Goal: Task Accomplishment & Management: Manage account settings

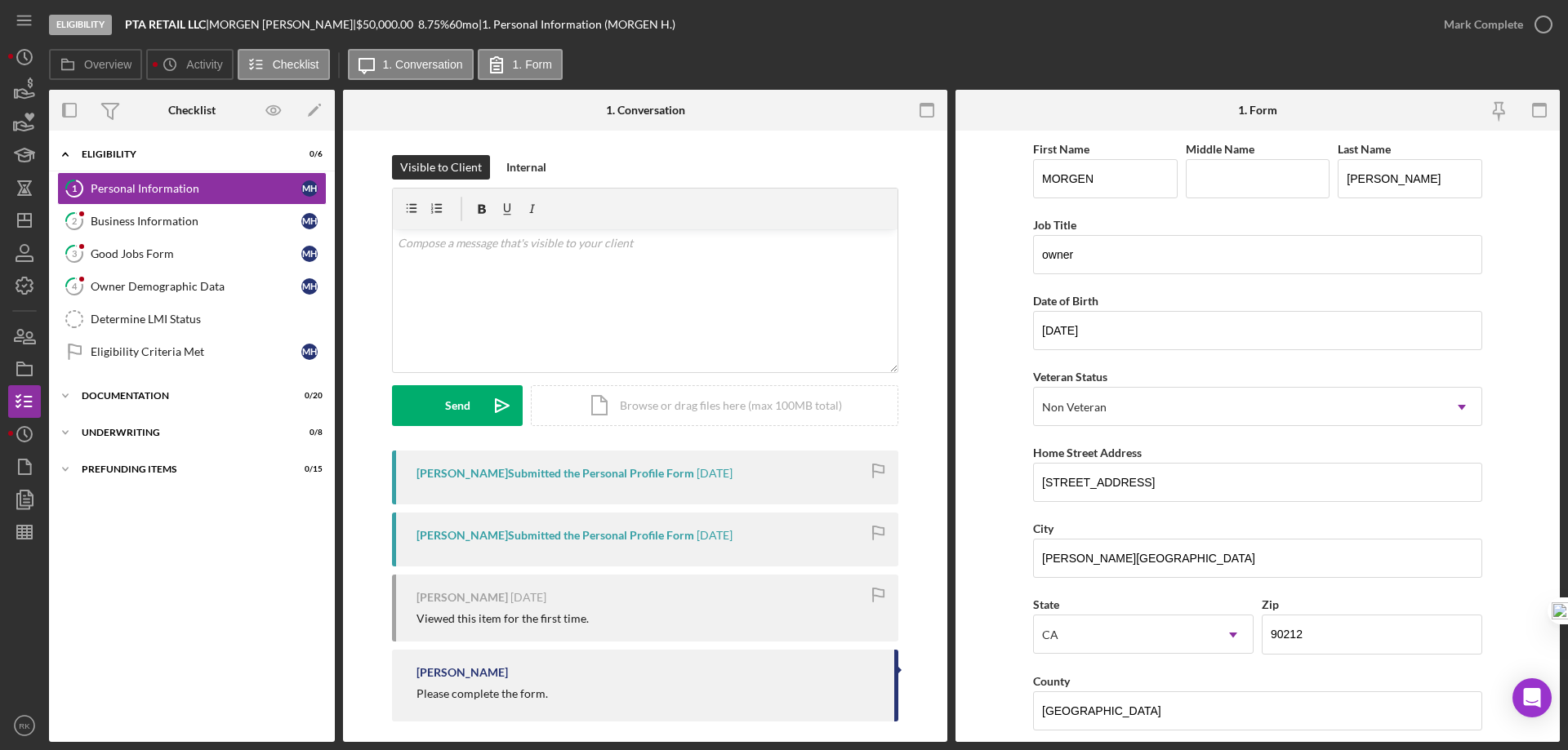
scroll to position [136, 0]
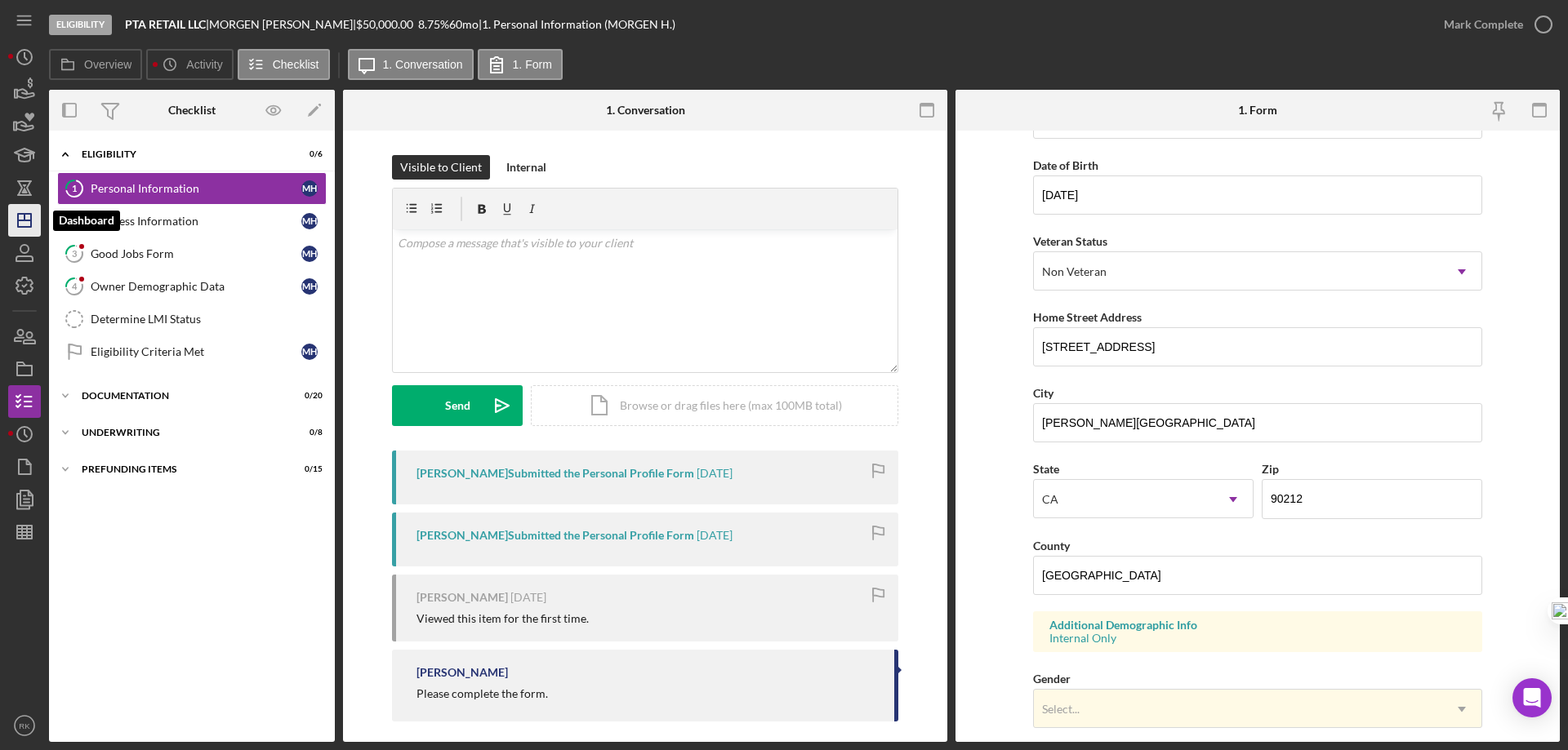
click at [19, 230] on icon "Icon/Dashboard" at bounding box center [24, 221] width 41 height 41
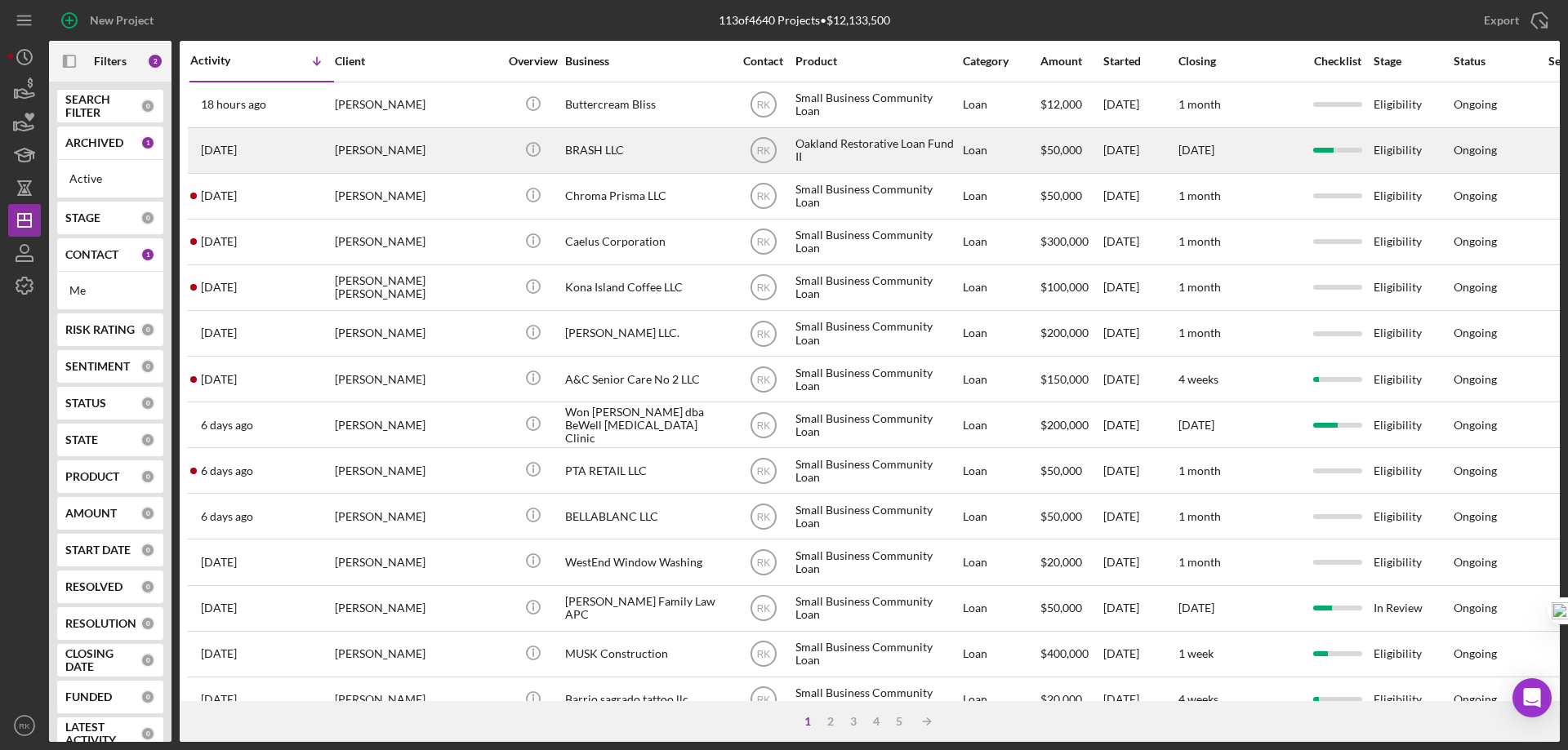
click at [354, 152] on div "[PERSON_NAME]" at bounding box center [416, 151] width 163 height 43
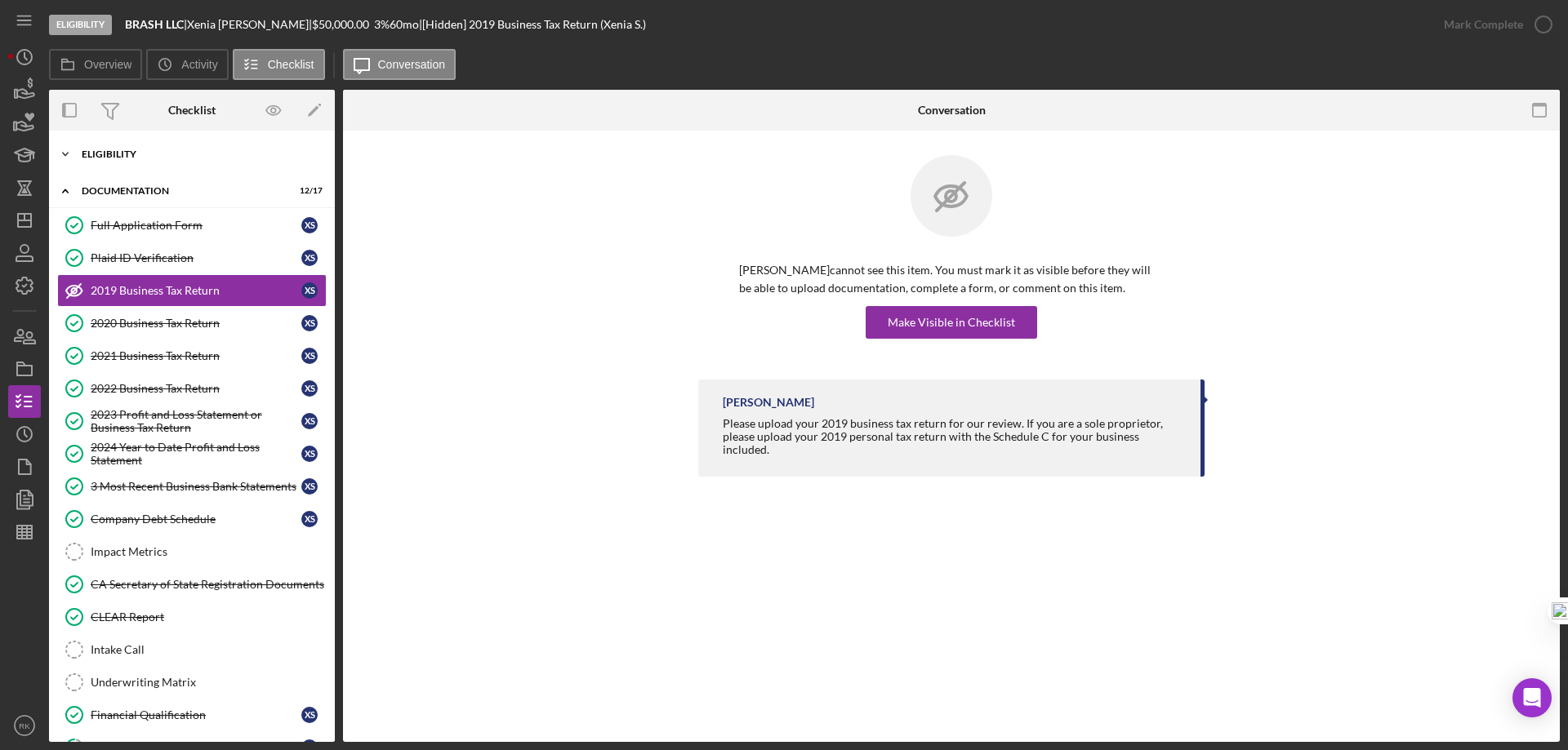
click at [116, 151] on div "Eligibility" at bounding box center [198, 154] width 233 height 10
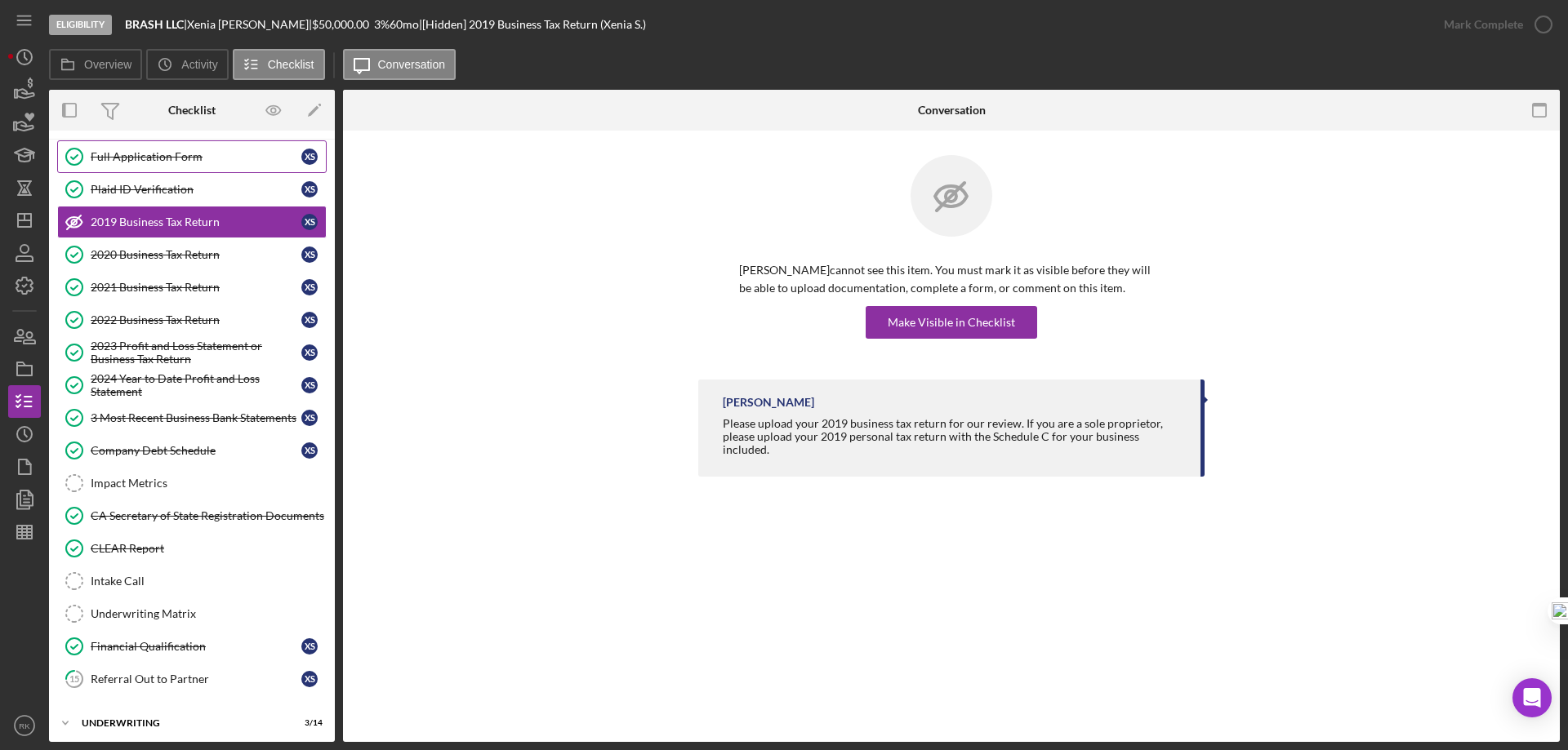
scroll to position [349, 0]
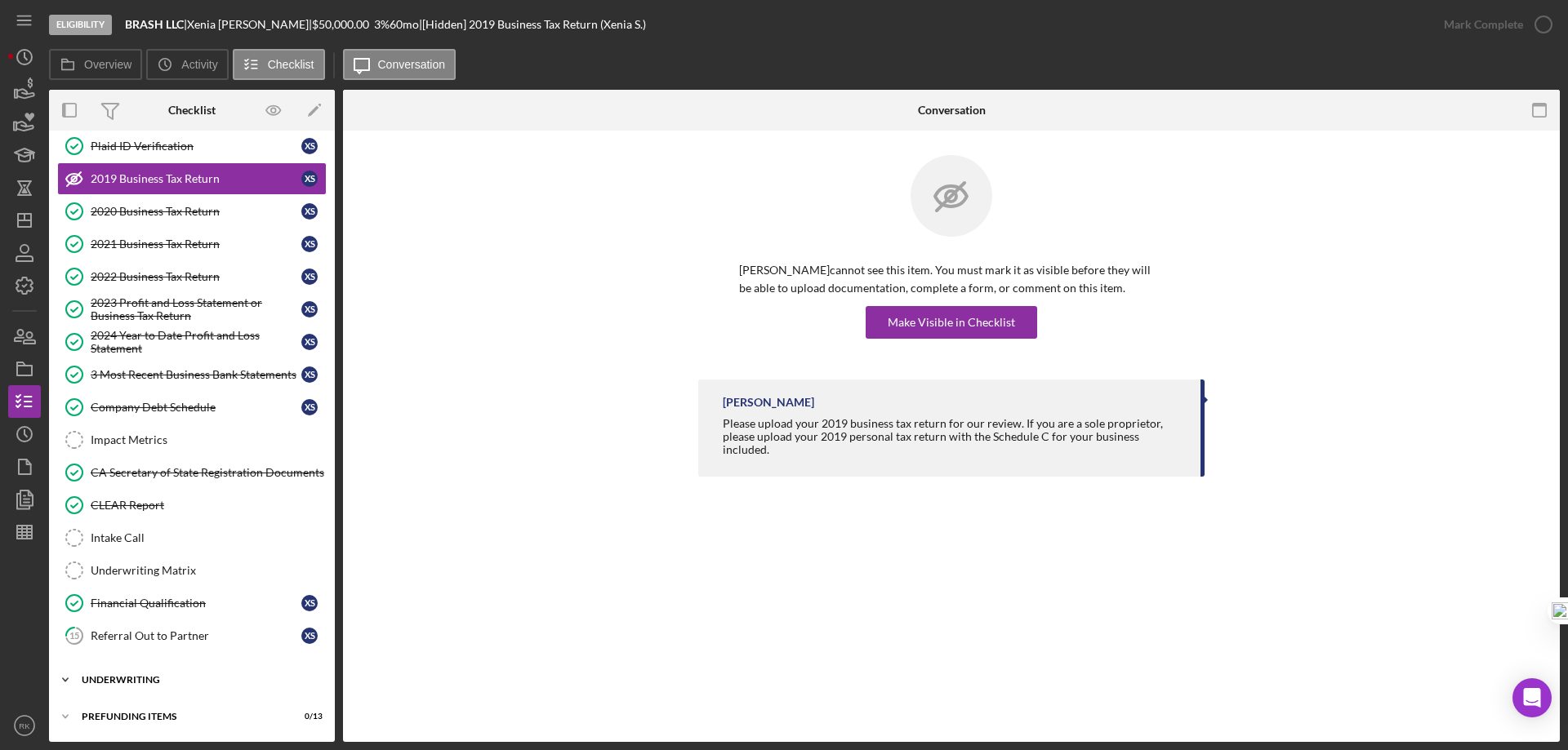
click at [112, 680] on div "Underwriting" at bounding box center [198, 680] width 233 height 10
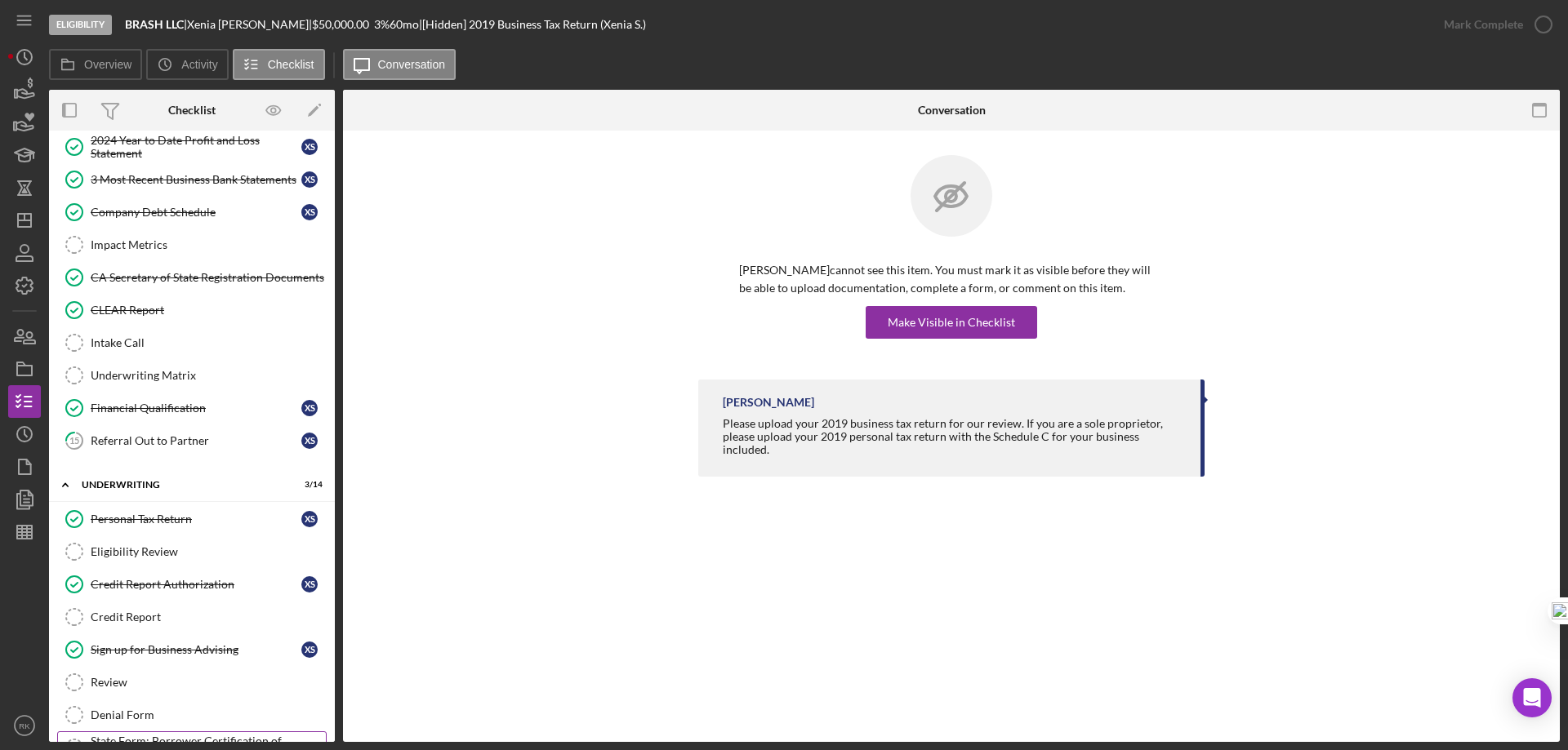
scroll to position [544, 0]
click at [137, 548] on div "Eligibility Review" at bounding box center [208, 552] width 235 height 13
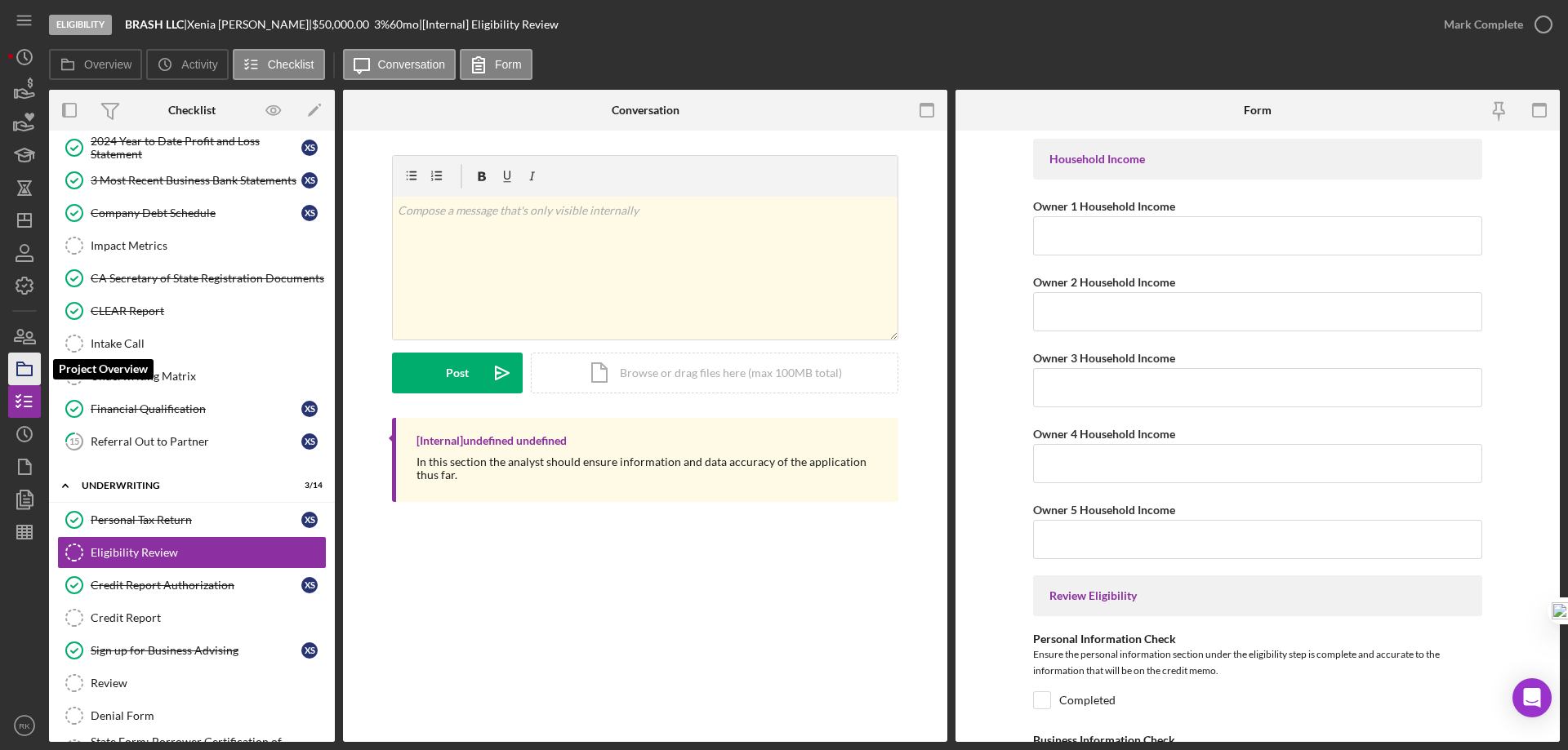
click at [32, 369] on rect "button" at bounding box center [24, 371] width 15 height 10
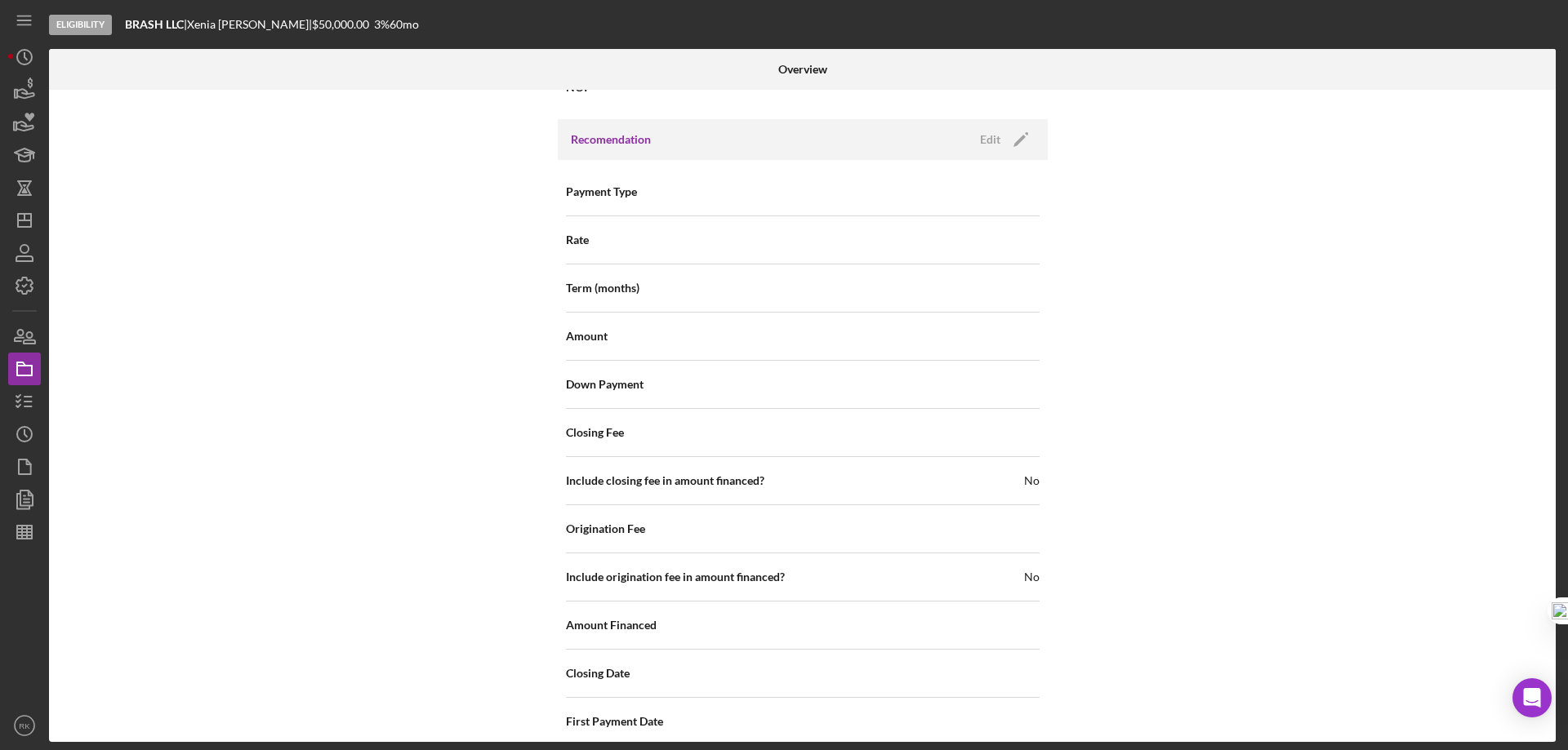
scroll to position [1656, 0]
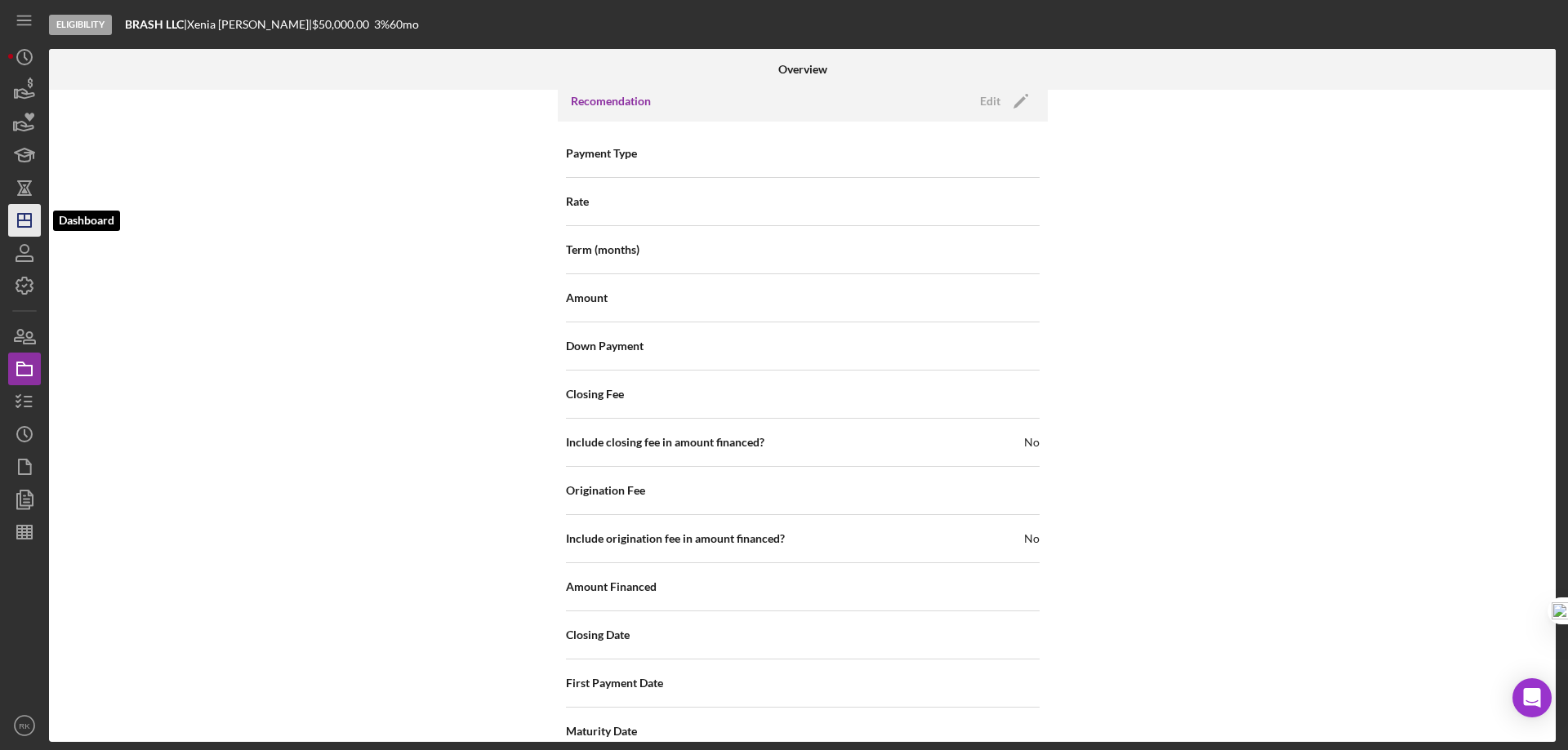
click at [29, 220] on line "button" at bounding box center [23, 220] width 13 height 0
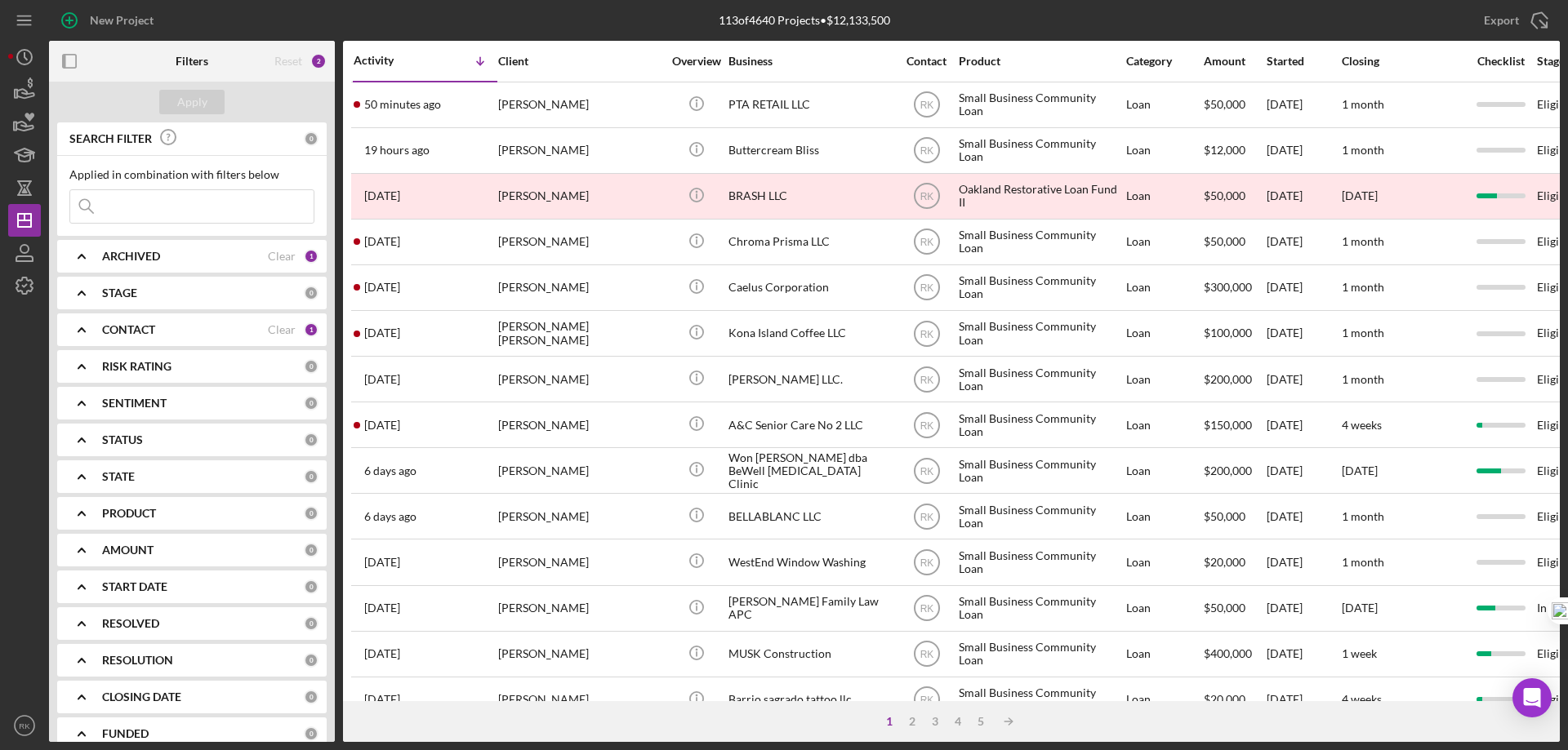
click at [73, 61] on icon "button" at bounding box center [70, 62] width 37 height 37
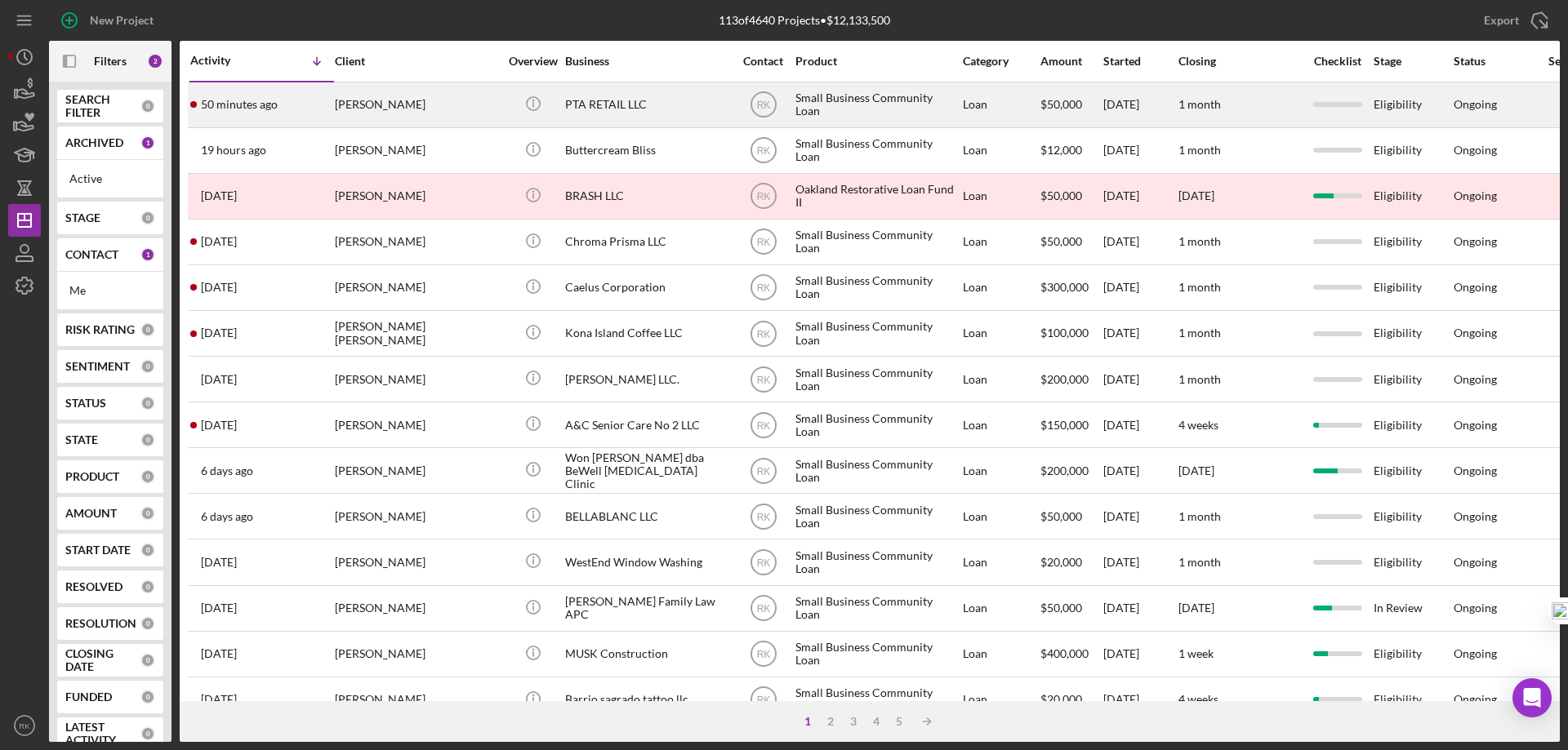
click at [618, 102] on div "PTA RETAIL LLC" at bounding box center [647, 105] width 163 height 43
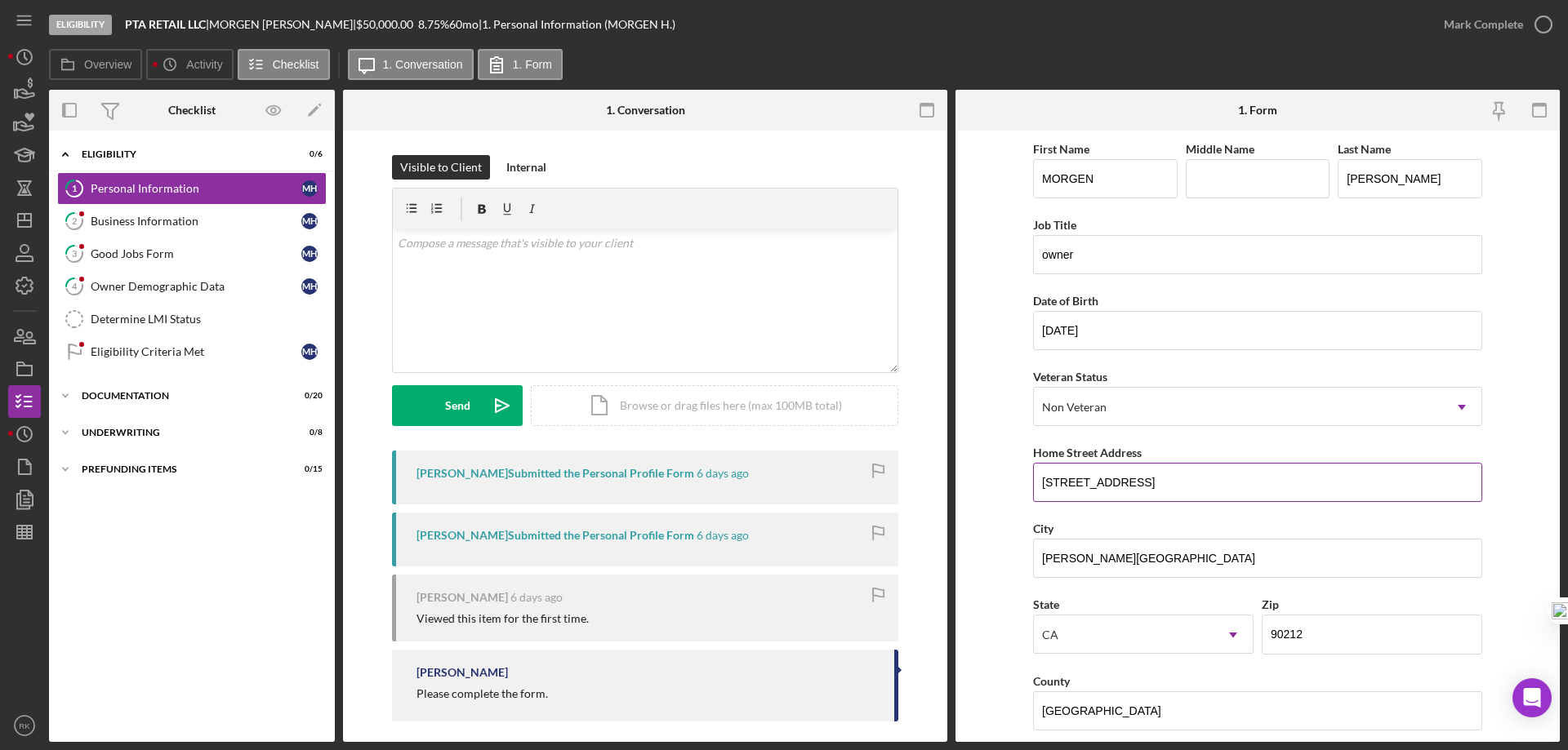
drag, startPoint x: 1200, startPoint y: 485, endPoint x: 1036, endPoint y: 494, distance: 164.2
click at [1036, 494] on input "[STREET_ADDRESS]" at bounding box center [1257, 482] width 449 height 39
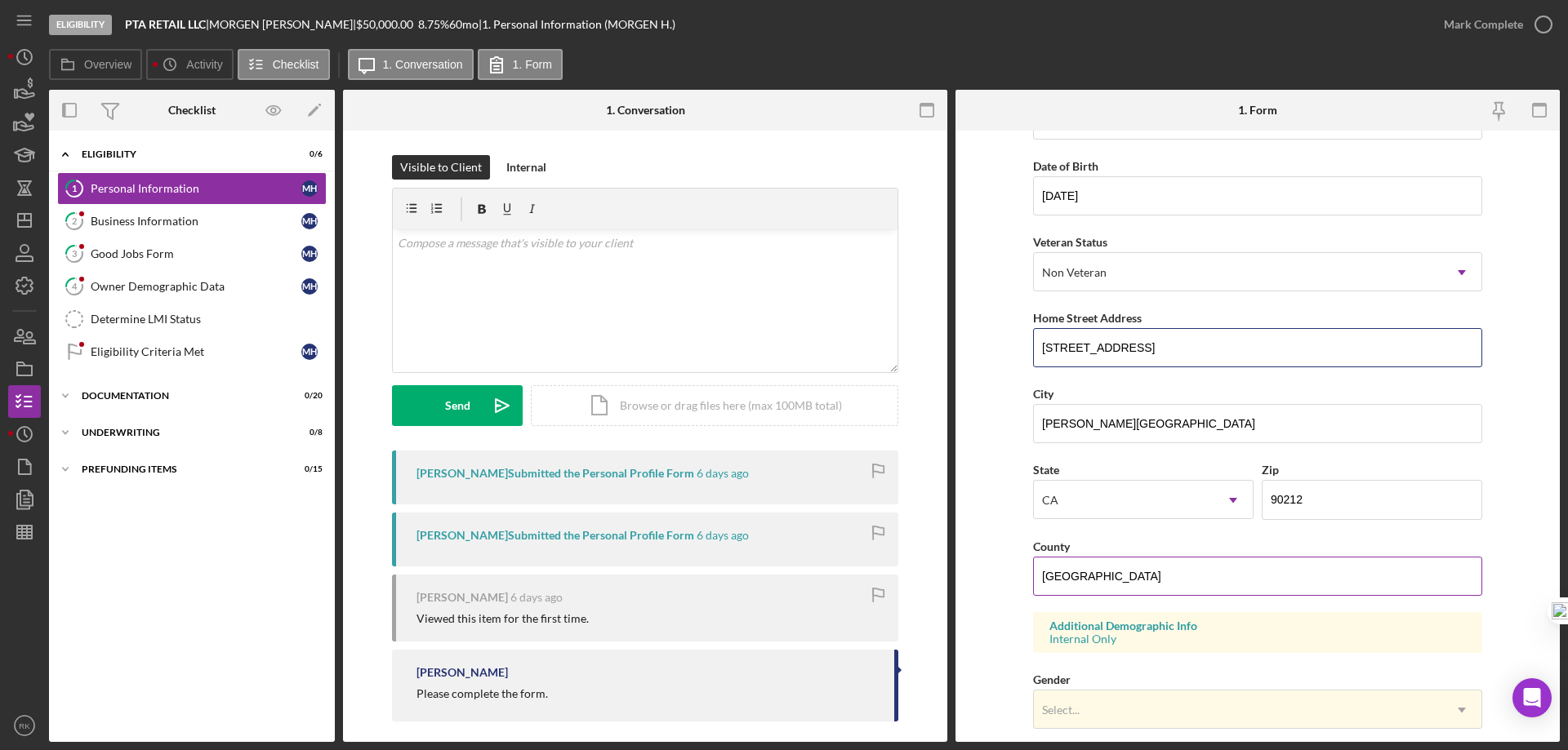
scroll to position [136, 0]
drag, startPoint x: 1115, startPoint y: 579, endPoint x: 1023, endPoint y: 588, distance: 92.4
click at [1029, 582] on form "First Name [PERSON_NAME] Middle Name Last Name [PERSON_NAME] Job Title owner Da…" at bounding box center [1258, 436] width 605 height 611
type input "[GEOGRAPHIC_DATA]"
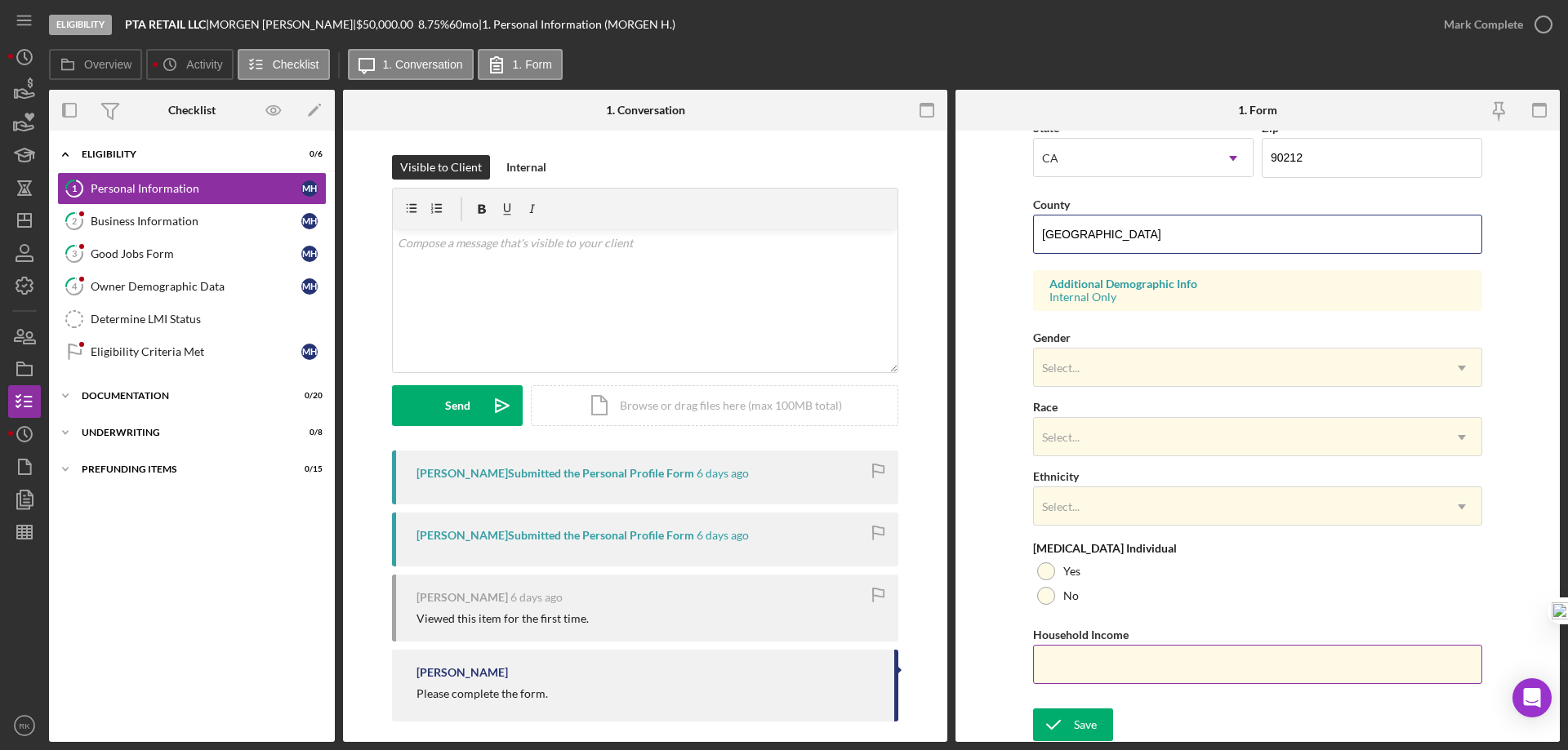
scroll to position [478, 0]
click at [1090, 721] on div "Save" at bounding box center [1085, 723] width 22 height 32
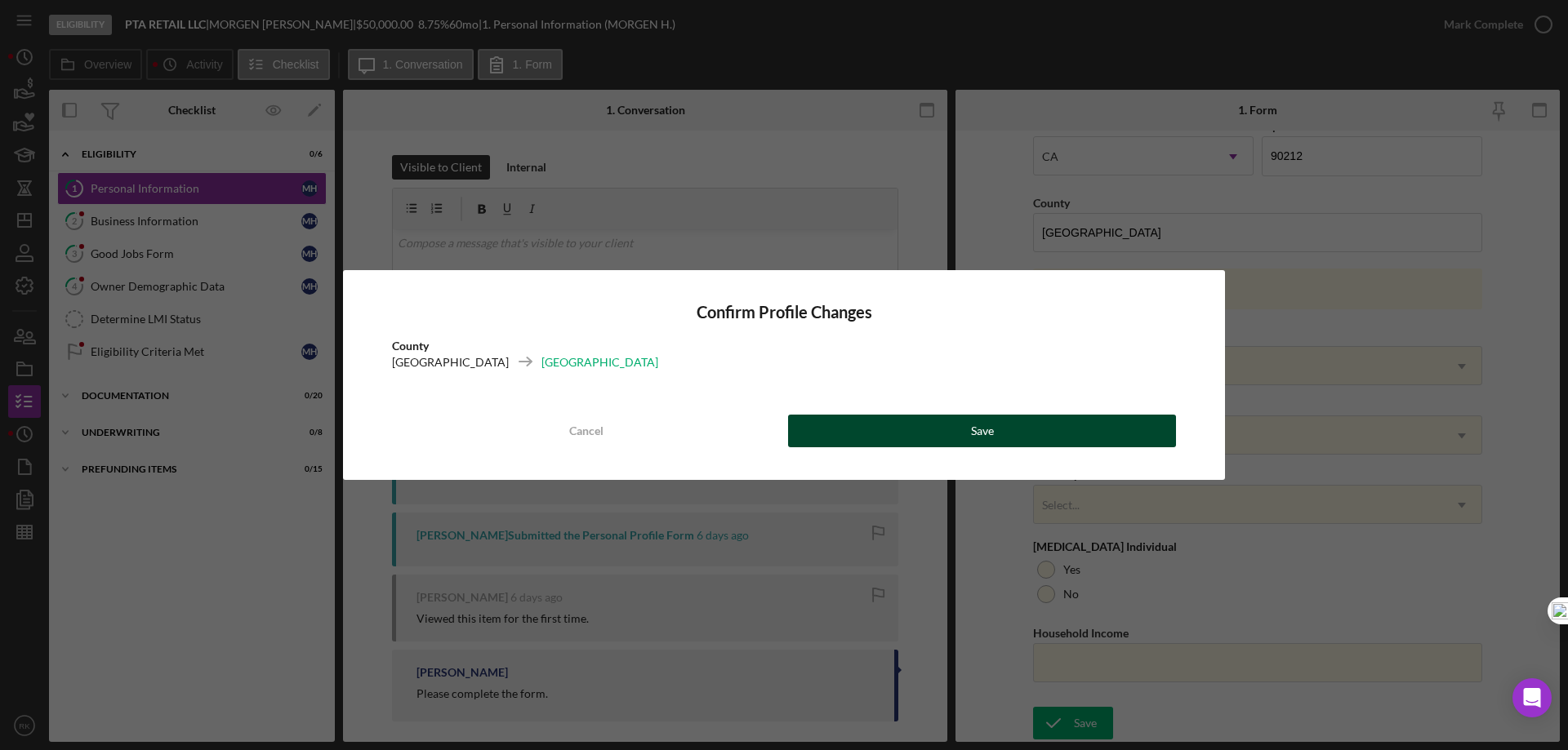
click at [994, 432] on button "Save" at bounding box center [982, 430] width 388 height 32
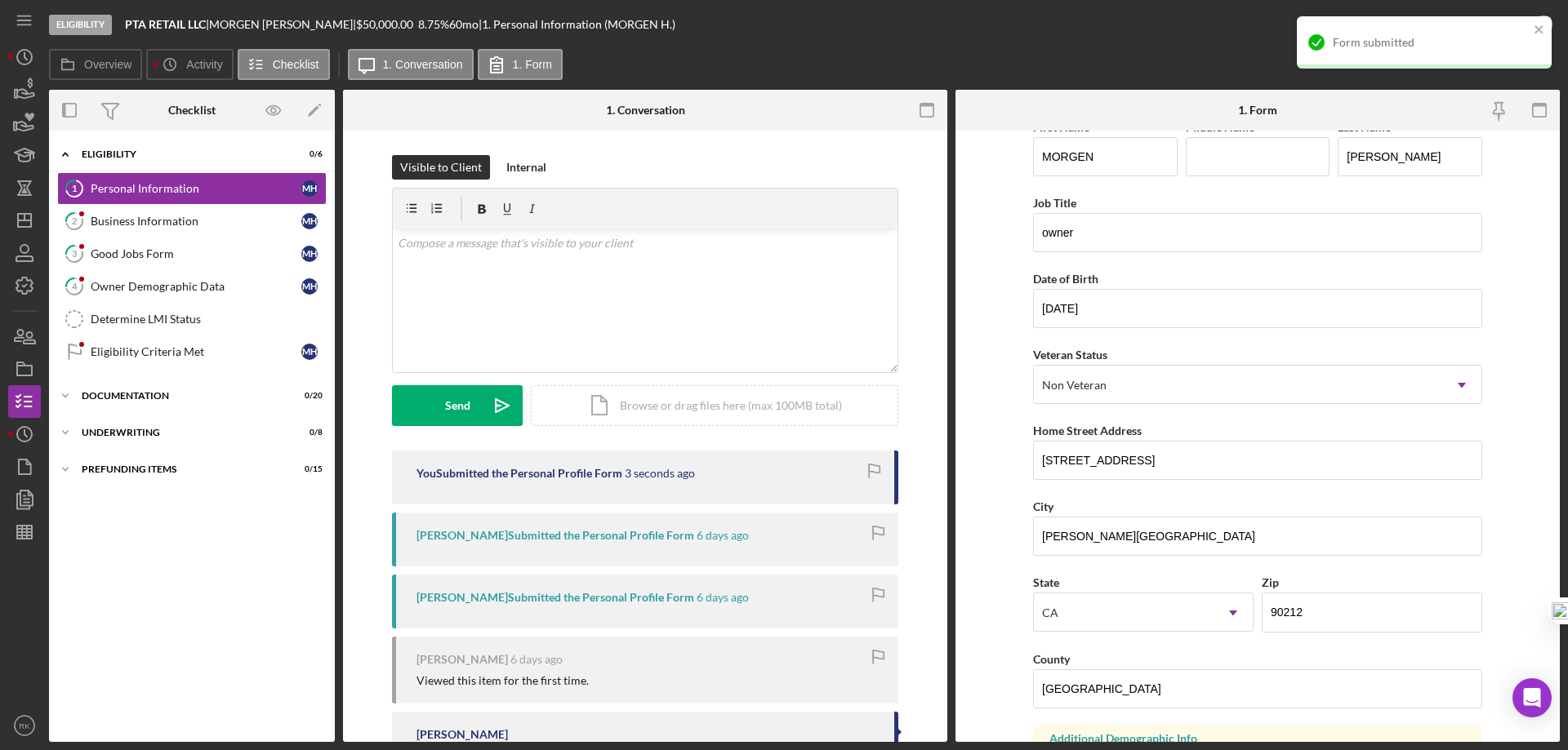
scroll to position [0, 0]
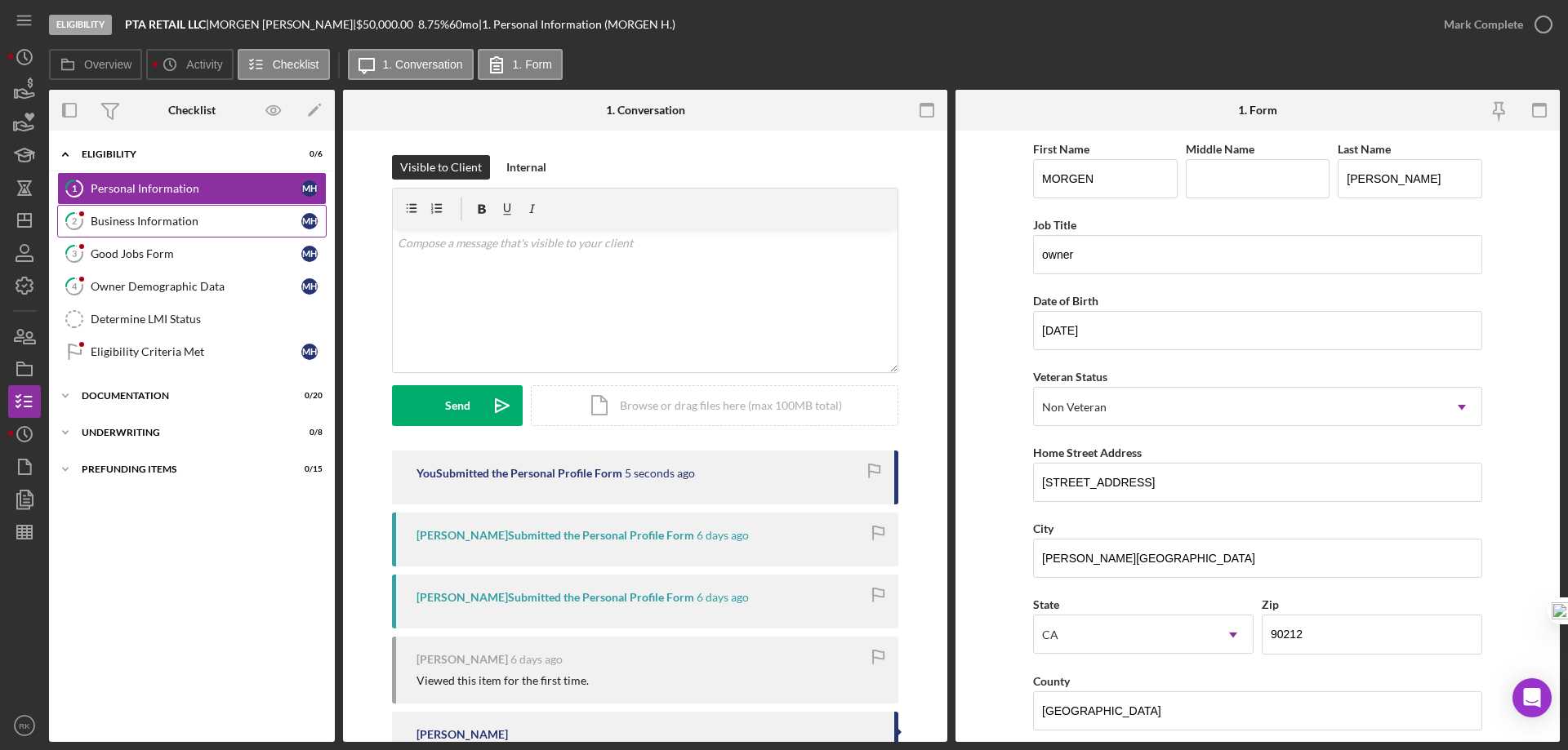
drag, startPoint x: 141, startPoint y: 225, endPoint x: 150, endPoint y: 225, distance: 9.0
click at [141, 225] on div "Business Information" at bounding box center [196, 221] width 210 height 13
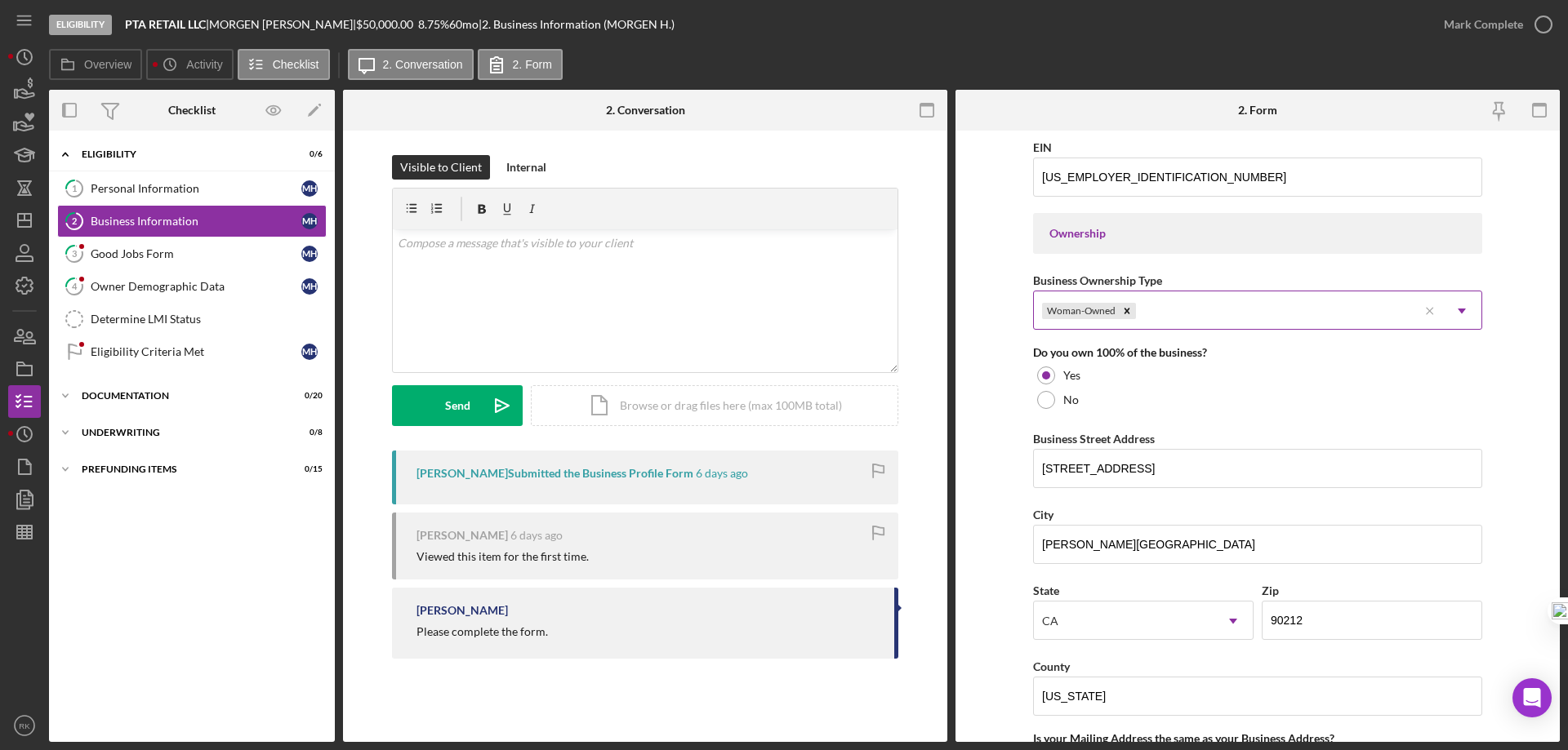
scroll to position [680, 0]
drag, startPoint x: 1112, startPoint y: 695, endPoint x: 1024, endPoint y: 706, distance: 88.7
click at [1025, 706] on form "Business Name PTA RETAIL LLC DBA Business Start Date [DATE] Legal Structure LLC…" at bounding box center [1258, 436] width 605 height 611
type input "[GEOGRAPHIC_DATA]"
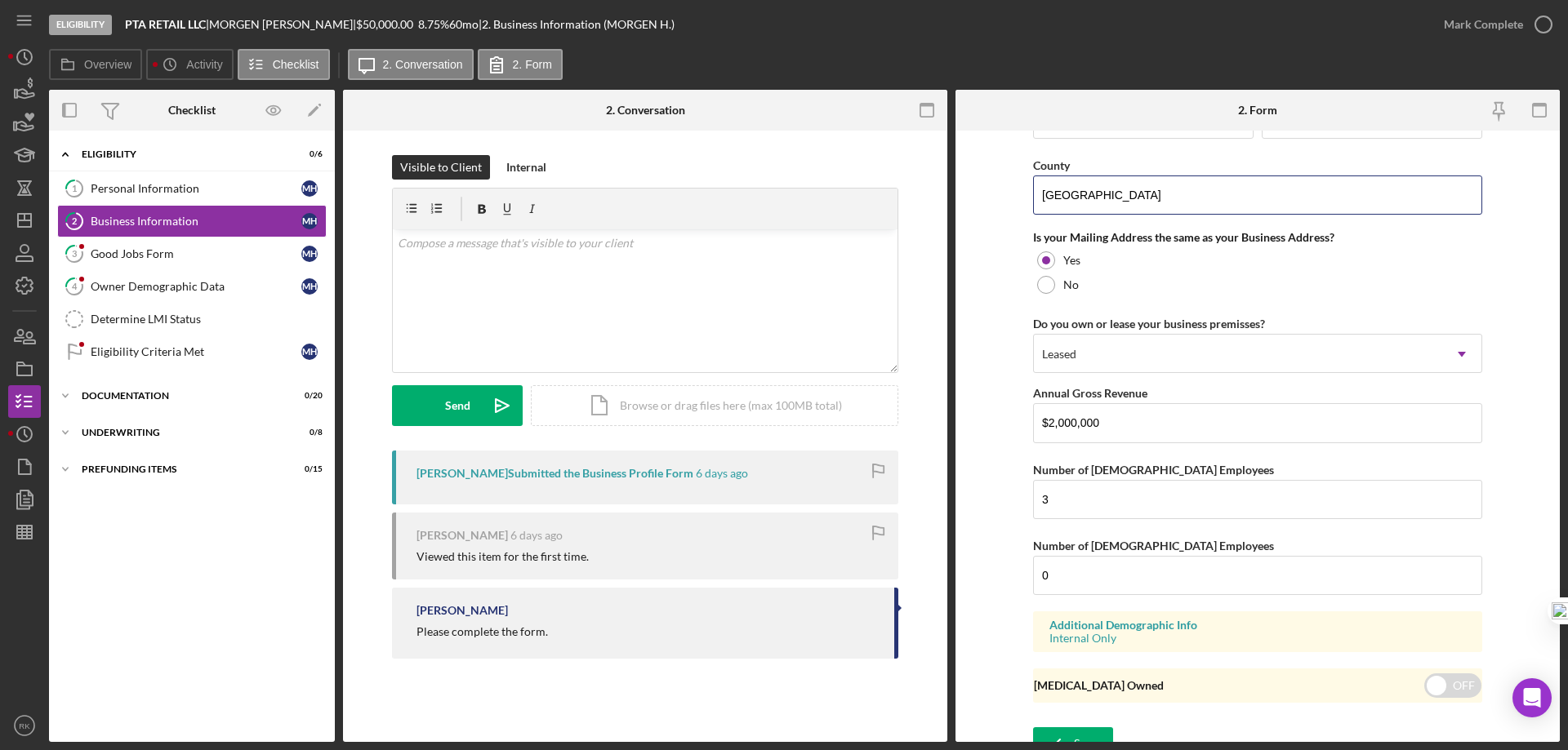
scroll to position [1201, 0]
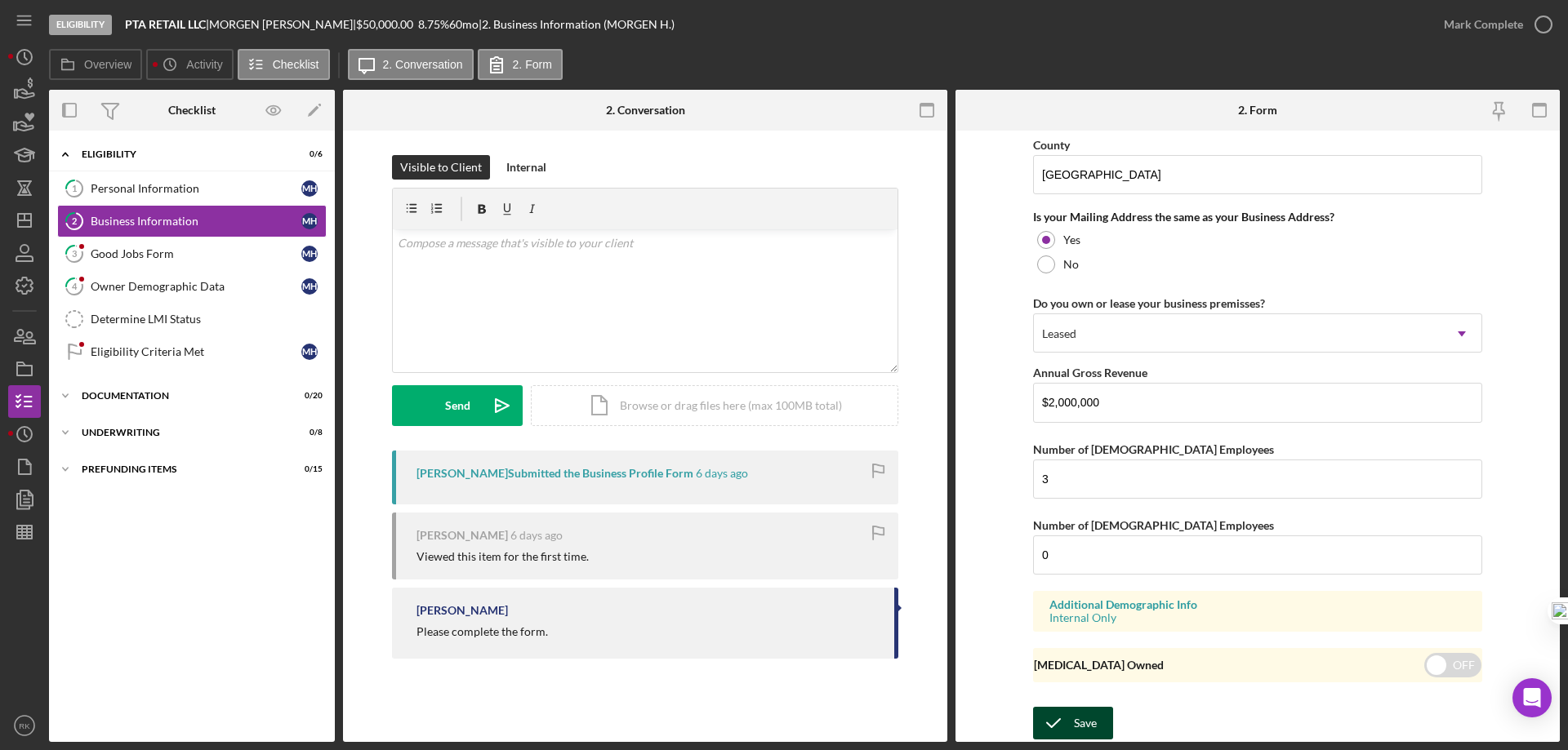
click at [1066, 725] on icon "submit" at bounding box center [1053, 724] width 41 height 41
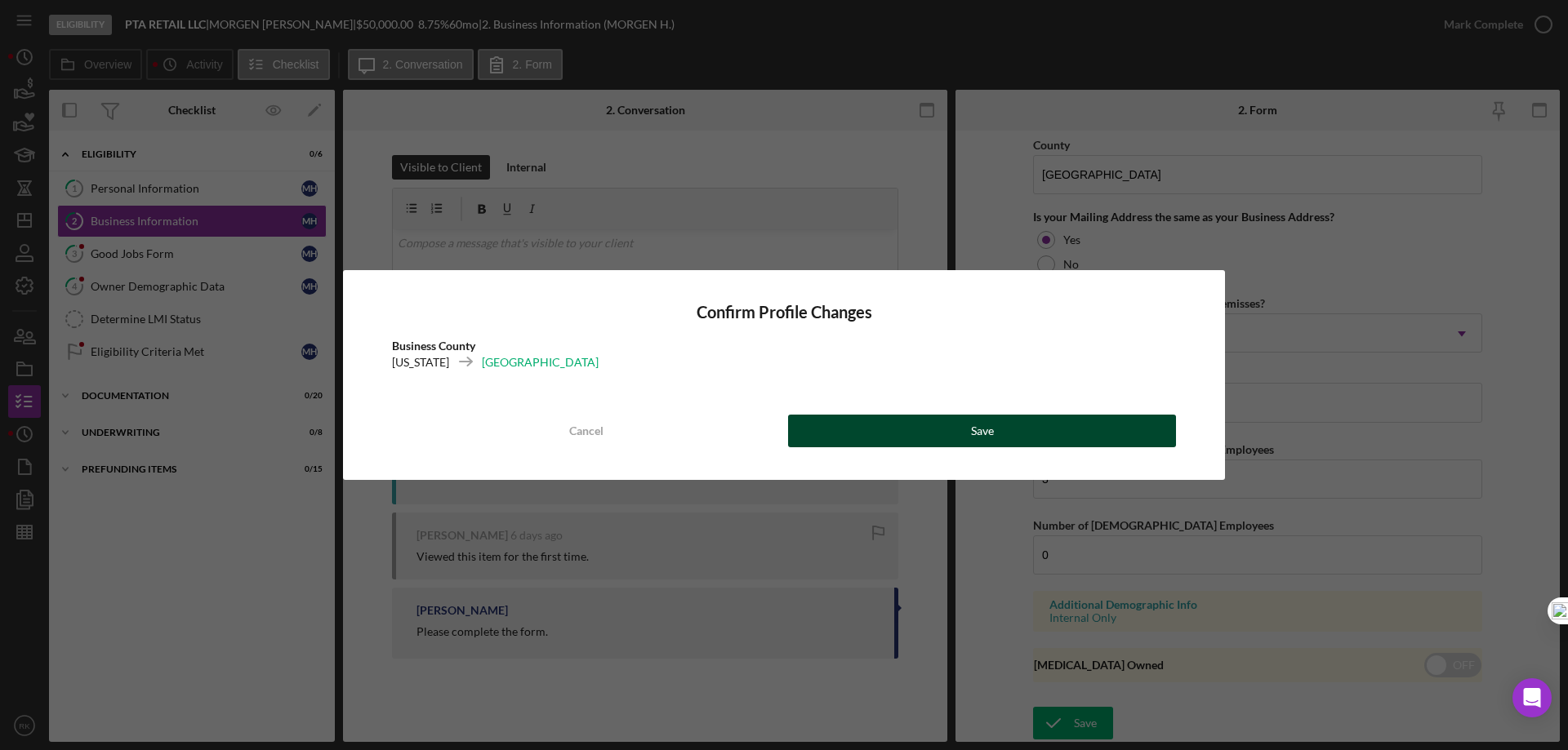
click at [1011, 439] on button "Save" at bounding box center [982, 430] width 388 height 32
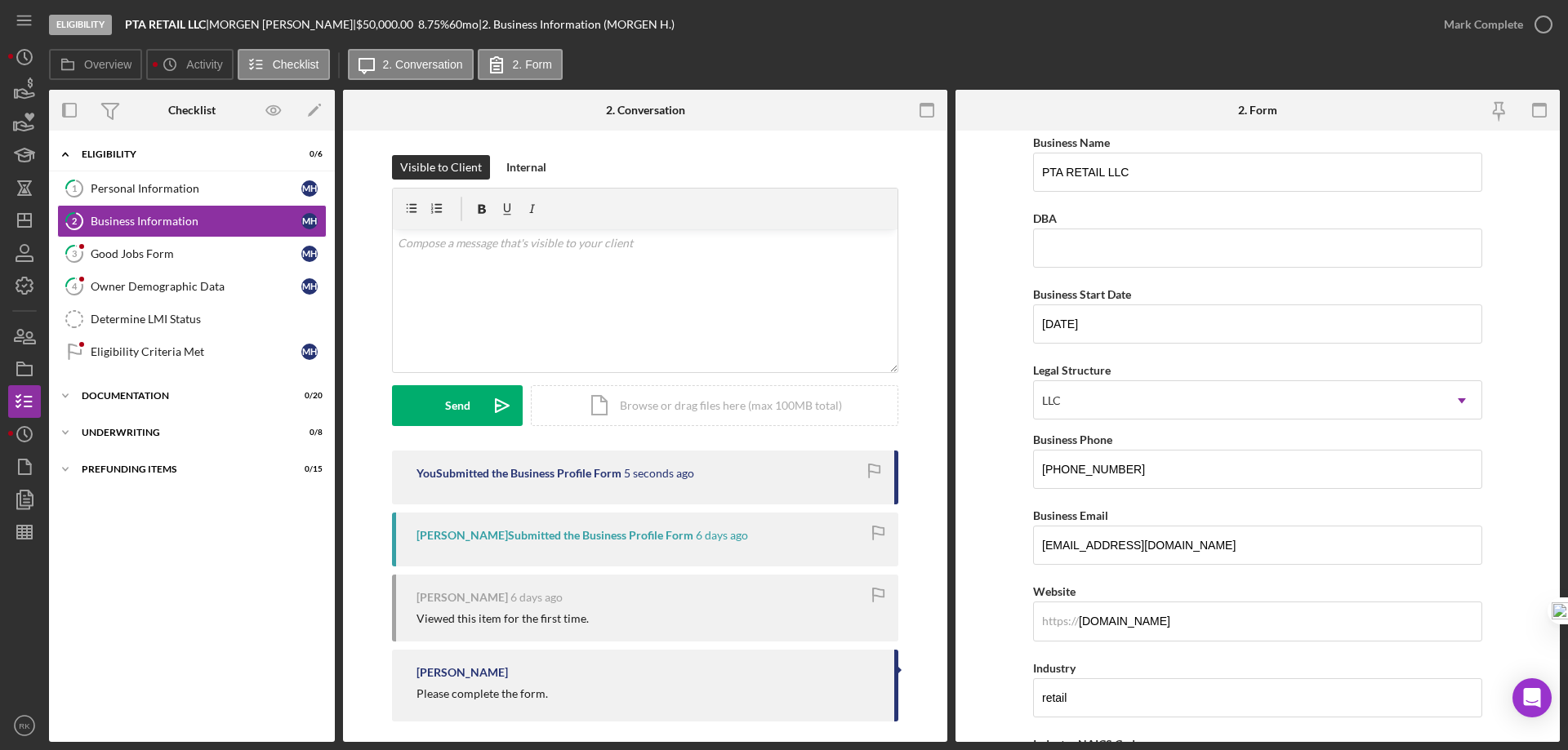
scroll to position [0, 0]
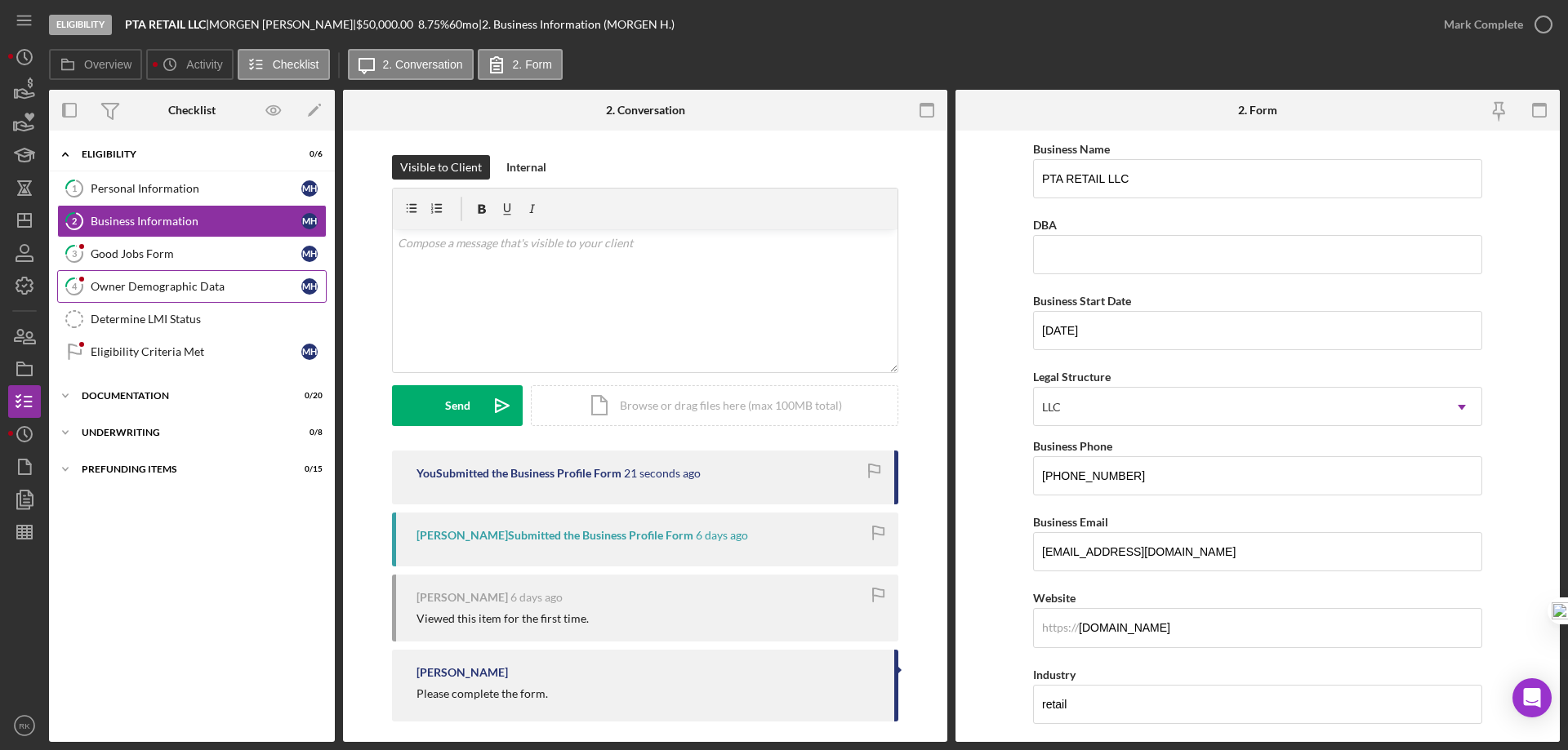
click at [181, 294] on link "4 Owner Demographic Data M H" at bounding box center [191, 286] width 269 height 32
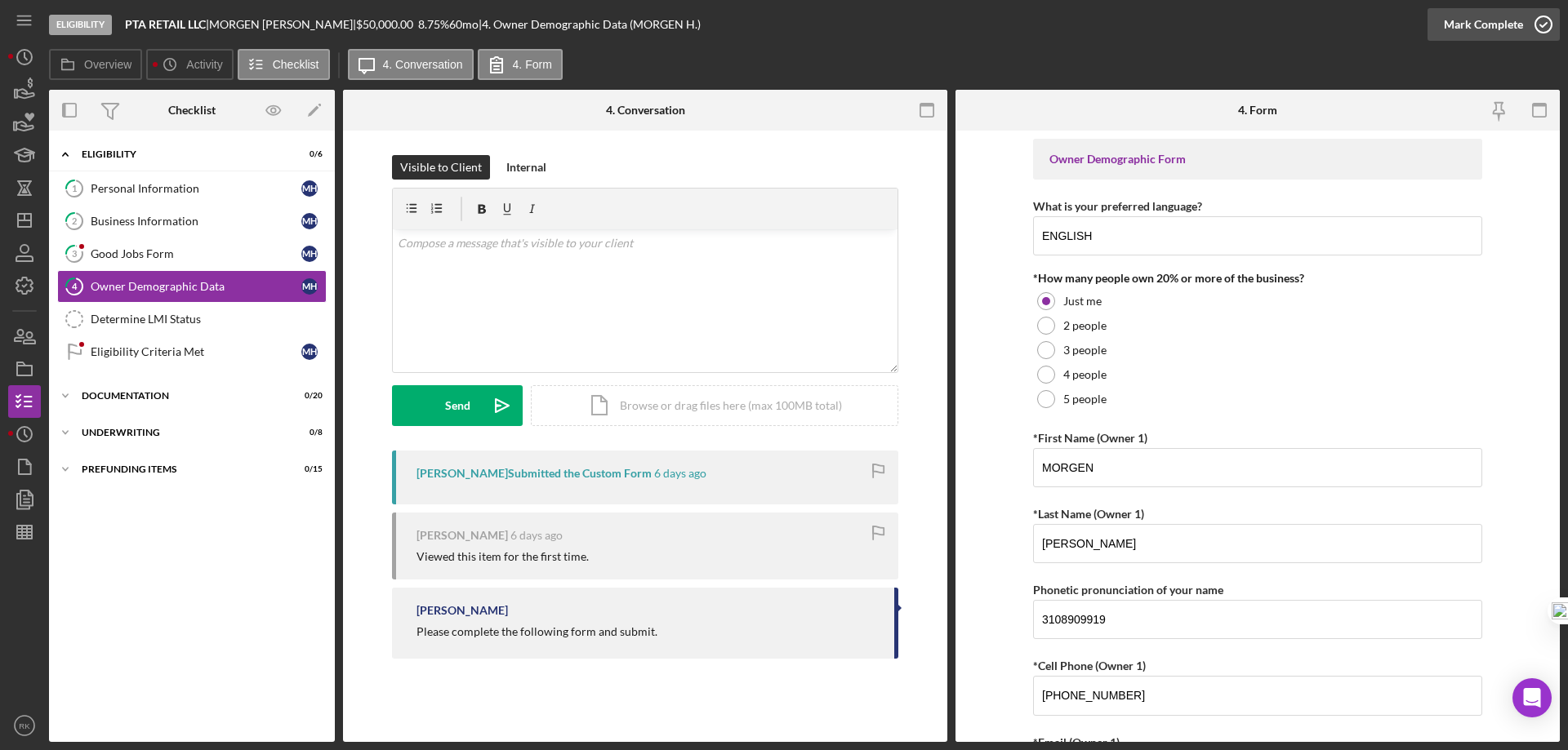
click at [1543, 18] on icon "button" at bounding box center [1544, 24] width 41 height 41
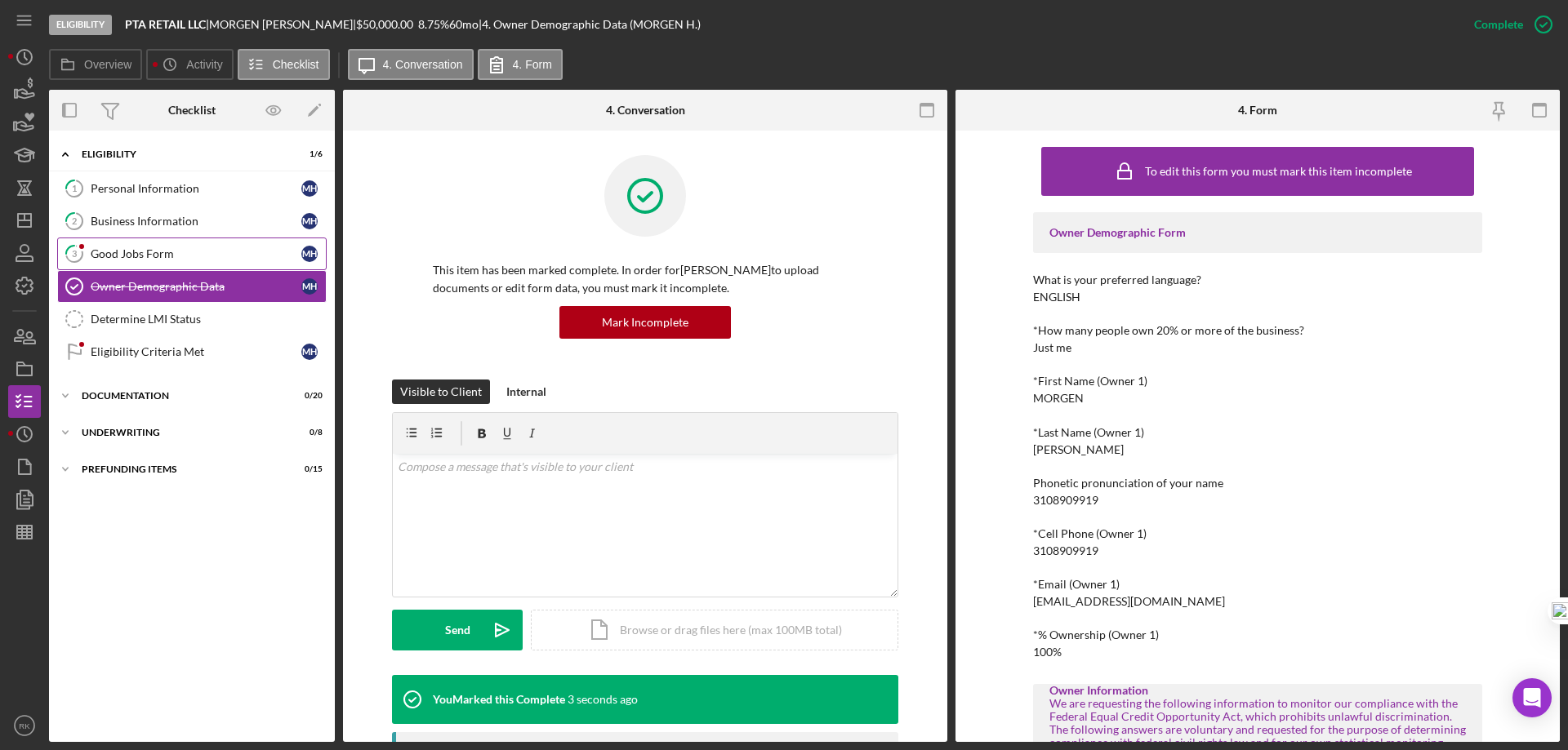
click at [142, 257] on div "Good Jobs Form" at bounding box center [196, 253] width 210 height 13
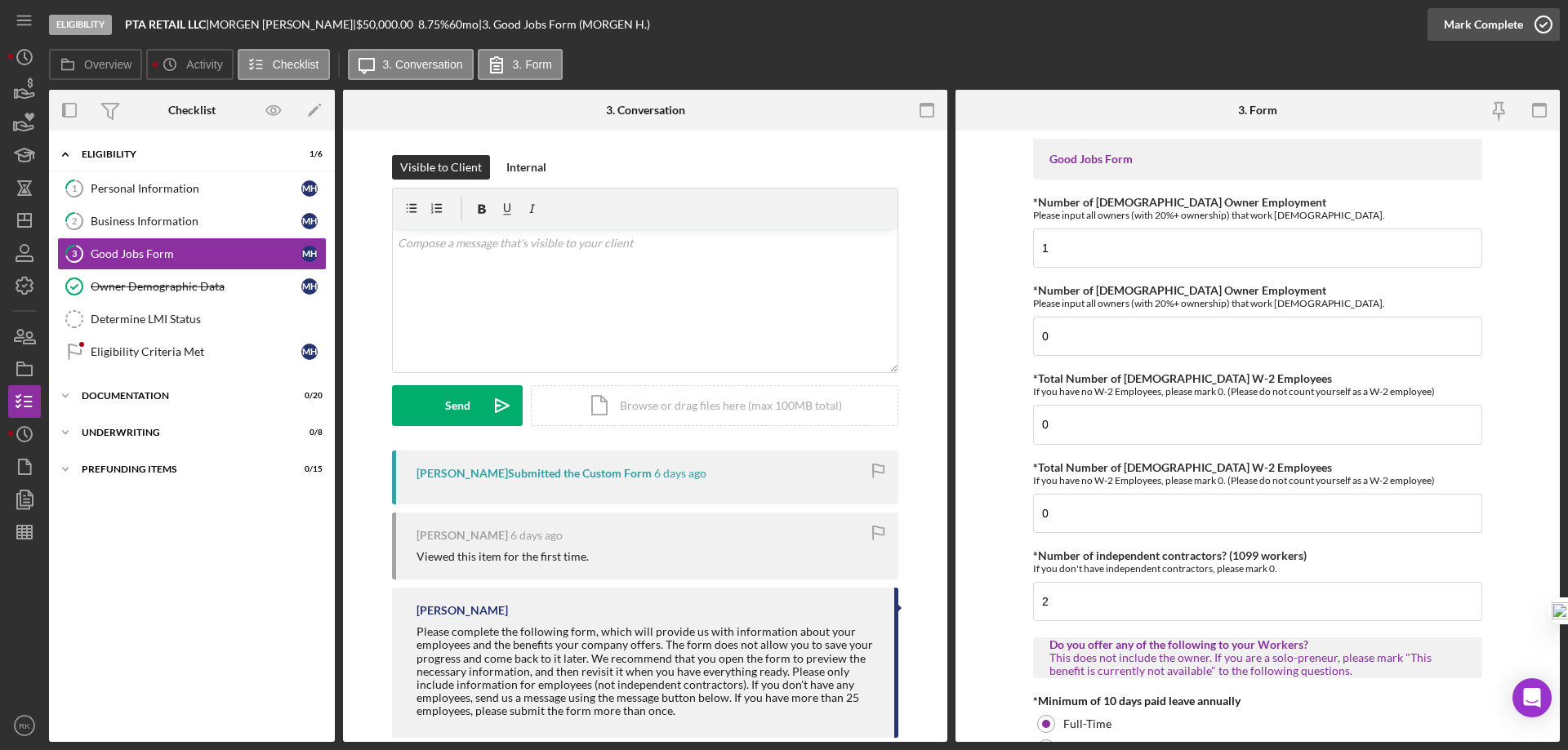
click at [1540, 21] on icon "button" at bounding box center [1544, 24] width 41 height 41
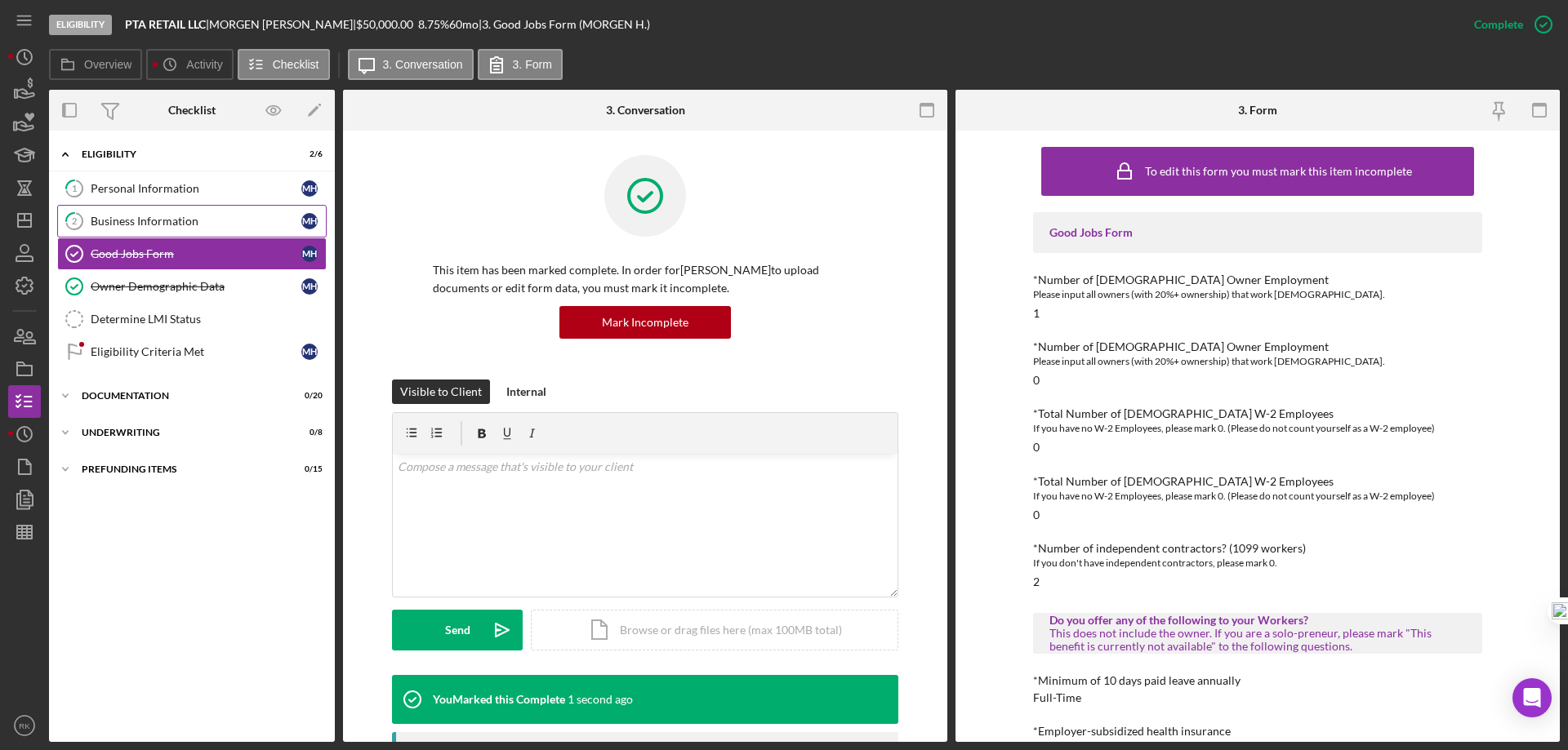
drag, startPoint x: 151, startPoint y: 225, endPoint x: 172, endPoint y: 222, distance: 21.2
click at [151, 225] on div "Business Information" at bounding box center [196, 221] width 210 height 13
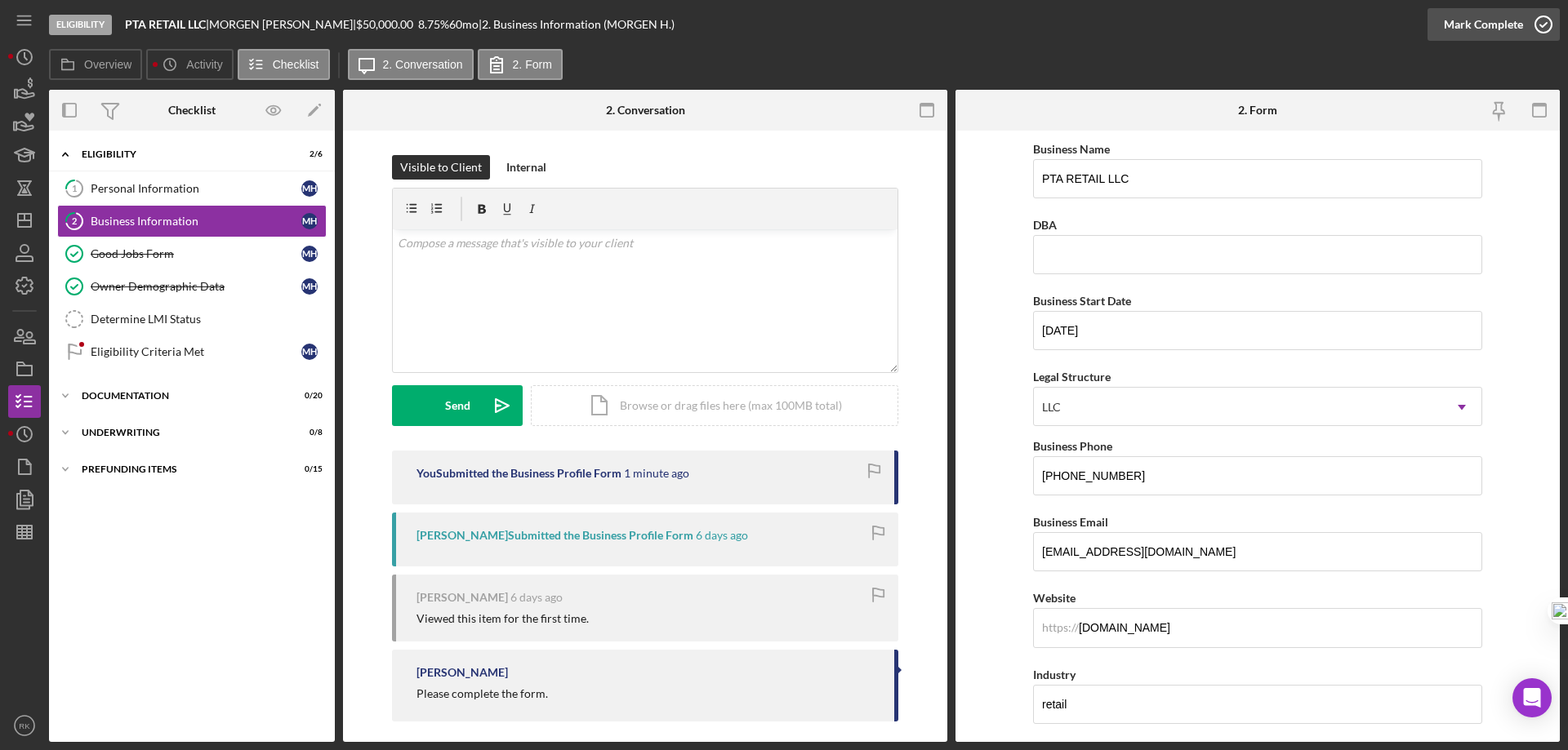
click at [1541, 18] on icon "button" at bounding box center [1544, 24] width 41 height 41
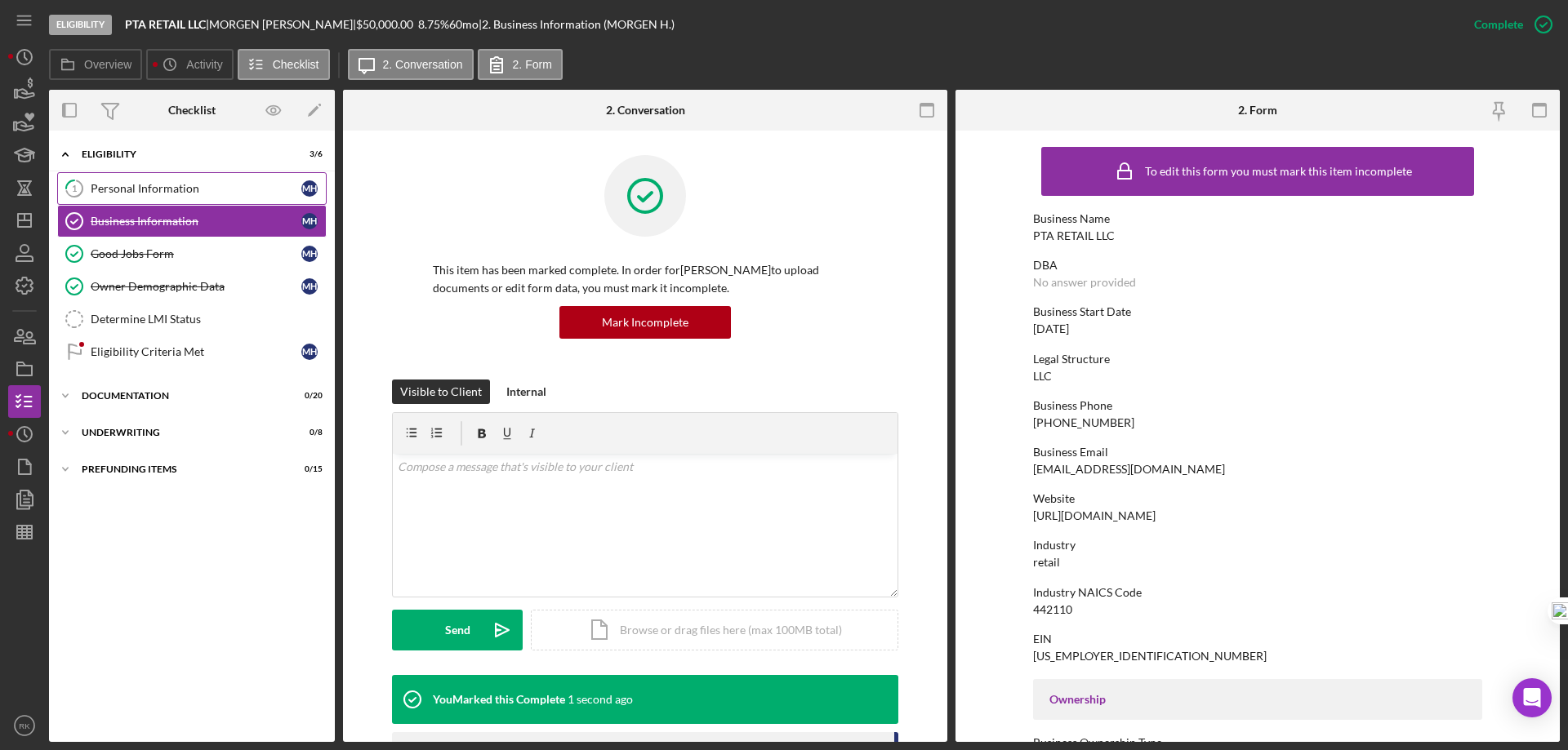
click at [178, 187] on div "Personal Information" at bounding box center [196, 188] width 210 height 13
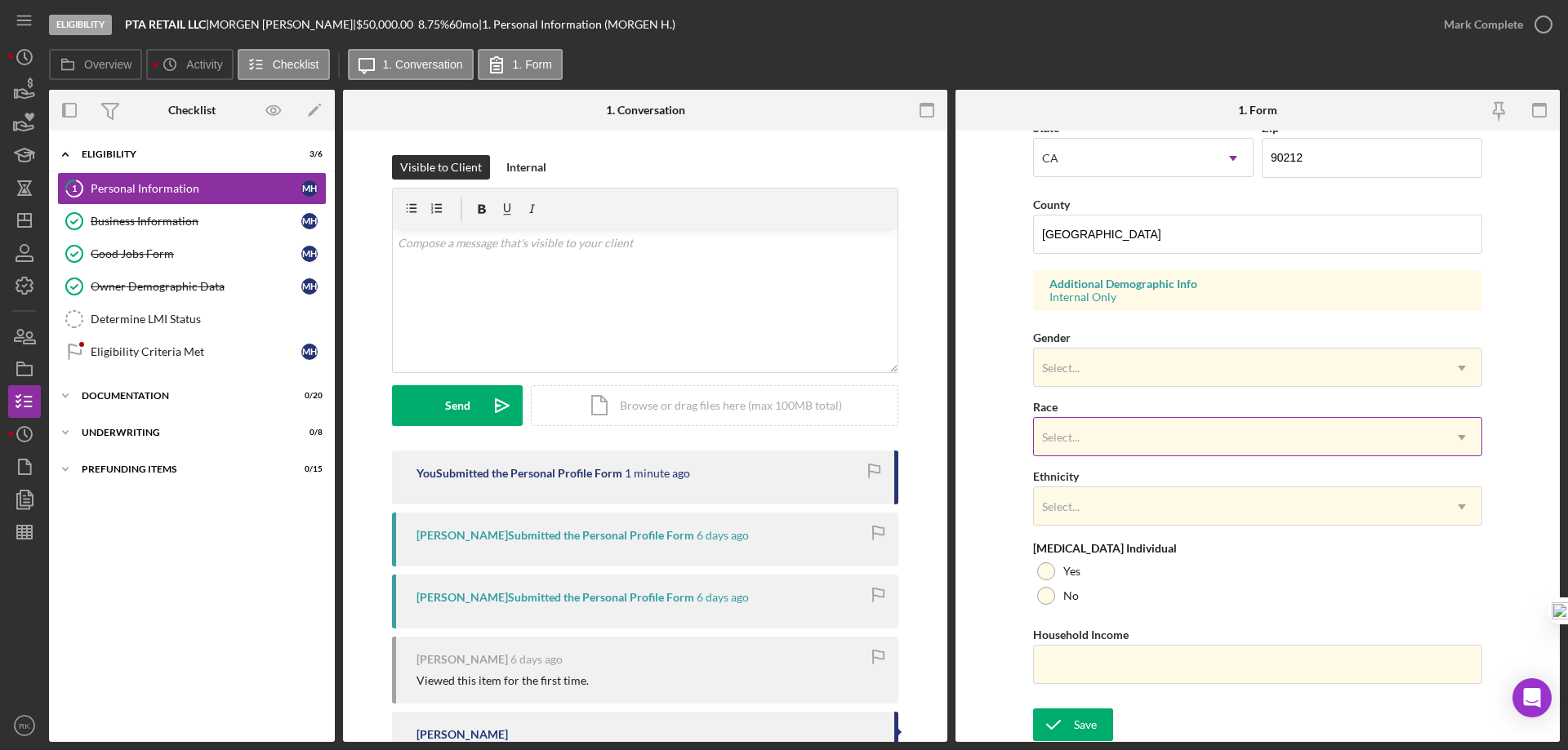
scroll to position [478, 0]
click at [1064, 363] on div "Select..." at bounding box center [1060, 366] width 37 height 13
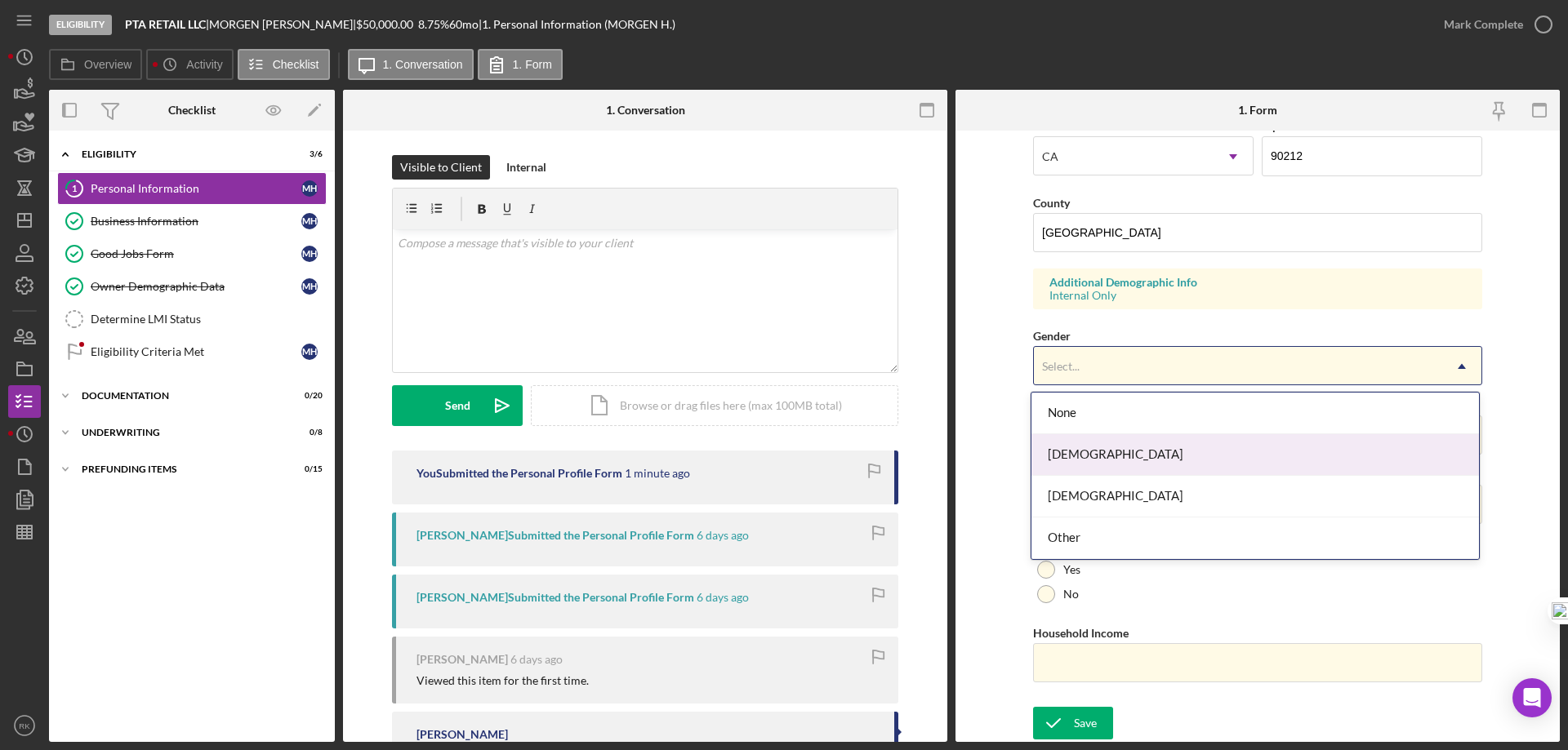
click at [1080, 455] on div "[DEMOGRAPHIC_DATA]" at bounding box center [1254, 455] width 447 height 42
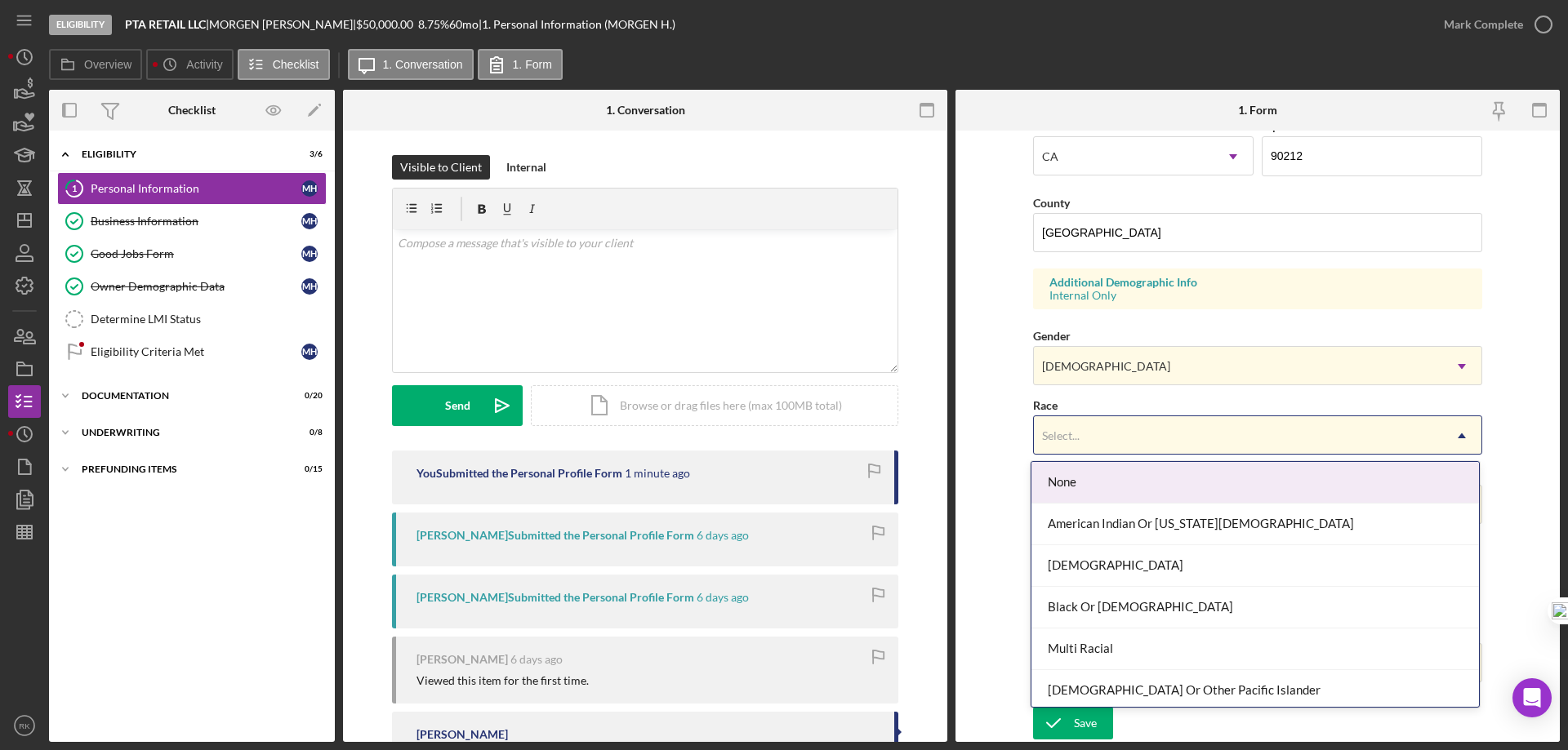
click at [1075, 442] on div "Select..." at bounding box center [1060, 435] width 37 height 13
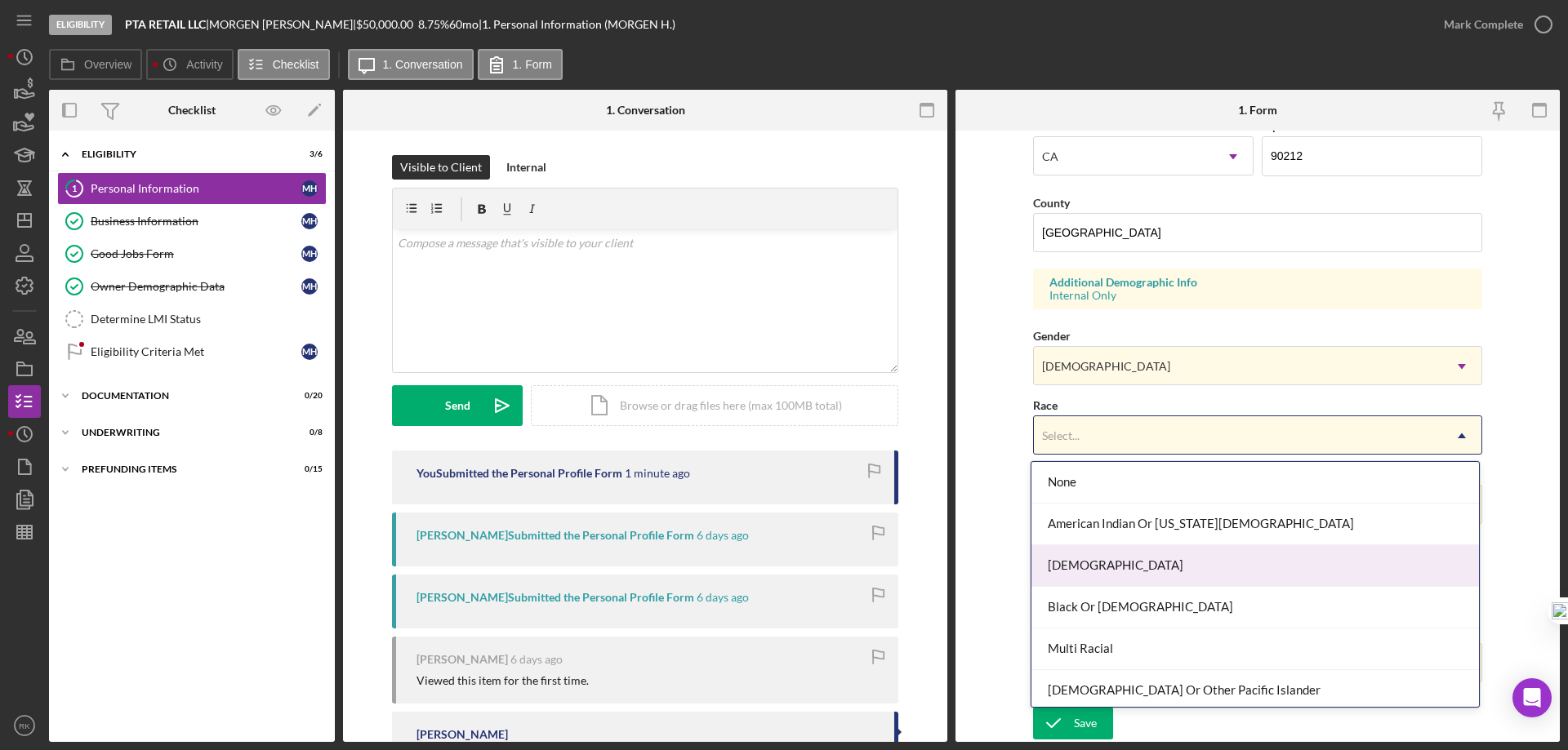
scroll to position [88, 0]
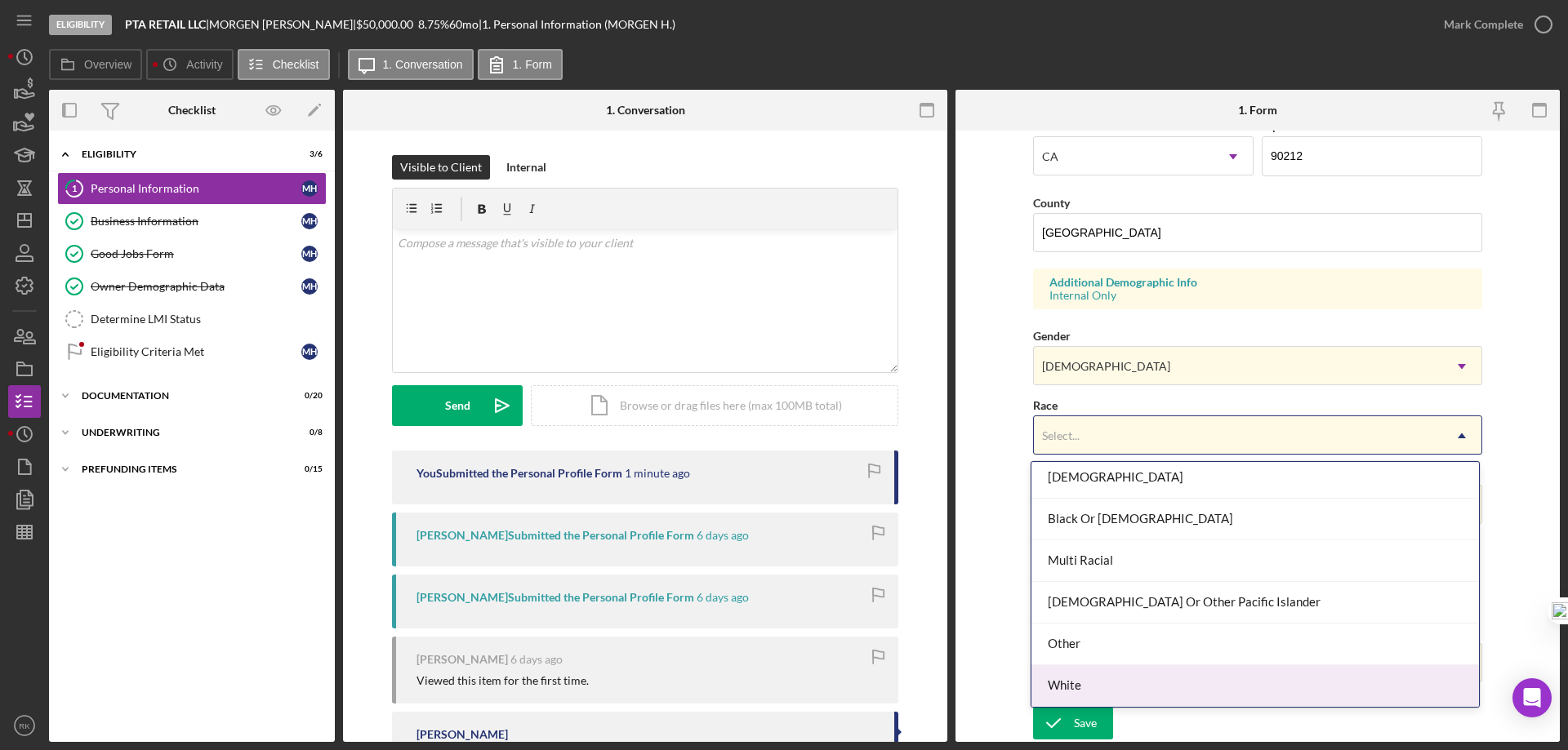
click at [1086, 684] on div "White" at bounding box center [1254, 685] width 447 height 42
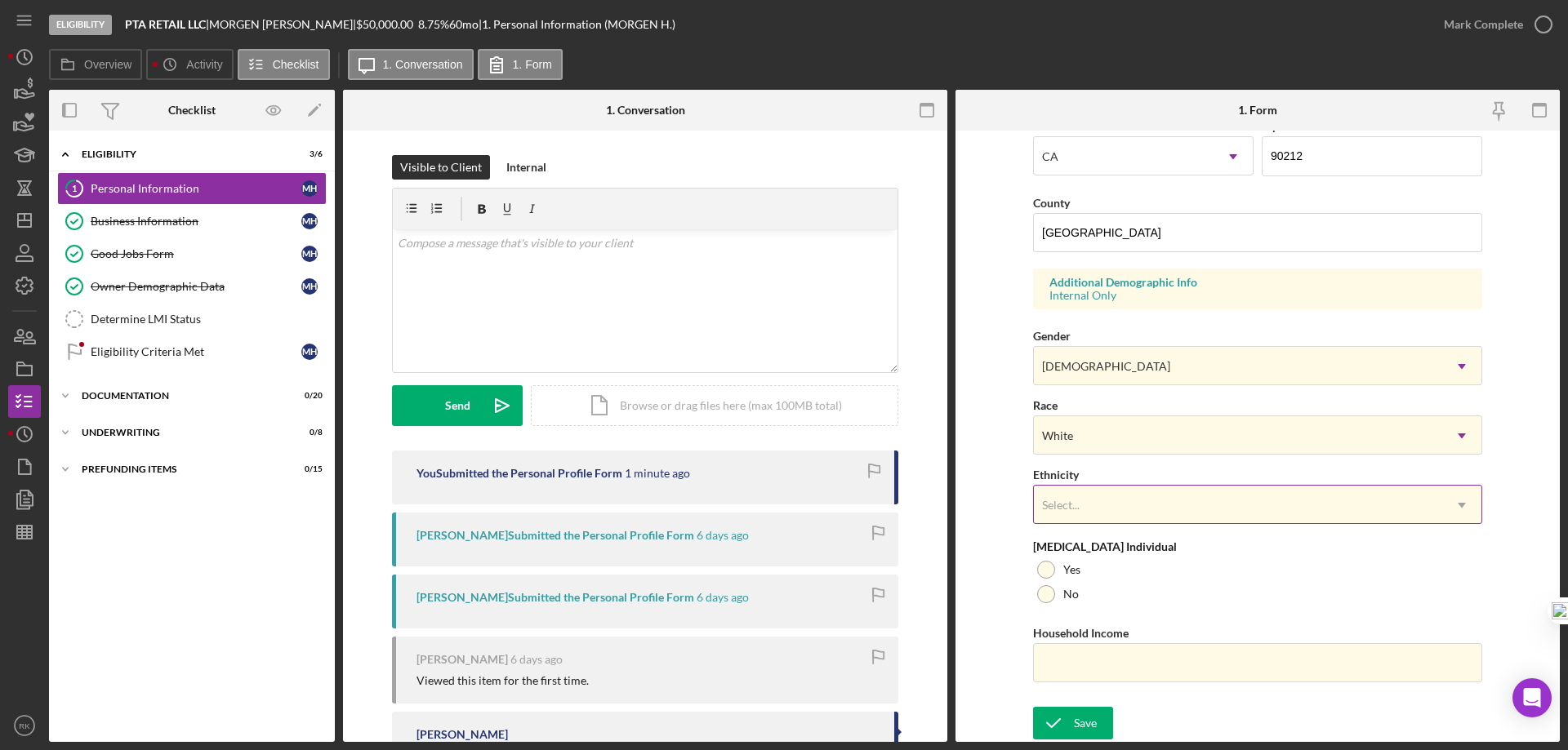
click at [1080, 507] on div "Select..." at bounding box center [1061, 505] width 42 height 13
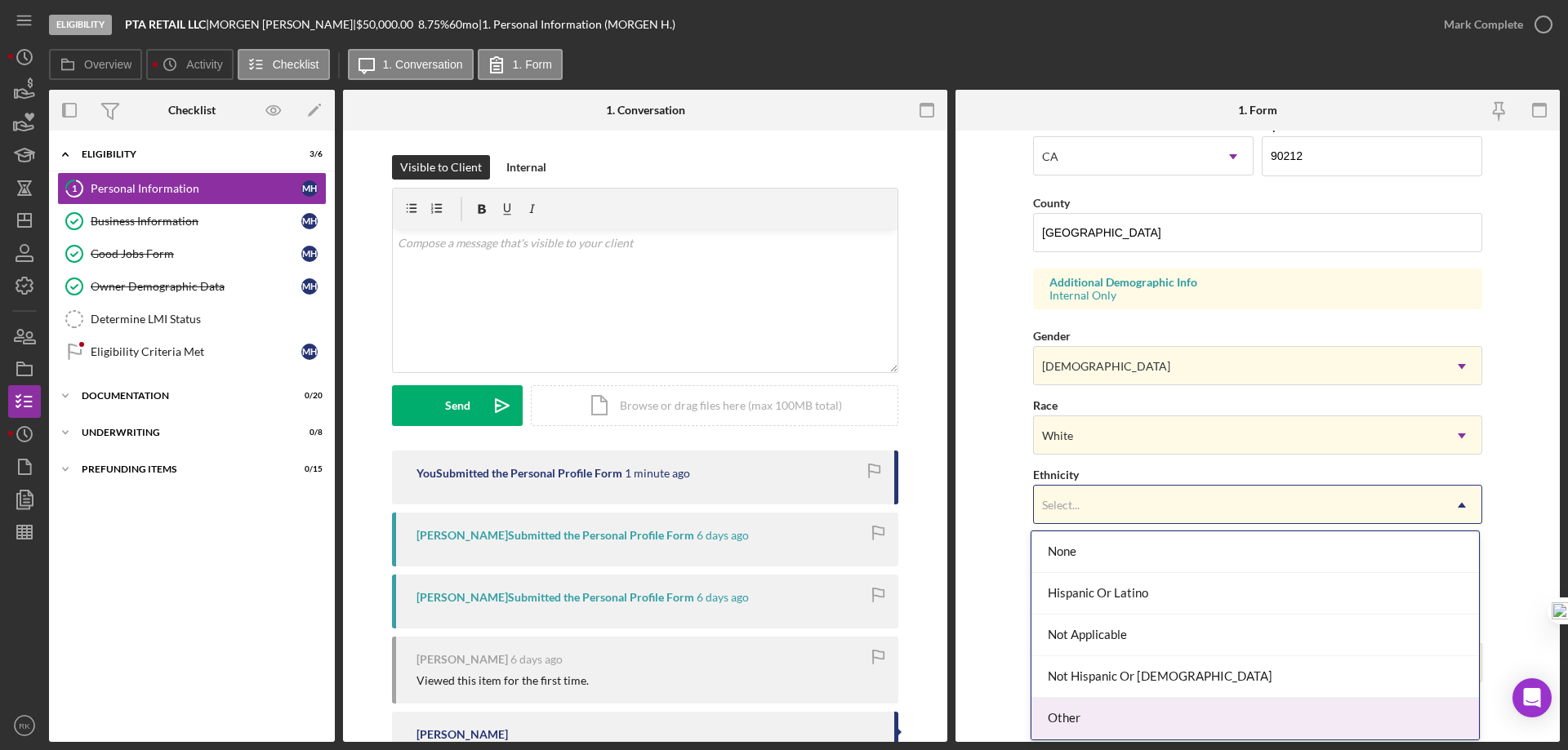
click at [1078, 715] on div "Other" at bounding box center [1254, 719] width 447 height 42
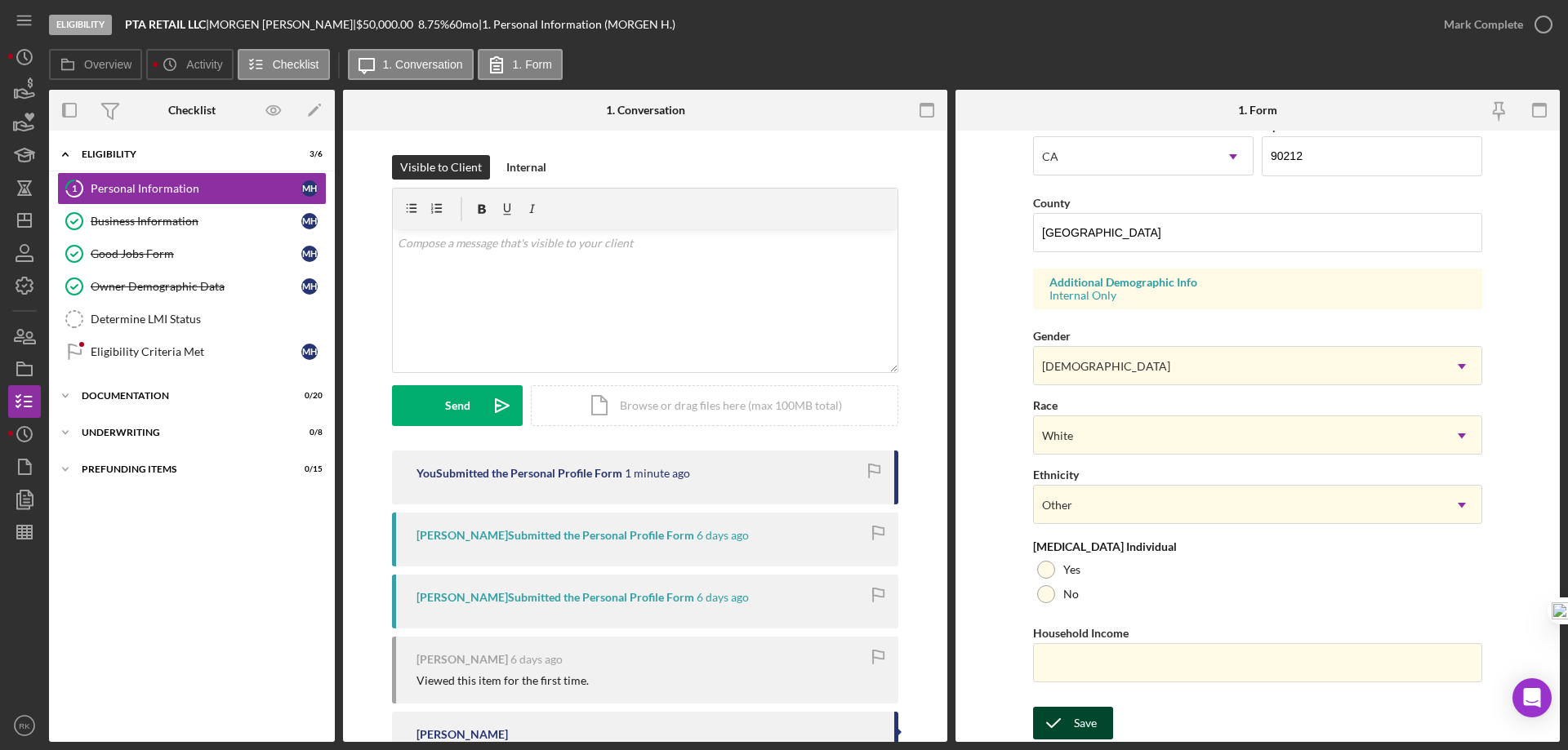
click at [1084, 730] on div "Save" at bounding box center [1085, 723] width 22 height 32
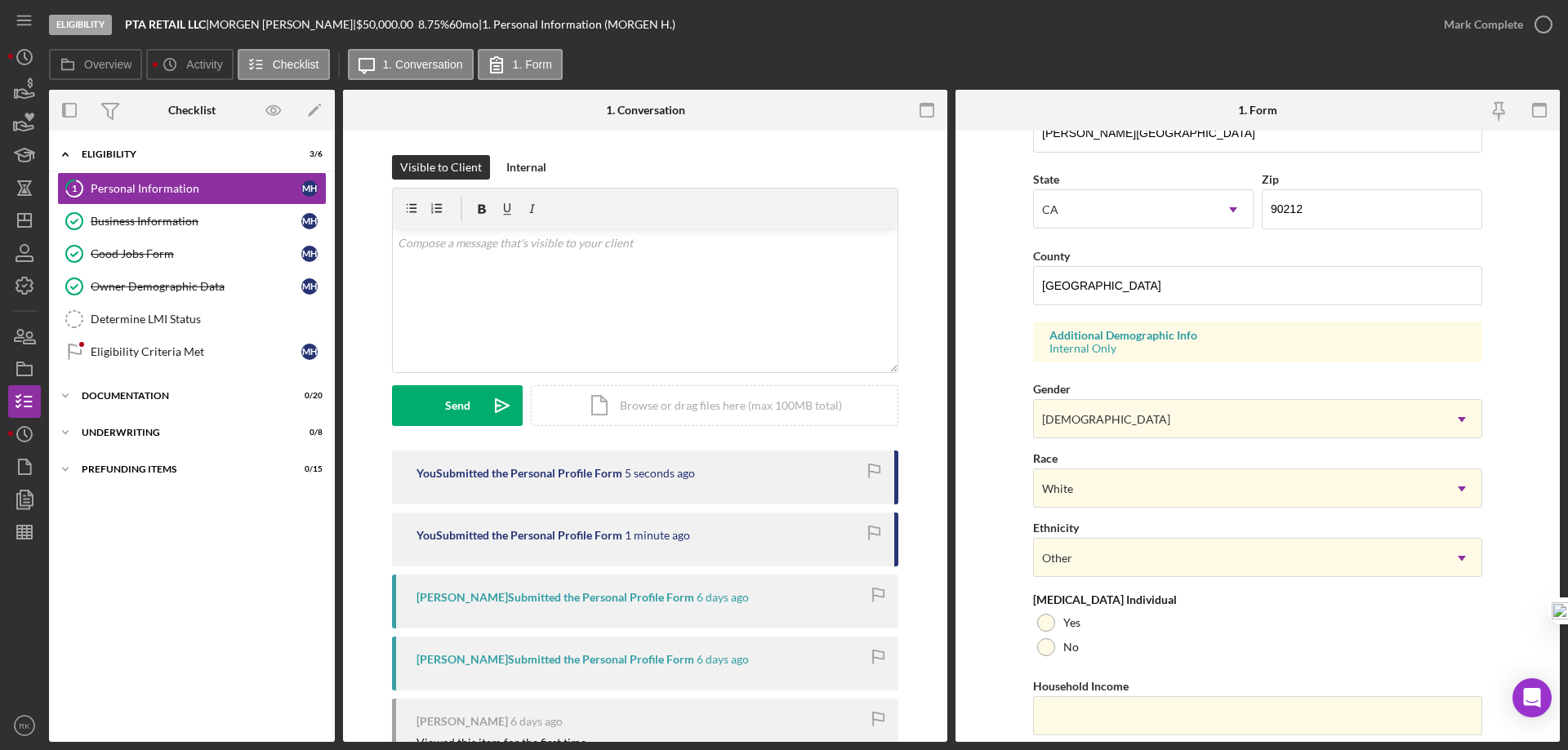
scroll to position [424, 0]
click at [1545, 22] on icon "button" at bounding box center [1544, 24] width 41 height 41
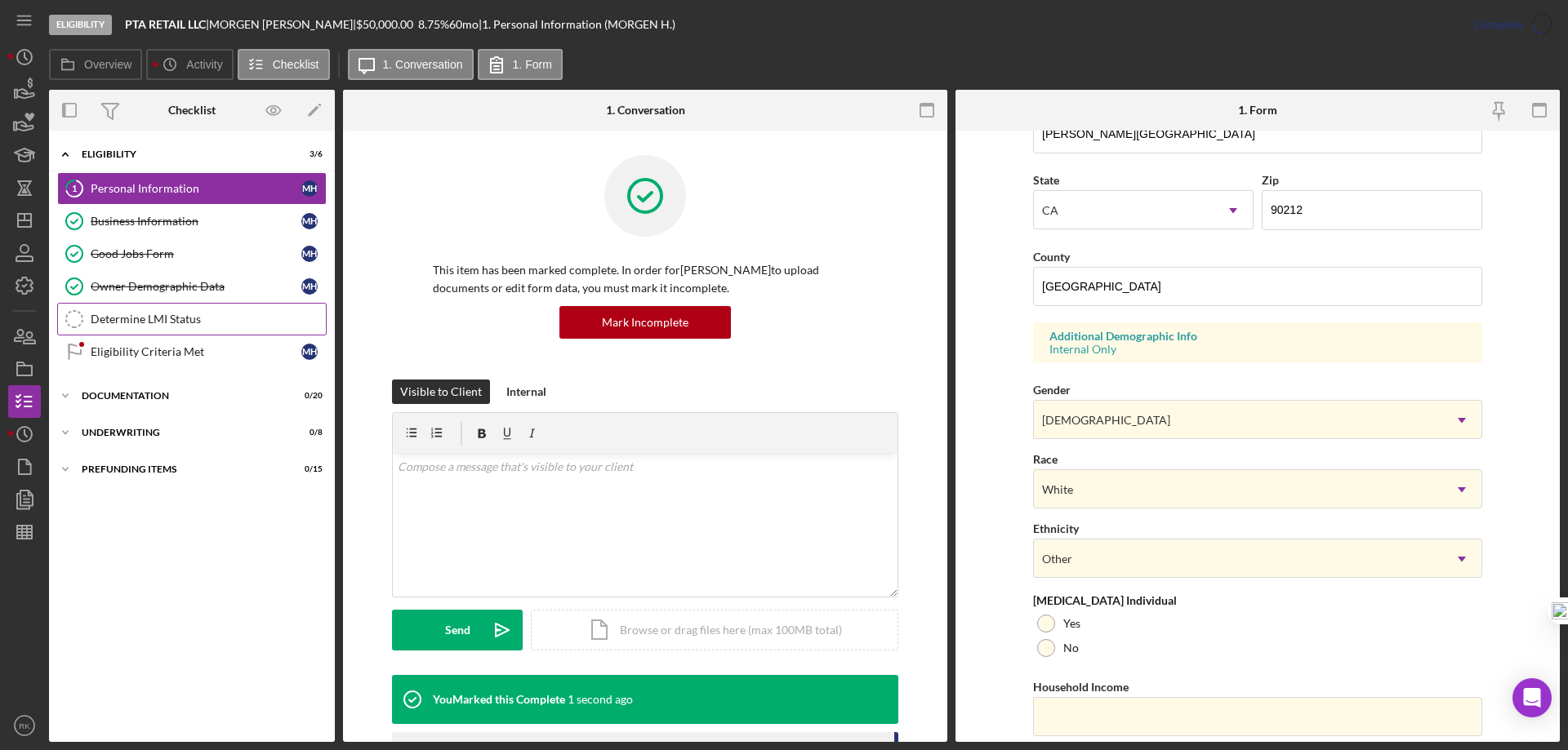
scroll to position [151, 0]
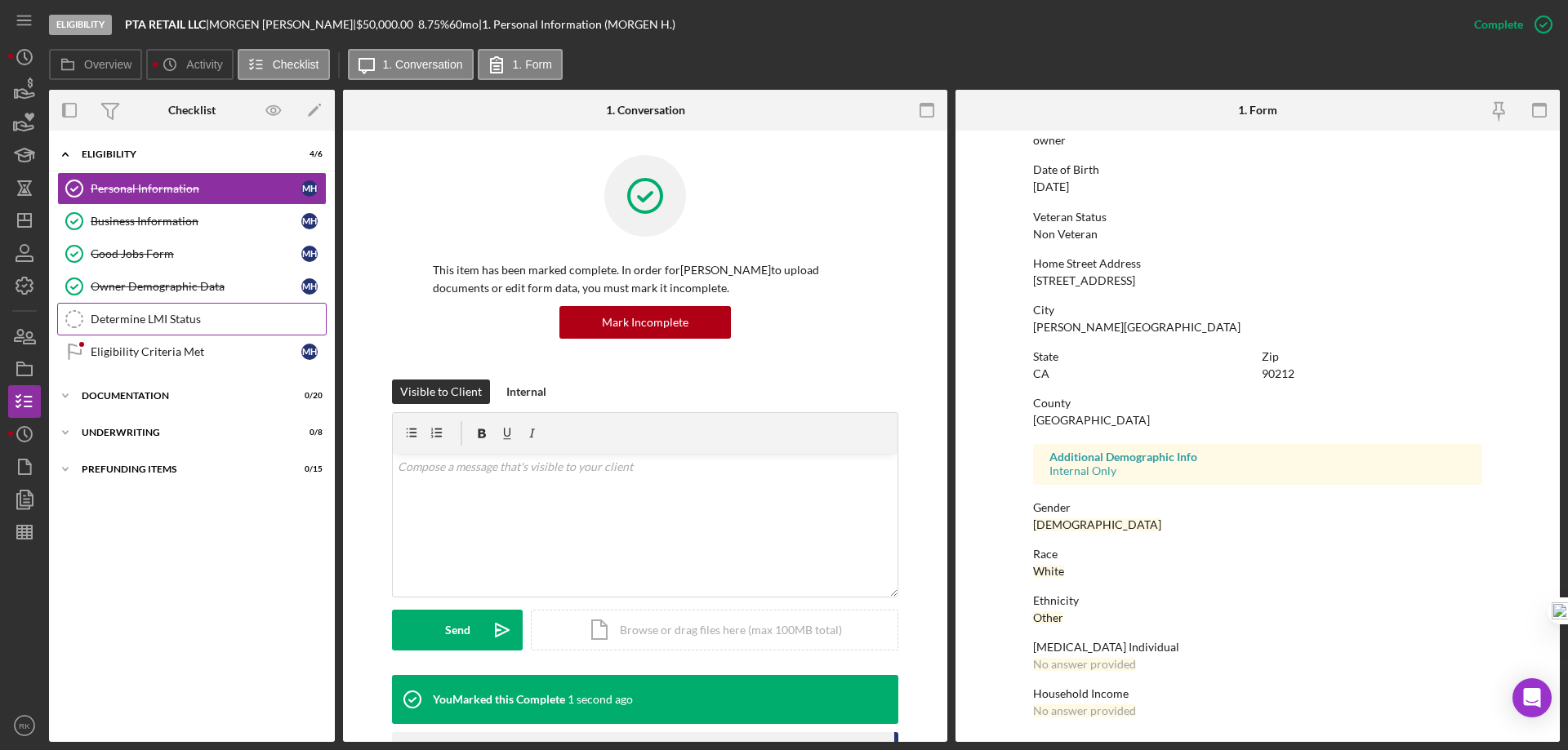
click at [177, 320] on div "Determine LMI Status" at bounding box center [208, 319] width 235 height 13
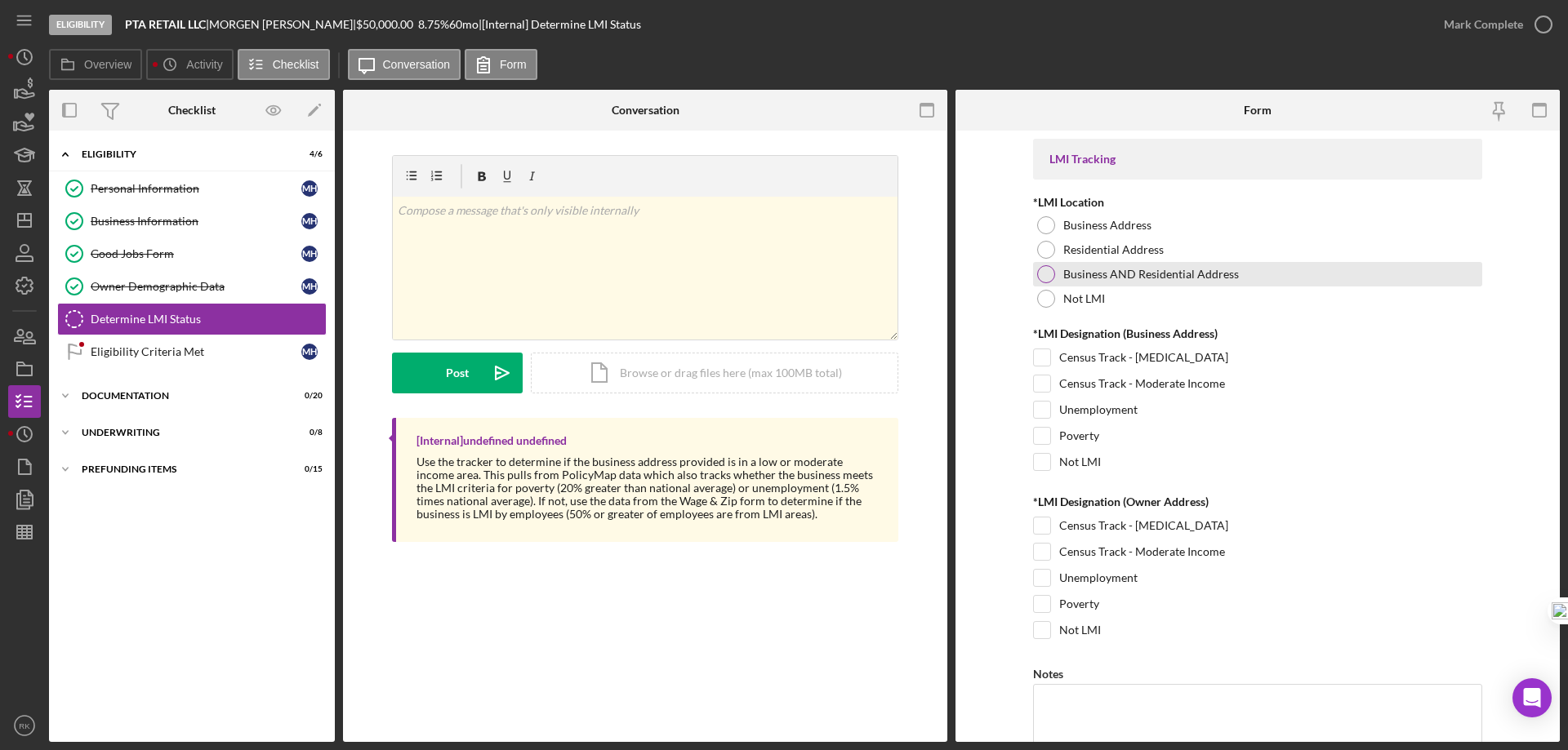
click at [1049, 281] on div at bounding box center [1046, 274] width 18 height 18
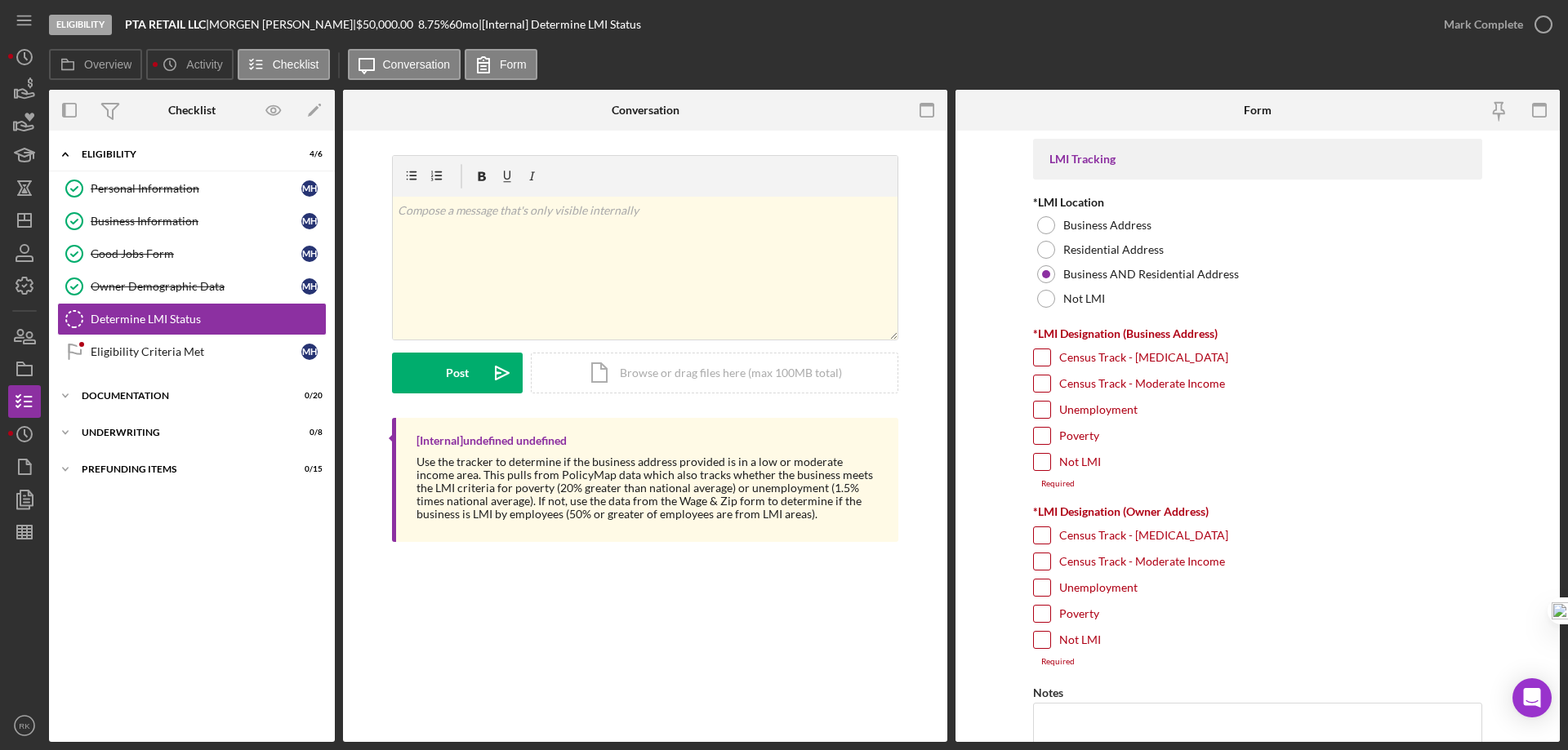
click at [1035, 467] on input "Not LMI" at bounding box center [1042, 462] width 17 height 17
checkbox input "true"
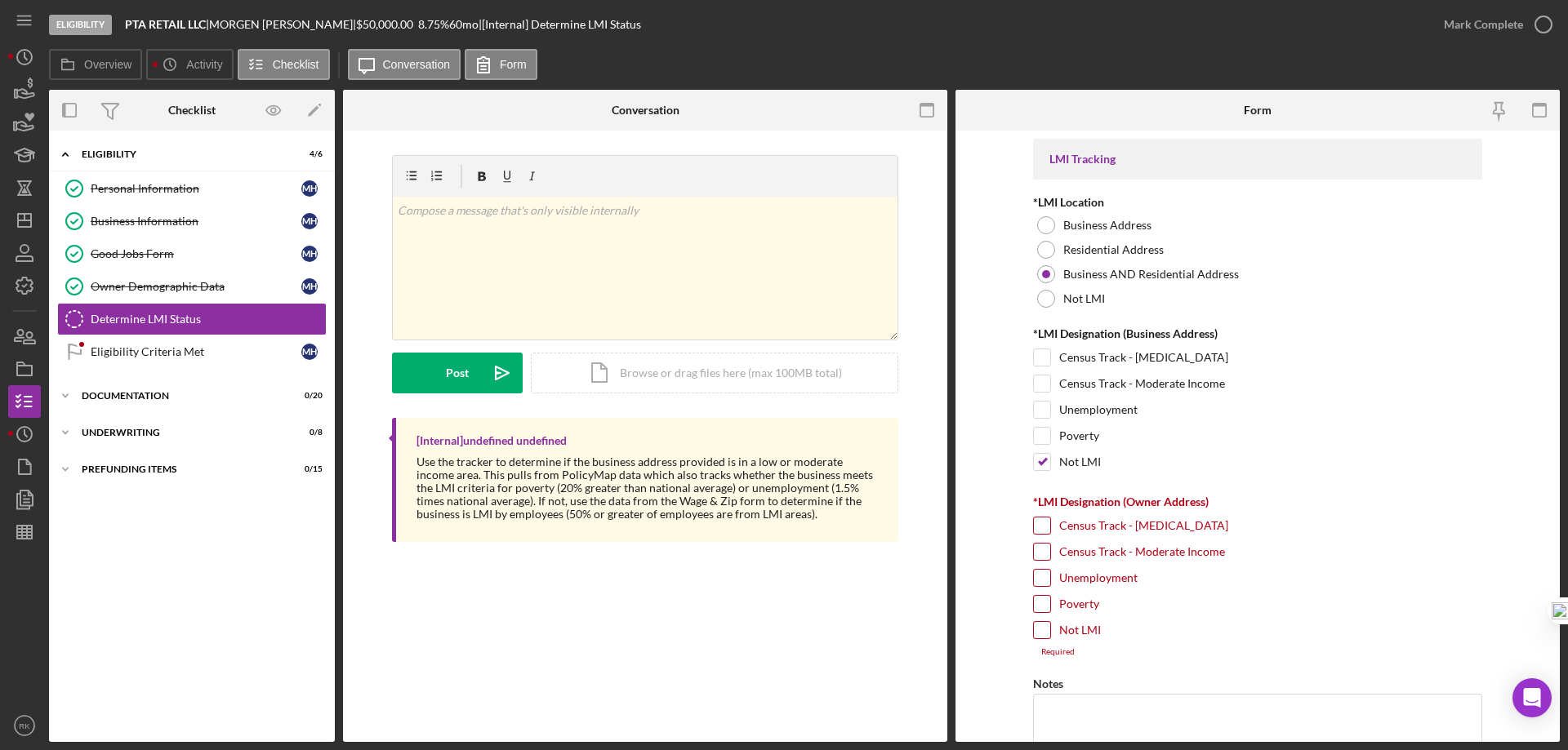
click at [1036, 634] on input "Not LMI" at bounding box center [1042, 630] width 17 height 17
checkbox input "true"
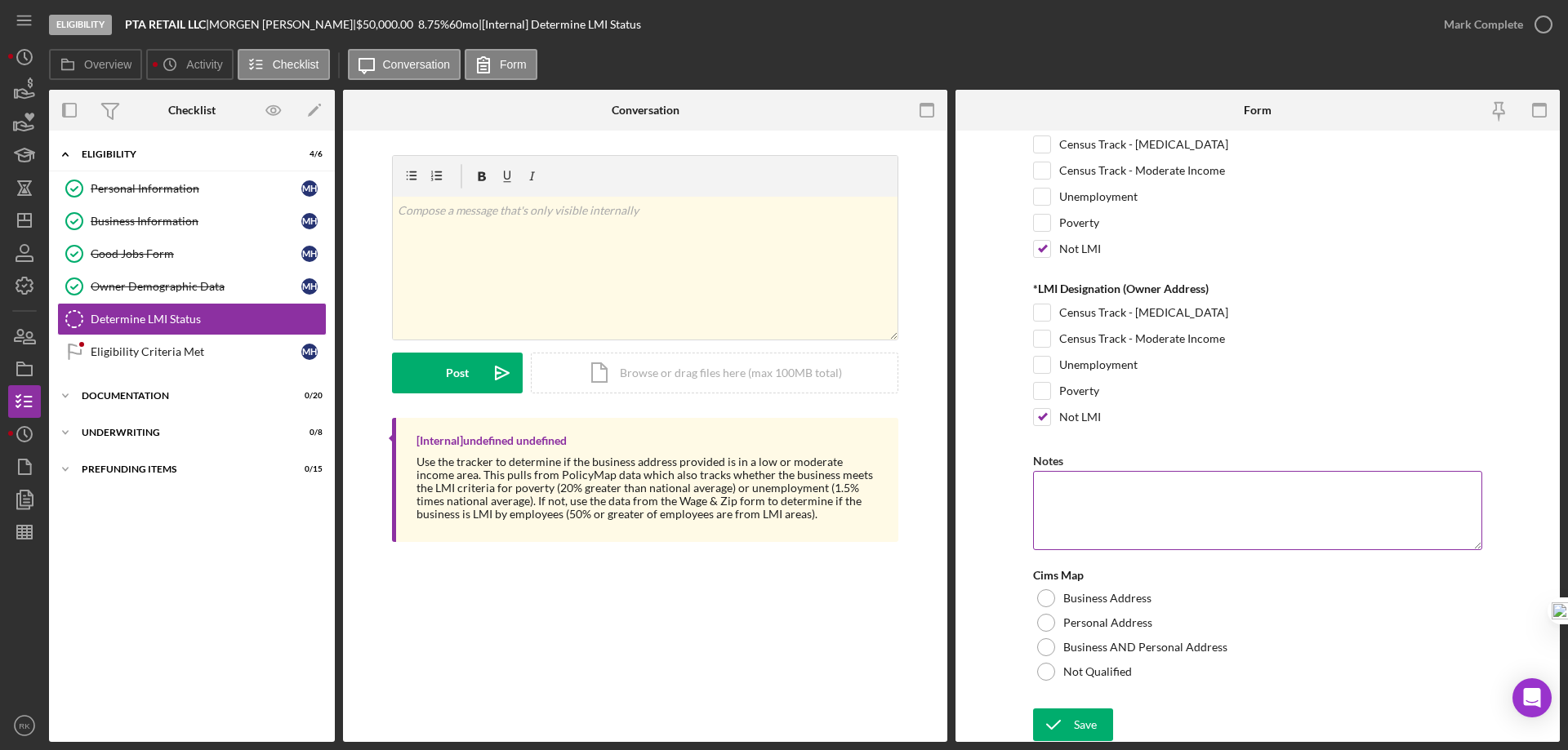
scroll to position [215, 0]
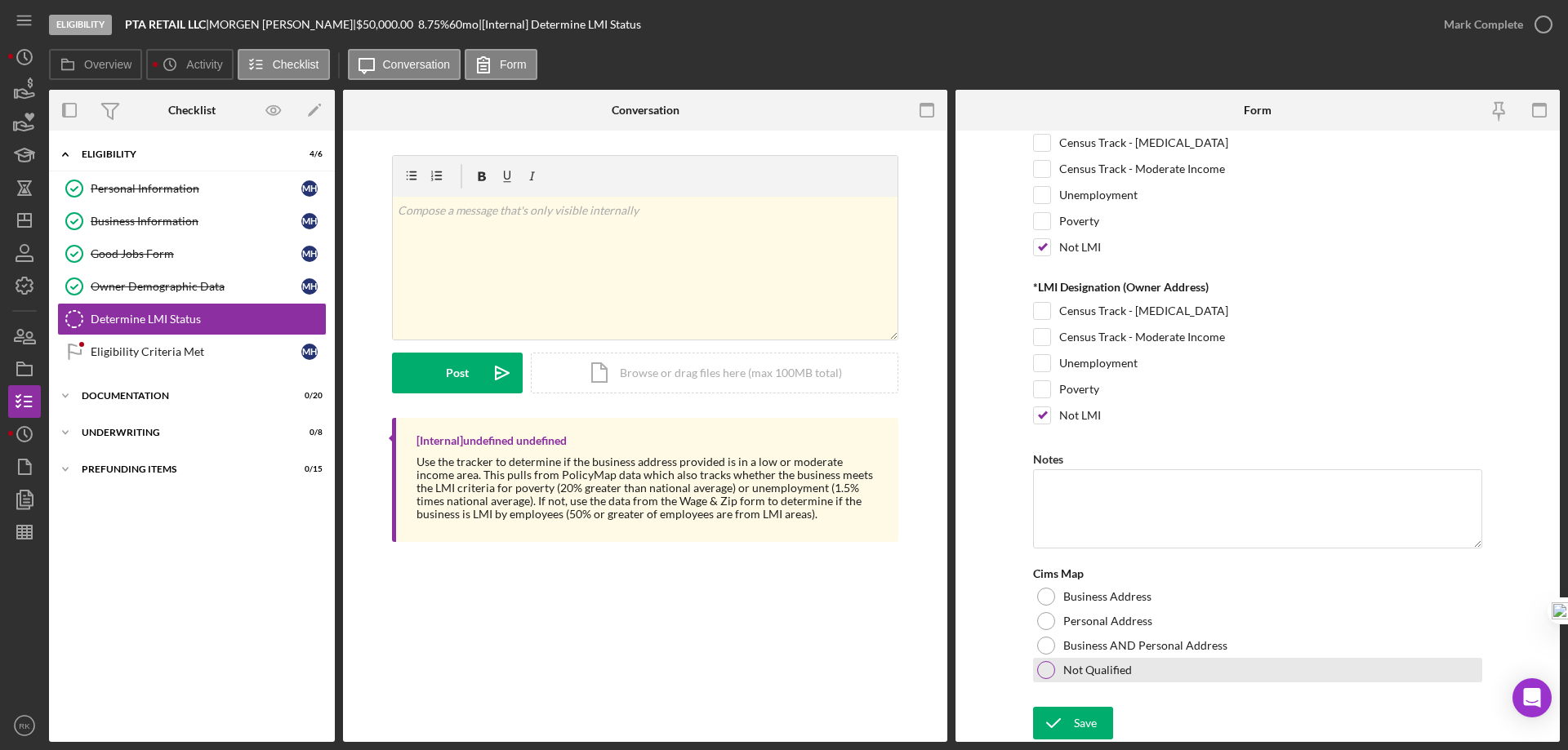
click at [1050, 666] on div at bounding box center [1046, 670] width 18 height 18
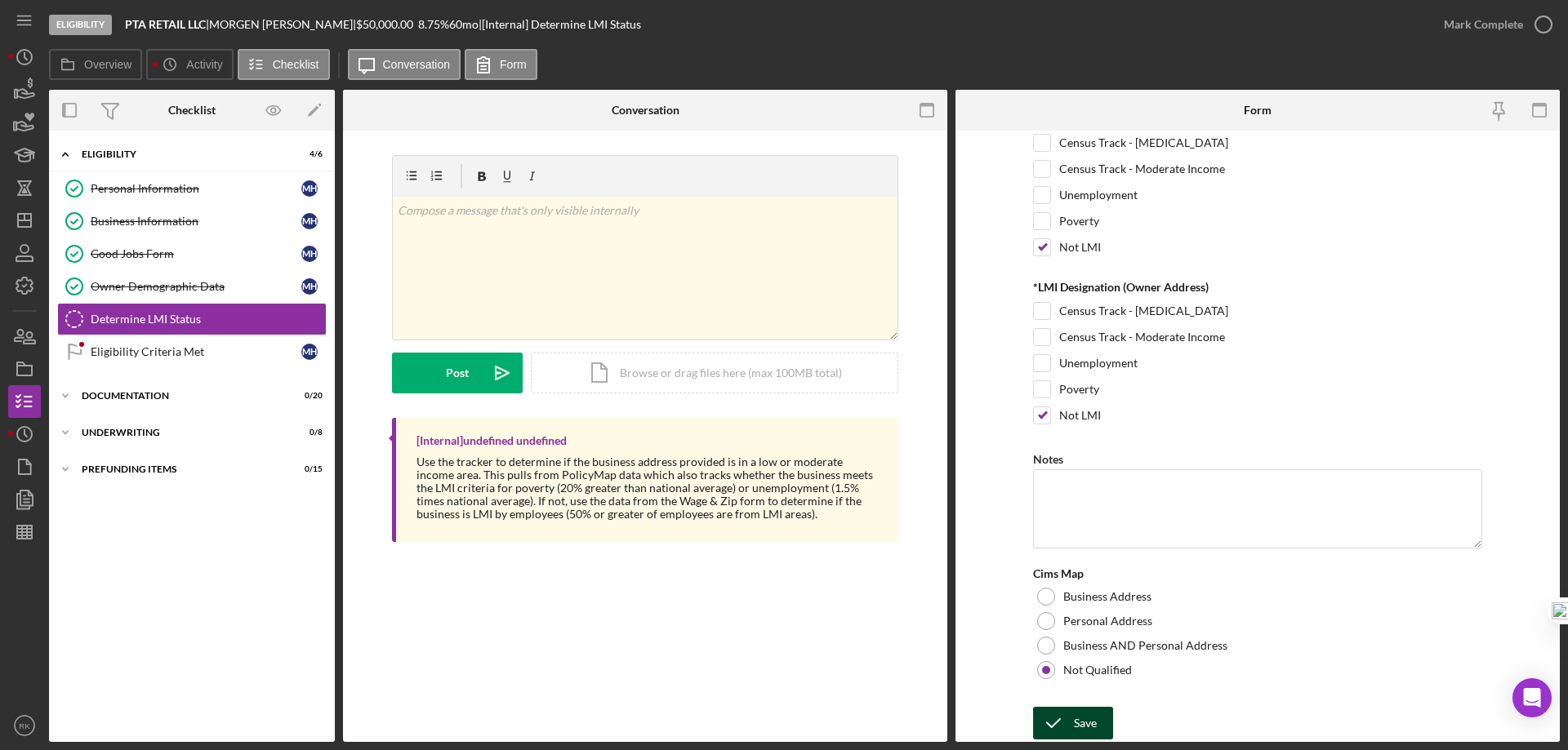
click at [1074, 729] on div "Save" at bounding box center [1085, 723] width 22 height 32
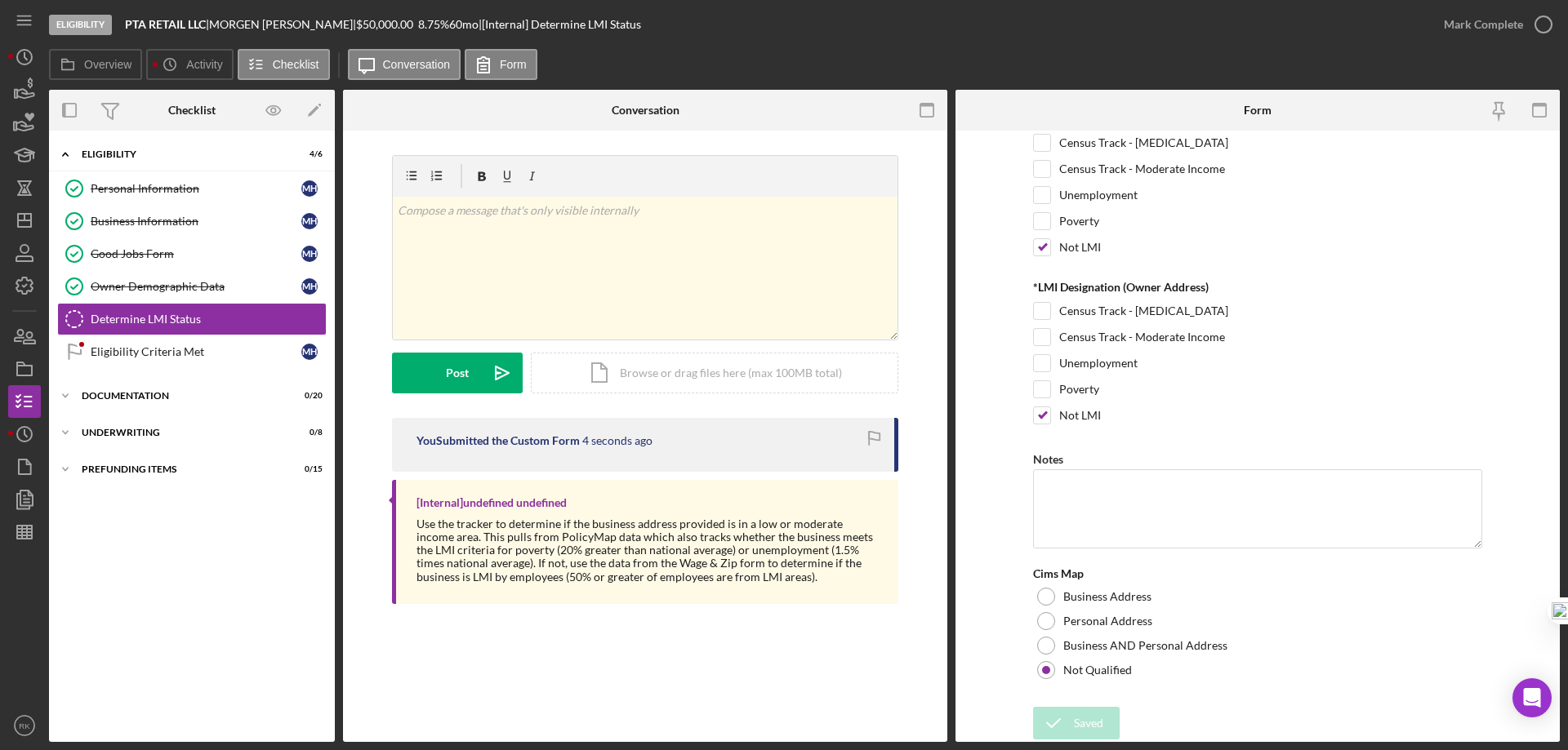
drag, startPoint x: 1544, startPoint y: 22, endPoint x: 1503, endPoint y: 73, distance: 65.4
click at [0, 0] on icon "button" at bounding box center [0, 0] width 0 height 0
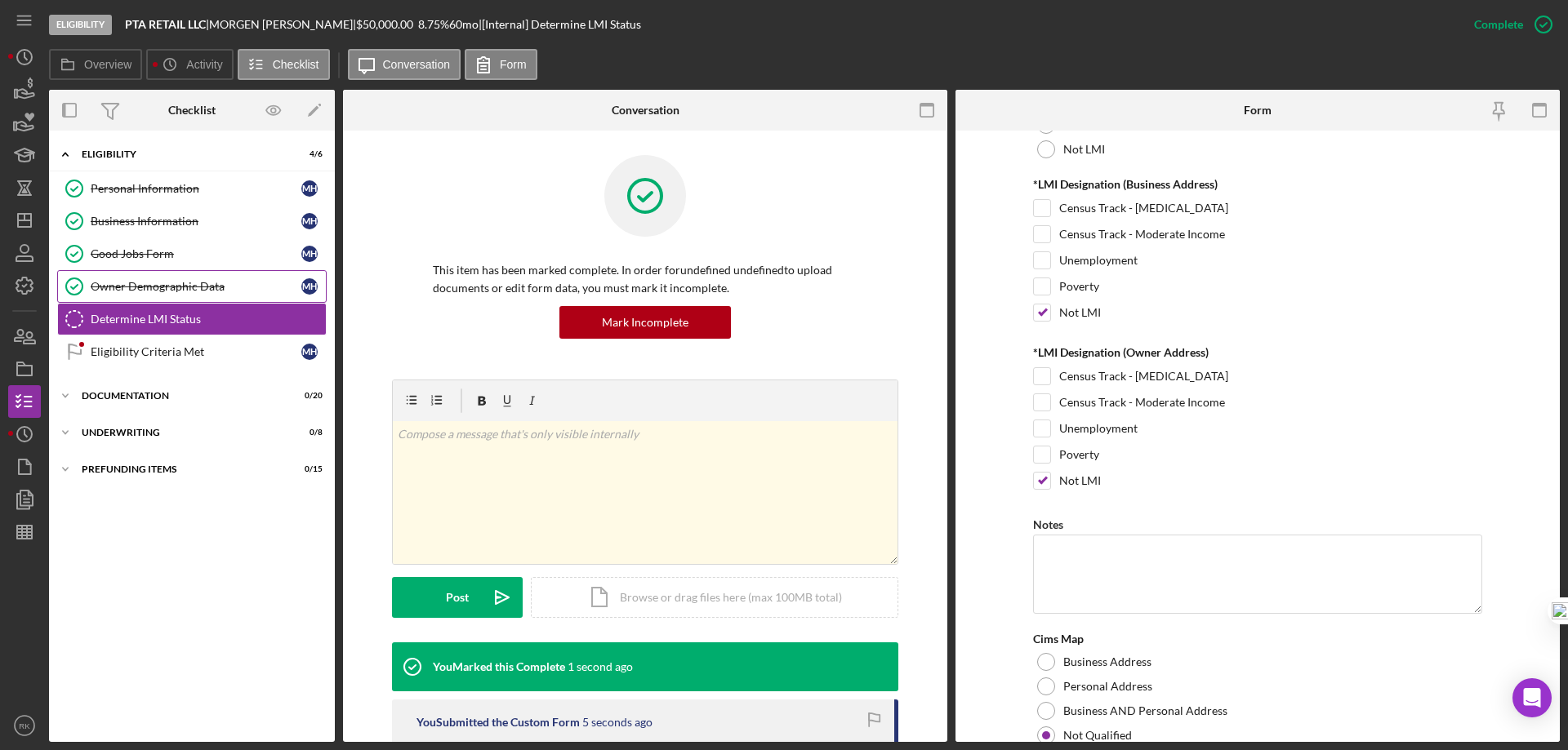
scroll to position [280, 0]
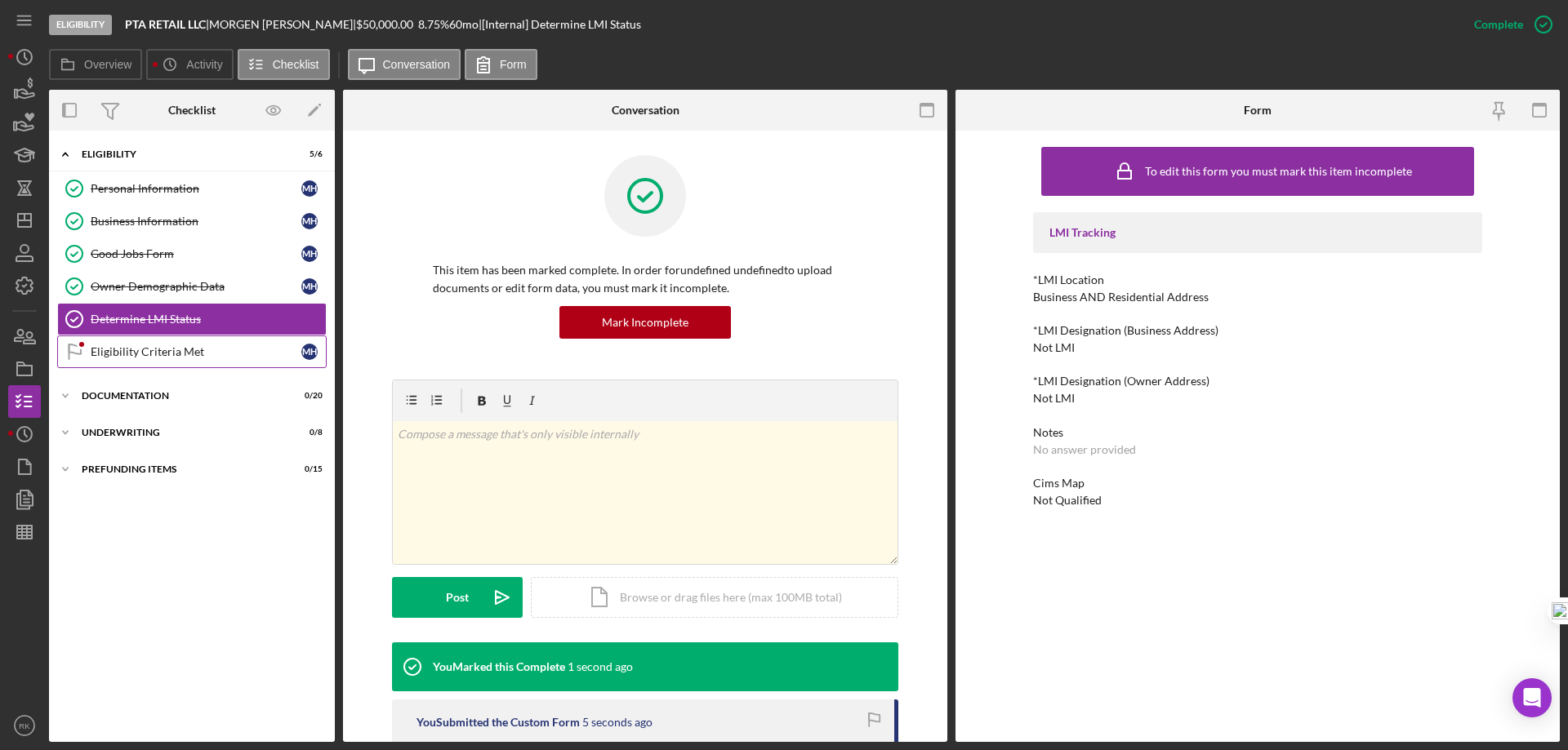
click at [173, 345] on div "Eligibility Criteria Met" at bounding box center [196, 351] width 210 height 13
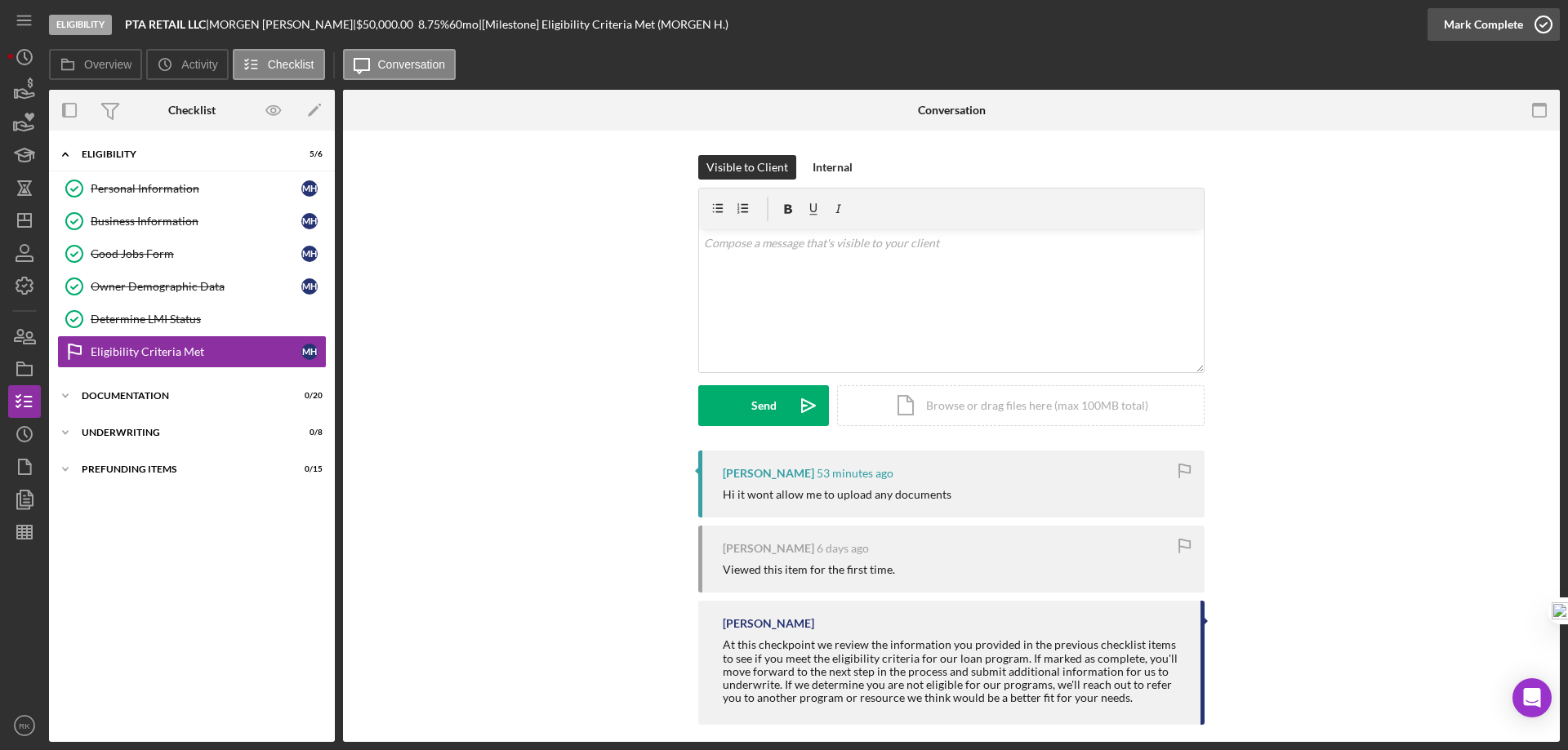
click at [1540, 25] on icon "button" at bounding box center [1544, 24] width 41 height 41
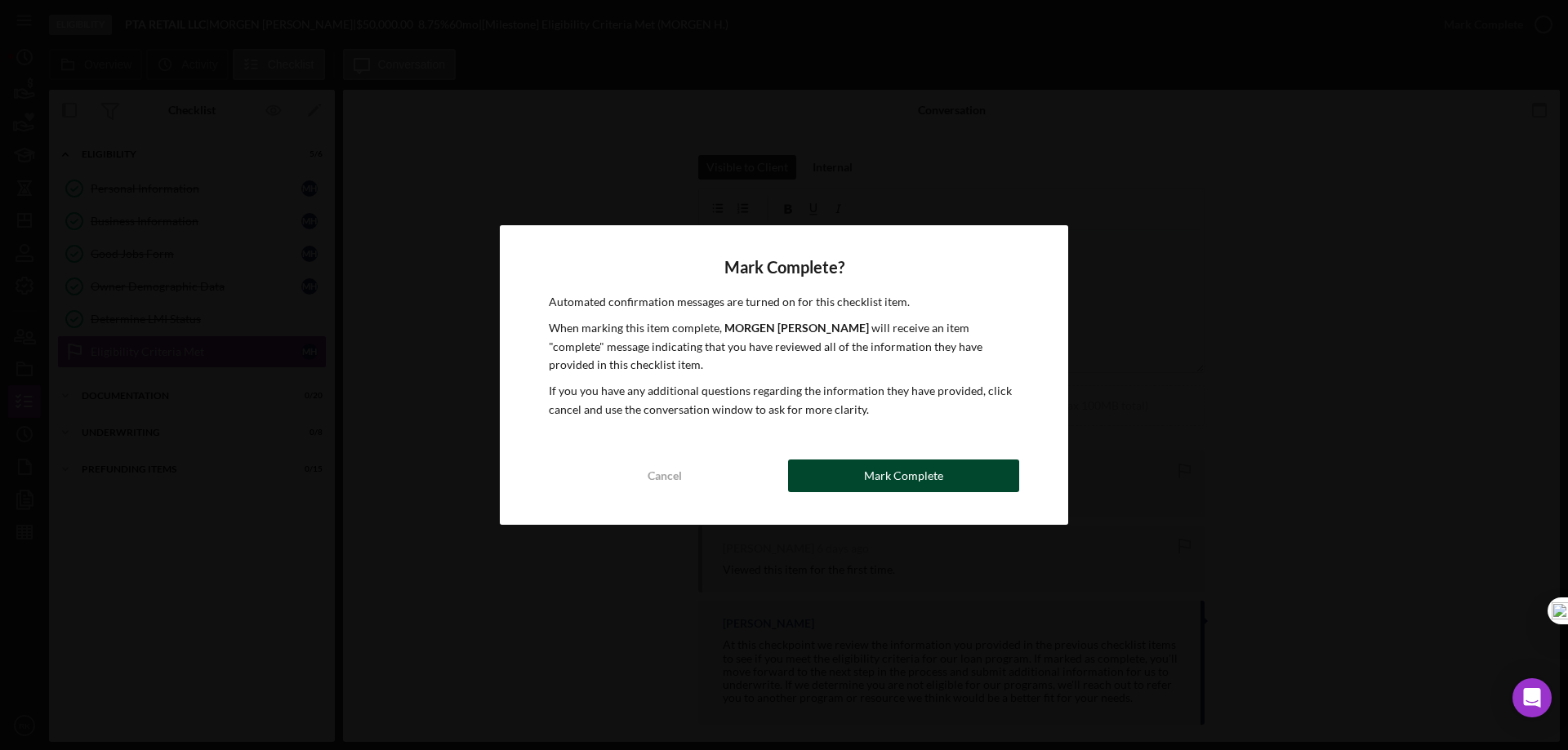
click at [873, 475] on div "Mark Complete" at bounding box center [903, 475] width 79 height 32
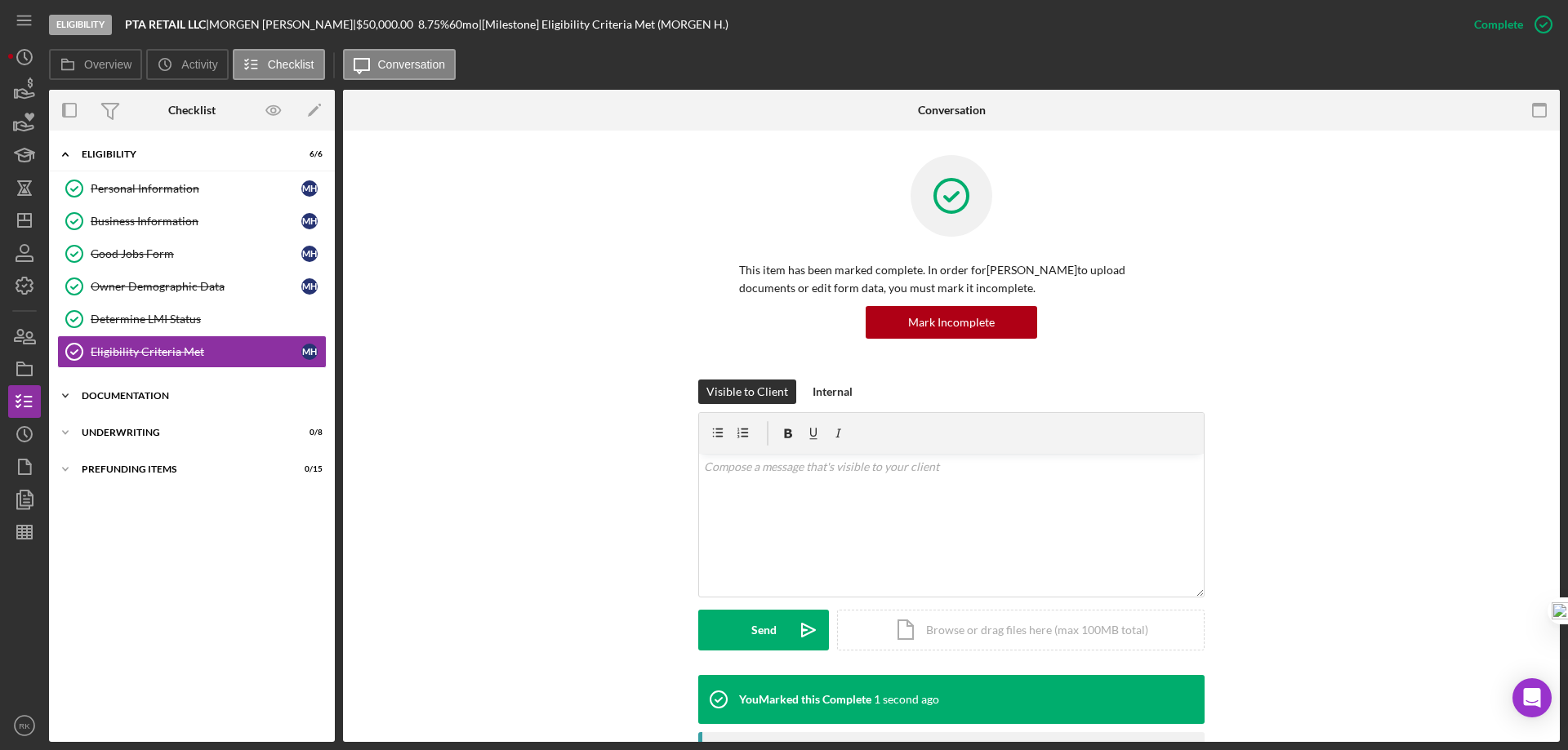
drag, startPoint x: 125, startPoint y: 393, endPoint x: 176, endPoint y: 413, distance: 54.8
click at [127, 393] on div "Documentation" at bounding box center [198, 396] width 233 height 10
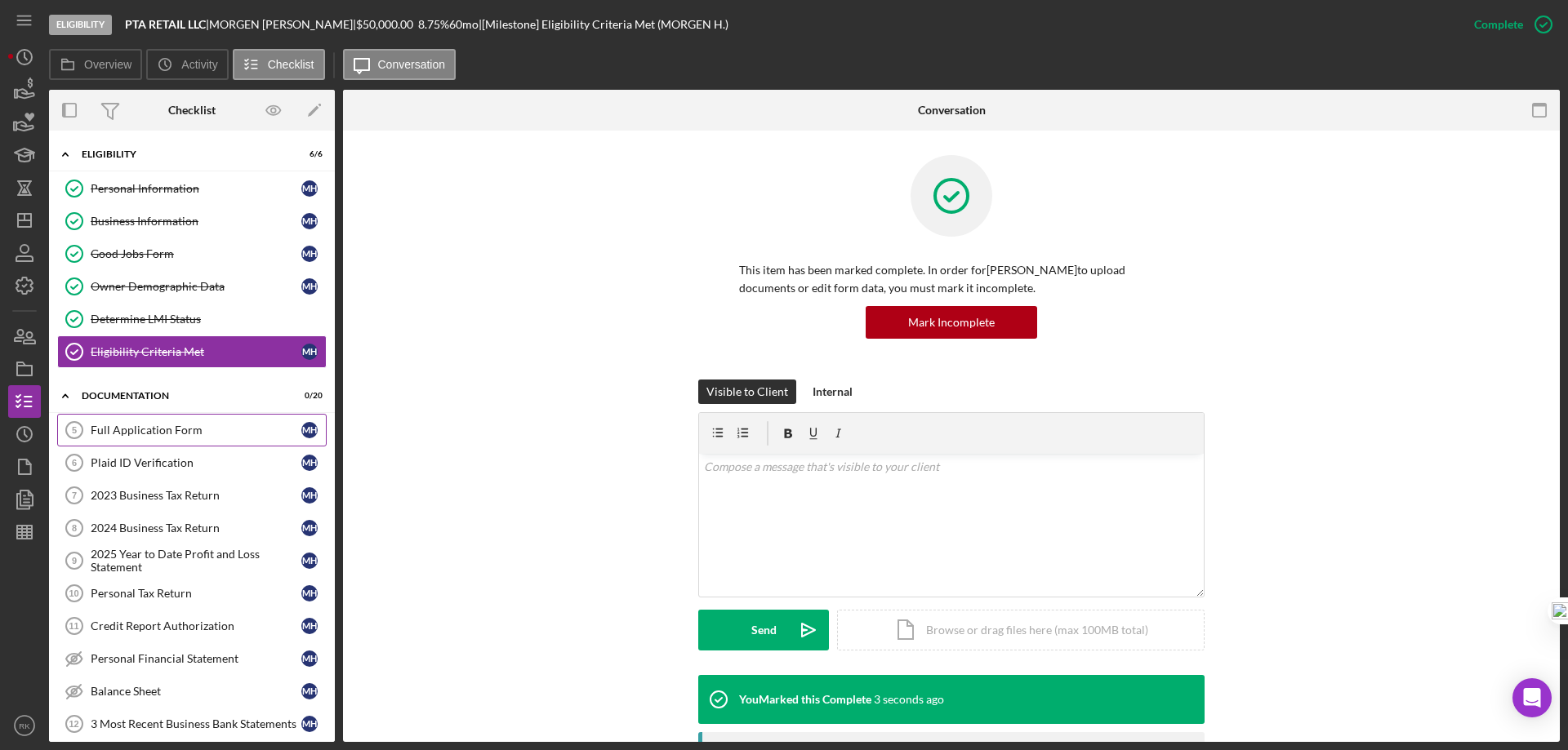
click at [147, 424] on div "Full Application Form" at bounding box center [196, 429] width 210 height 13
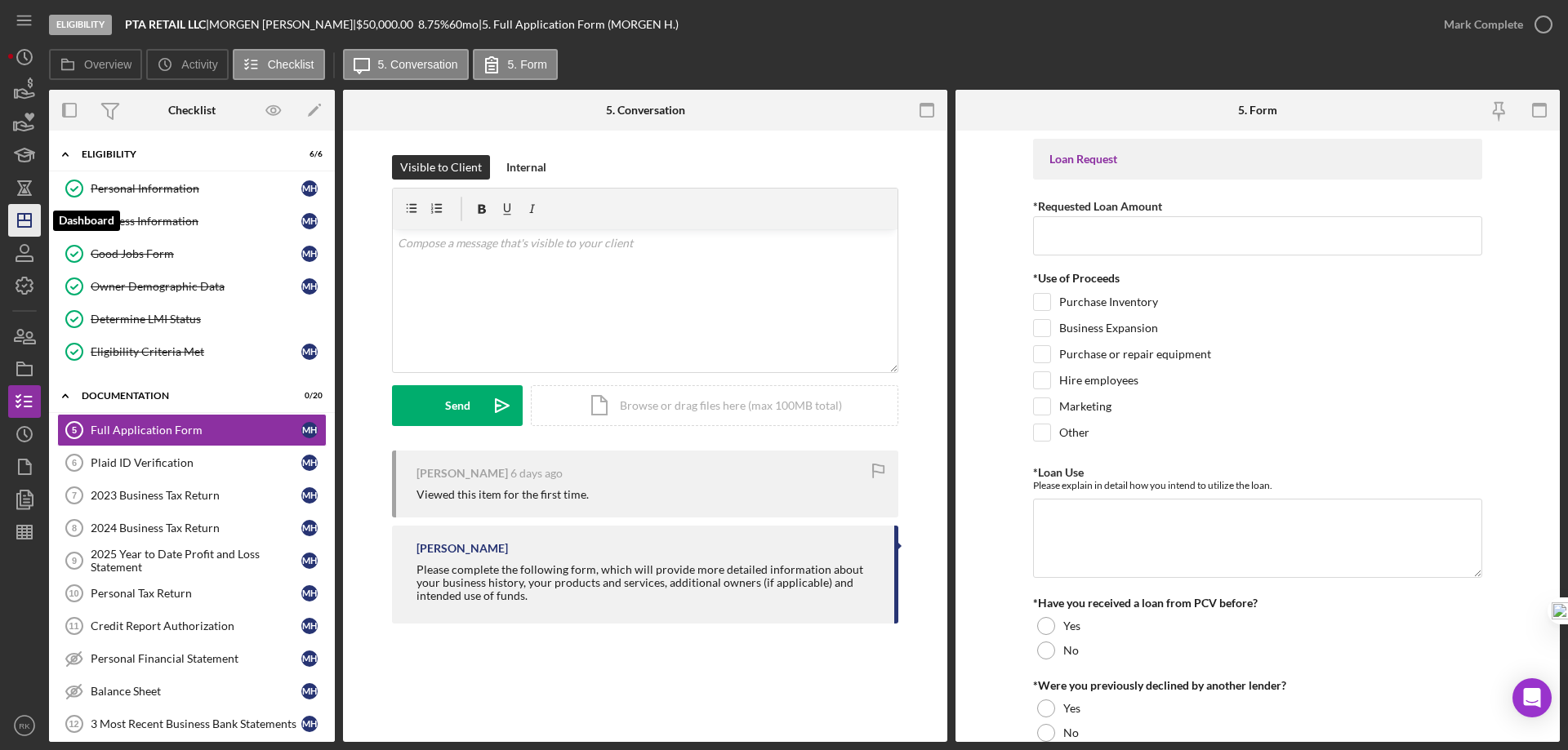
click at [23, 217] on icon "Icon/Dashboard" at bounding box center [24, 221] width 41 height 41
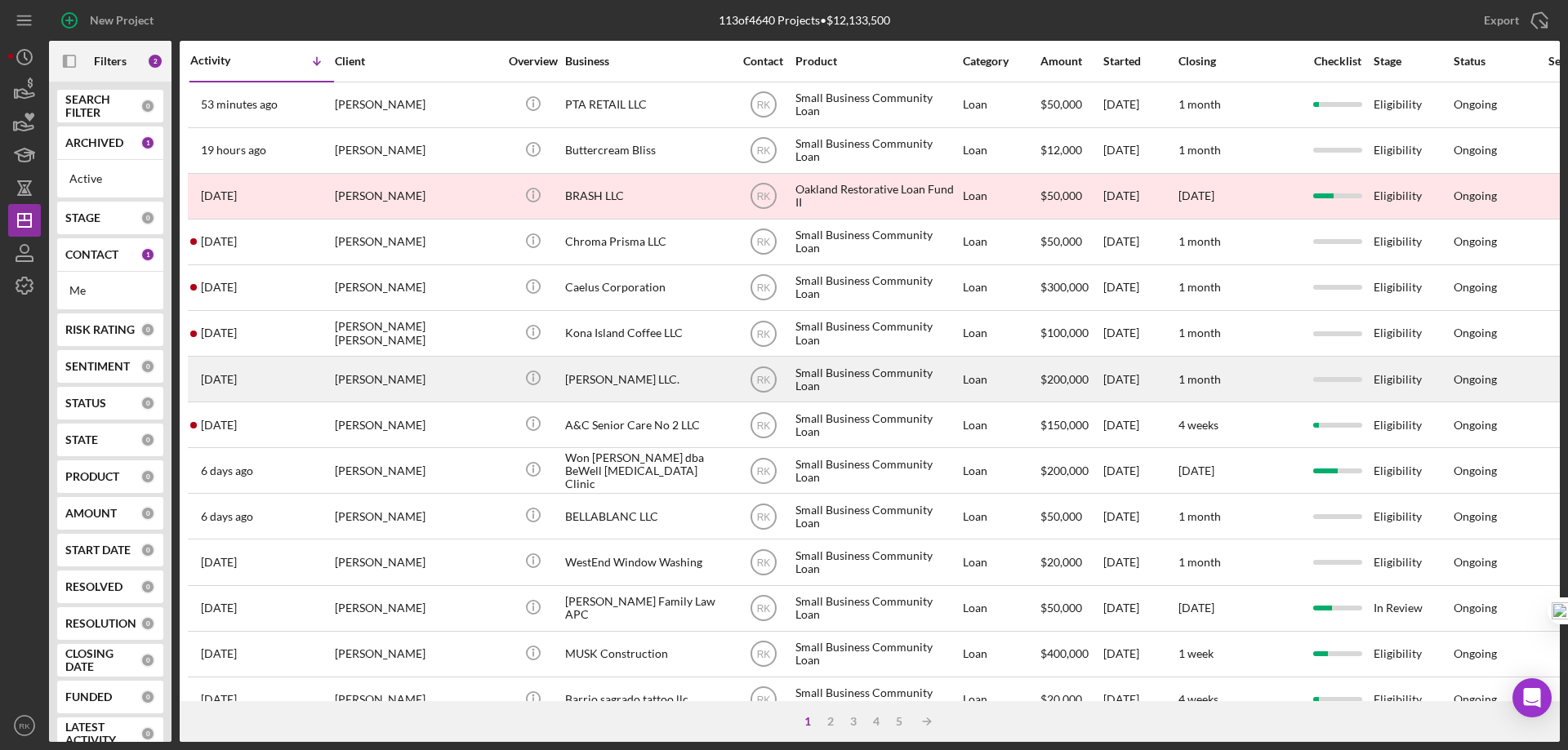
click at [568, 375] on div "[PERSON_NAME] LLC." at bounding box center [647, 379] width 163 height 43
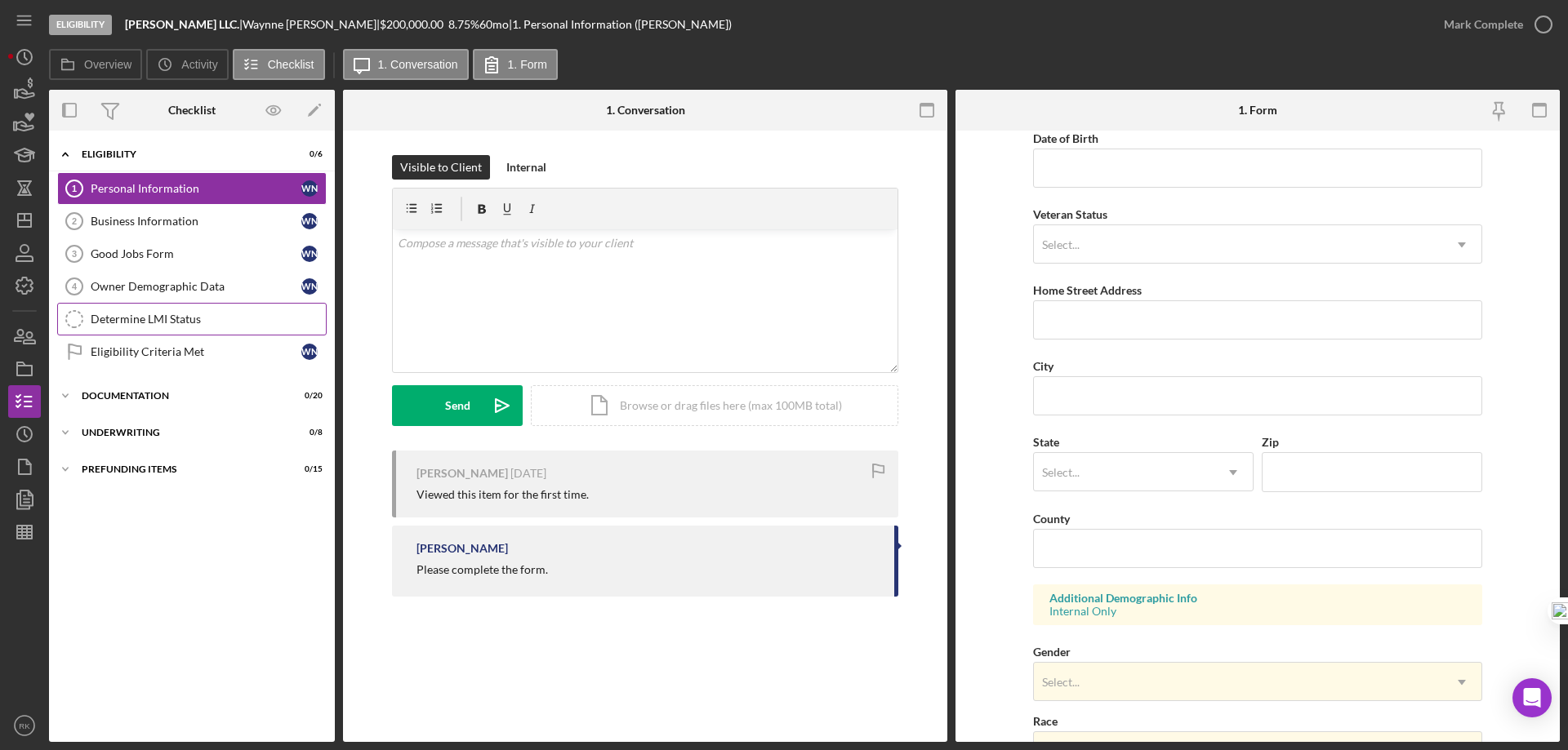
scroll to position [163, 0]
drag, startPoint x: 22, startPoint y: 225, endPoint x: 45, endPoint y: 239, distance: 26.9
click at [22, 225] on icon "Icon/Dashboard" at bounding box center [24, 221] width 41 height 41
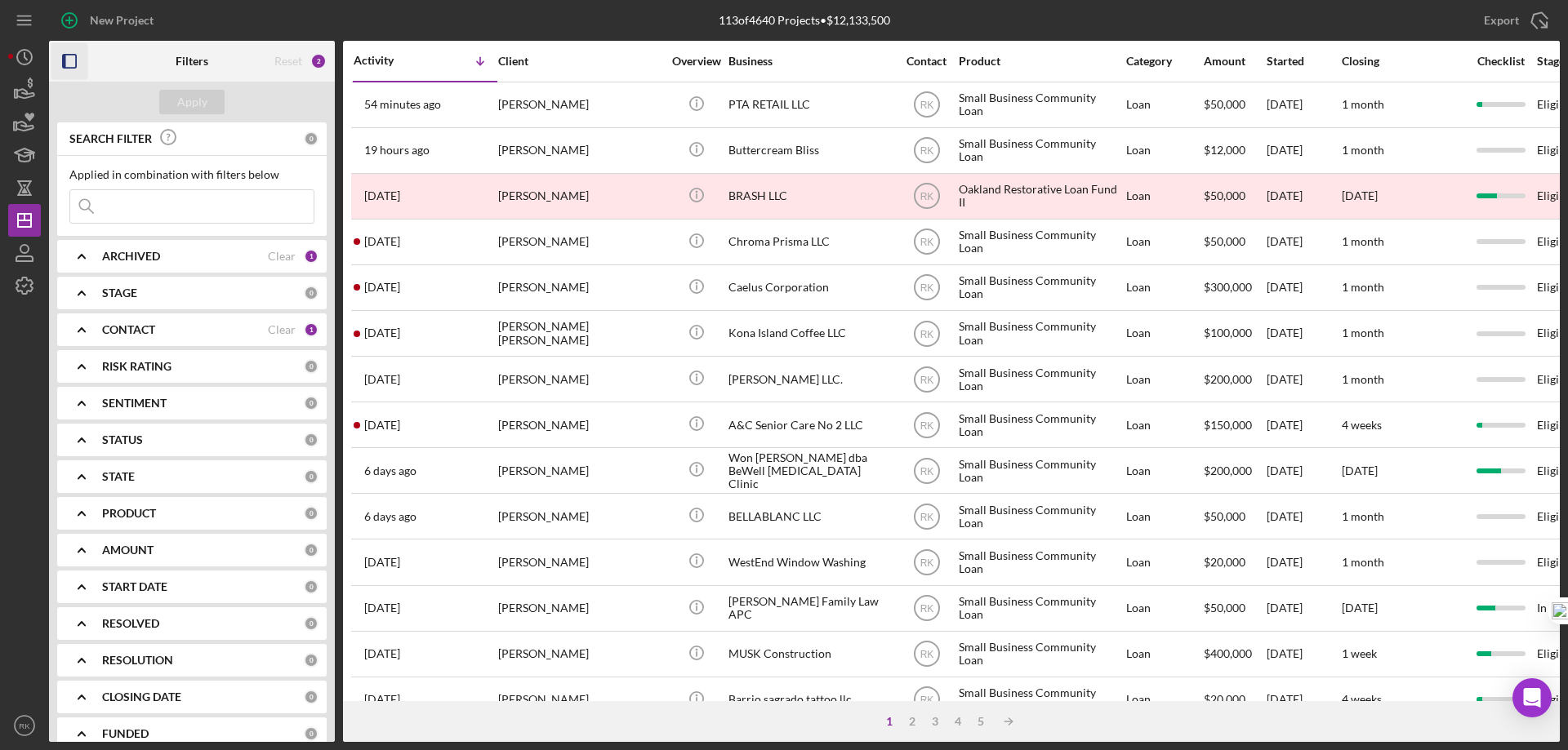
click at [76, 58] on rect "button" at bounding box center [68, 61] width 13 height 13
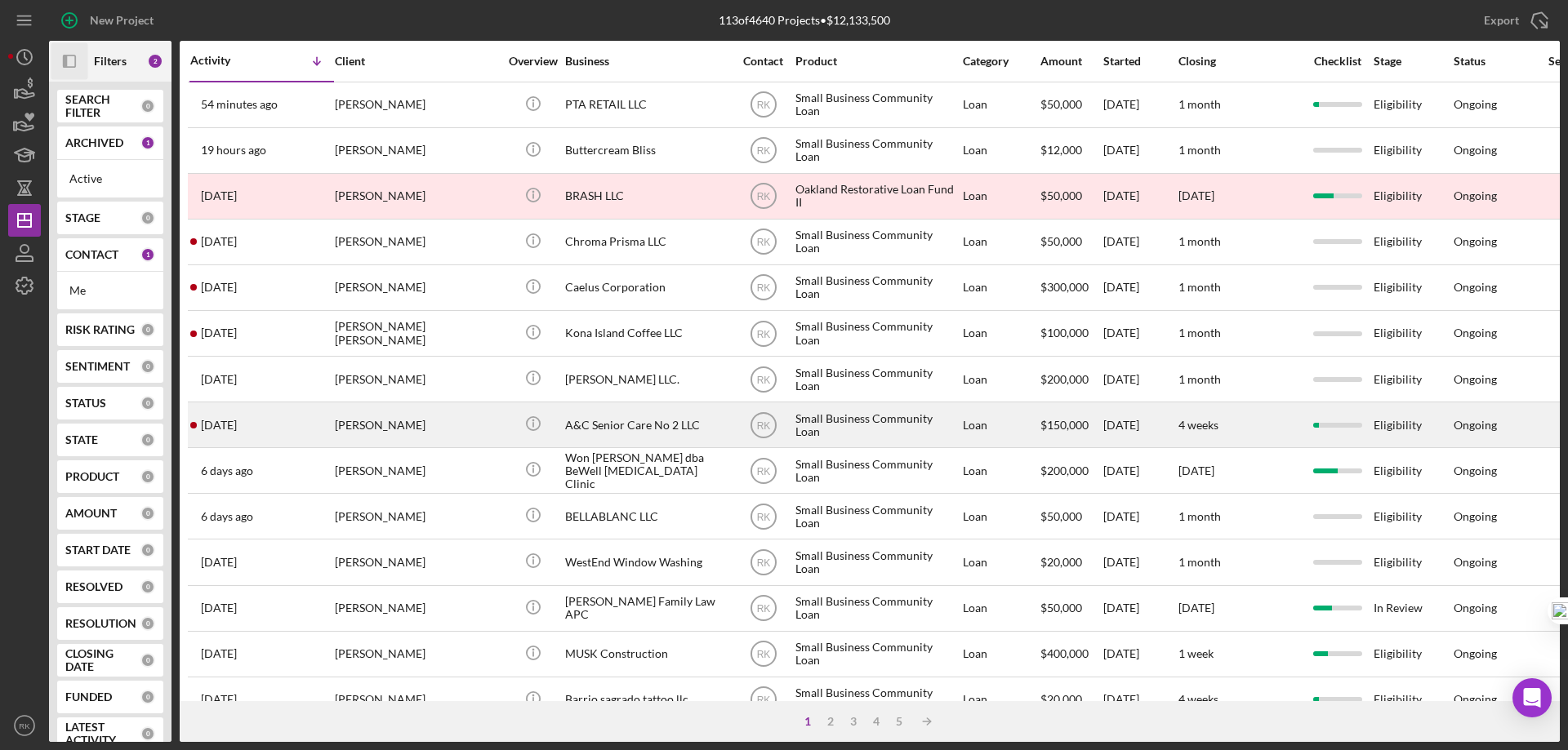
click at [353, 427] on div "[PERSON_NAME]" at bounding box center [416, 424] width 163 height 43
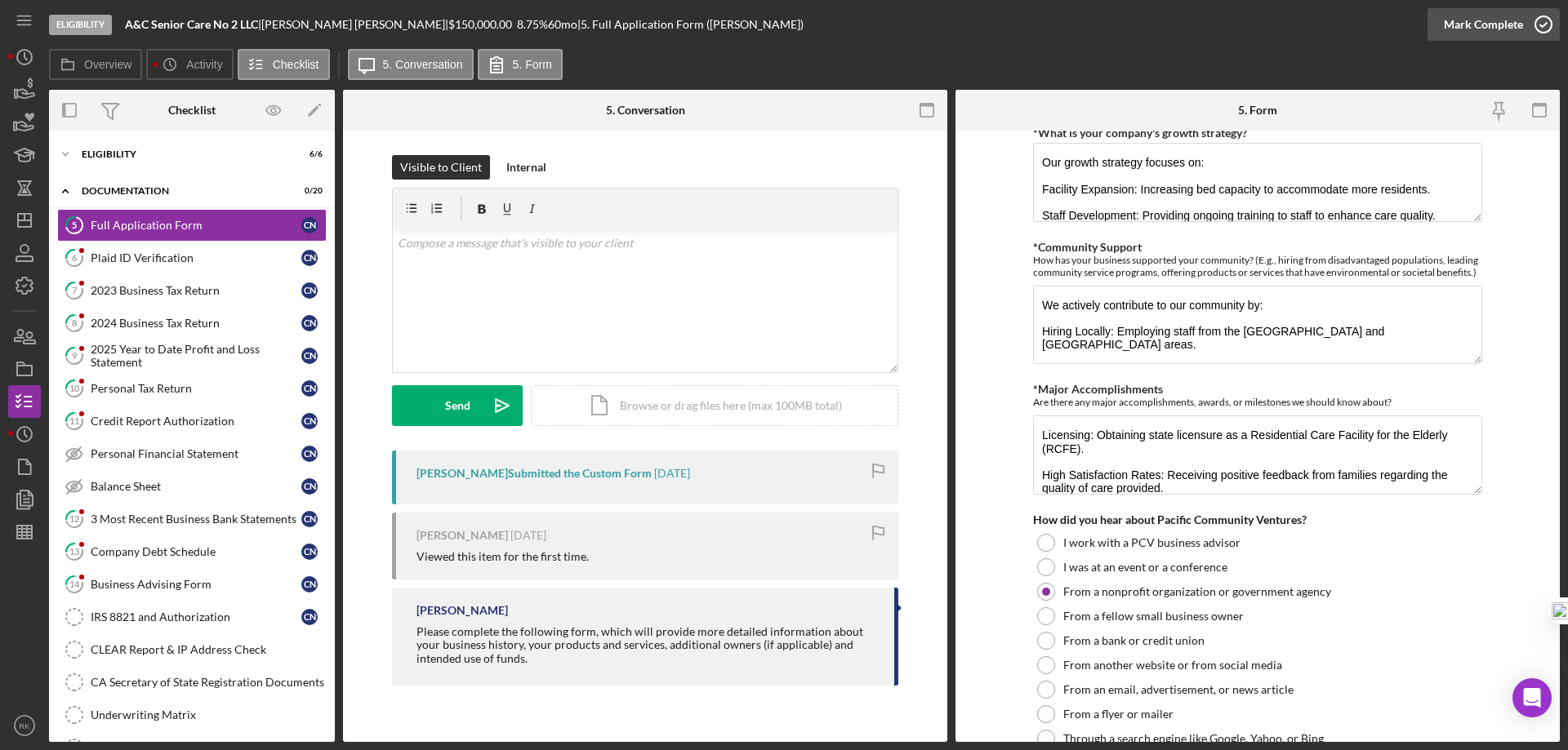
scroll to position [1496, 0]
click at [1546, 20] on icon "button" at bounding box center [1544, 24] width 41 height 41
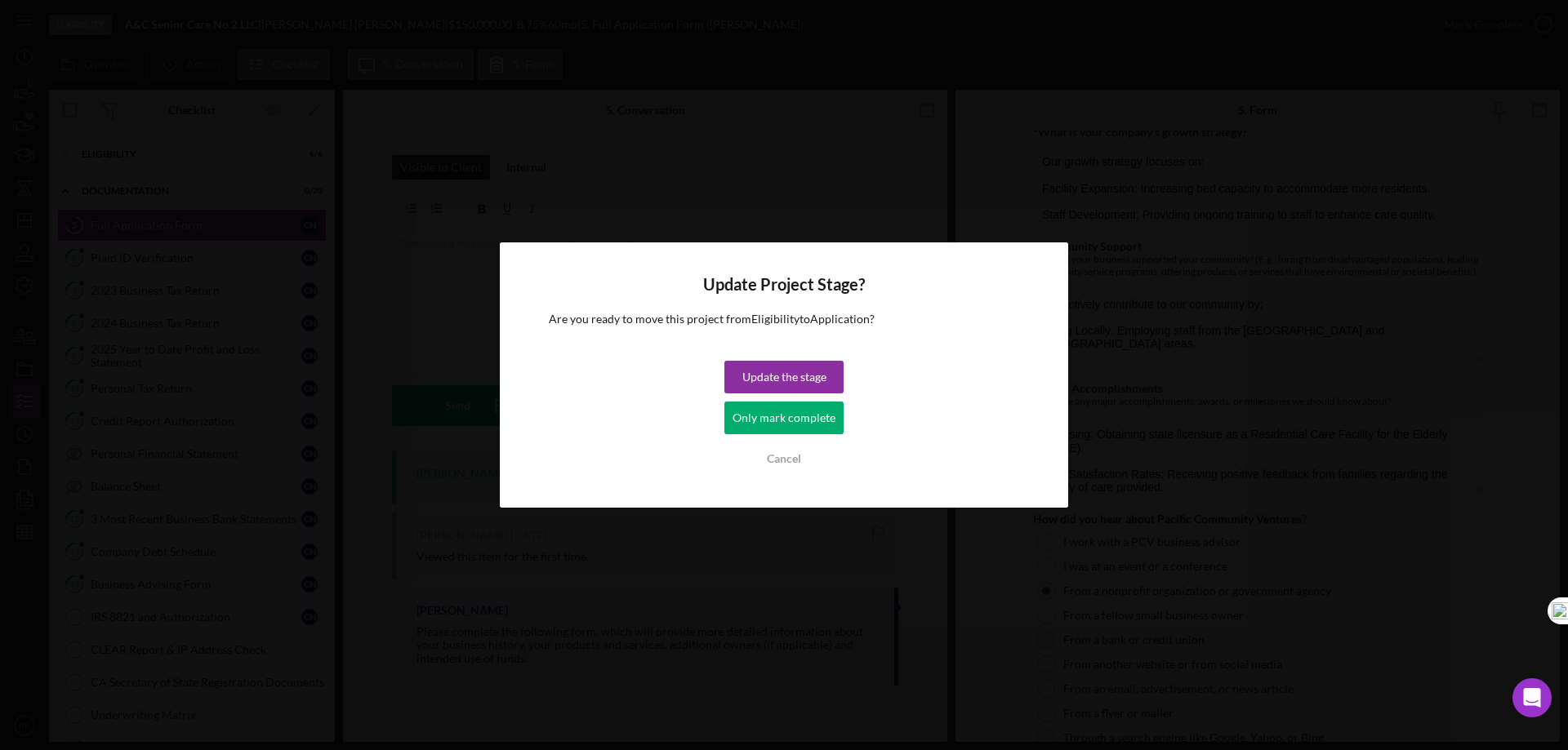
drag, startPoint x: 805, startPoint y: 423, endPoint x: 725, endPoint y: 408, distance: 81.4
click at [805, 422] on div "Only mark complete" at bounding box center [784, 418] width 103 height 32
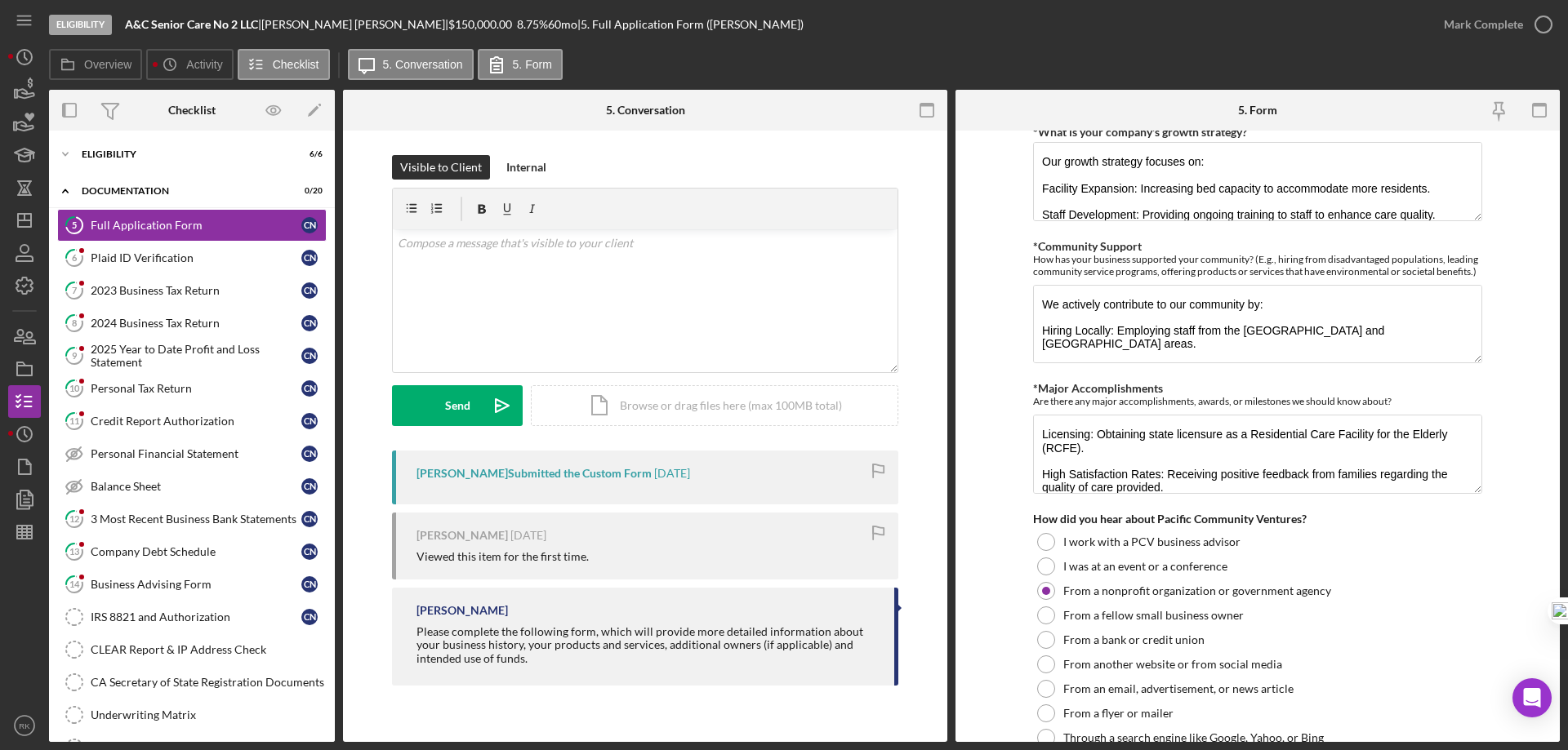
scroll to position [1562, 0]
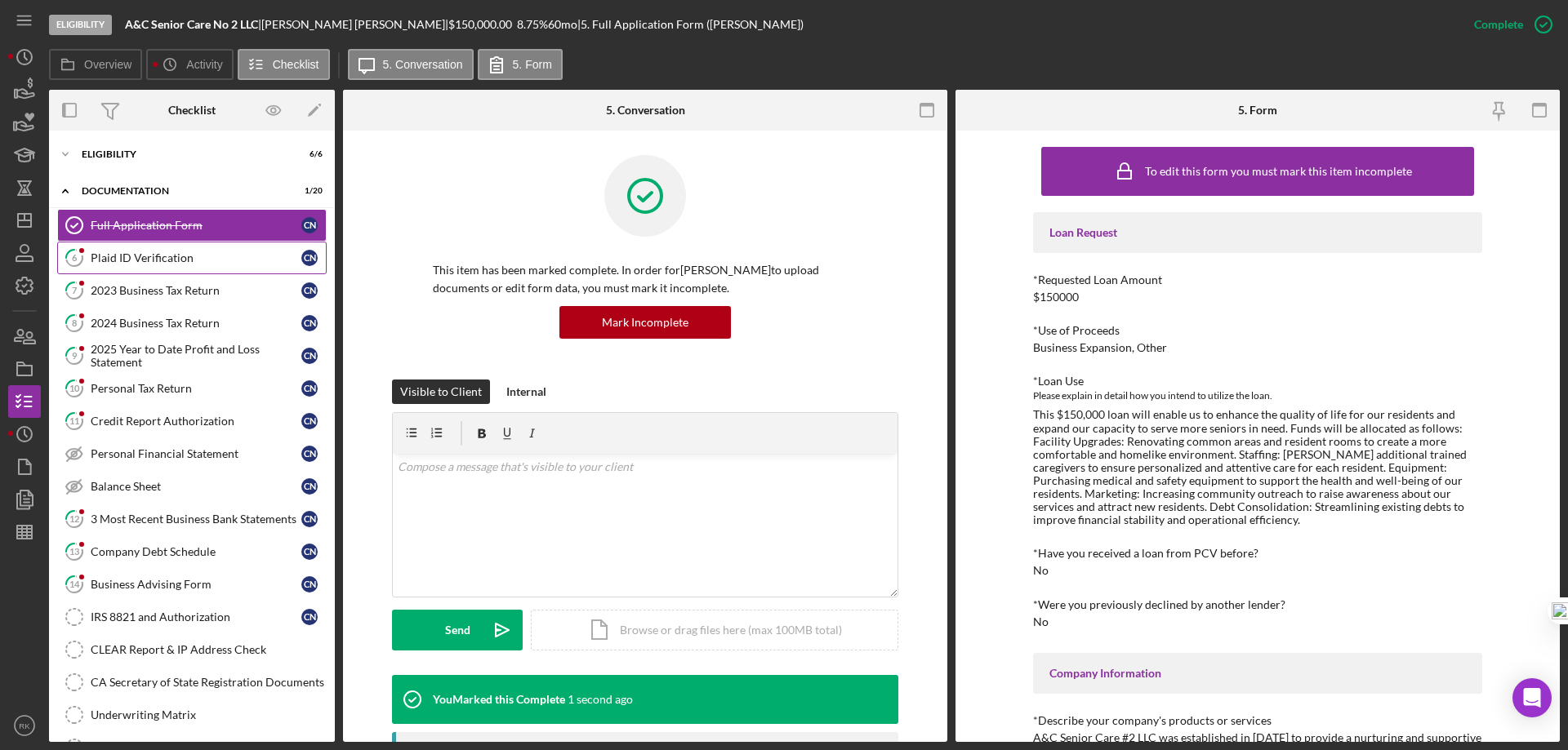
click at [165, 260] on div "Plaid ID Verification" at bounding box center [196, 257] width 210 height 13
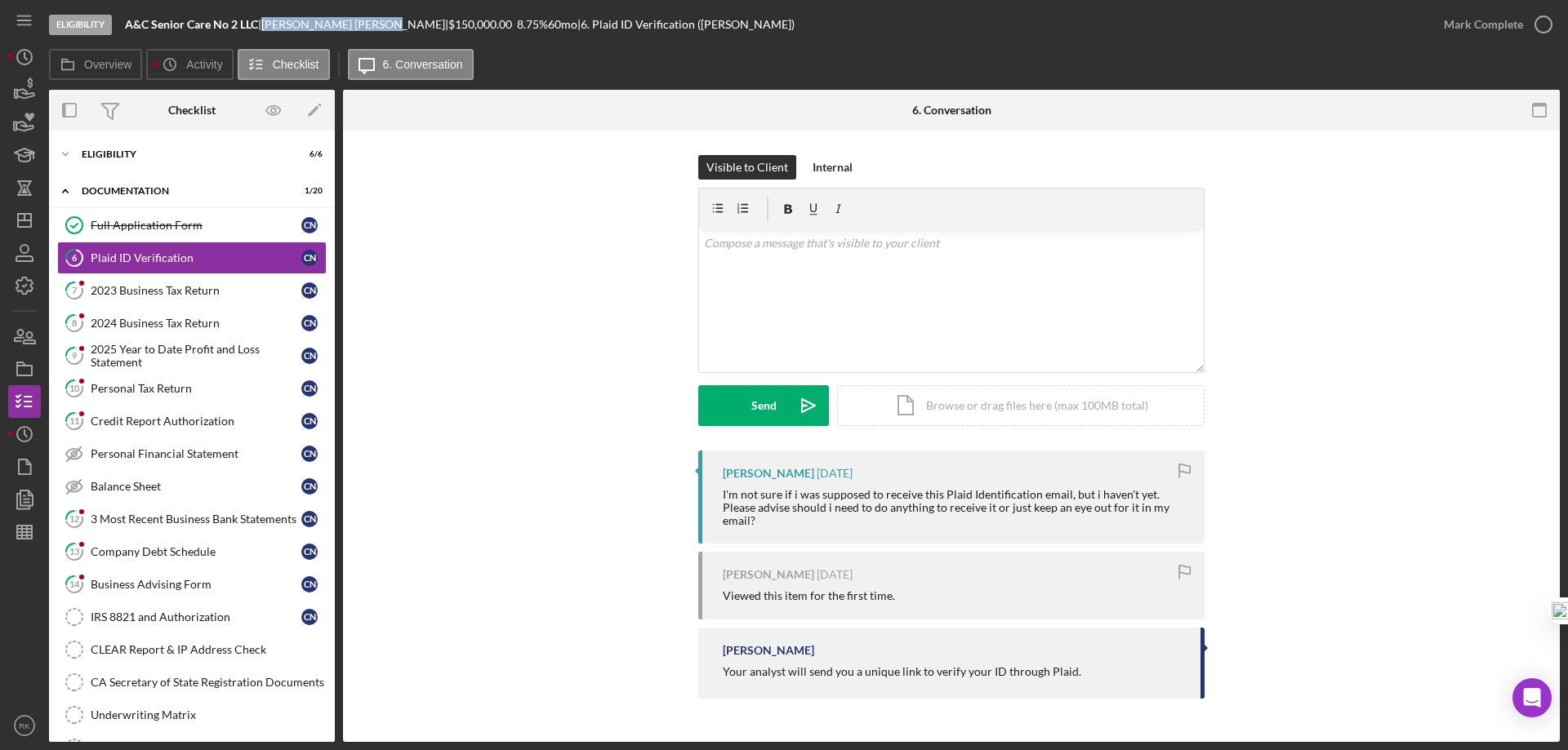
drag, startPoint x: 272, startPoint y: 24, endPoint x: 350, endPoint y: 22, distance: 78.0
click at [350, 22] on div "[PERSON_NAME] |" at bounding box center [354, 23] width 187 height 13
copy div "[PERSON_NAME]"
click at [111, 157] on div "Eligibility" at bounding box center [198, 154] width 233 height 10
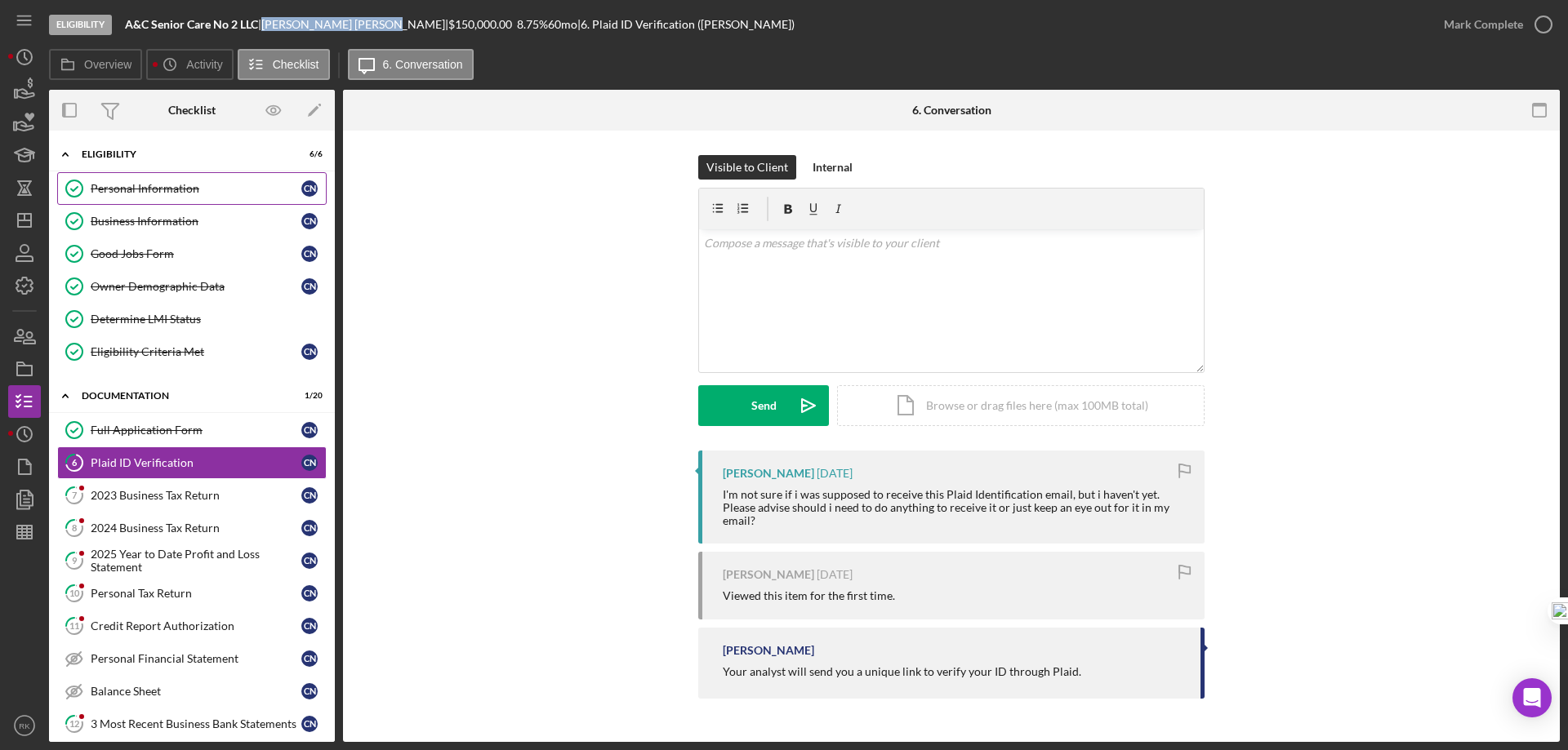
click at [126, 189] on div "Personal Information" at bounding box center [196, 188] width 210 height 13
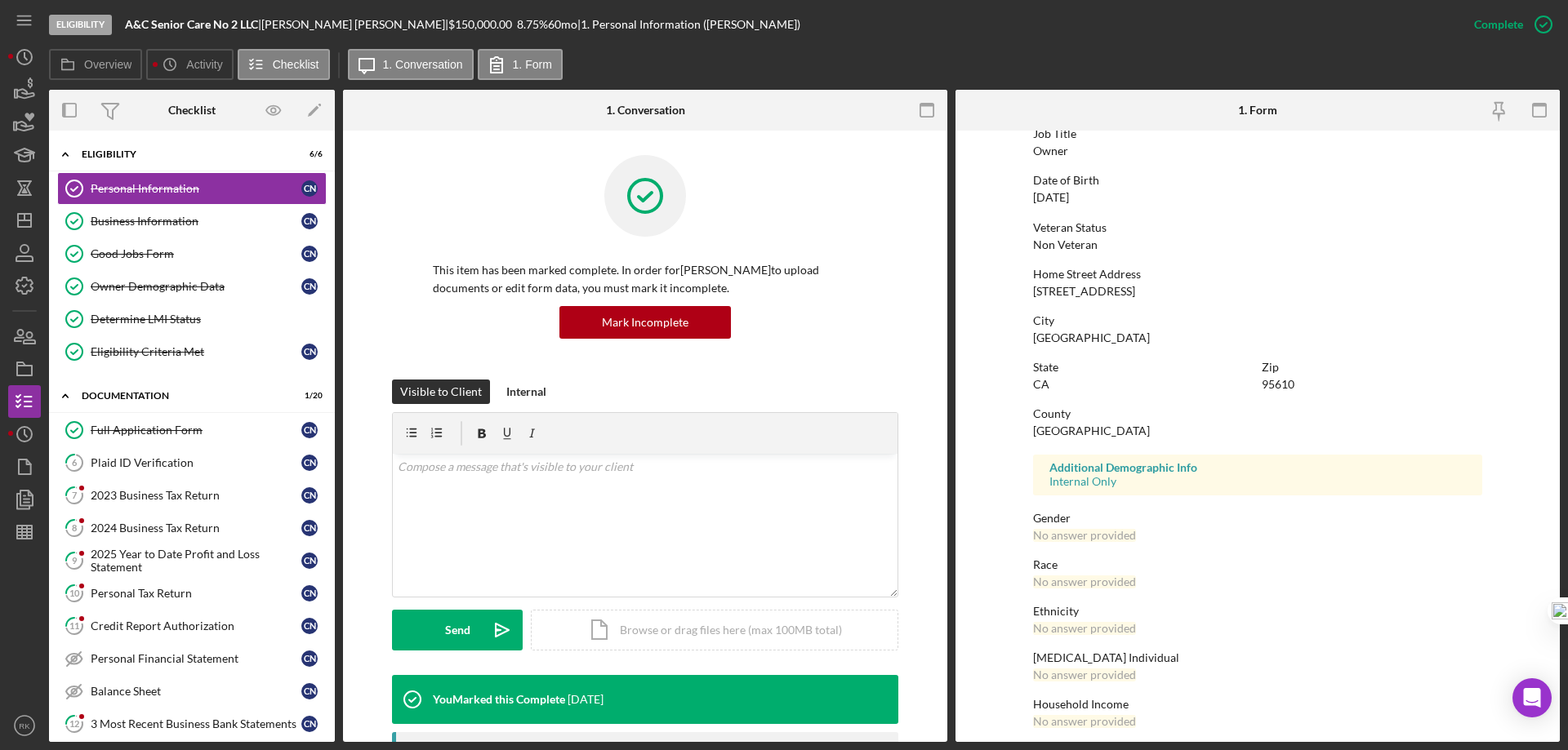
scroll to position [151, 0]
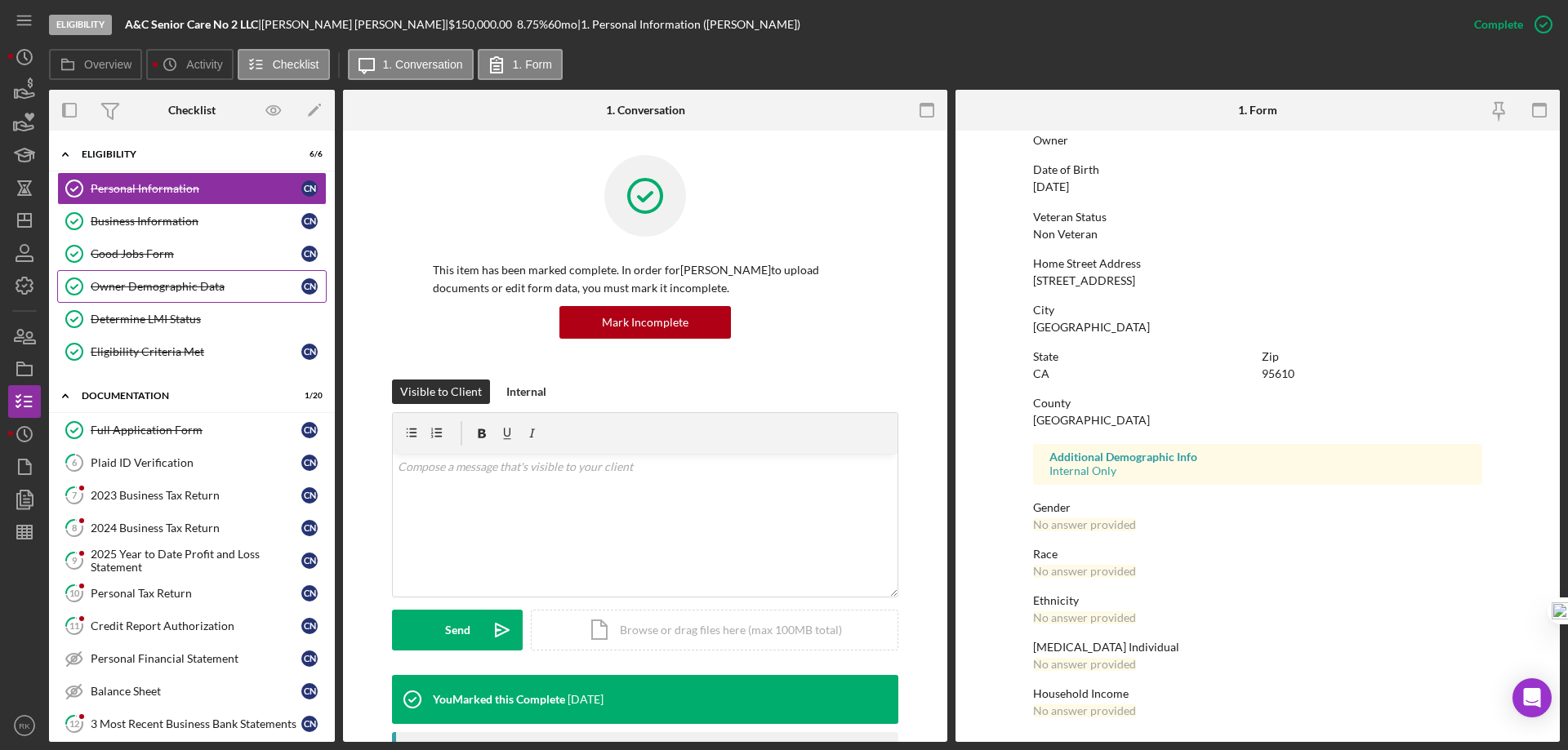
click at [140, 282] on div "Owner Demographic Data" at bounding box center [196, 286] width 210 height 13
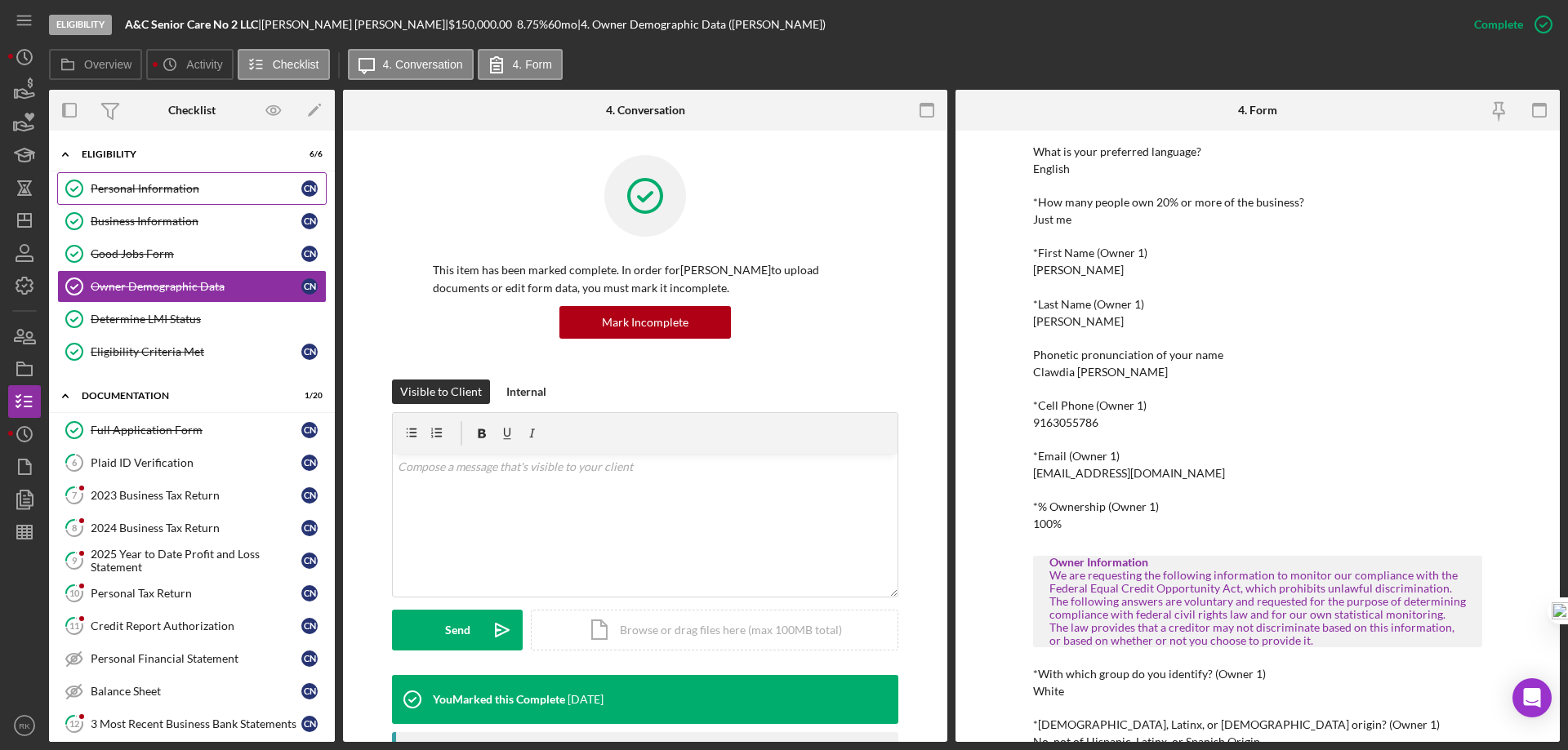
scroll to position [110, 0]
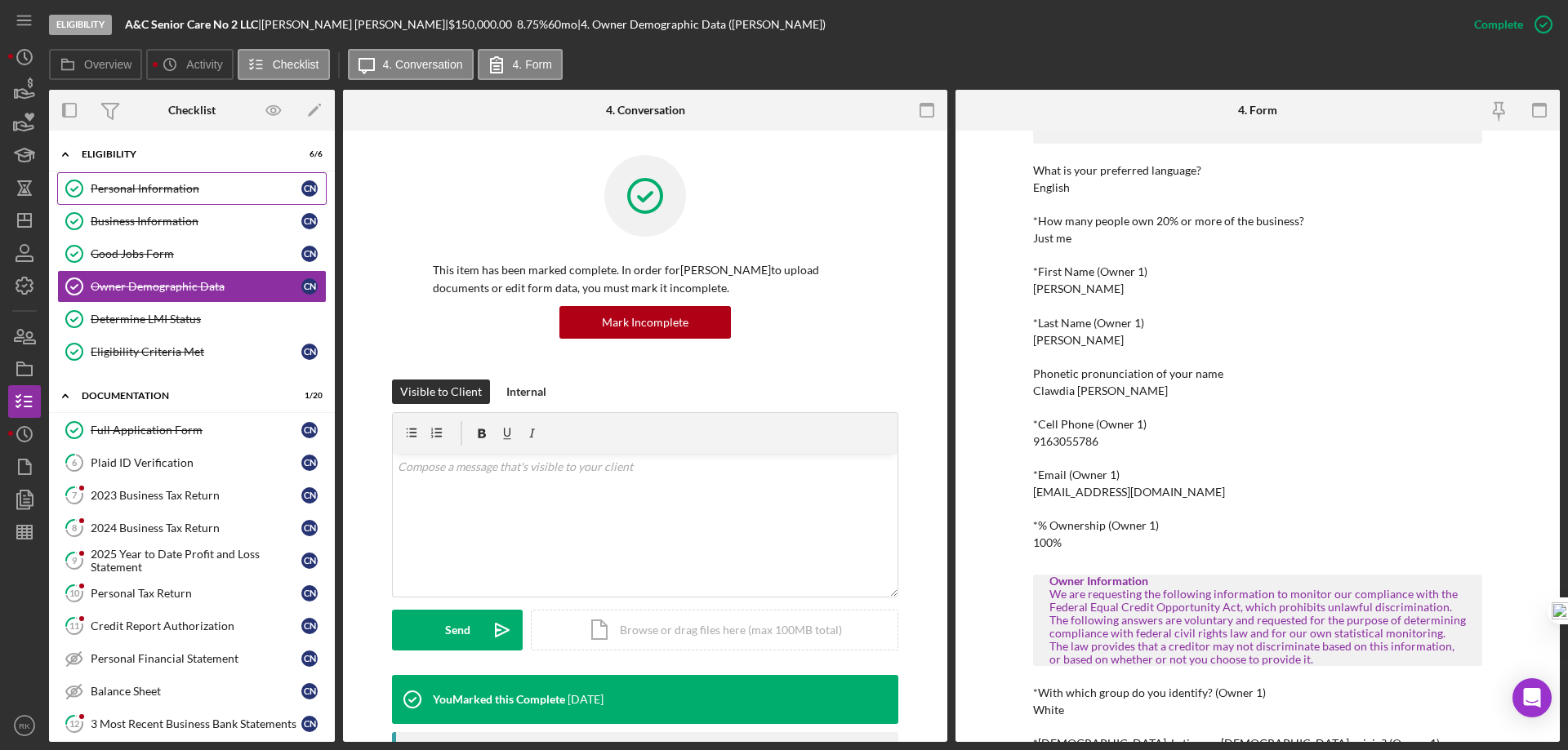
click at [160, 188] on div "Personal Information" at bounding box center [196, 188] width 210 height 13
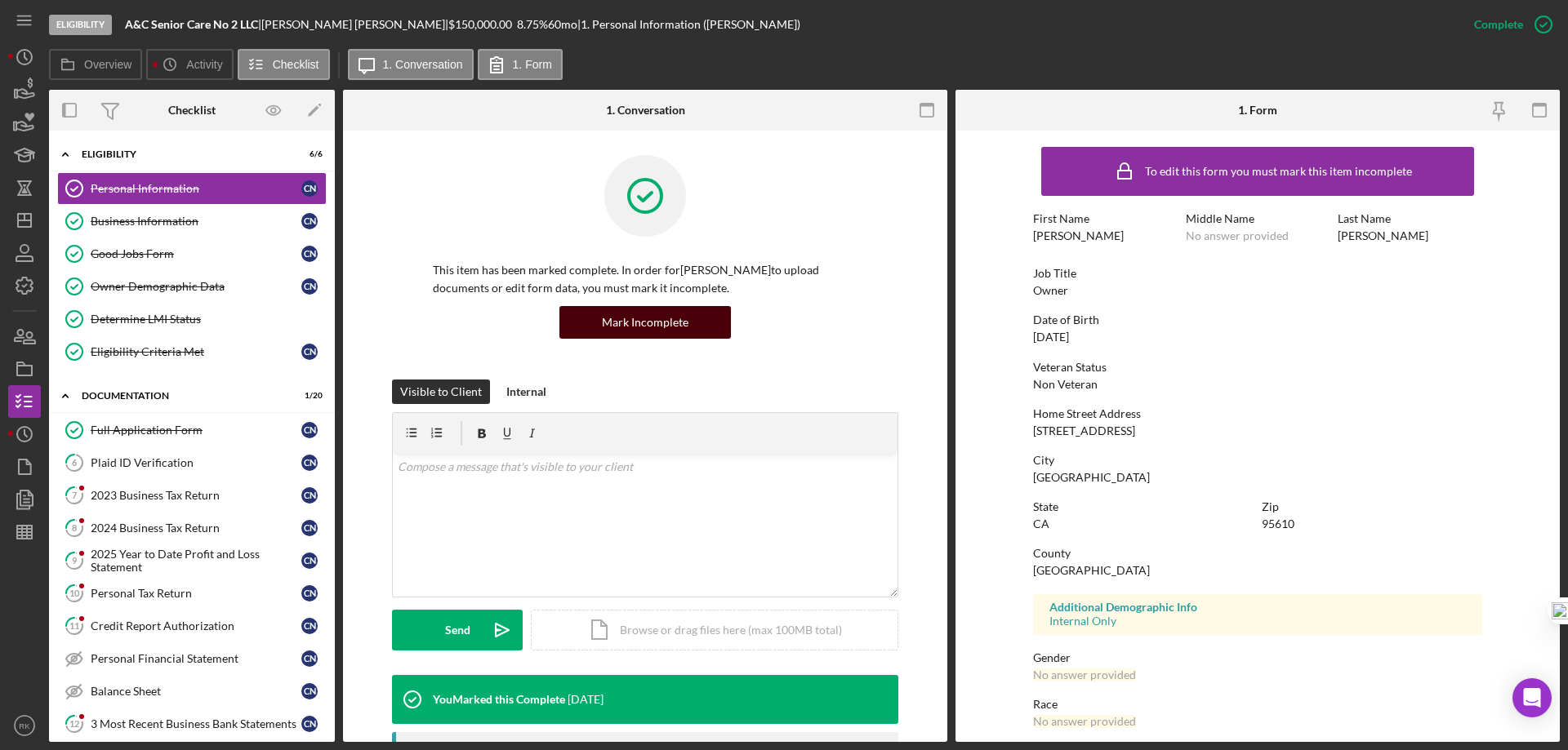
click at [653, 325] on div "Mark Incomplete" at bounding box center [645, 322] width 86 height 32
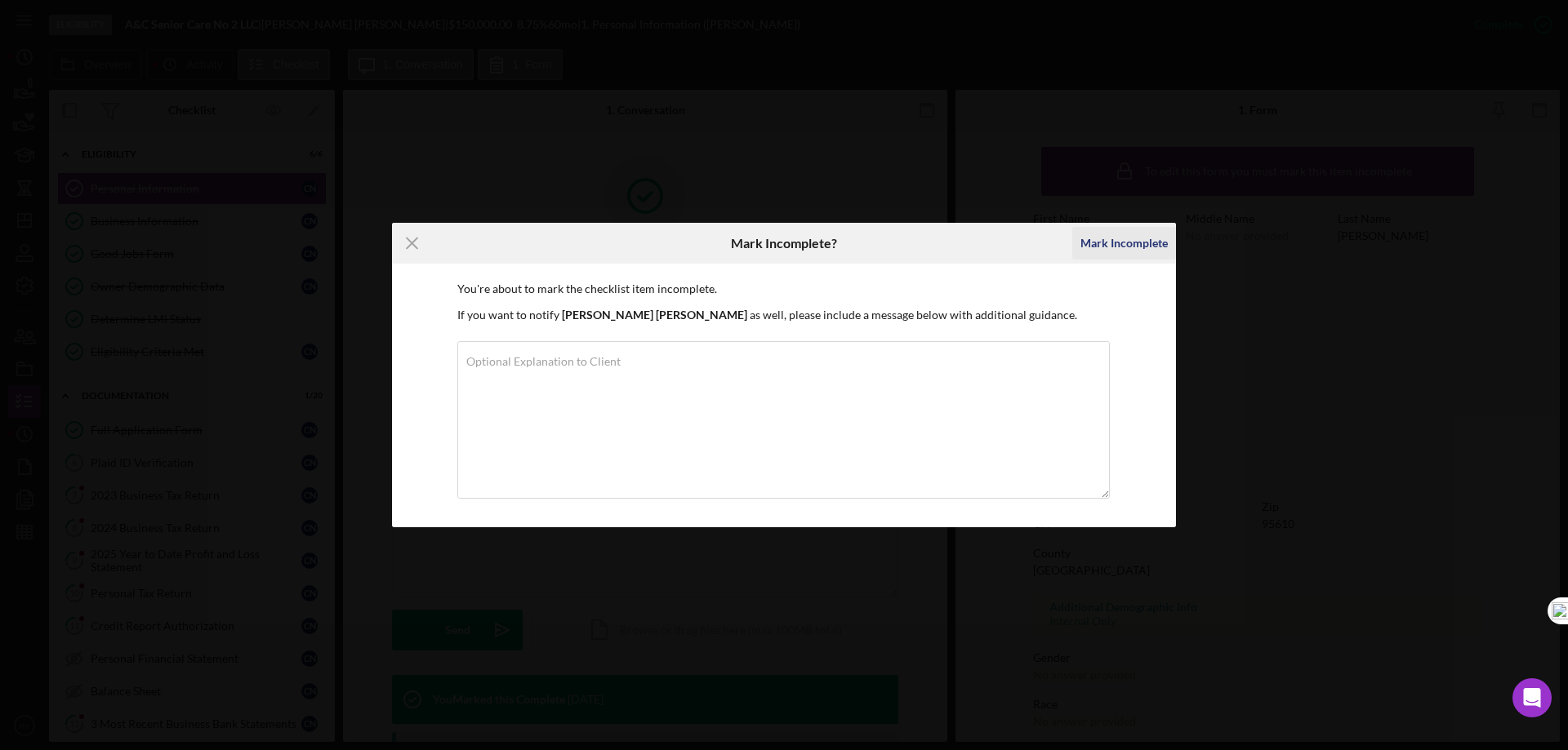
click at [1125, 249] on div "Mark Incomplete" at bounding box center [1123, 243] width 87 height 32
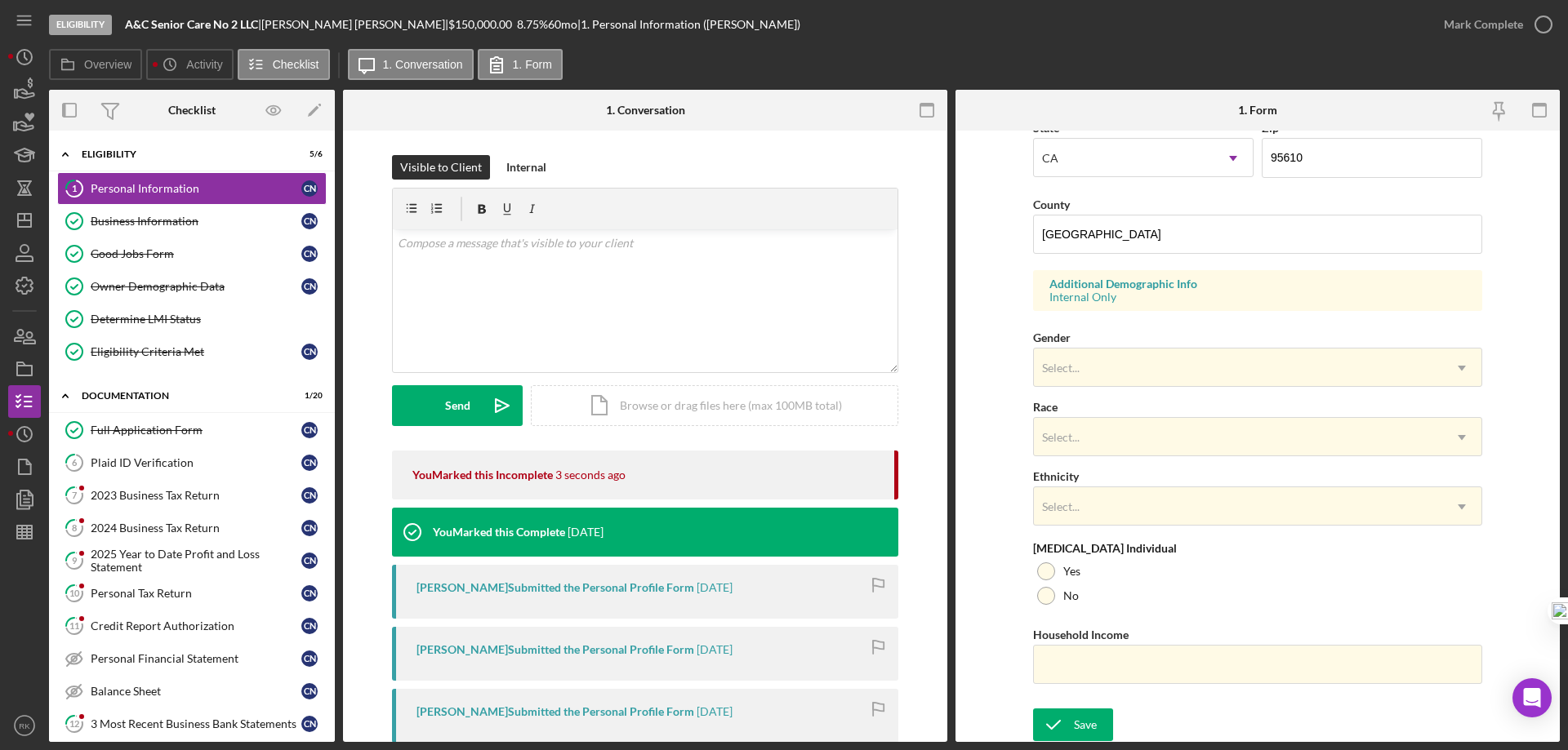
scroll to position [478, 0]
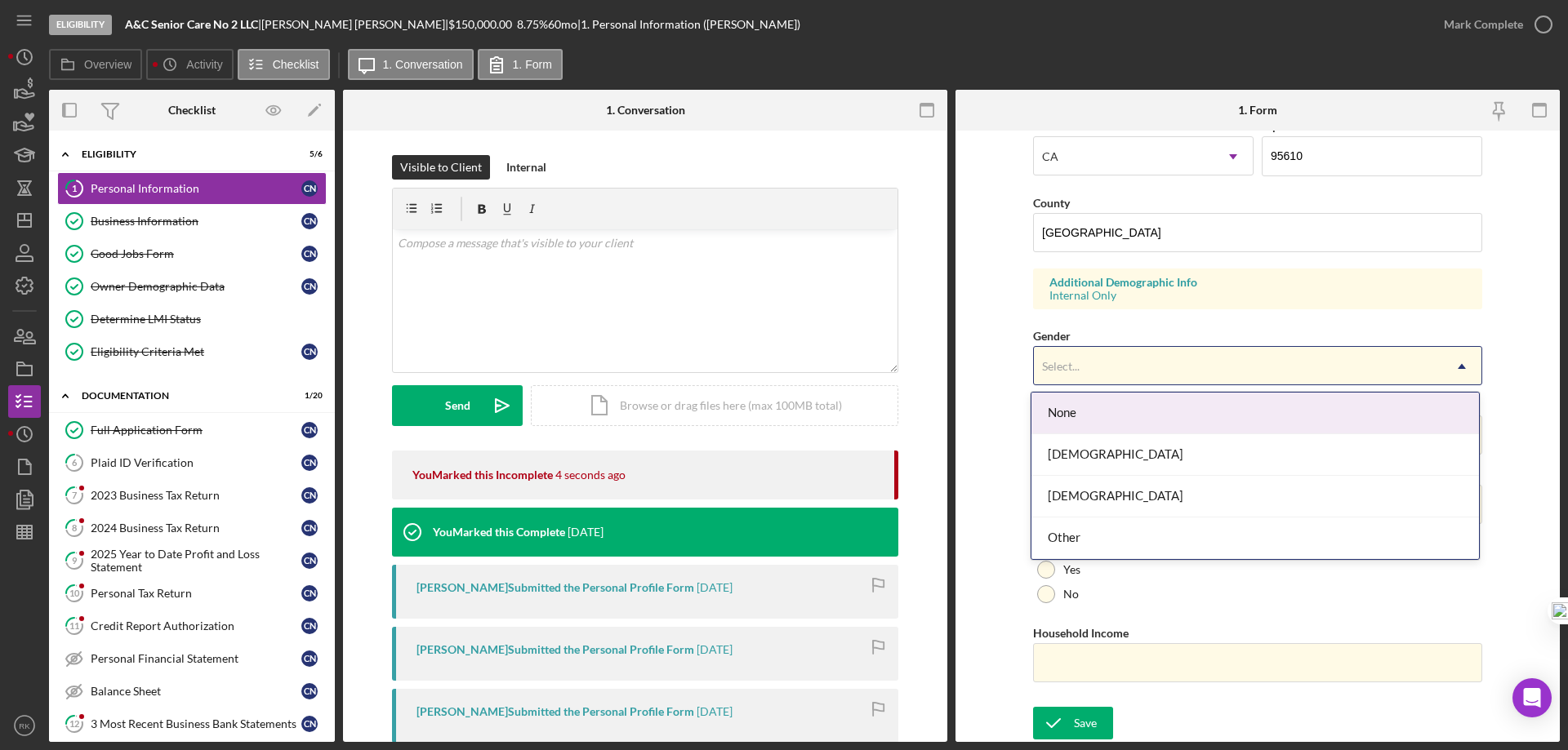
click at [1083, 372] on div "Select..." at bounding box center [1237, 367] width 408 height 37
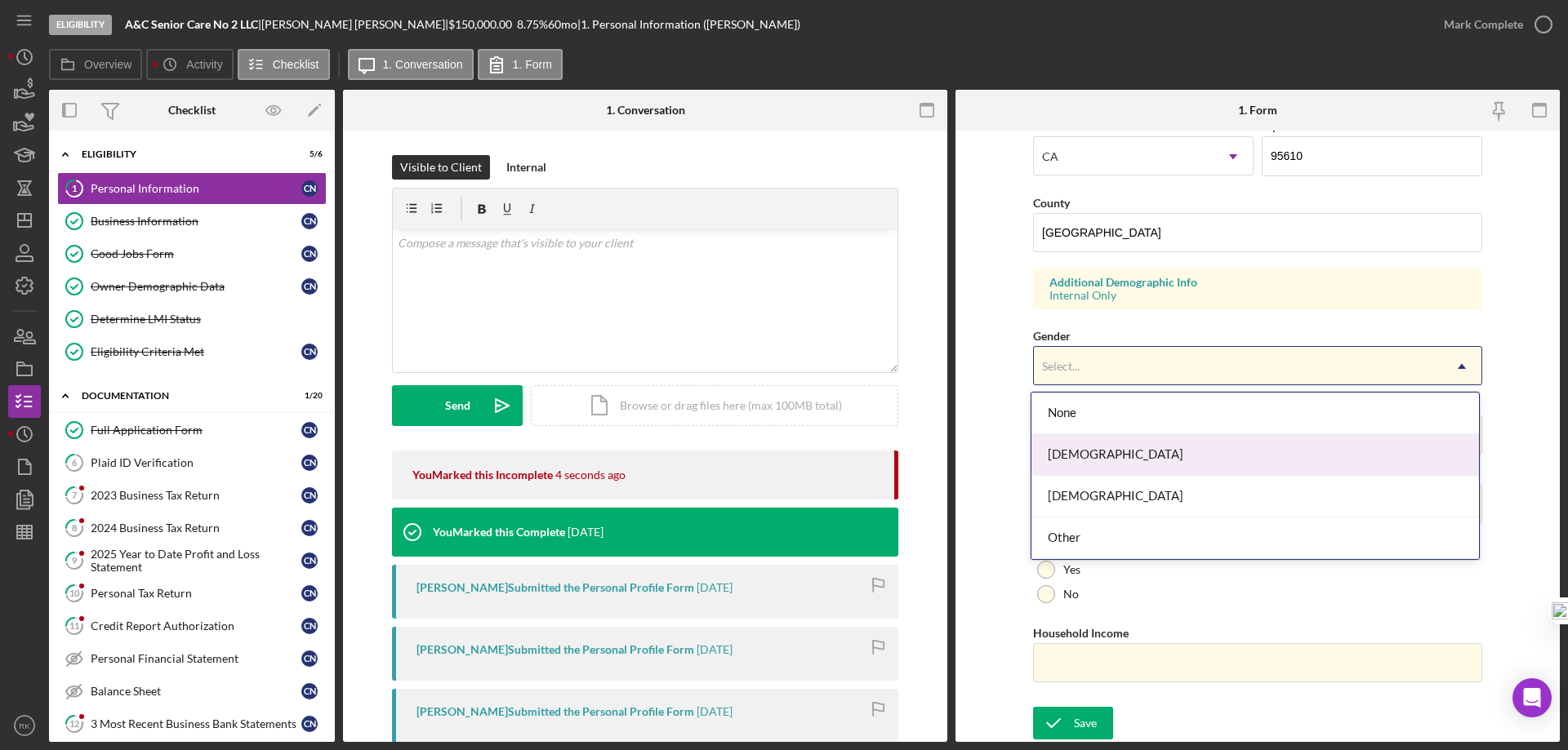
click at [1076, 455] on div "[DEMOGRAPHIC_DATA]" at bounding box center [1254, 455] width 447 height 42
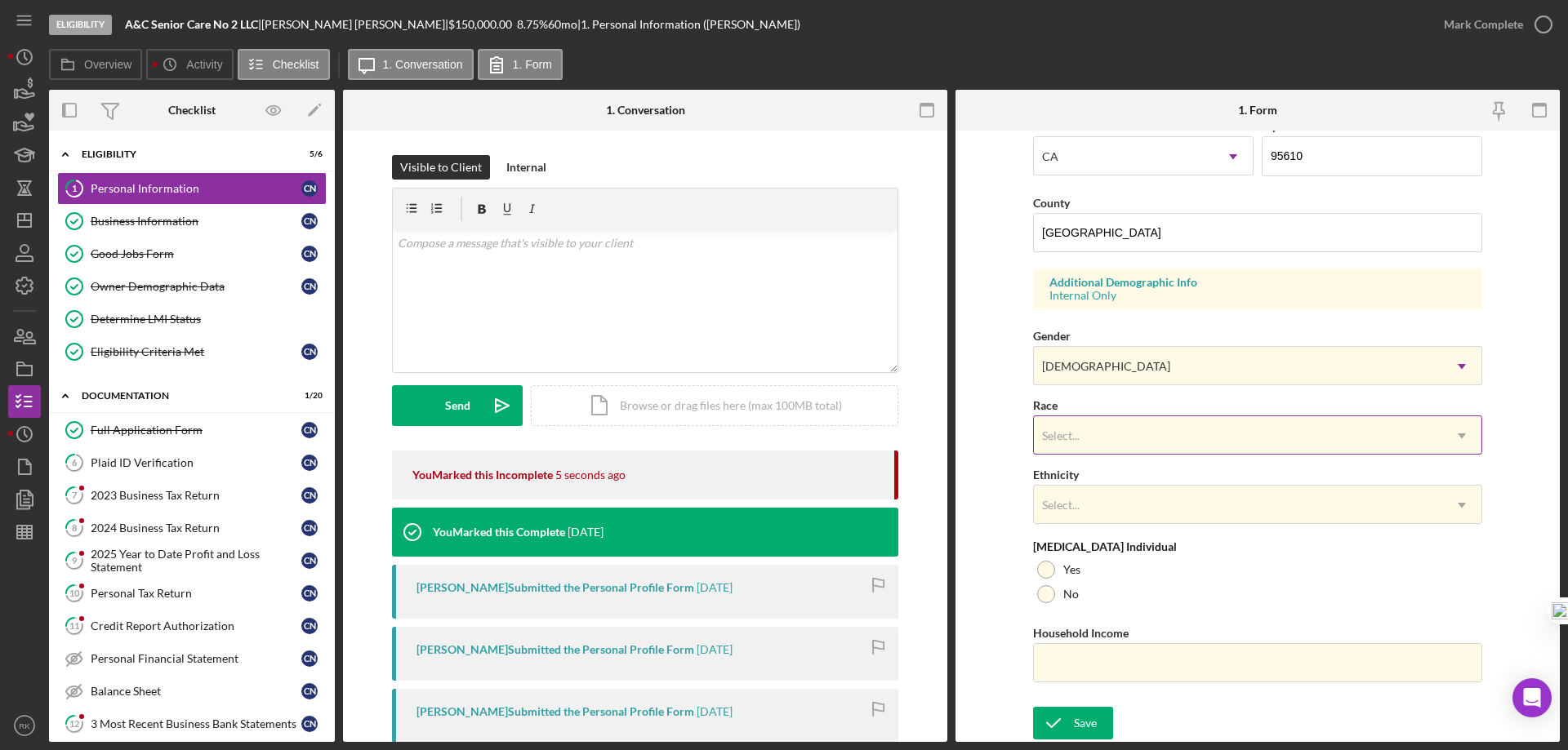
click at [1080, 442] on div "Select..." at bounding box center [1237, 436] width 408 height 37
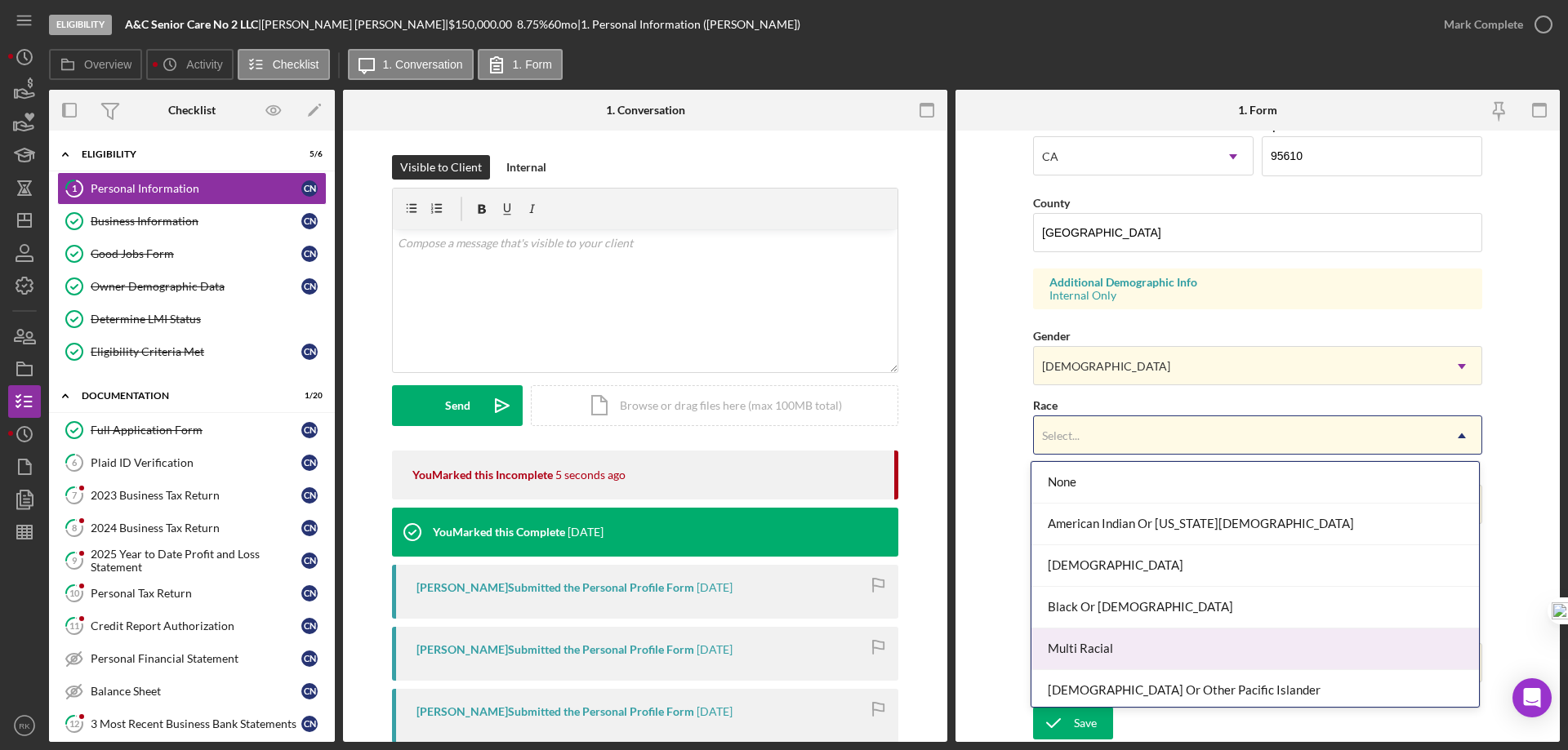
scroll to position [88, 0]
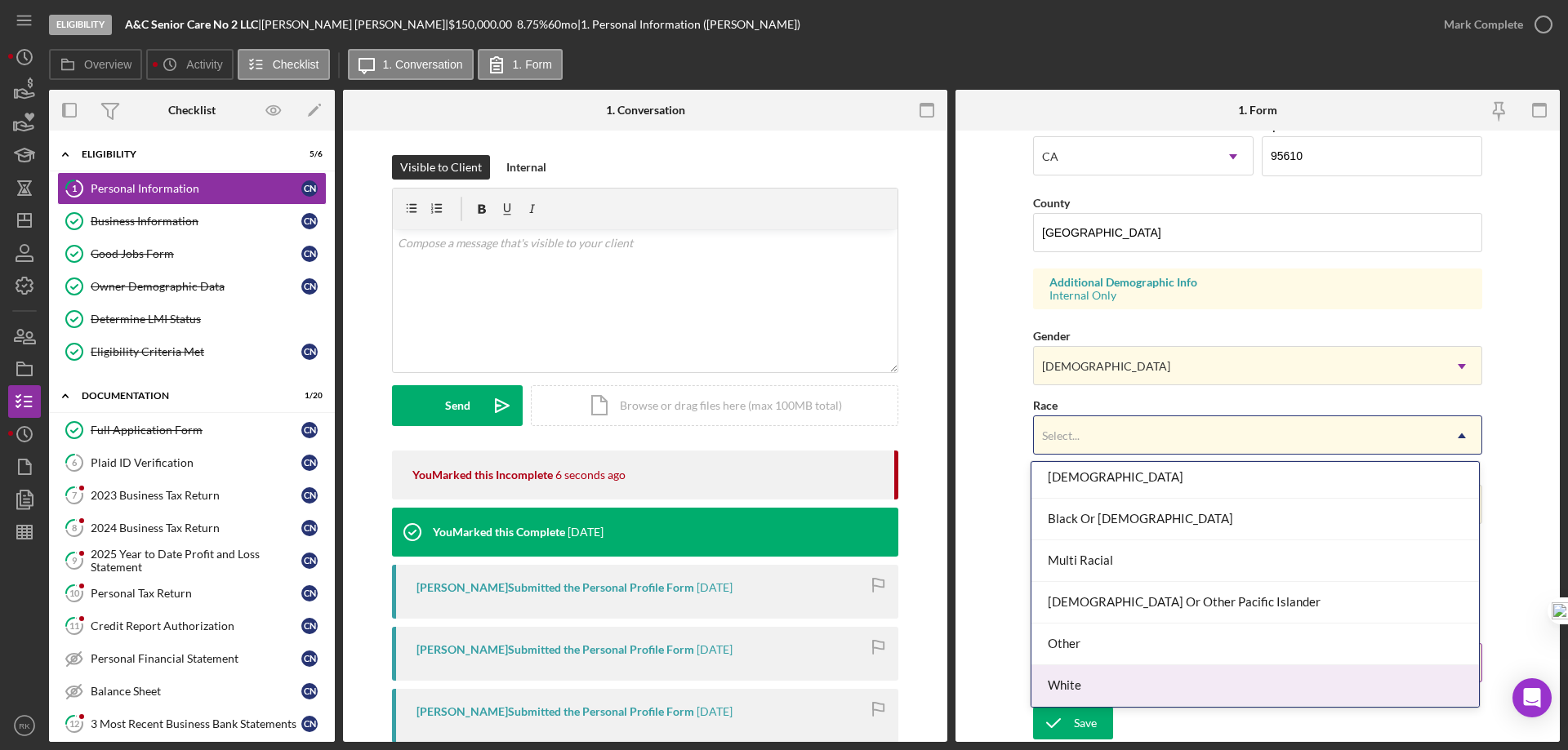
drag, startPoint x: 1084, startPoint y: 689, endPoint x: 1084, endPoint y: 675, distance: 14.0
click at [1082, 688] on div "White" at bounding box center [1254, 685] width 447 height 42
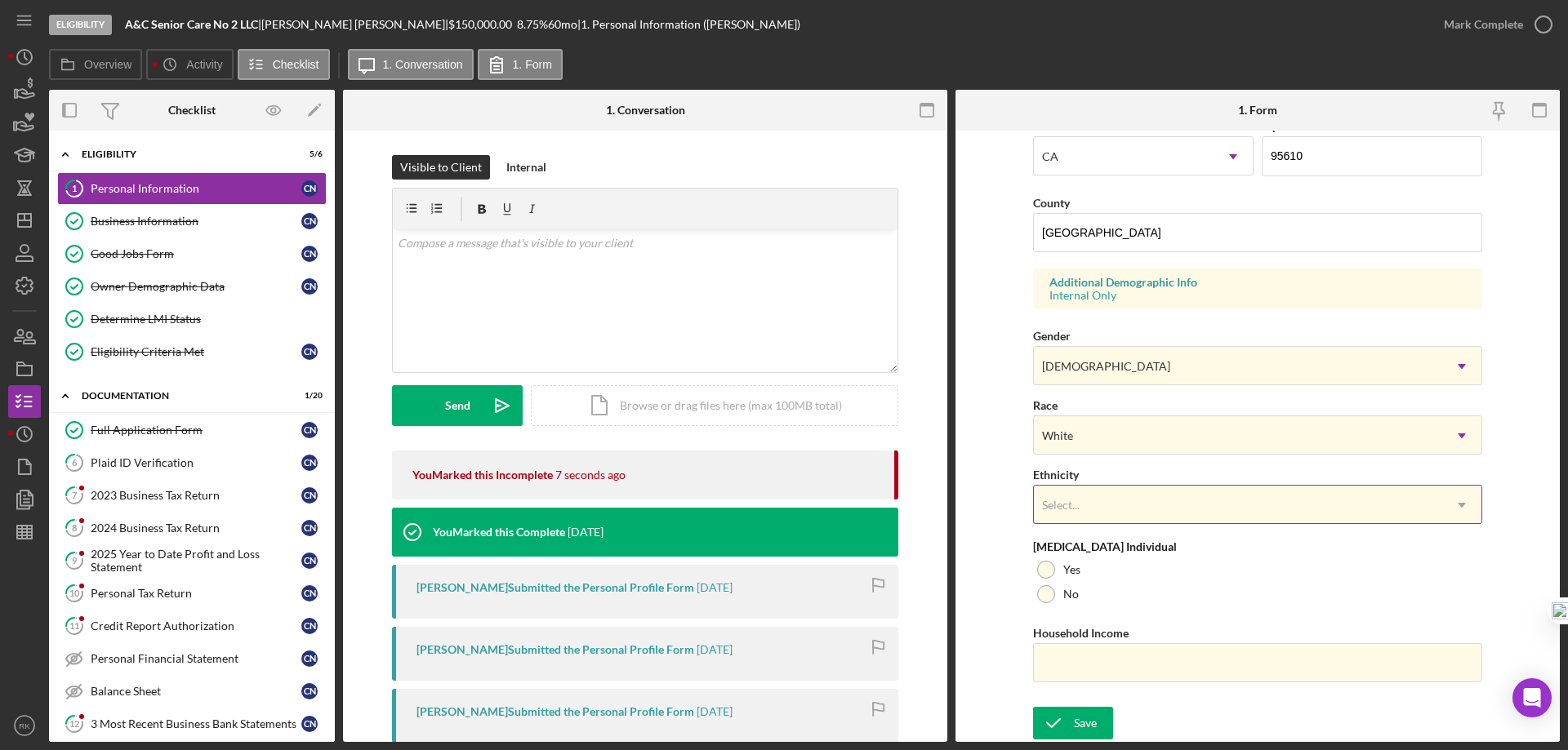
click at [1075, 491] on div "Select..." at bounding box center [1237, 506] width 408 height 37
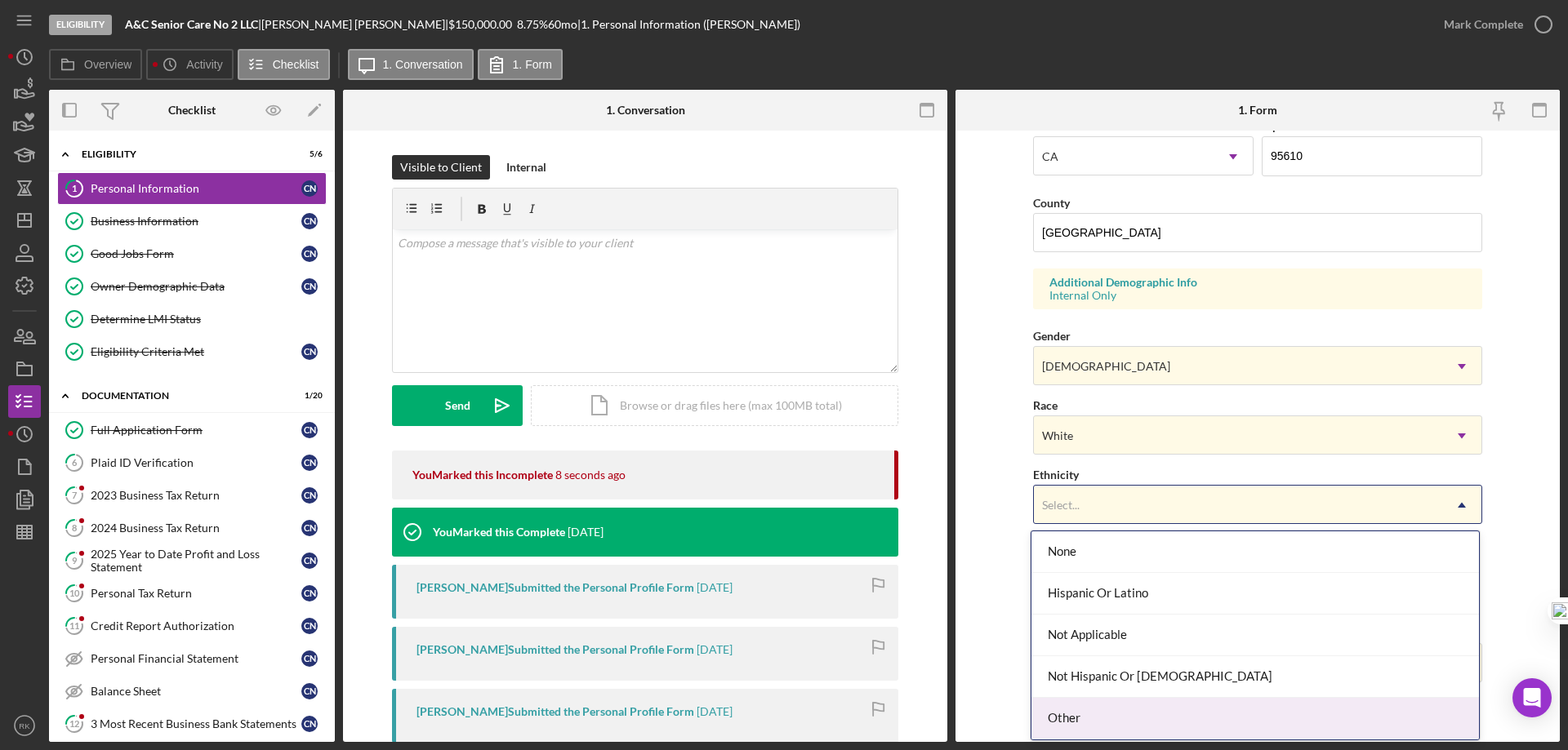
click at [1074, 714] on div "Other" at bounding box center [1254, 719] width 447 height 42
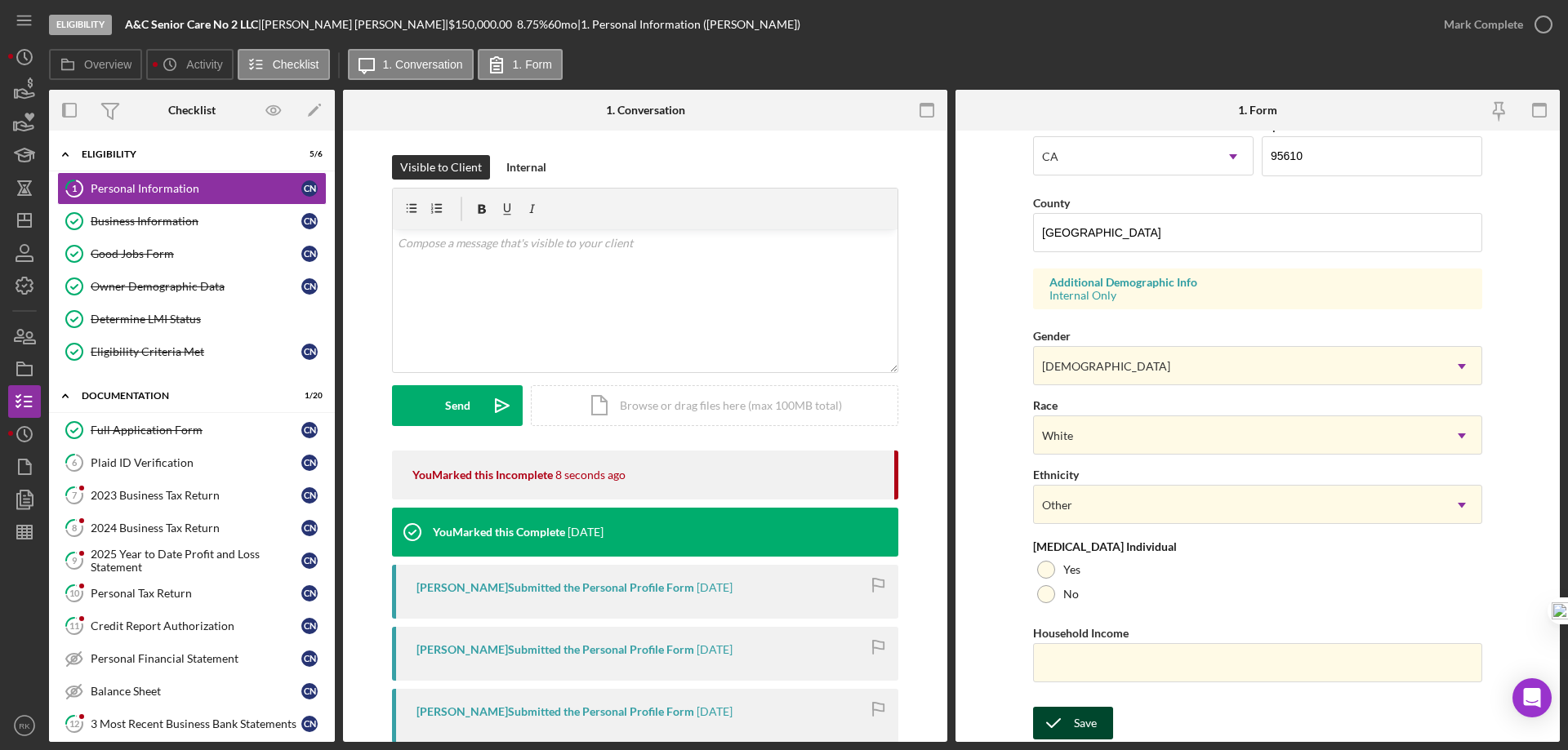
click at [1096, 720] on button "Save" at bounding box center [1073, 723] width 80 height 32
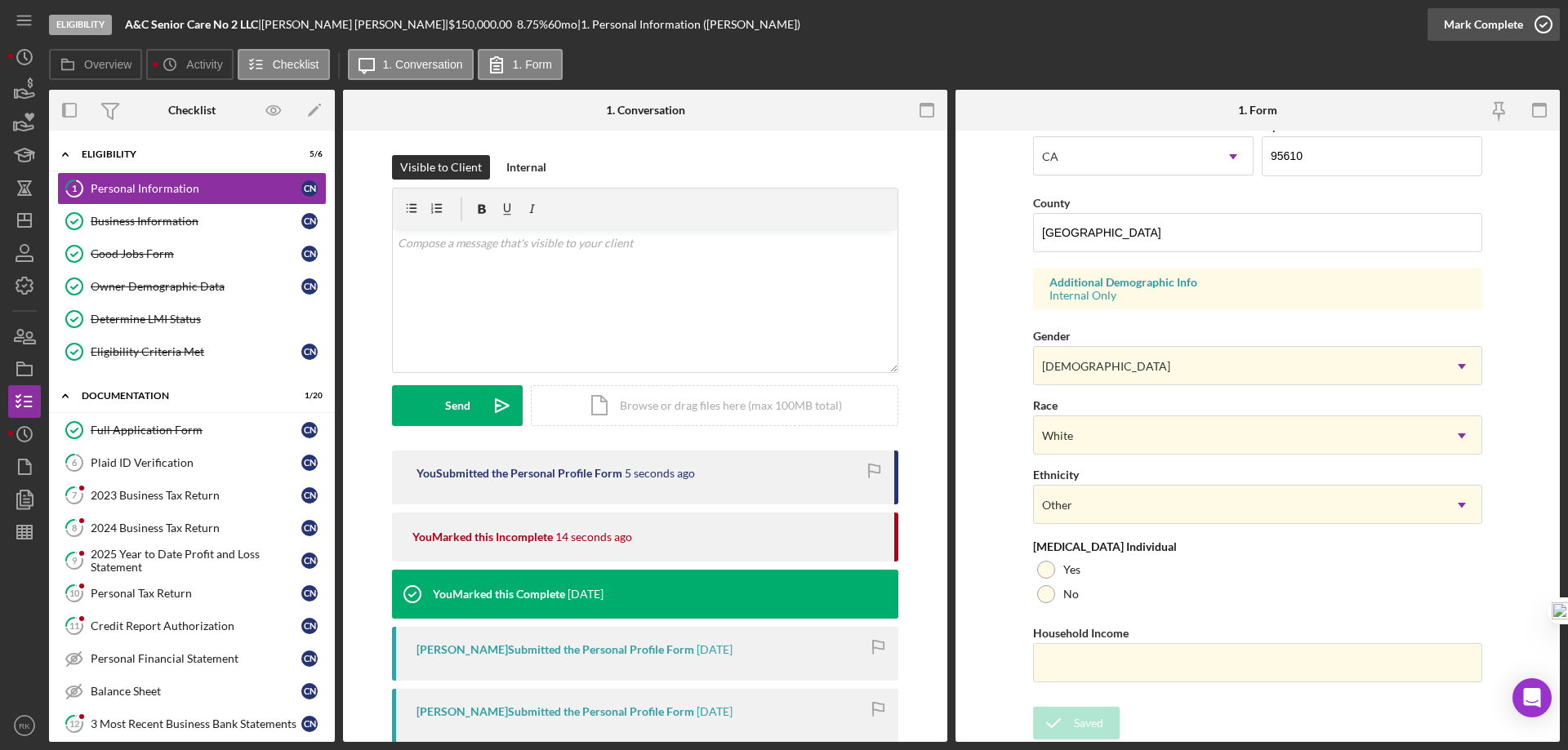
click at [1536, 24] on icon "button" at bounding box center [1544, 24] width 41 height 41
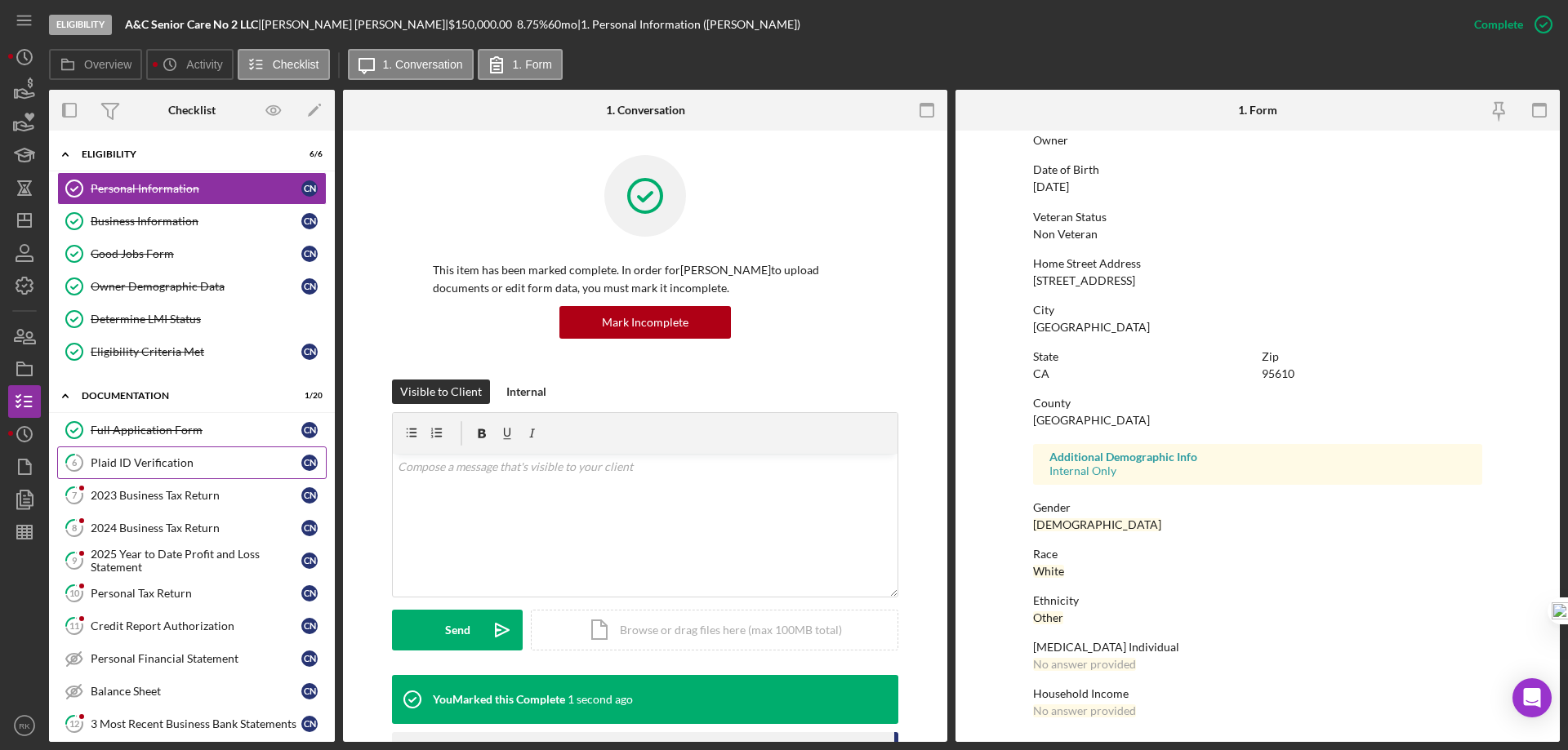
scroll to position [151, 0]
drag, startPoint x: 158, startPoint y: 468, endPoint x: 390, endPoint y: 490, distance: 233.0
click at [158, 468] on div "Plaid ID Verification" at bounding box center [196, 463] width 210 height 13
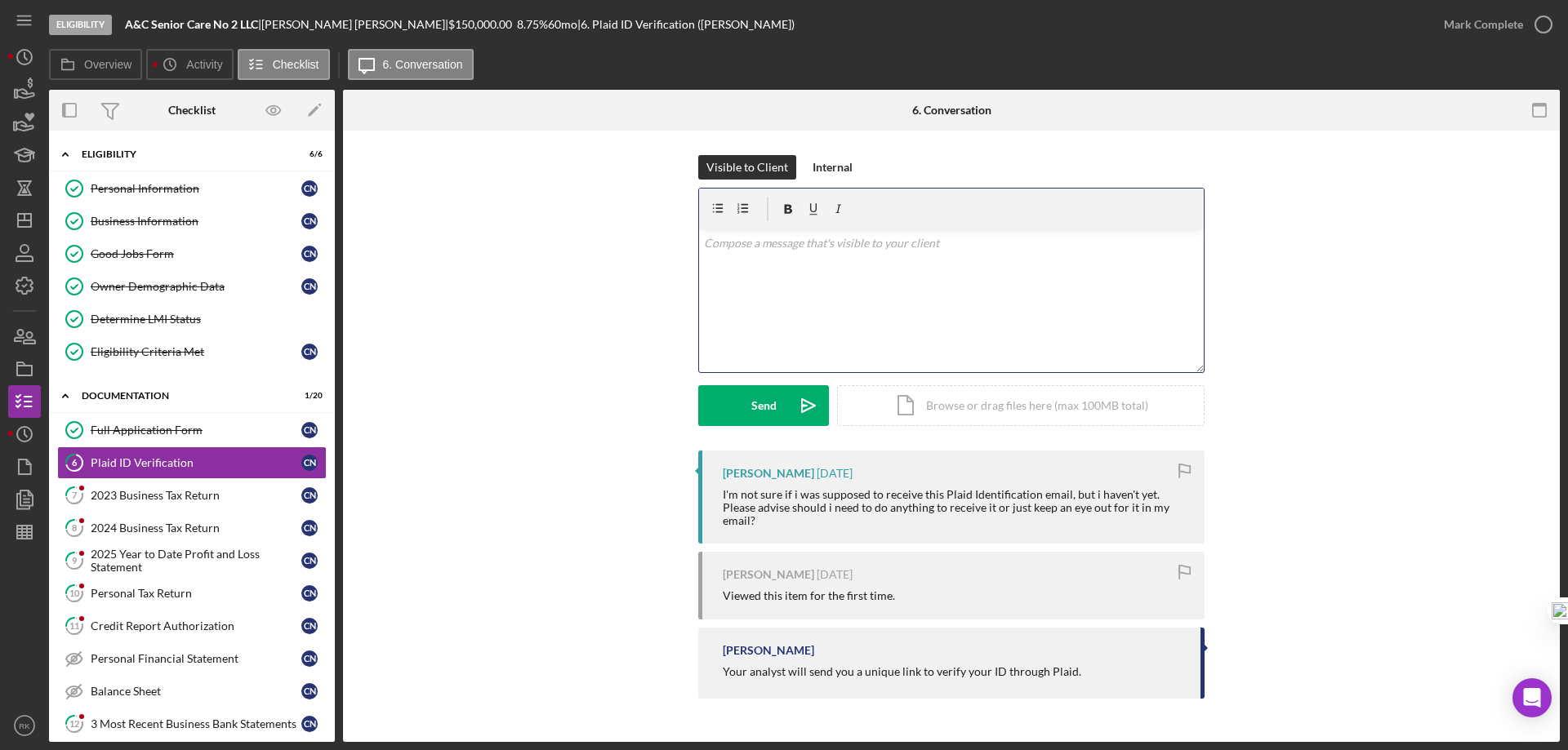
click at [750, 255] on div "v Color teal Color pink Remove color Add row above Add row below Add column bef…" at bounding box center [952, 301] width 505 height 143
click at [756, 398] on div "Send" at bounding box center [764, 406] width 25 height 41
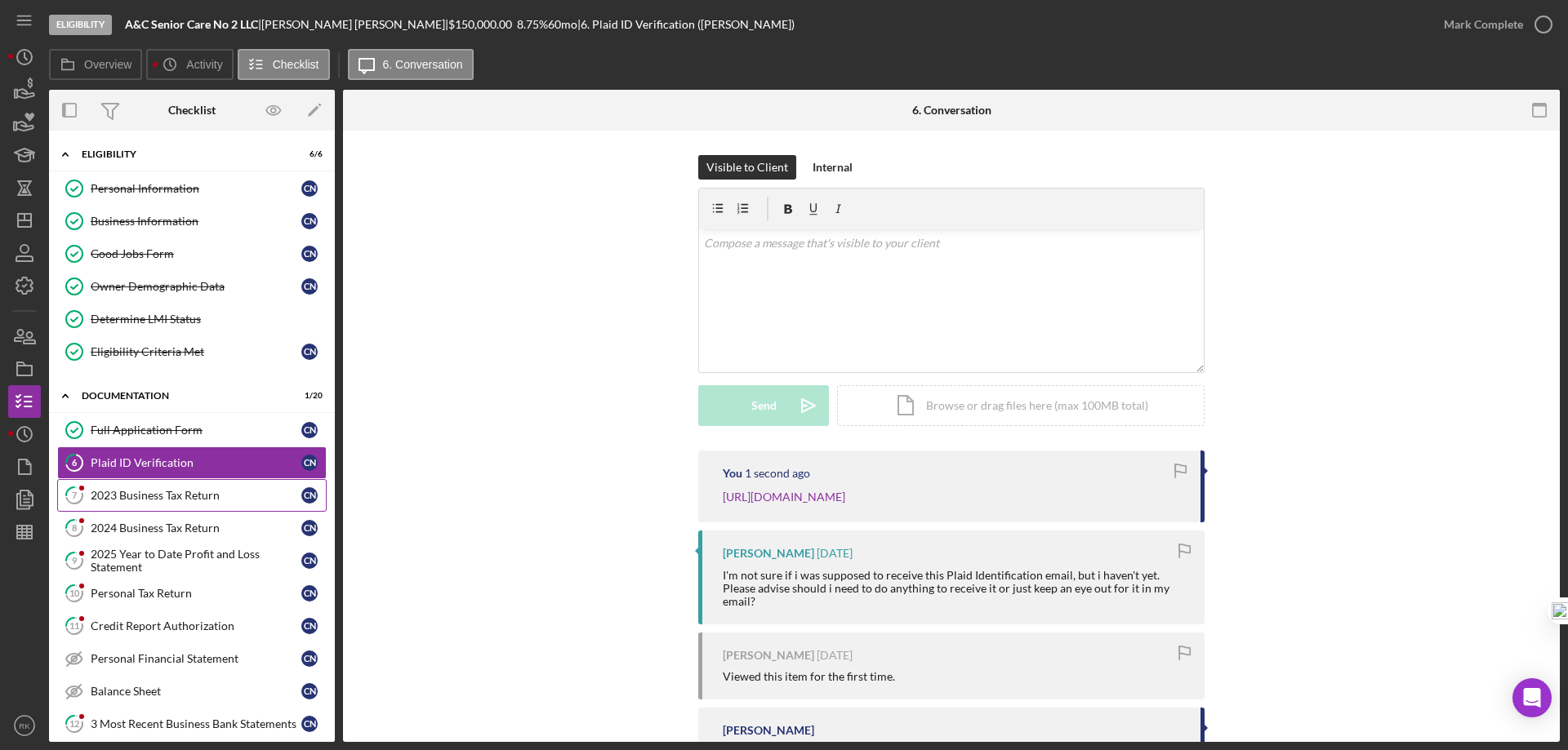
click at [190, 502] on div "2023 Business Tax Return" at bounding box center [196, 495] width 210 height 13
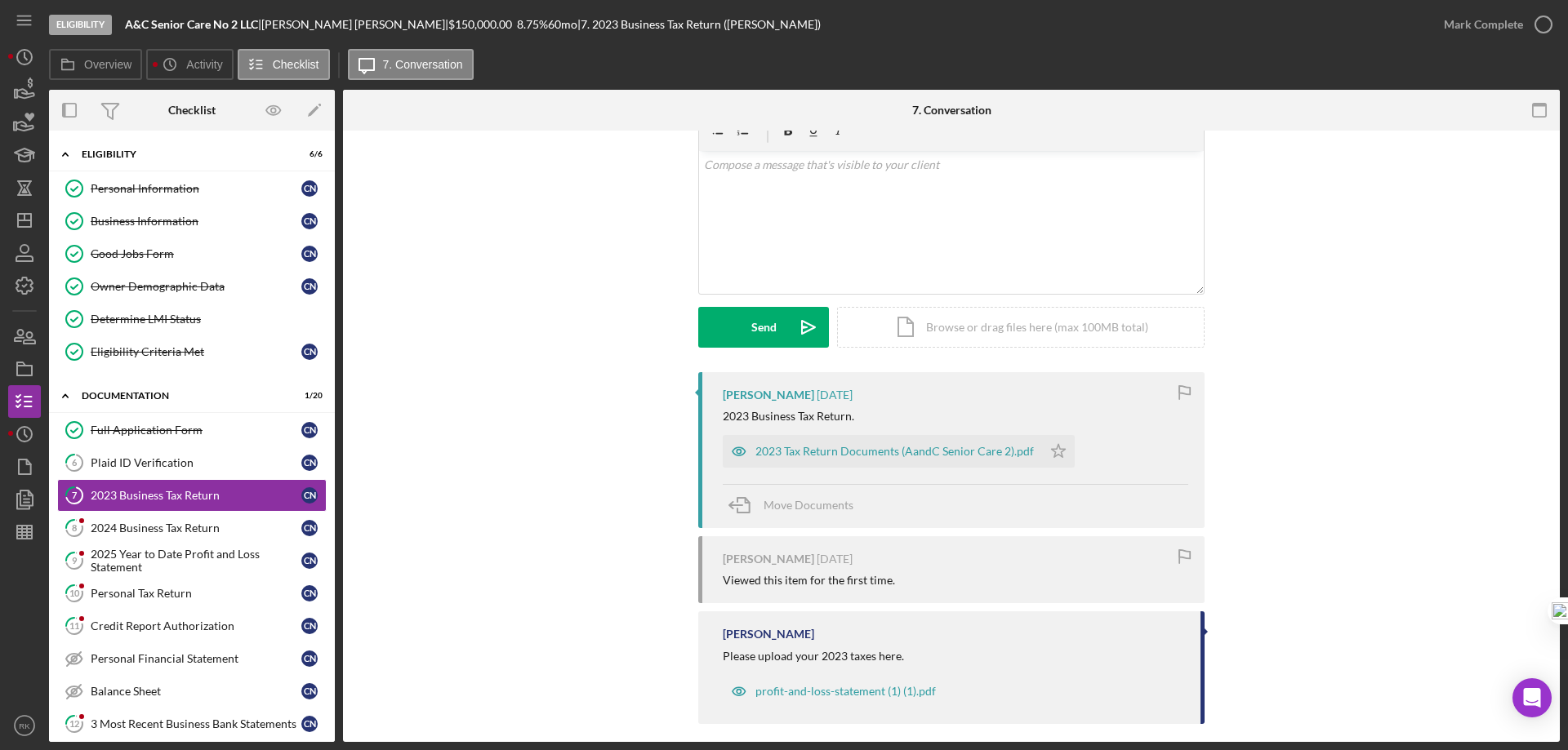
scroll to position [93, 0]
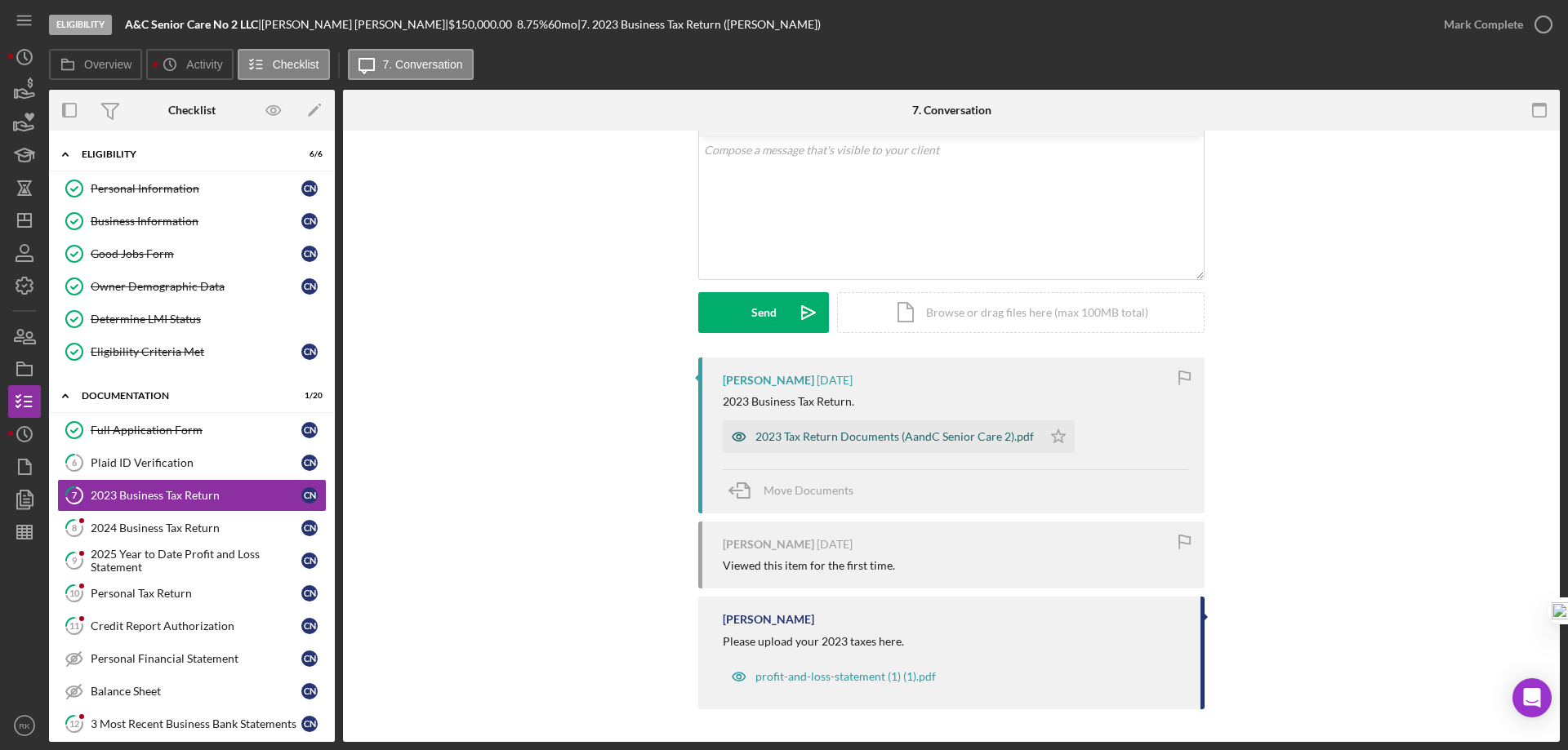
click at [874, 435] on div "2023 Tax Return Documents (AandC Senior Care 2).pdf" at bounding box center [894, 436] width 279 height 13
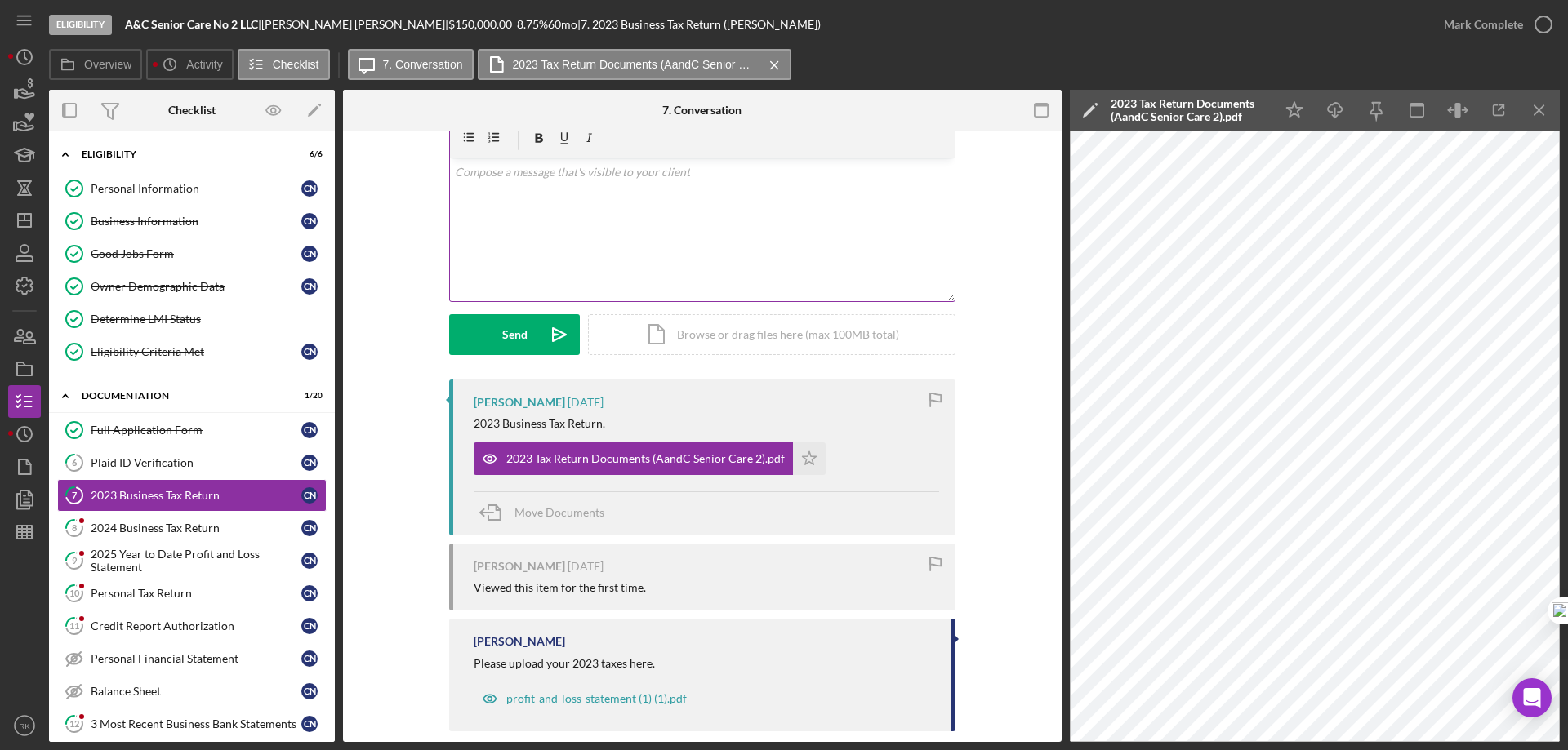
scroll to position [0, 0]
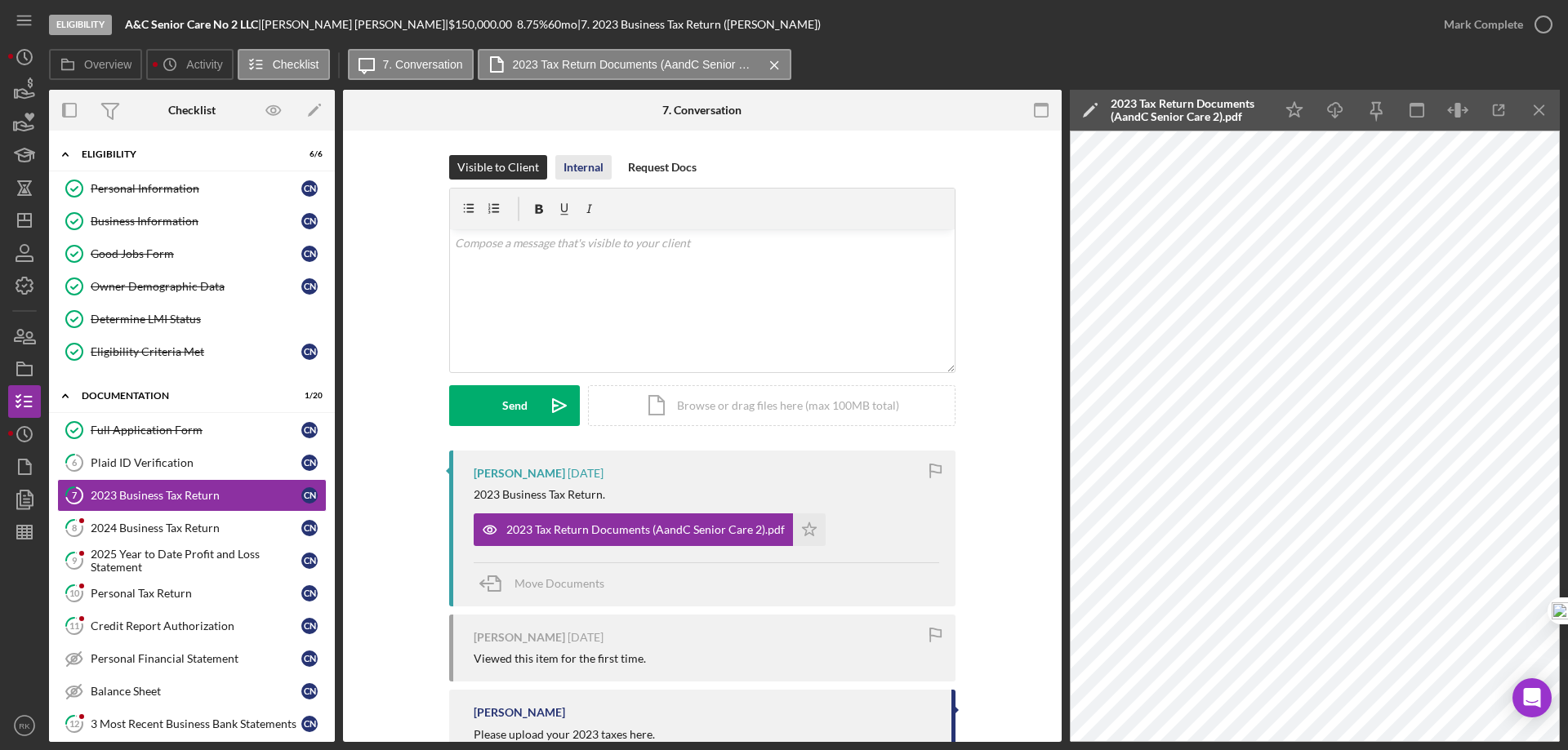
click at [573, 172] on div "Internal" at bounding box center [583, 167] width 40 height 24
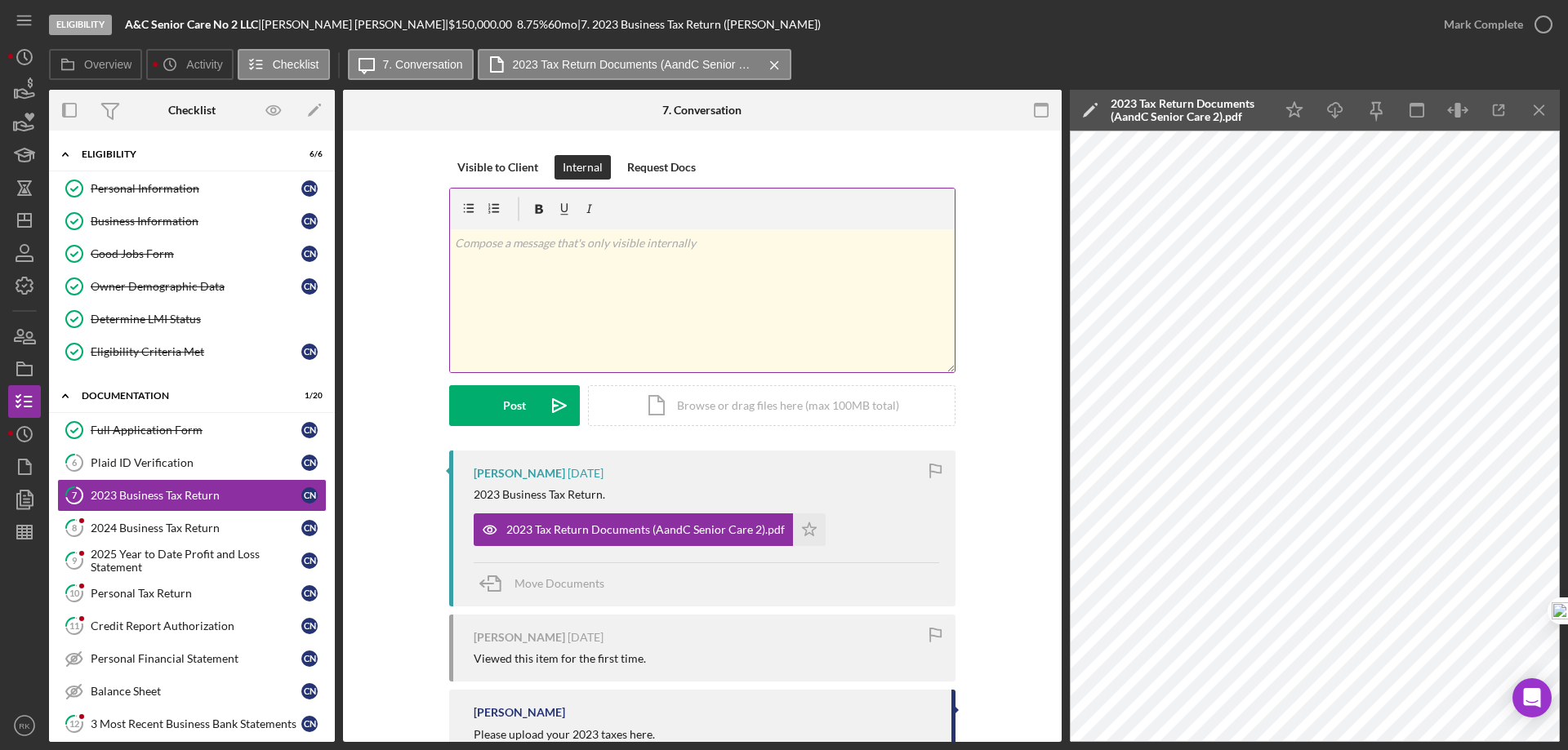
click at [548, 260] on div "v Color teal Color pink Remove color Add row above Add row below Add column bef…" at bounding box center [702, 301] width 505 height 143
click at [530, 408] on button "Post Icon/icon-invite-send" at bounding box center [515, 406] width 131 height 41
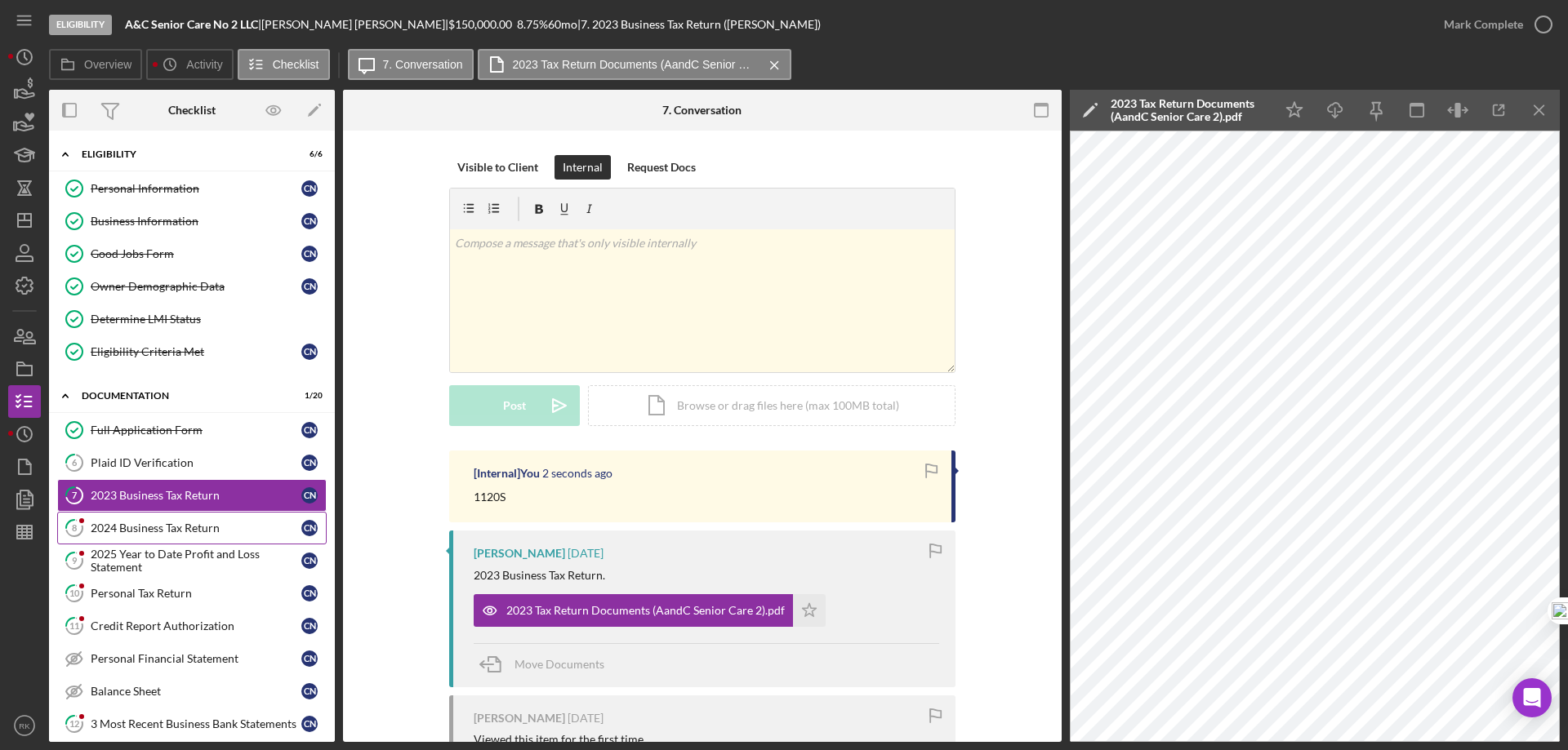
click at [172, 536] on link "8 2024 Business Tax Return C N" at bounding box center [191, 527] width 269 height 32
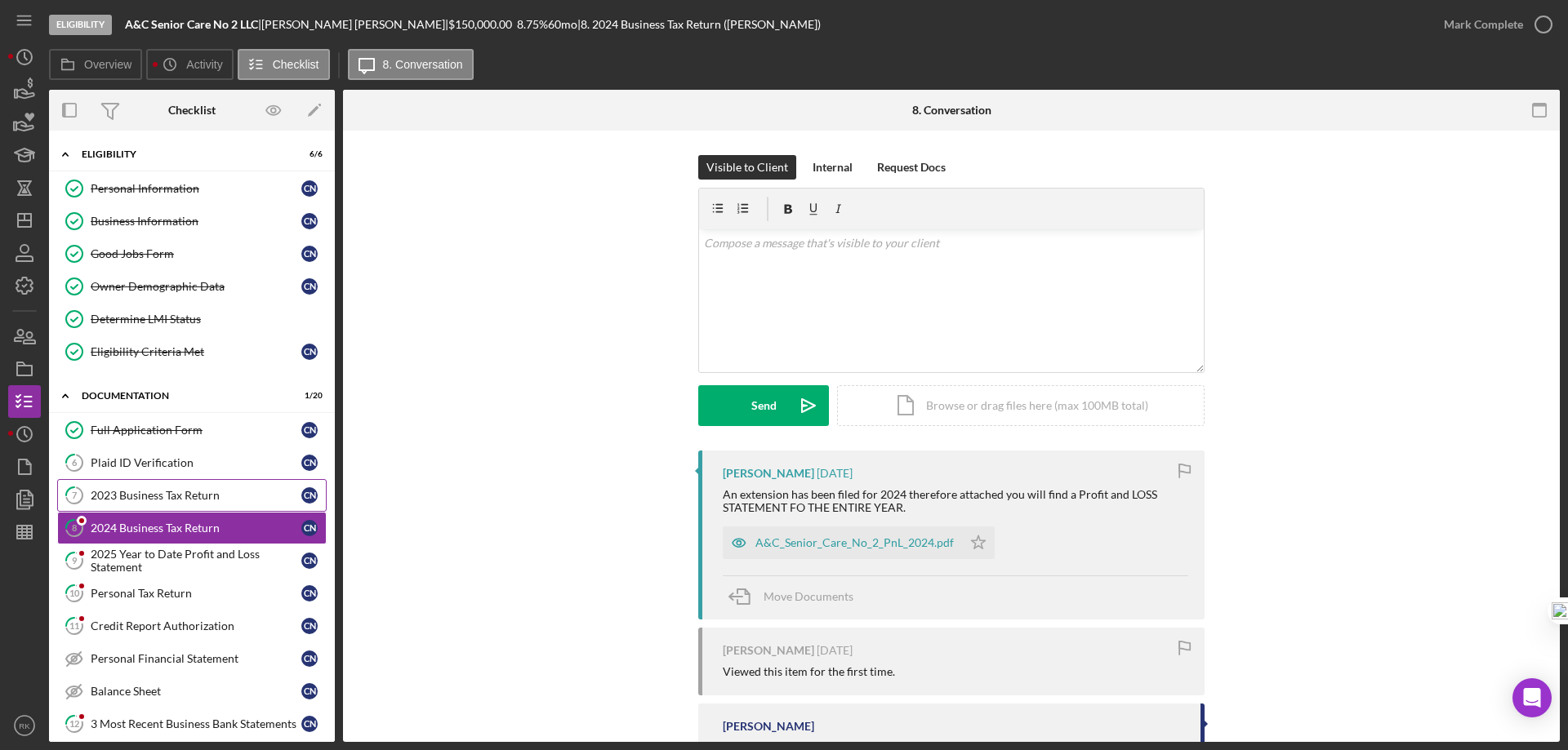
click at [175, 502] on div "2023 Business Tax Return" at bounding box center [196, 495] width 210 height 13
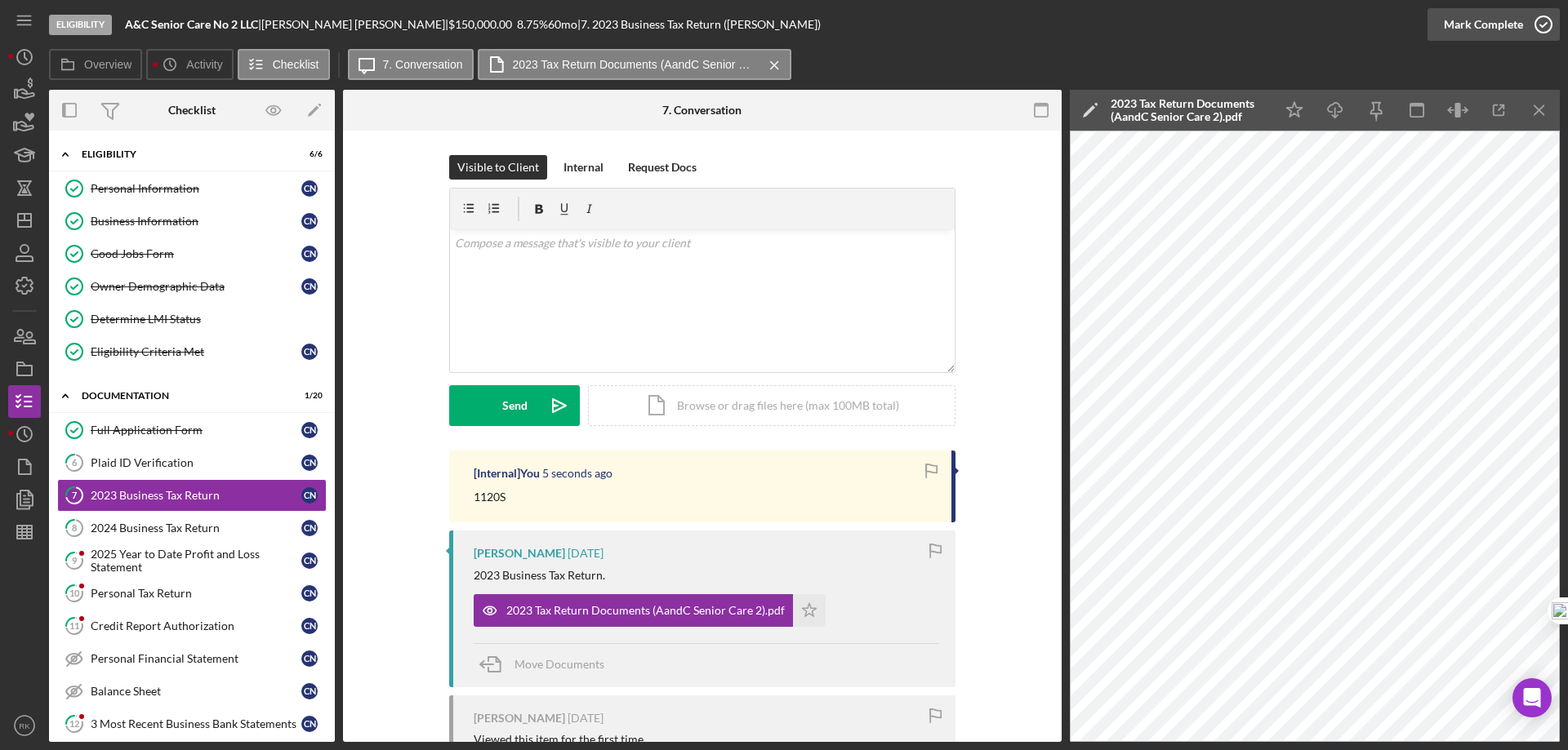
click at [1547, 19] on icon "button" at bounding box center [1544, 24] width 41 height 41
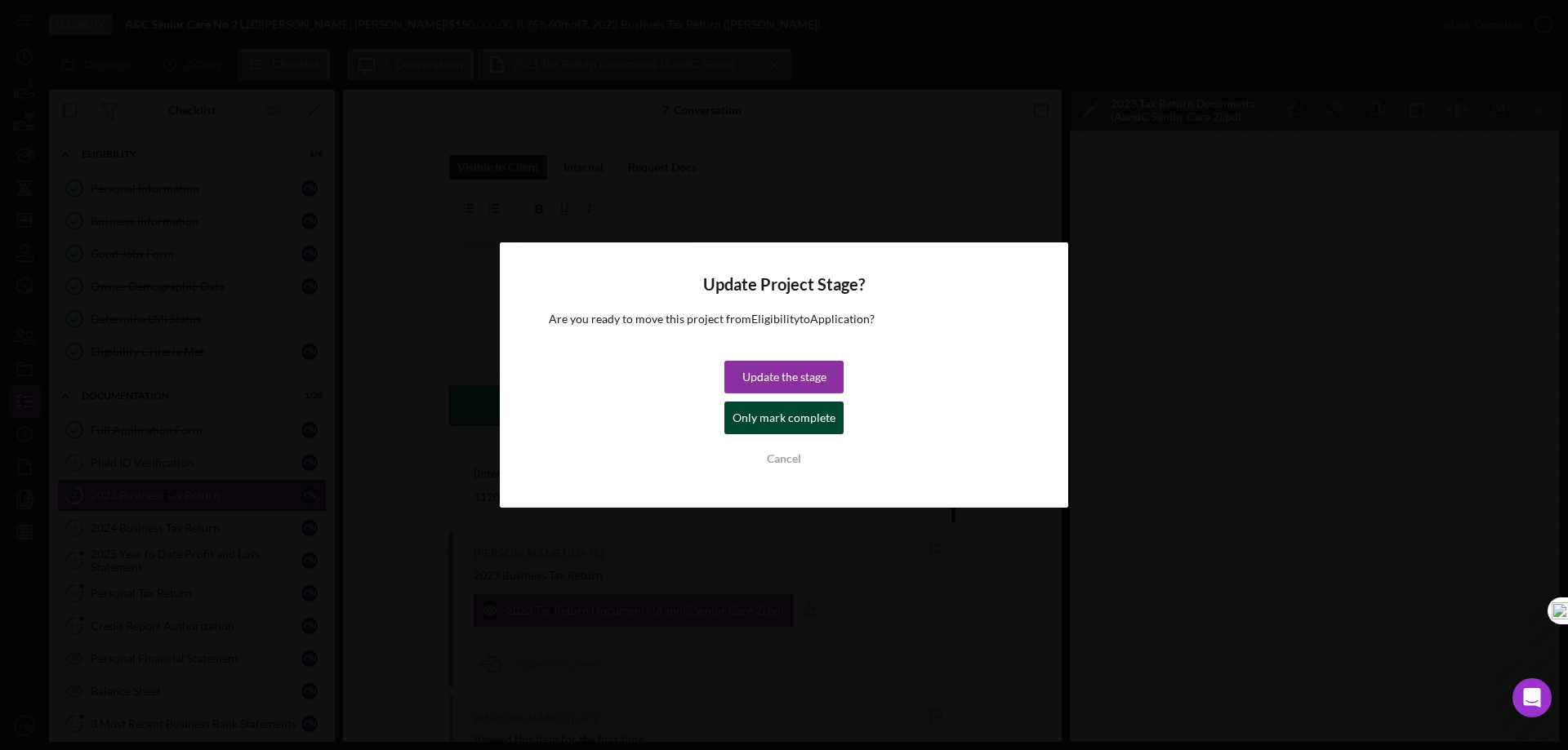
click at [793, 407] on div "Only mark complete" at bounding box center [784, 418] width 103 height 32
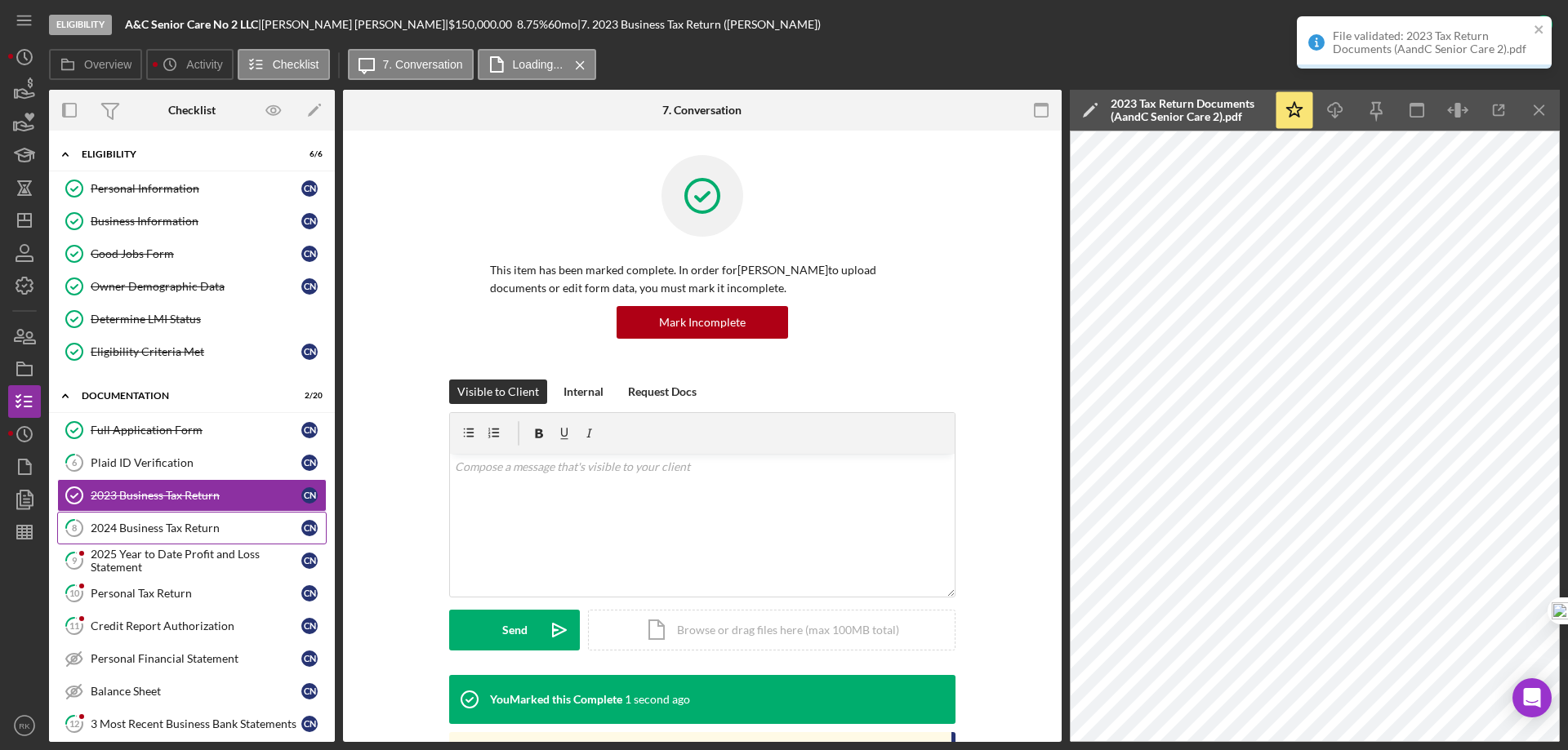
click at [189, 532] on div "2024 Business Tax Return" at bounding box center [196, 527] width 210 height 13
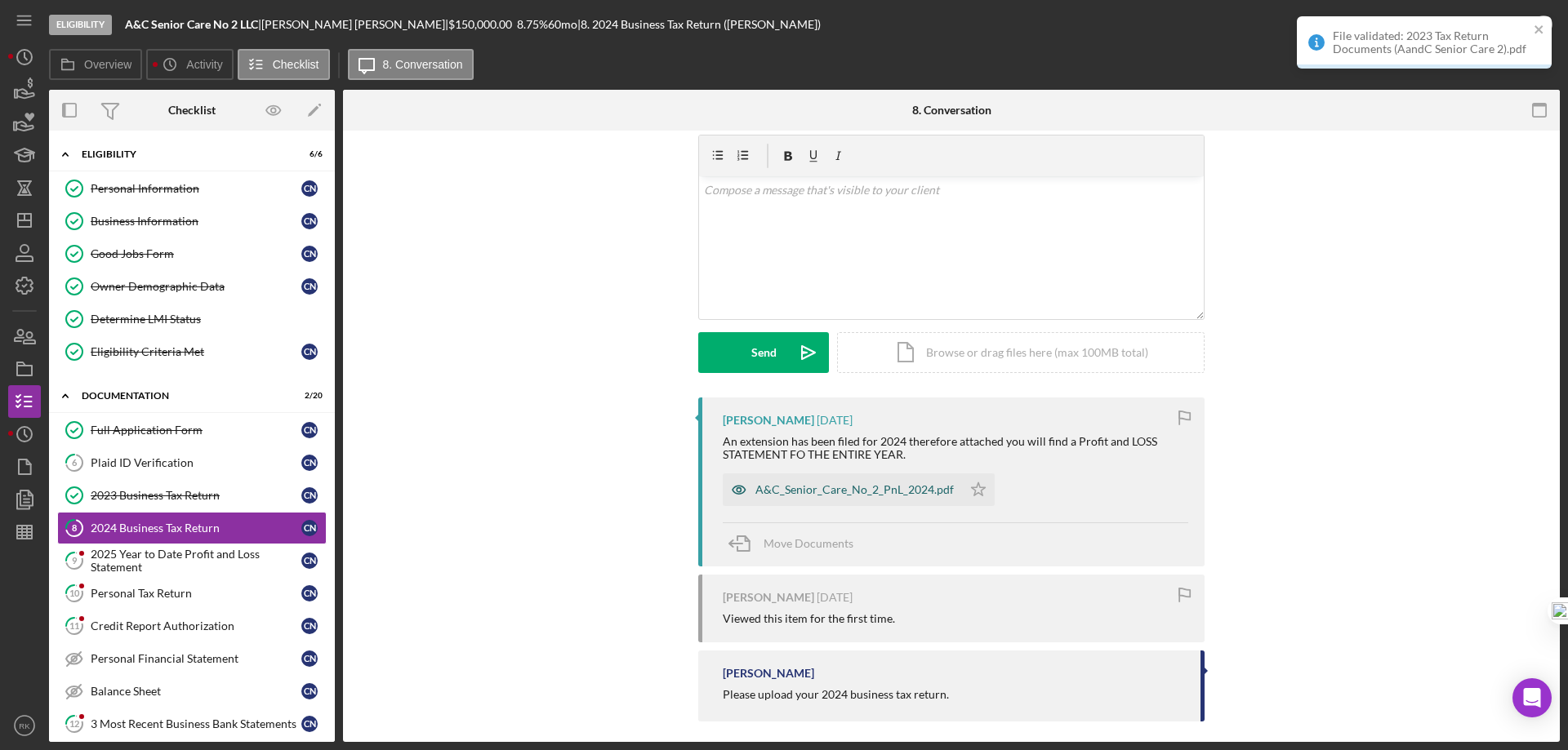
scroll to position [54, 0]
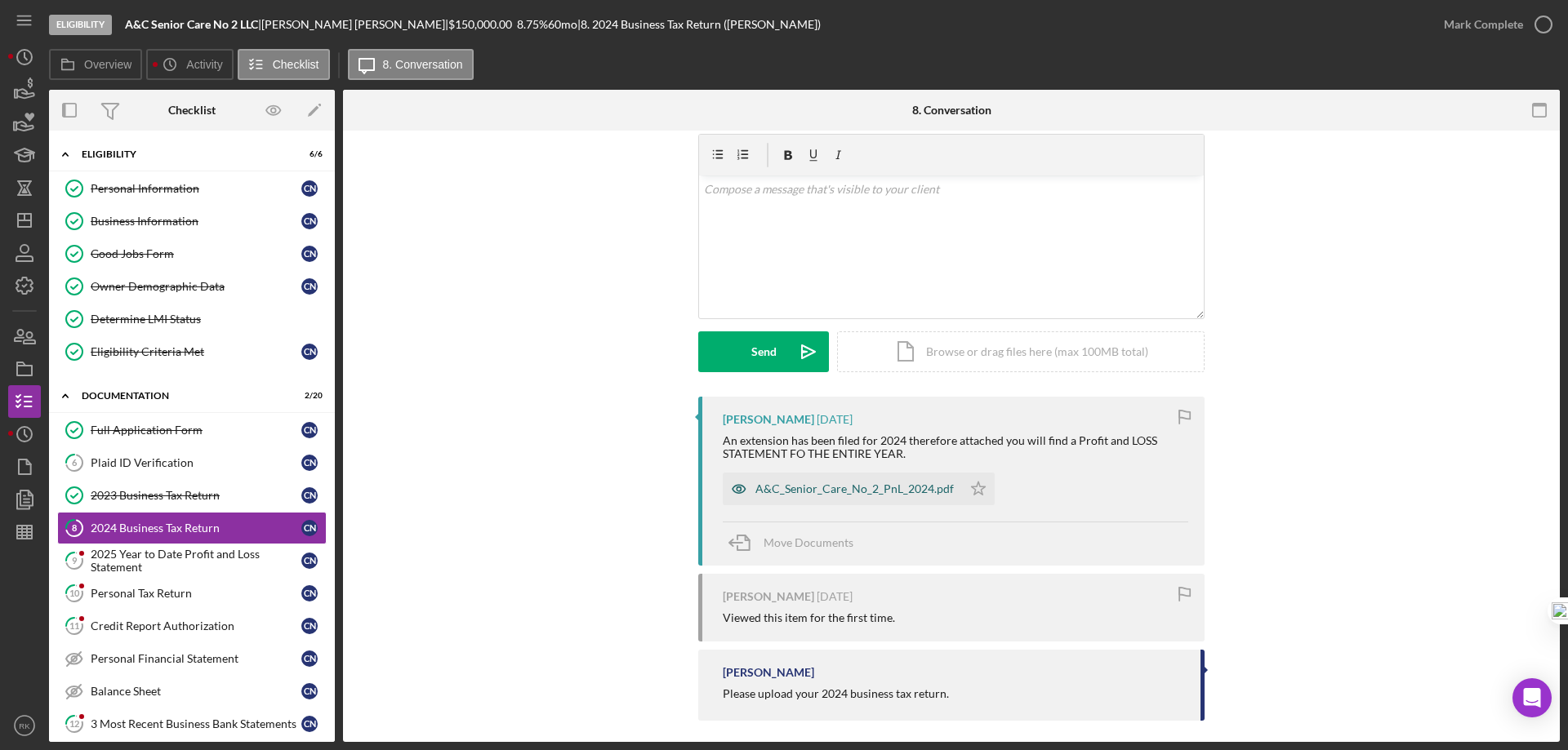
click at [865, 492] on div "A&C_Senior_Care_No_2_PnL_2024.pdf" at bounding box center [854, 488] width 199 height 13
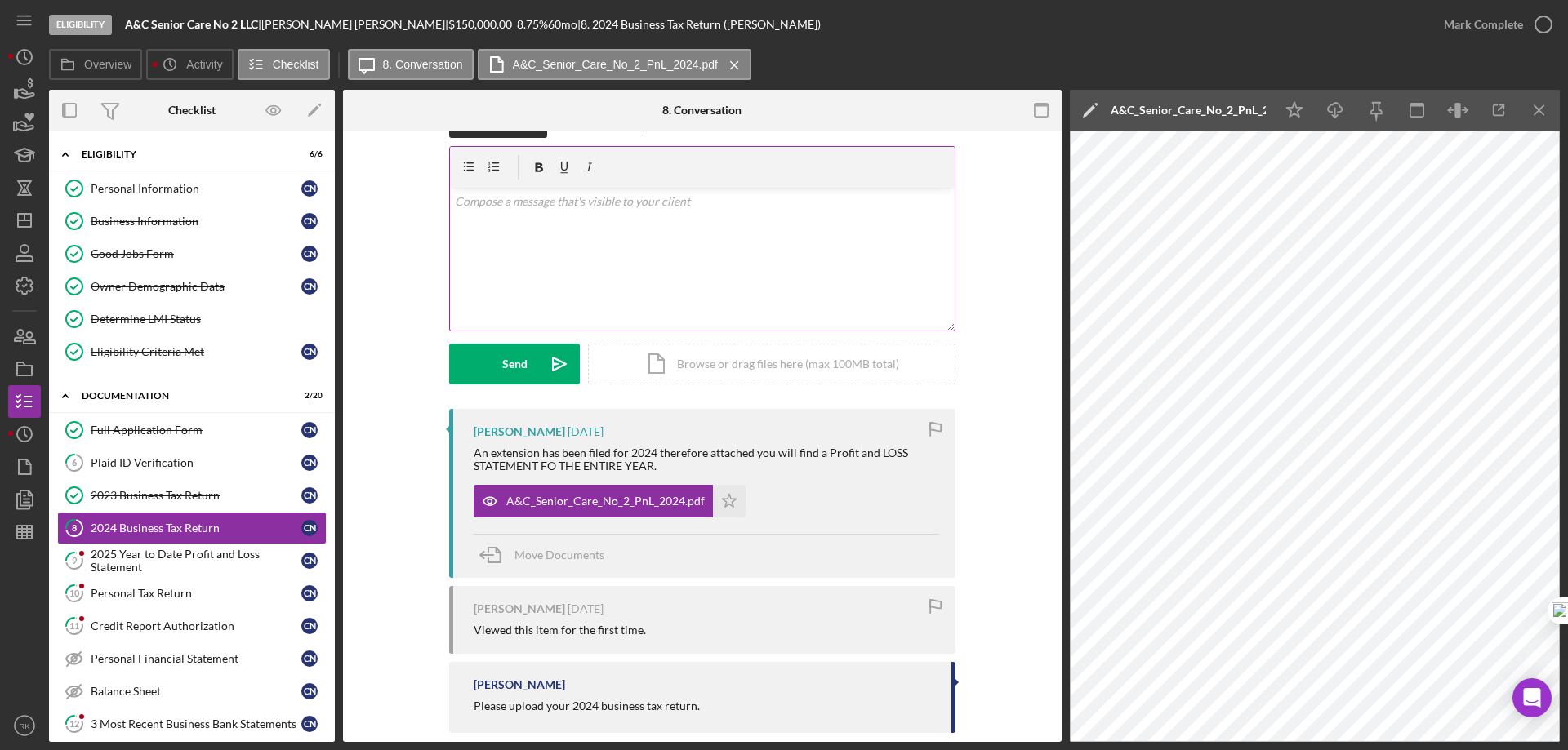
scroll to position [38, 0]
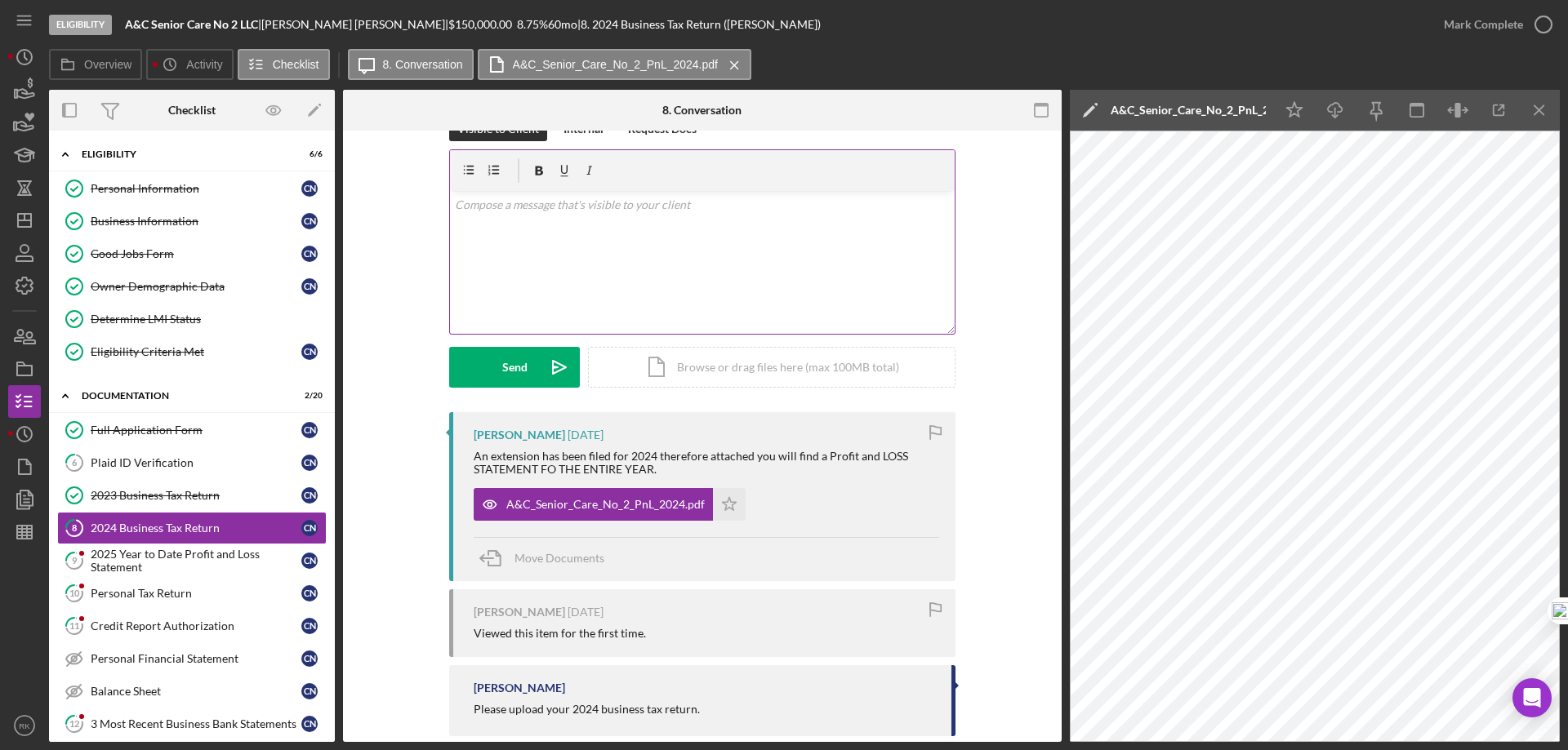
click at [546, 235] on div "v Color teal Color pink Remove color Add row above Add row below Add column bef…" at bounding box center [702, 262] width 505 height 143
click at [770, 202] on p "Please upload a copy of your 2024 business tax return extension." at bounding box center [702, 204] width 496 height 18
click at [810, 210] on p "Please upload a copy of your 2024 business tax return extension filing." at bounding box center [702, 204] width 496 height 18
click at [555, 365] on icon "Icon/icon-invite-send" at bounding box center [560, 368] width 41 height 41
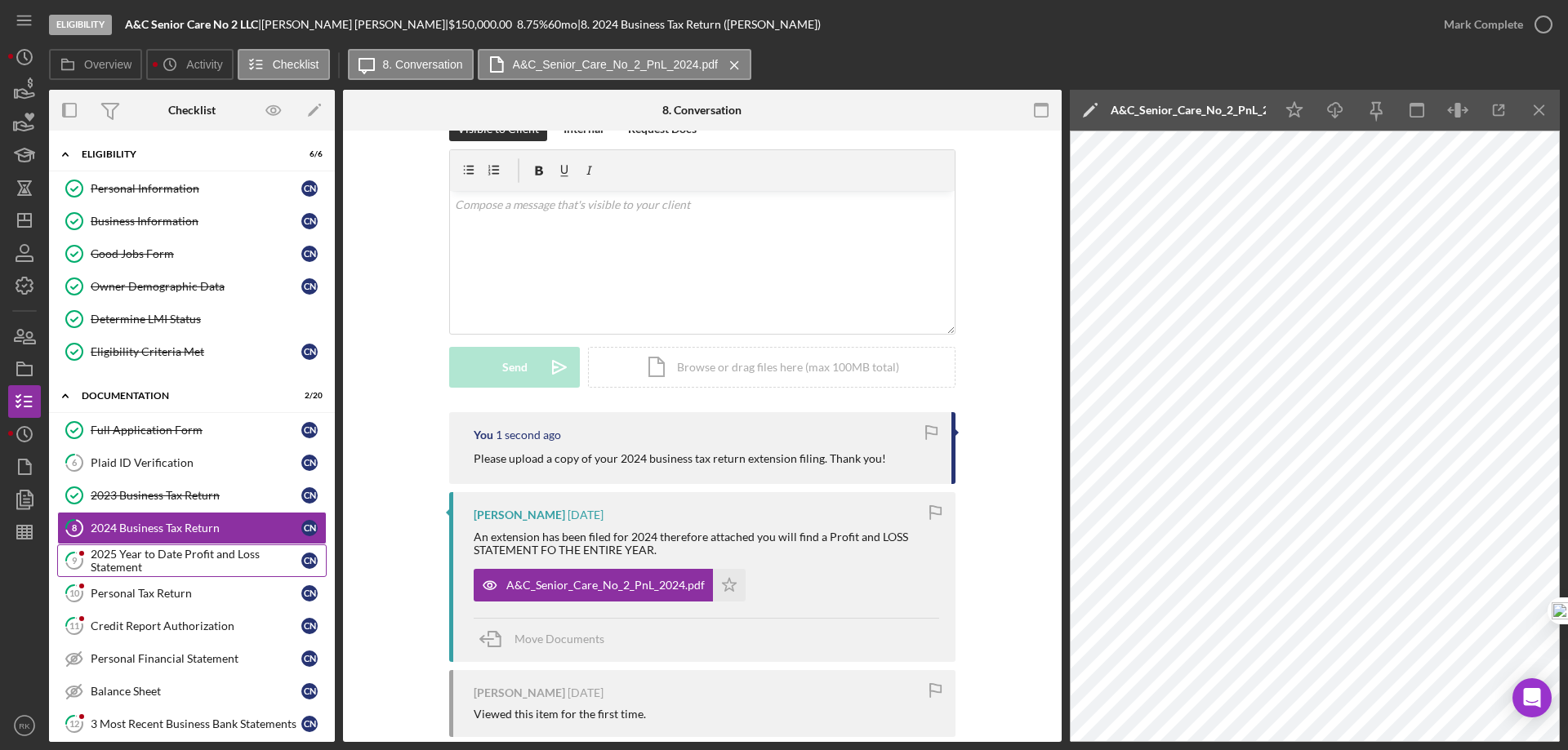
drag, startPoint x: 202, startPoint y: 559, endPoint x: 259, endPoint y: 547, distance: 58.2
click at [202, 558] on div "2025 Year to Date Profit and Loss Statement" at bounding box center [196, 560] width 210 height 26
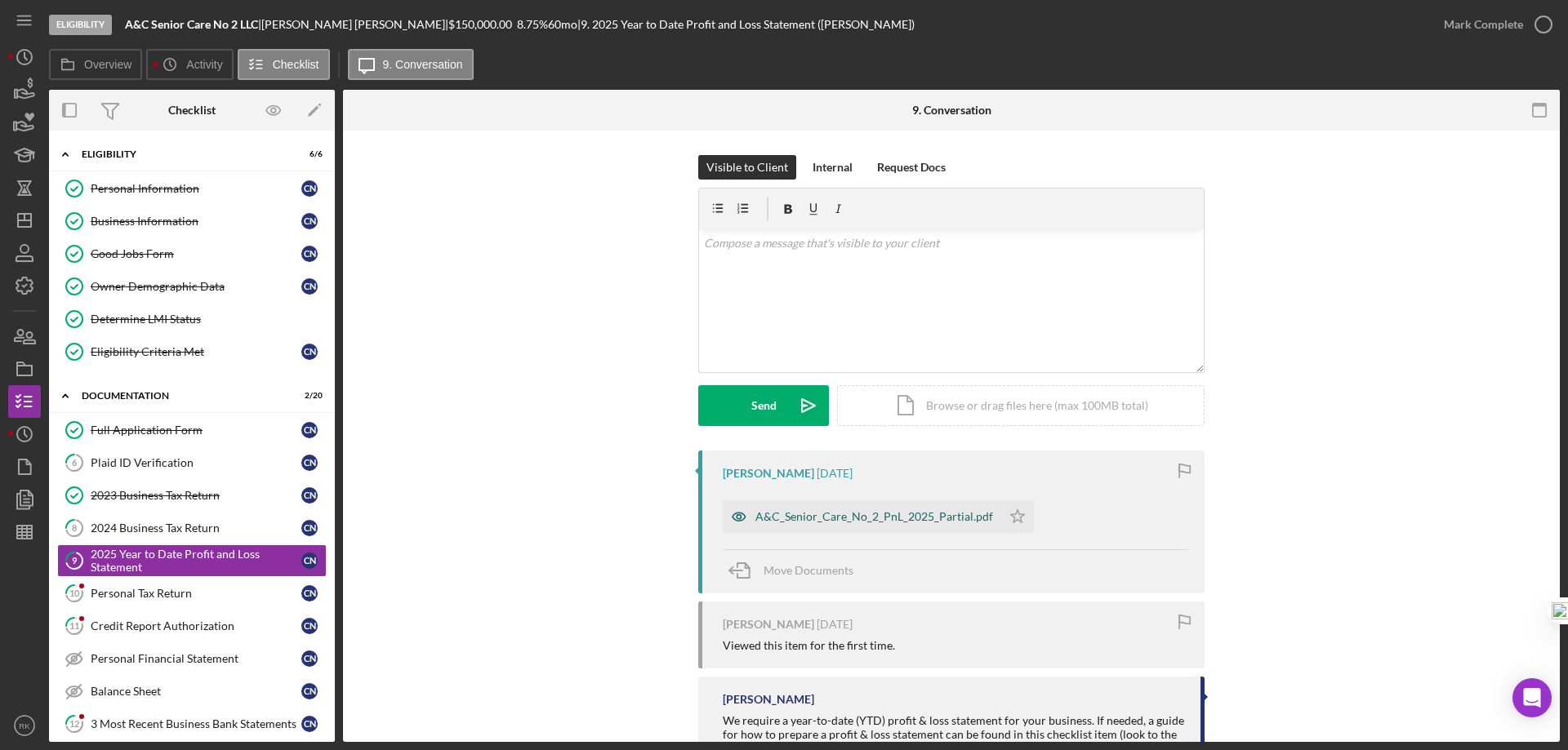
click at [917, 523] on div "A&C_Senior_Care_No_2_PnL_2025_Partial.pdf" at bounding box center [874, 516] width 238 height 13
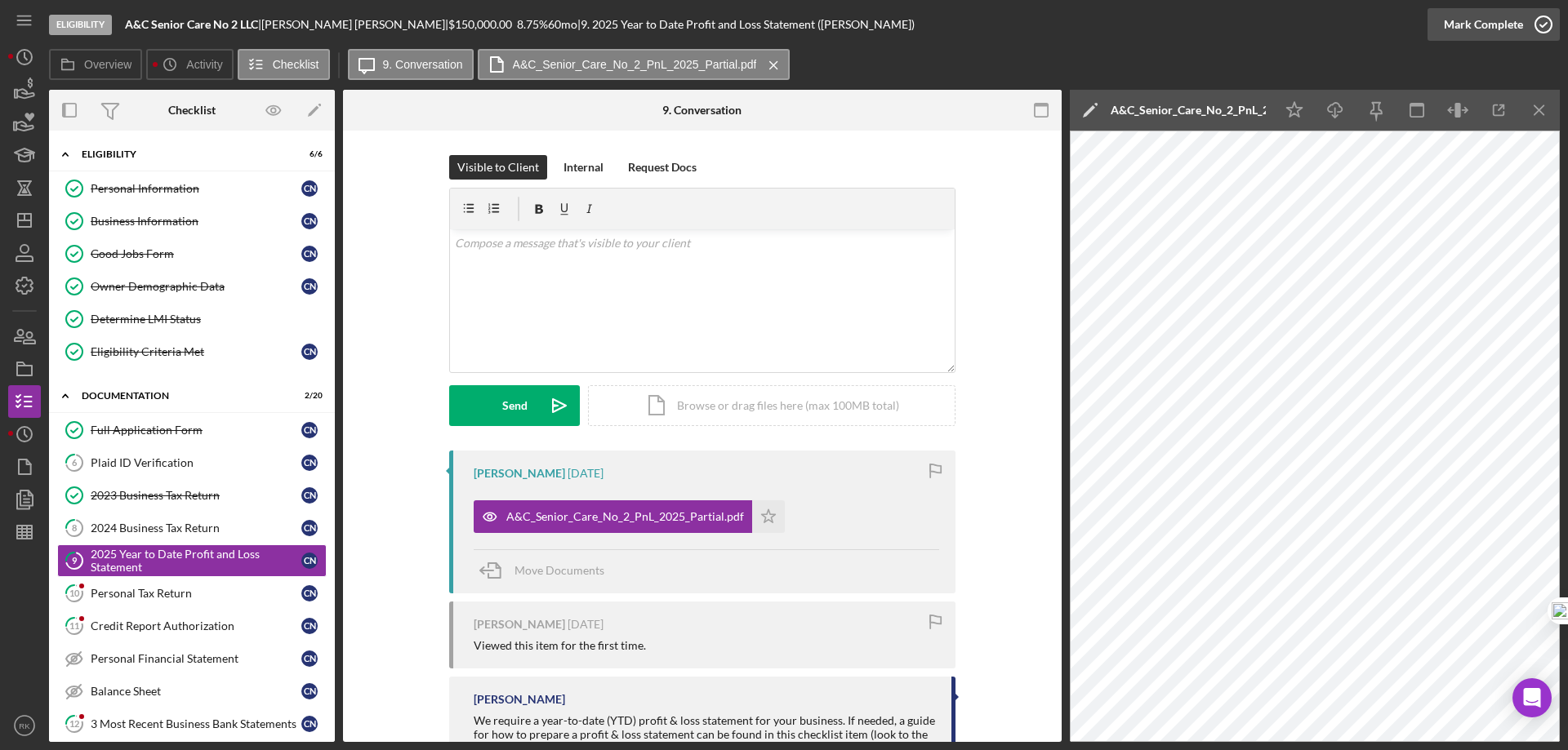
click at [1540, 24] on icon "button" at bounding box center [1544, 24] width 41 height 41
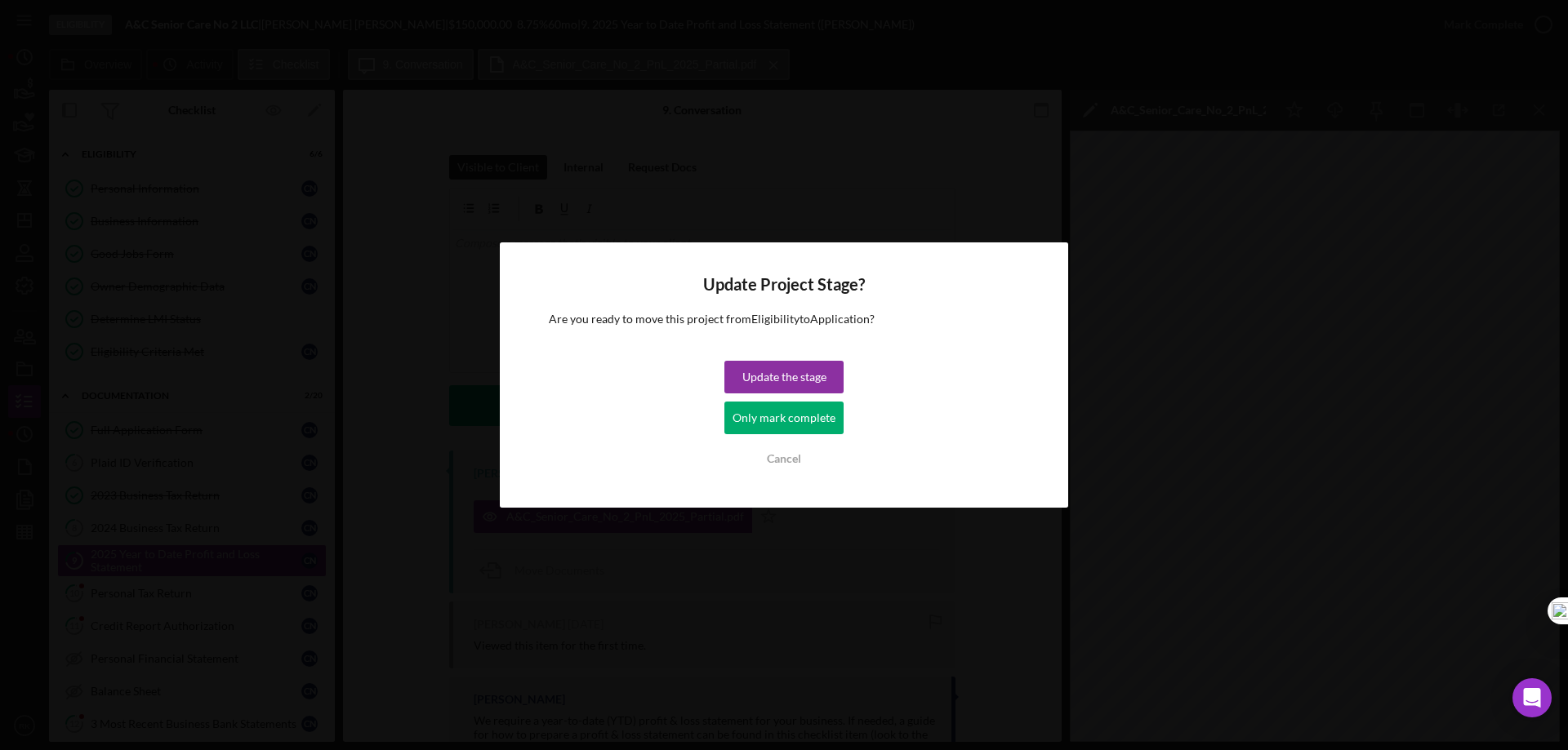
click at [829, 418] on div "Only mark complete" at bounding box center [784, 418] width 103 height 32
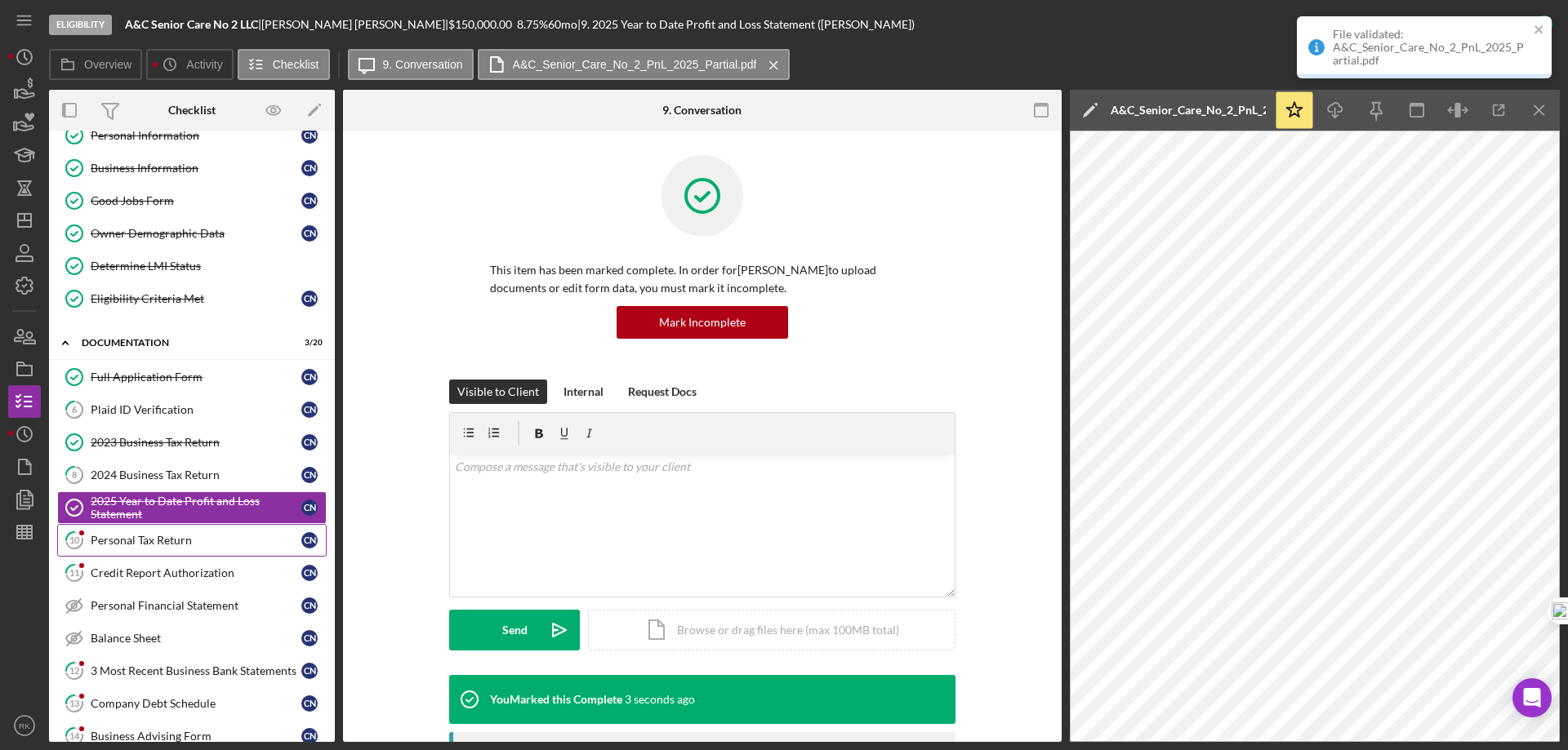
scroll to position [54, 0]
click at [158, 542] on div "Personal Tax Return" at bounding box center [196, 539] width 210 height 13
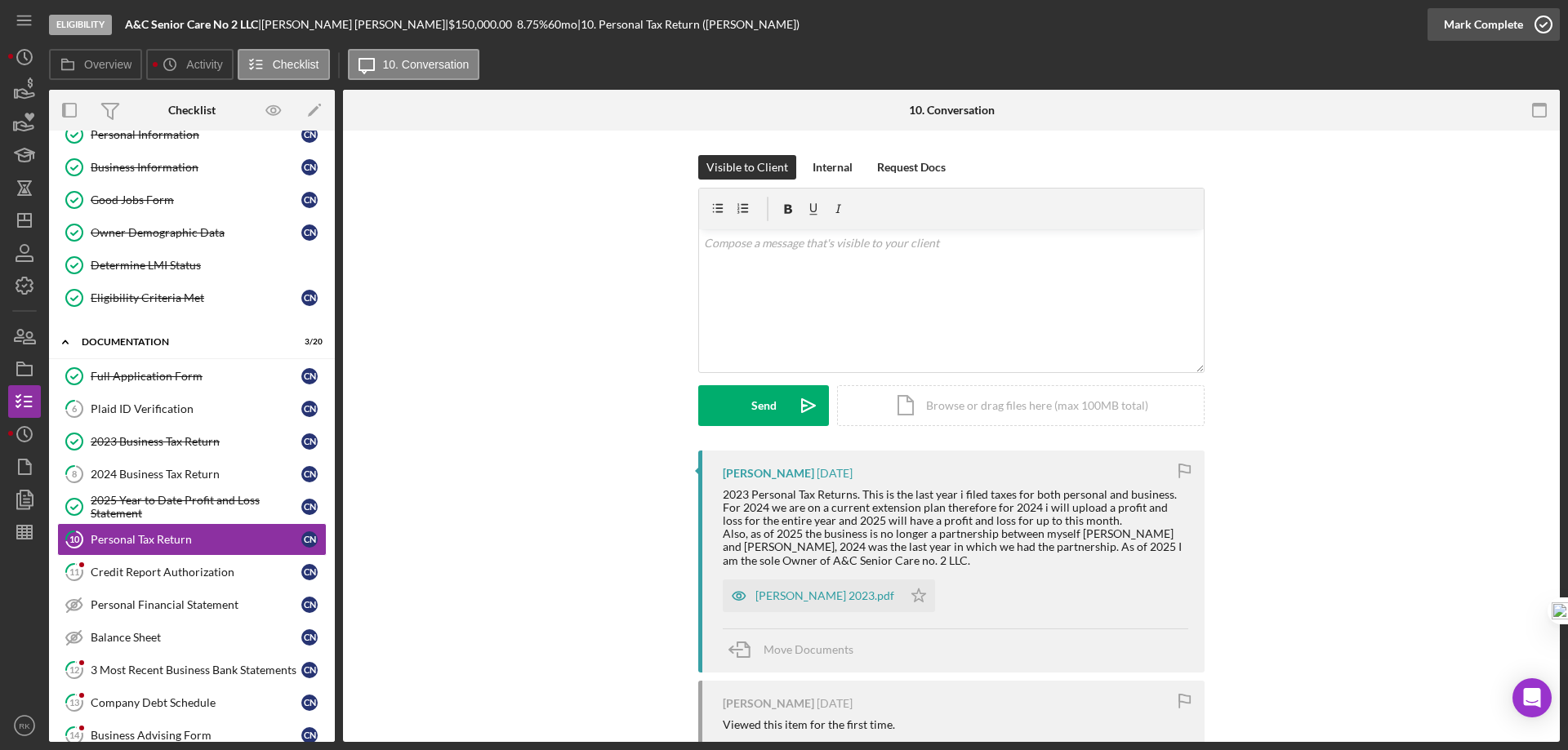
click at [1550, 18] on icon "button" at bounding box center [1544, 24] width 41 height 41
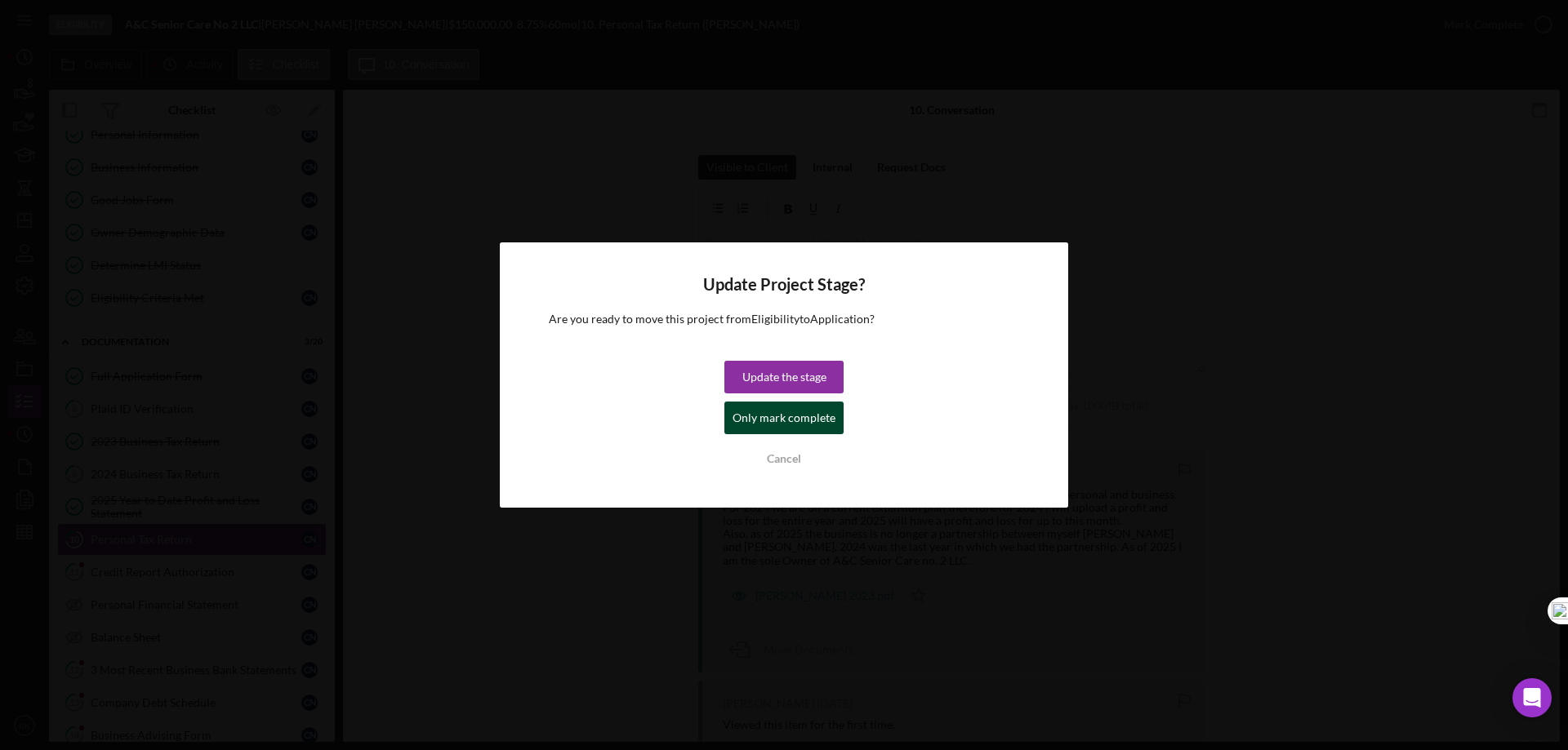
click at [777, 408] on div "Only mark complete" at bounding box center [784, 418] width 103 height 32
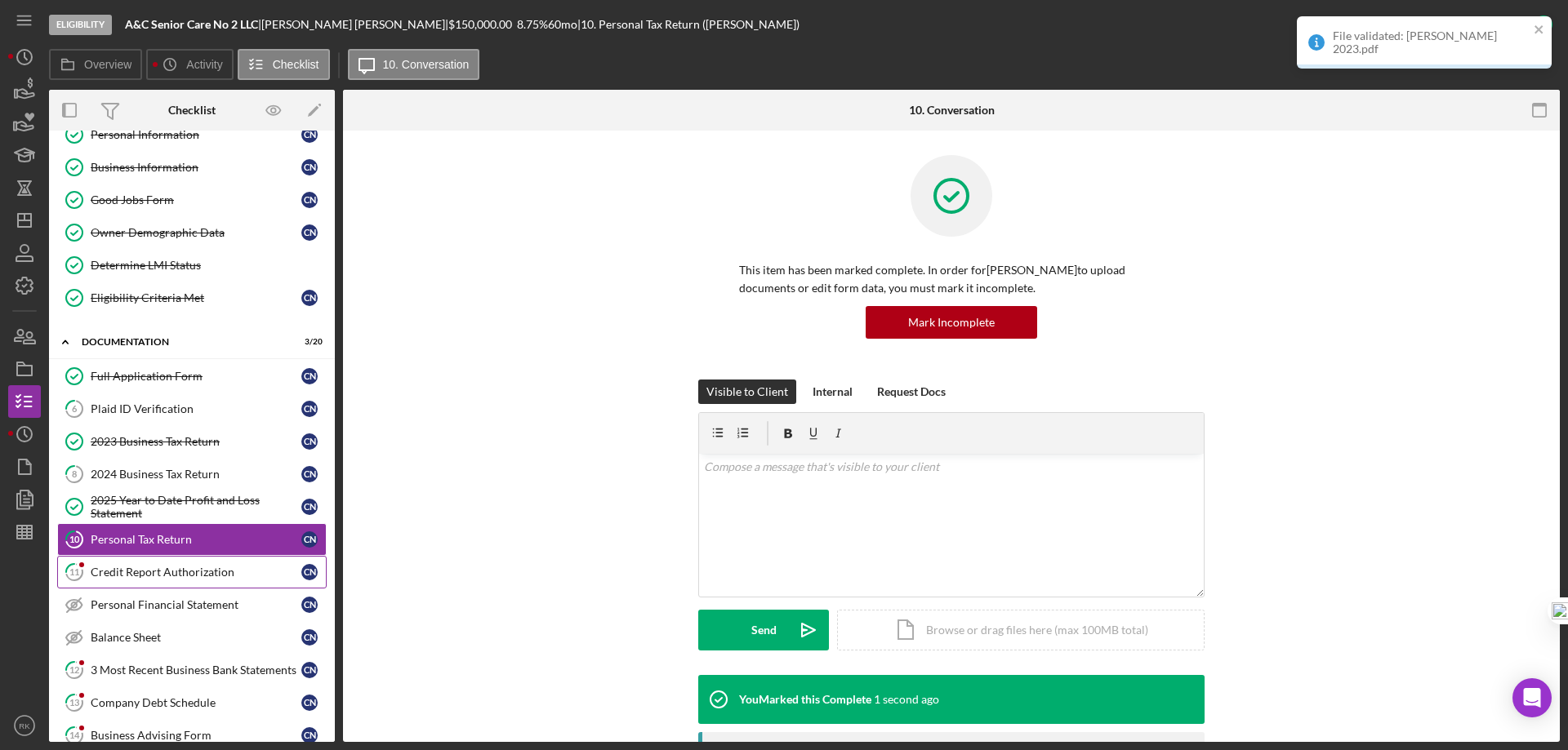
click at [162, 576] on div "Credit Report Authorization" at bounding box center [196, 572] width 210 height 13
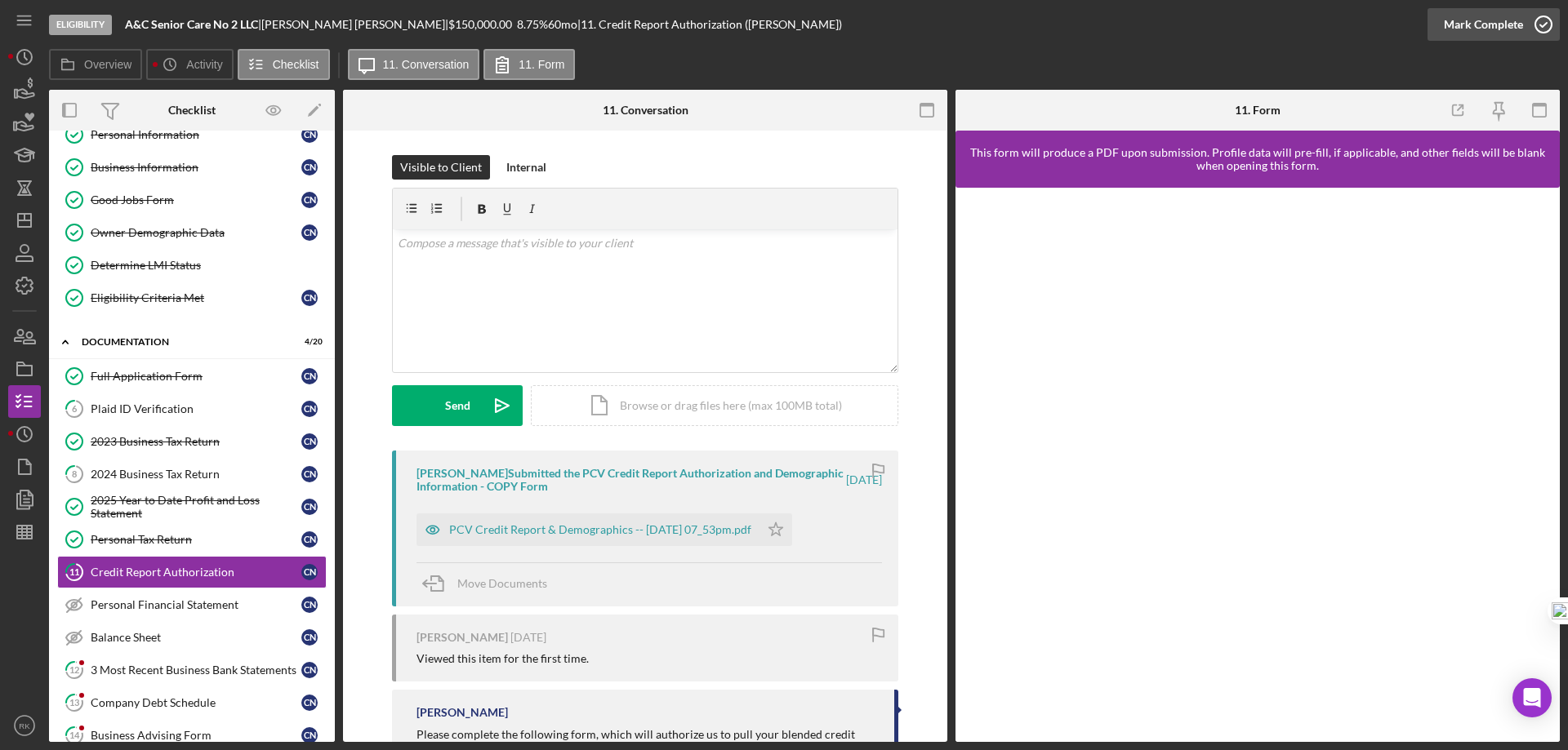
click at [1538, 21] on icon "button" at bounding box center [1544, 24] width 41 height 41
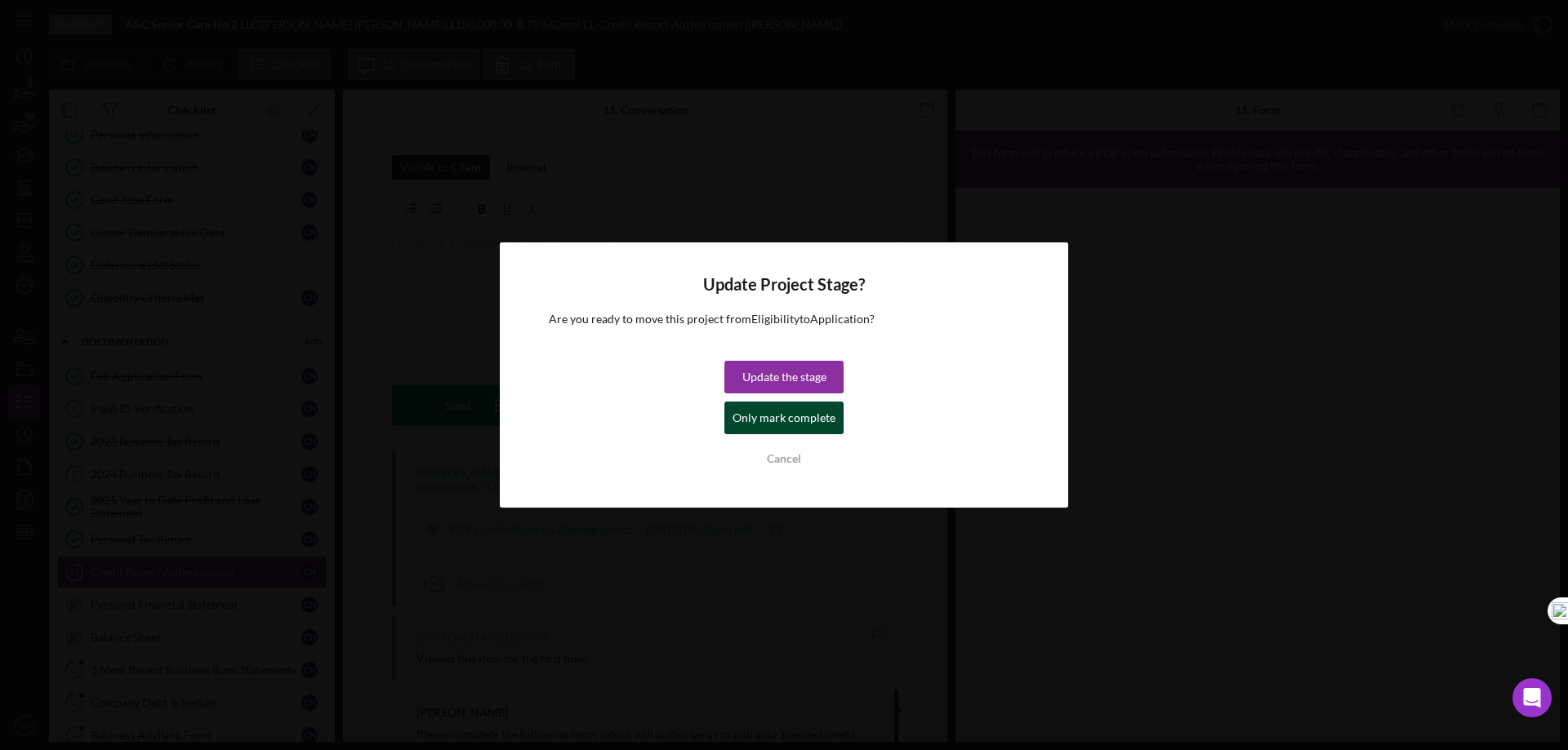
click at [807, 412] on div "Only mark complete" at bounding box center [784, 418] width 103 height 32
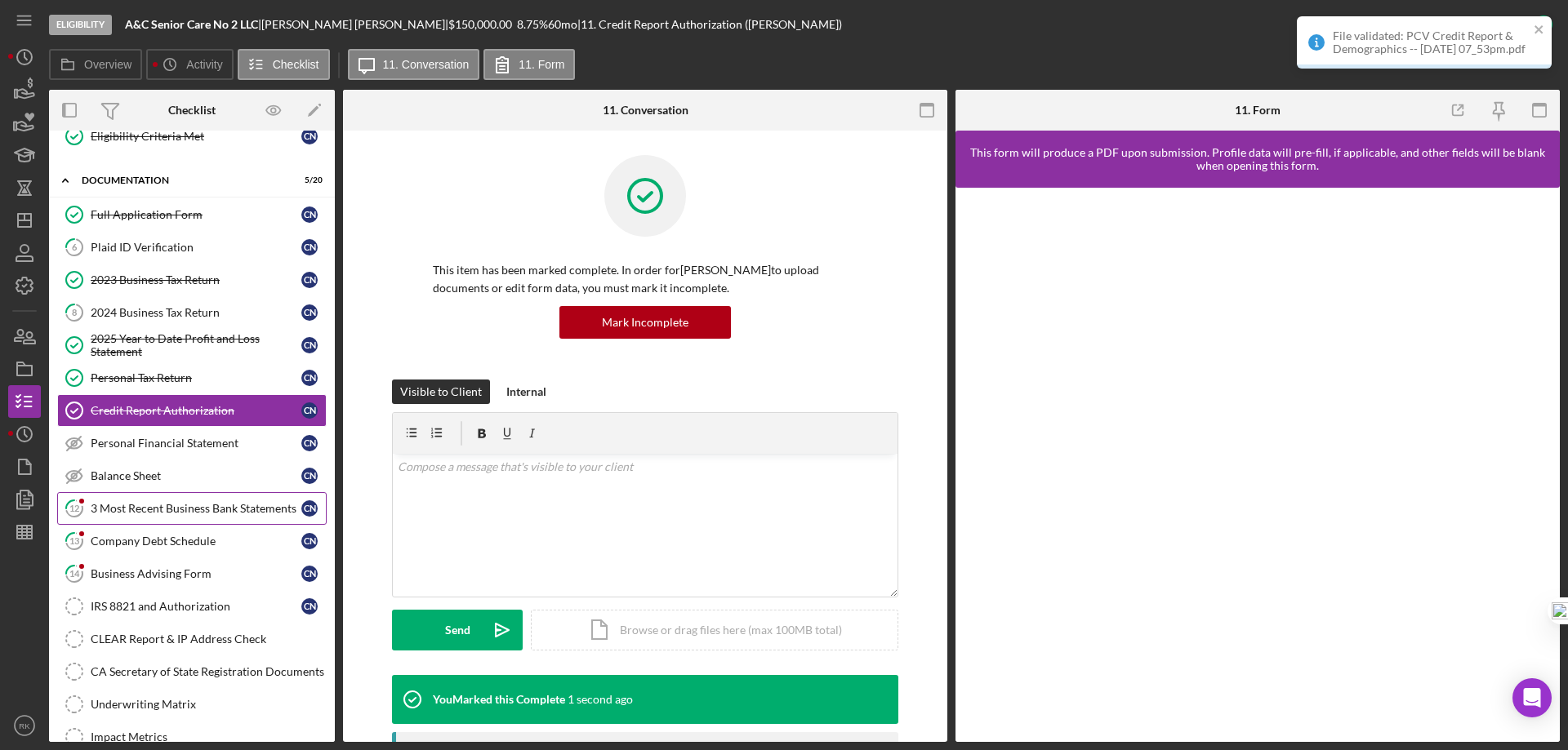
scroll to position [217, 0]
click at [155, 446] on div "Personal Financial Statement" at bounding box center [196, 441] width 210 height 13
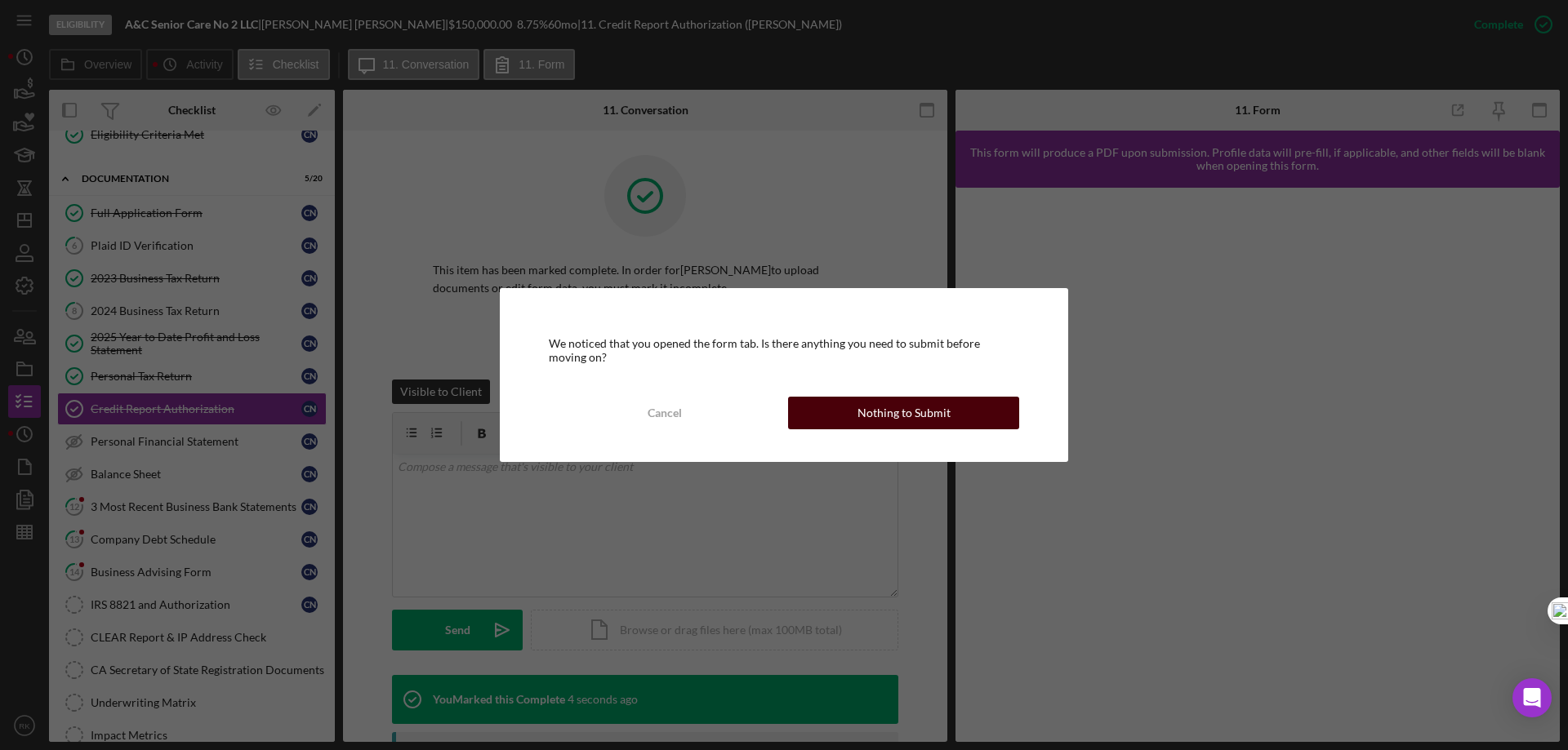
click at [862, 418] on div "Nothing to Submit" at bounding box center [904, 413] width 93 height 32
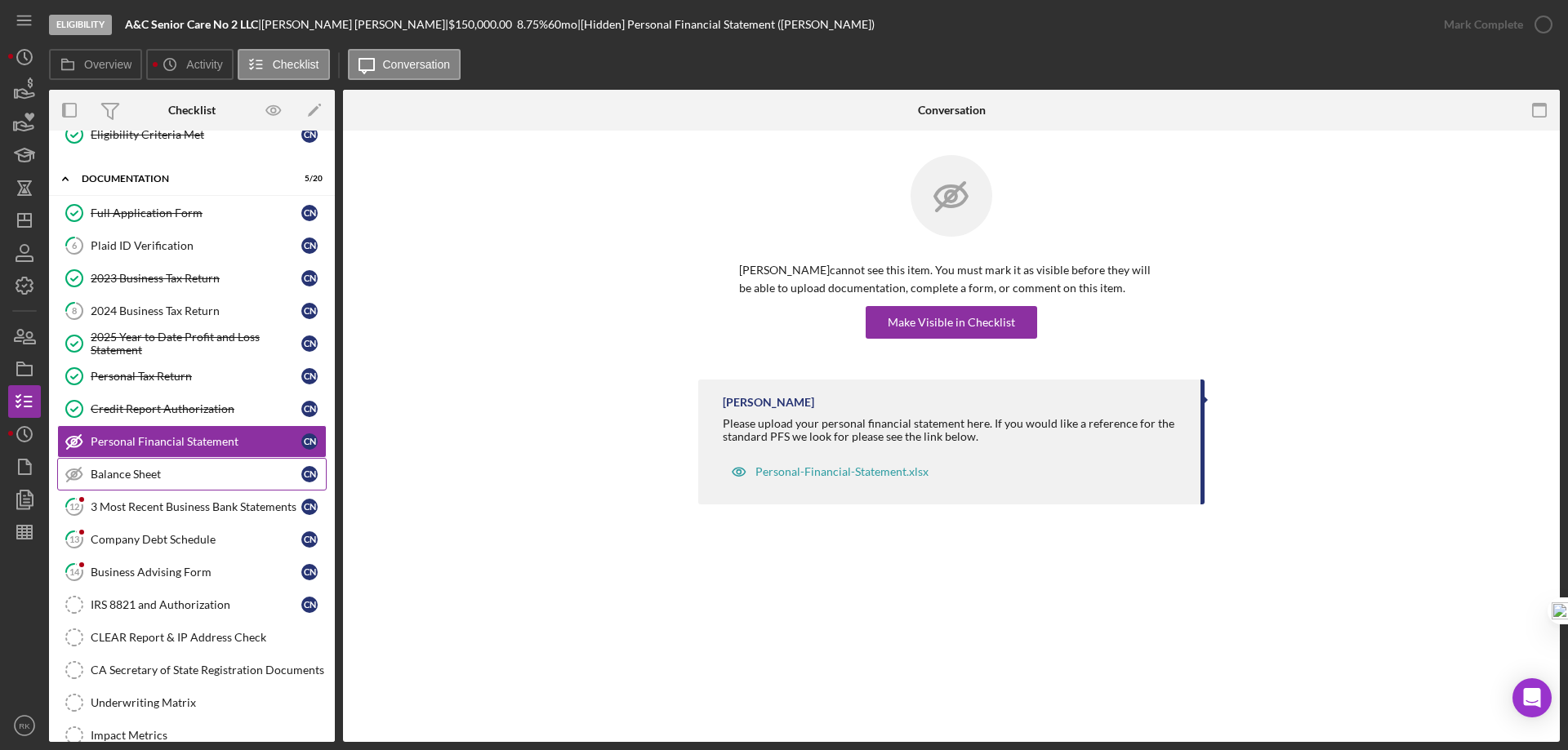
drag, startPoint x: 165, startPoint y: 478, endPoint x: 233, endPoint y: 465, distance: 69.2
click at [165, 477] on div "Balance Sheet" at bounding box center [196, 473] width 210 height 13
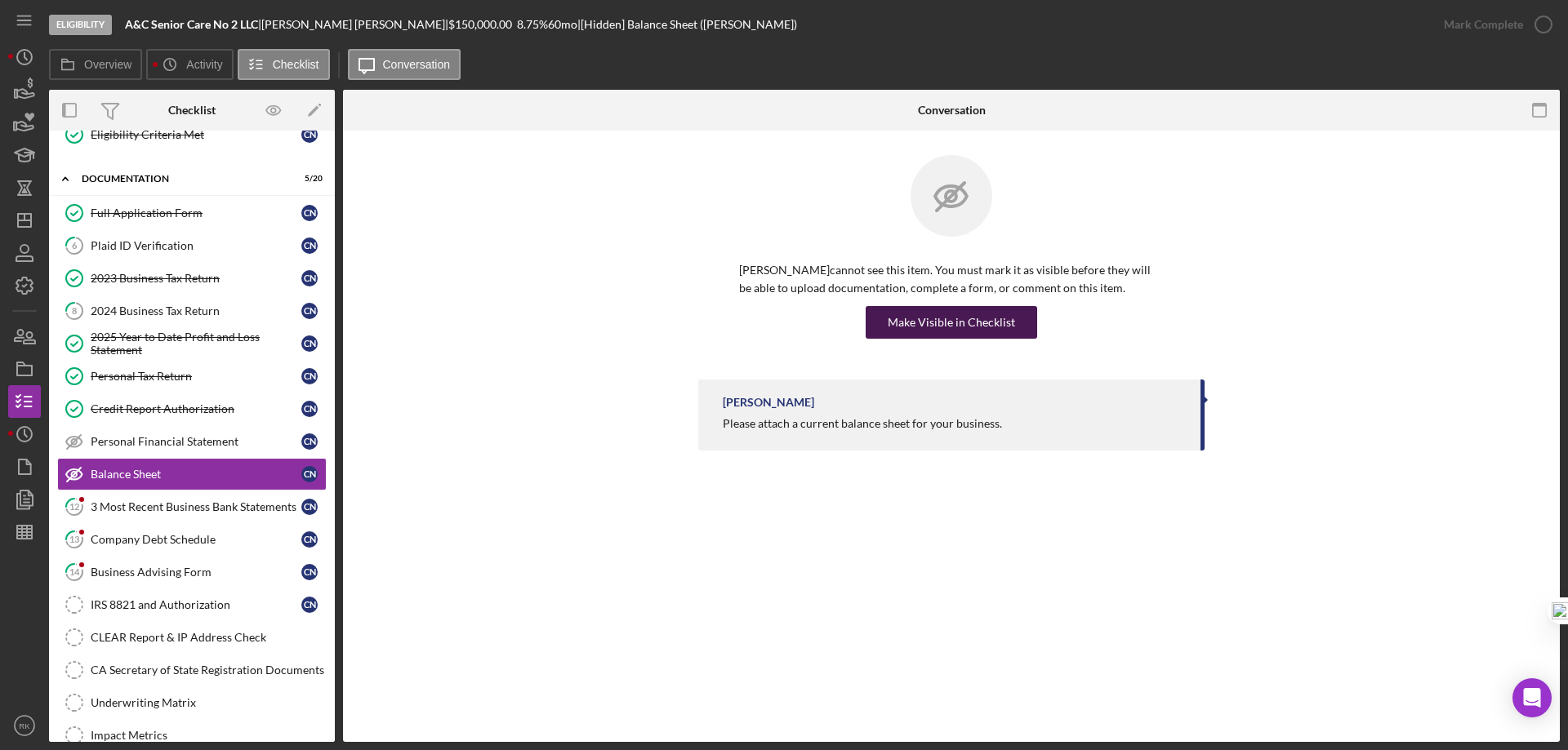
click at [902, 328] on div "Make Visible in Checklist" at bounding box center [951, 322] width 127 height 32
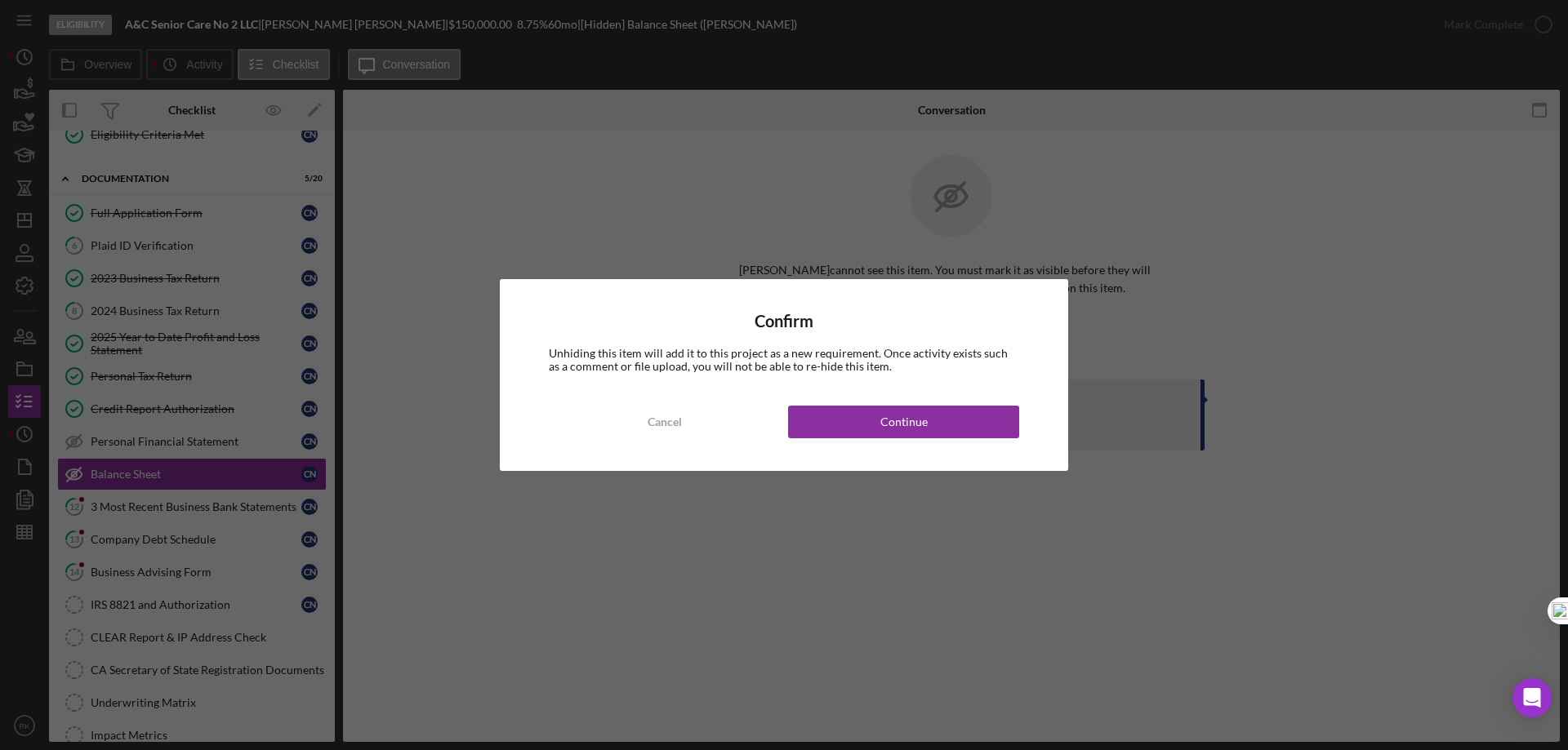
drag, startPoint x: 858, startPoint y: 429, endPoint x: 547, endPoint y: 455, distance: 312.1
click at [854, 427] on button "Continue" at bounding box center [904, 421] width 231 height 32
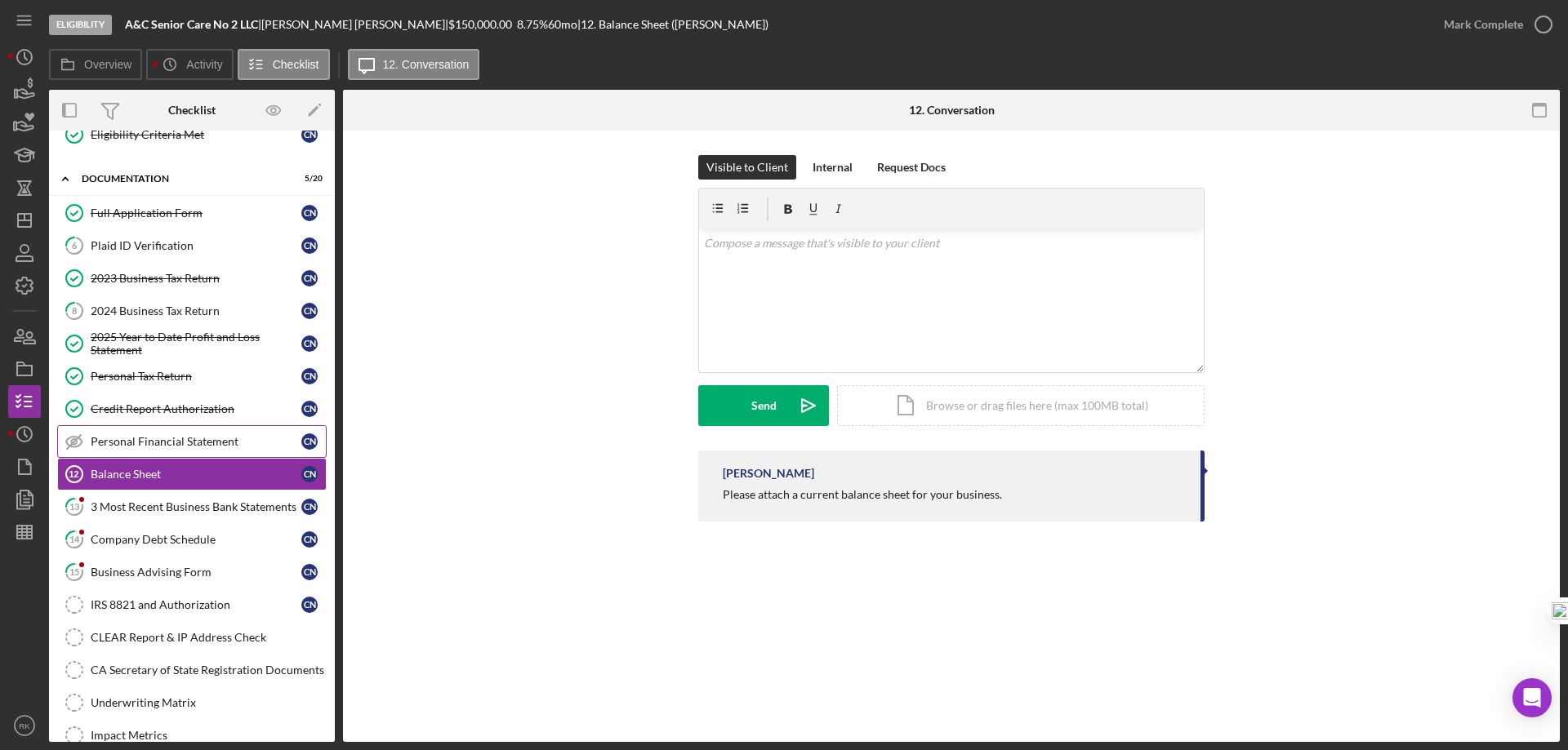
click at [147, 440] on div "Personal Financial Statement" at bounding box center [196, 441] width 210 height 13
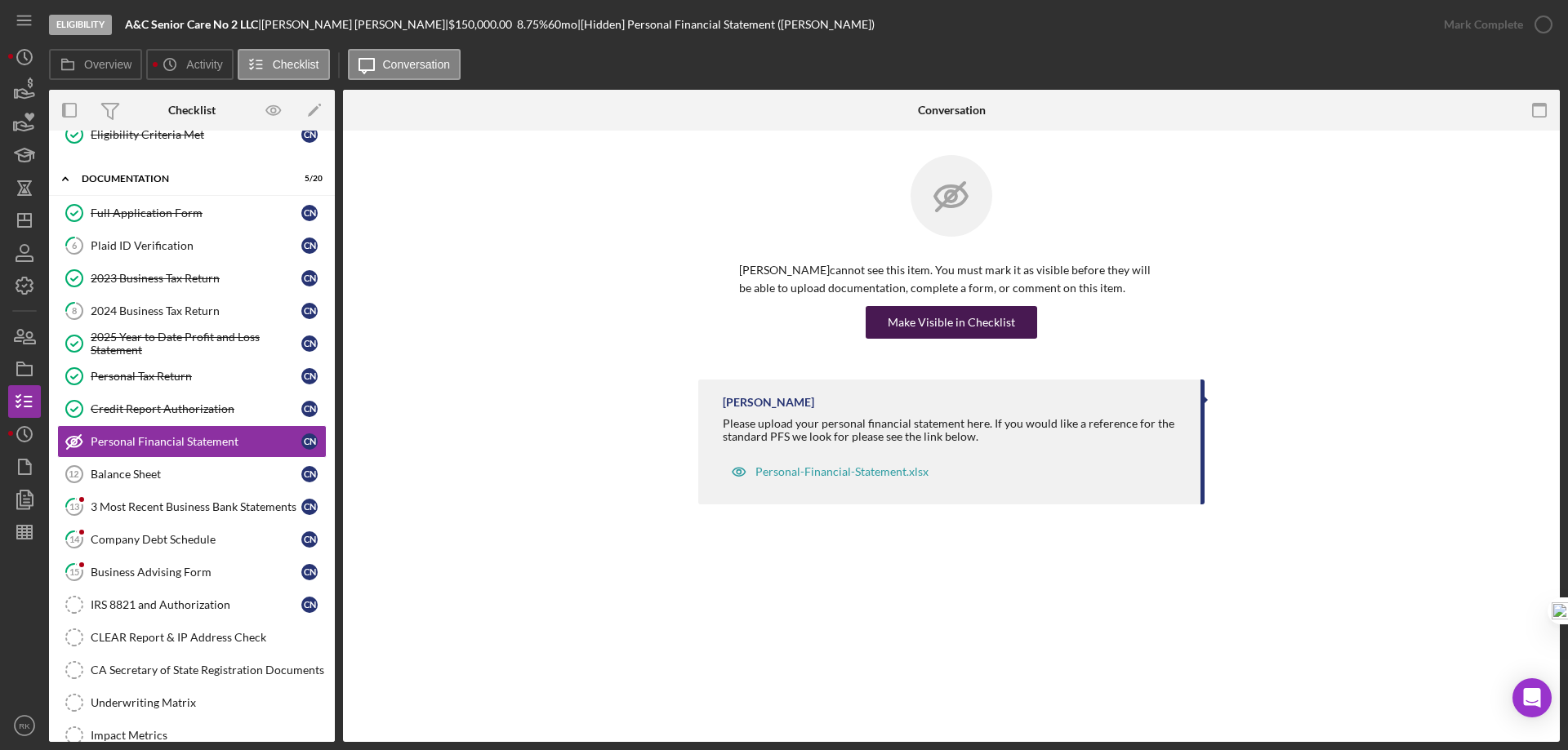
click at [893, 321] on div "Make Visible in Checklist" at bounding box center [951, 322] width 127 height 32
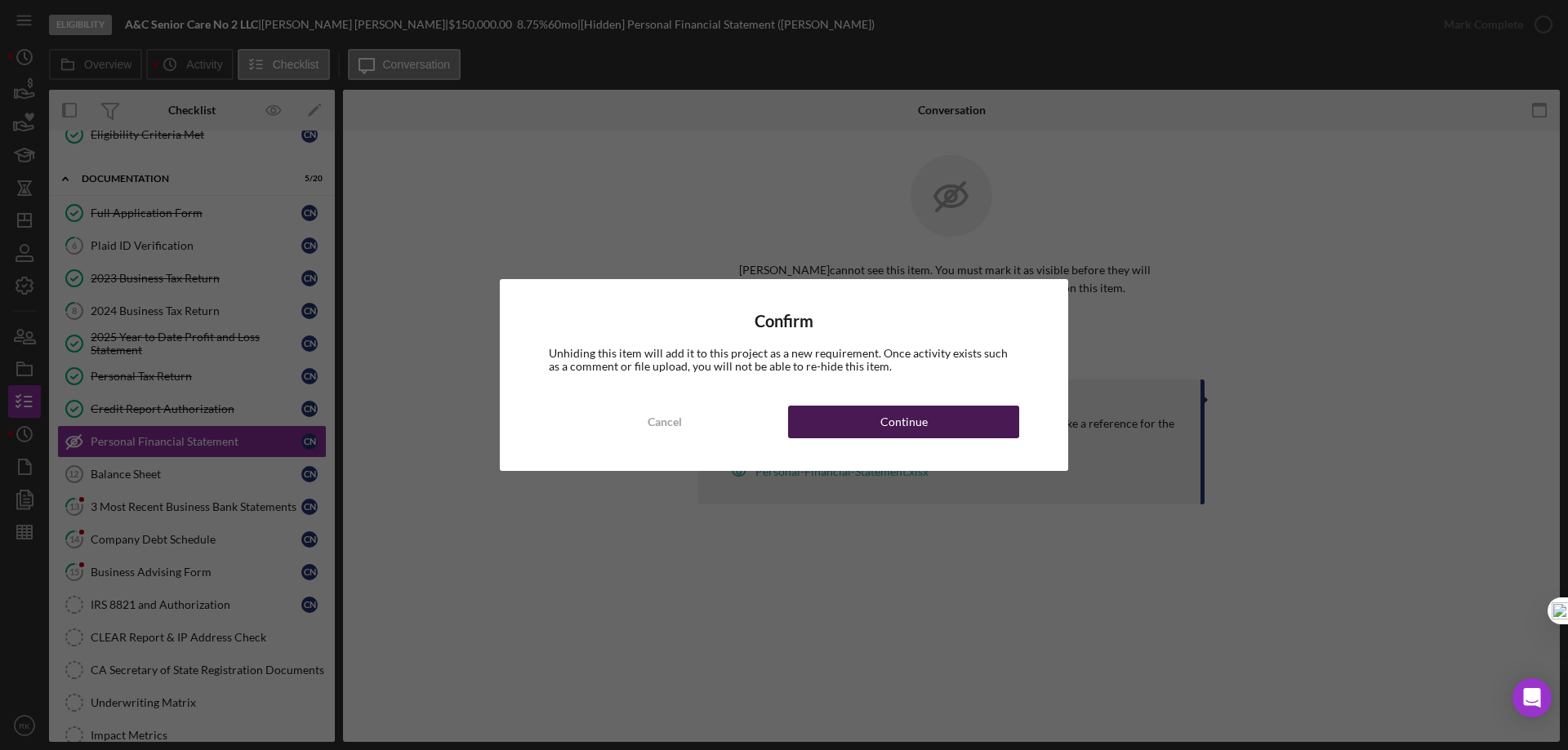
click at [885, 418] on div "Continue" at bounding box center [904, 421] width 47 height 32
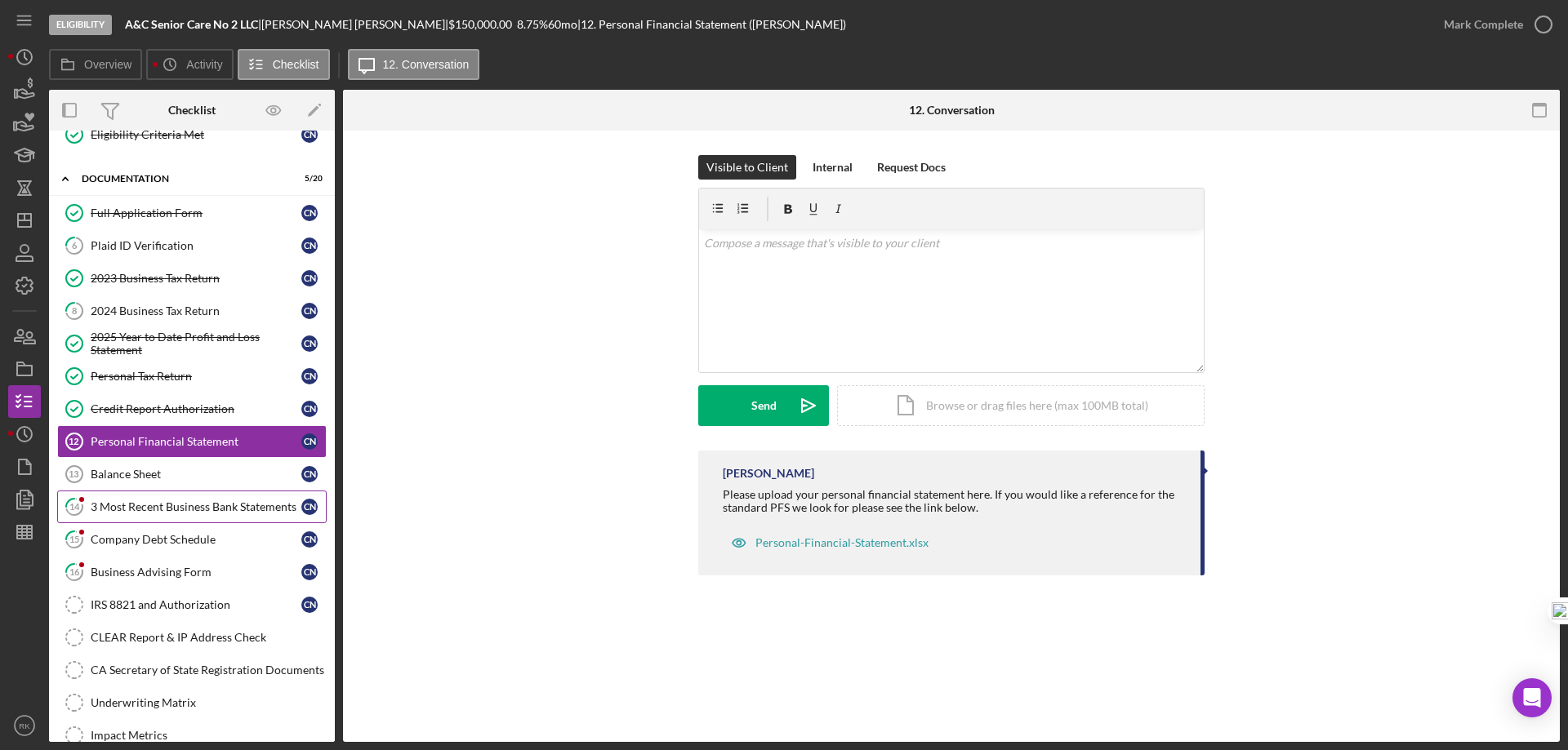
click at [156, 513] on div "3 Most Recent Business Bank Statements" at bounding box center [196, 507] width 210 height 13
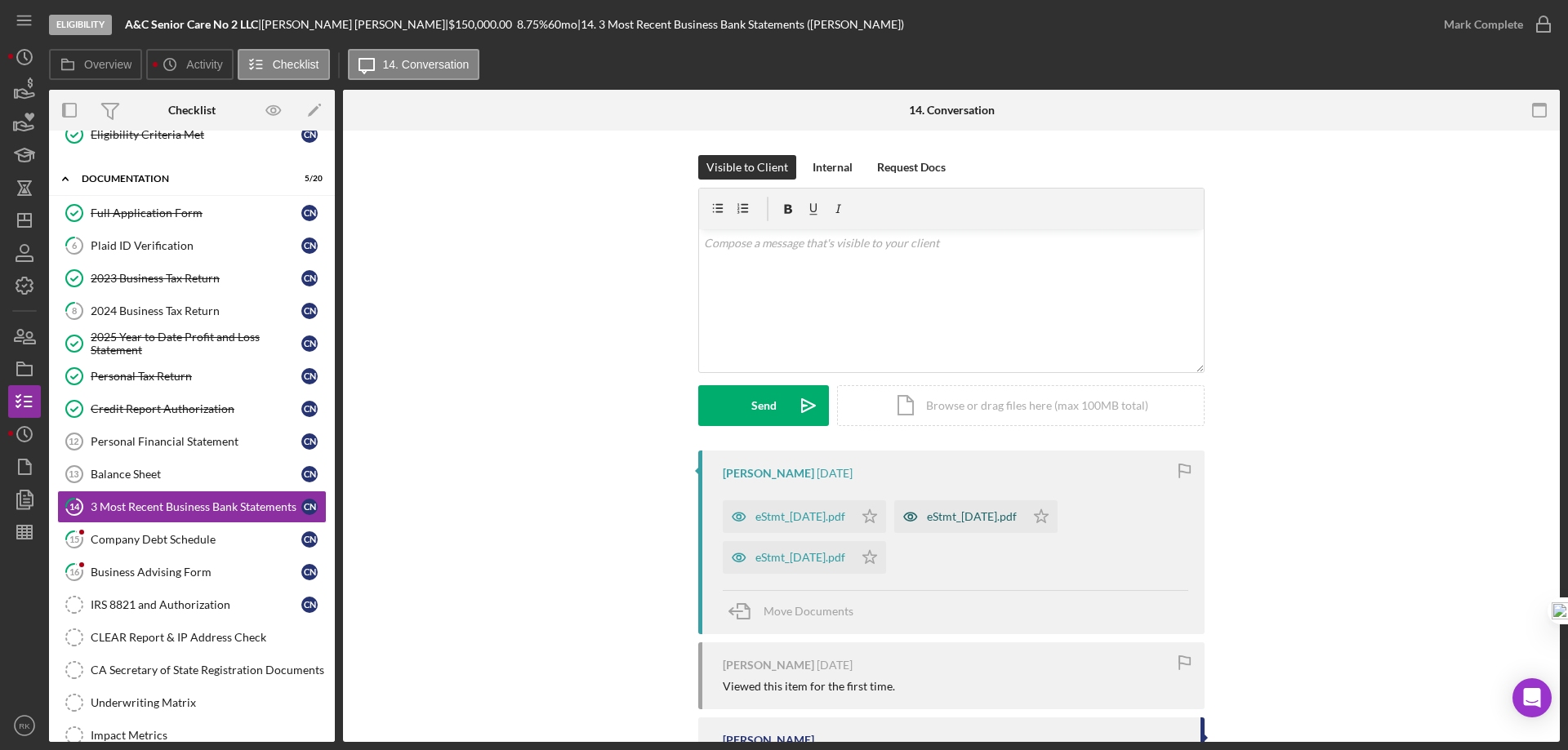
click at [877, 514] on polygon "button" at bounding box center [870, 515] width 14 height 13
click at [1057, 511] on icon "Icon/Star" at bounding box center [1041, 516] width 32 height 32
click at [886, 560] on icon "Icon/Star" at bounding box center [869, 556] width 32 height 32
click at [1549, 18] on icon "button" at bounding box center [1544, 24] width 41 height 41
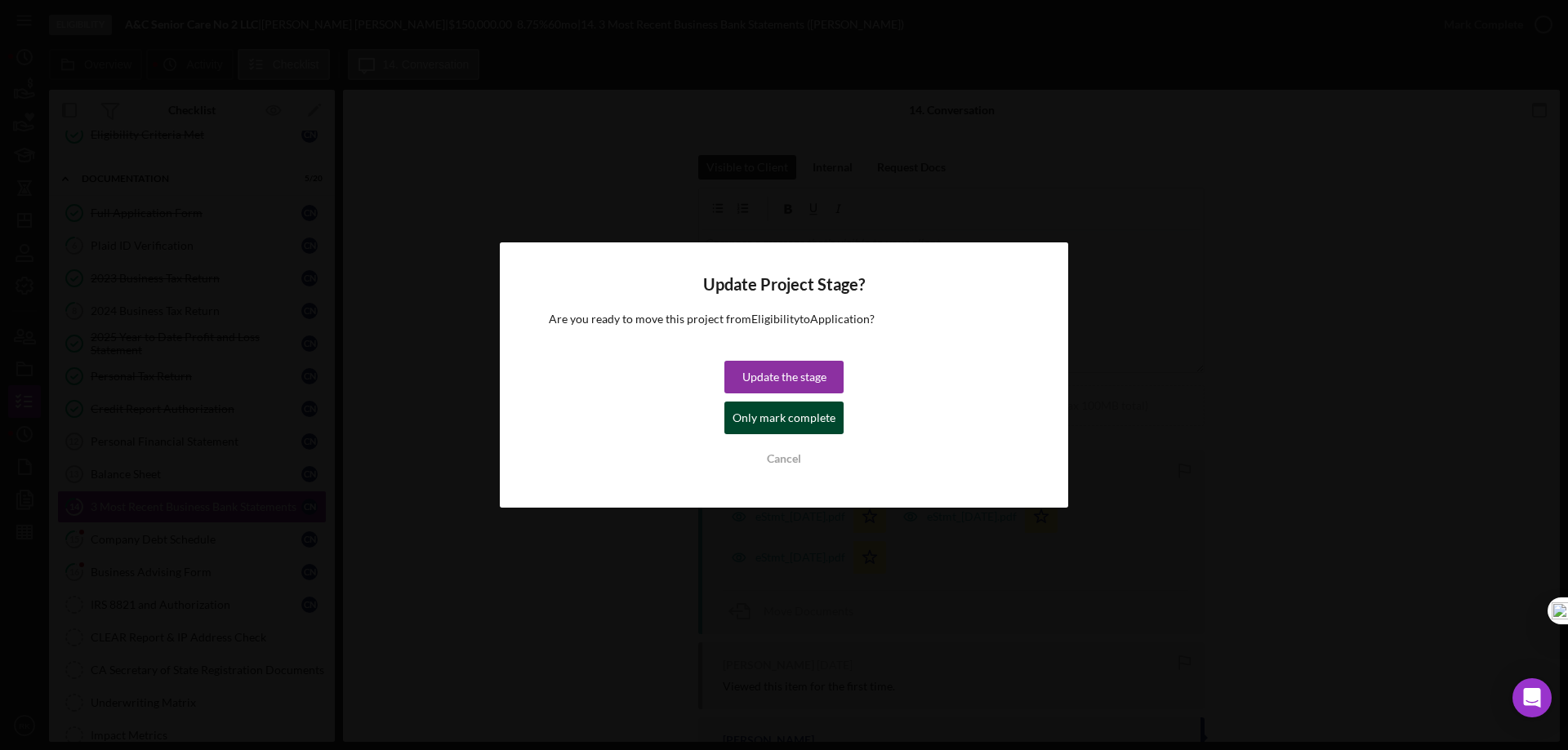
click at [754, 421] on div "Only mark complete" at bounding box center [784, 418] width 103 height 32
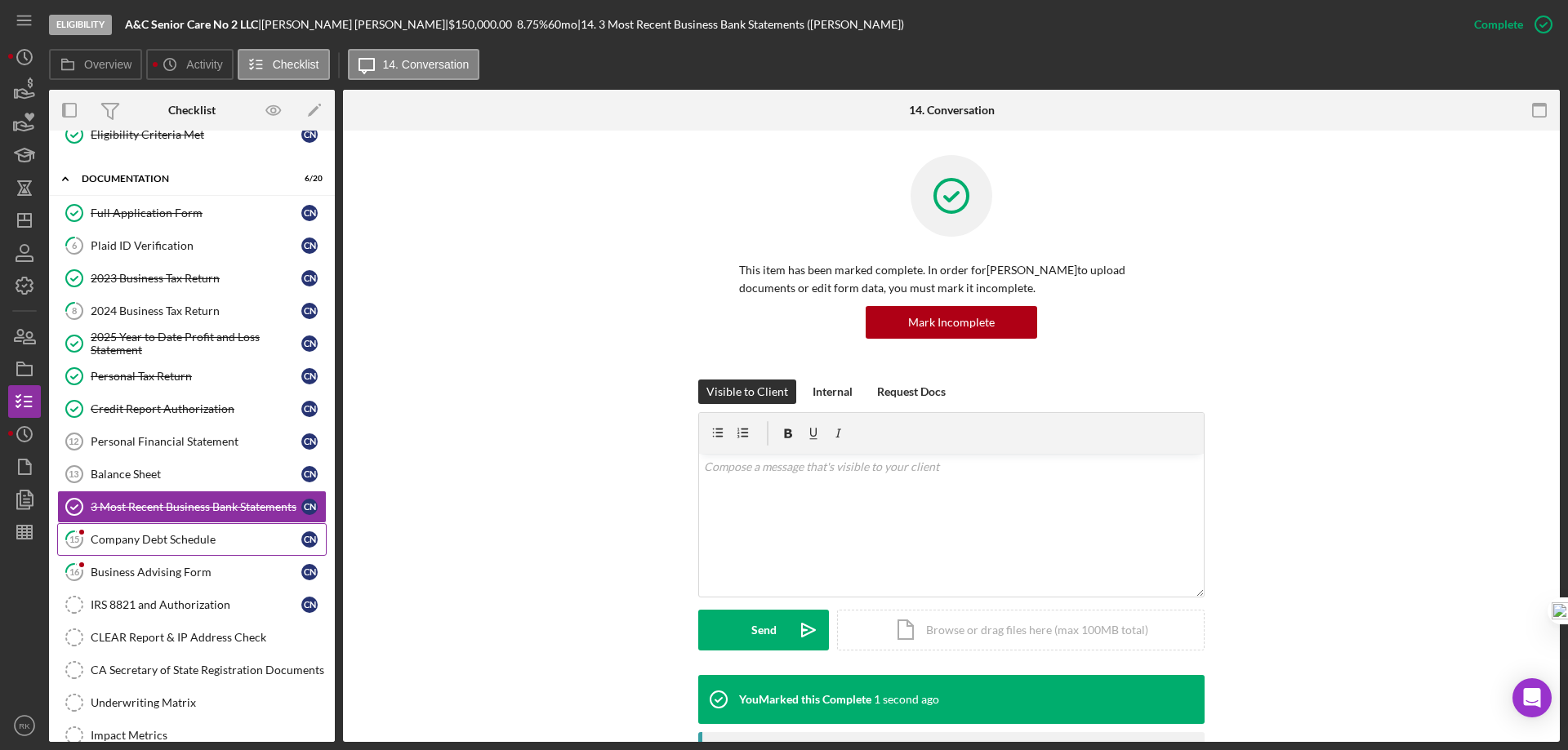
click at [171, 550] on link "15 Company Debt Schedule C N" at bounding box center [191, 539] width 269 height 32
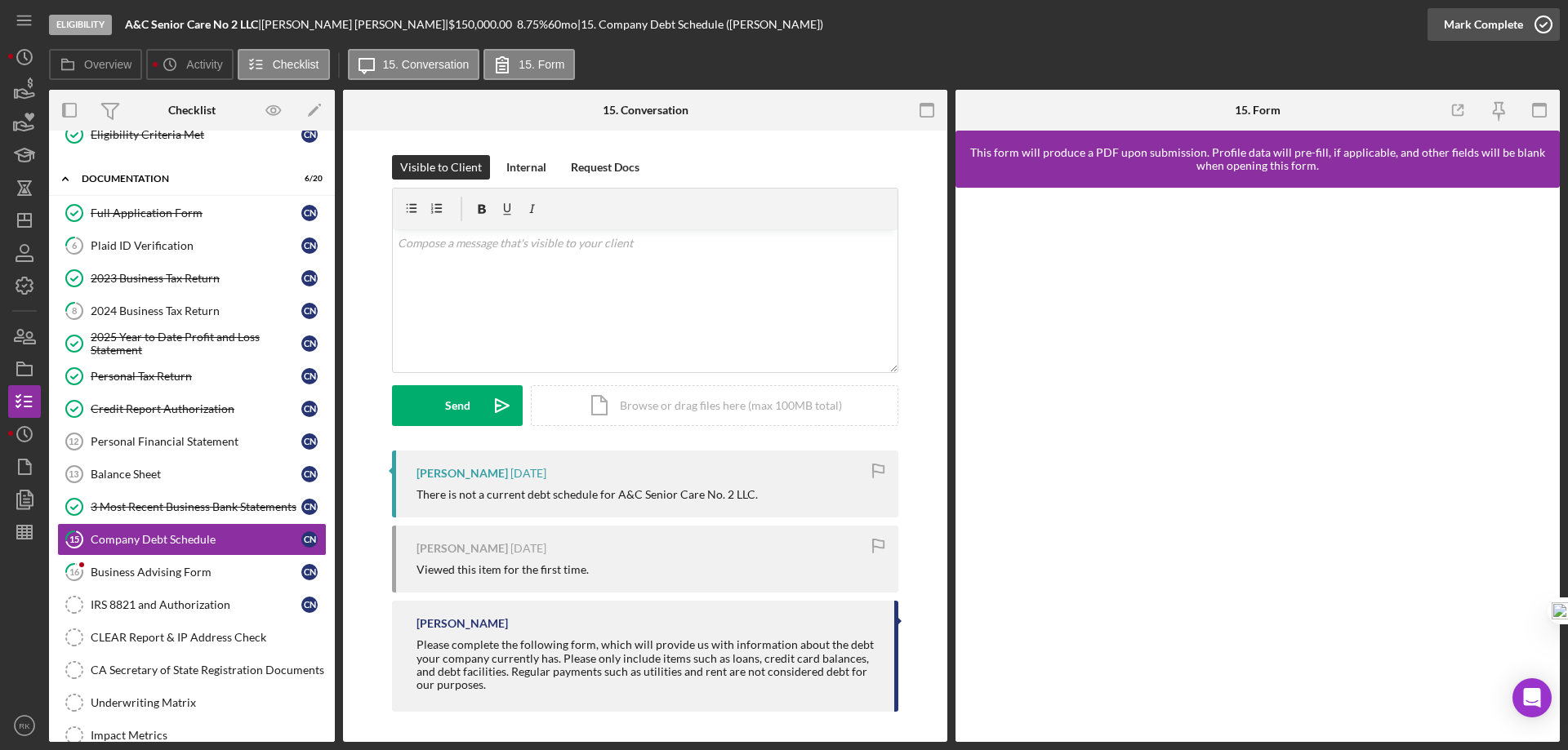
click at [1546, 18] on icon "button" at bounding box center [1544, 24] width 41 height 41
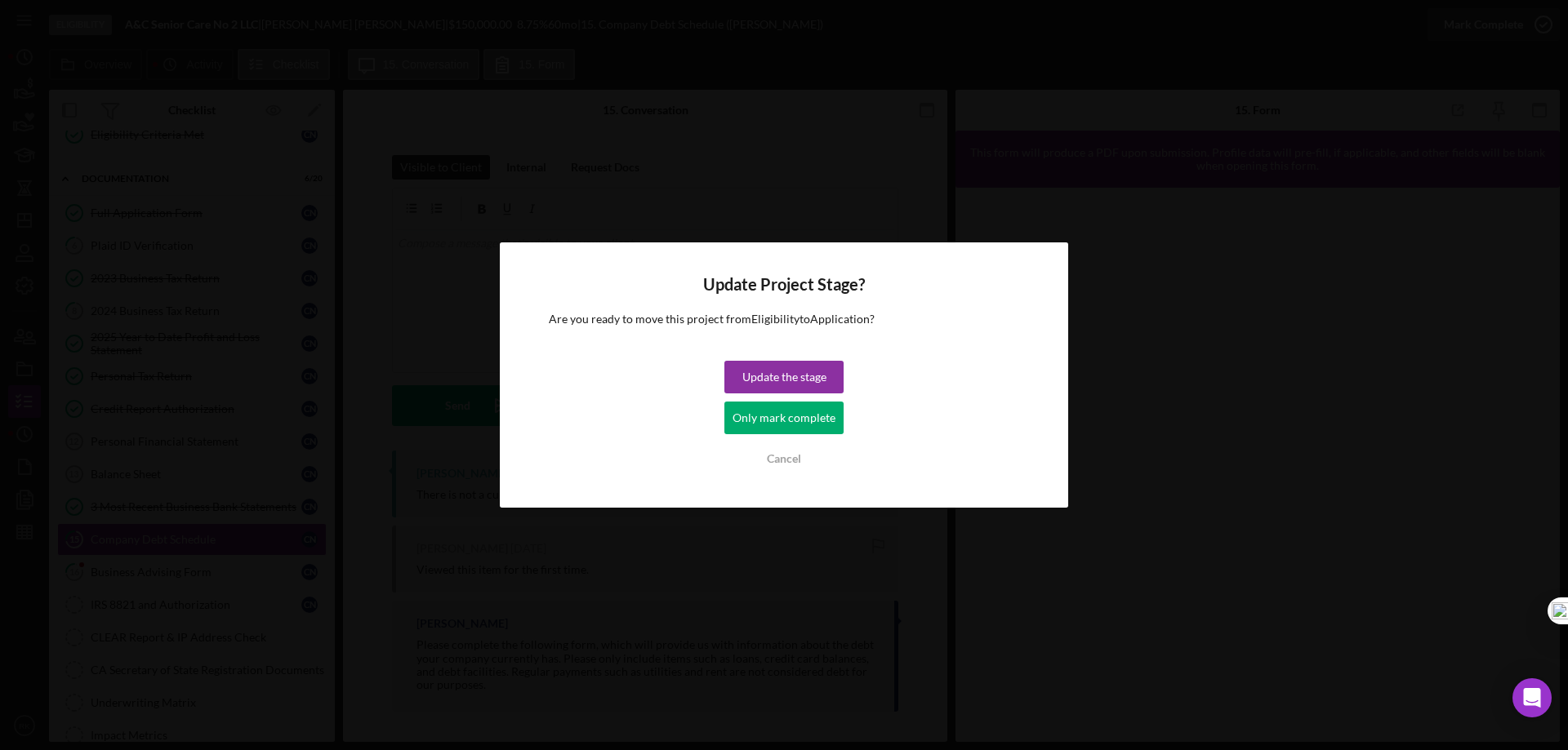
click at [782, 419] on div "Only mark complete" at bounding box center [784, 418] width 103 height 32
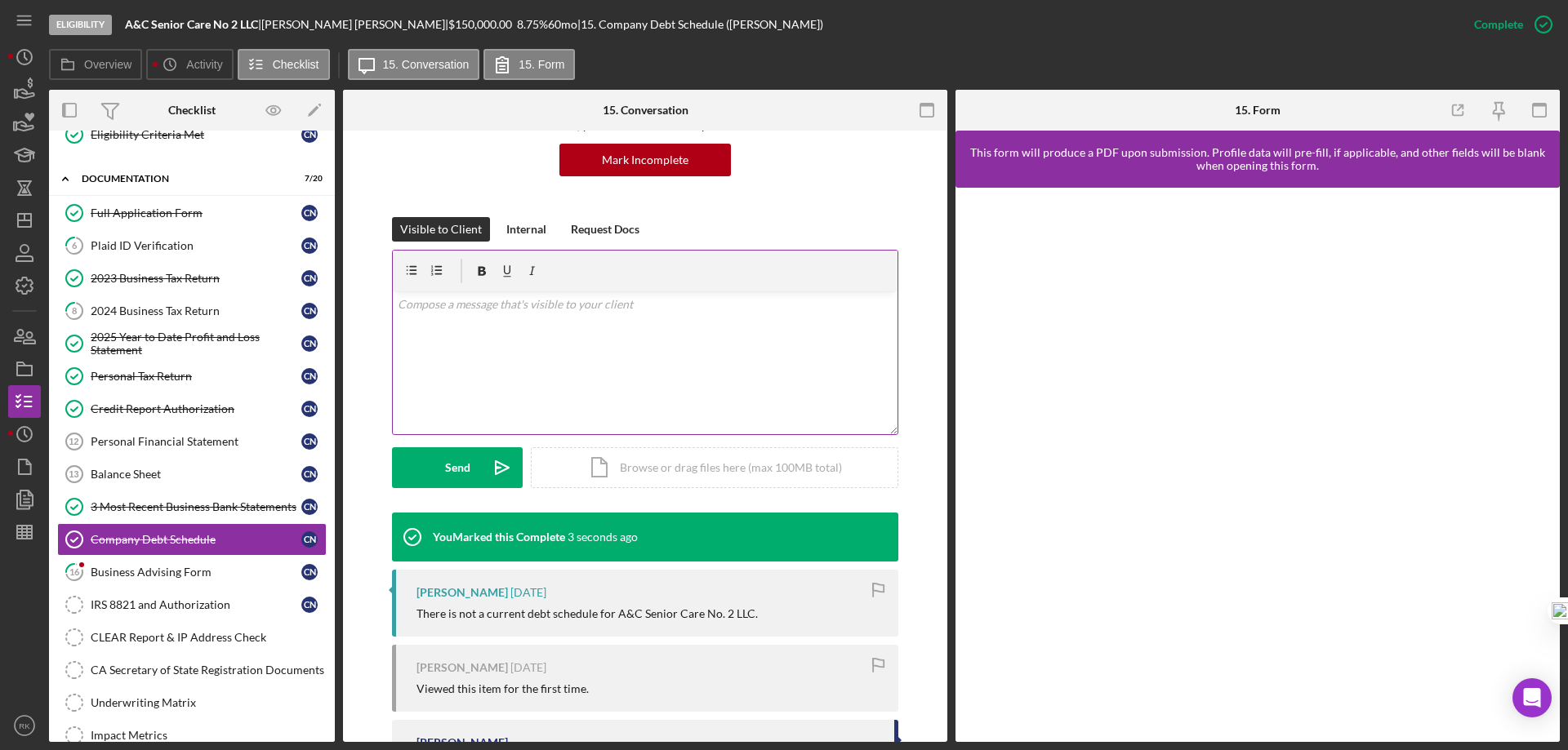
scroll to position [163, 0]
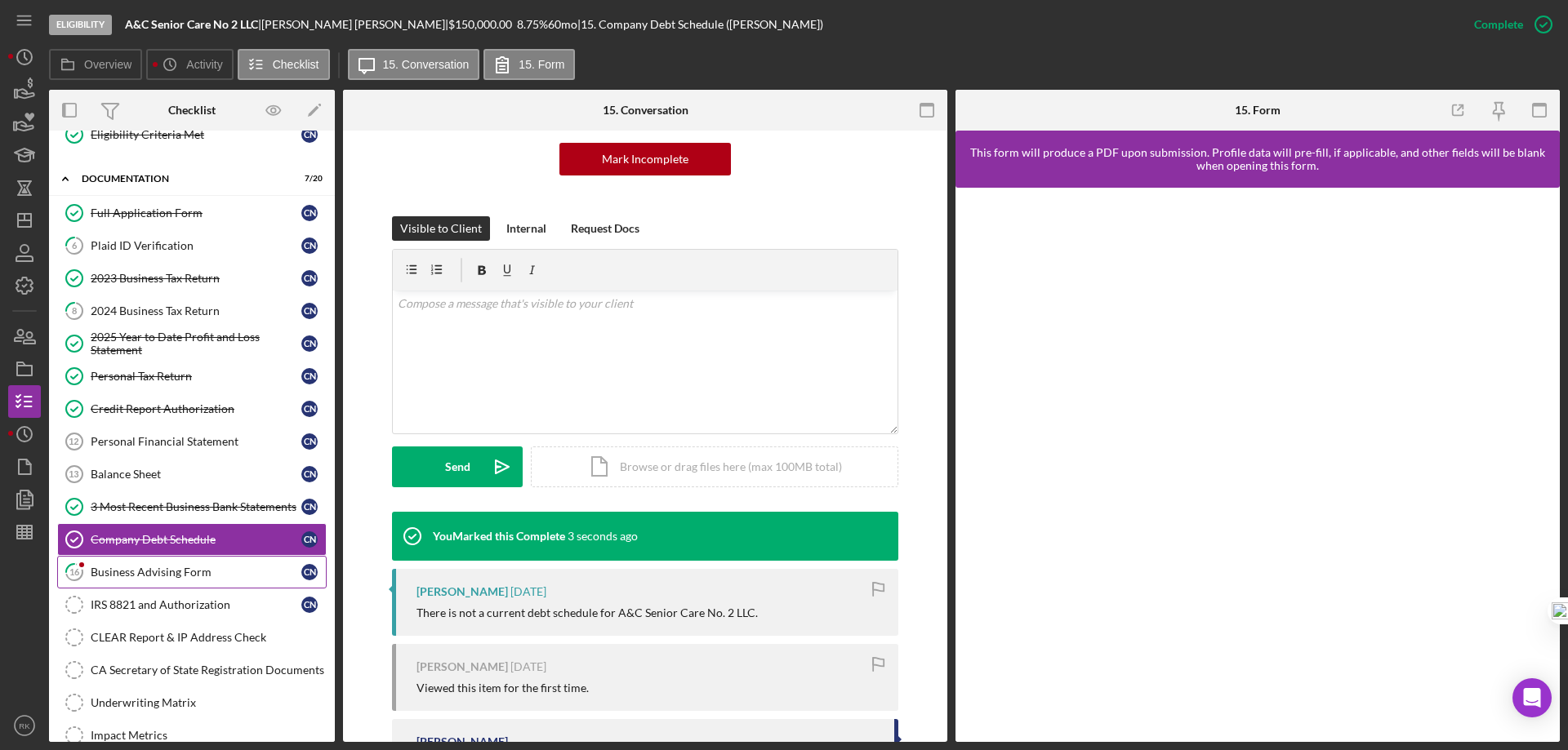
click at [185, 576] on div "Business Advising Form" at bounding box center [196, 572] width 210 height 13
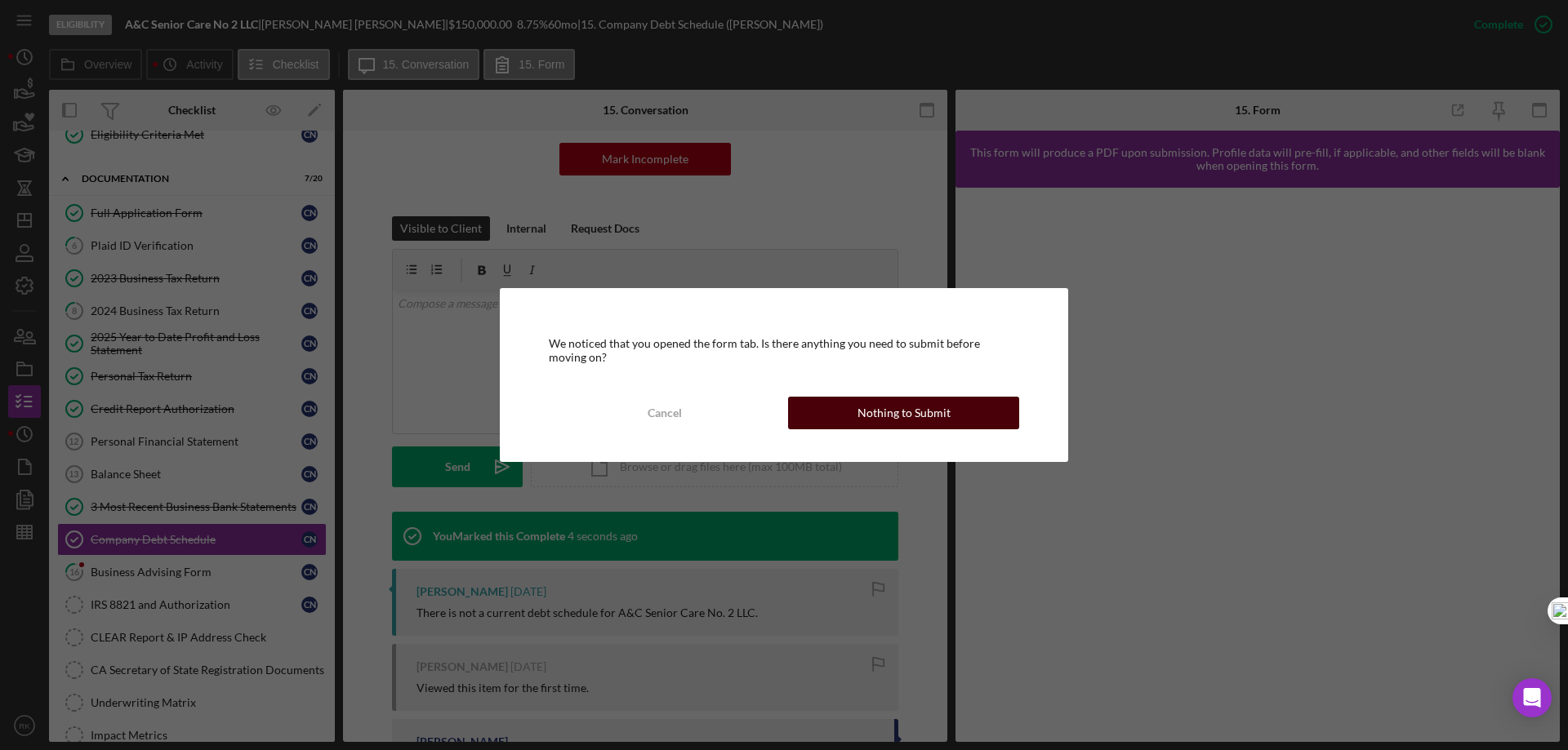
click at [863, 419] on div "Nothing to Submit" at bounding box center [904, 413] width 93 height 32
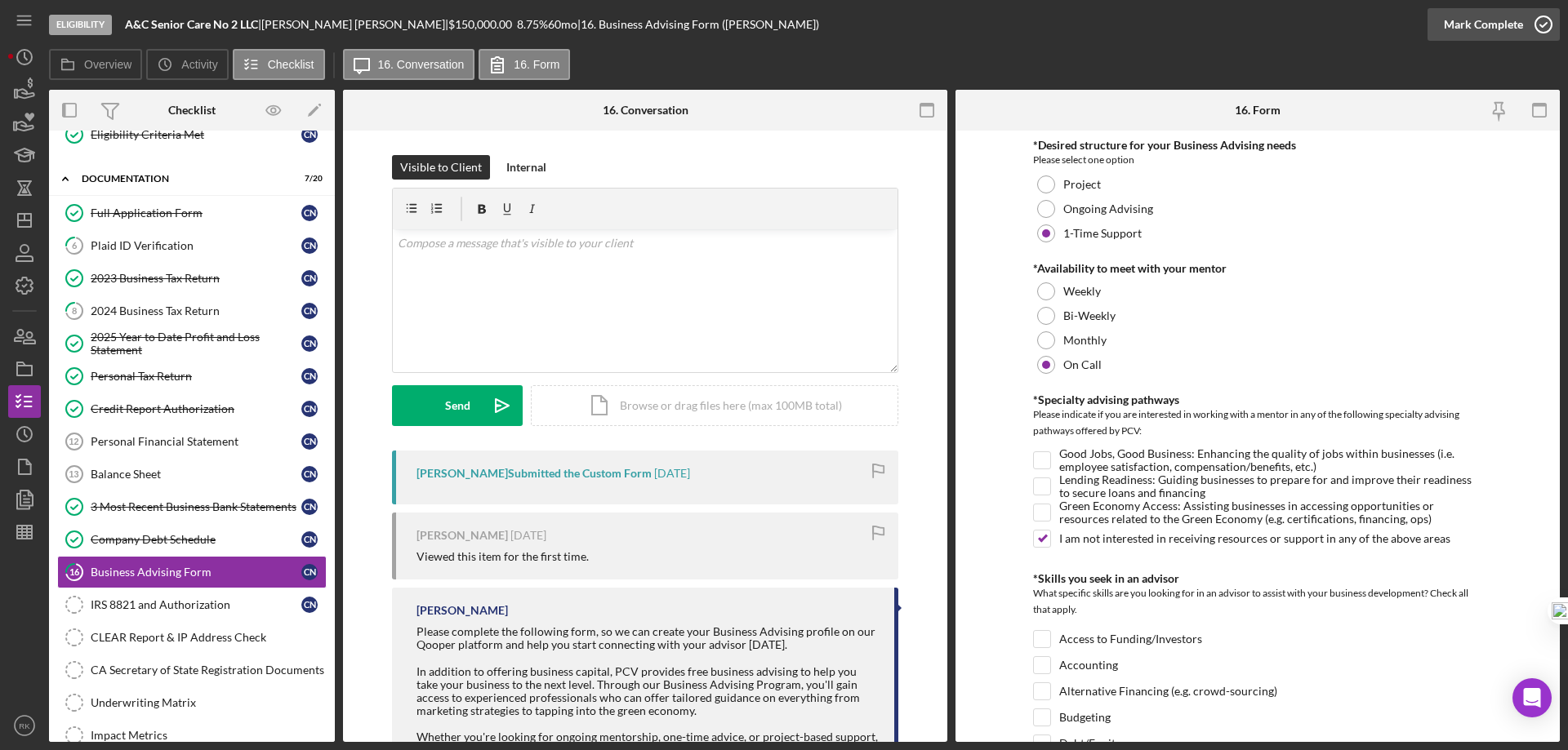
click at [1535, 28] on icon "button" at bounding box center [1544, 24] width 41 height 41
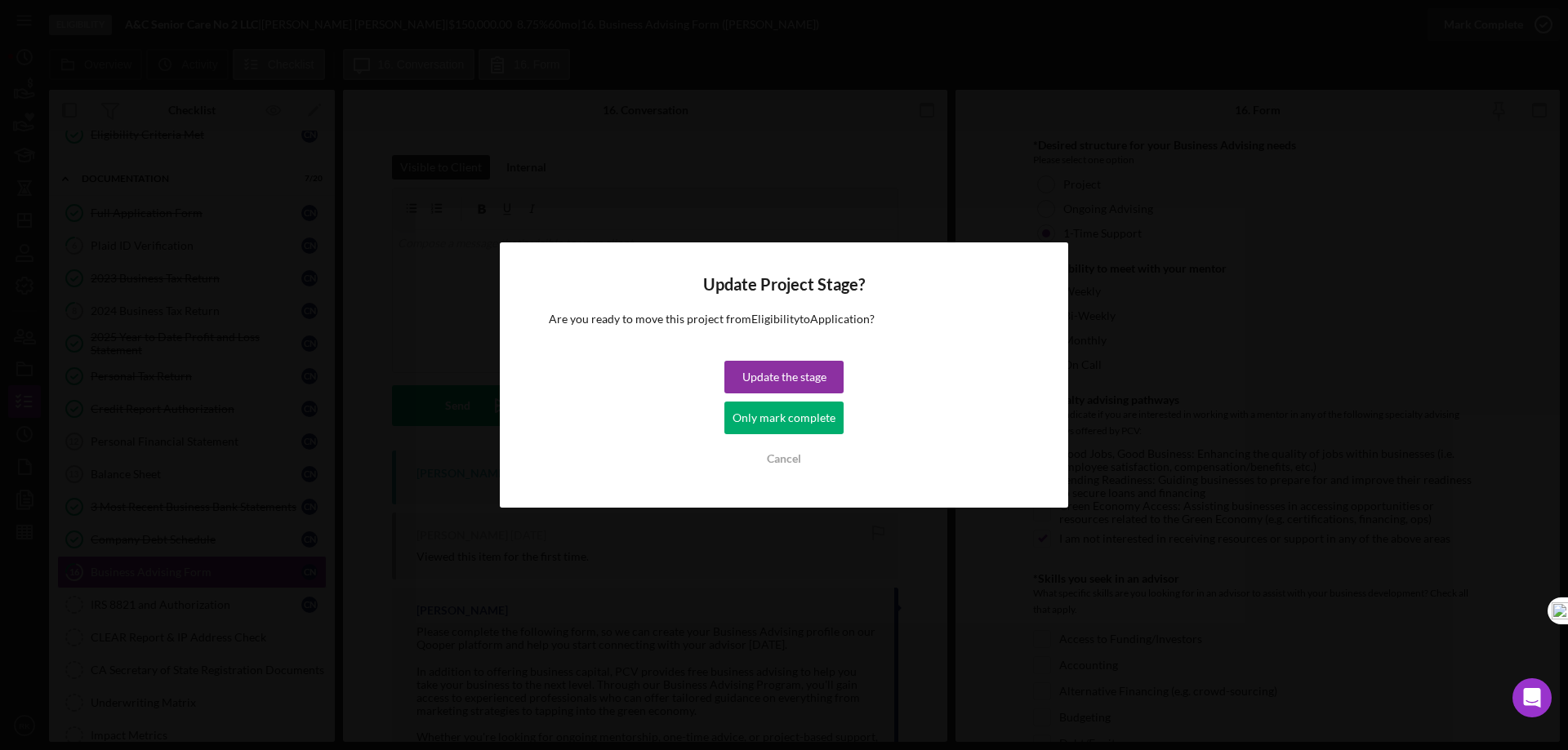
drag, startPoint x: 819, startPoint y: 423, endPoint x: 771, endPoint y: 443, distance: 52.0
click at [819, 423] on div "Only mark complete" at bounding box center [784, 418] width 103 height 32
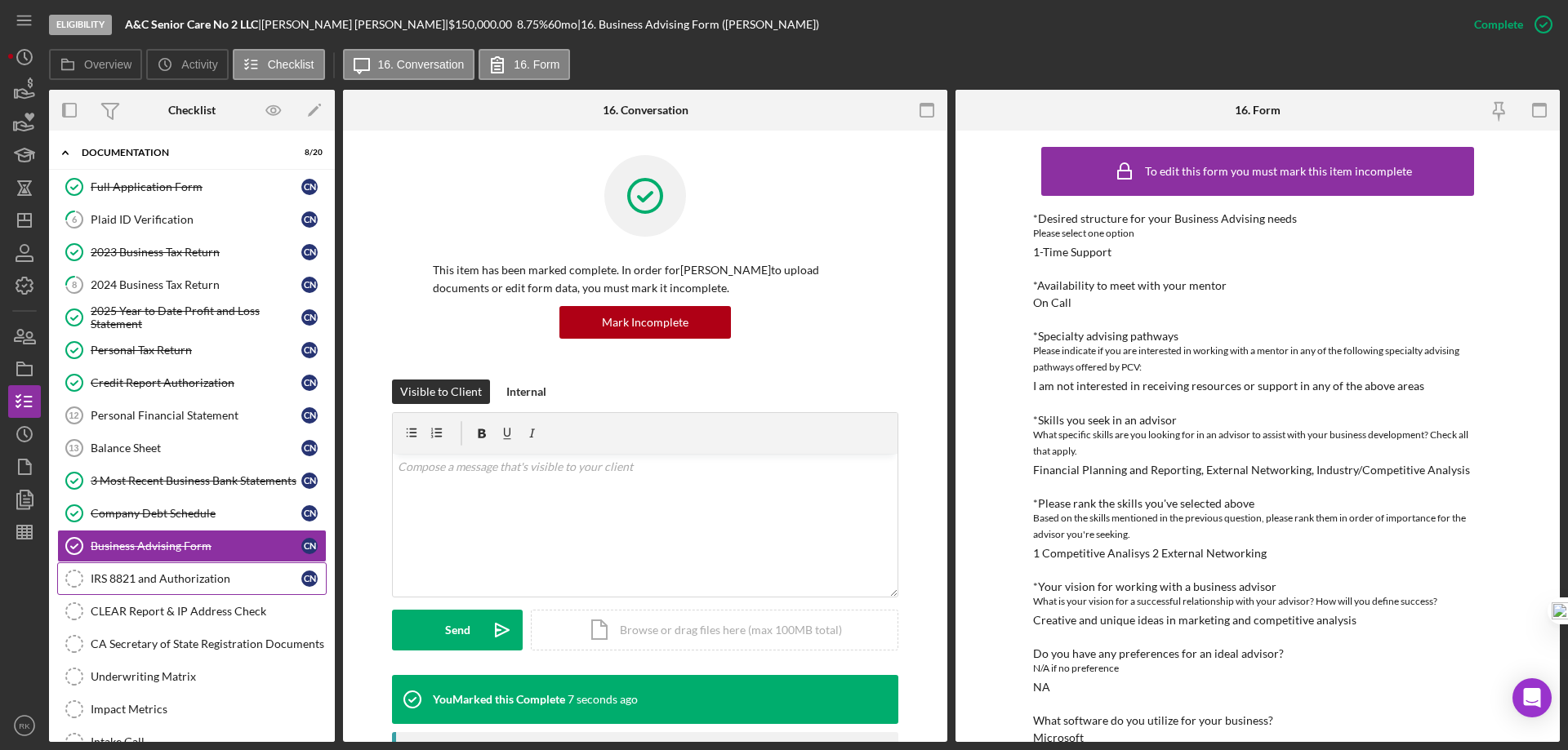
scroll to position [244, 0]
click at [162, 576] on div "IRS 8821 and Authorization" at bounding box center [196, 577] width 210 height 13
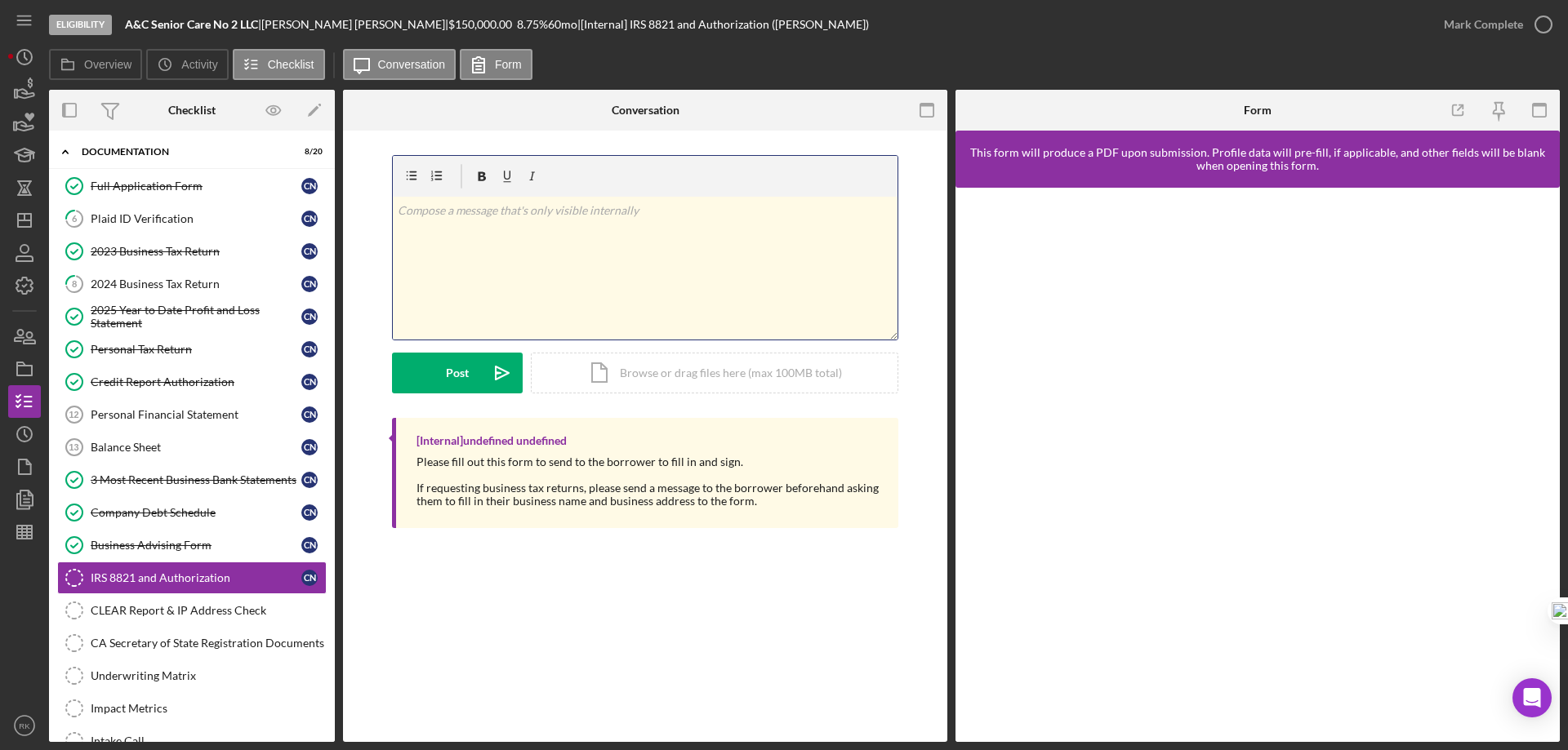
click at [436, 235] on div "v Color teal Color pink Remove color Add row above Add row below Add column bef…" at bounding box center [646, 268] width 505 height 143
click at [451, 375] on div "Post" at bounding box center [457, 374] width 22 height 41
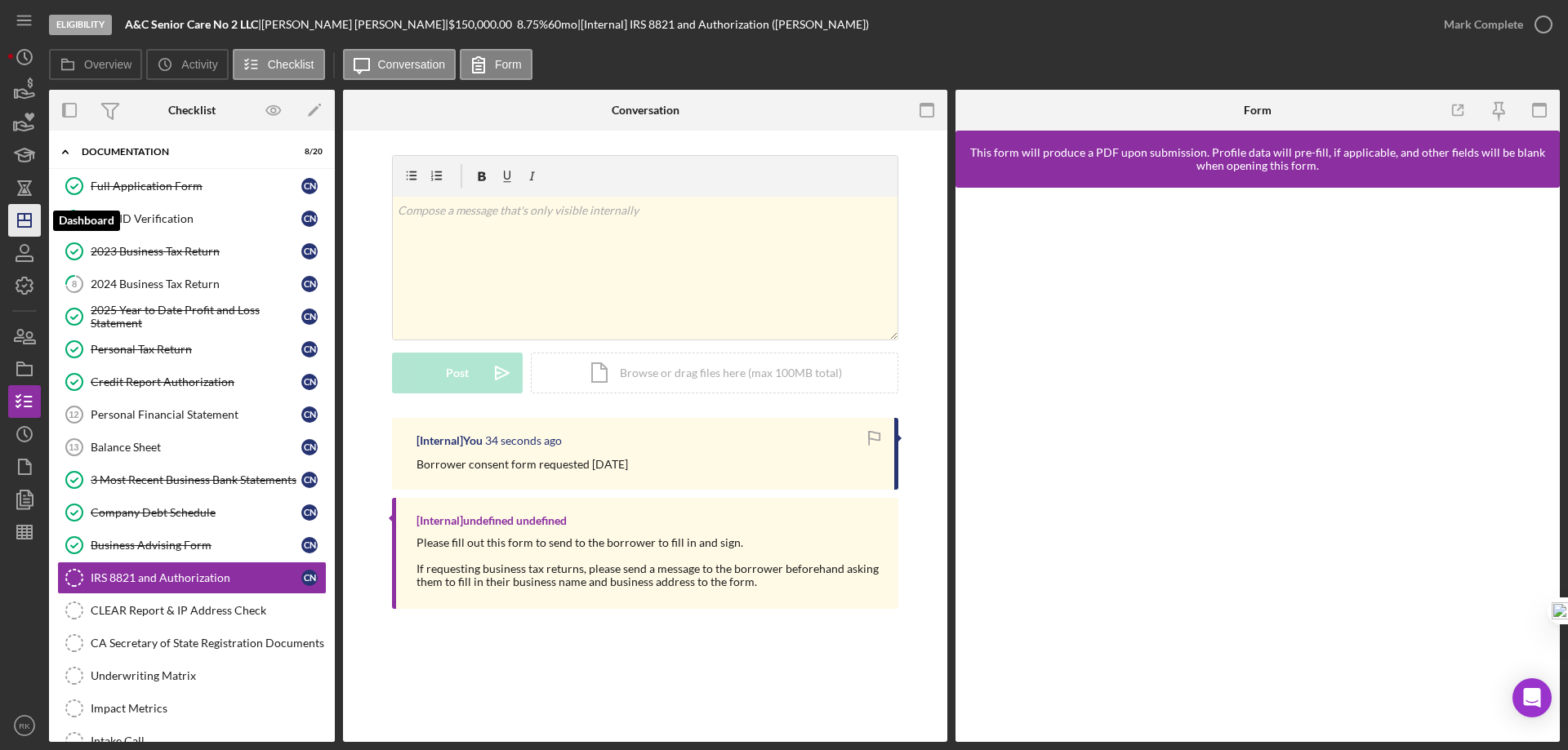
click at [18, 220] on polygon "button" at bounding box center [23, 220] width 13 height 13
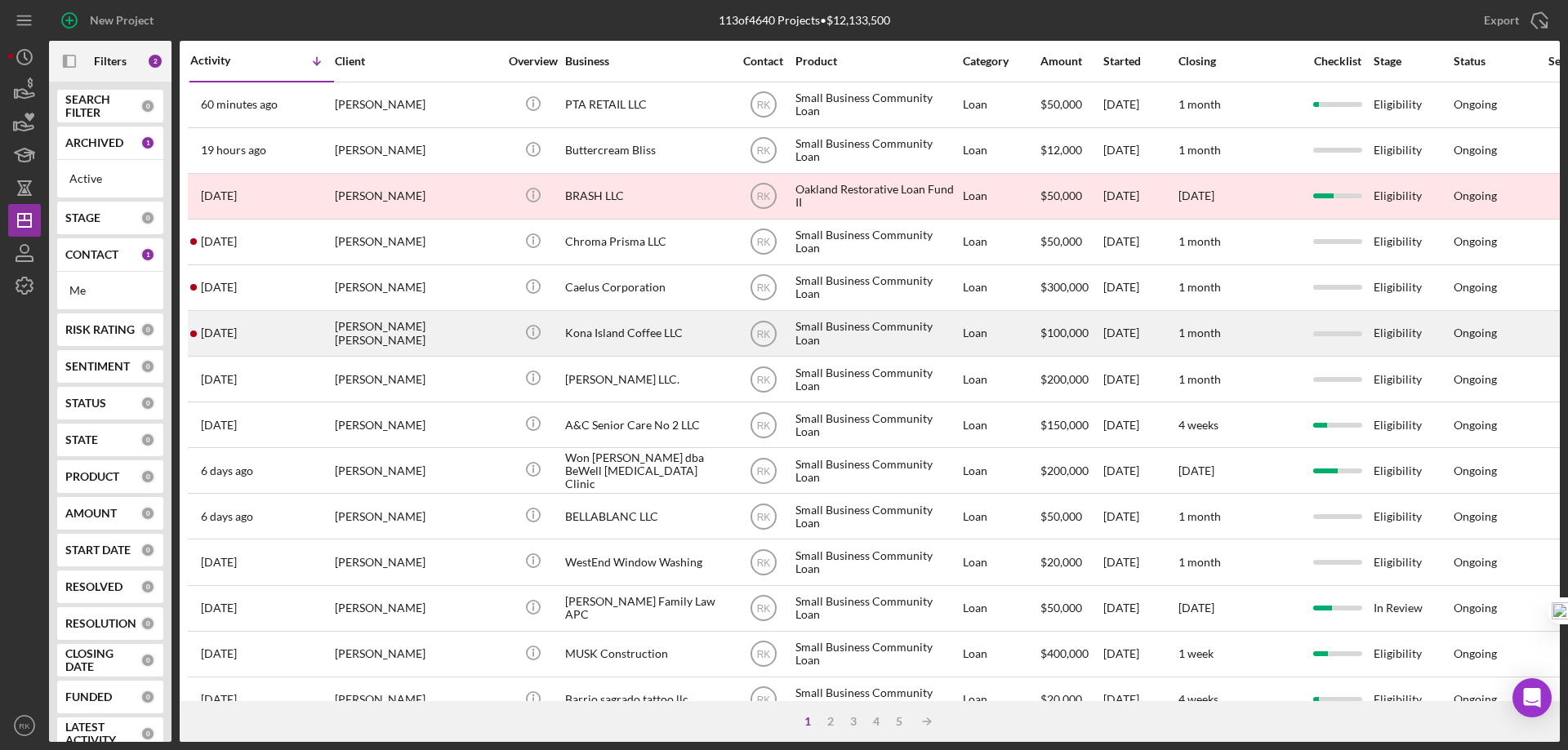
click at [390, 329] on div "[PERSON_NAME] [PERSON_NAME]" at bounding box center [416, 333] width 163 height 43
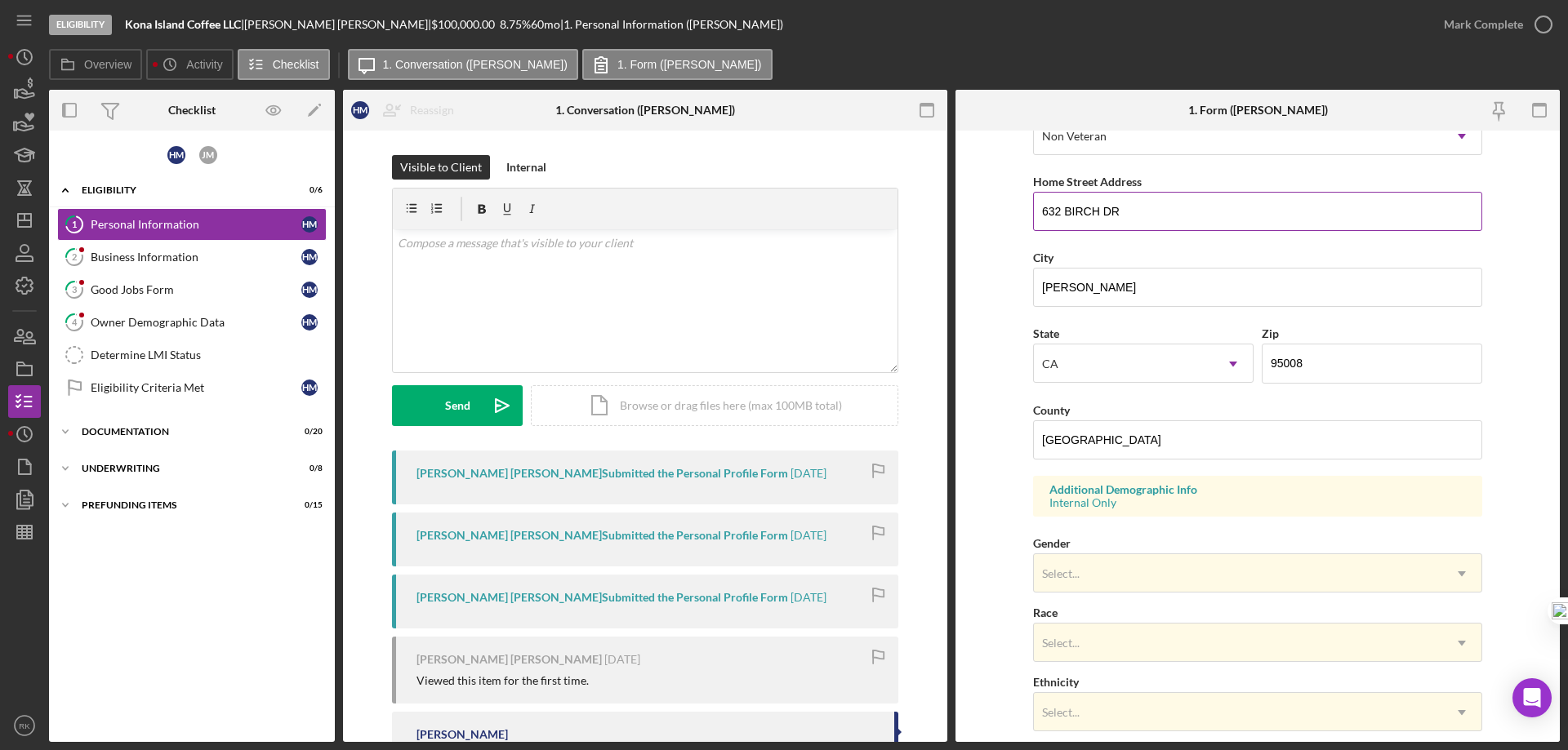
scroll to position [272, 0]
drag, startPoint x: 1126, startPoint y: 205, endPoint x: 1031, endPoint y: 209, distance: 95.1
click at [1028, 209] on form "First Name [PERSON_NAME] Middle Name Last Name [PERSON_NAME] Title owner Date o…" at bounding box center [1258, 436] width 605 height 611
drag, startPoint x: 1115, startPoint y: 435, endPoint x: 1021, endPoint y: 448, distance: 94.9
click at [1021, 445] on form "First Name [PERSON_NAME] Middle Name Last Name [PERSON_NAME] Title owner Date o…" at bounding box center [1258, 436] width 605 height 611
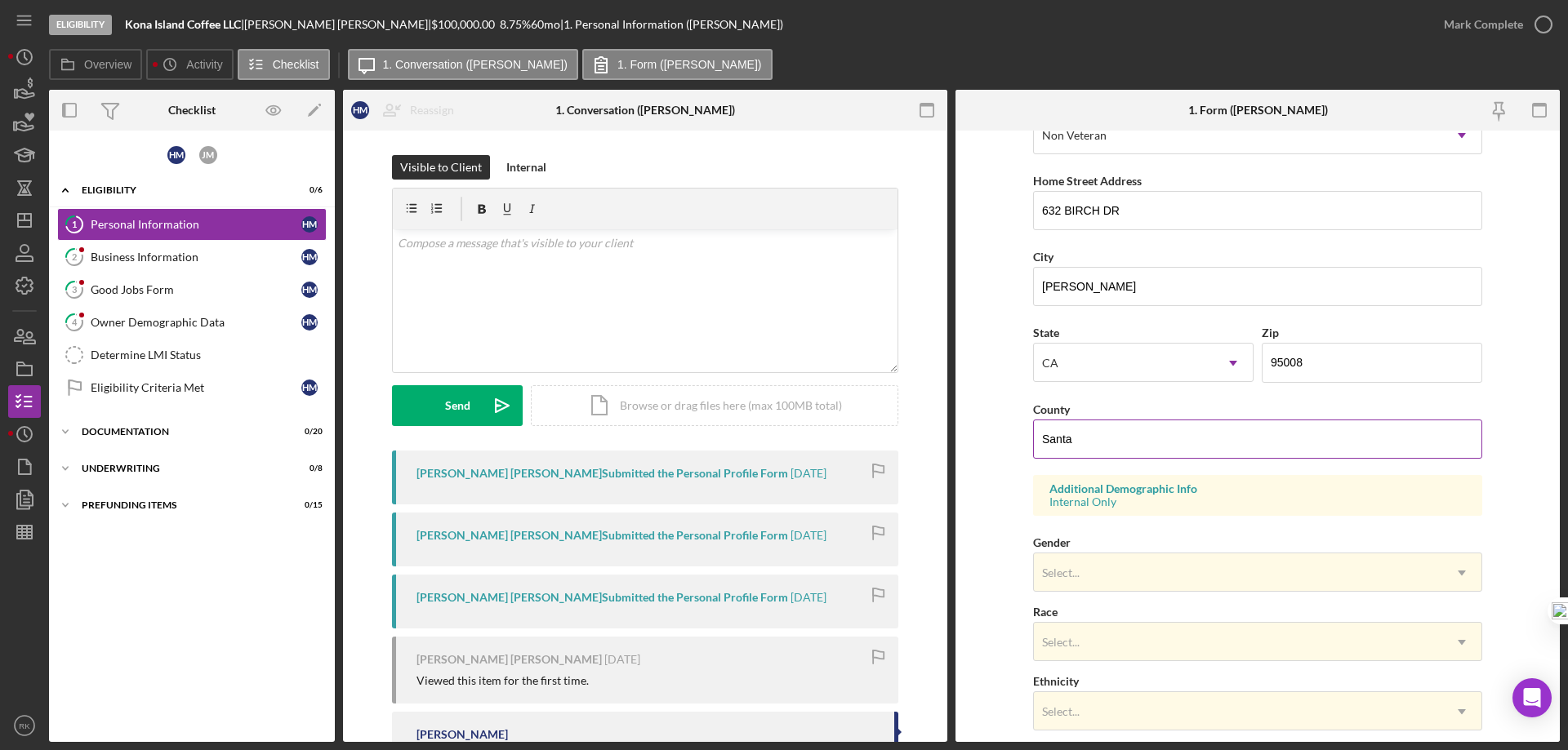
type input "Santa Clara"
click at [1526, 541] on form "First Name [PERSON_NAME] Middle Name Last Name [PERSON_NAME] Title owner Date o…" at bounding box center [1258, 436] width 605 height 611
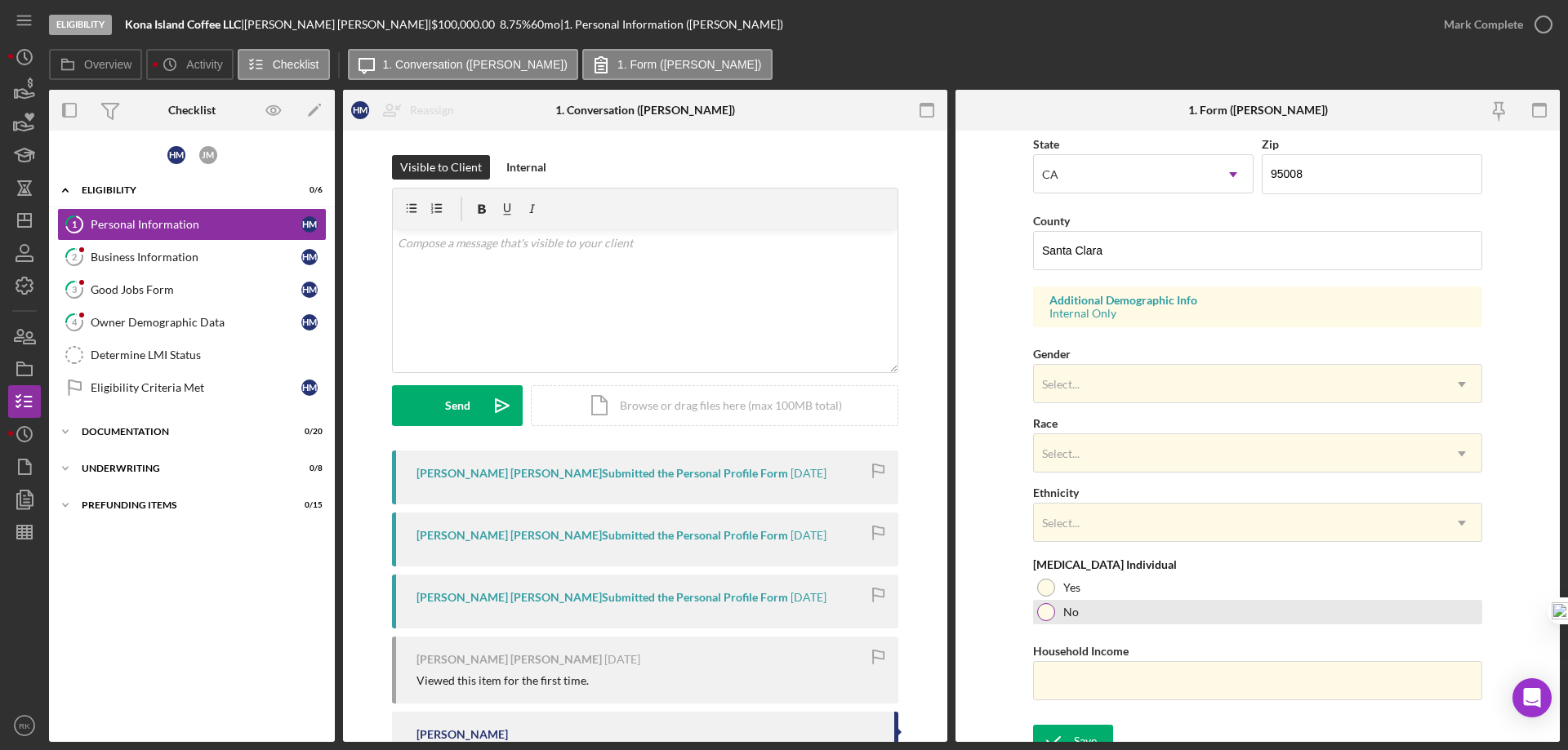
scroll to position [478, 0]
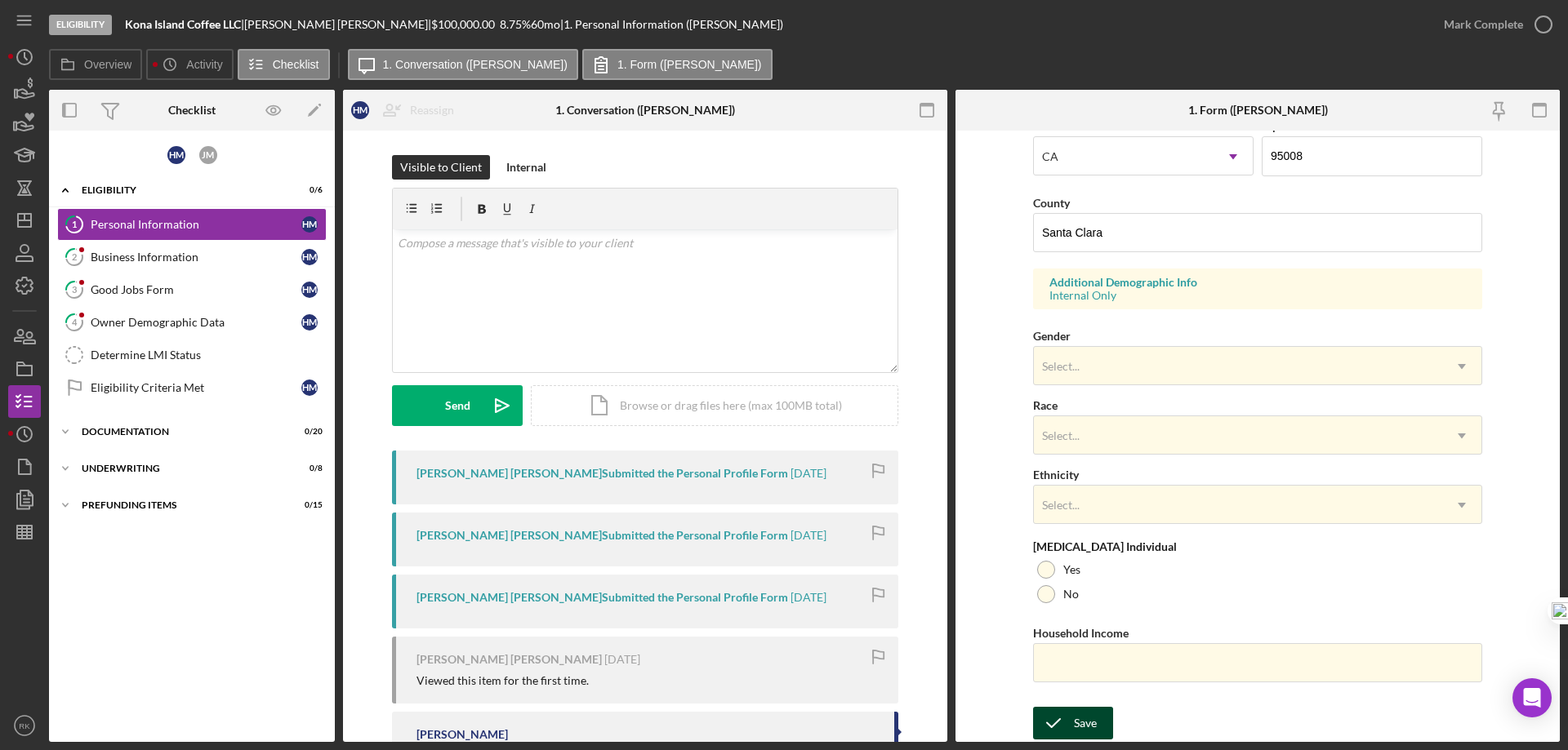
click at [1099, 724] on button "Save" at bounding box center [1073, 723] width 80 height 32
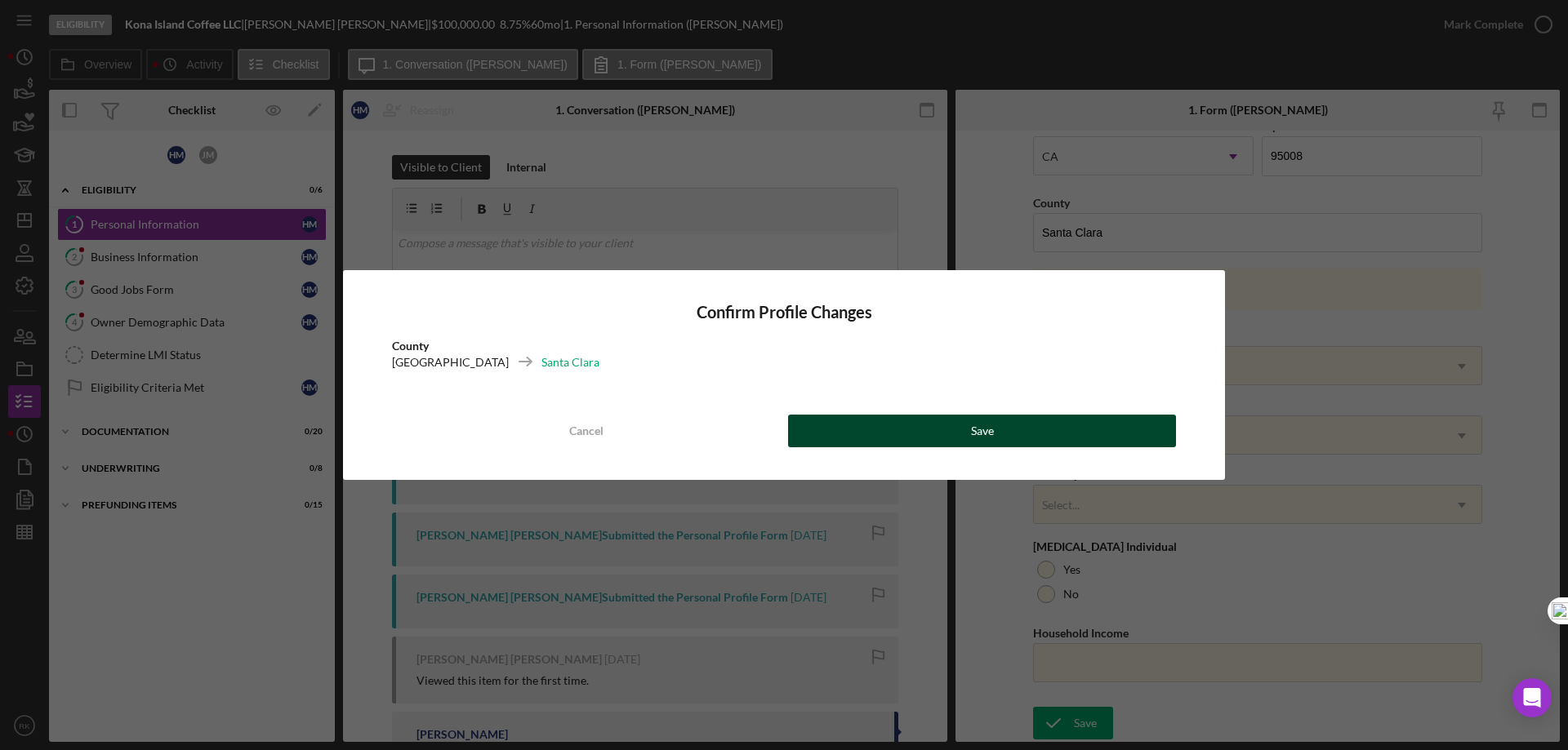
click at [1008, 432] on button "Save" at bounding box center [982, 430] width 388 height 32
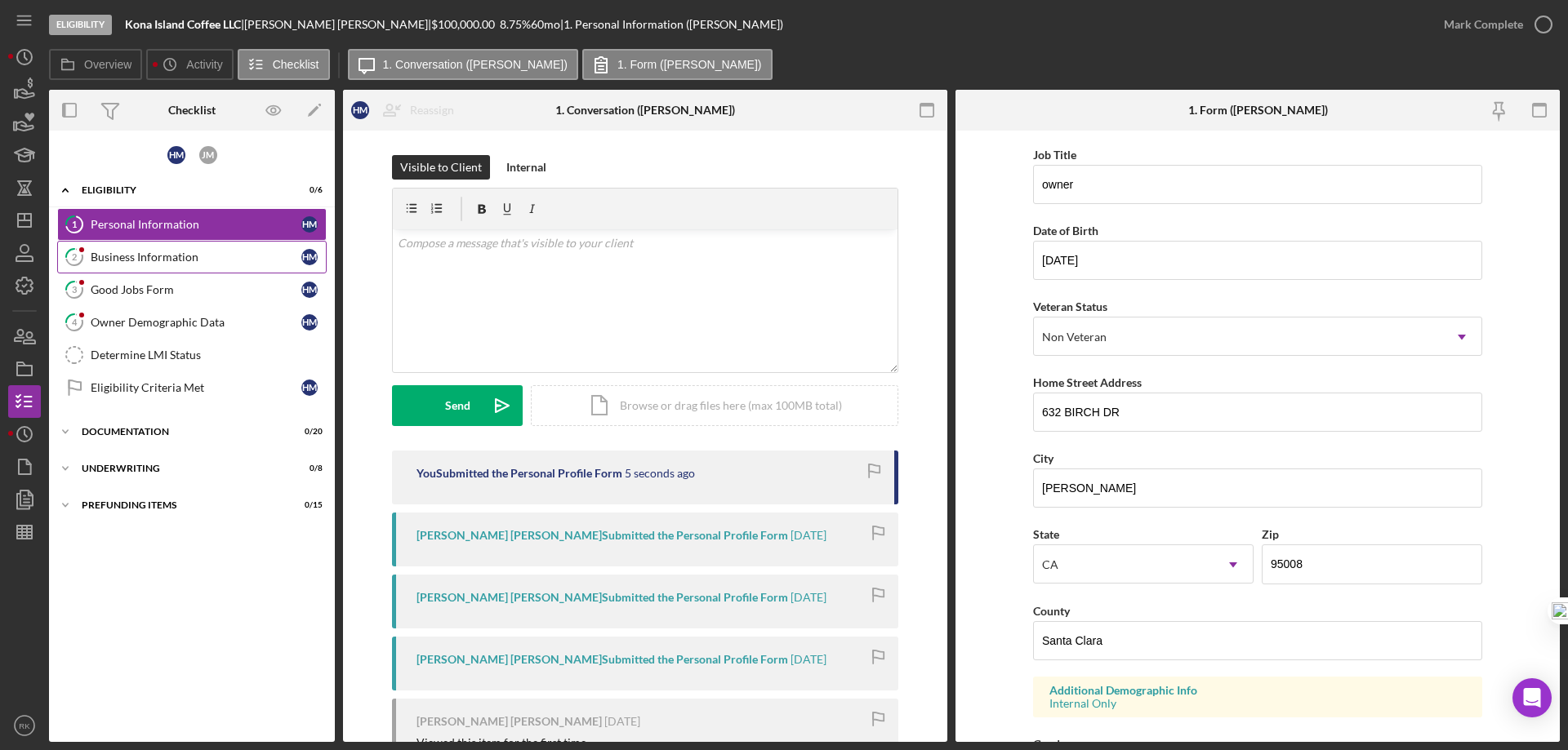
scroll to position [69, 0]
click at [181, 260] on div "Business Information" at bounding box center [196, 256] width 210 height 13
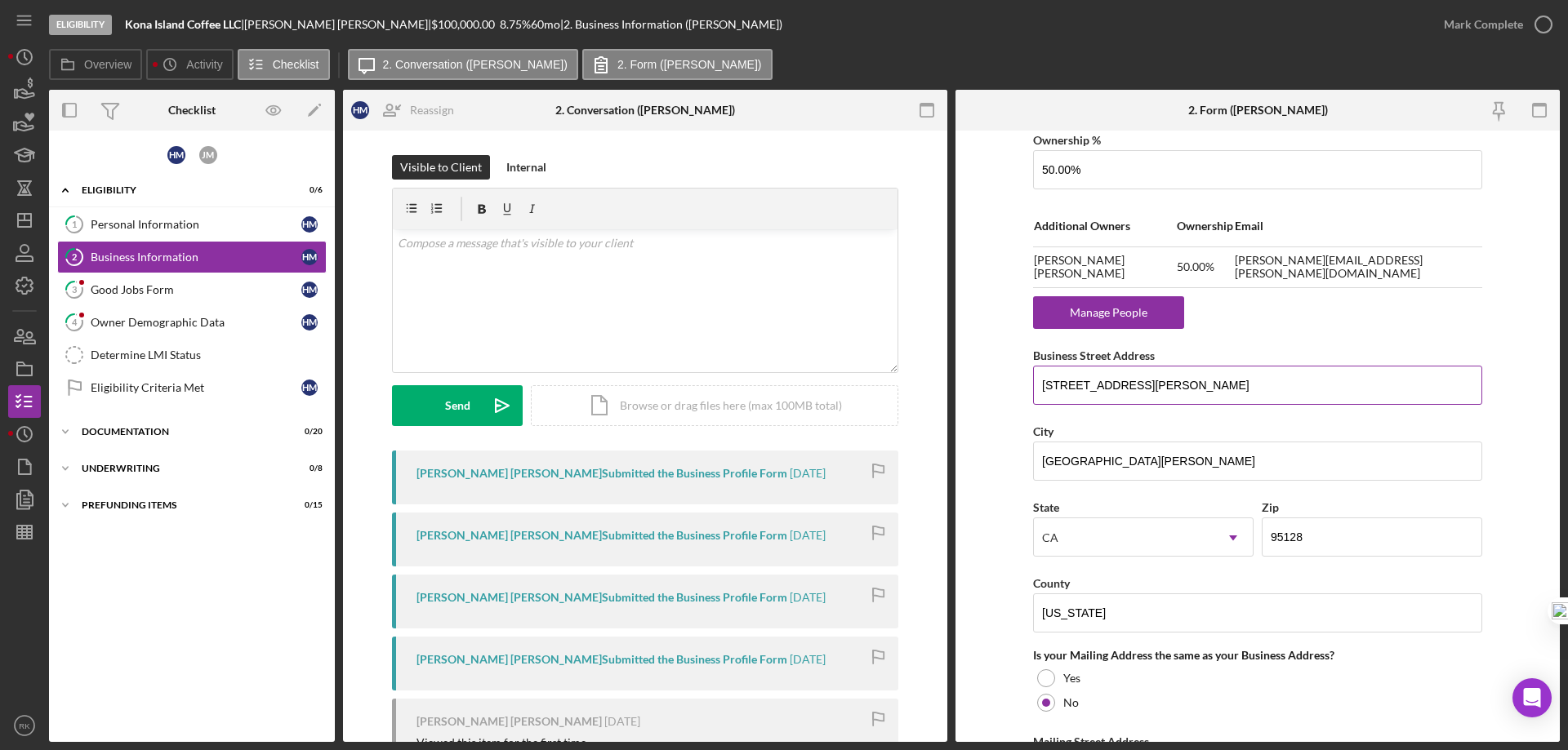
scroll to position [979, 0]
drag, startPoint x: 1199, startPoint y: 378, endPoint x: 1021, endPoint y: 393, distance: 178.6
click at [1021, 393] on form "Business Name Kona Island Coffee LLC DBA Business Start Date [DATE] Legal Struc…" at bounding box center [1258, 436] width 605 height 611
drag, startPoint x: 1110, startPoint y: 610, endPoint x: 998, endPoint y: 617, distance: 112.2
click at [998, 617] on form "Business Name Kona Island Coffee LLC DBA Business Start Date [DATE] Legal Struc…" at bounding box center [1258, 436] width 605 height 611
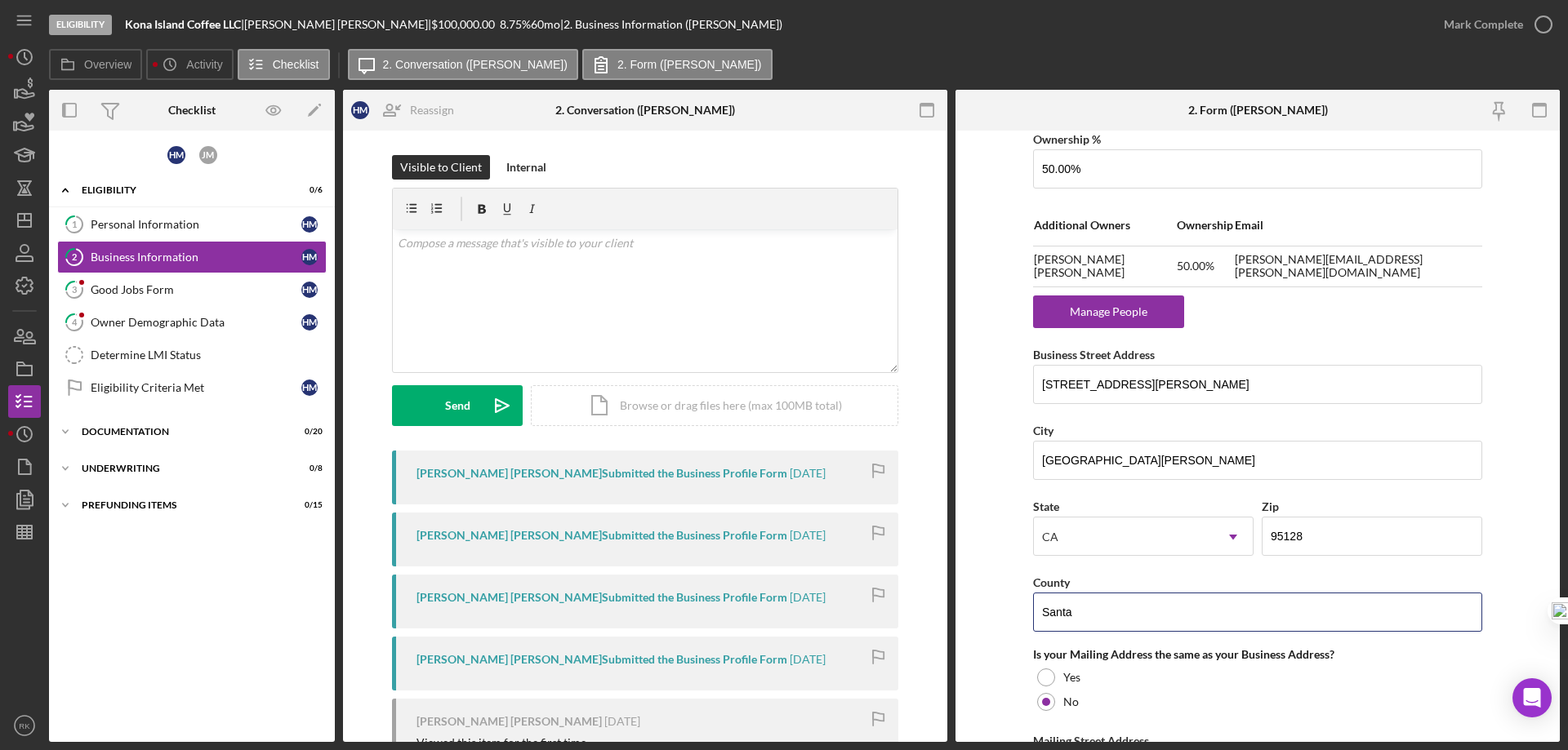
type input "Santa Clara"
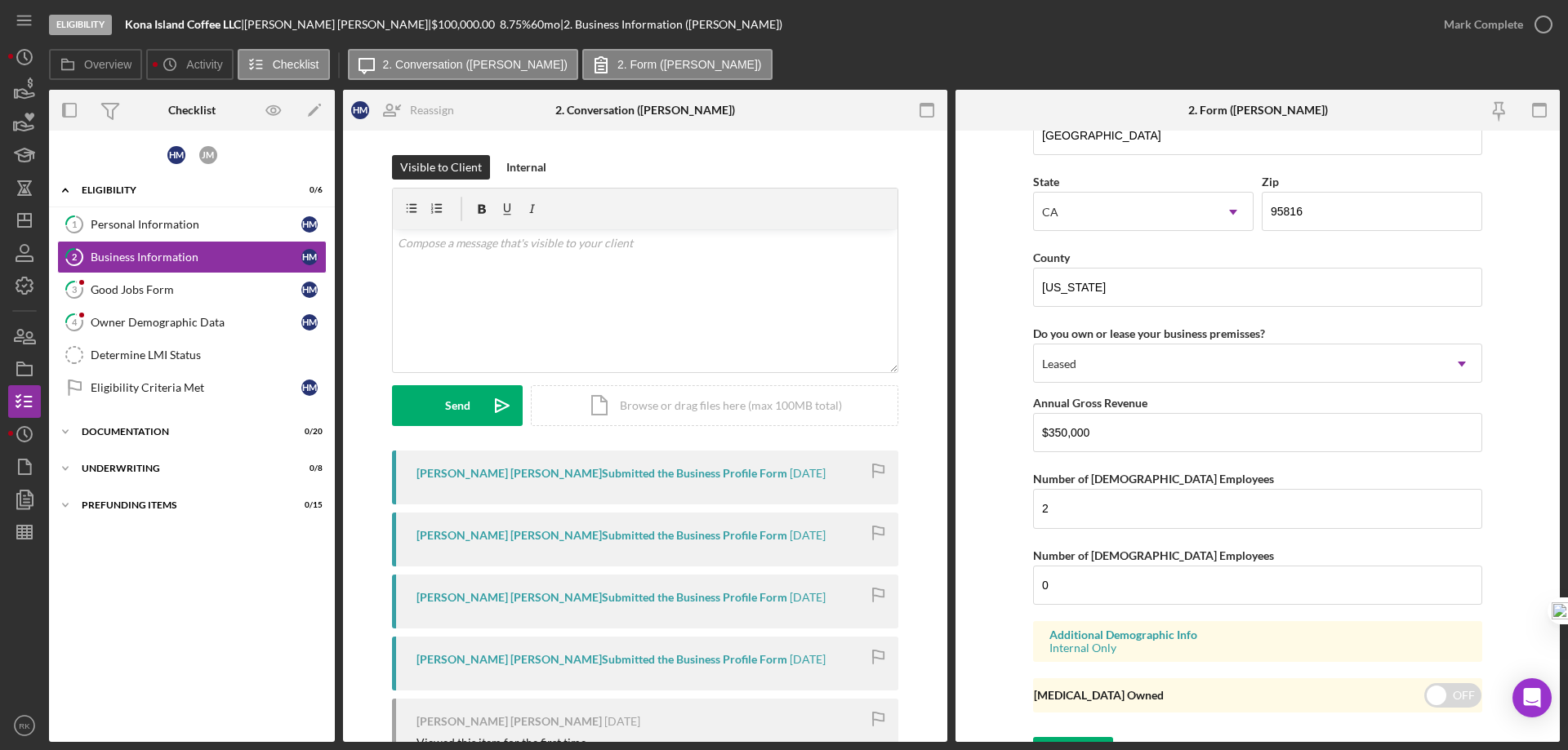
scroll to position [1720, 0]
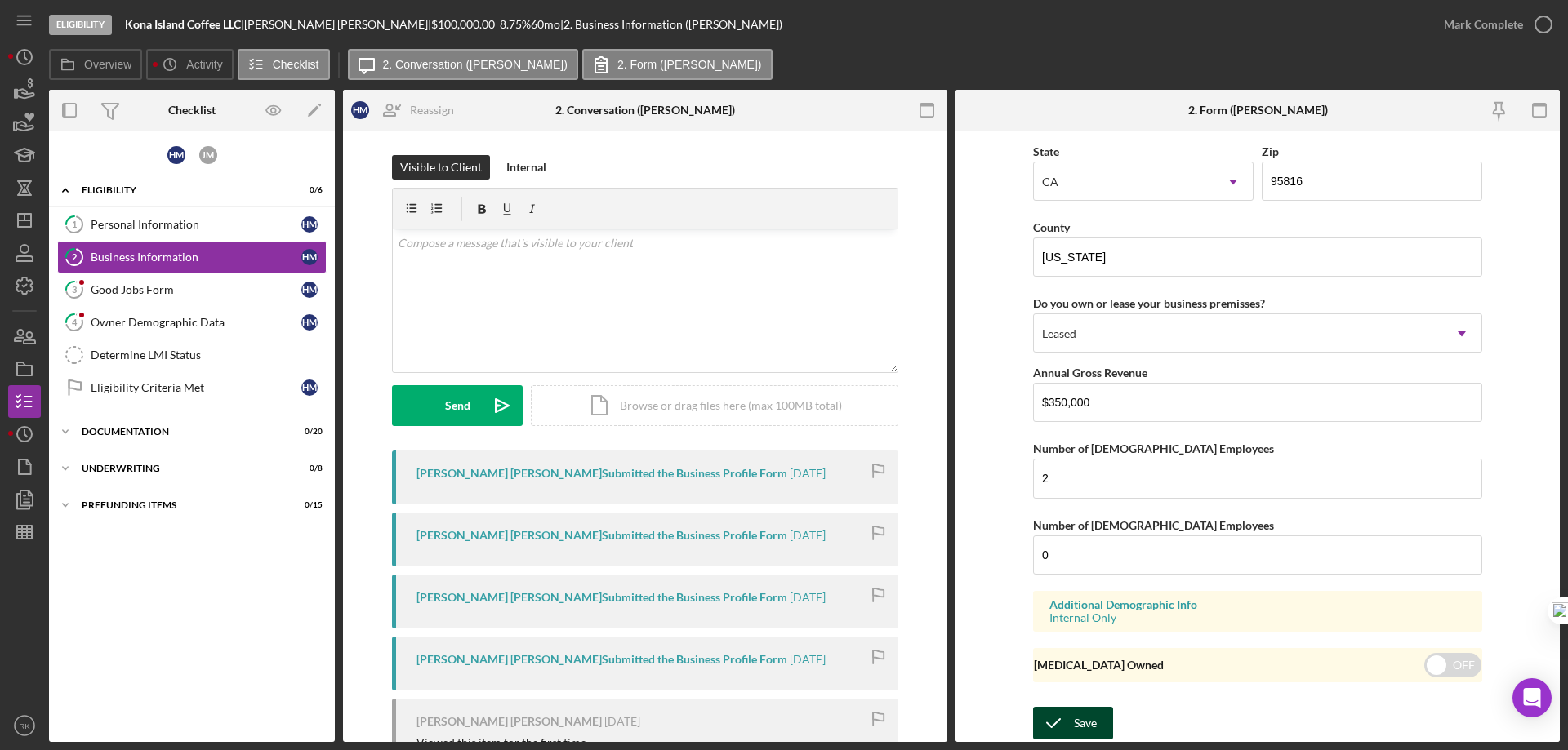
click at [1096, 711] on button "Save" at bounding box center [1073, 723] width 80 height 32
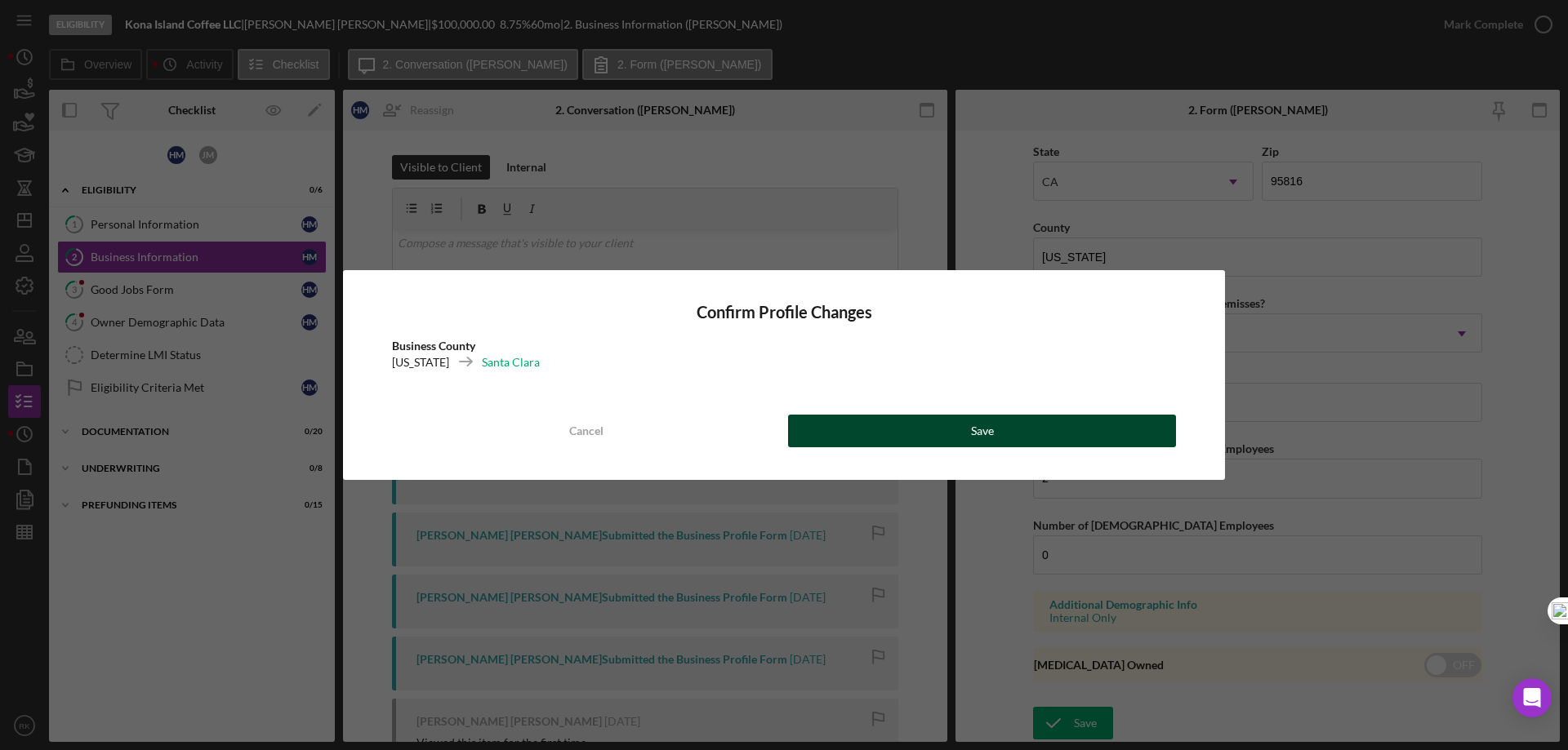
click at [979, 434] on div "Save" at bounding box center [982, 430] width 22 height 32
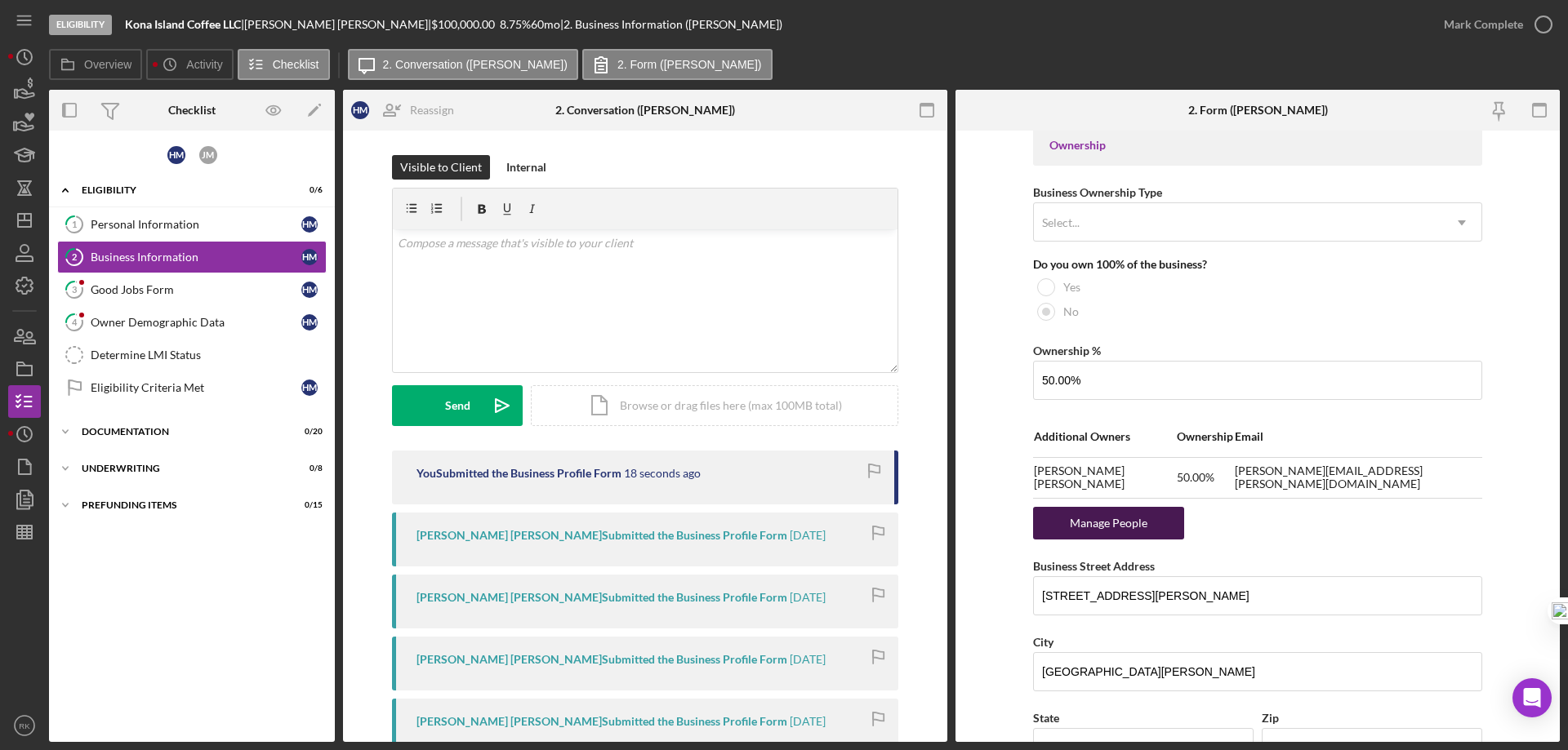
scroll to position [769, 0]
click at [1122, 521] on div "Manage People" at bounding box center [1108, 522] width 135 height 32
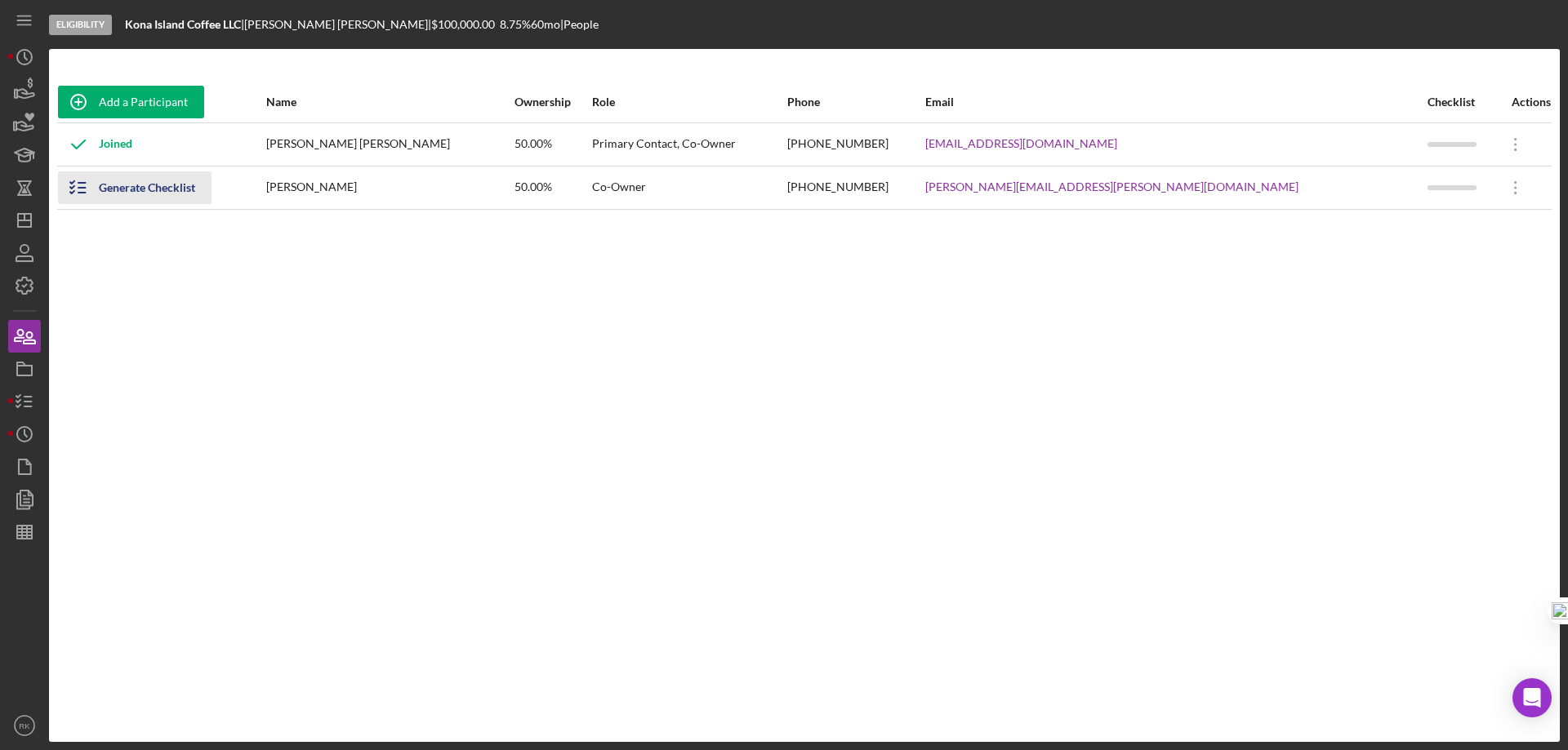
click at [116, 186] on div "Generate Checklist" at bounding box center [147, 187] width 97 height 32
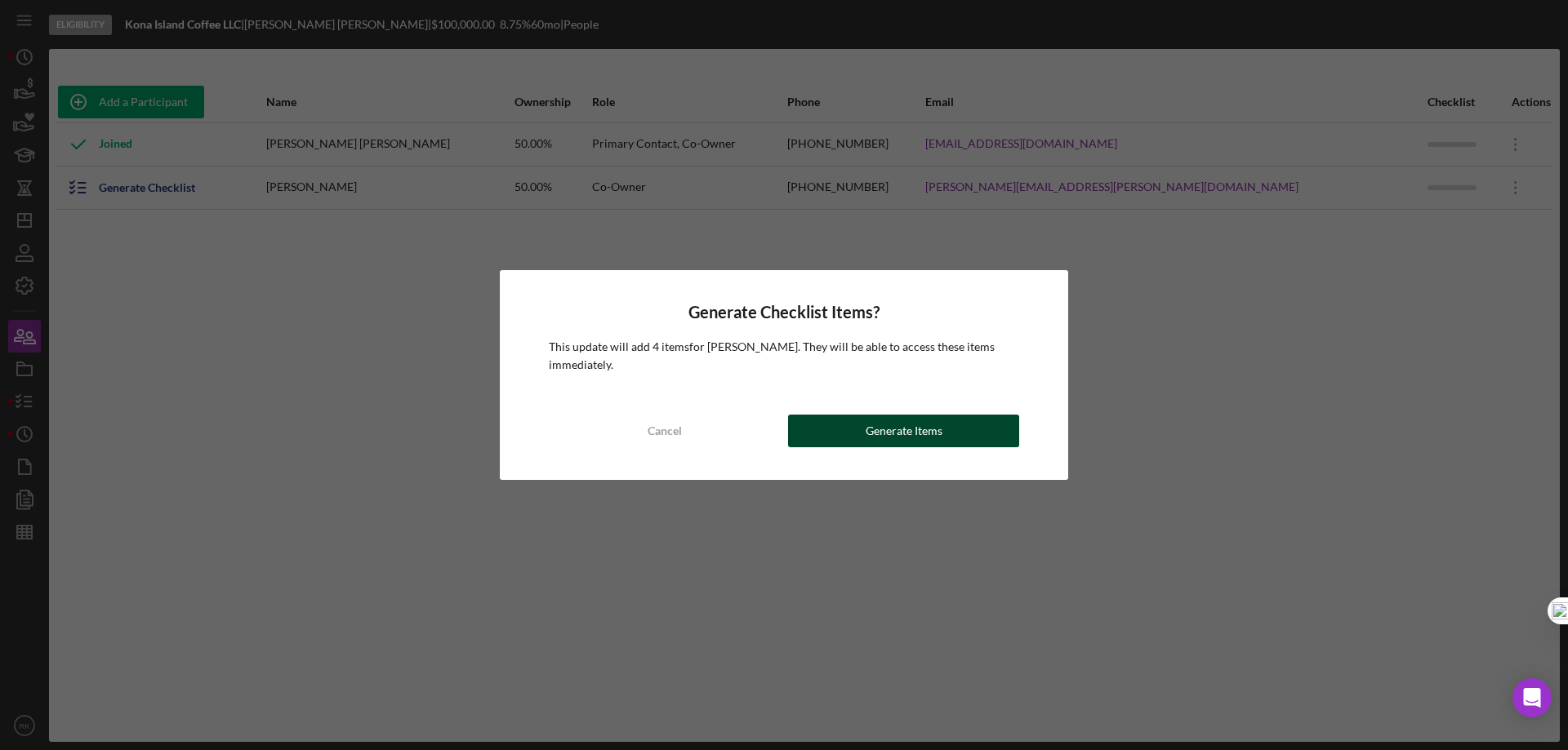
click at [872, 437] on div "Generate Items" at bounding box center [904, 430] width 76 height 32
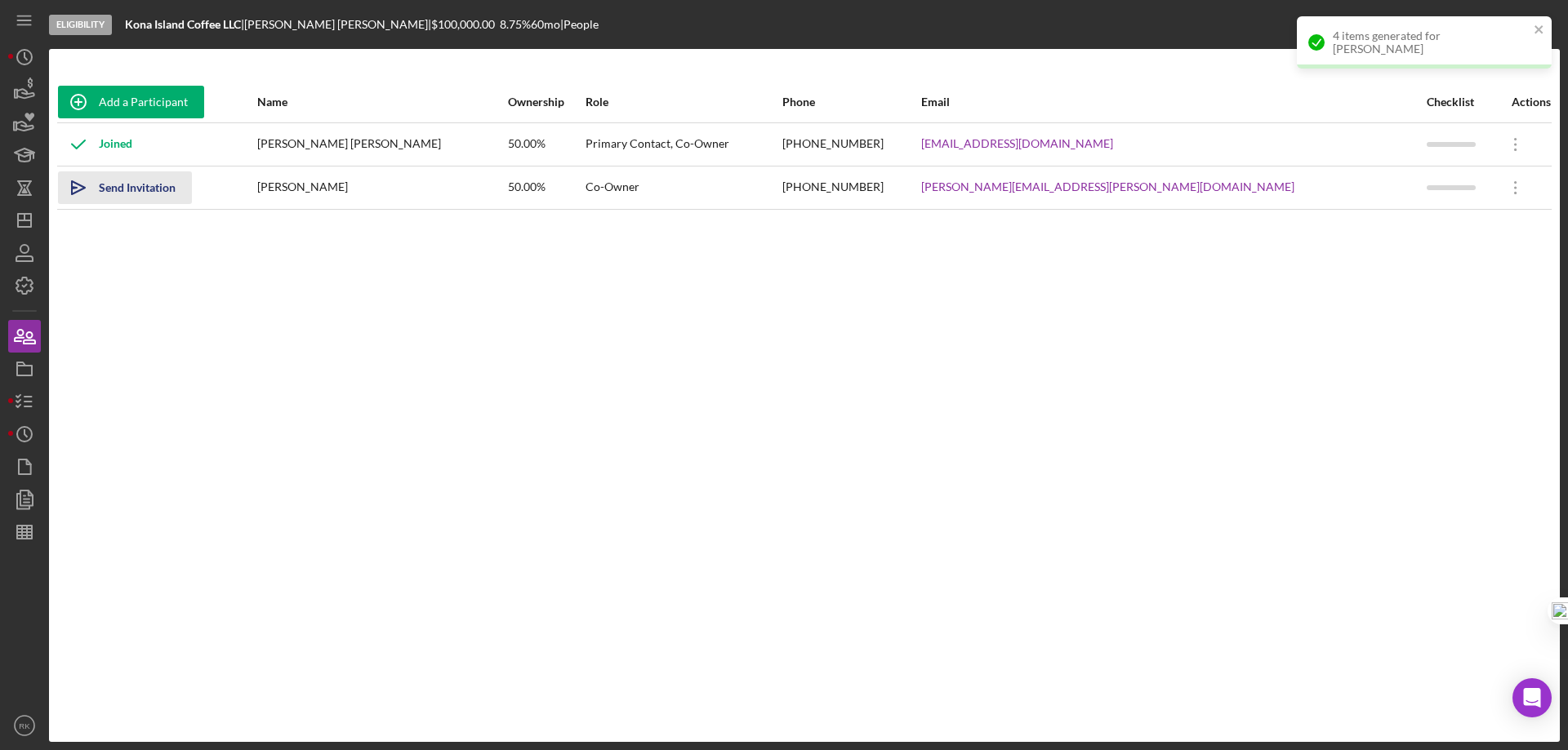
click at [140, 180] on div "Send Invitation" at bounding box center [137, 187] width 76 height 32
click at [28, 390] on icon "button" at bounding box center [24, 402] width 41 height 41
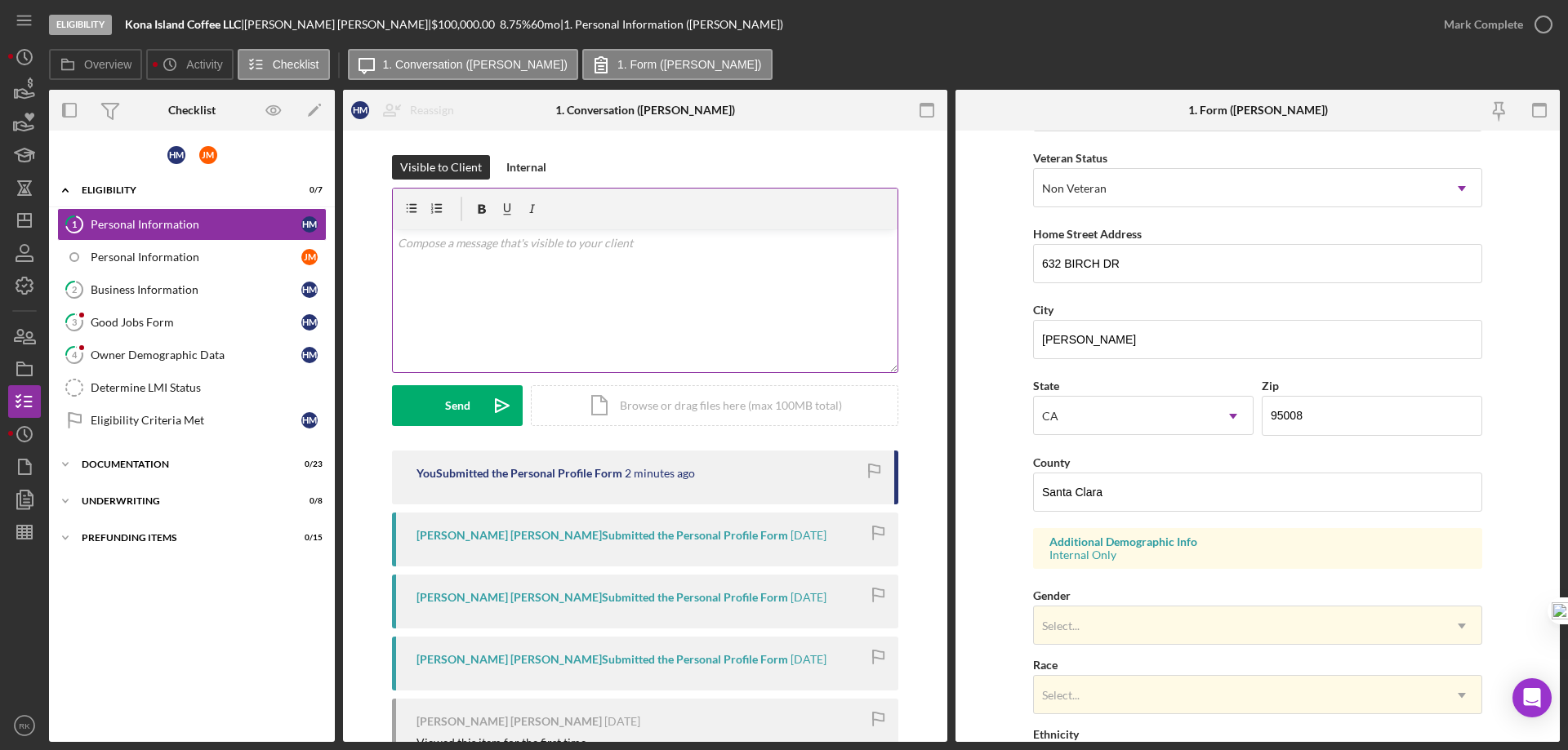
scroll to position [218, 0]
click at [142, 287] on div "Business Information" at bounding box center [196, 289] width 210 height 13
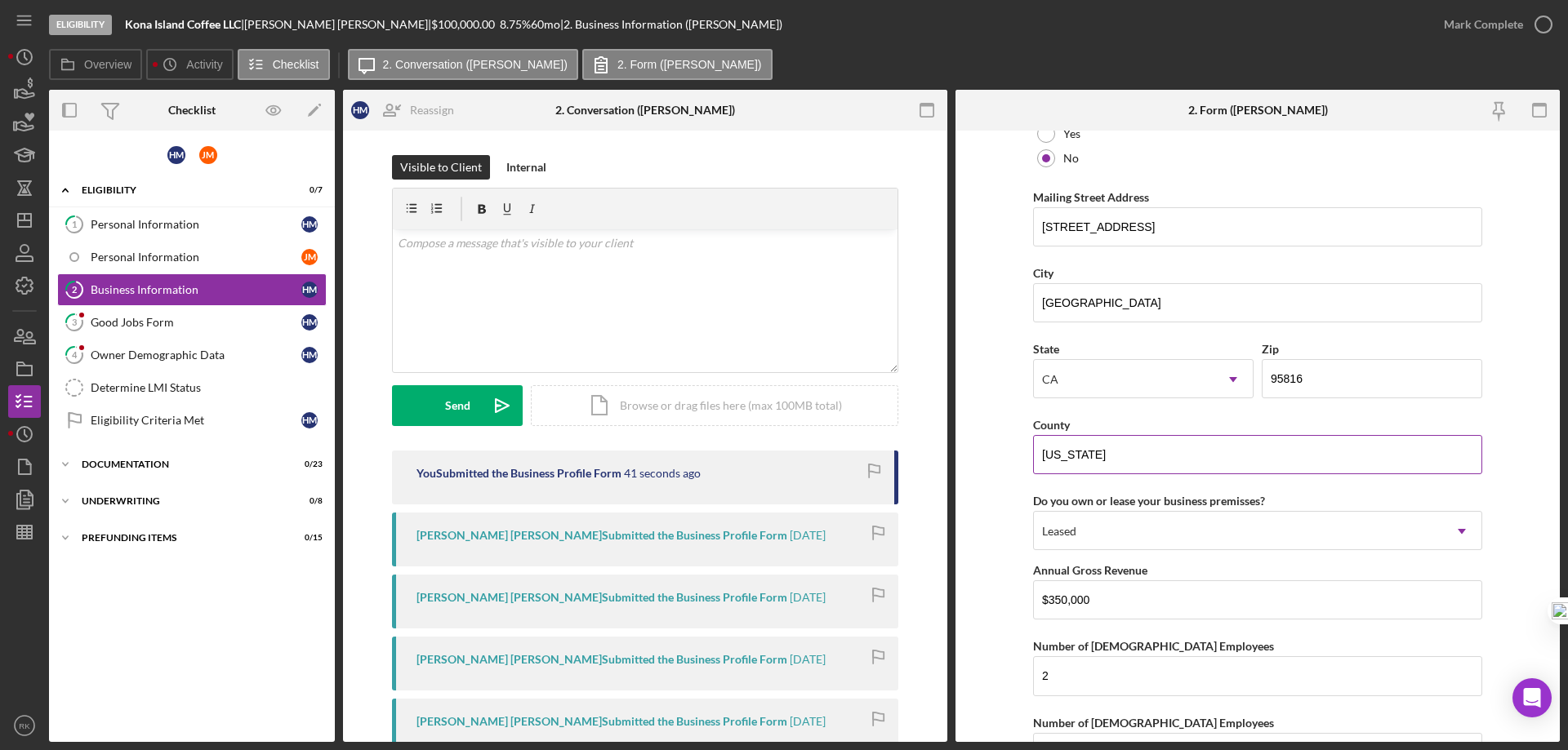
scroll to position [1523, 0]
drag, startPoint x: 1098, startPoint y: 451, endPoint x: 1018, endPoint y: 455, distance: 80.1
click at [1017, 451] on form "Business Name Kona Island Coffee LLC DBA Business Start Date [DATE] Legal Struc…" at bounding box center [1258, 436] width 605 height 611
type input "[GEOGRAPHIC_DATA]"
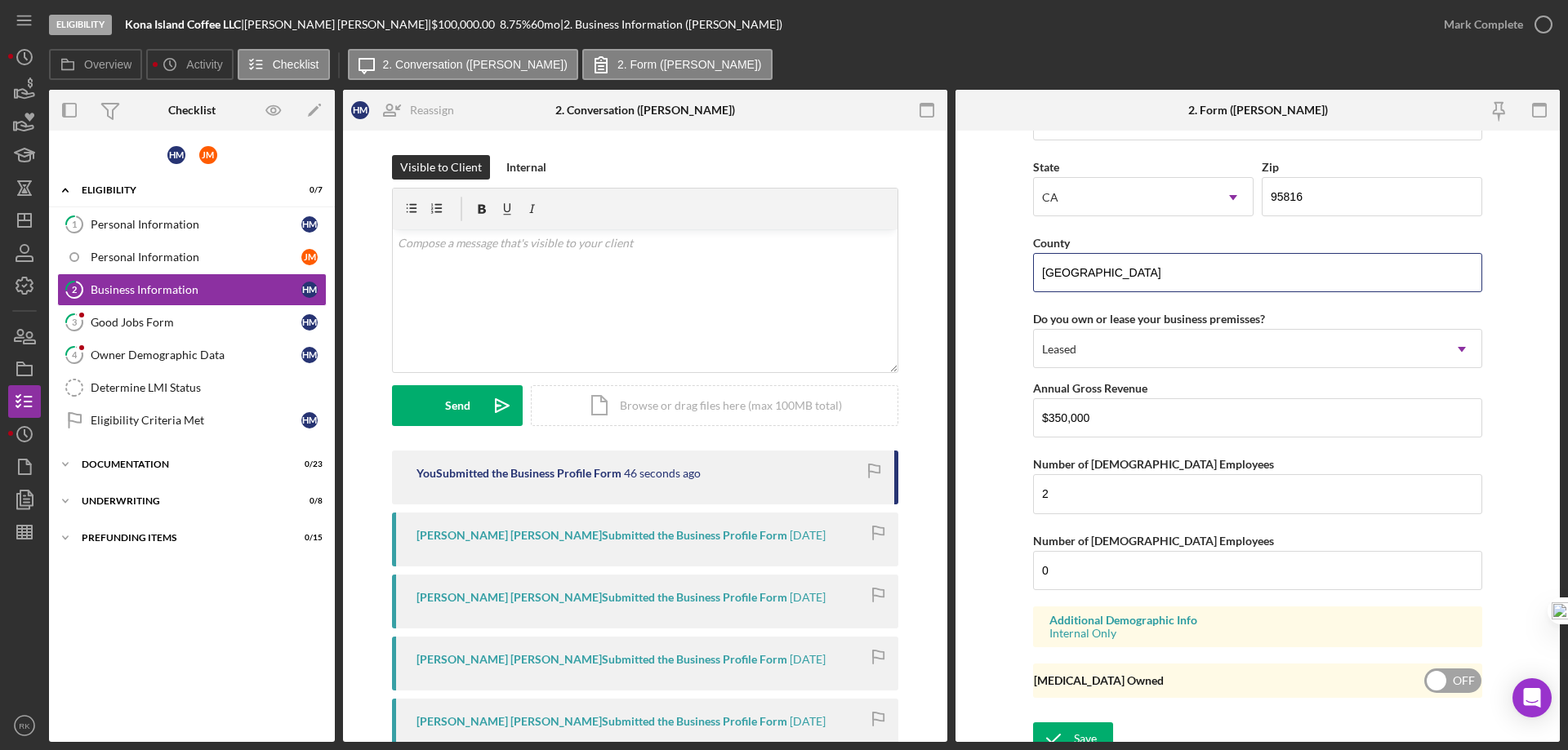
scroll to position [1720, 0]
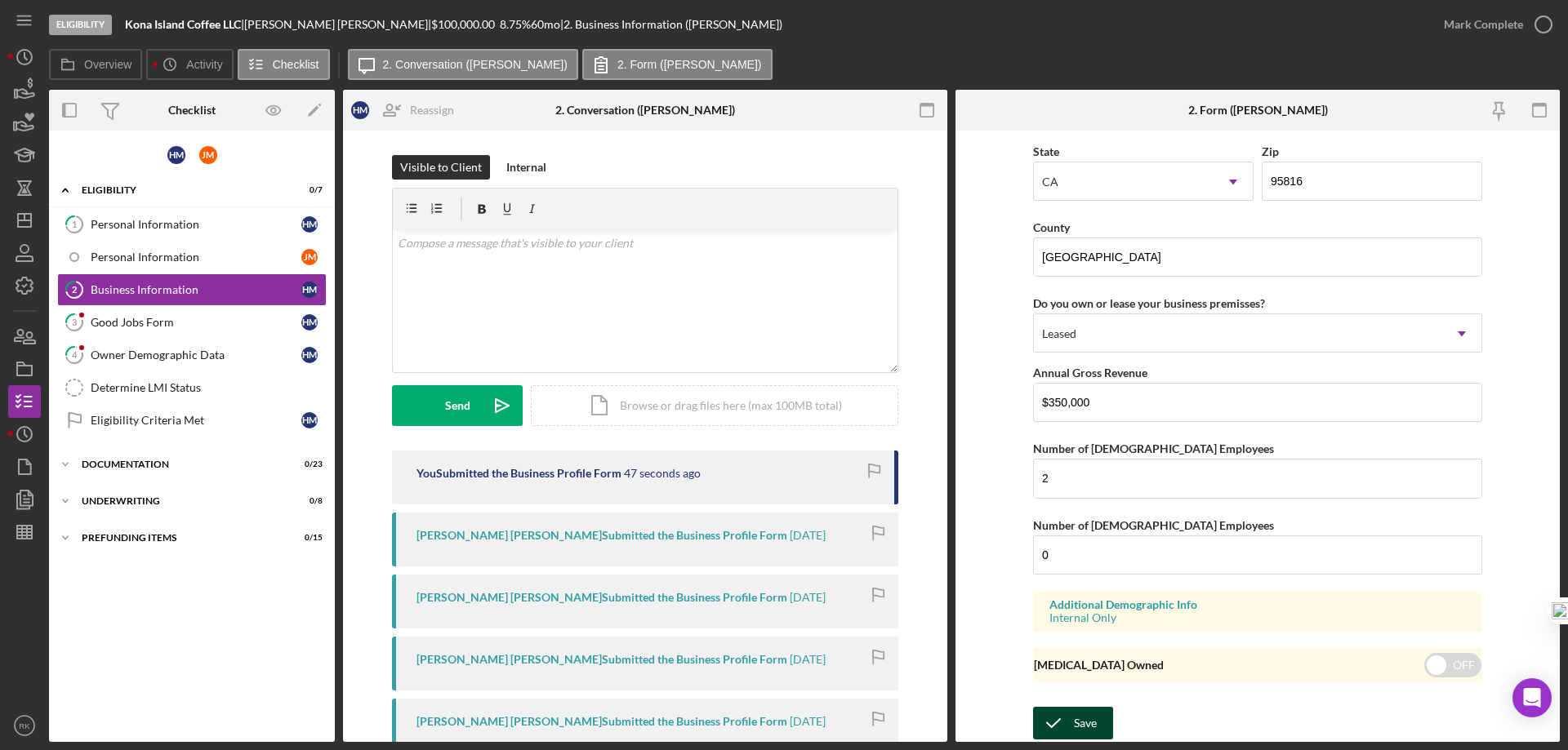
drag, startPoint x: 1096, startPoint y: 728, endPoint x: 1203, endPoint y: 677, distance: 118.5
click at [1098, 728] on button "Save" at bounding box center [1073, 723] width 80 height 32
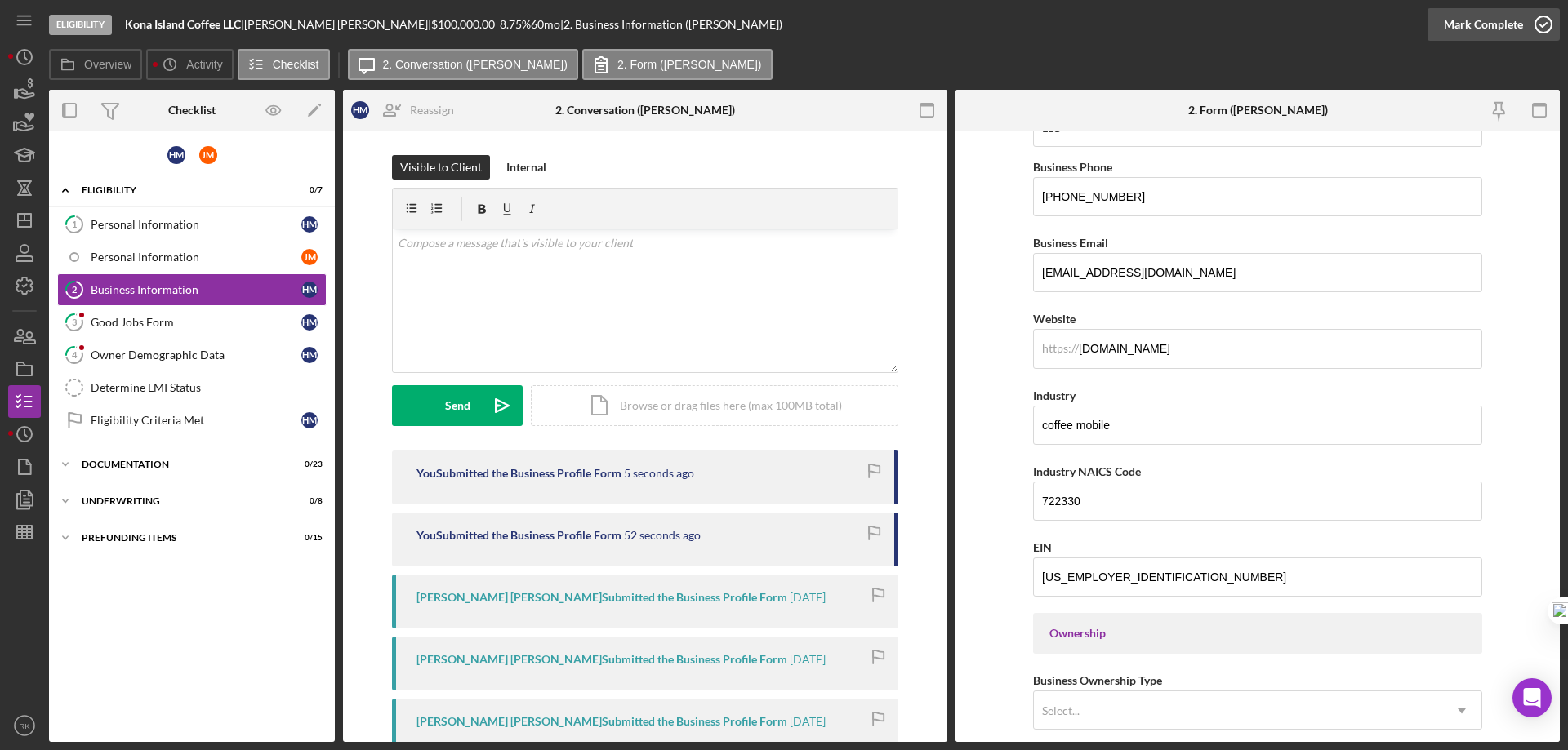
scroll to position [279, 0]
click at [1546, 27] on icon "button" at bounding box center [1544, 24] width 41 height 41
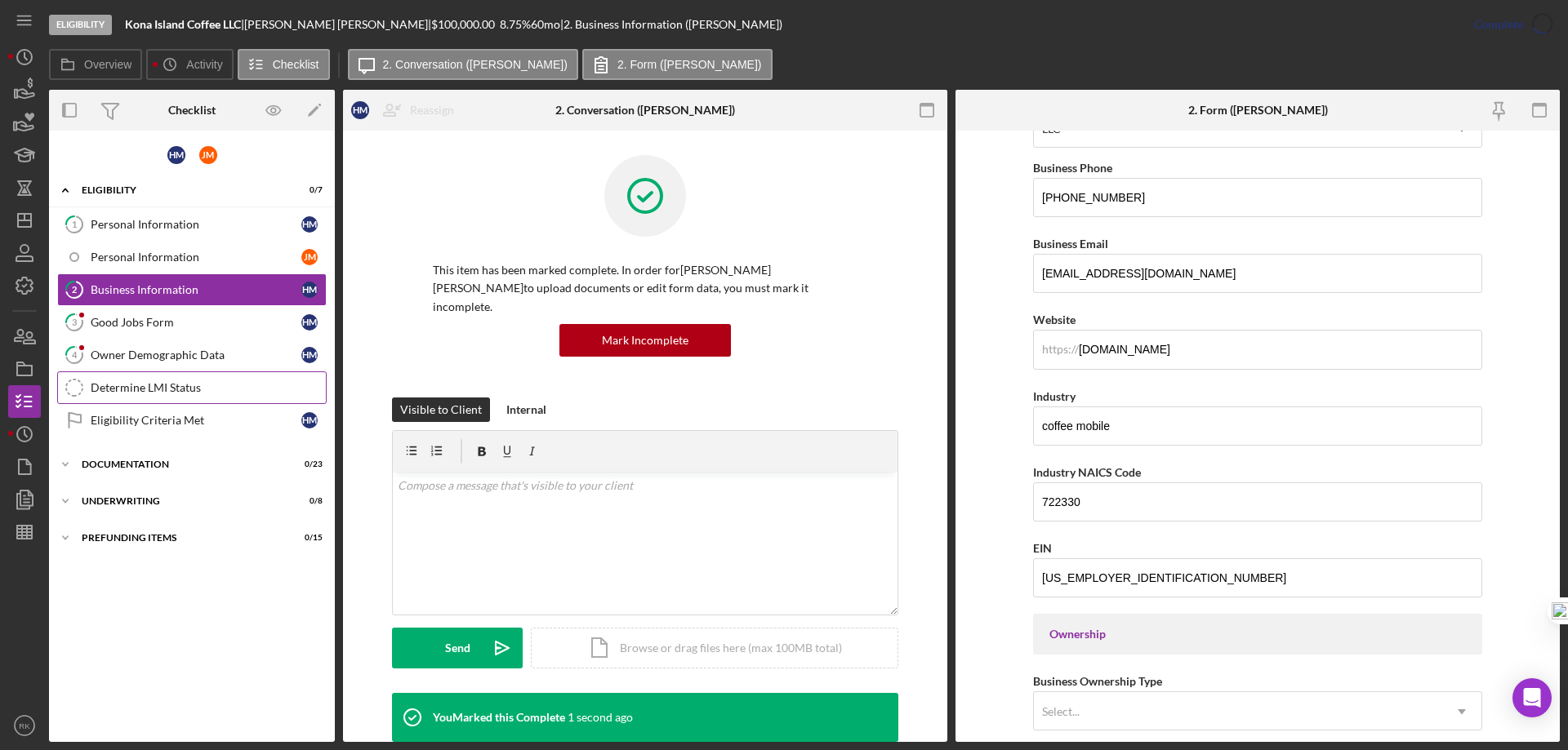
scroll to position [66, 0]
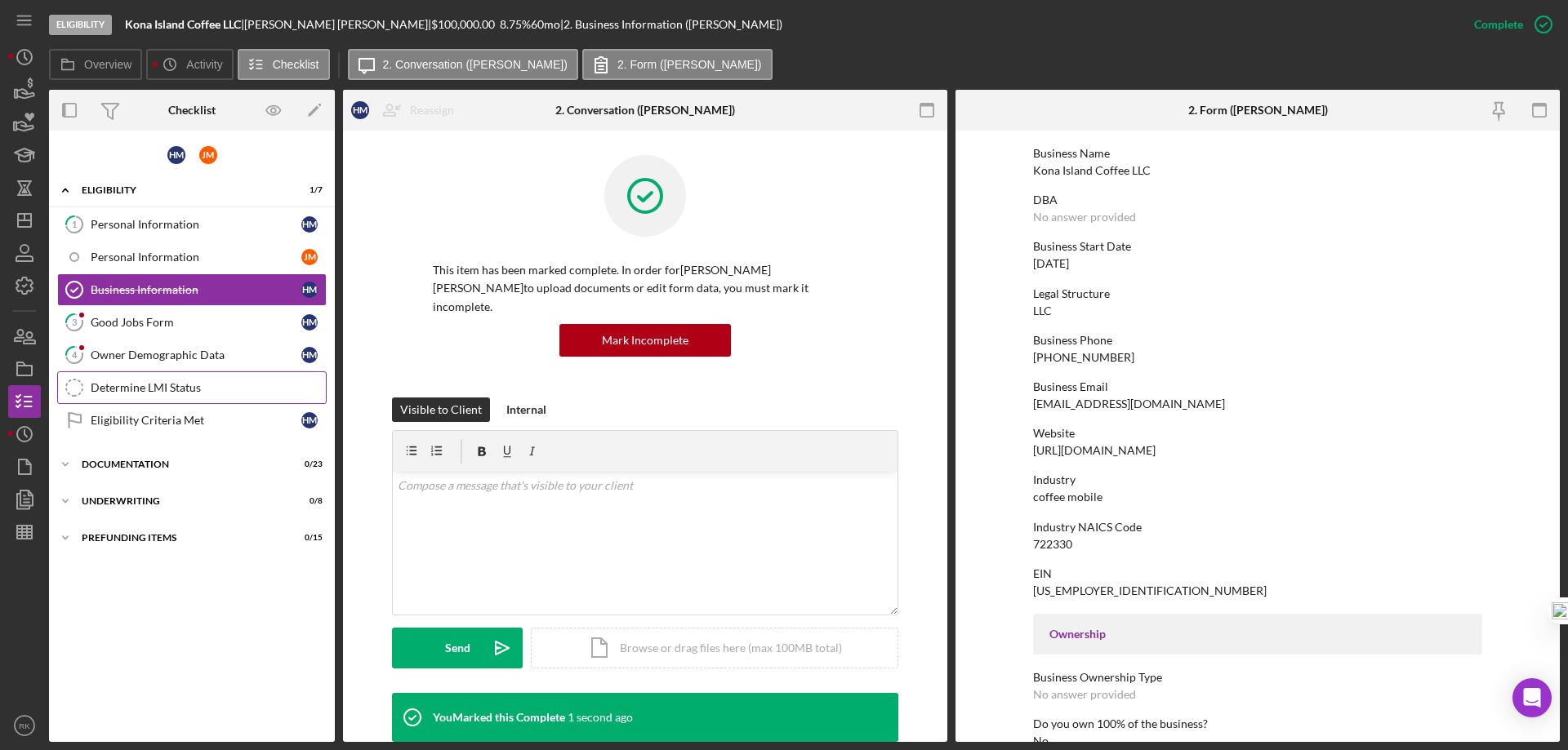
click at [175, 385] on div "Determine LMI Status" at bounding box center [208, 387] width 235 height 13
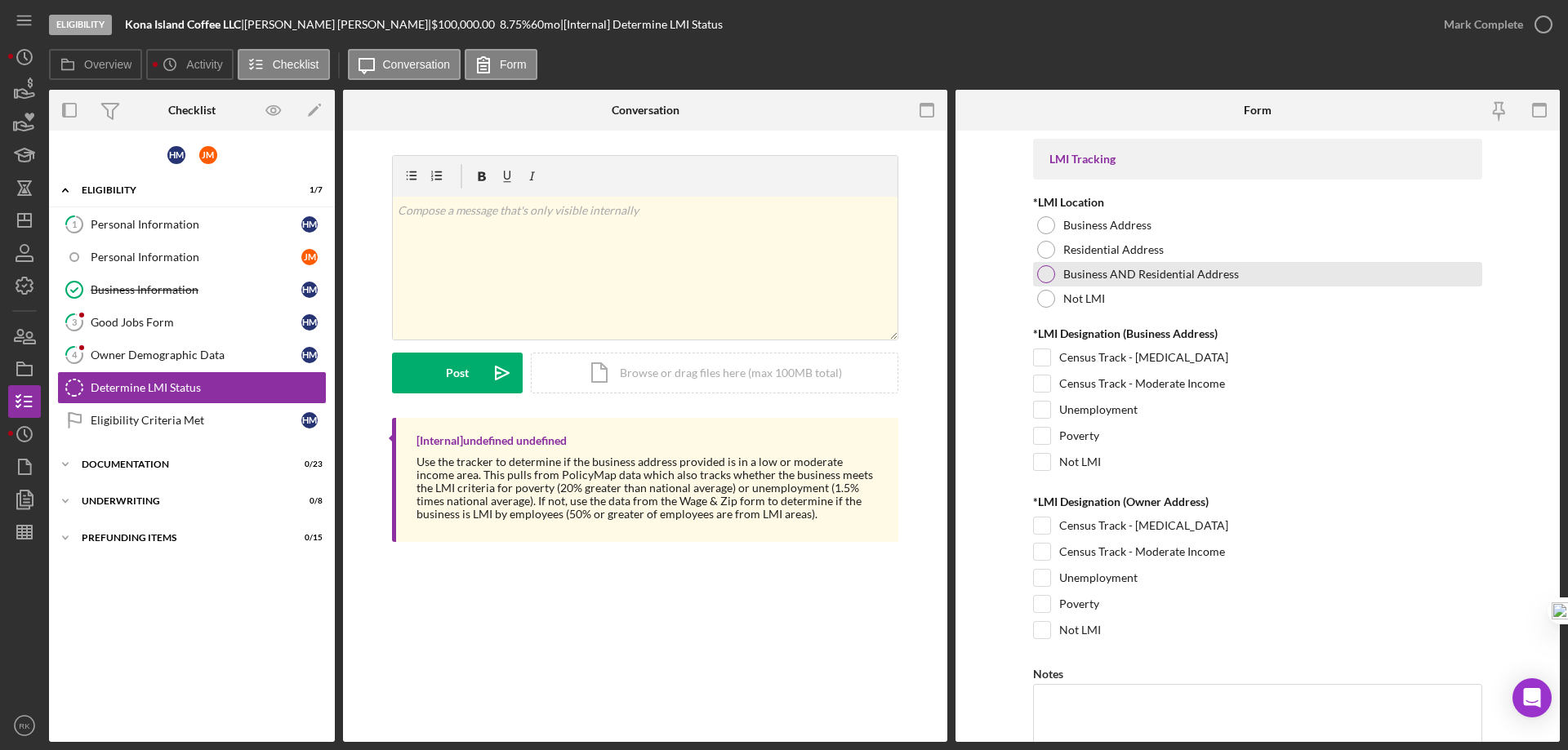
click at [1040, 277] on div at bounding box center [1046, 274] width 18 height 18
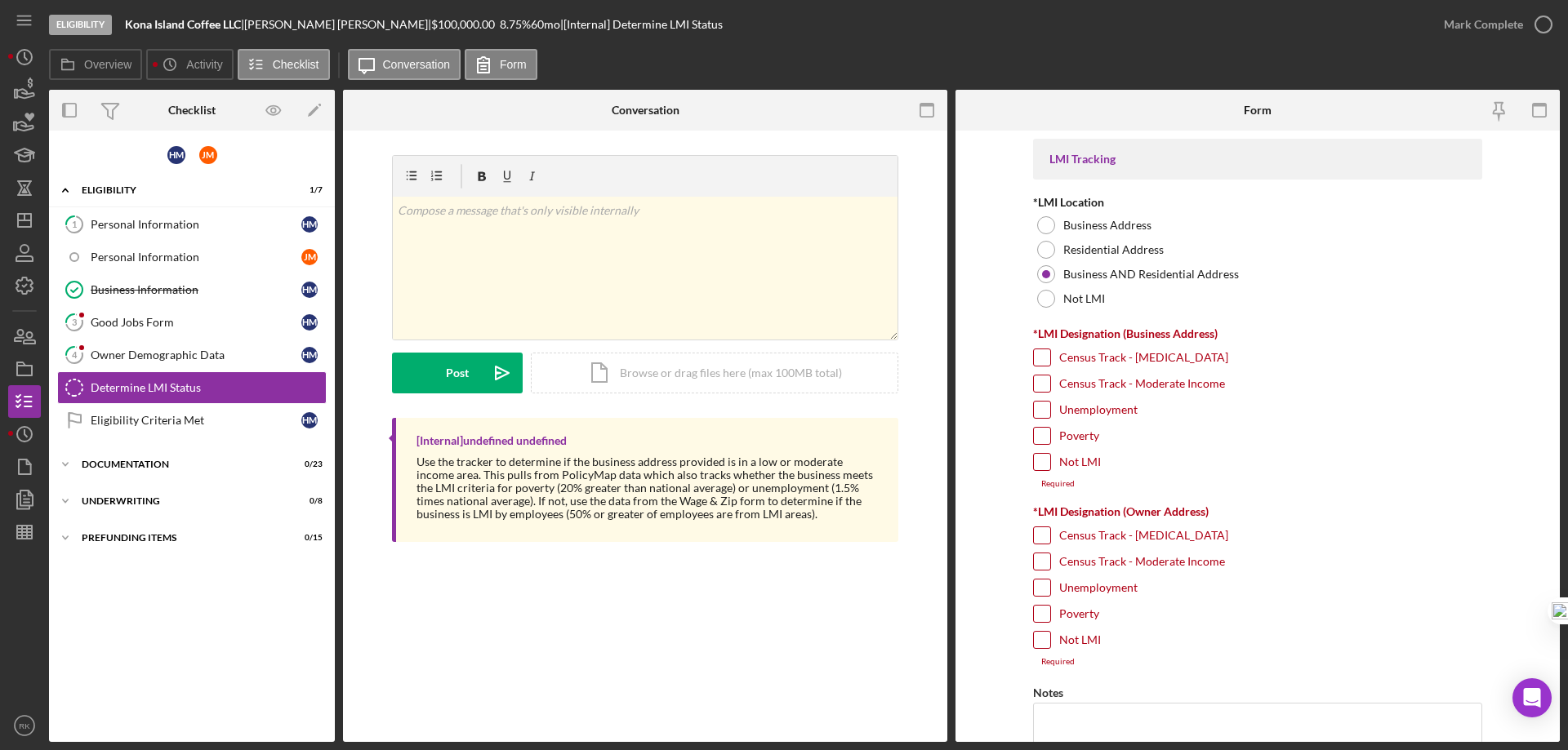
click at [1034, 382] on input "Census Track - Moderate Income" at bounding box center [1042, 383] width 17 height 17
checkbox input "true"
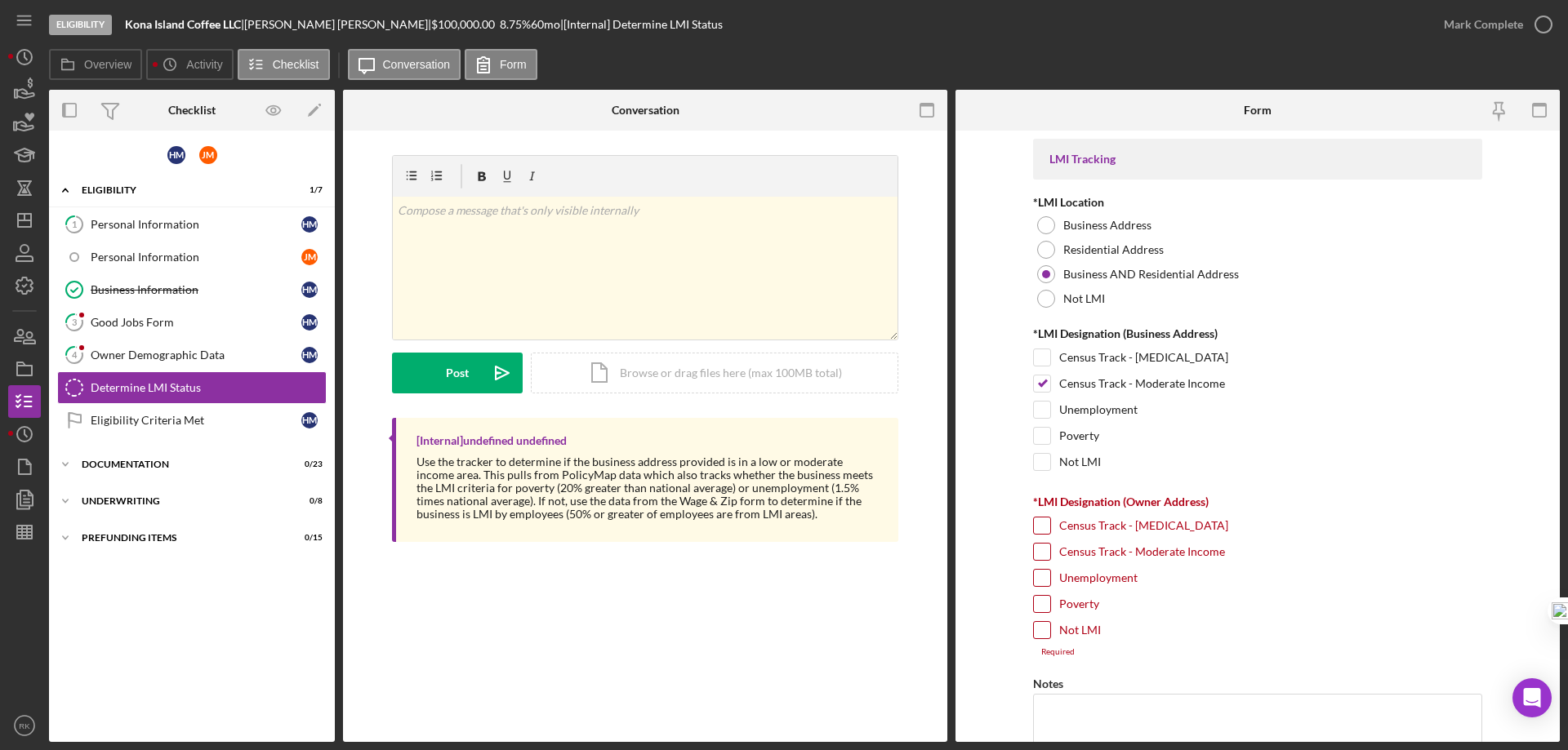
click at [1040, 553] on input "Census Track - Moderate Income" at bounding box center [1042, 551] width 17 height 17
checkbox input "true"
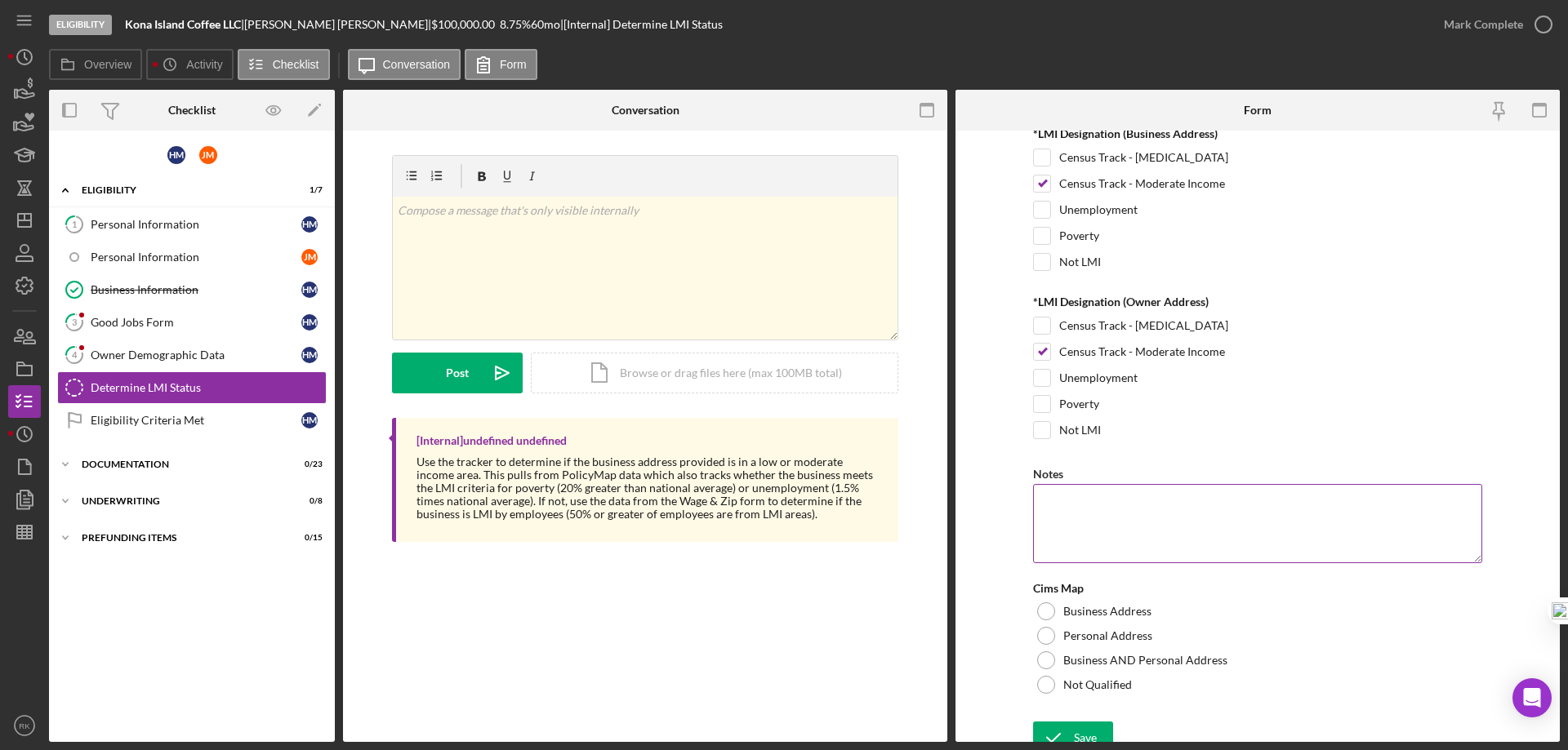
scroll to position [215, 0]
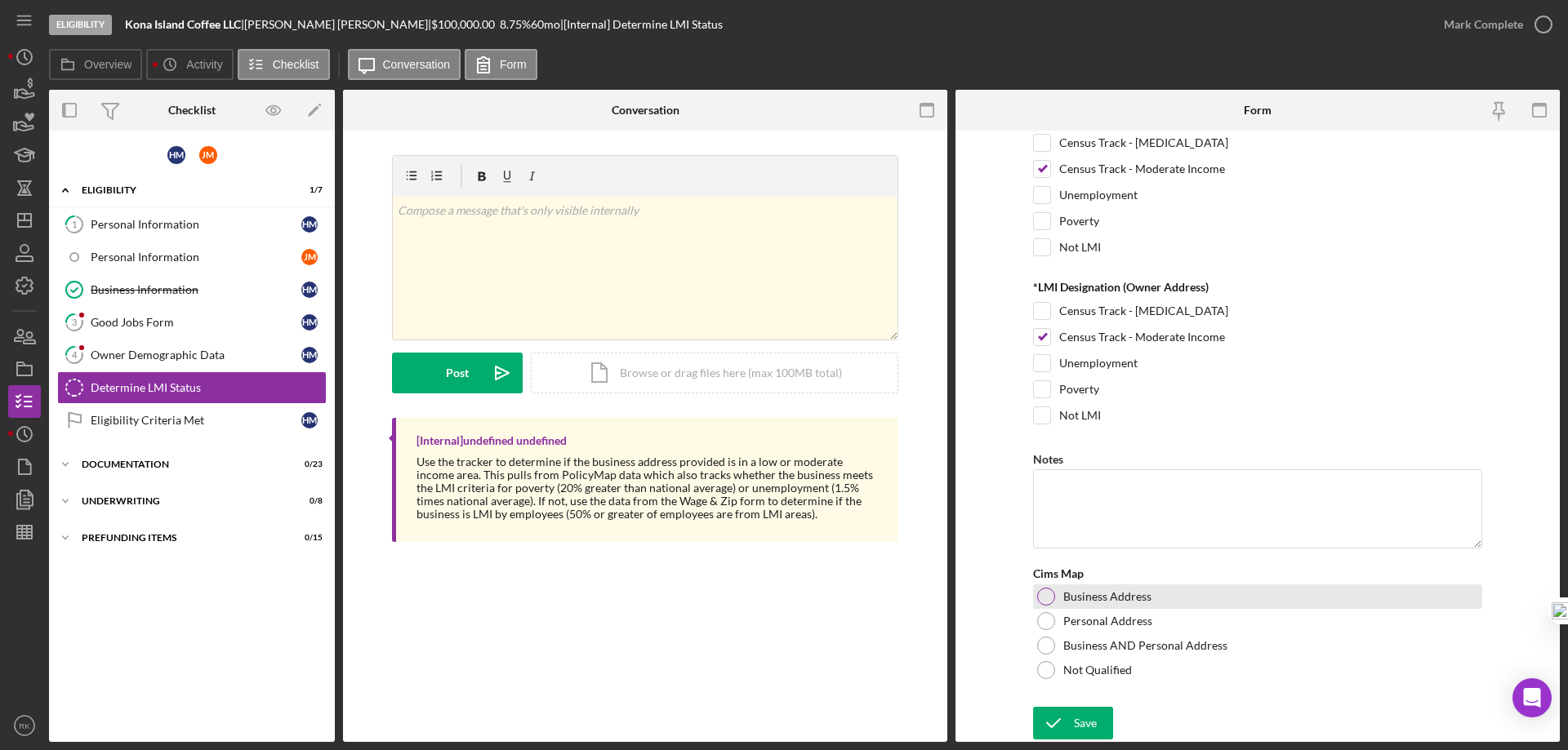
click at [1044, 600] on div at bounding box center [1046, 596] width 18 height 18
click at [1070, 721] on icon "submit" at bounding box center [1053, 724] width 41 height 41
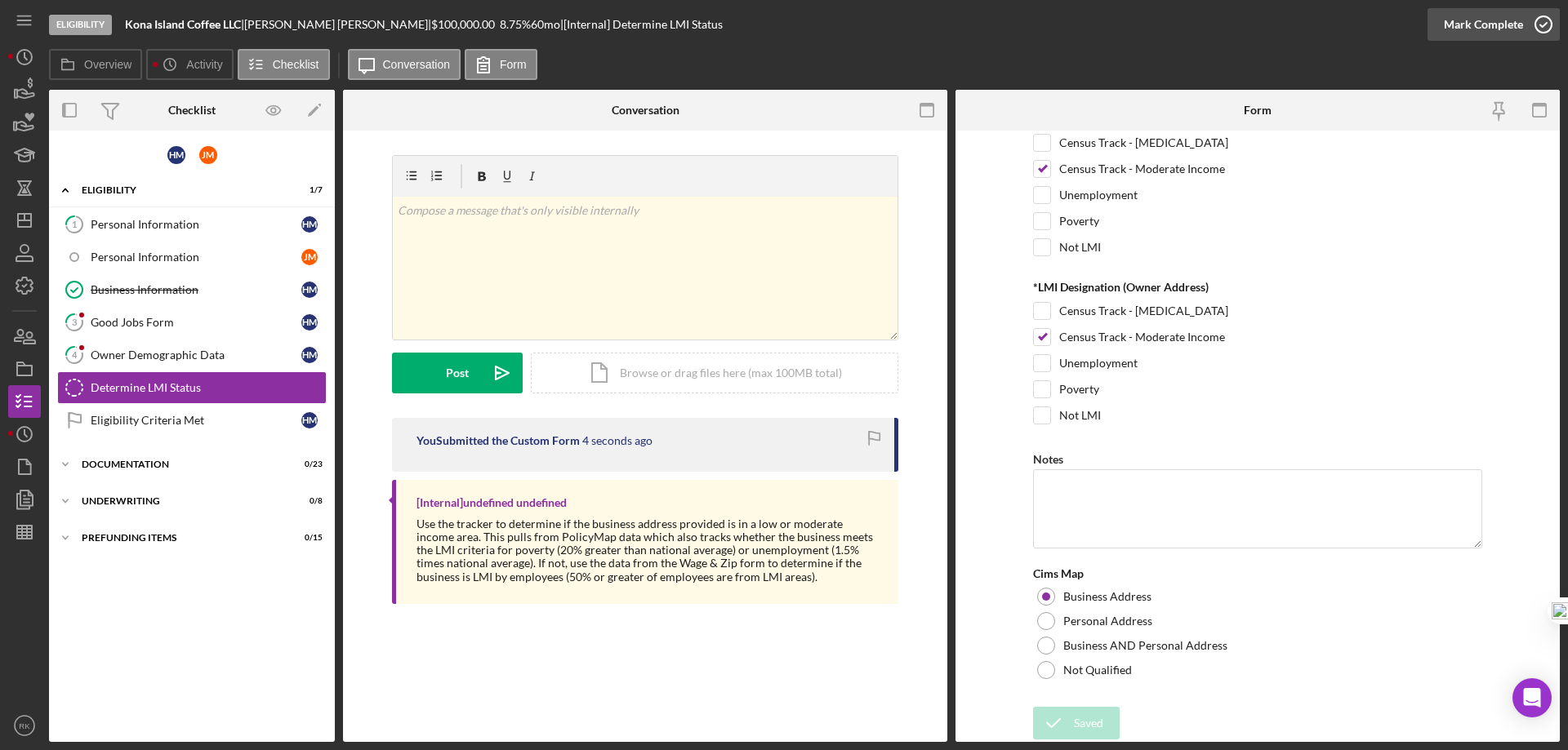
click at [1541, 23] on icon "button" at bounding box center [1544, 24] width 41 height 41
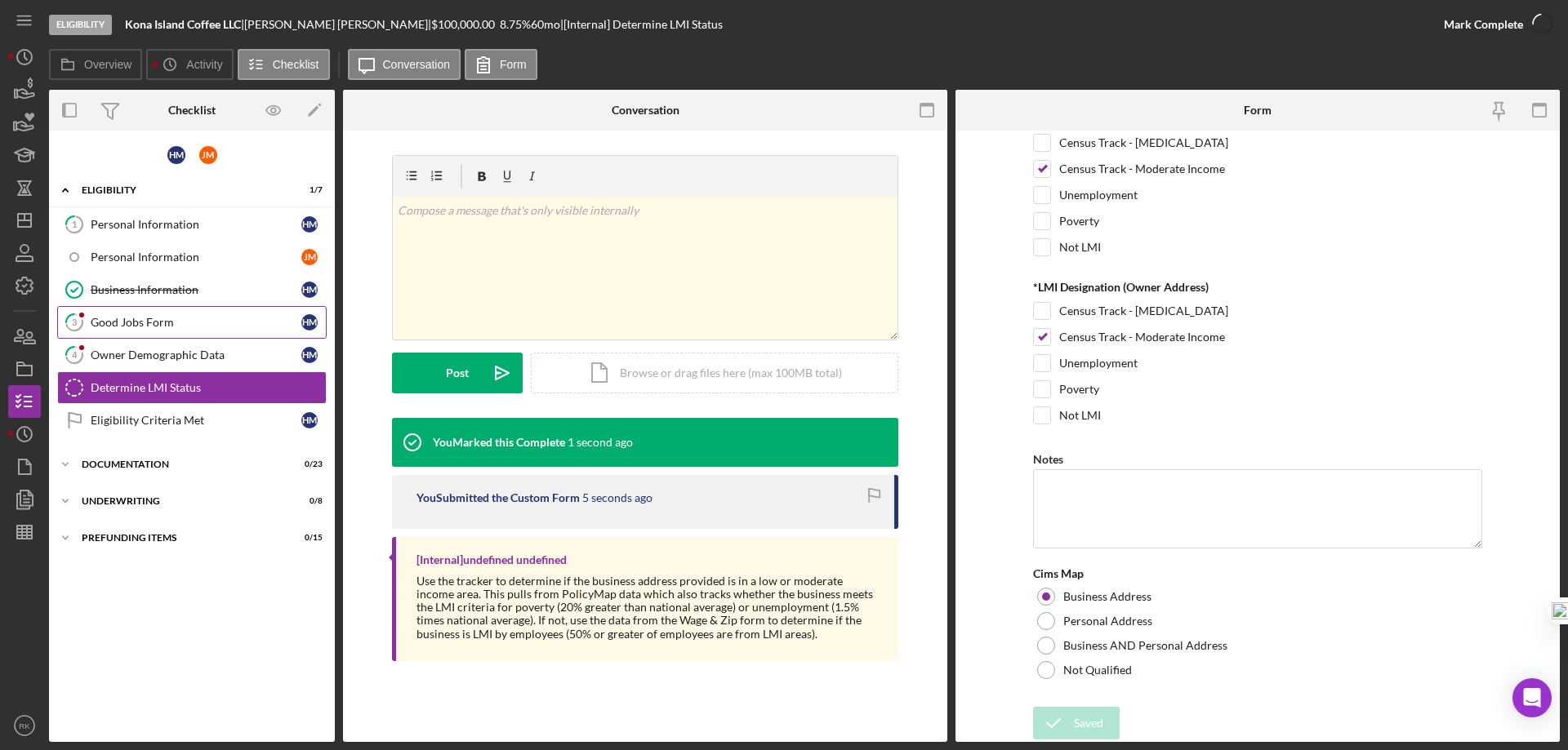
scroll to position [280, 0]
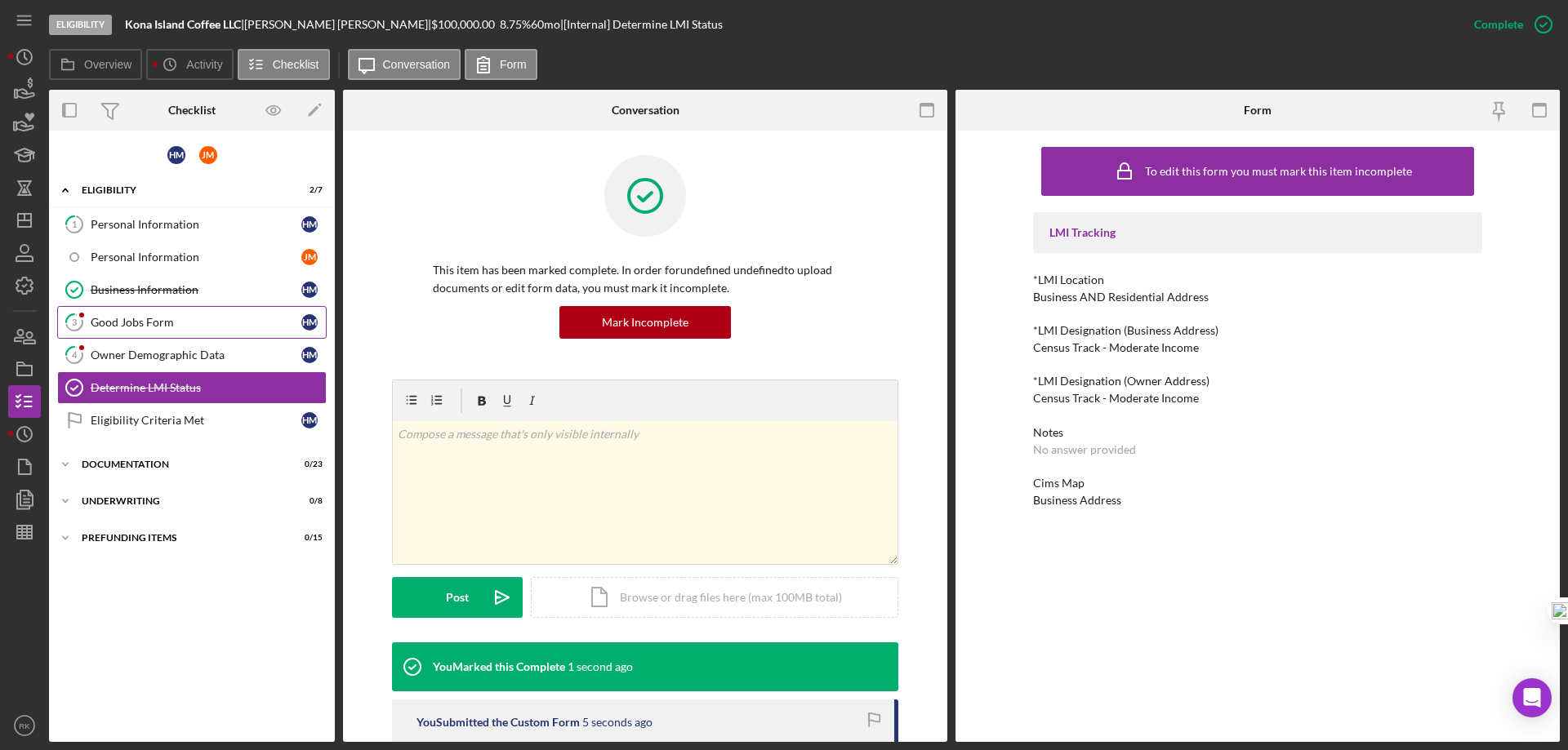
click at [139, 325] on div "Good Jobs Form" at bounding box center [196, 322] width 210 height 13
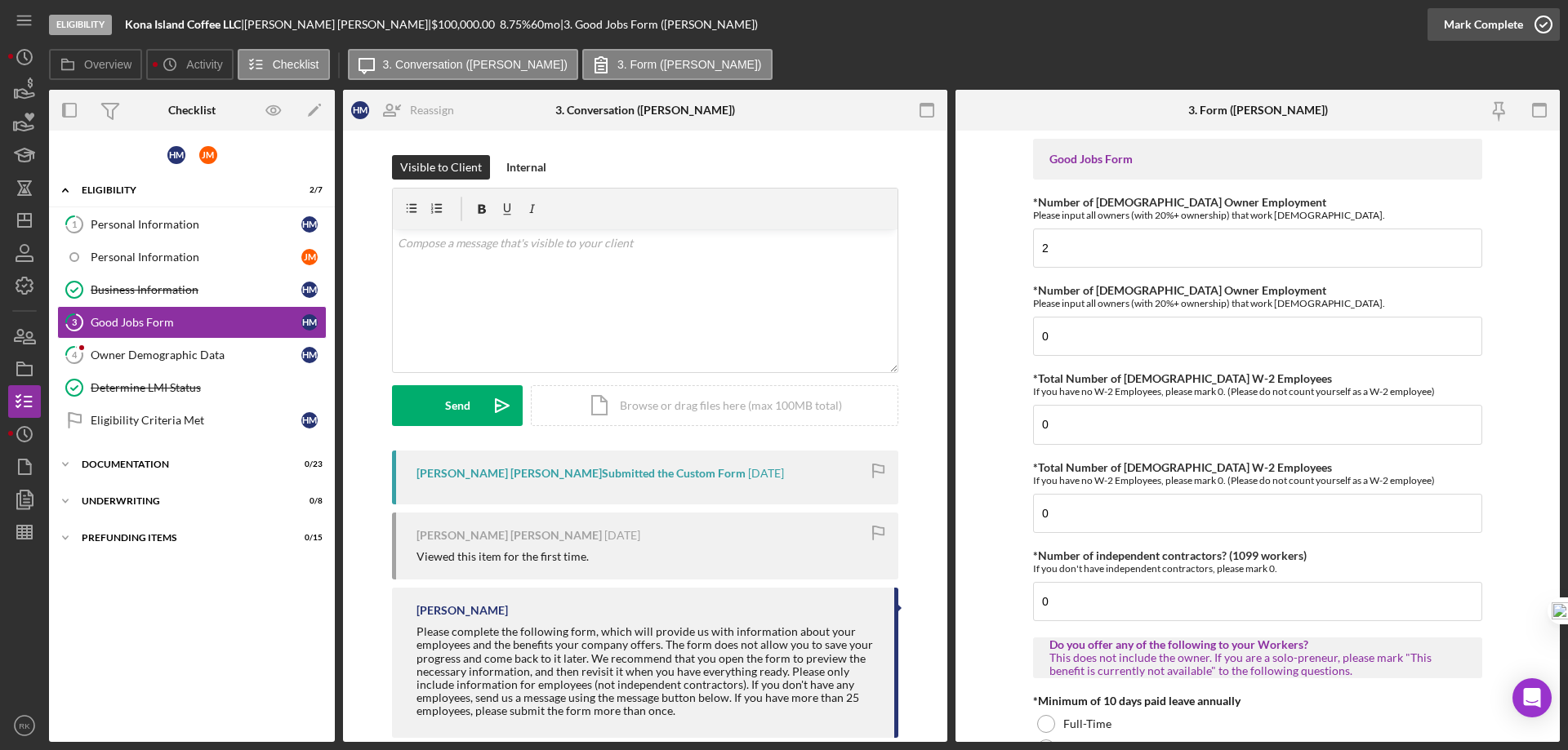
click at [1545, 21] on icon "button" at bounding box center [1544, 24] width 41 height 41
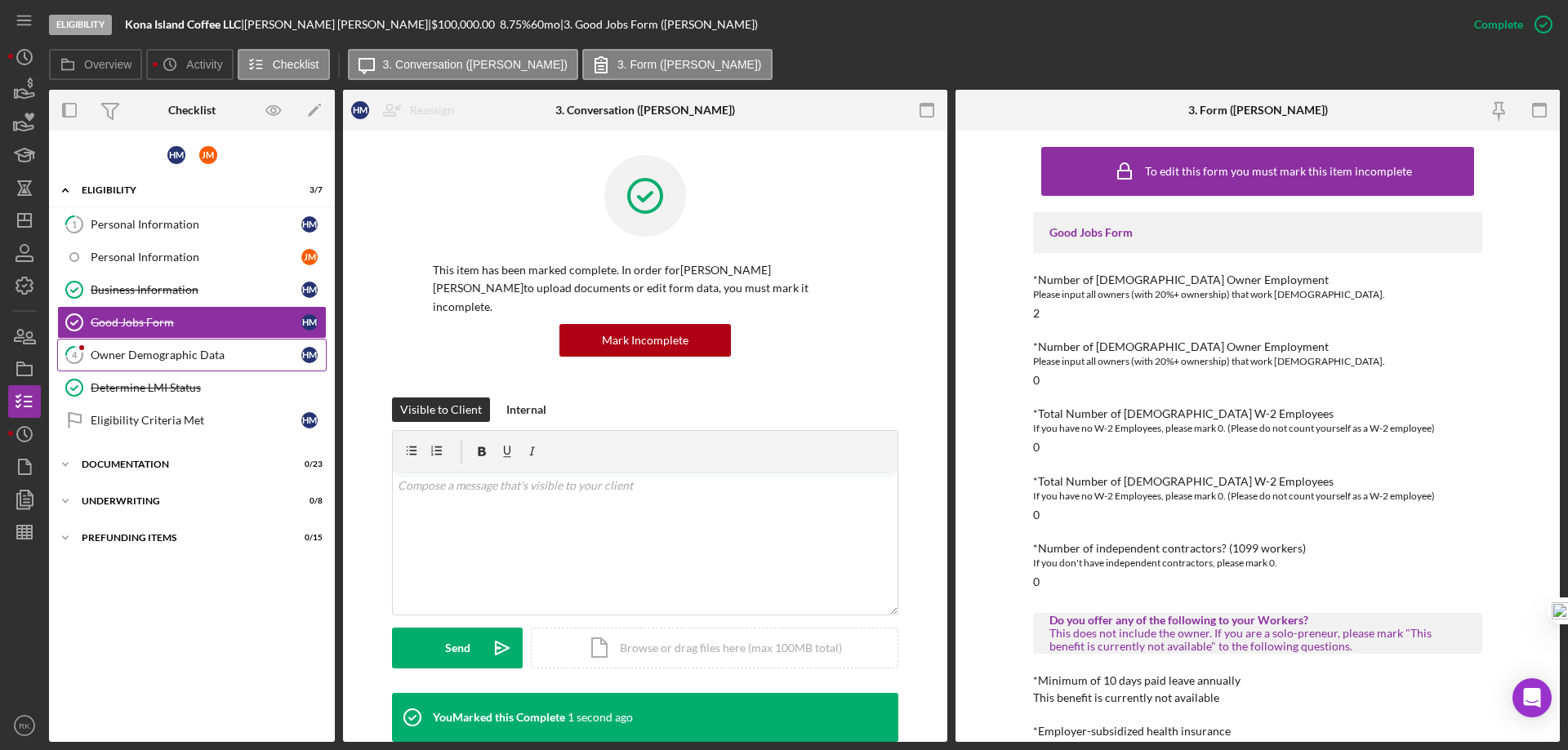
click at [136, 362] on div "Owner Demographic Data" at bounding box center [196, 354] width 210 height 13
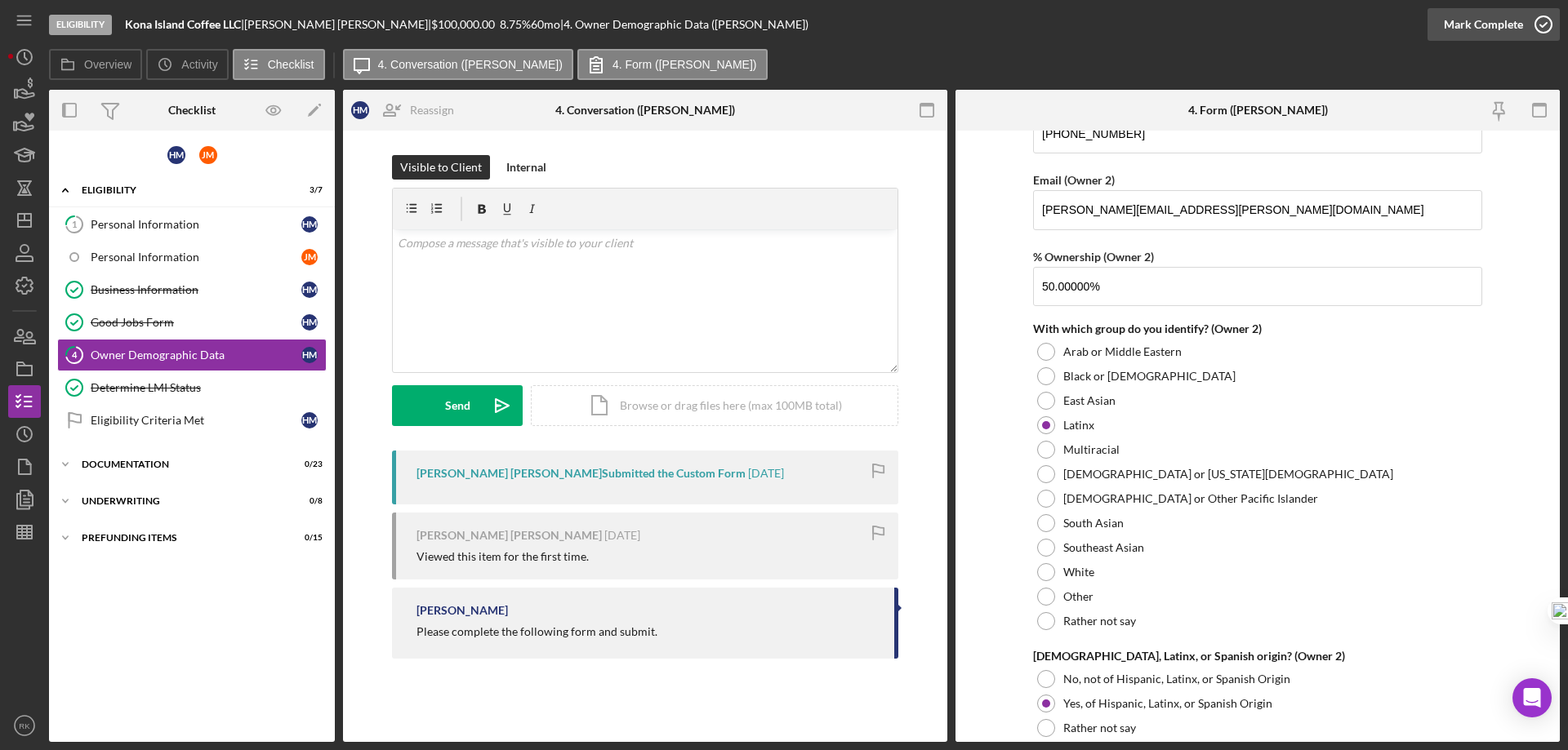
click at [1546, 27] on icon "button" at bounding box center [1544, 24] width 41 height 41
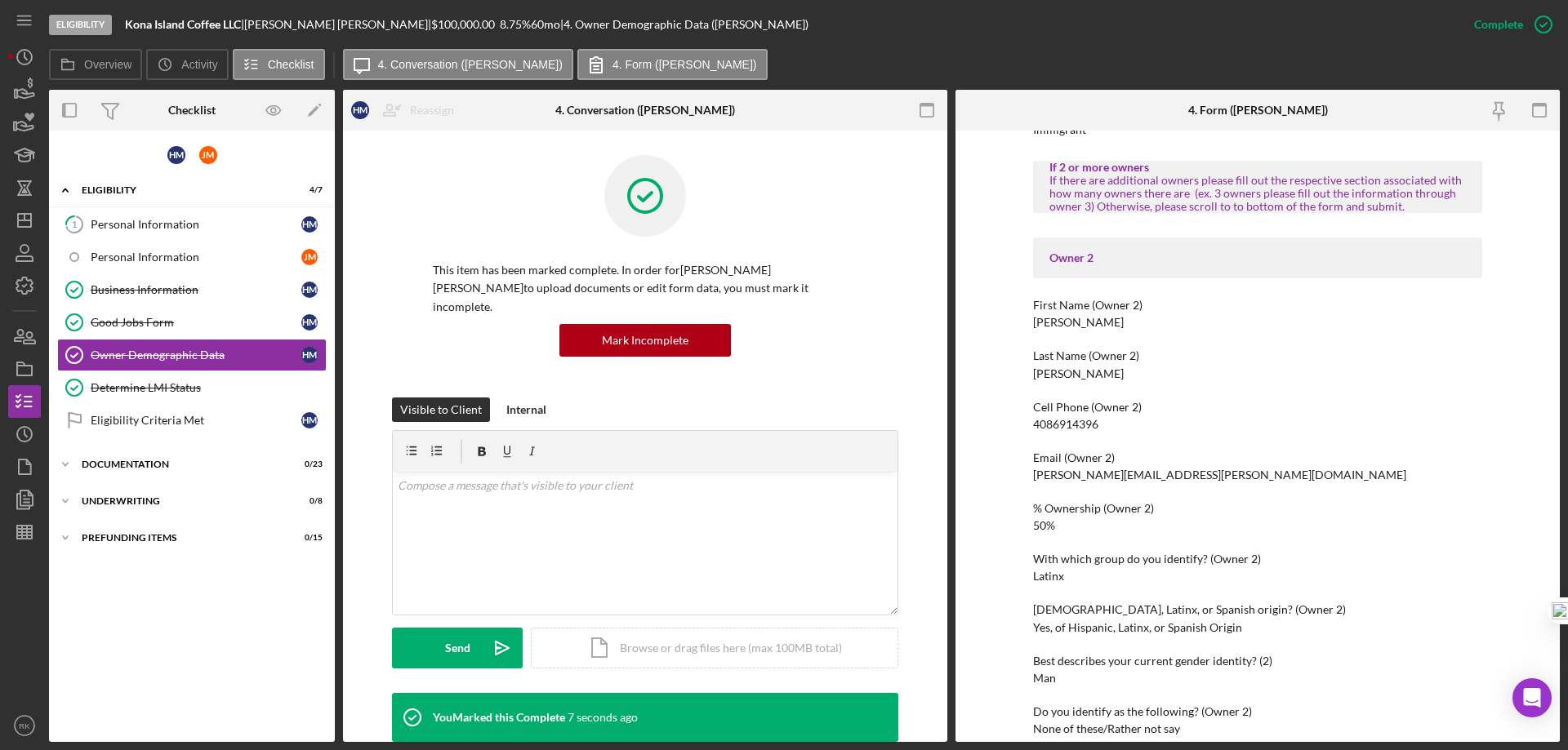
scroll to position [843, 0]
click at [130, 262] on div "Personal Information" at bounding box center [196, 256] width 210 height 13
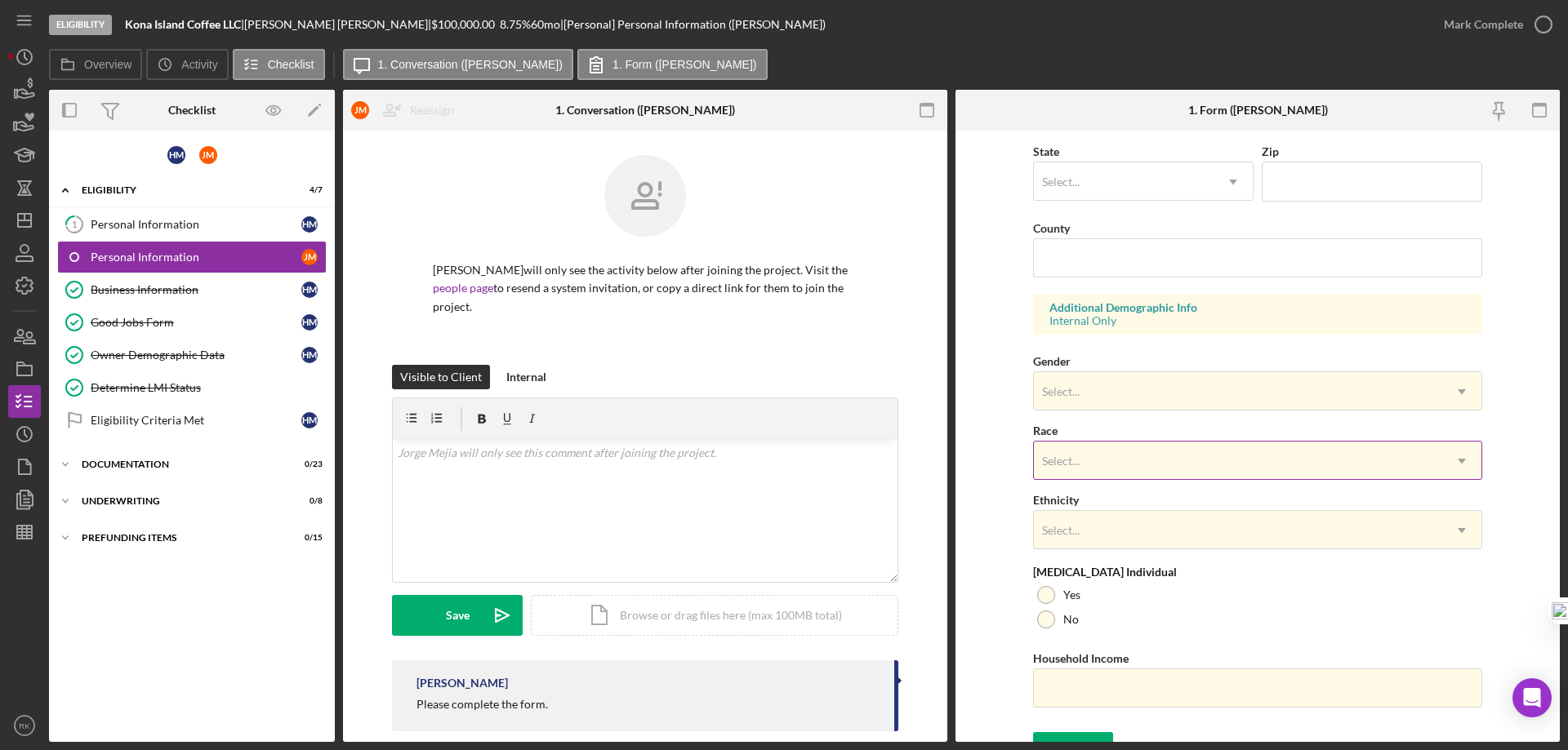
scroll to position [478, 0]
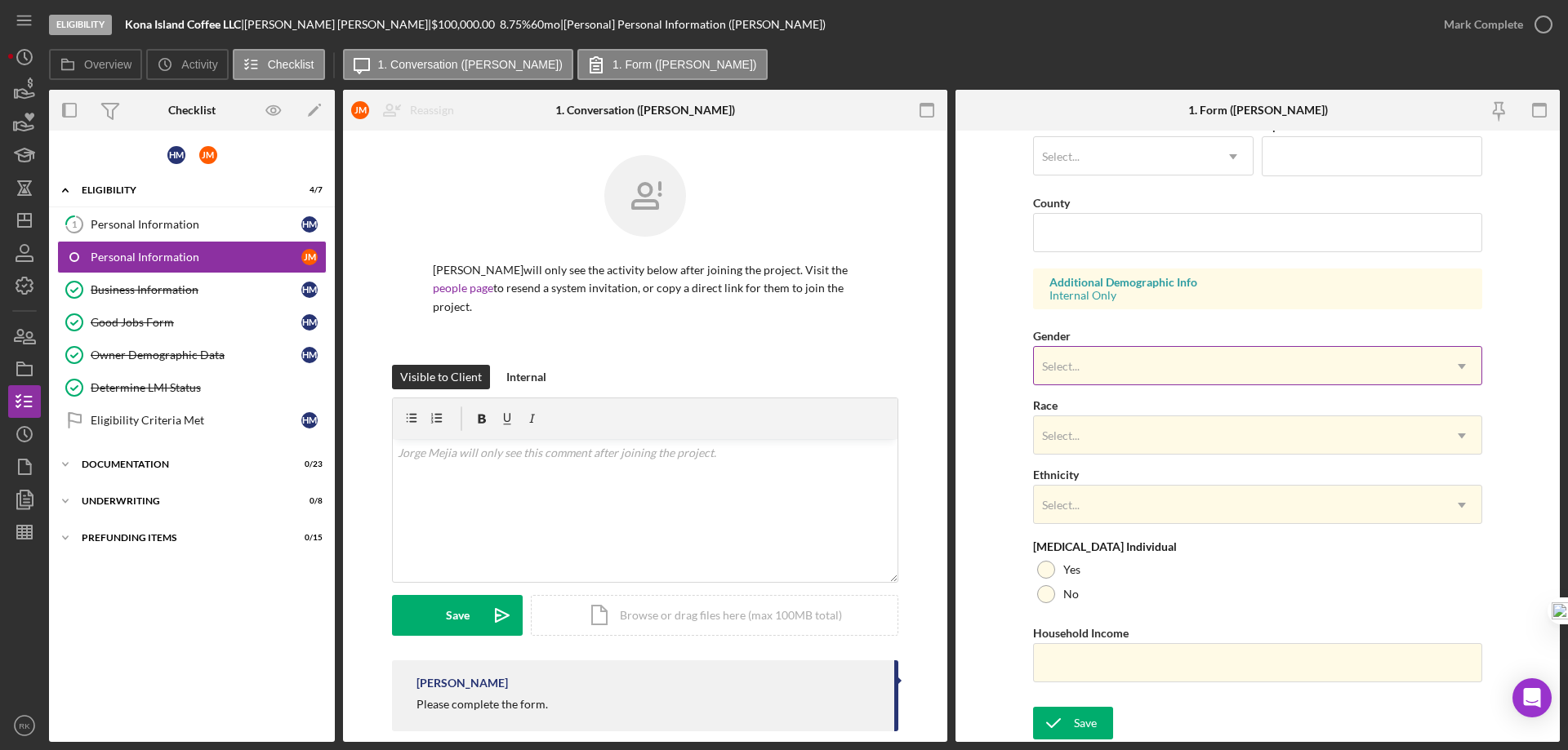
click at [1154, 374] on div "Select..." at bounding box center [1237, 367] width 408 height 37
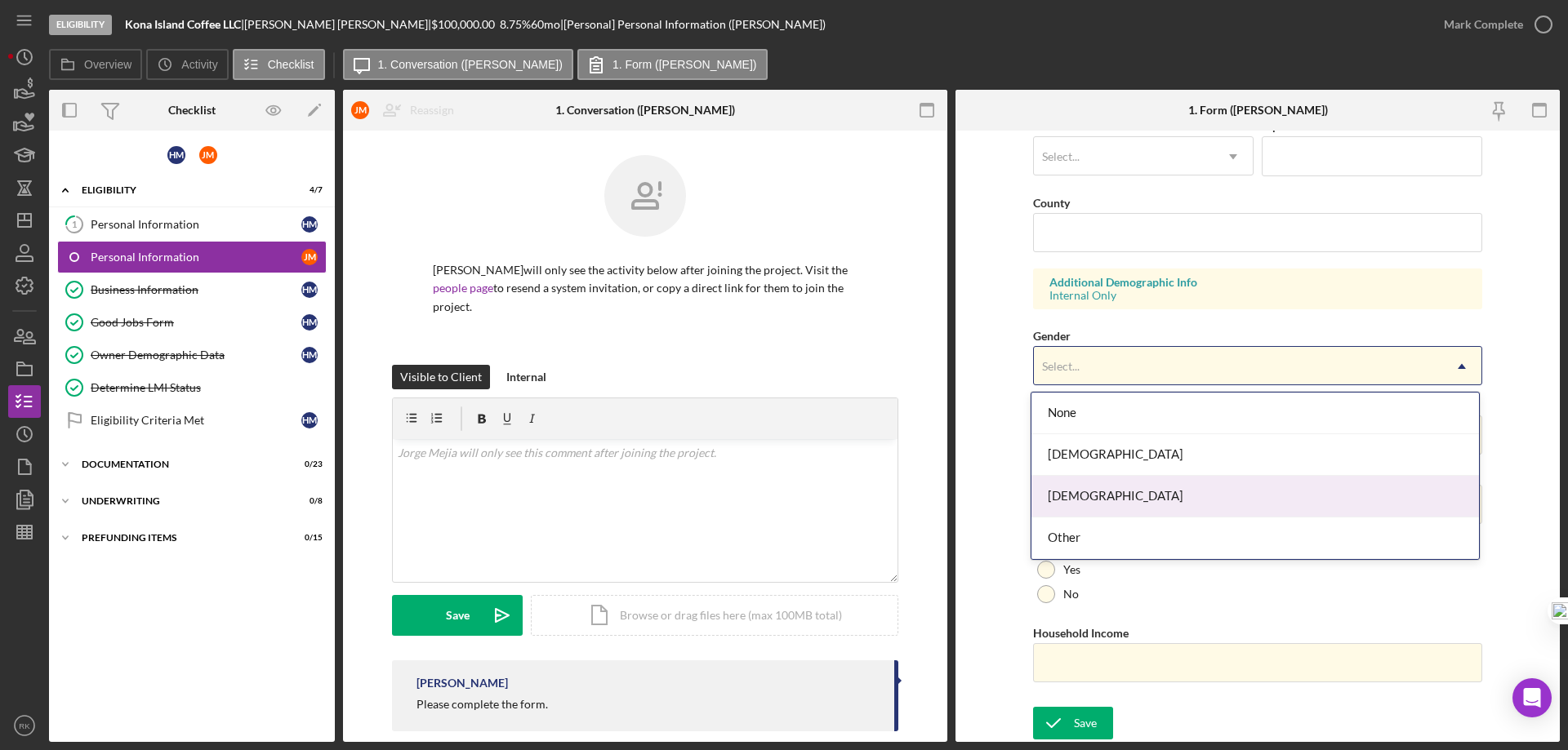
click at [1095, 486] on div "[DEMOGRAPHIC_DATA]" at bounding box center [1254, 497] width 447 height 42
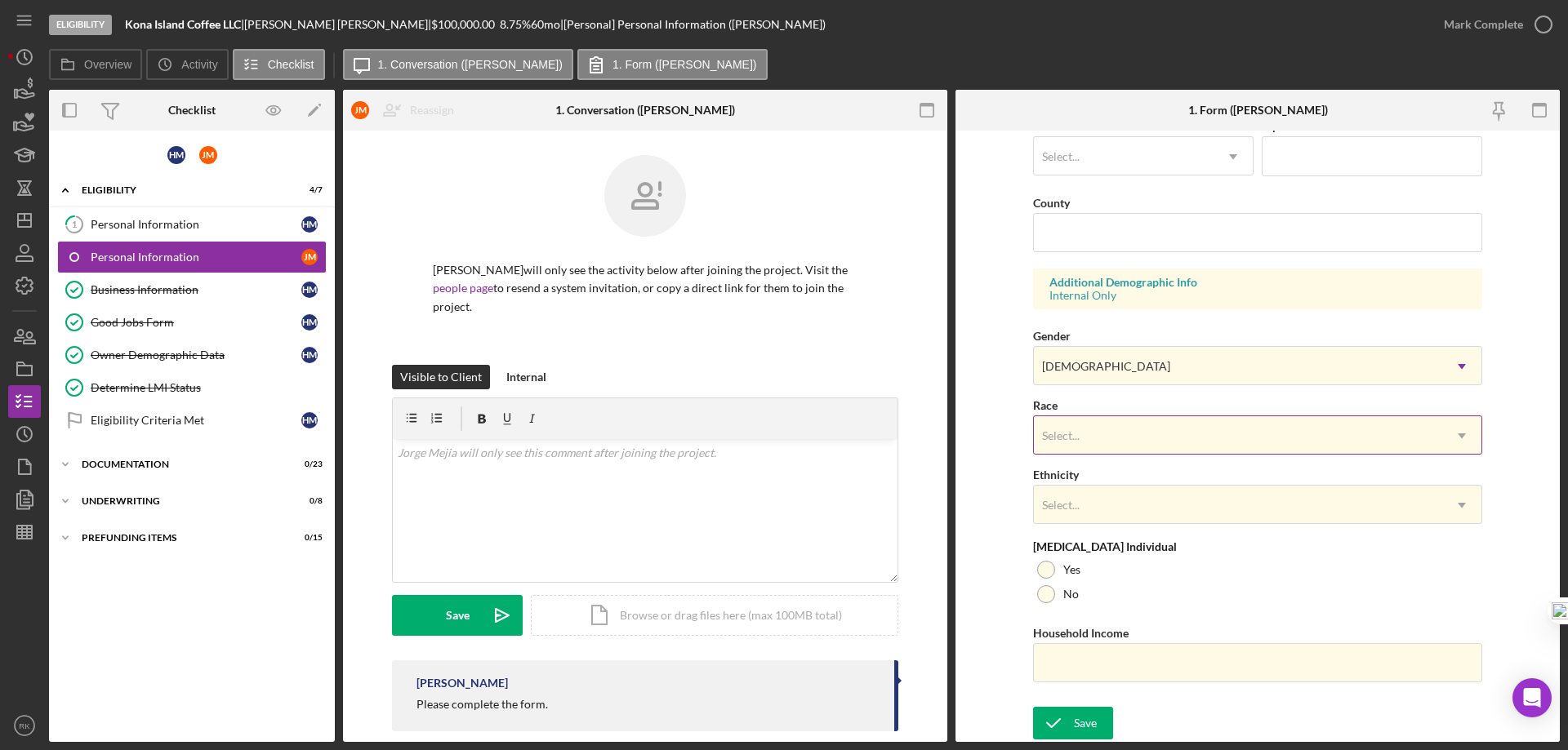
click at [1069, 444] on div "Select..." at bounding box center [1237, 436] width 408 height 37
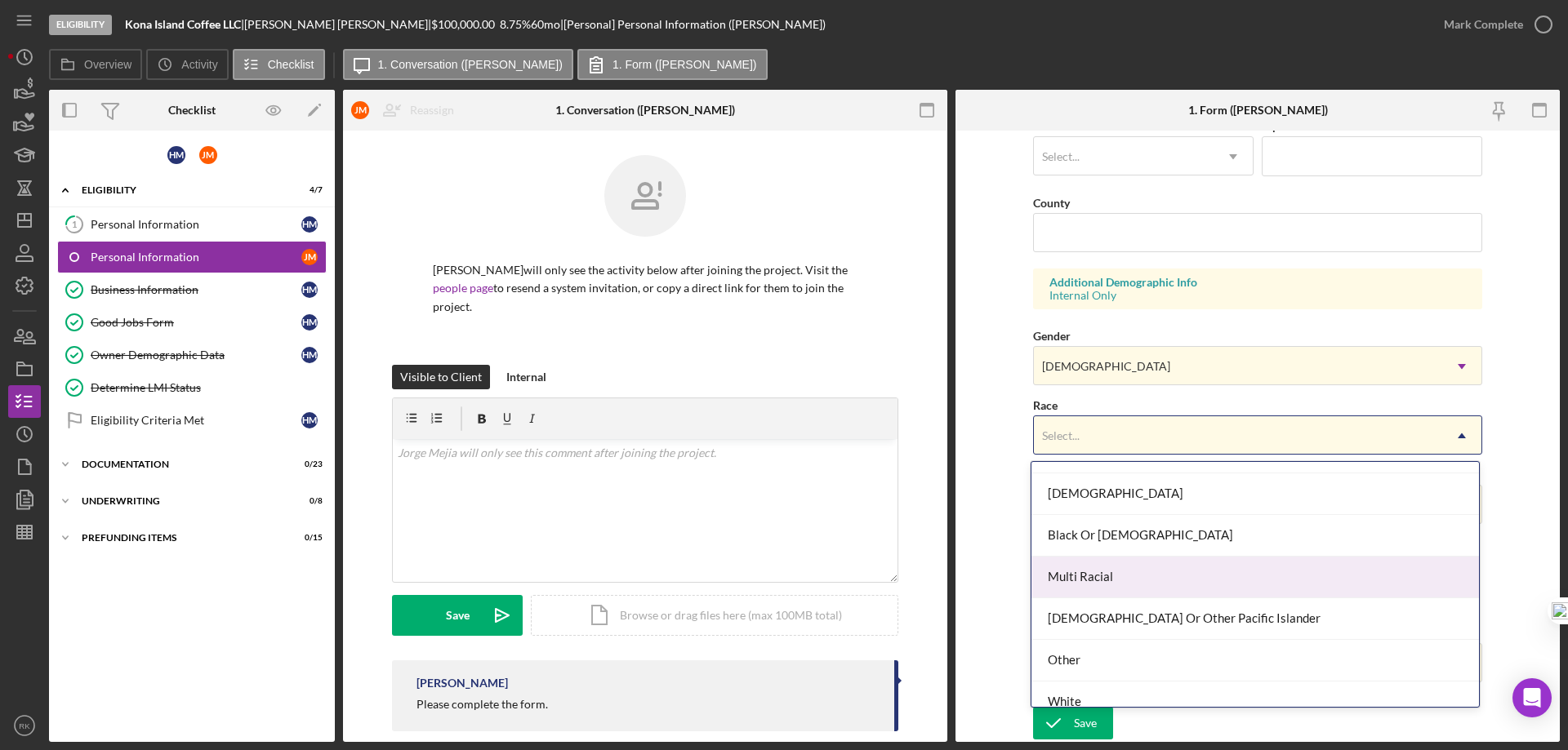
scroll to position [88, 0]
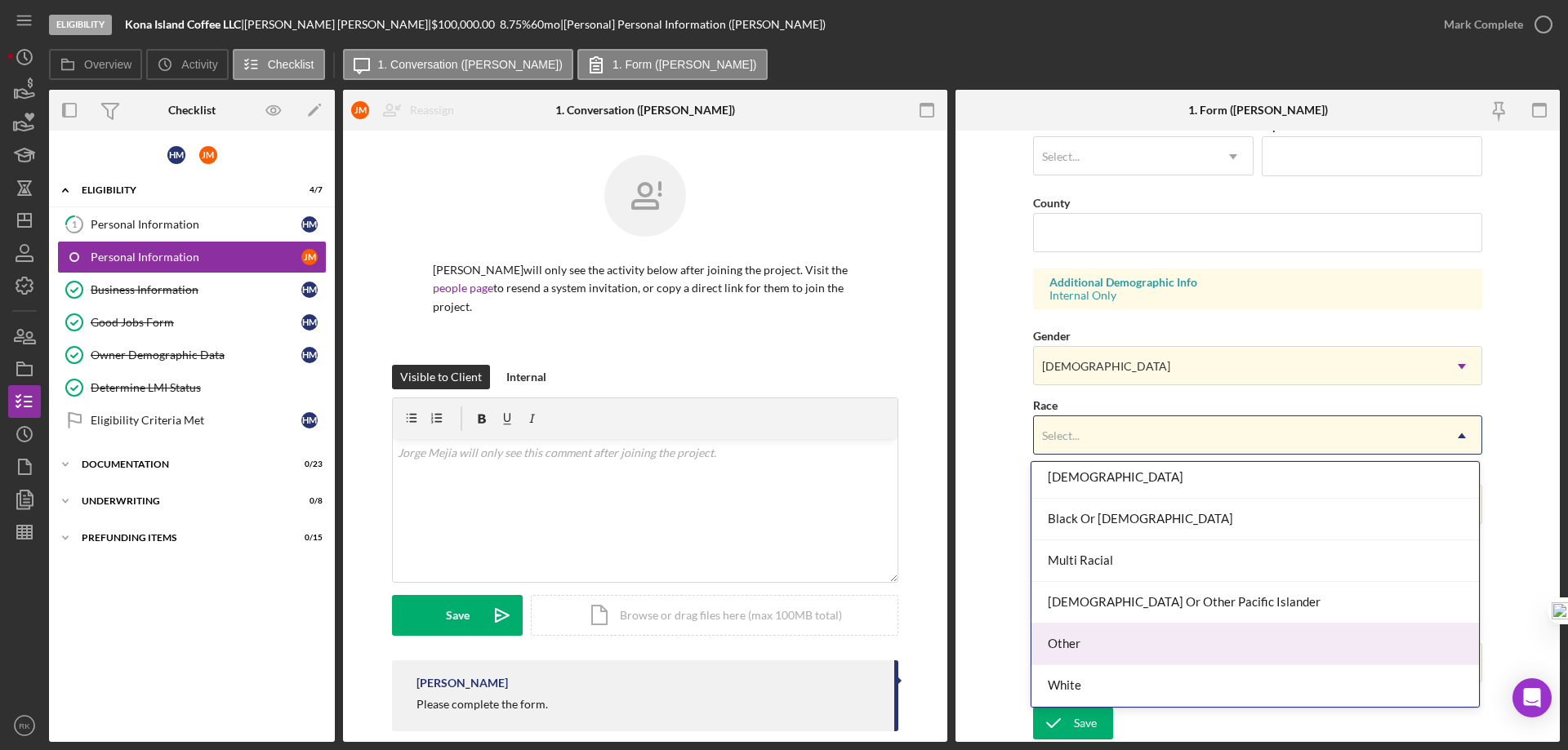
click at [1085, 650] on div "Other" at bounding box center [1254, 644] width 447 height 42
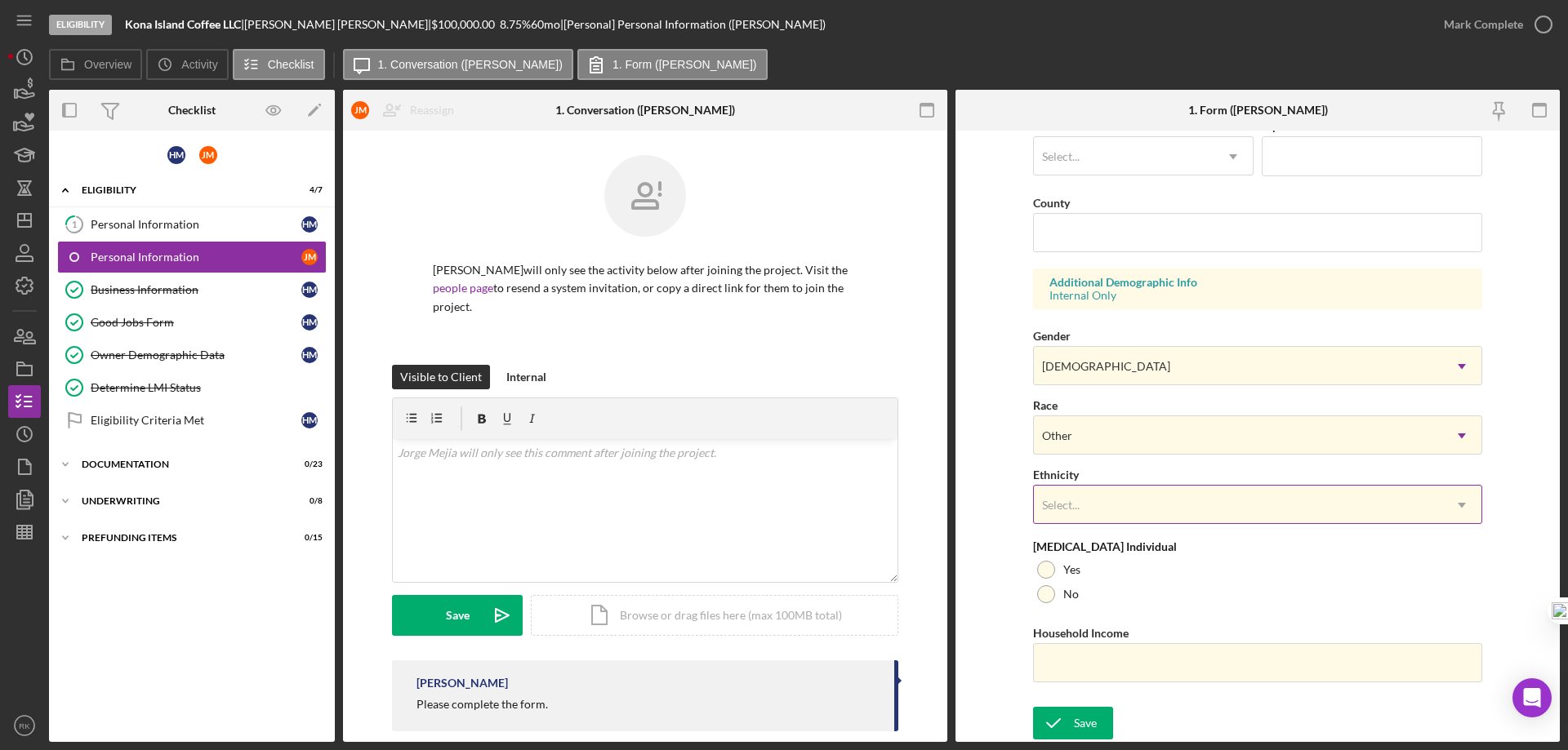
click at [1087, 513] on div "Select..." at bounding box center [1237, 506] width 408 height 37
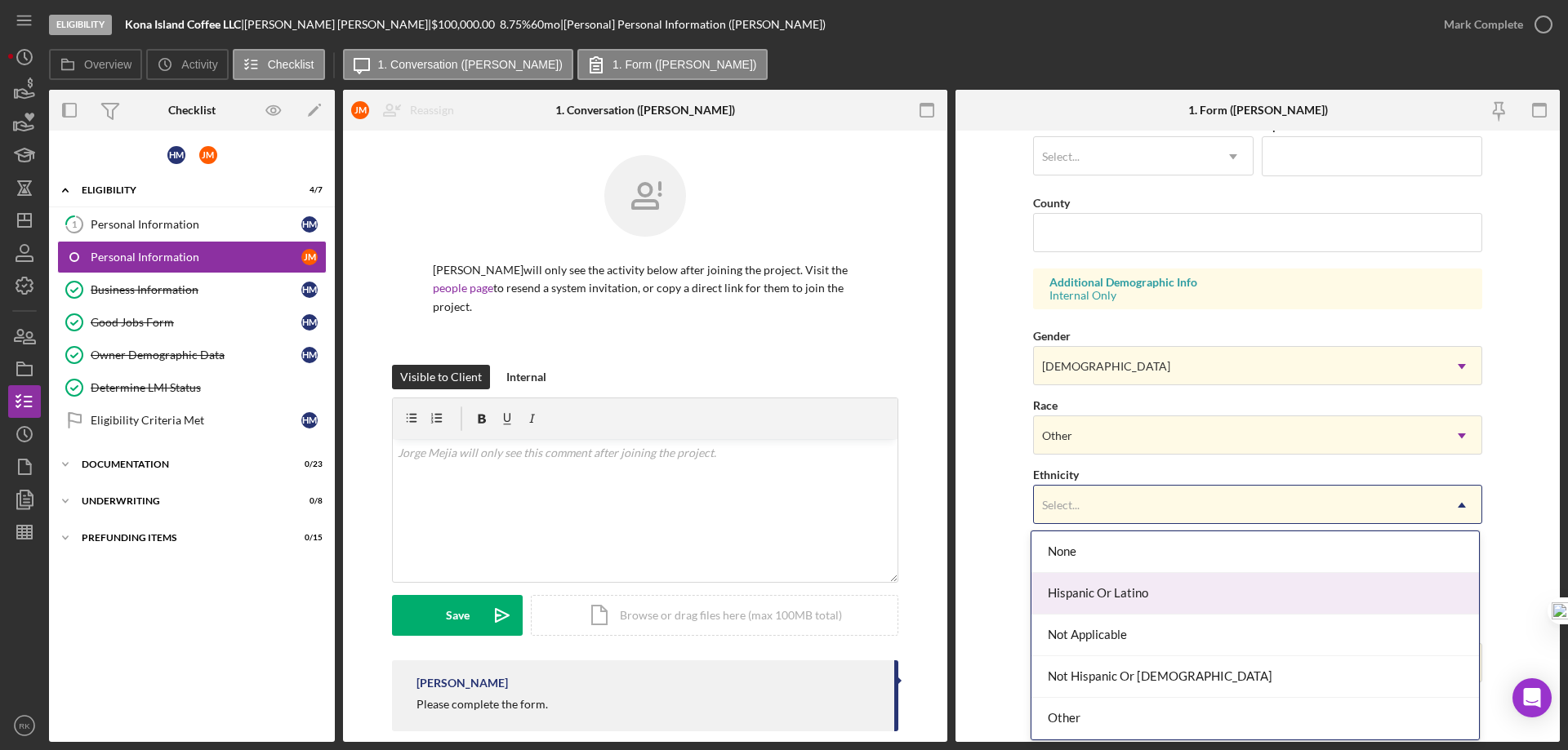
click at [1100, 599] on div "Hispanic Or Latino" at bounding box center [1254, 594] width 447 height 42
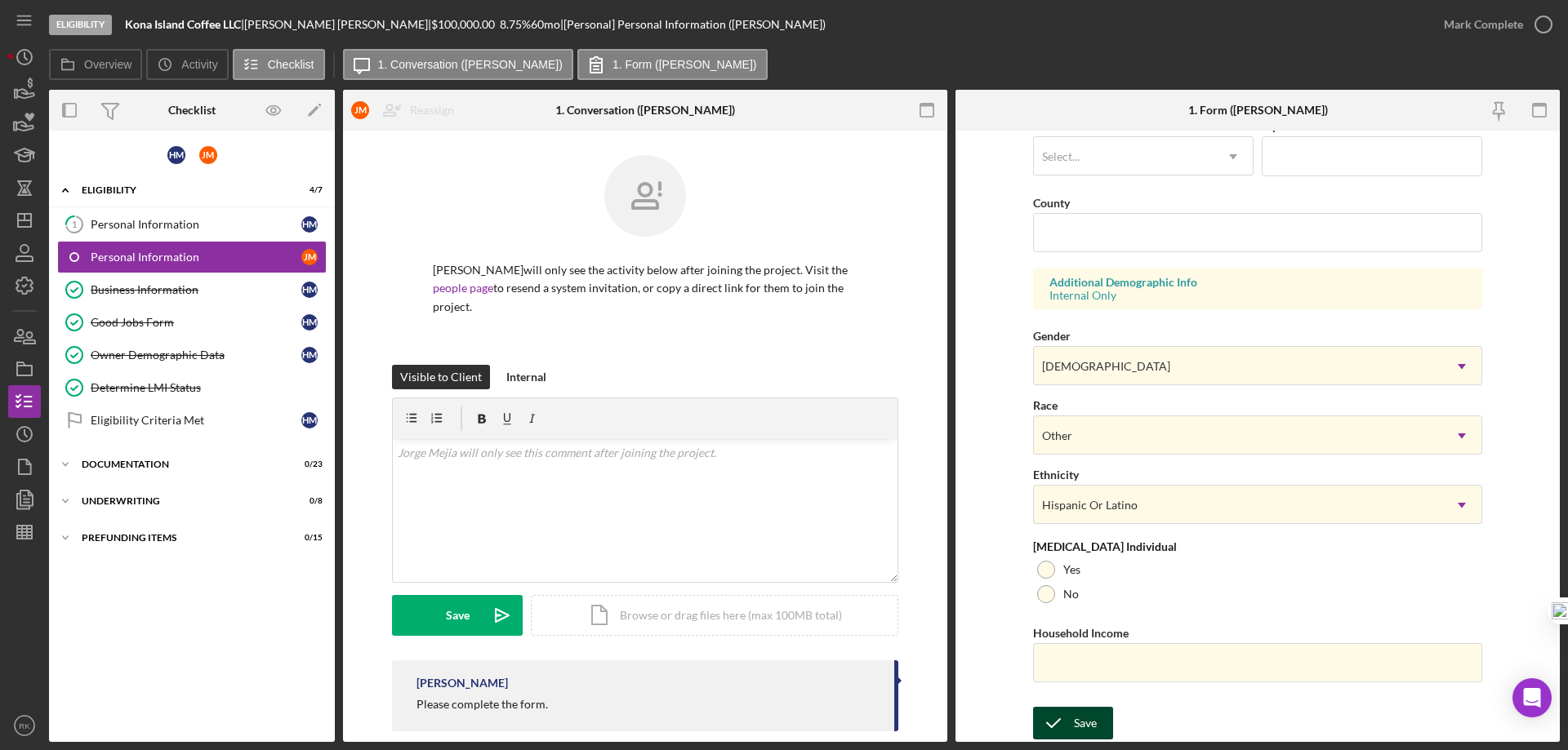
click at [1088, 725] on div "Save" at bounding box center [1085, 723] width 22 height 32
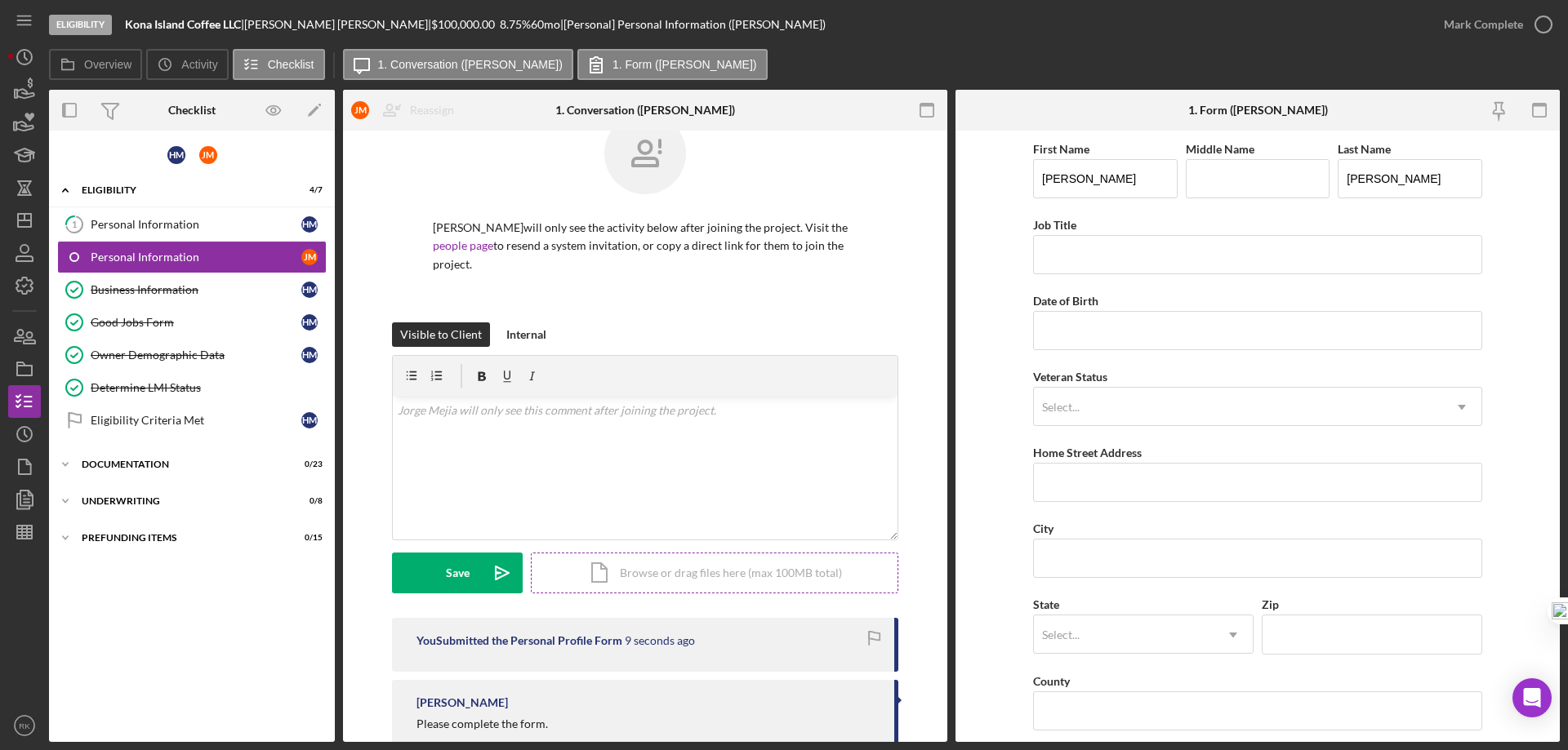
scroll to position [66, 0]
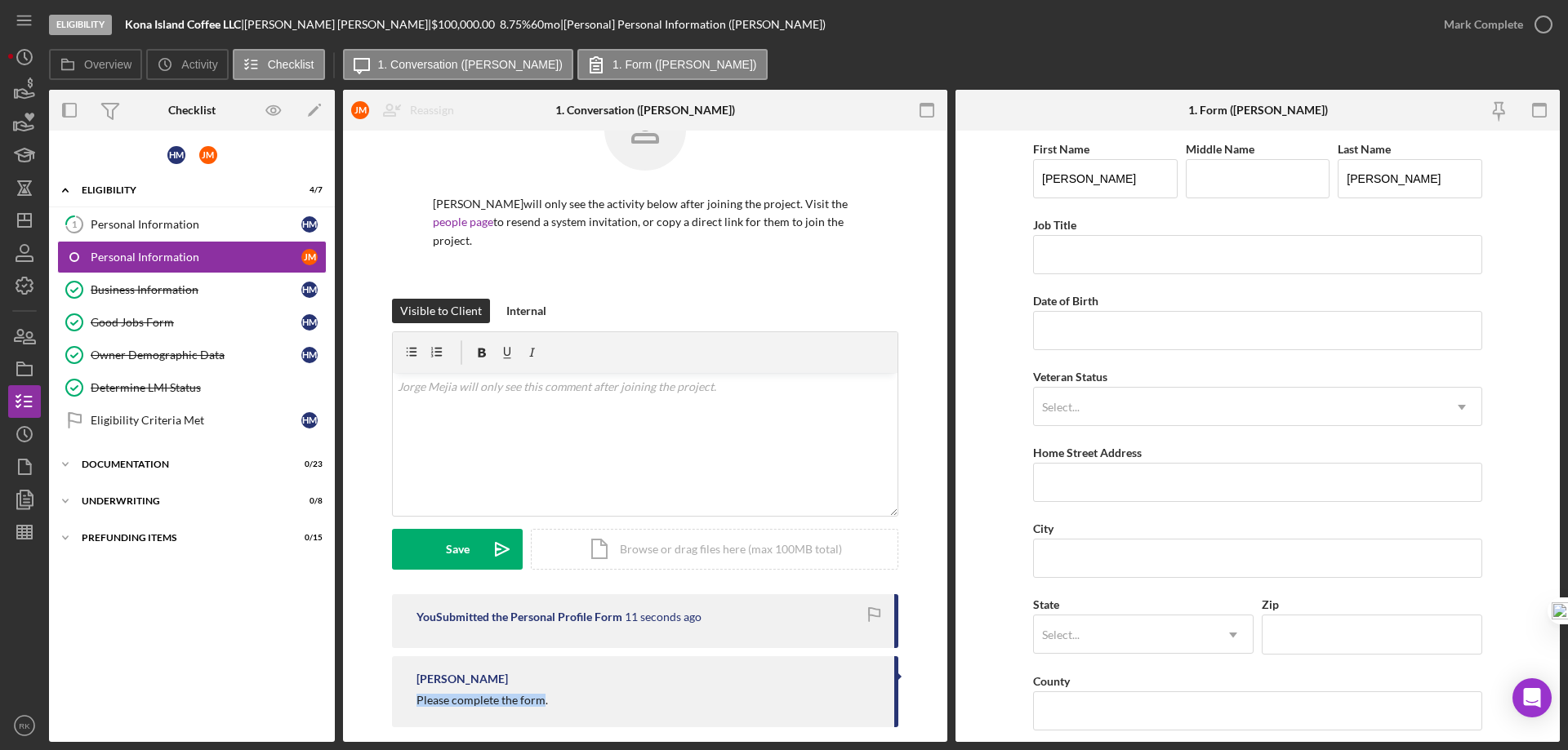
drag, startPoint x: 412, startPoint y: 685, endPoint x: 540, endPoint y: 685, distance: 128.0
click at [540, 685] on div "[PERSON_NAME] Please complete the form." at bounding box center [646, 691] width 507 height 71
copy div "Please complete the form"
click at [463, 386] on div "v Color teal Color pink Remove color Add row above Add row below Add column bef…" at bounding box center [646, 445] width 505 height 143
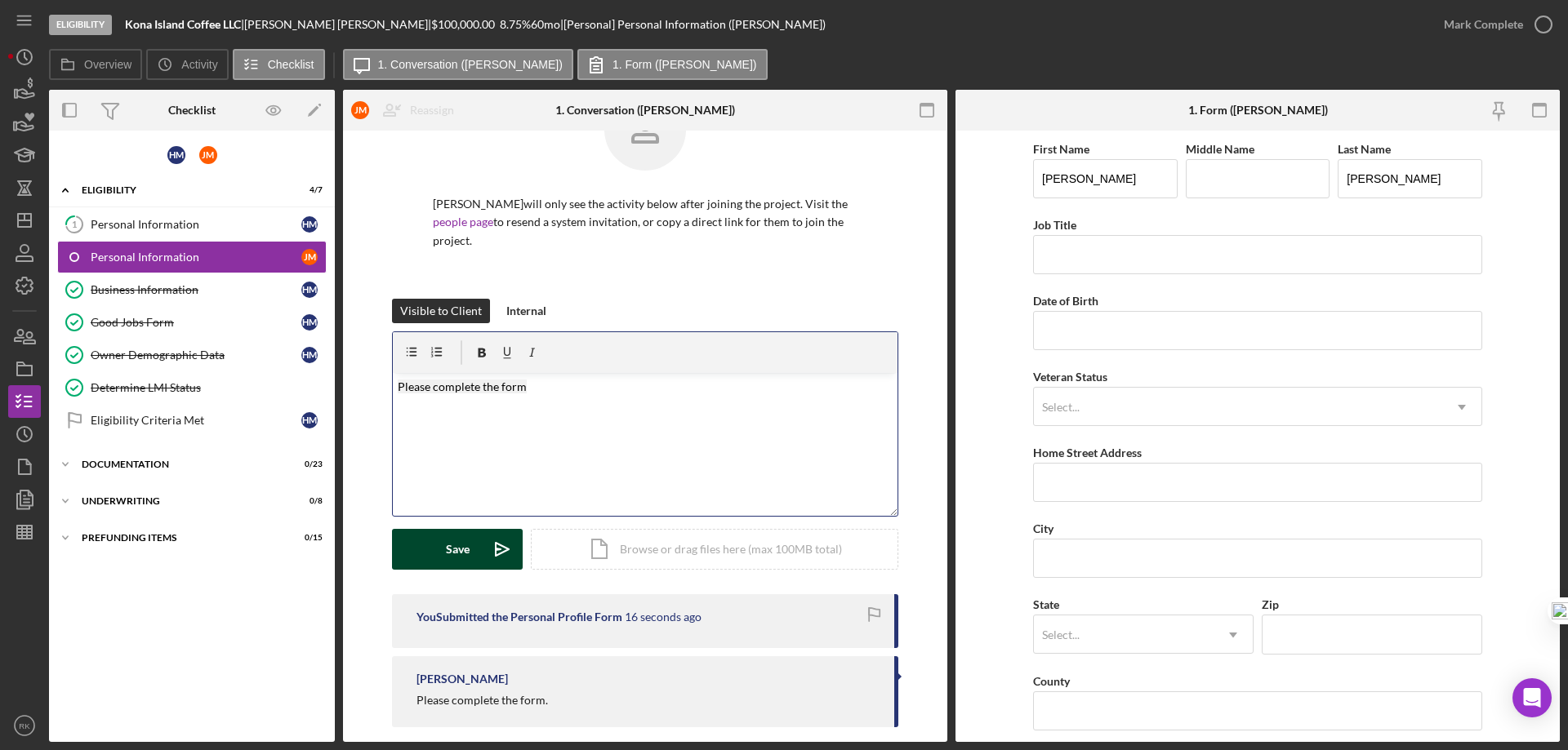
click at [466, 536] on div "Save" at bounding box center [458, 550] width 23 height 41
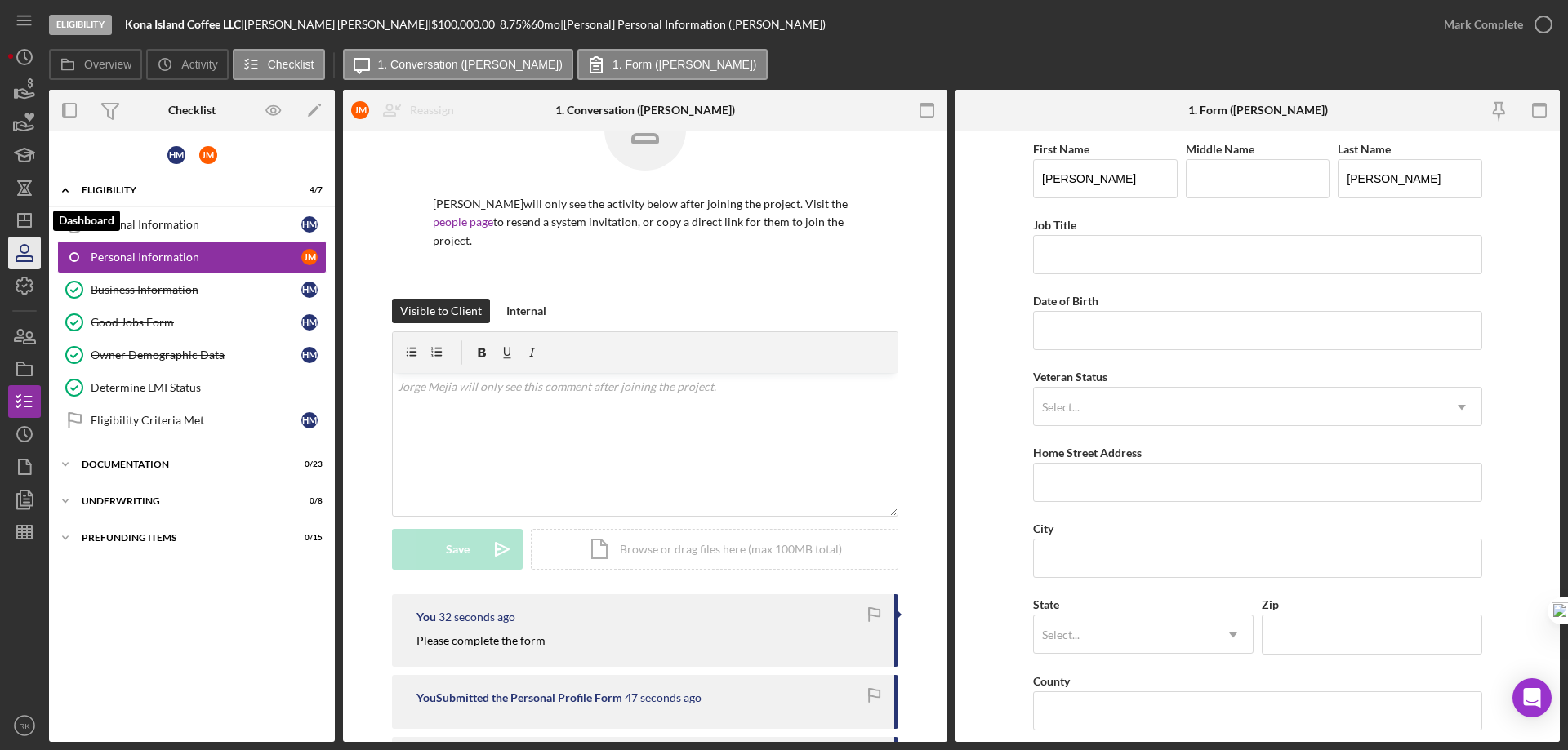
drag, startPoint x: 25, startPoint y: 216, endPoint x: 37, endPoint y: 253, distance: 38.9
click at [24, 216] on line "button" at bounding box center [24, 217] width 0 height 7
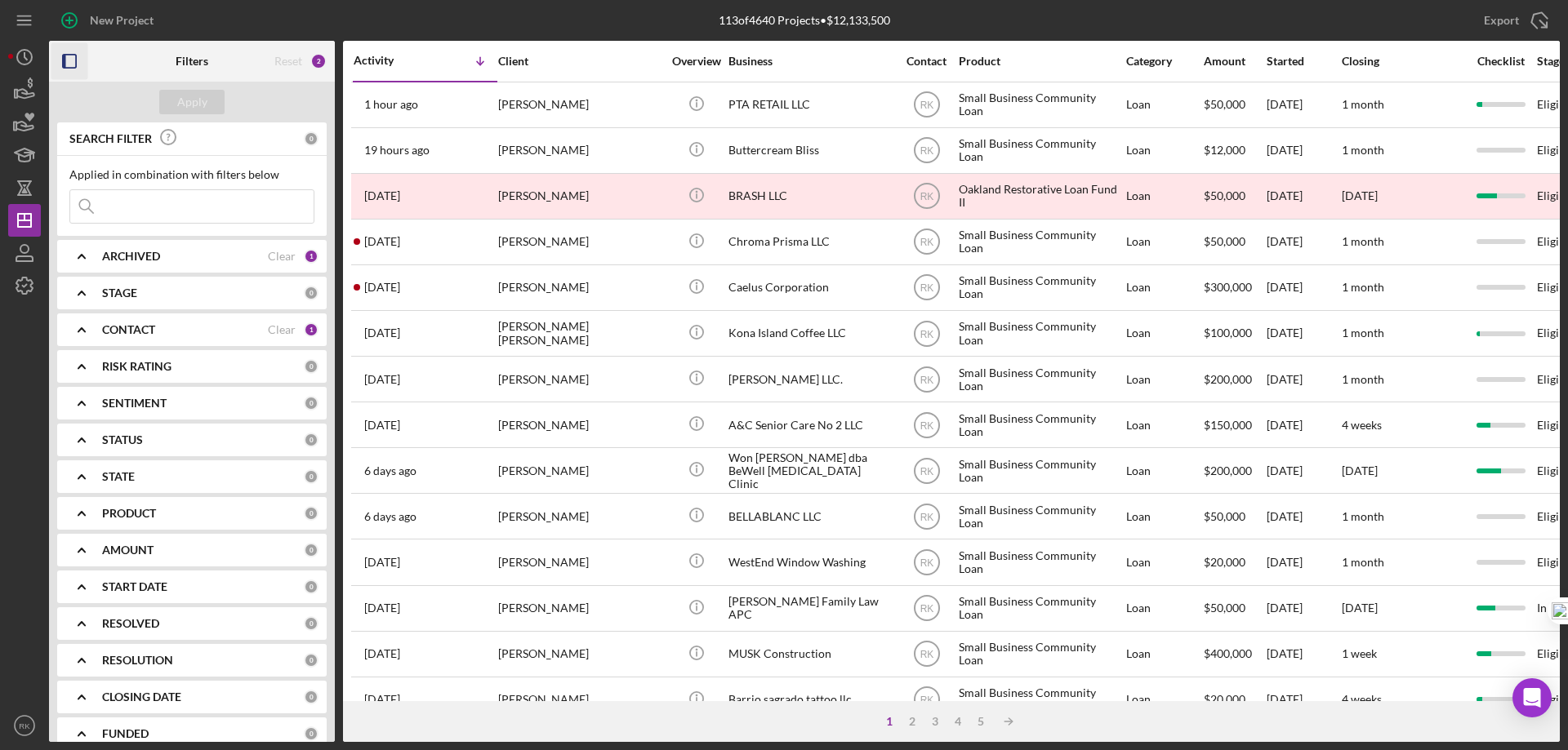
click at [65, 55] on rect "button" at bounding box center [64, 61] width 3 height 13
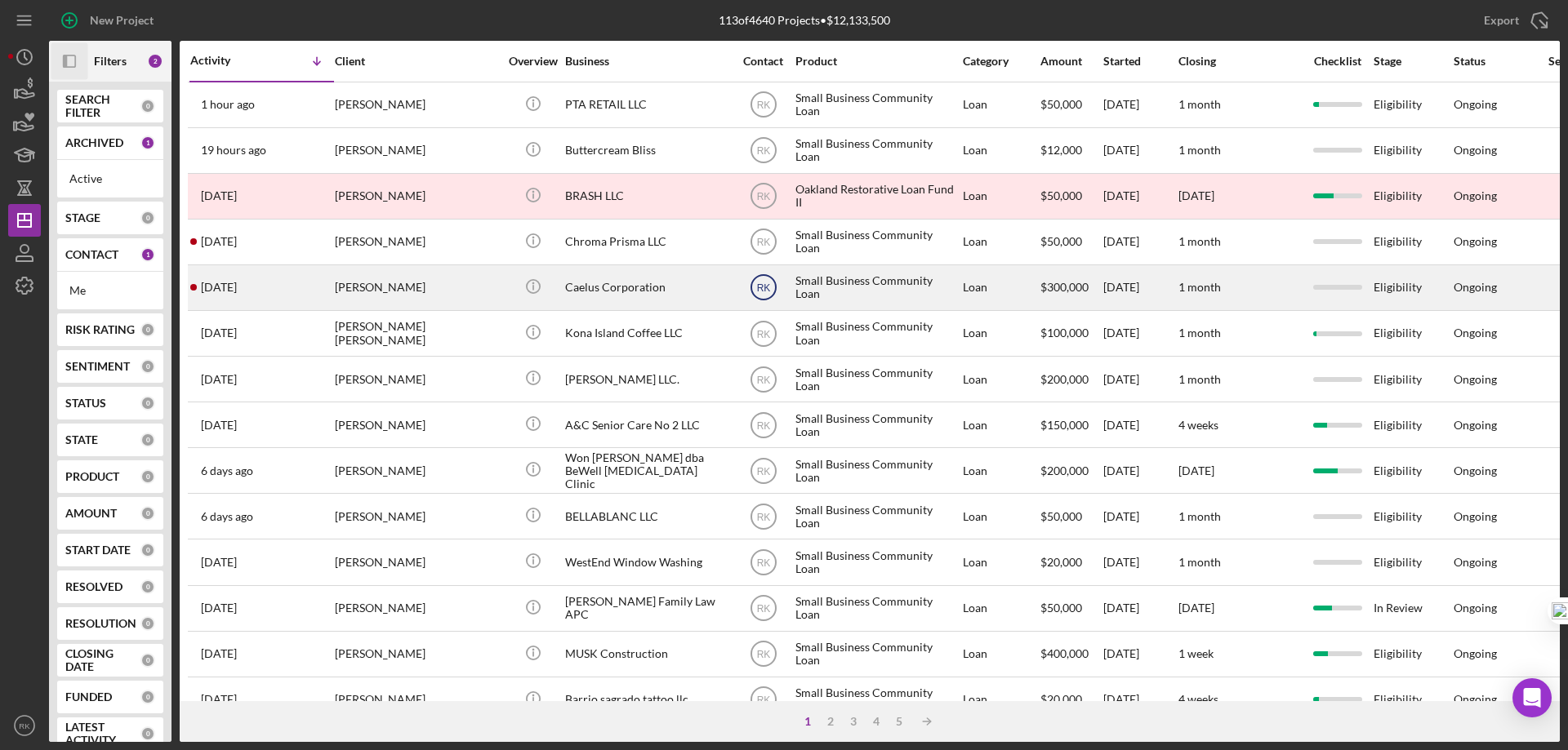
click at [764, 111] on text "RK" at bounding box center [763, 106] width 14 height 12
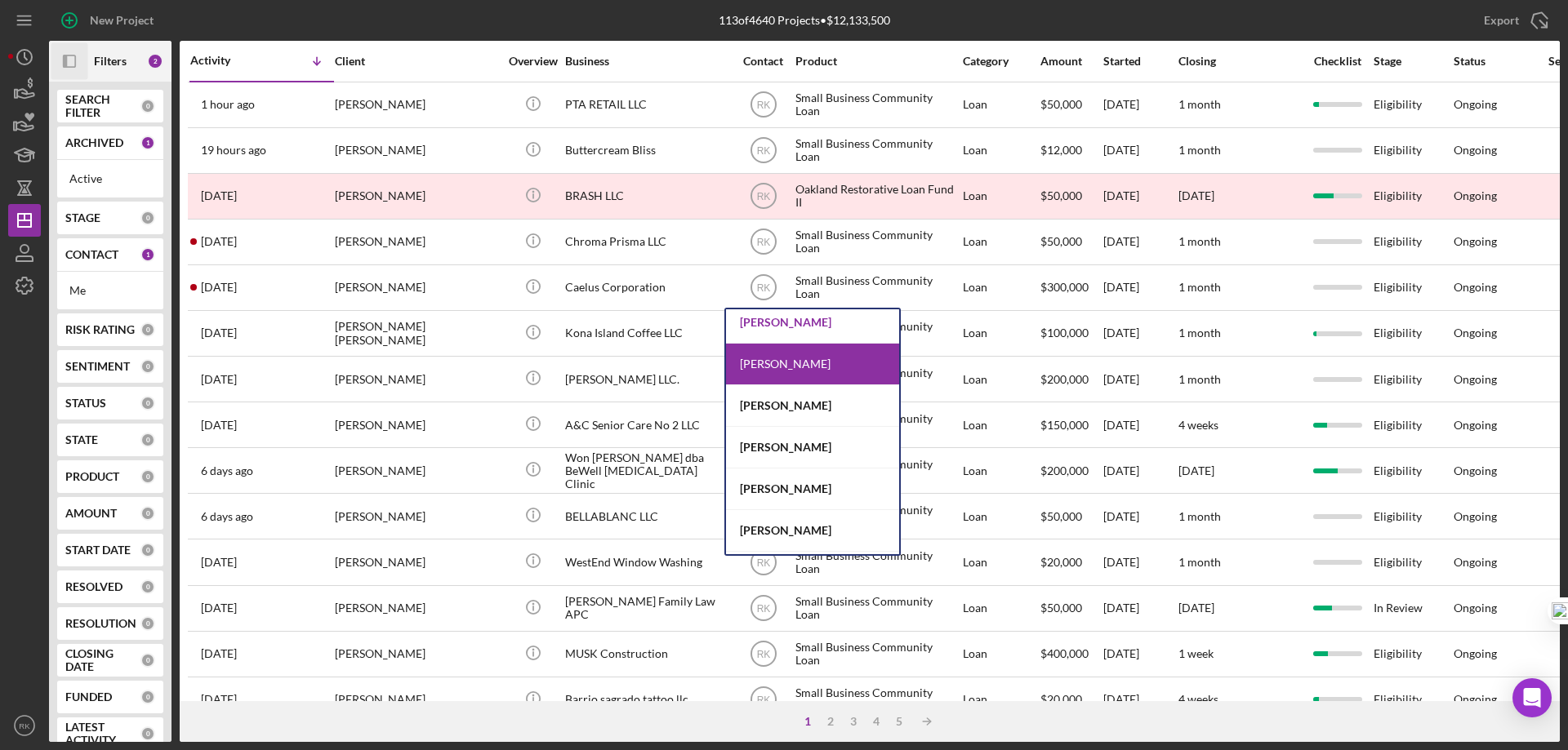
scroll to position [217, 0]
click at [775, 447] on div "[PERSON_NAME]" at bounding box center [812, 446] width 173 height 42
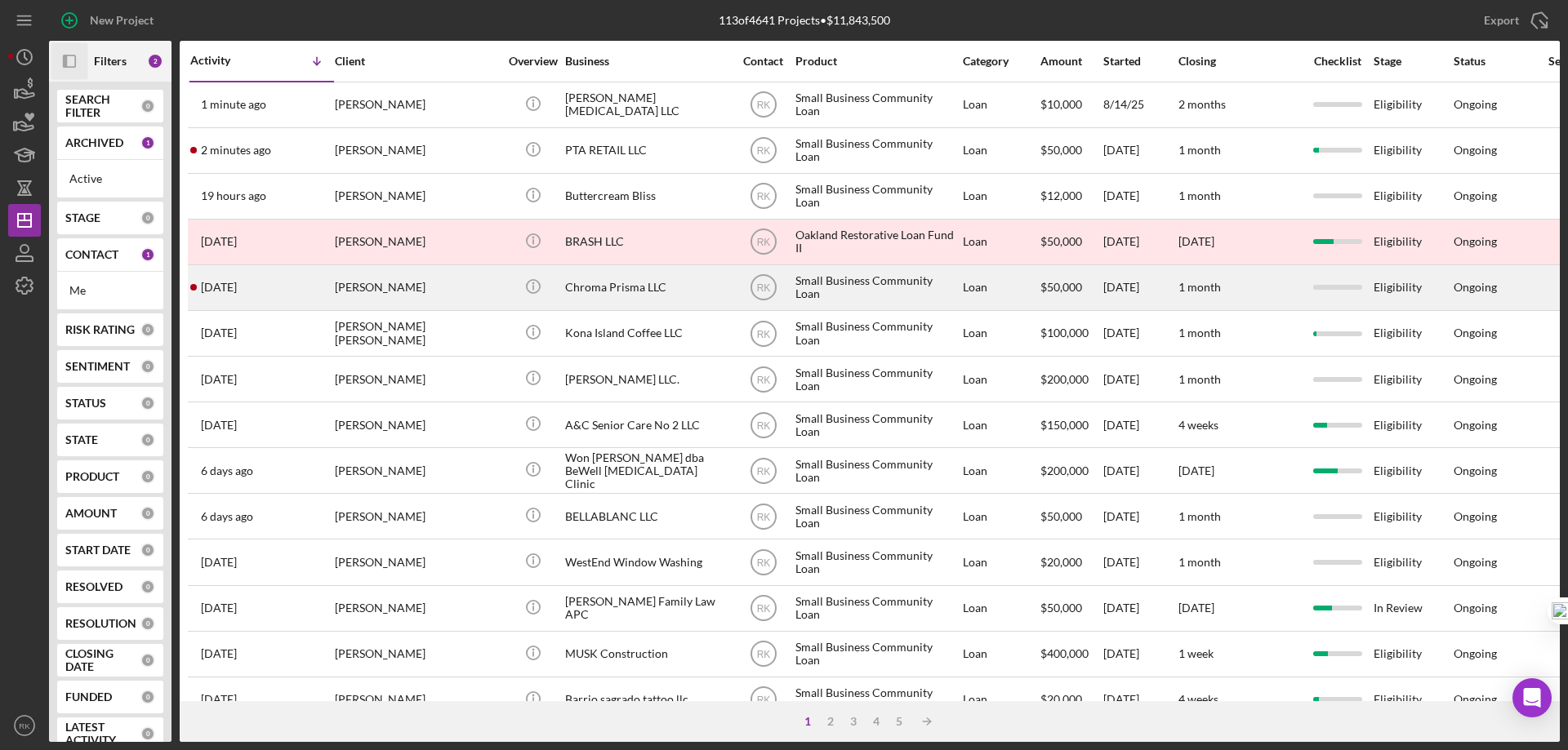
click at [582, 286] on div "Chroma Prisma LLC" at bounding box center [647, 287] width 163 height 43
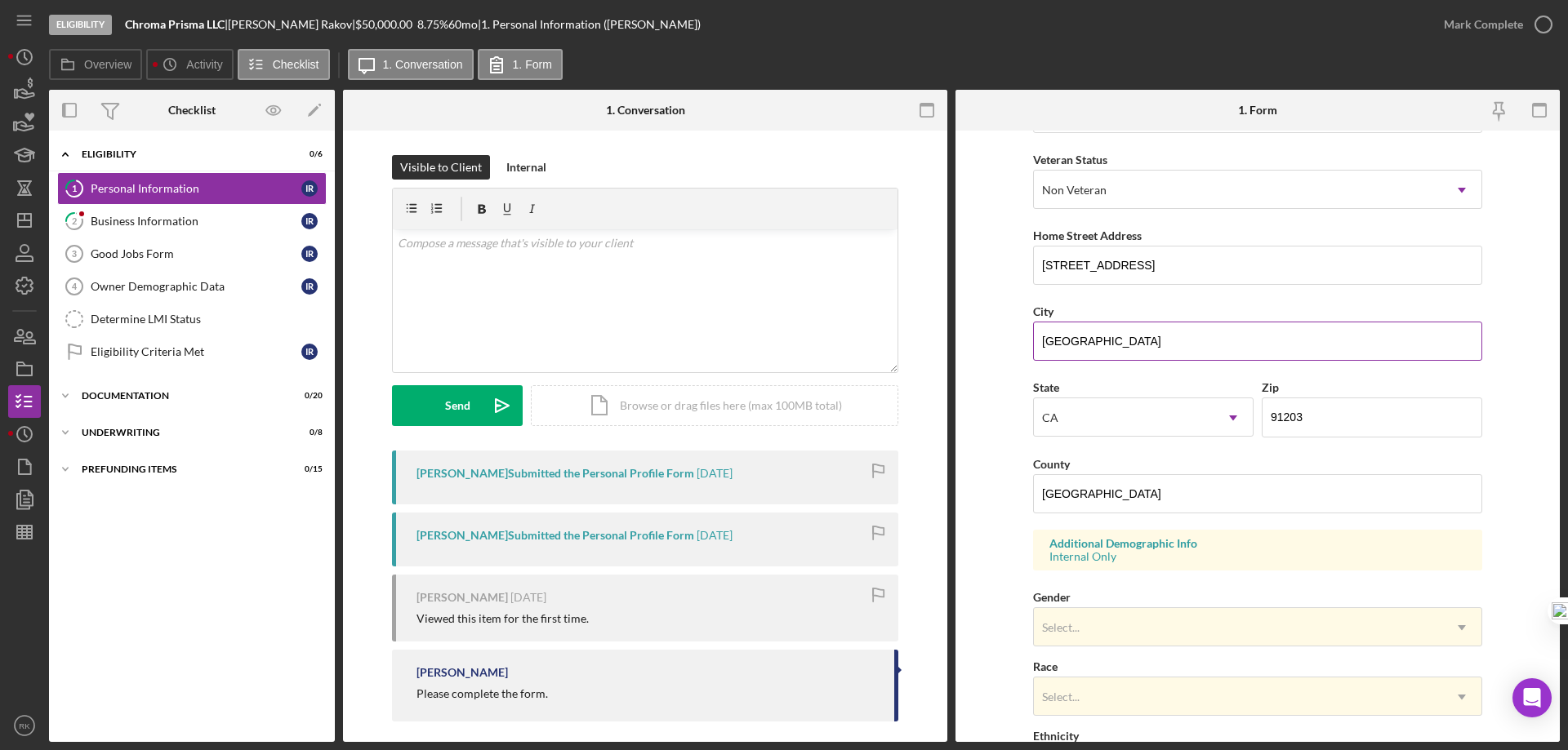
scroll to position [218, 0]
drag, startPoint x: 1140, startPoint y: 265, endPoint x: 1059, endPoint y: 264, distance: 81.0
click at [1024, 272] on form "First Name [PERSON_NAME] Middle Name Last Name [PERSON_NAME] Job Title Videogra…" at bounding box center [1258, 436] width 605 height 611
drag, startPoint x: 1117, startPoint y: 493, endPoint x: 1004, endPoint y: 501, distance: 113.3
click at [1004, 498] on form "First Name [PERSON_NAME] Middle Name Last Name [PERSON_NAME] Job Title Videogra…" at bounding box center [1258, 436] width 605 height 611
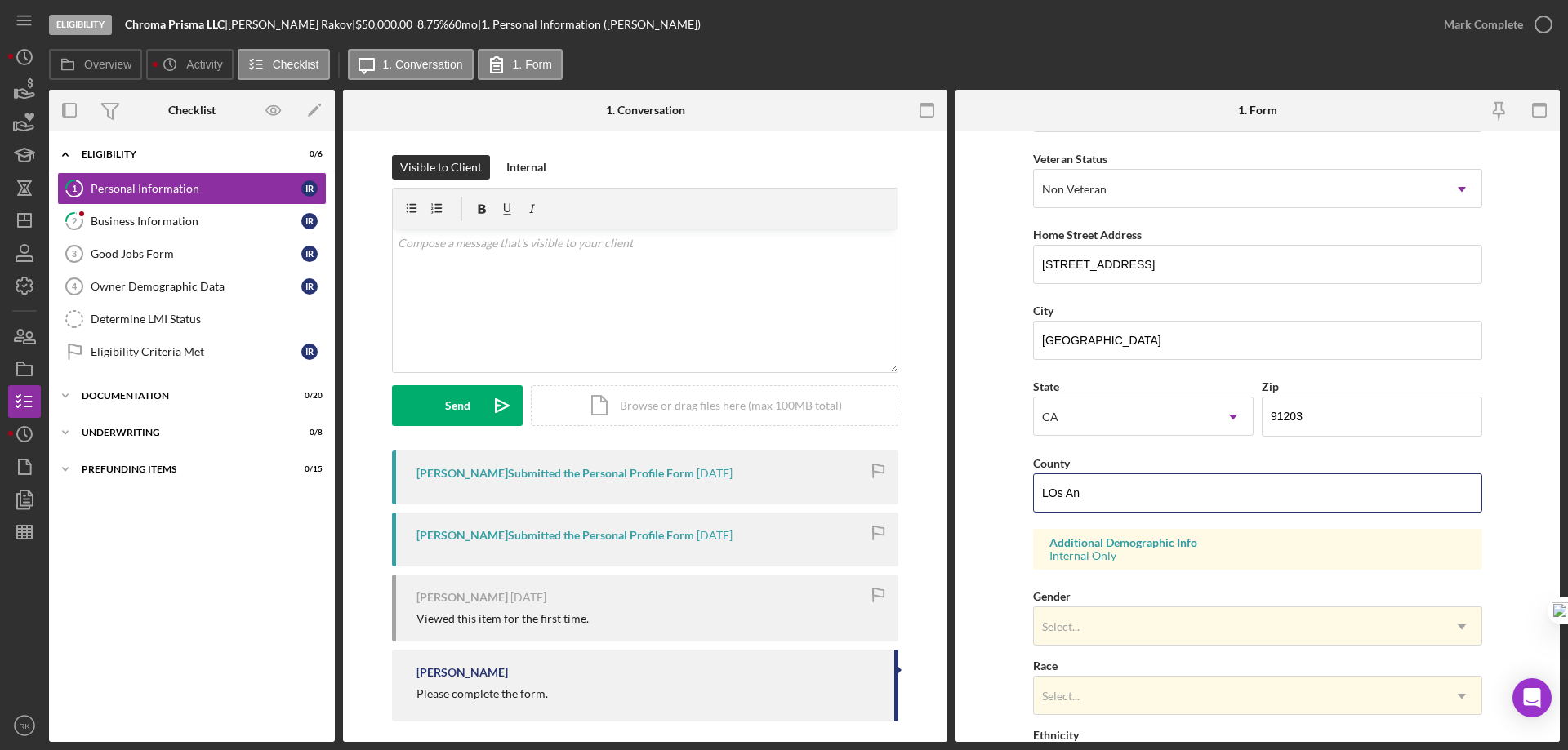
type input "[GEOGRAPHIC_DATA]"
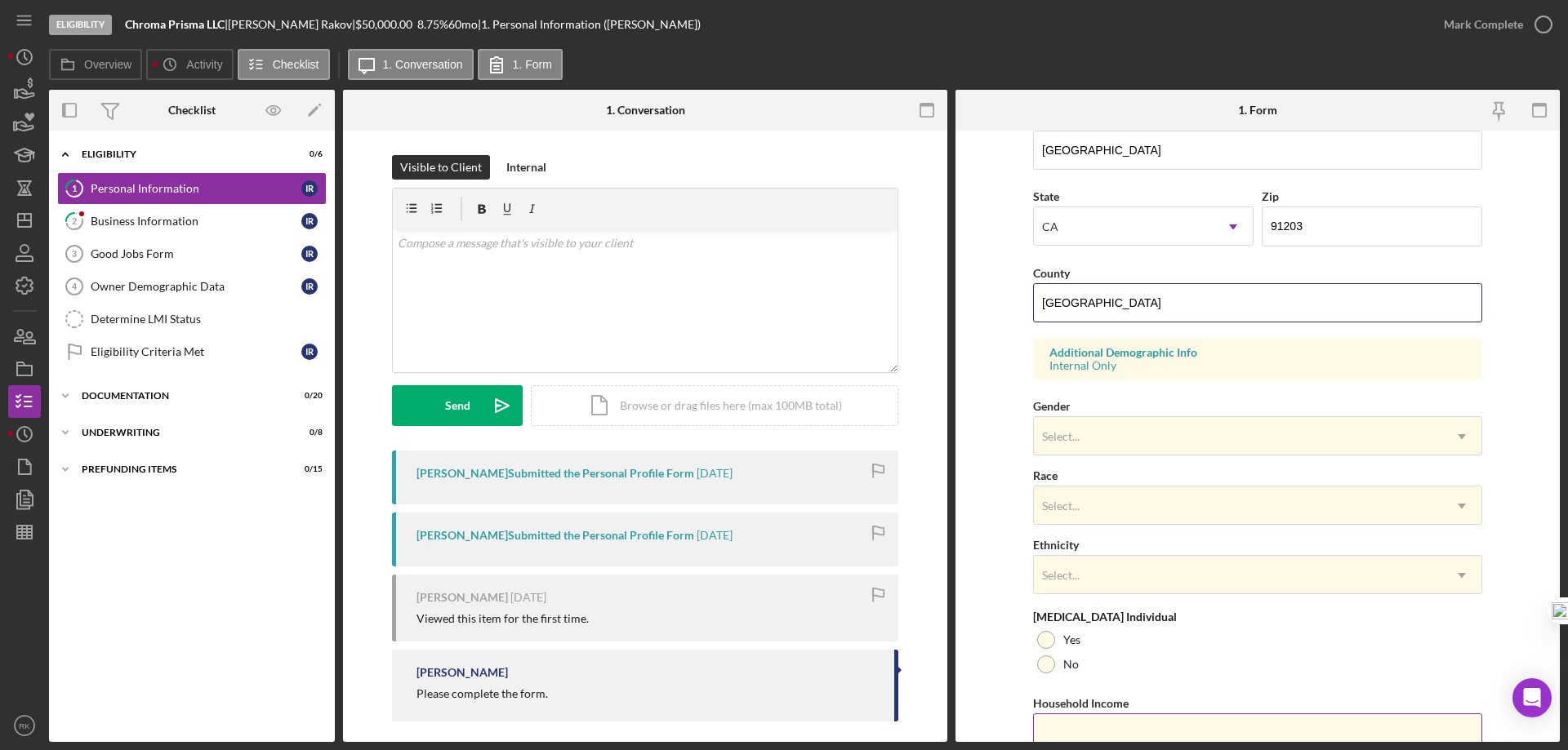
scroll to position [478, 0]
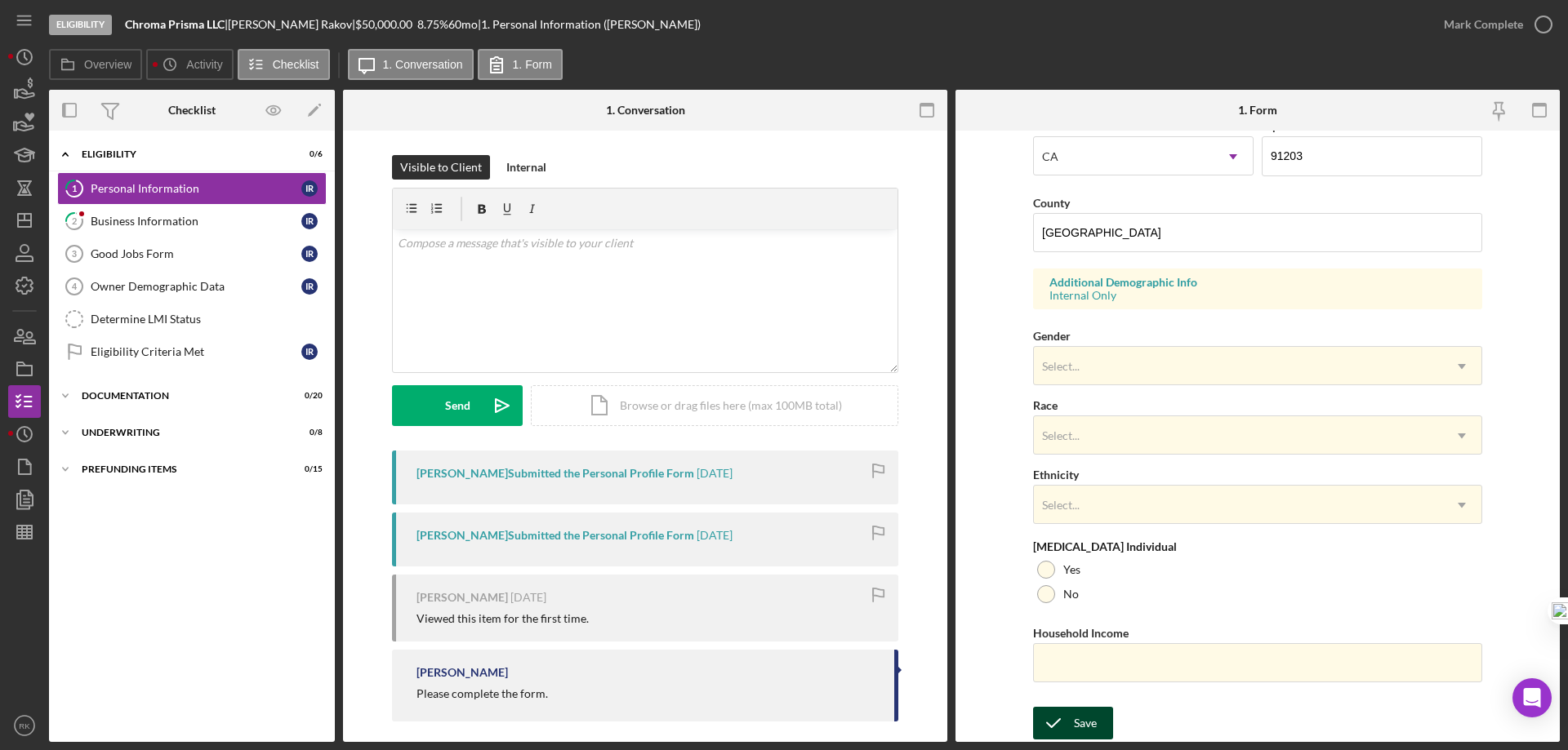
click at [1087, 713] on div "Save" at bounding box center [1085, 723] width 22 height 32
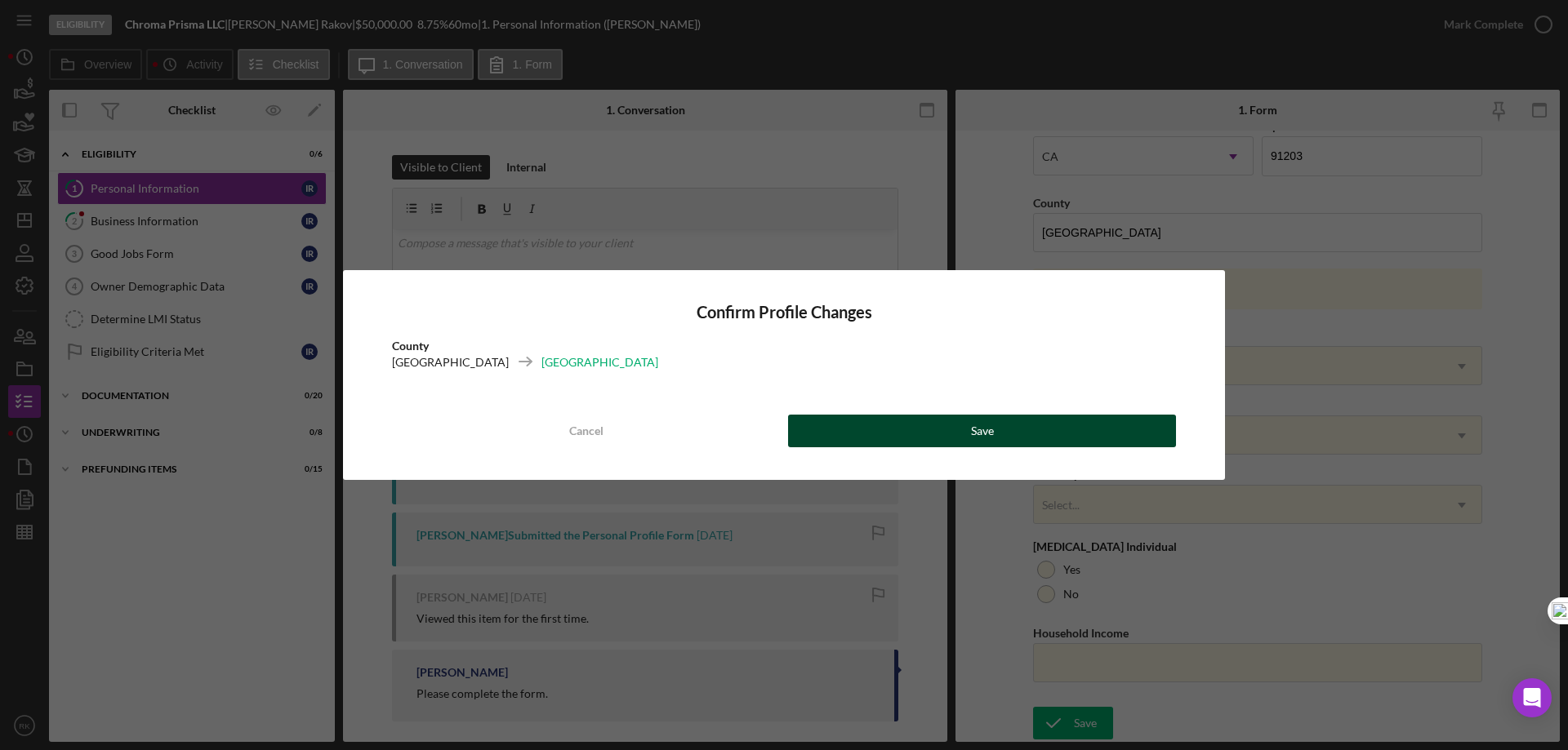
click at [998, 422] on button "Save" at bounding box center [982, 430] width 388 height 32
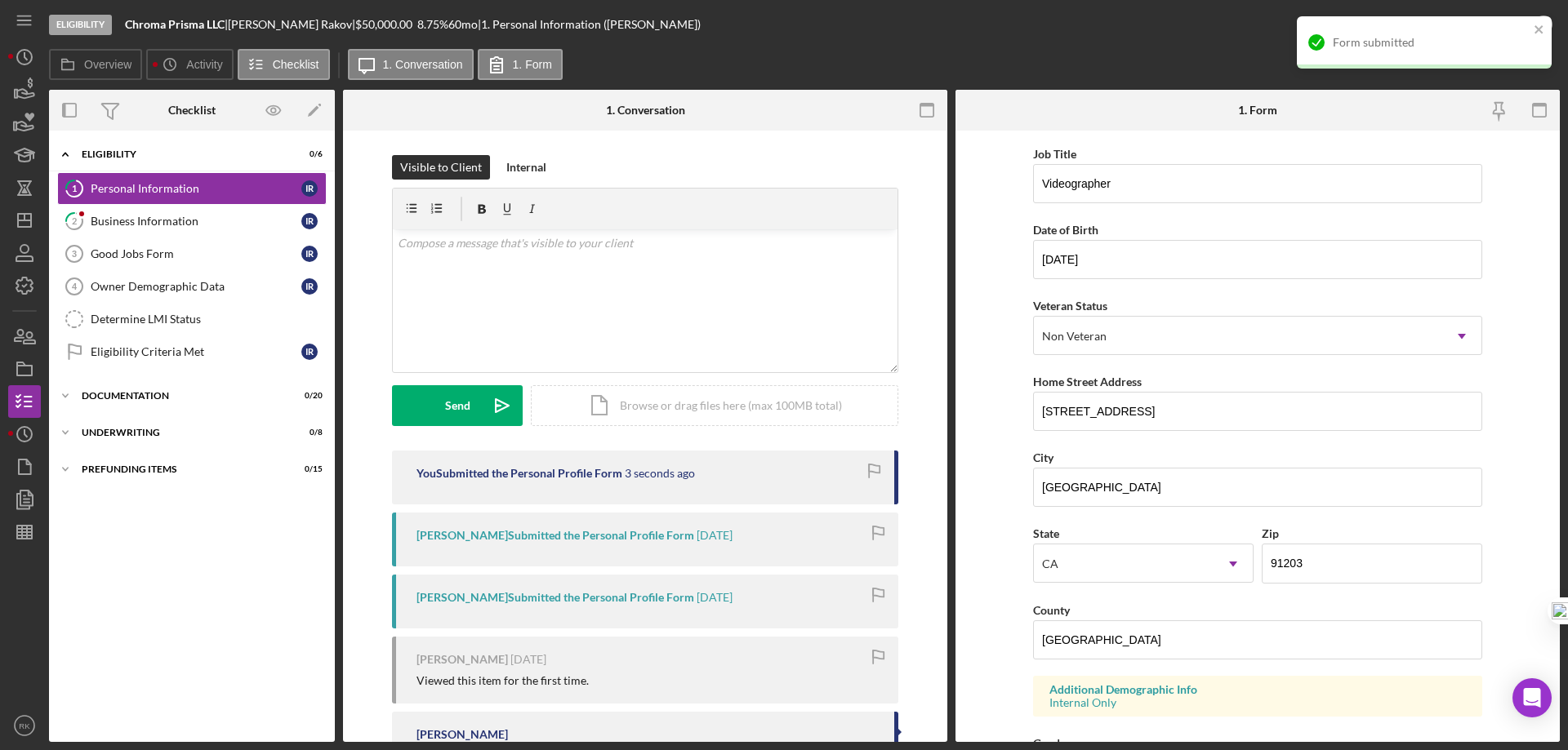
scroll to position [70, 0]
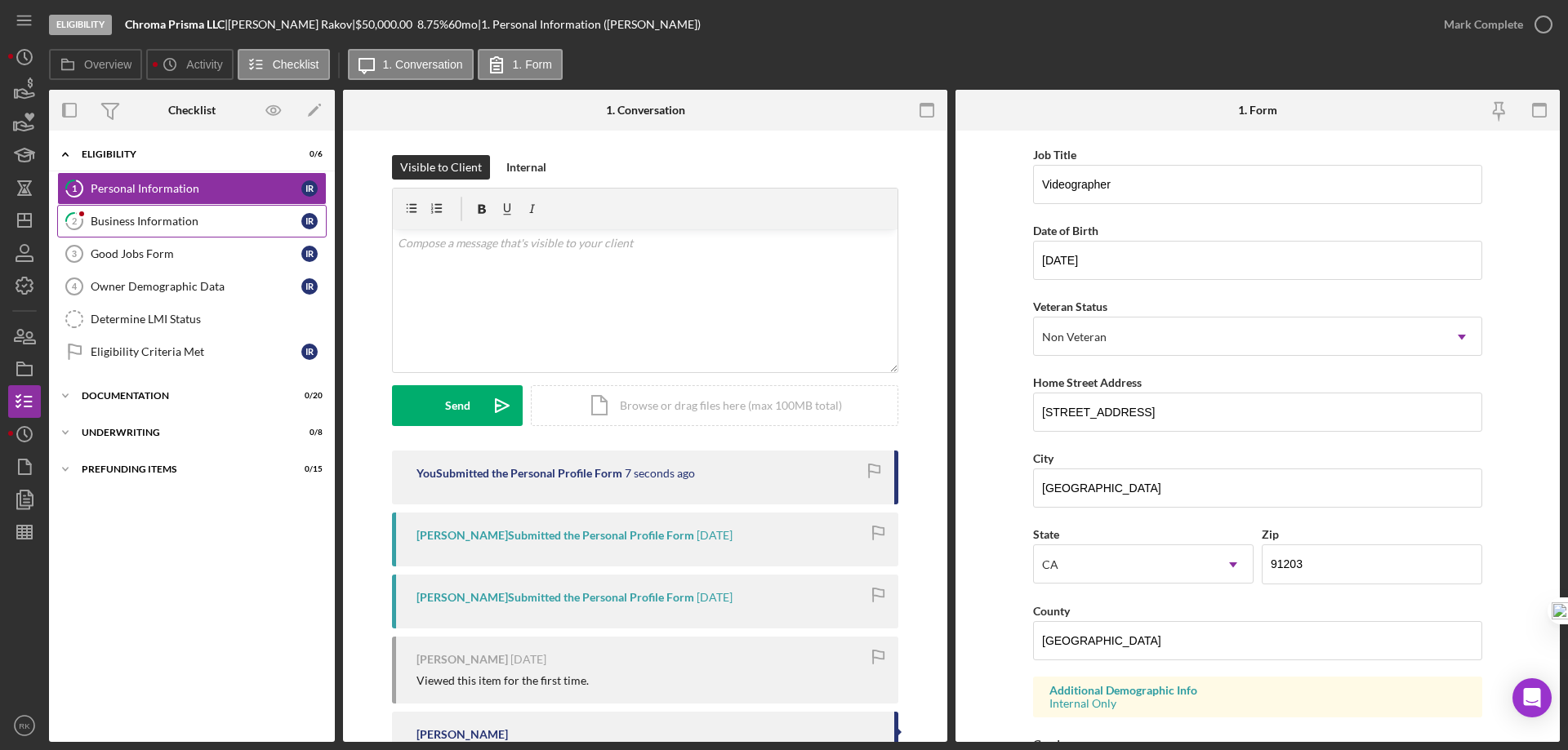
click at [196, 215] on div "Business Information" at bounding box center [196, 221] width 210 height 13
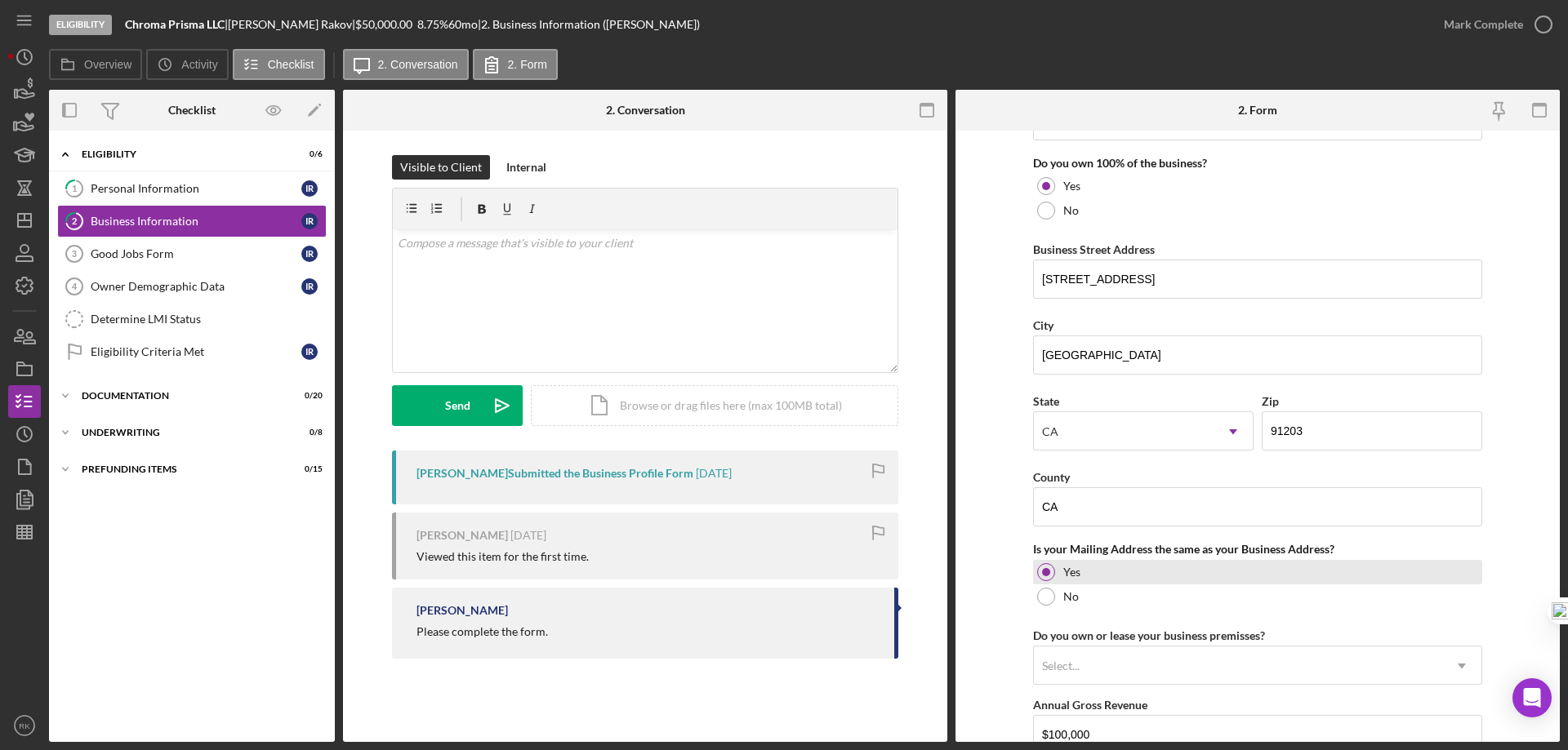
scroll to position [870, 0]
drag, startPoint x: 1081, startPoint y: 509, endPoint x: 1012, endPoint y: 507, distance: 69.0
click at [1012, 507] on form "Business Name Chroma Prisma LLC DBA [PERSON_NAME] Films Business Start Date [DA…" at bounding box center [1258, 436] width 605 height 611
drag, startPoint x: 1062, startPoint y: 509, endPoint x: 1008, endPoint y: 508, distance: 54.0
click at [1008, 508] on form "Business Name Chroma Prisma LLC DBA [PERSON_NAME] Films Business Start Date [DA…" at bounding box center [1258, 436] width 605 height 611
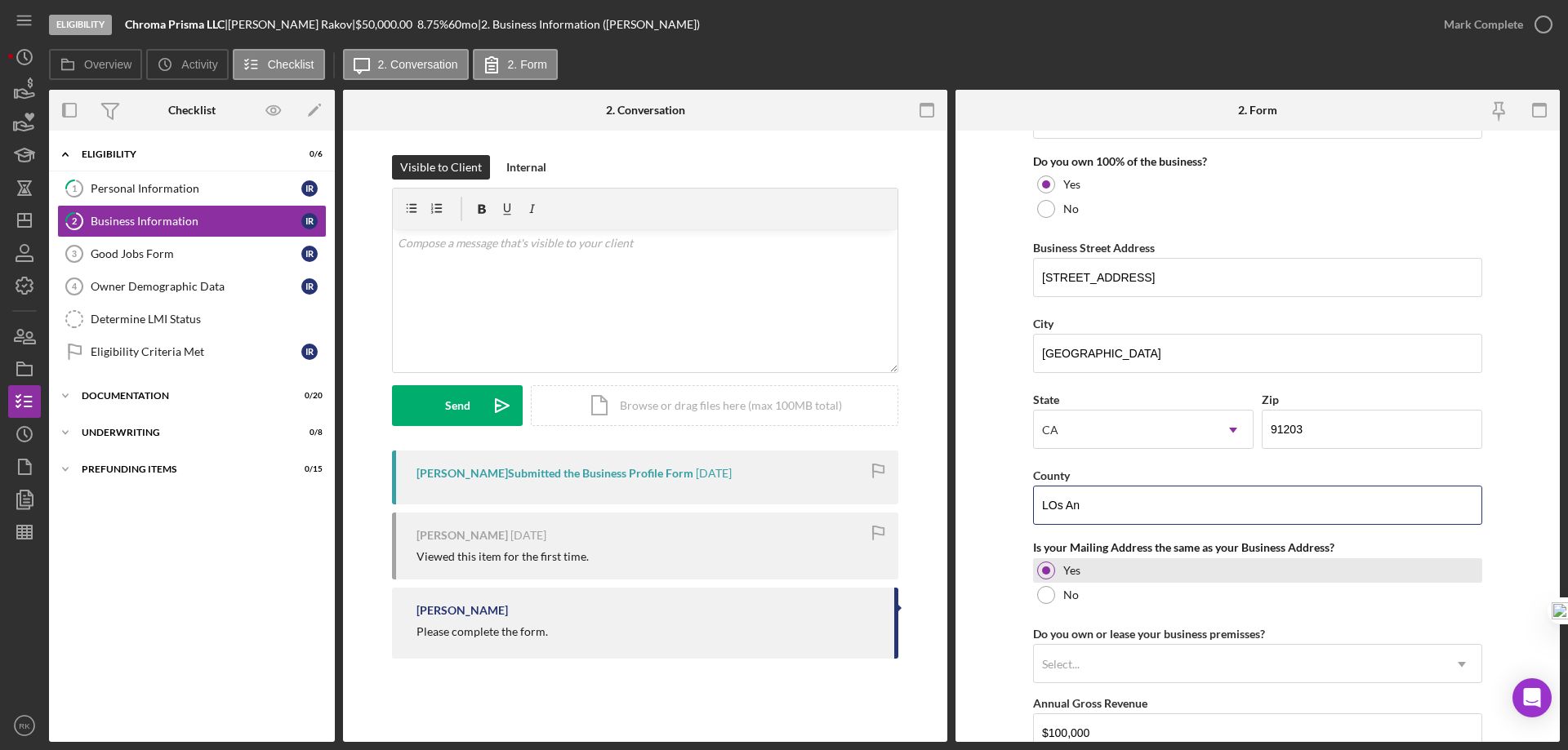
type input "[GEOGRAPHIC_DATA]"
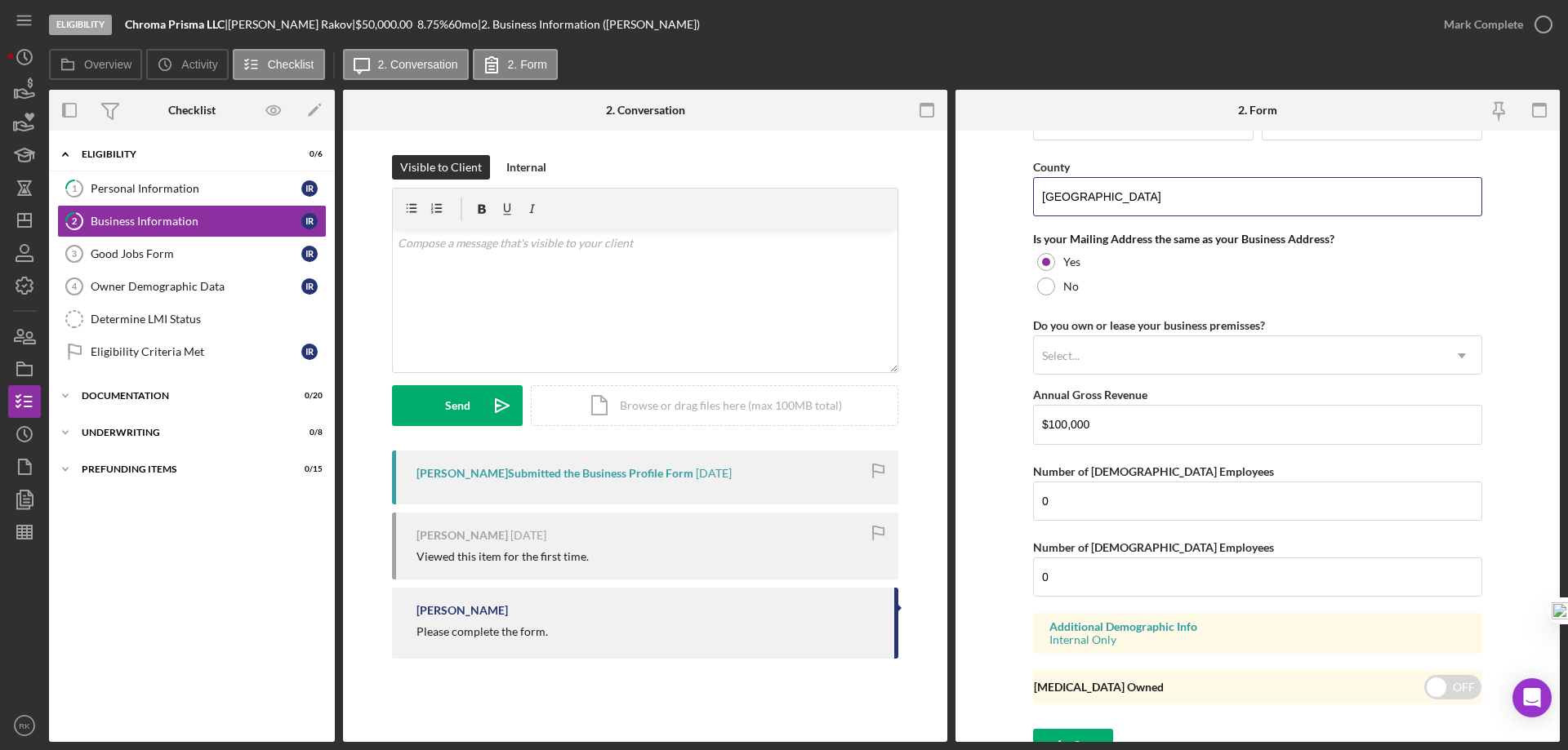
scroll to position [1201, 0]
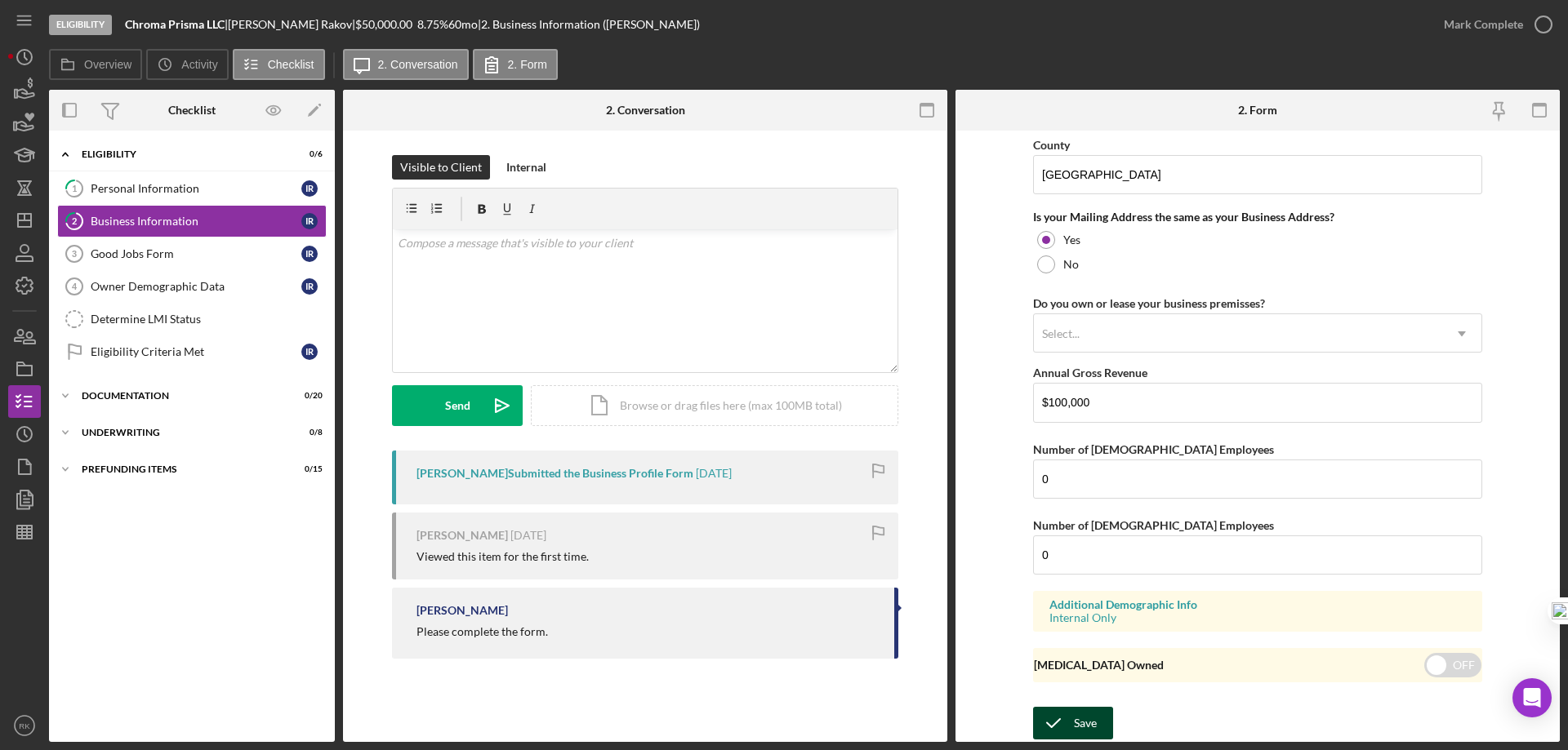
click at [1096, 722] on button "Save" at bounding box center [1073, 723] width 80 height 32
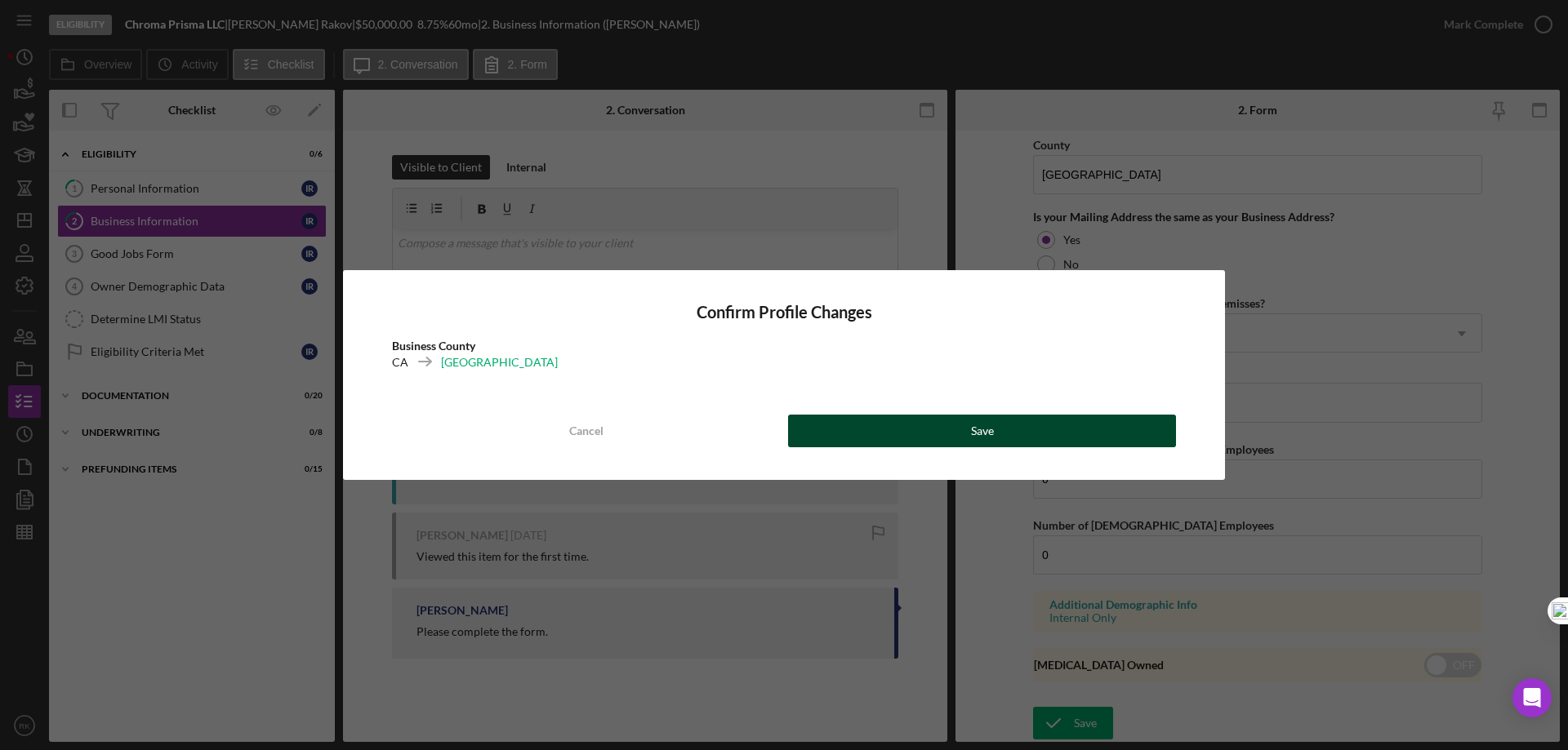
click at [987, 432] on div "Save" at bounding box center [982, 430] width 22 height 32
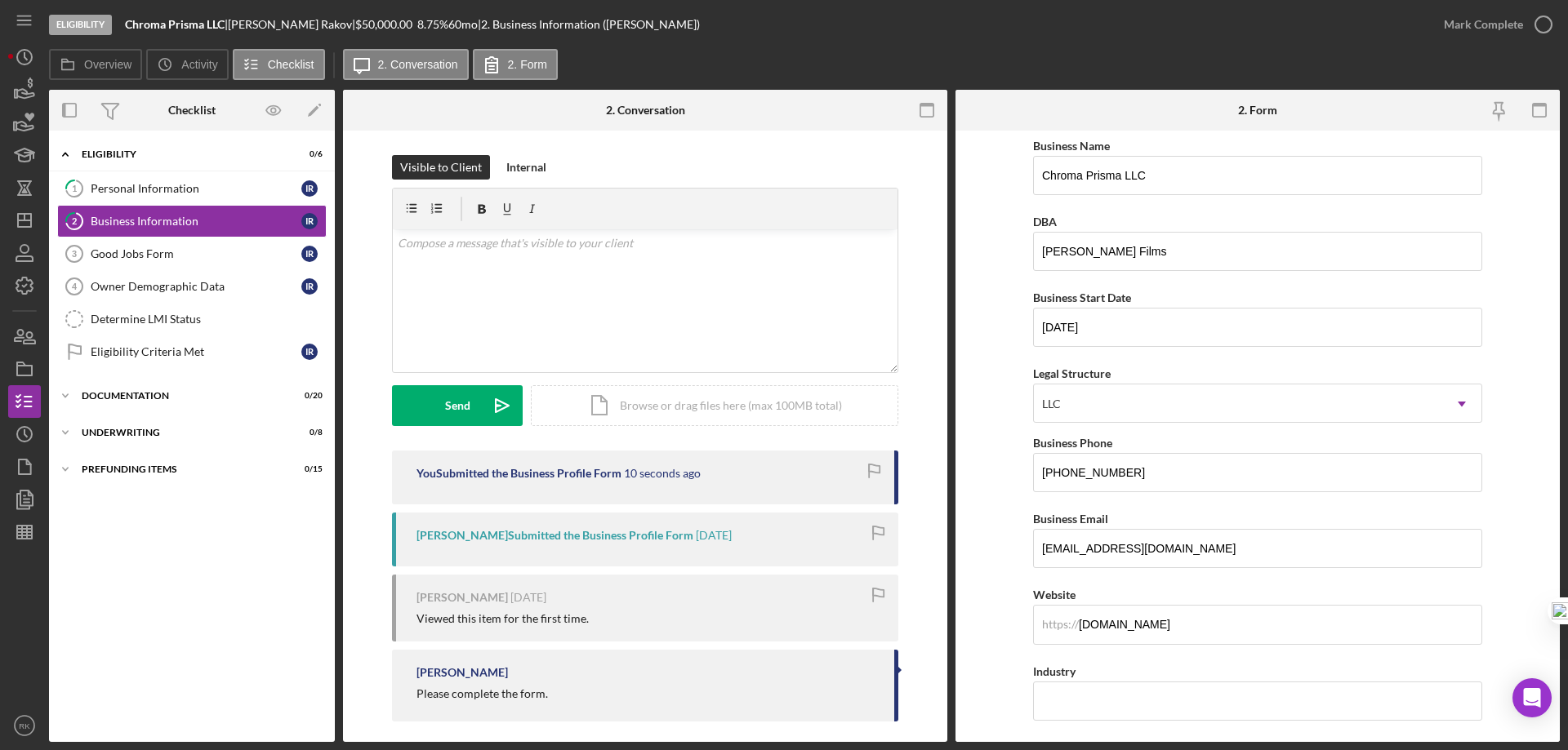
scroll to position [0, 0]
click at [209, 319] on div "Determine LMI Status" at bounding box center [208, 319] width 235 height 13
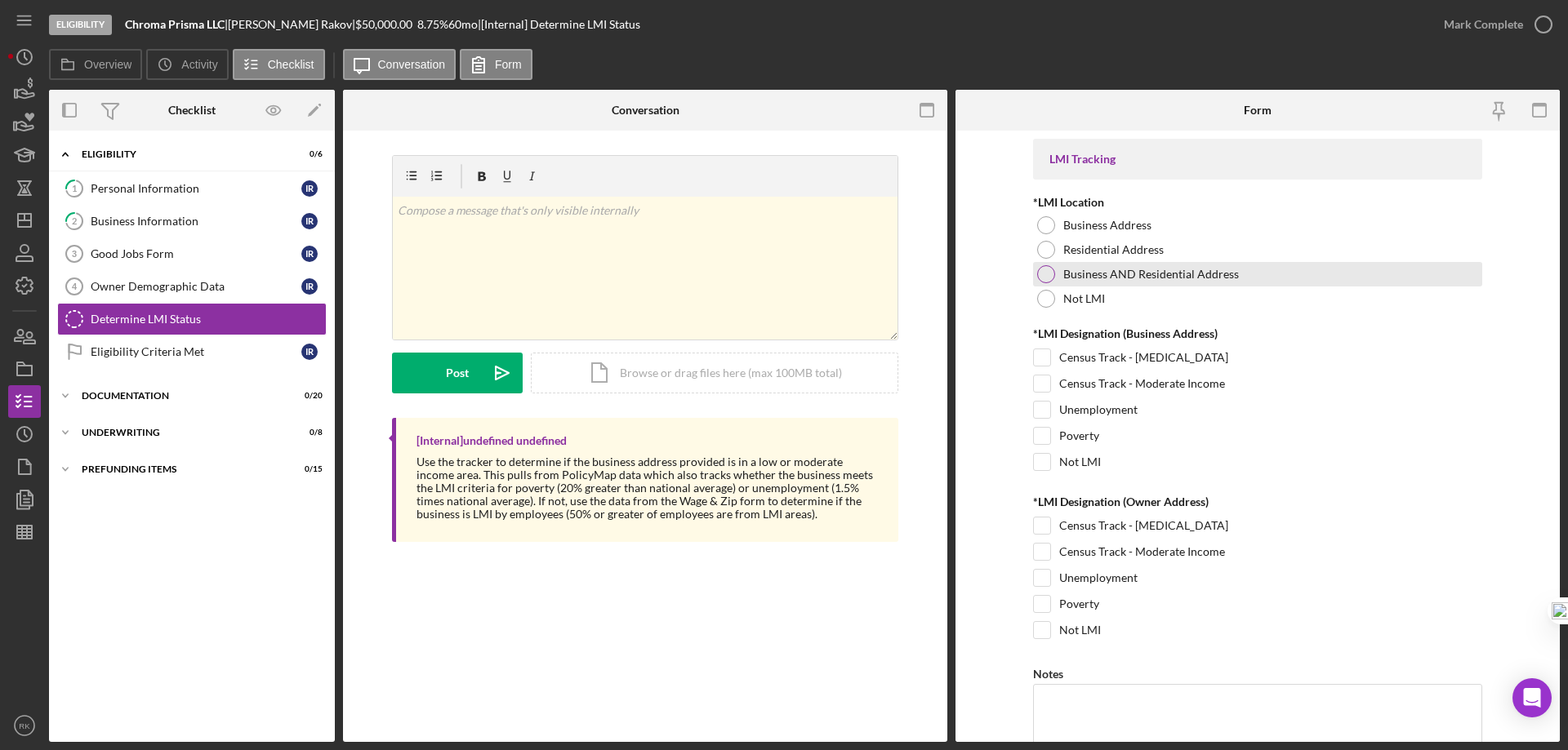
click at [1041, 275] on div at bounding box center [1046, 274] width 18 height 18
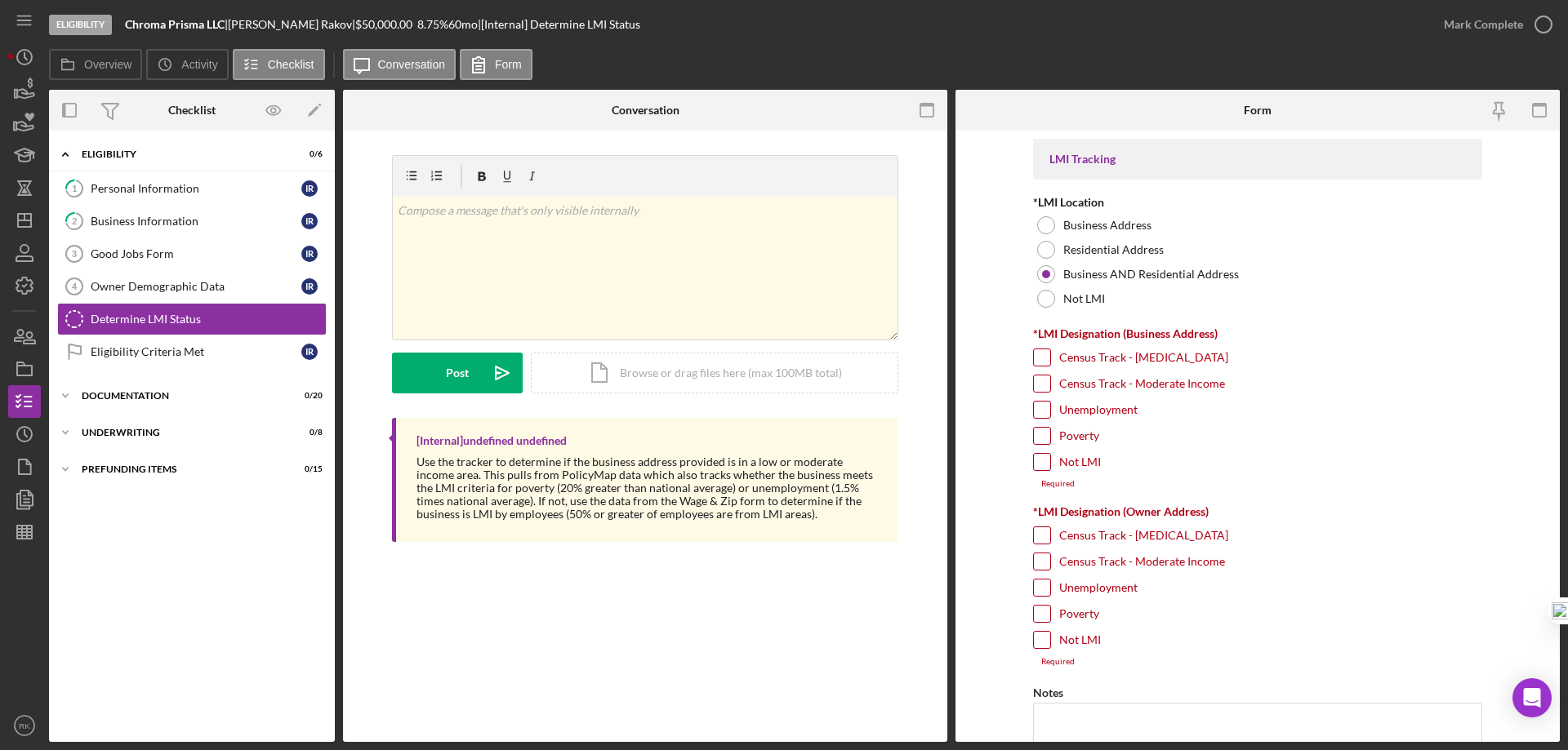
click at [1041, 387] on input "Census Track - Moderate Income" at bounding box center [1042, 383] width 17 height 17
checkbox input "true"
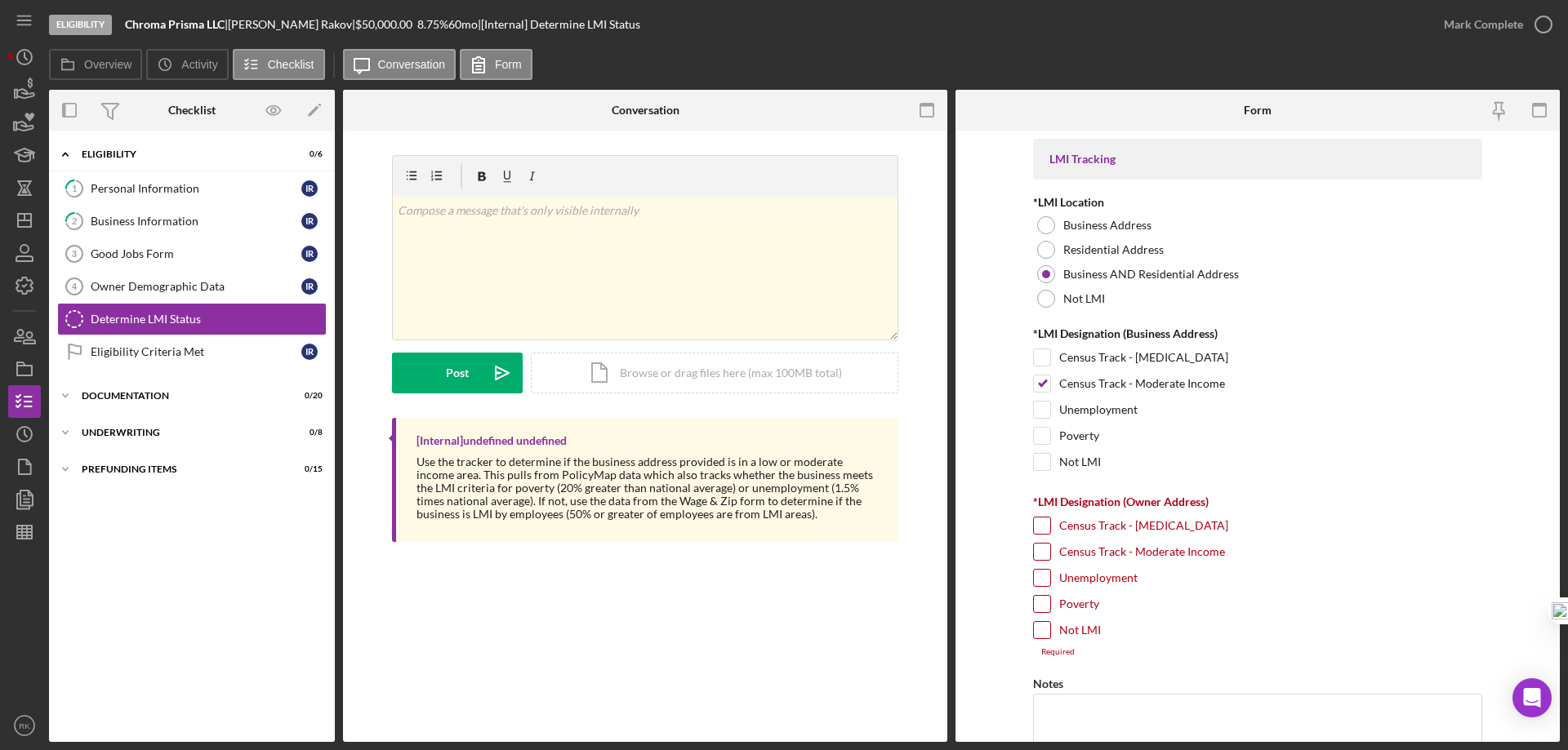
click at [1042, 551] on input "Census Track - Moderate Income" at bounding box center [1042, 551] width 17 height 17
checkbox input "true"
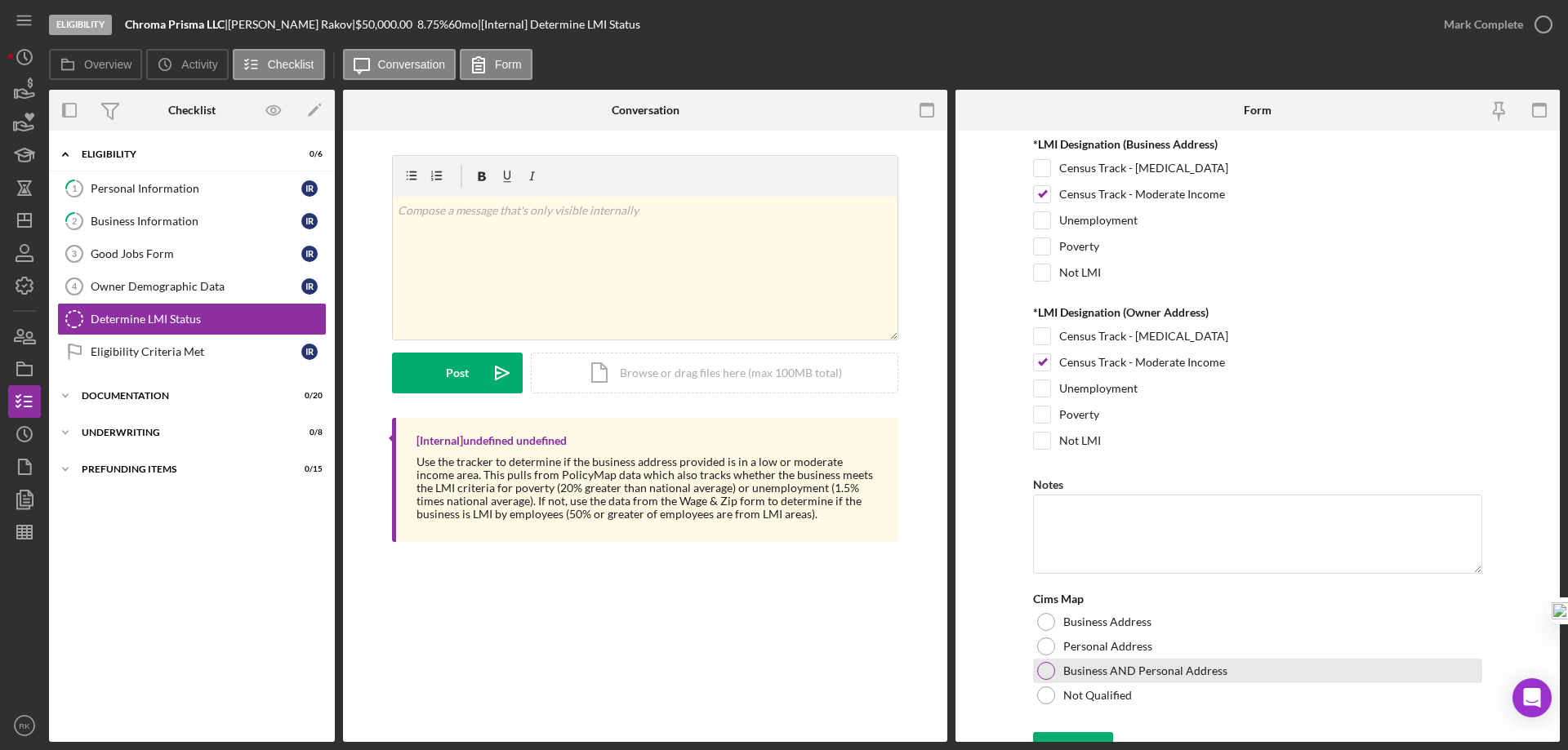
scroll to position [191, 0]
click at [1041, 674] on div at bounding box center [1046, 670] width 18 height 18
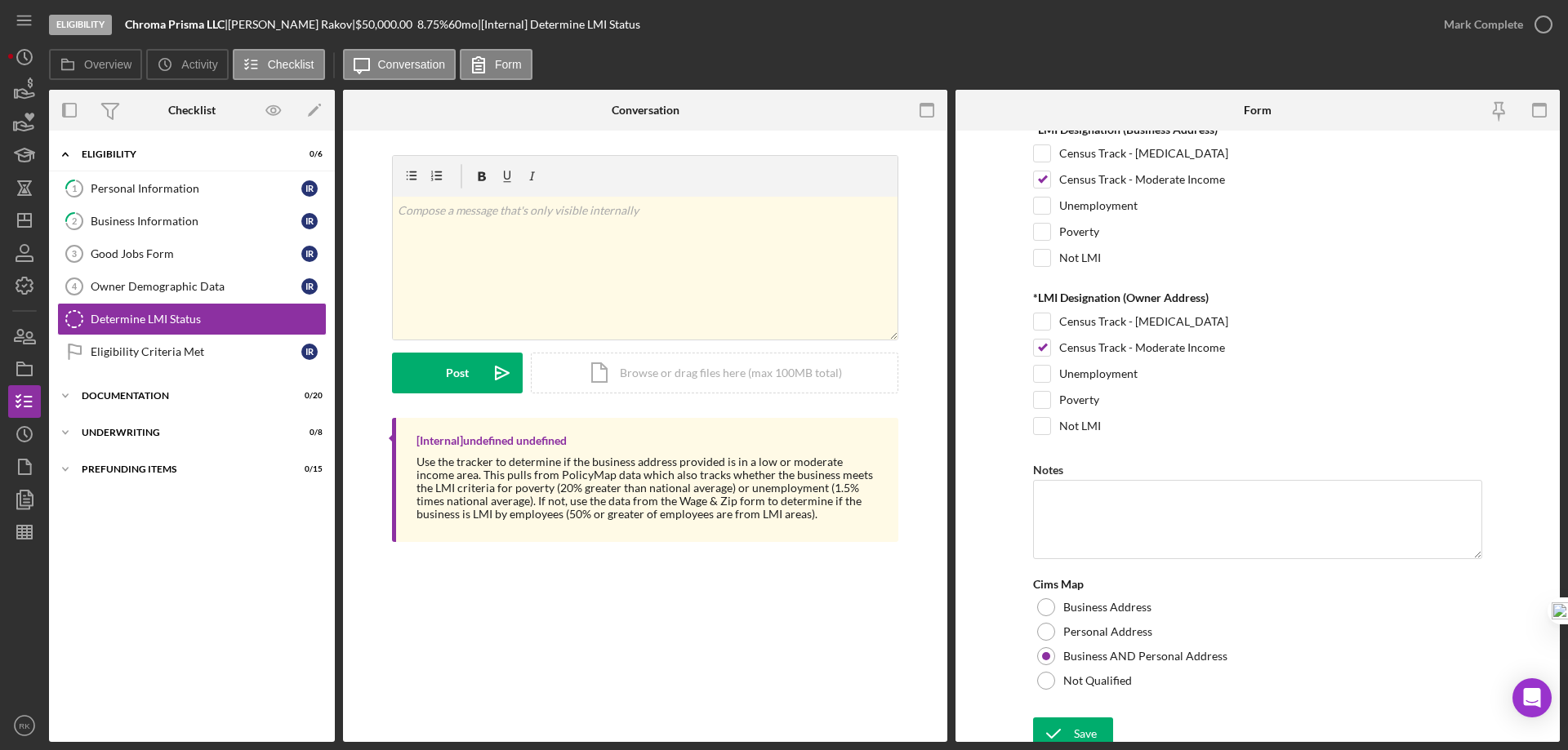
scroll to position [215, 0]
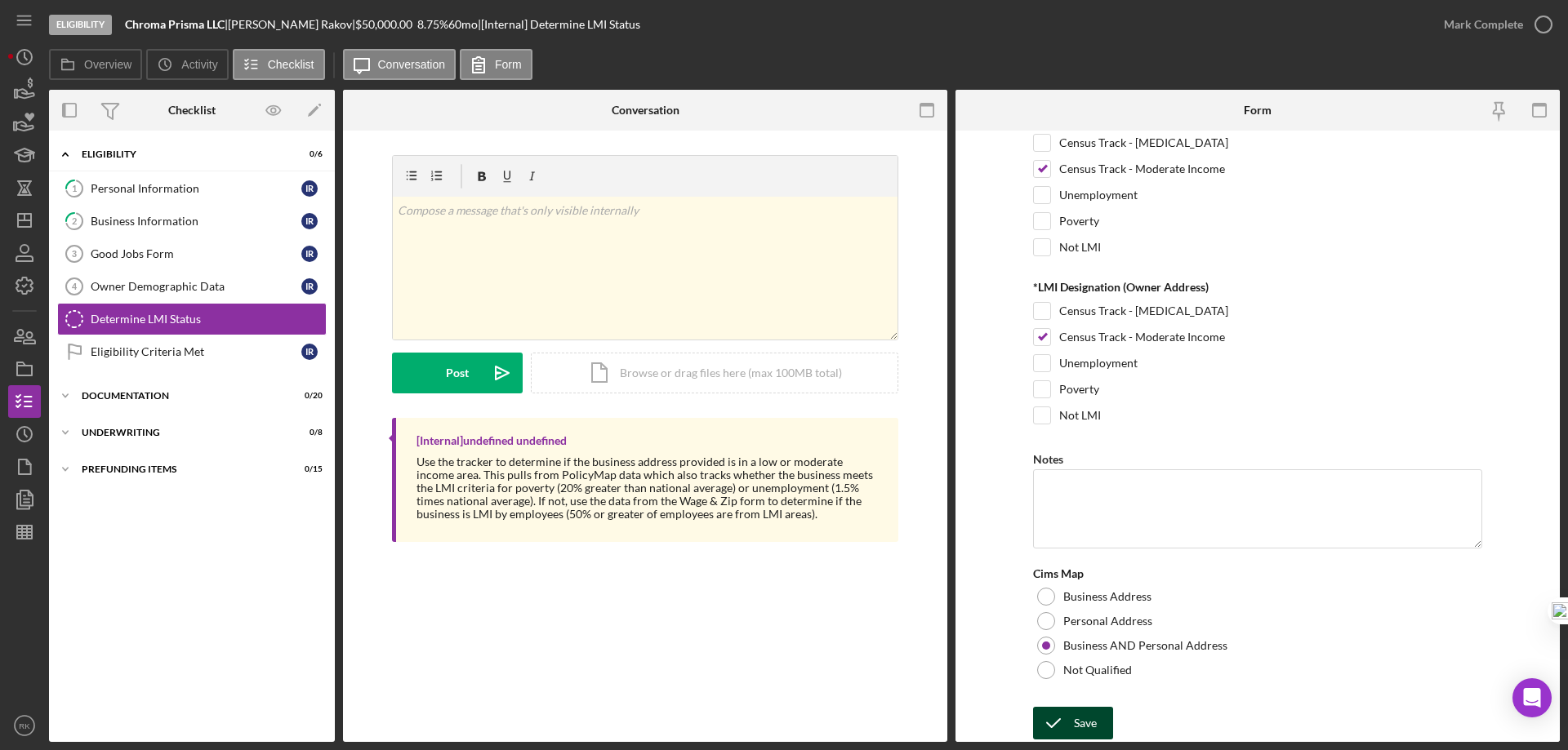
click at [1084, 719] on div "Save" at bounding box center [1085, 723] width 22 height 32
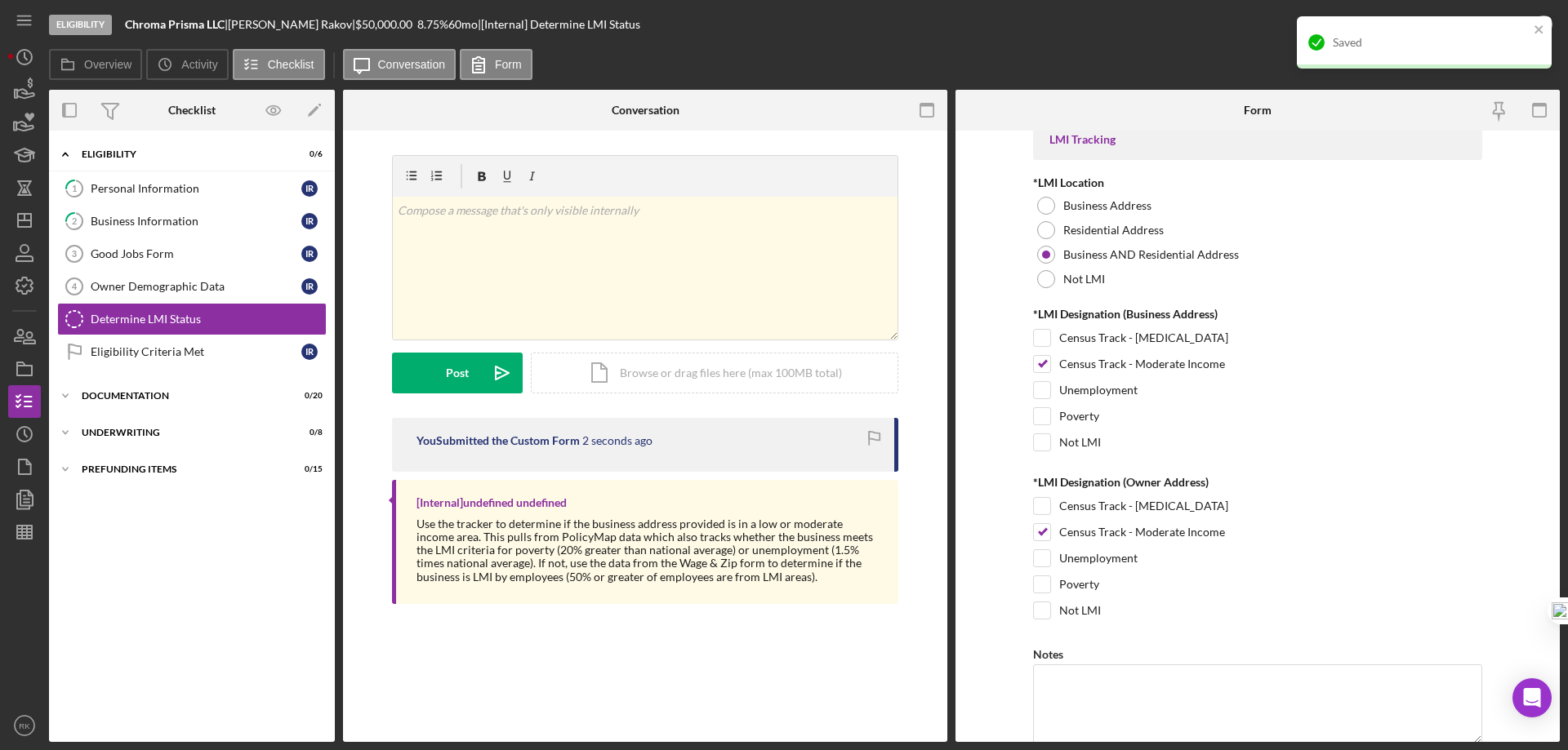
scroll to position [0, 0]
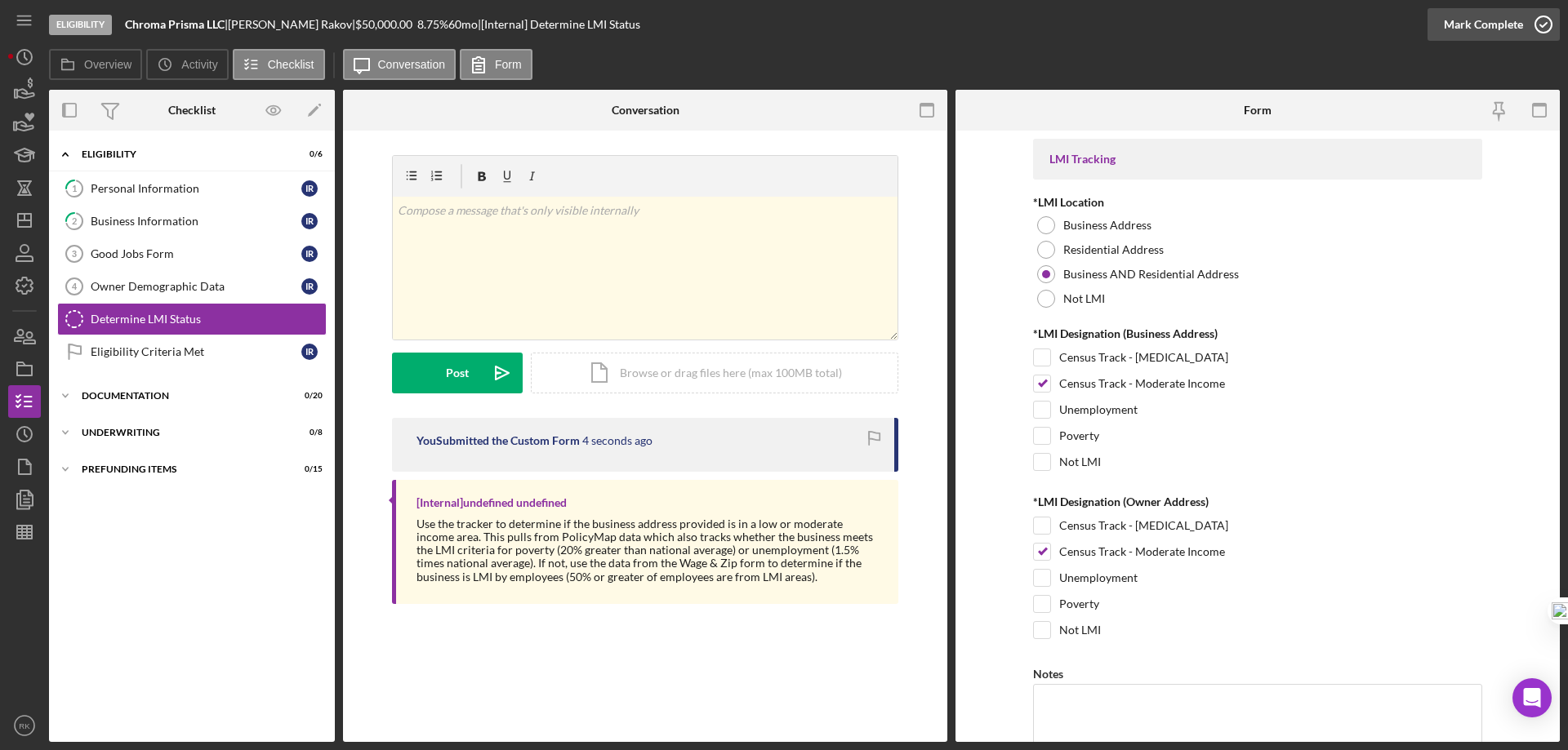
click at [1537, 24] on icon "button" at bounding box center [1544, 24] width 41 height 41
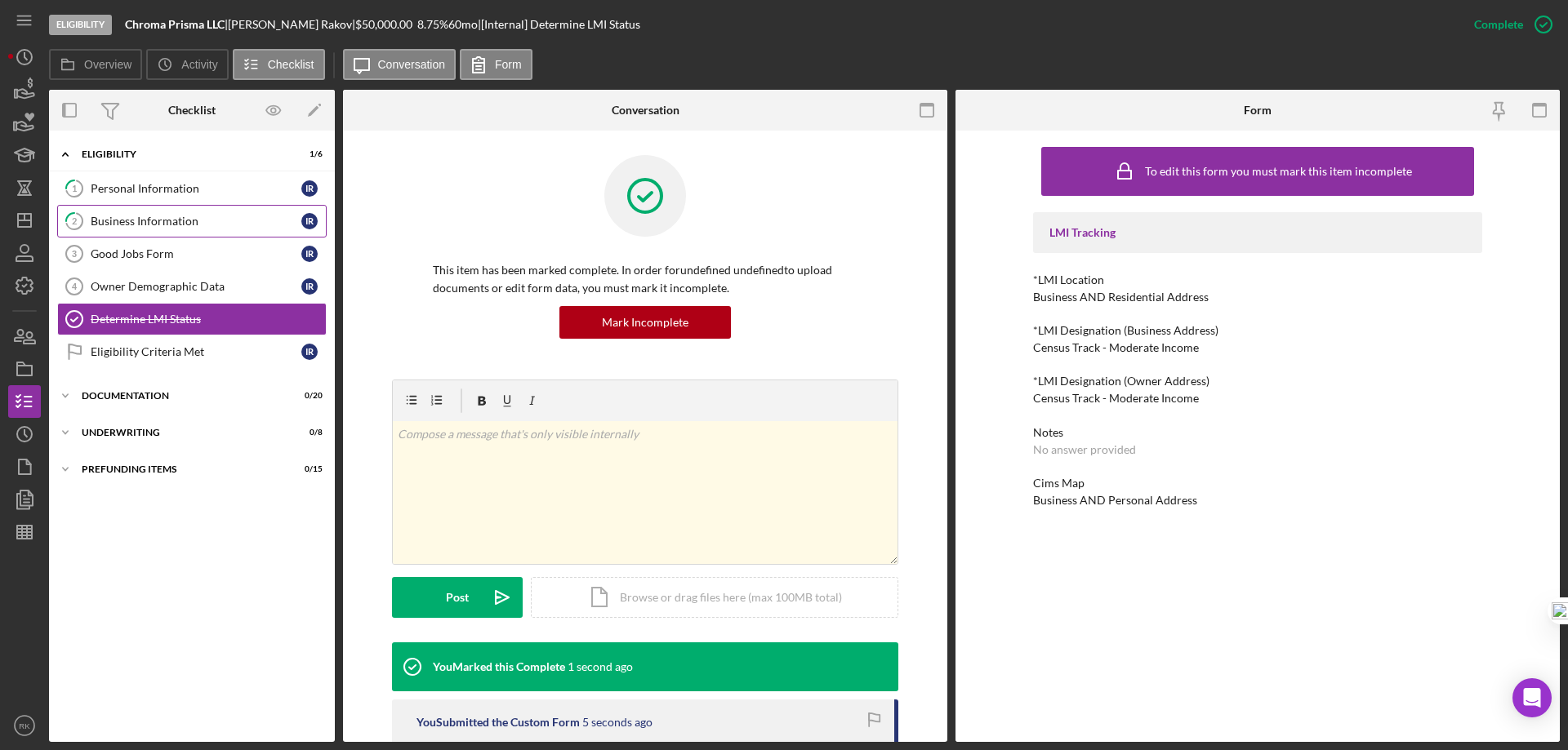
click at [113, 211] on link "2 Business Information I R" at bounding box center [191, 221] width 269 height 32
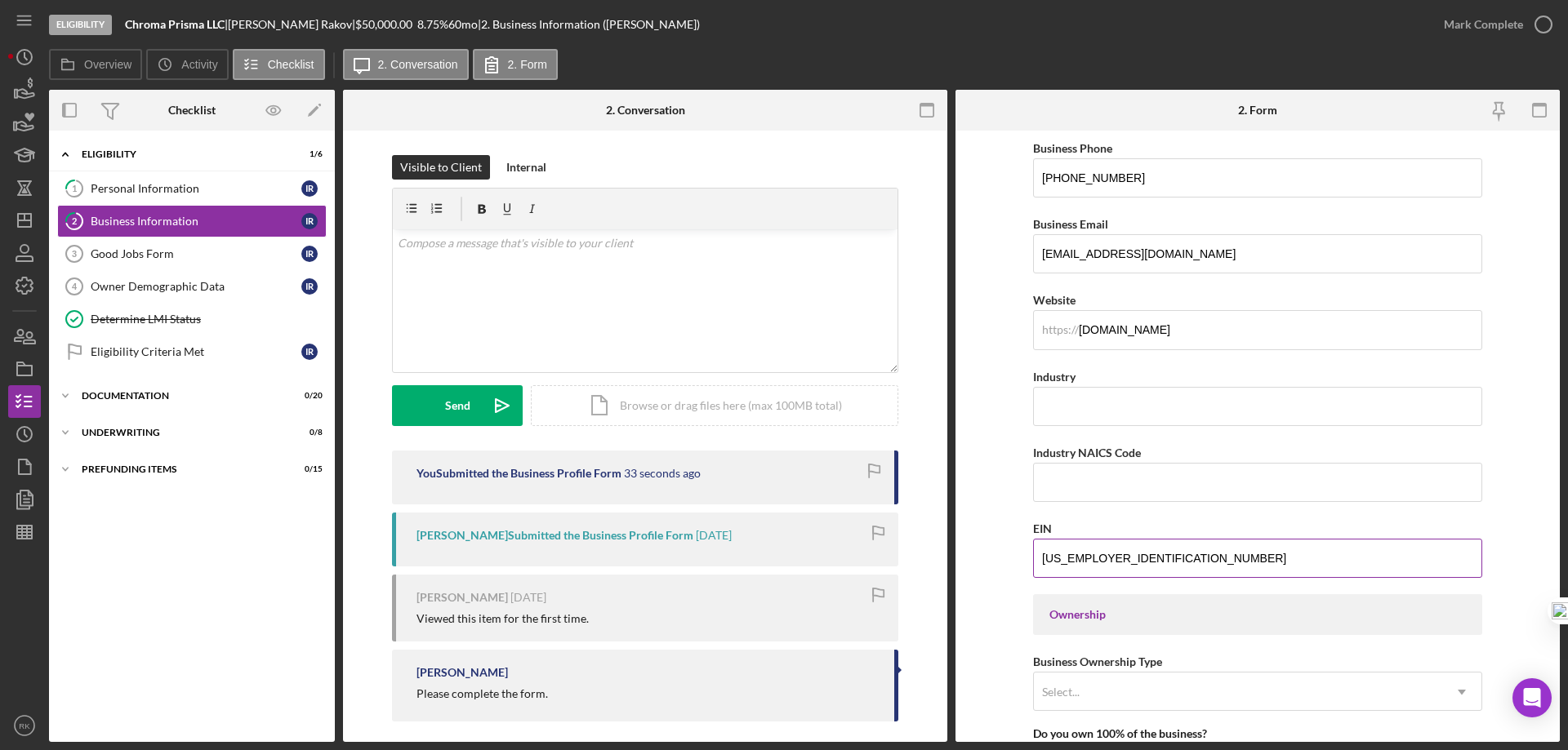
scroll to position [299, 0]
click at [526, 244] on p at bounding box center [646, 243] width 496 height 18
click at [542, 244] on p "Please complete the Industry & NAICS Code. Thank you!" at bounding box center [646, 243] width 496 height 18
drag, startPoint x: 590, startPoint y: 236, endPoint x: 601, endPoint y: 252, distance: 19.4
click at [590, 237] on p "Please complete the Industry section & NAICS Code. Thank you!" at bounding box center [646, 243] width 496 height 18
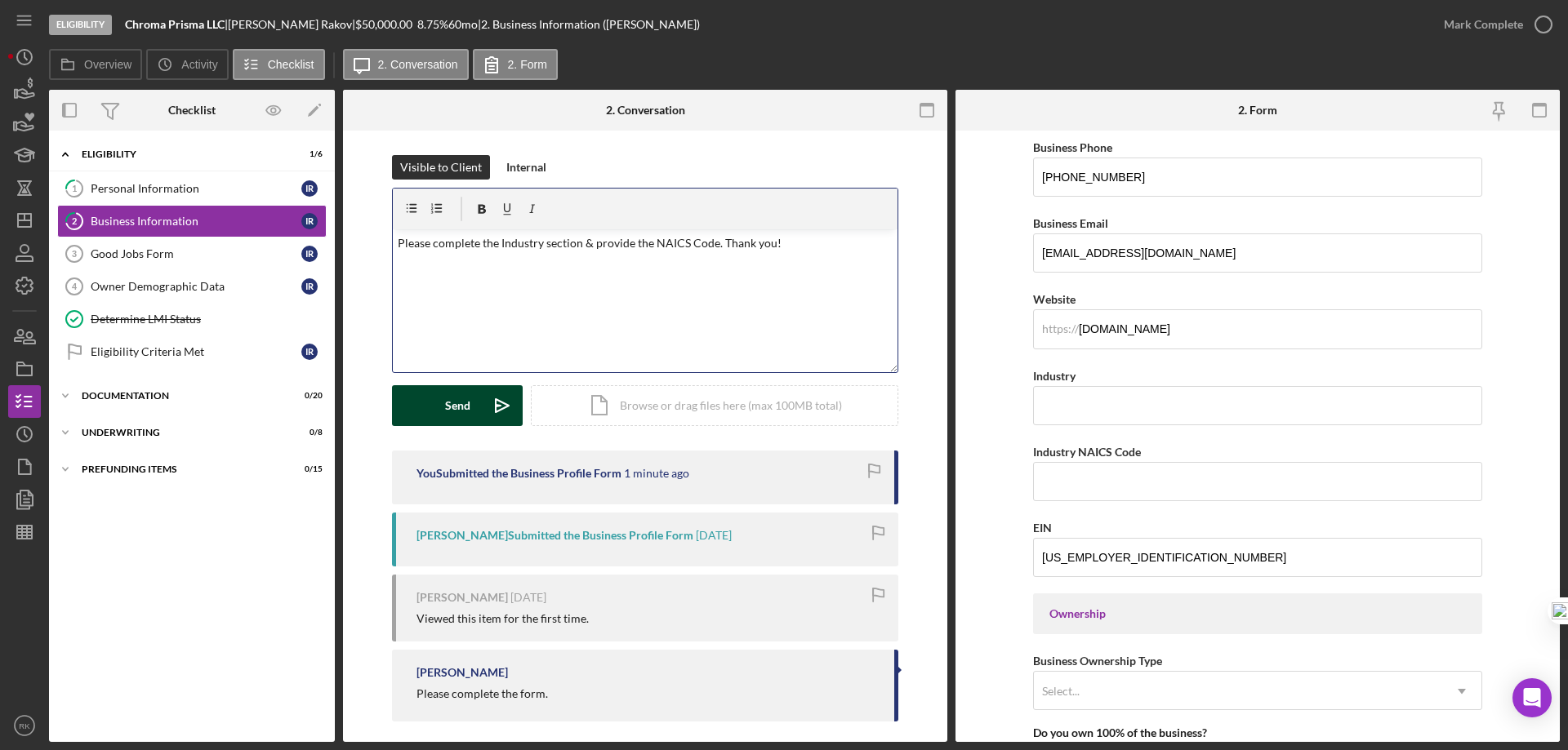
click at [469, 412] on button "Send Icon/icon-invite-send" at bounding box center [458, 406] width 131 height 41
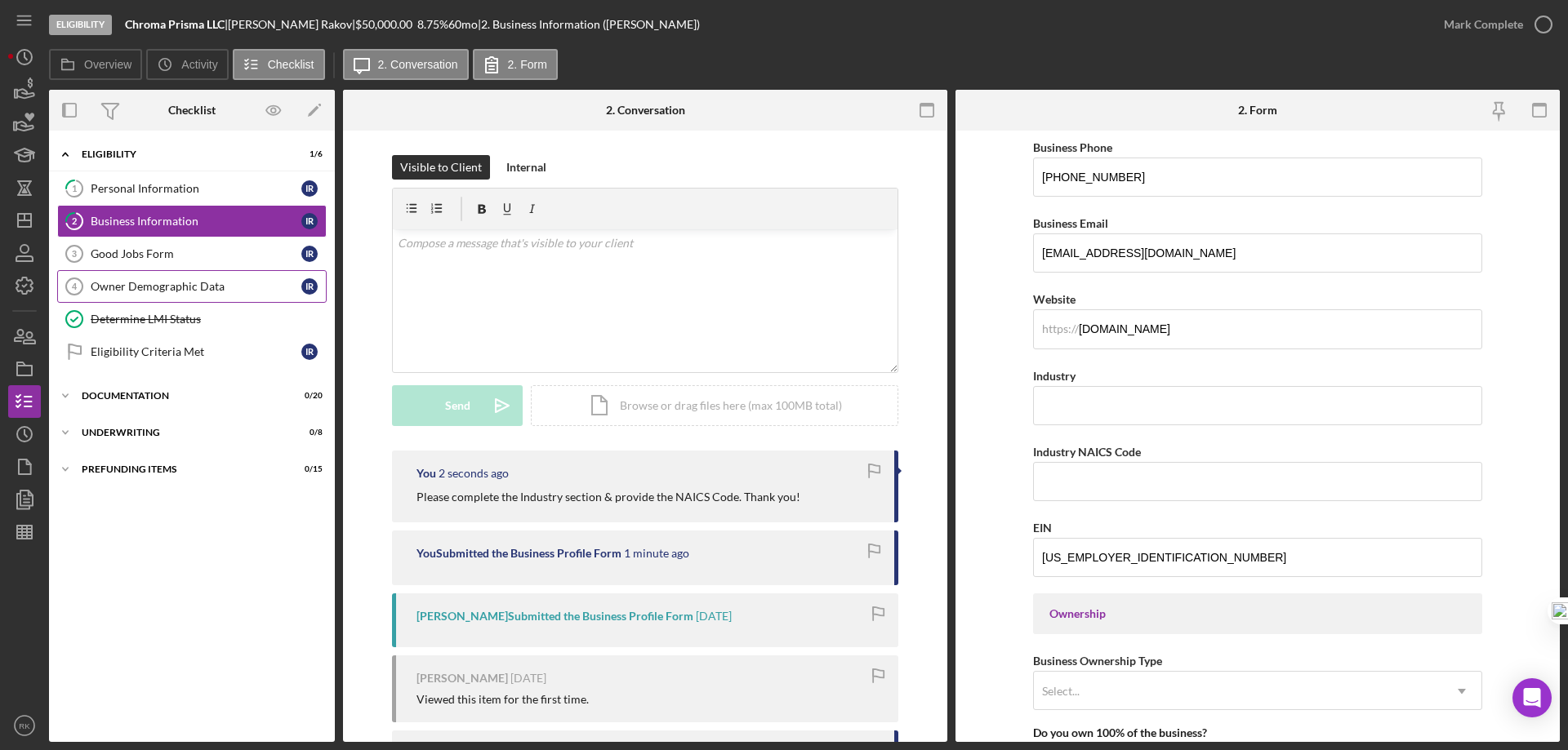
click at [148, 291] on div "Owner Demographic Data" at bounding box center [196, 286] width 210 height 13
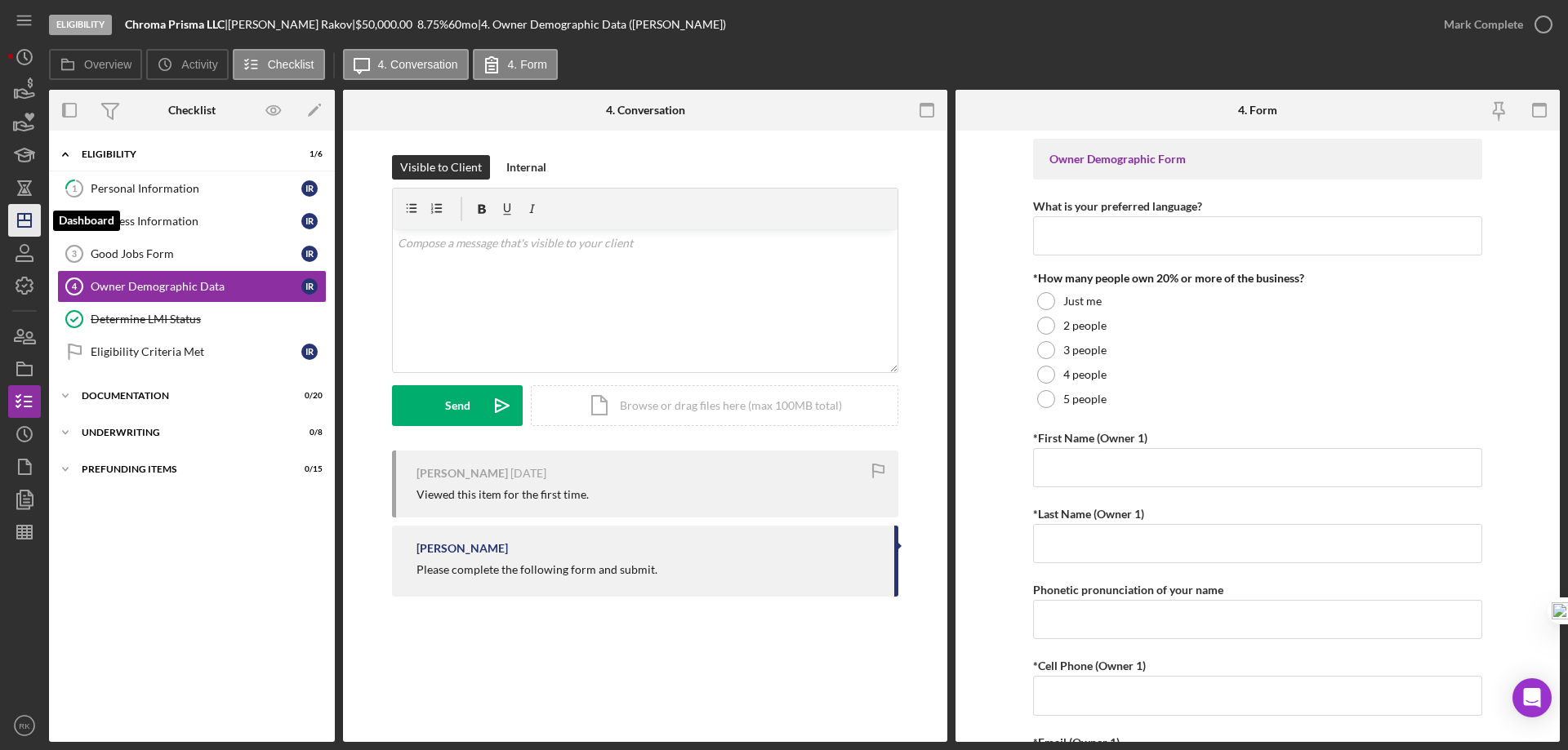
click at [28, 226] on icon "Icon/Dashboard" at bounding box center [24, 221] width 41 height 41
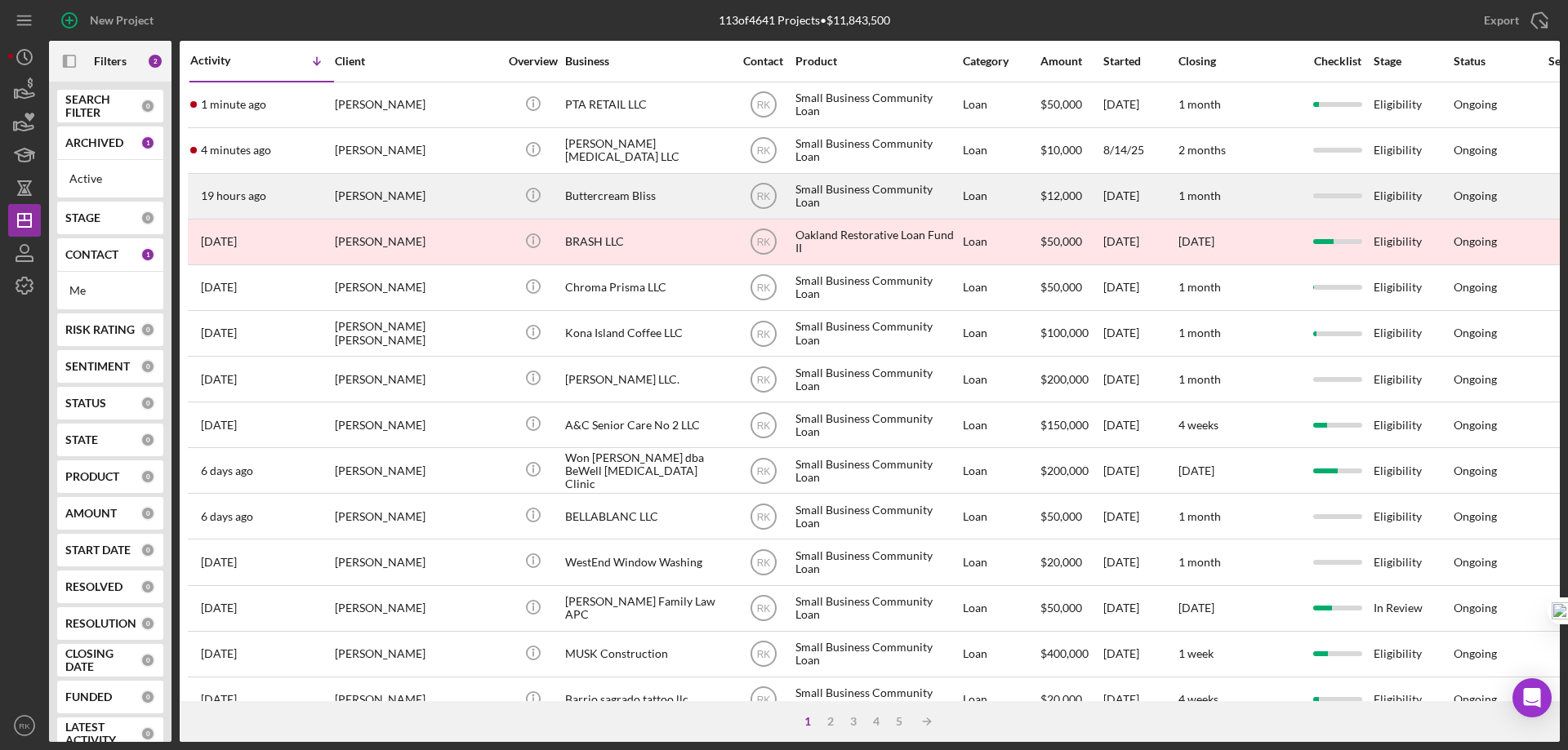
click at [560, 200] on div "Icon/Info" at bounding box center [532, 197] width 62 height 43
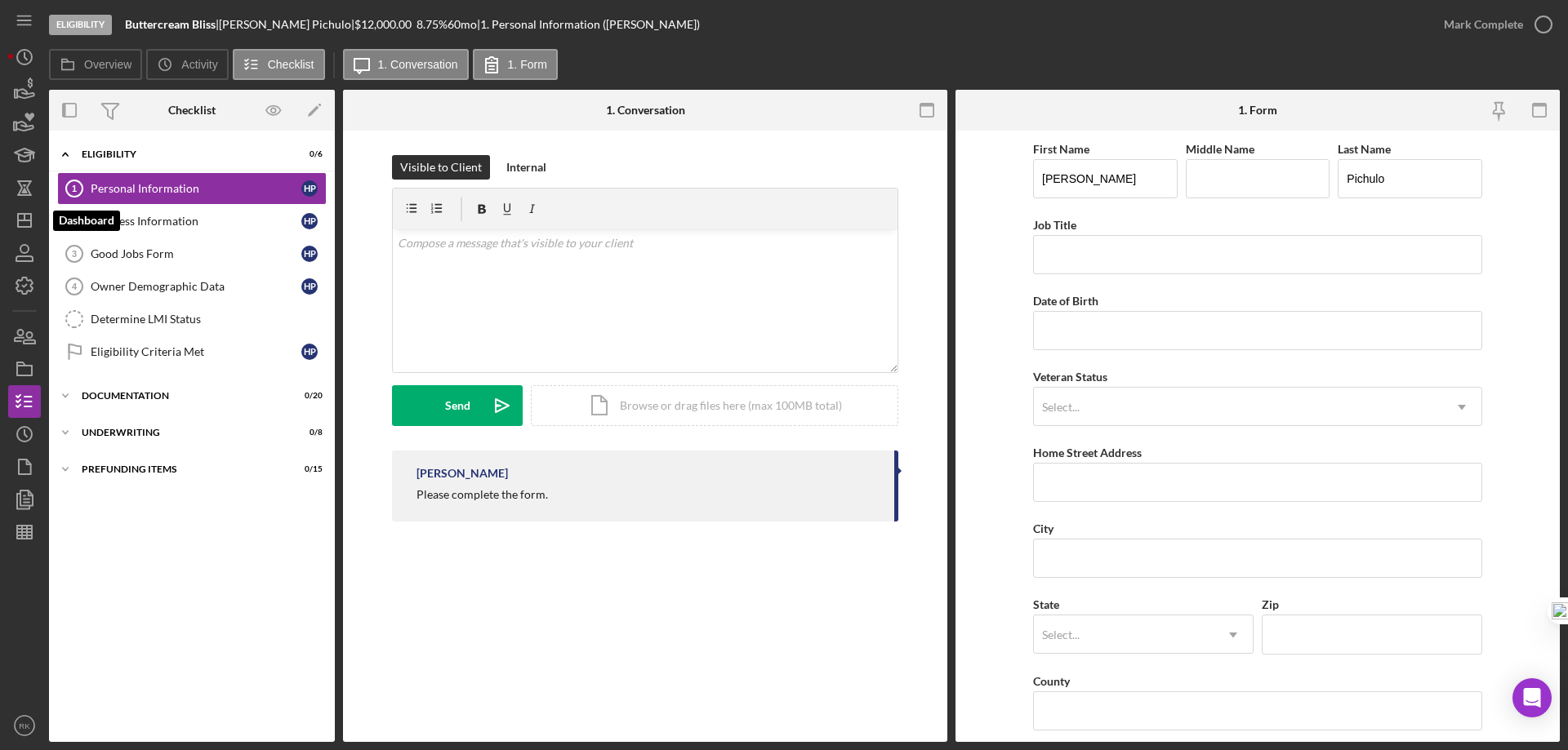
drag, startPoint x: 27, startPoint y: 217, endPoint x: 44, endPoint y: 231, distance: 22.0
click at [27, 217] on icon "Icon/Dashboard" at bounding box center [24, 221] width 41 height 41
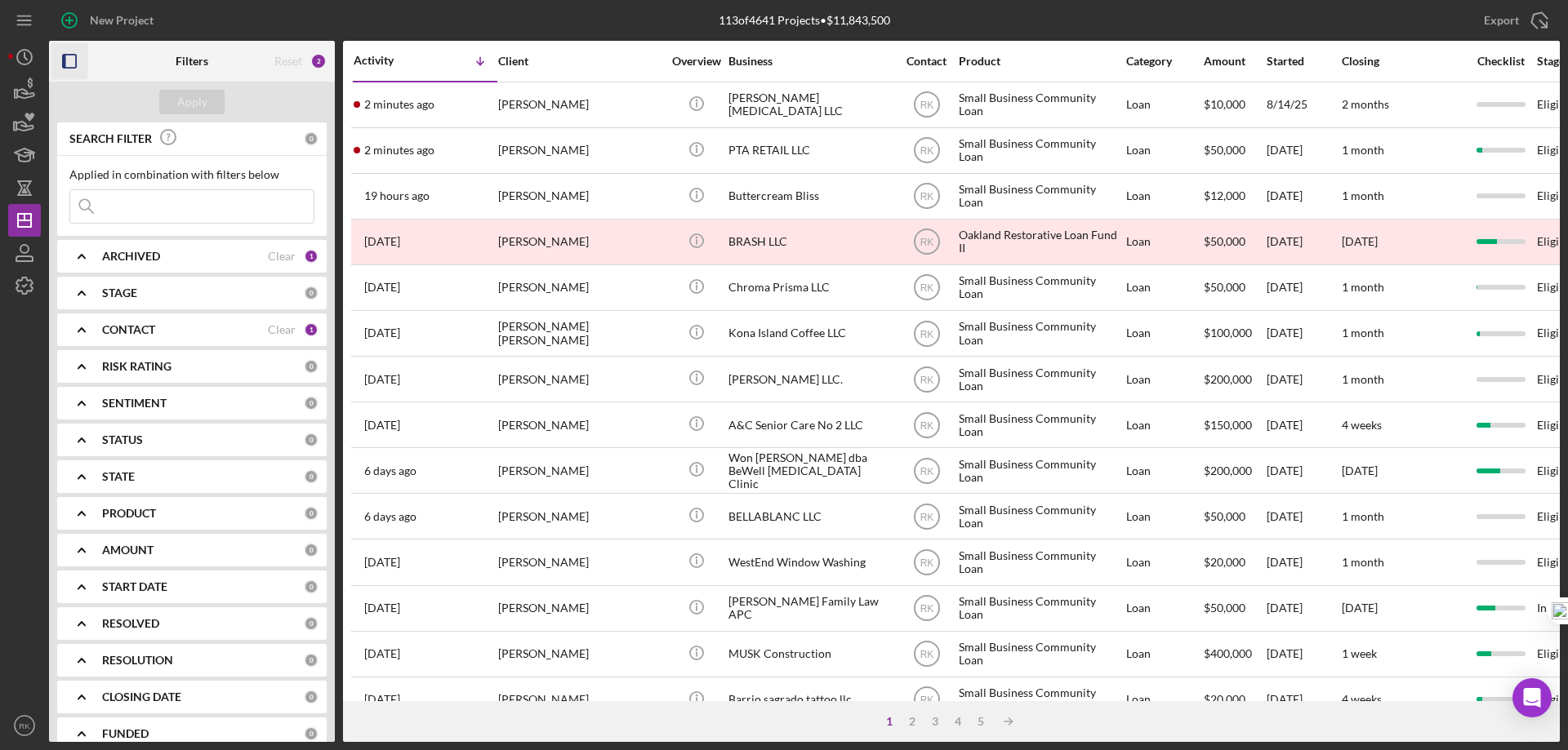
click at [71, 66] on icon "button" at bounding box center [70, 62] width 37 height 37
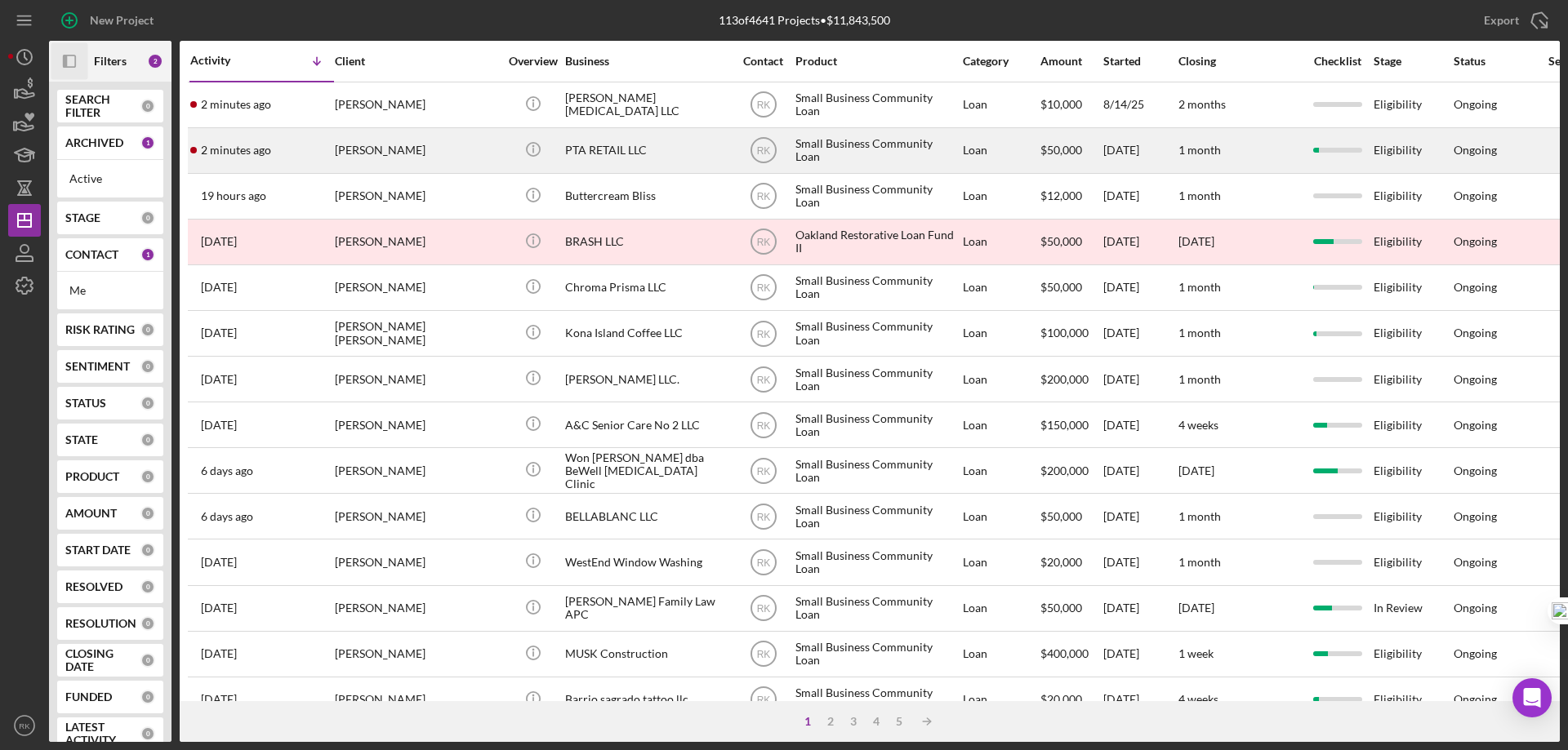
click at [597, 150] on div "PTA RETAIL LLC" at bounding box center [647, 151] width 163 height 43
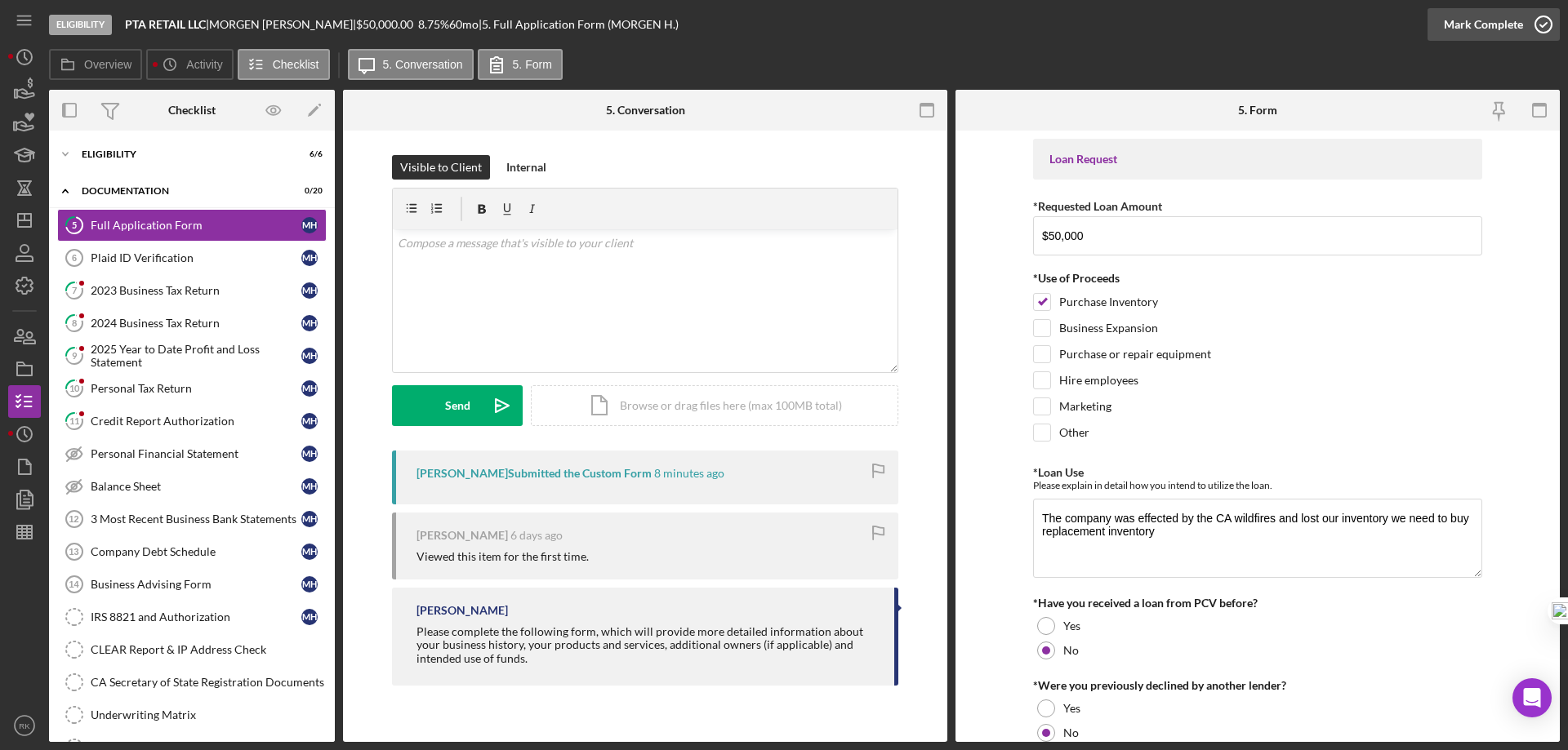
click at [1539, 22] on icon "button" at bounding box center [1544, 24] width 41 height 41
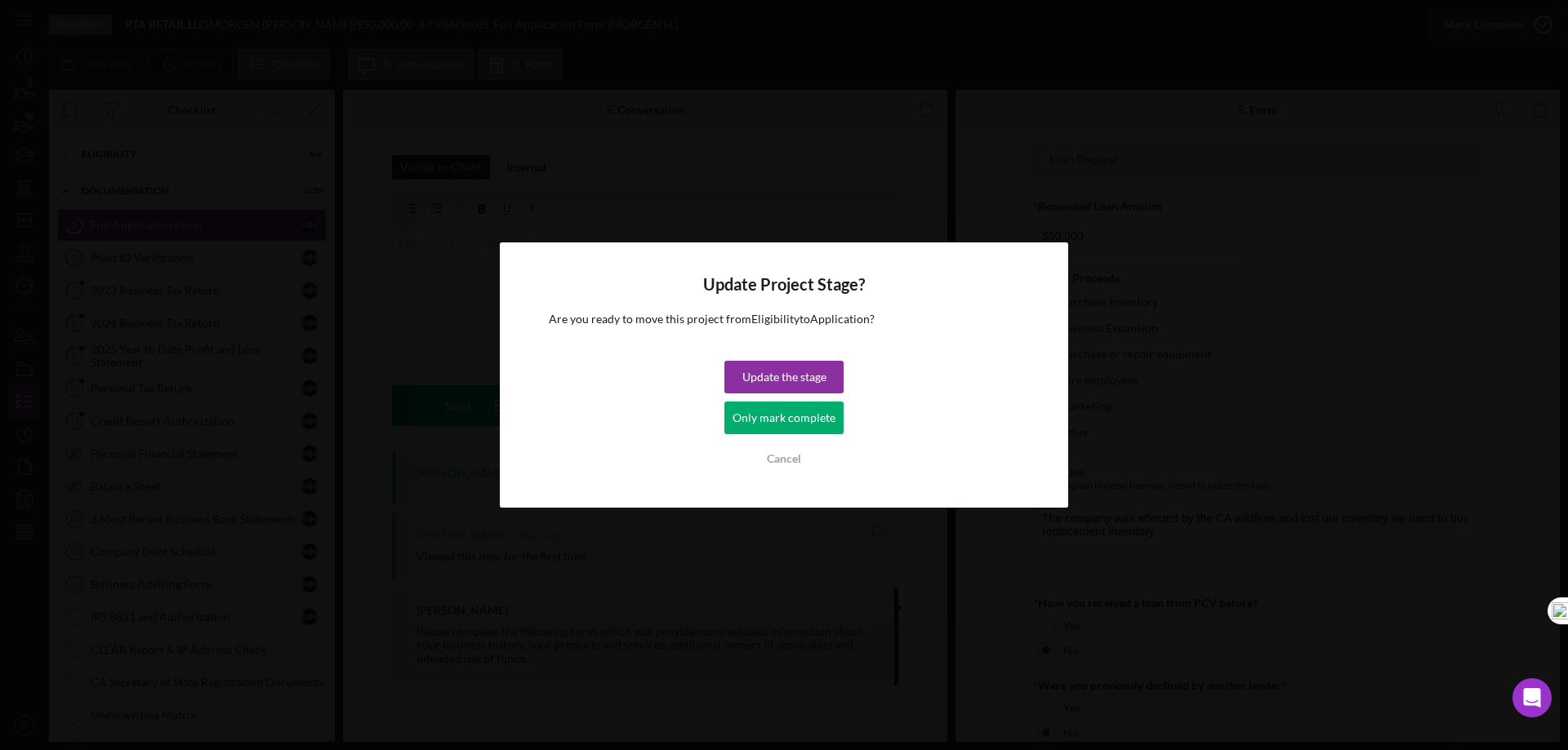
drag, startPoint x: 802, startPoint y: 411, endPoint x: 874, endPoint y: 412, distance: 72.0
click at [804, 412] on div "Only mark complete" at bounding box center [784, 418] width 103 height 32
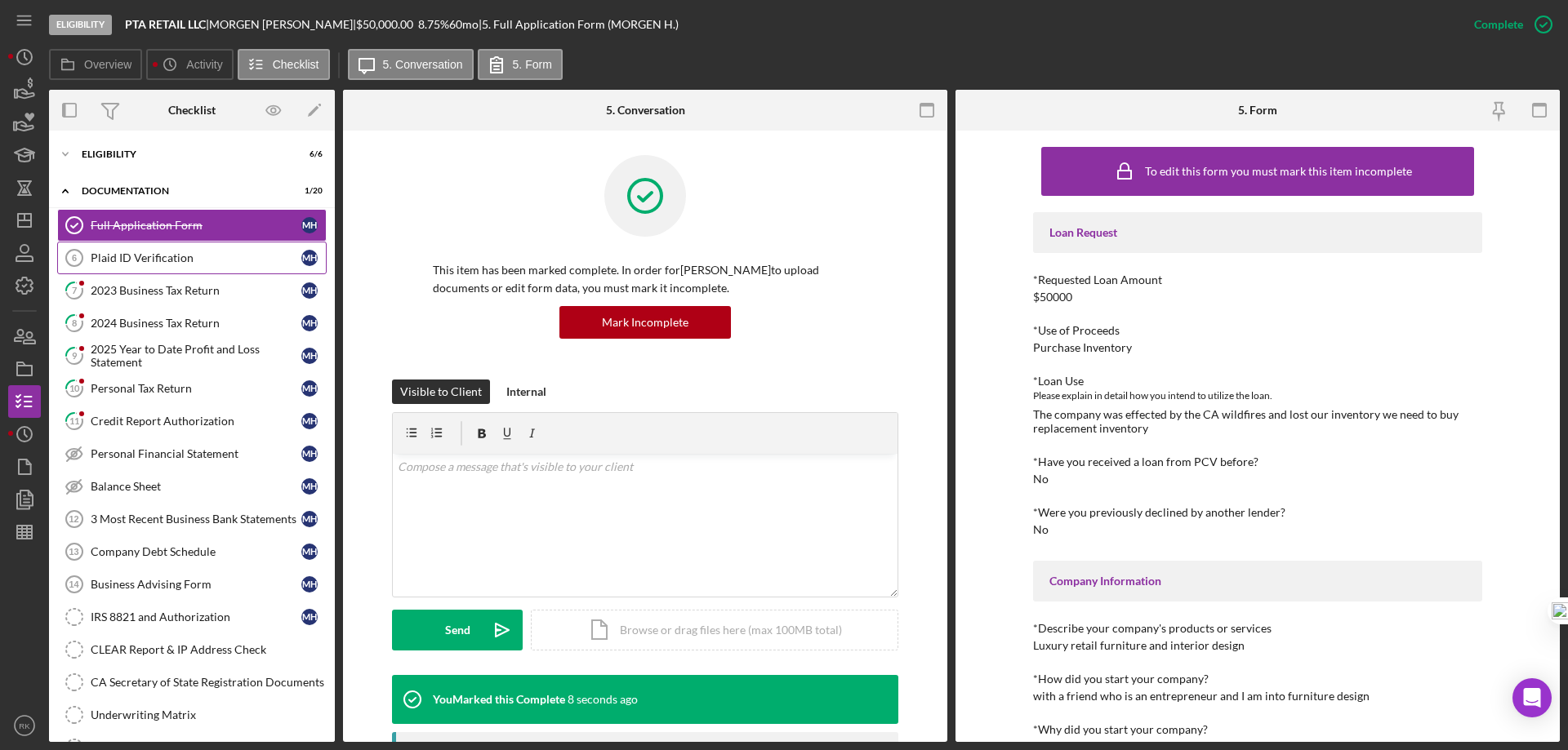
click at [131, 262] on div "Plaid ID Verification" at bounding box center [196, 257] width 210 height 13
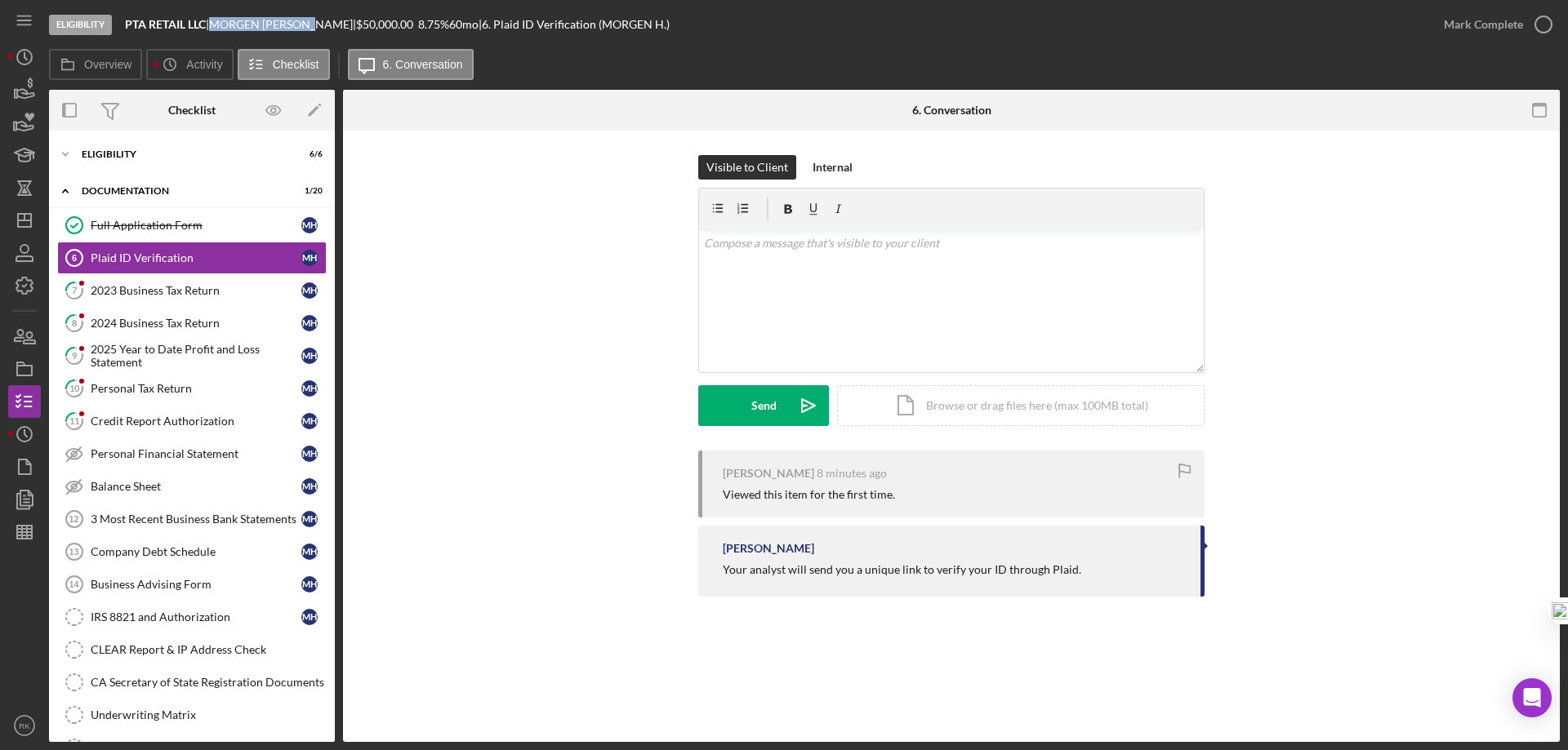
drag, startPoint x: 224, startPoint y: 22, endPoint x: 331, endPoint y: 23, distance: 107.0
click at [331, 23] on div "[PERSON_NAME] |" at bounding box center [283, 23] width 147 height 13
copy div "[PERSON_NAME]"
click at [725, 262] on div "v Color teal Color pink Remove color Add row above Add row below Add column bef…" at bounding box center [952, 301] width 505 height 143
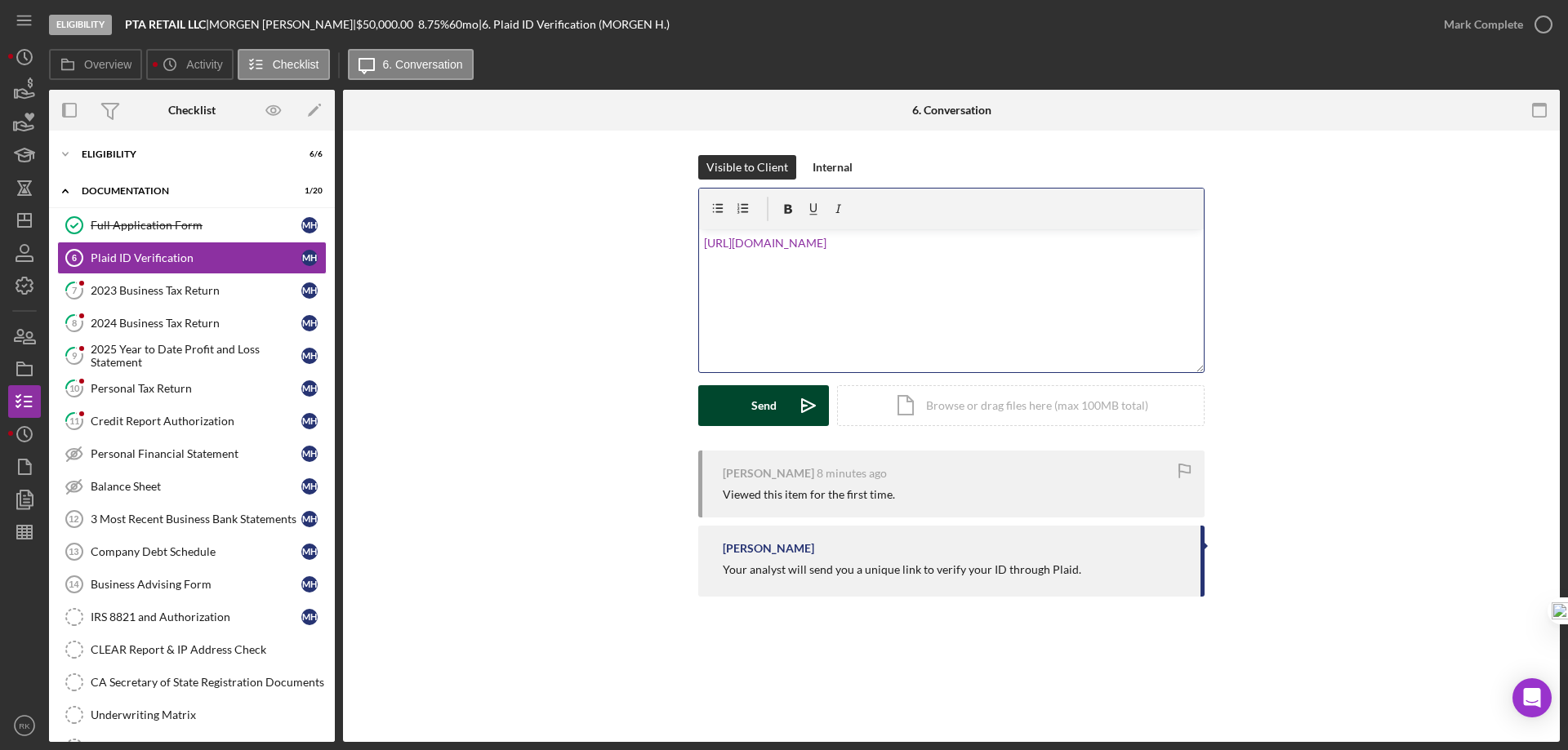
click at [746, 408] on button "Send Icon/icon-invite-send" at bounding box center [764, 406] width 131 height 41
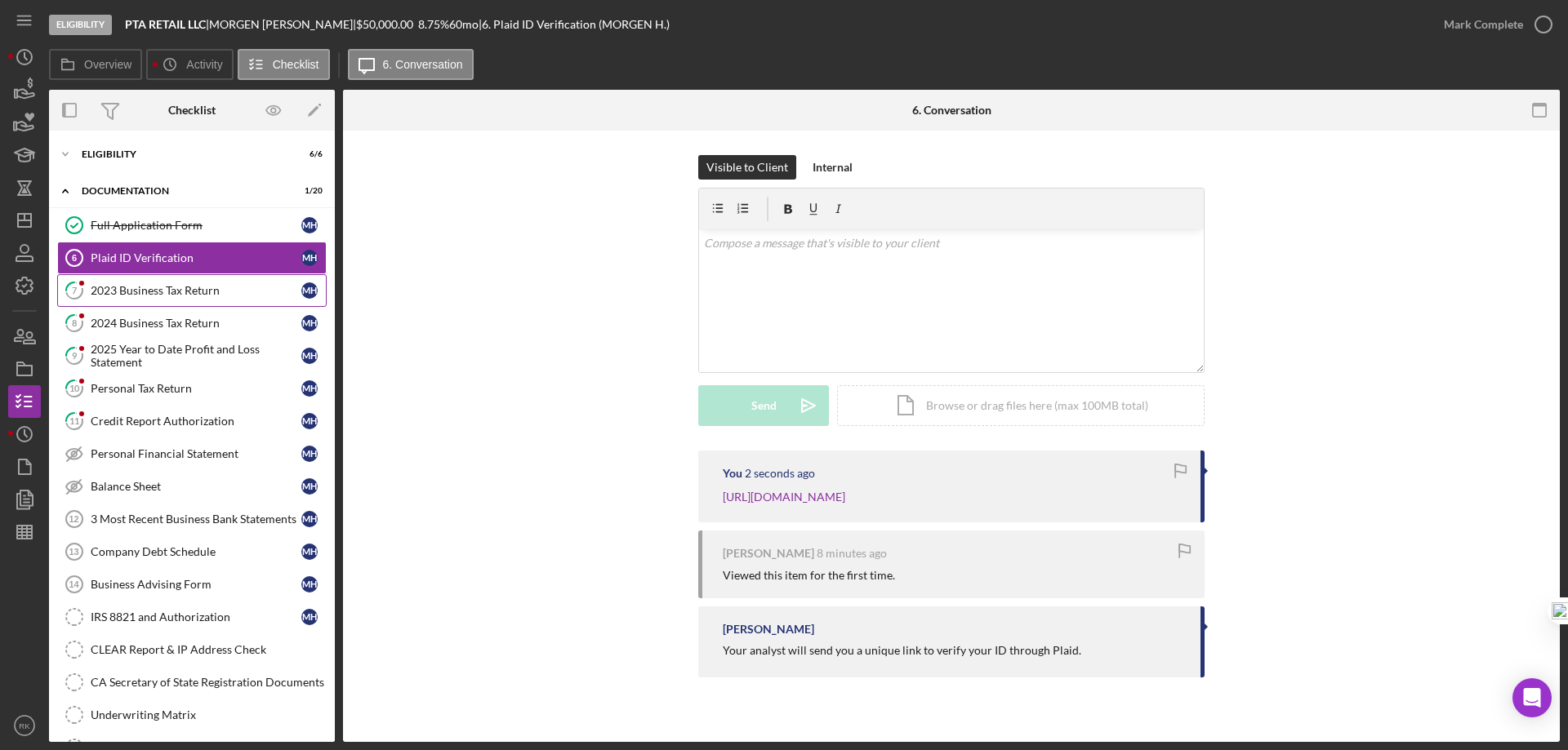
drag, startPoint x: 170, startPoint y: 289, endPoint x: 204, endPoint y: 288, distance: 34.0
click at [174, 289] on div "2023 Business Tax Return" at bounding box center [196, 290] width 210 height 13
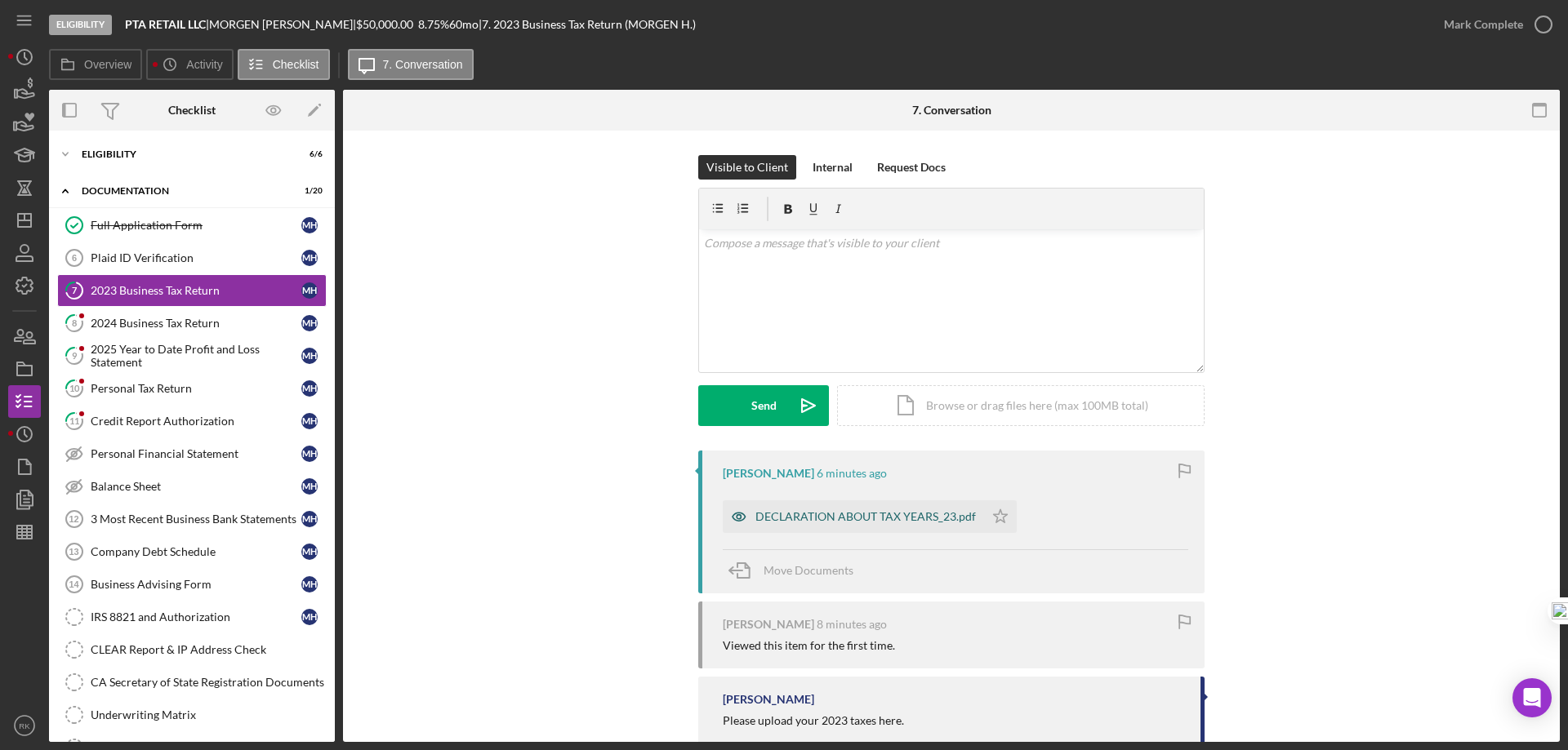
click at [869, 514] on div "DECLARATION ABOUT TAX YEARS_23.pdf" at bounding box center [865, 516] width 220 height 13
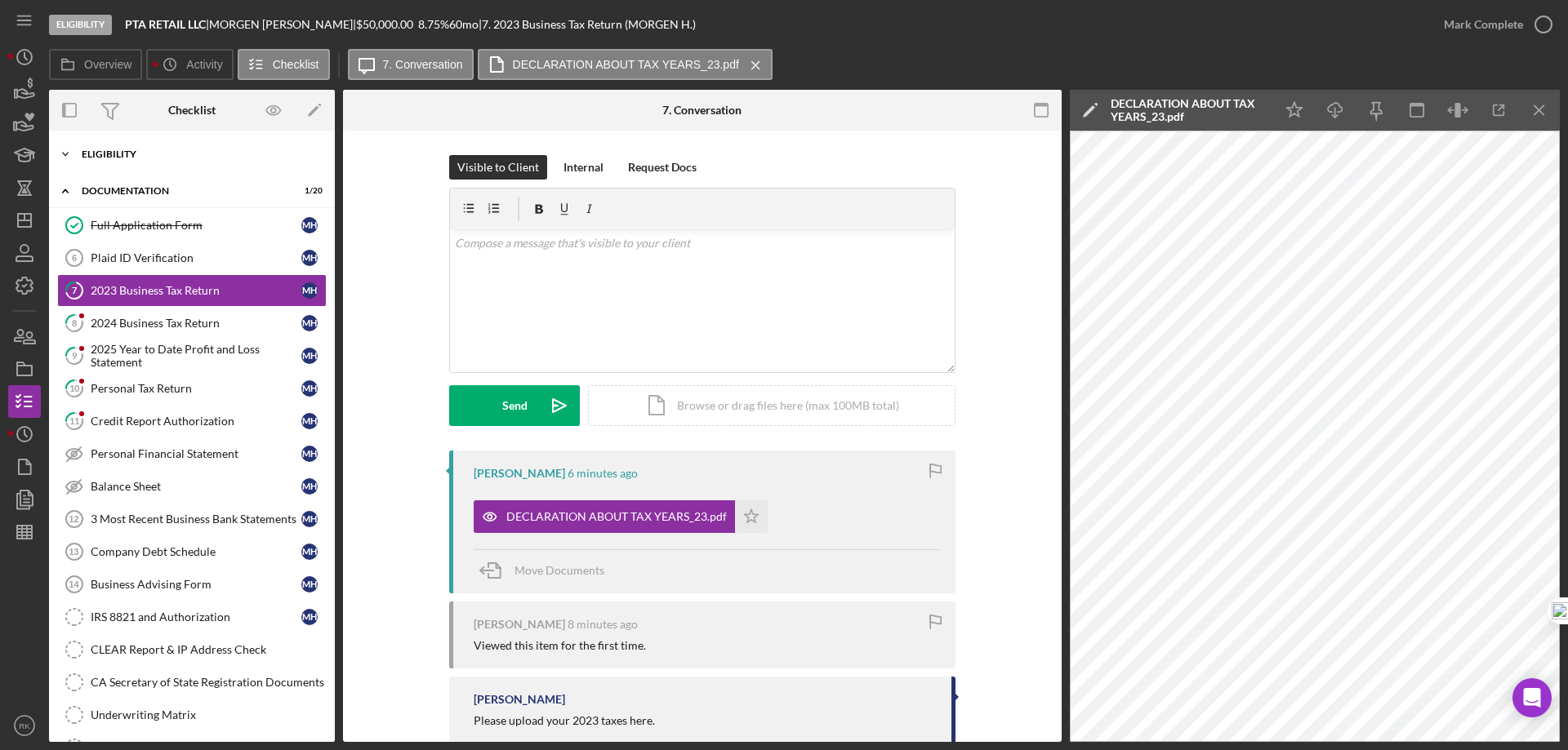
click at [118, 158] on div "Icon/Expander Eligibility 6 / 6" at bounding box center [192, 154] width 286 height 32
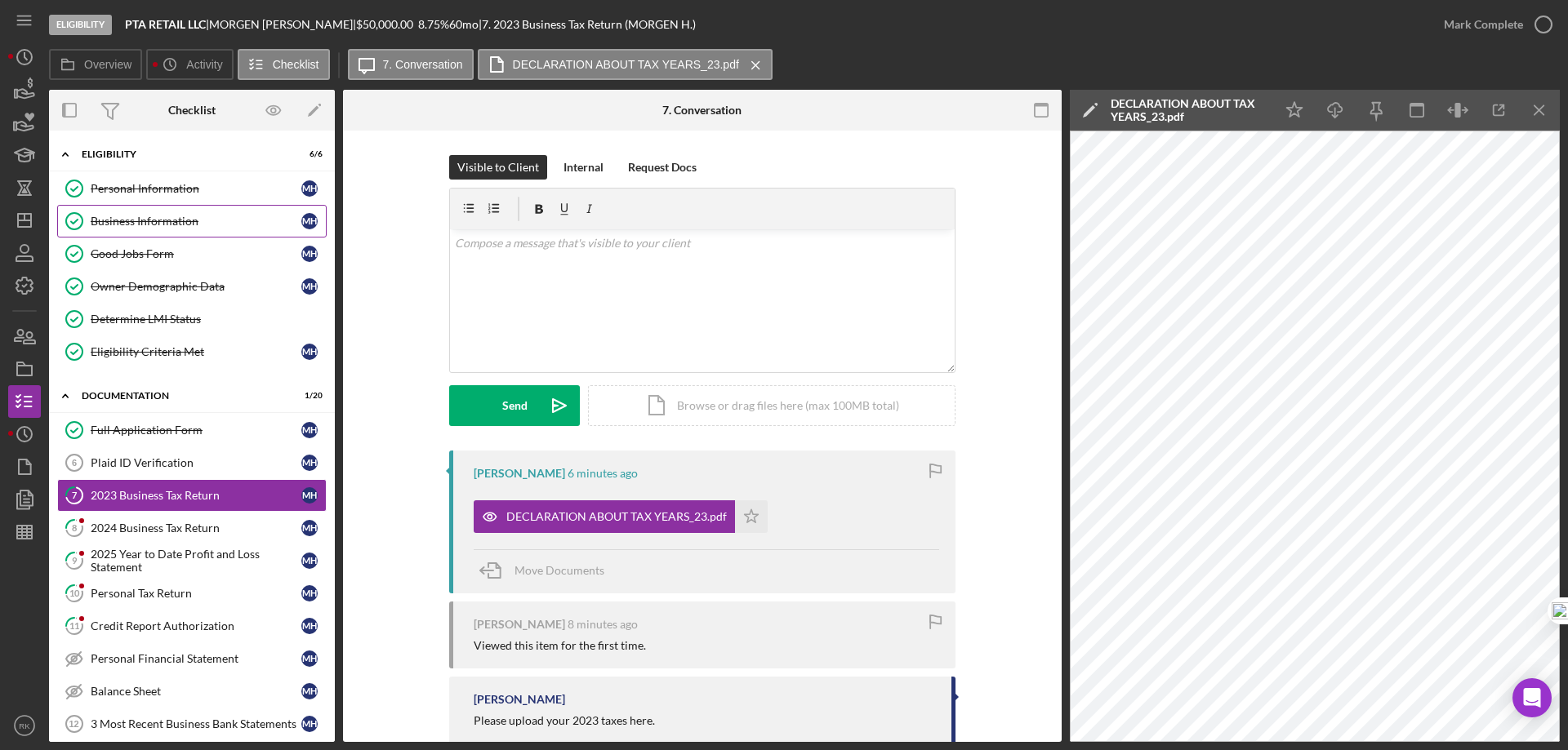
click at [133, 222] on div "Business Information" at bounding box center [196, 221] width 210 height 13
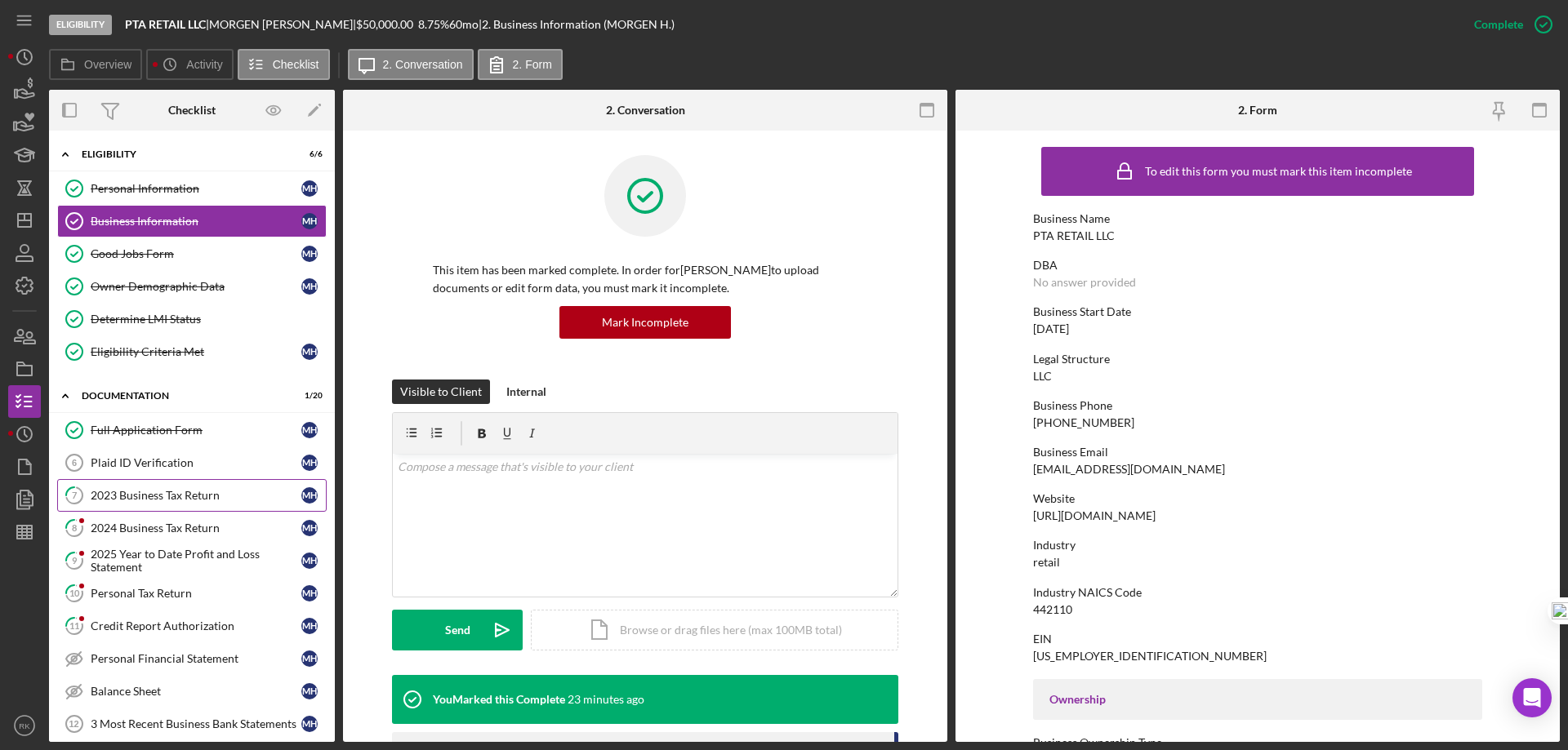
click at [164, 499] on div "2023 Business Tax Return" at bounding box center [196, 495] width 210 height 13
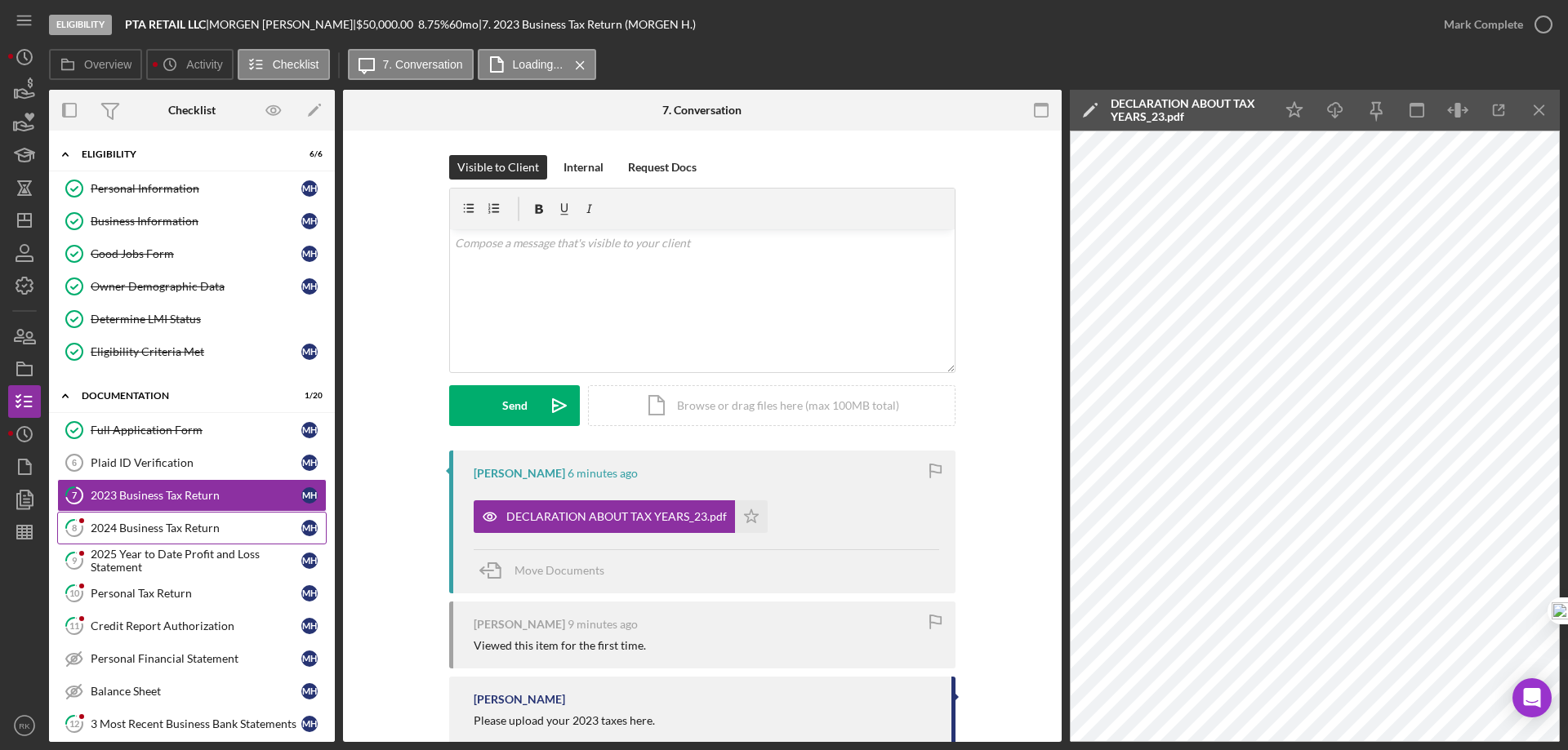
click at [165, 526] on div "2024 Business Tax Return" at bounding box center [196, 527] width 210 height 13
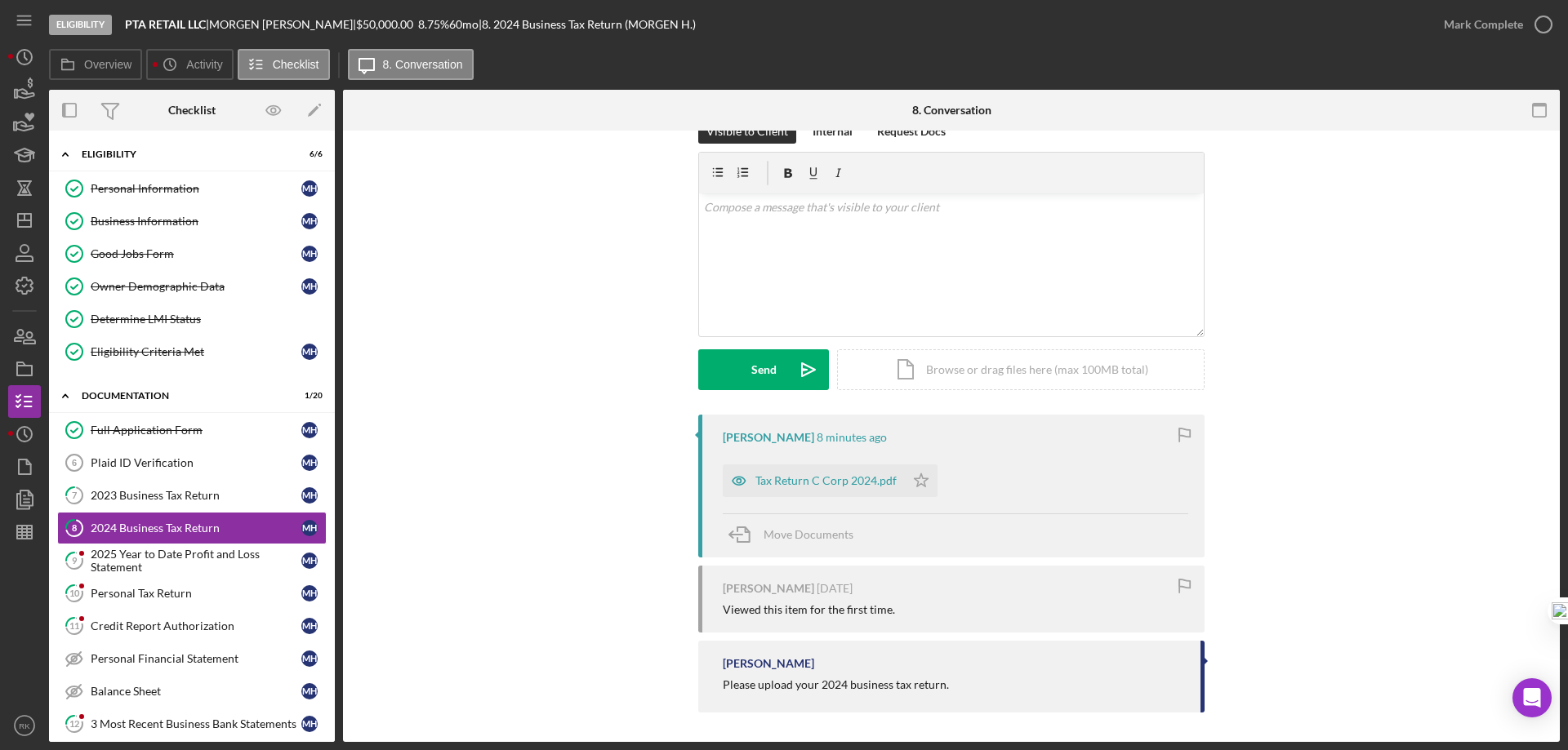
scroll to position [39, 0]
click at [795, 476] on div "Tax Return C Corp 2024.pdf" at bounding box center [826, 477] width 141 height 13
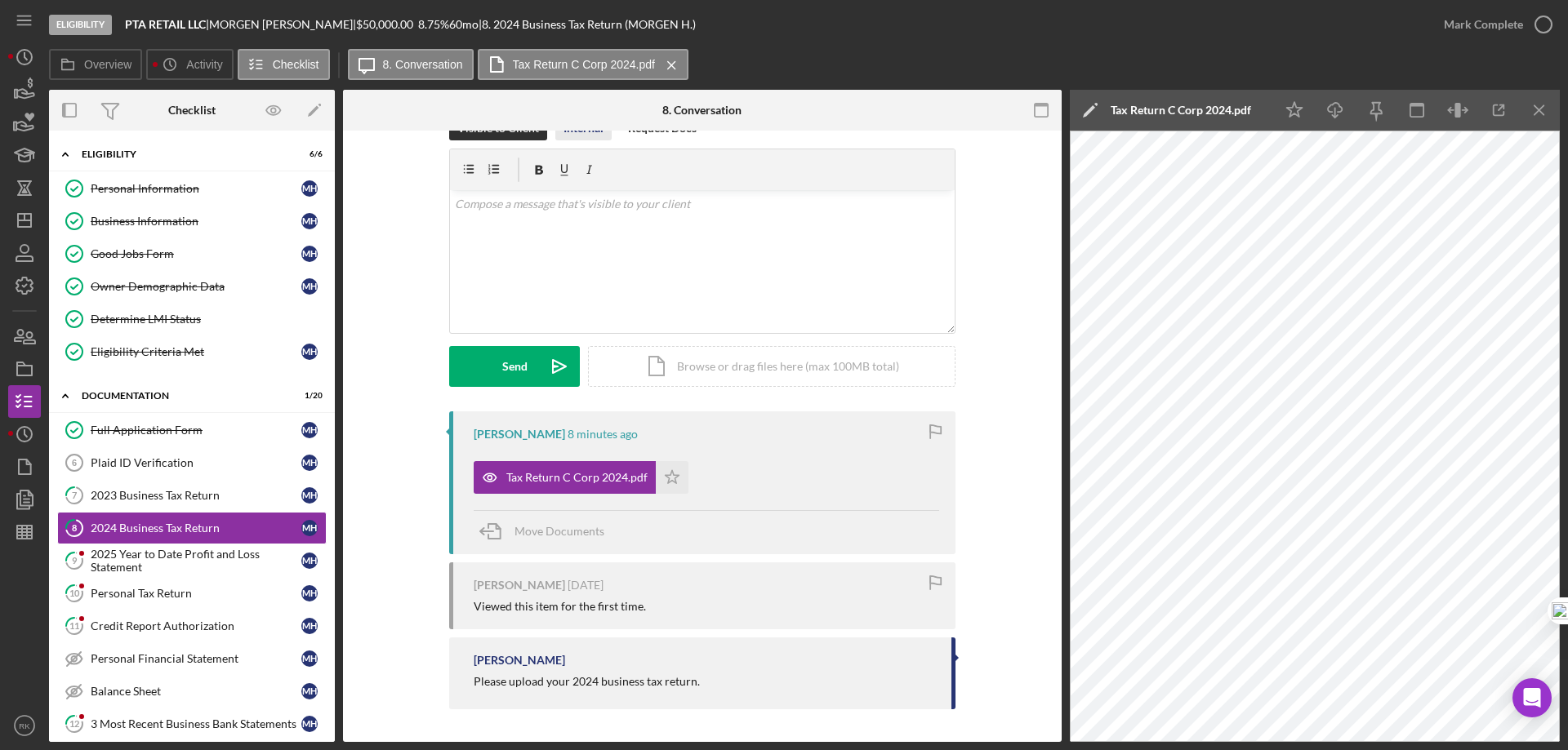
click at [594, 137] on div "Internal" at bounding box center [583, 128] width 40 height 24
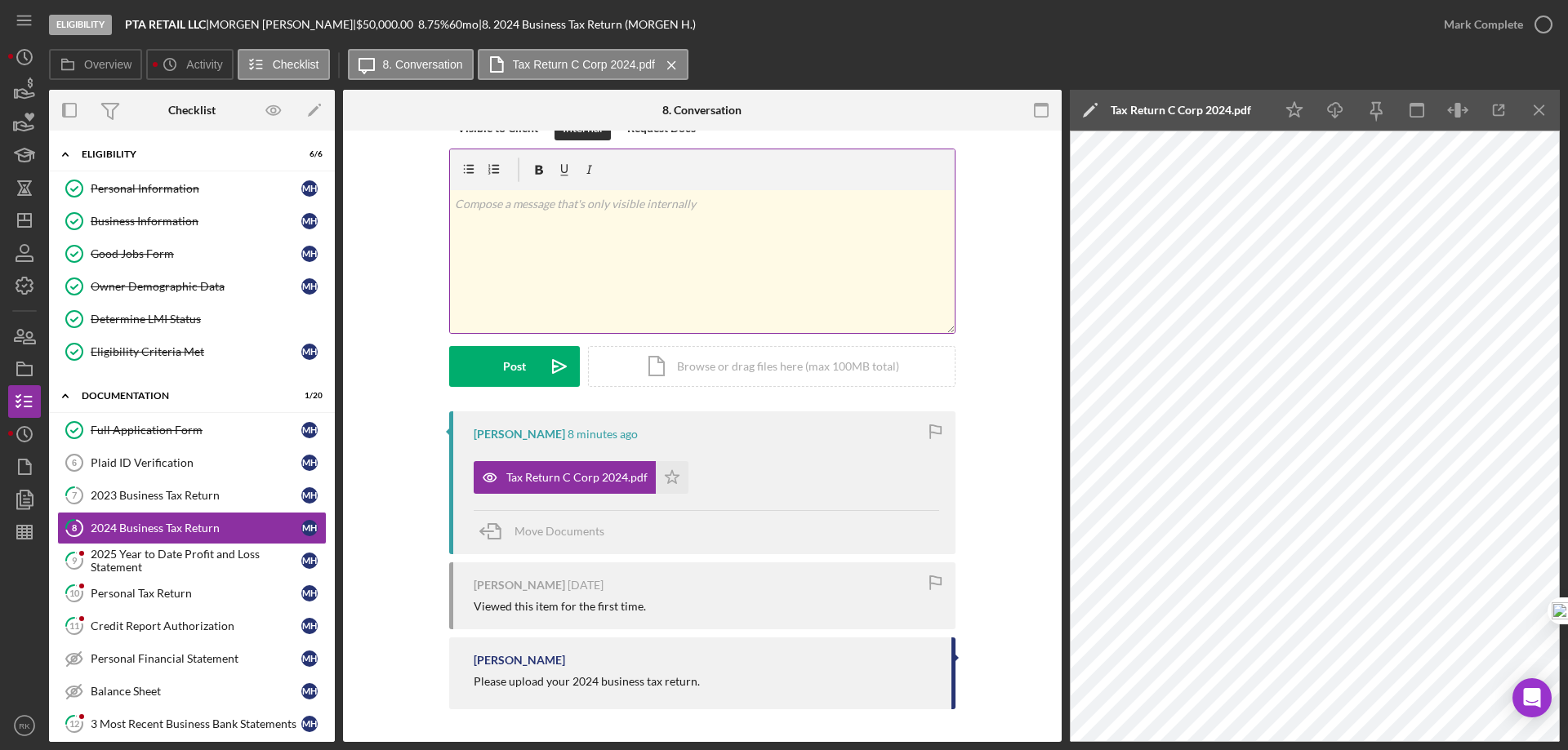
click at [562, 215] on div "v Color teal Color pink Remove color Add row above Add row below Add column bef…" at bounding box center [702, 262] width 505 height 143
click at [497, 375] on button "Post Icon/icon-invite-send" at bounding box center [515, 367] width 131 height 41
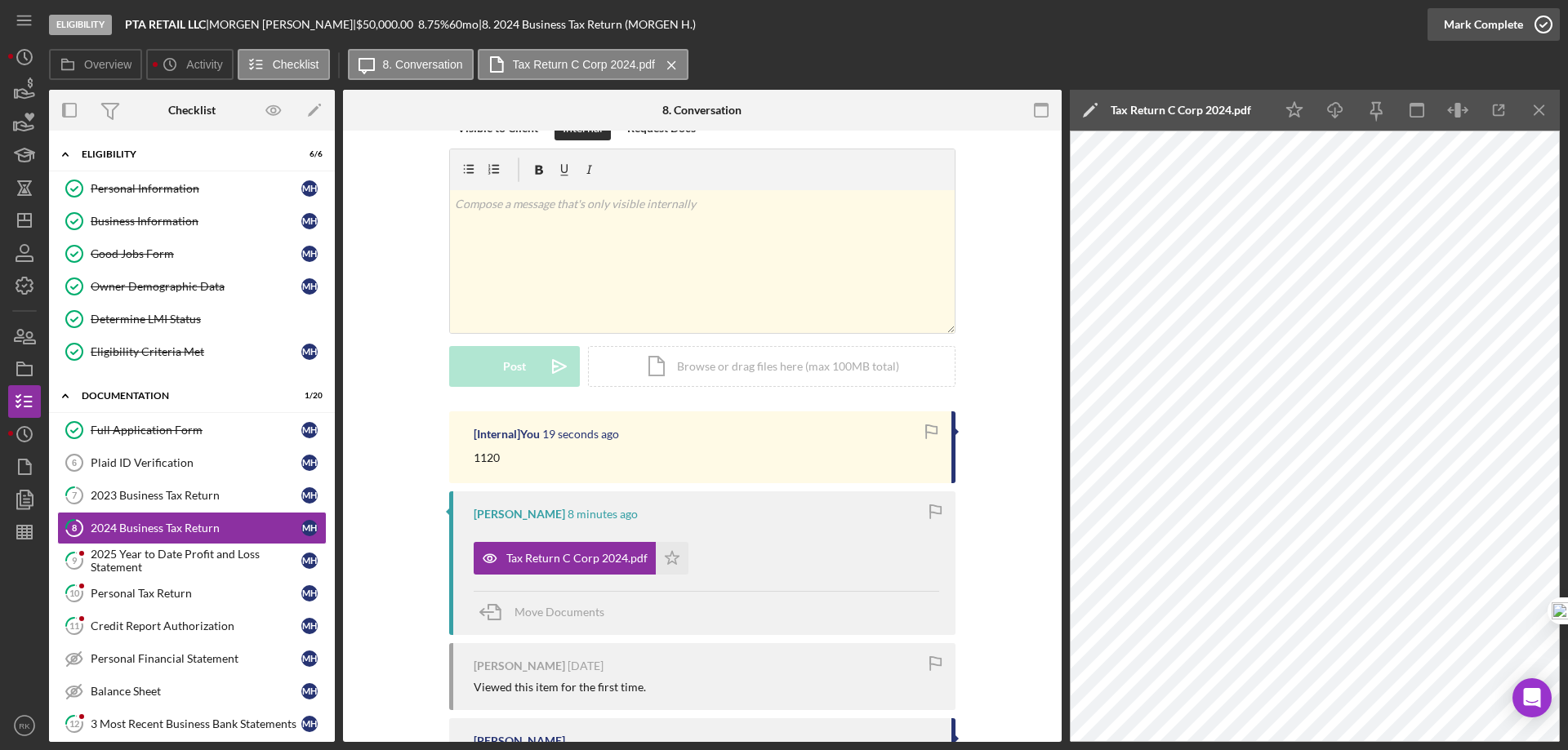
click at [1539, 22] on icon "button" at bounding box center [1544, 24] width 41 height 41
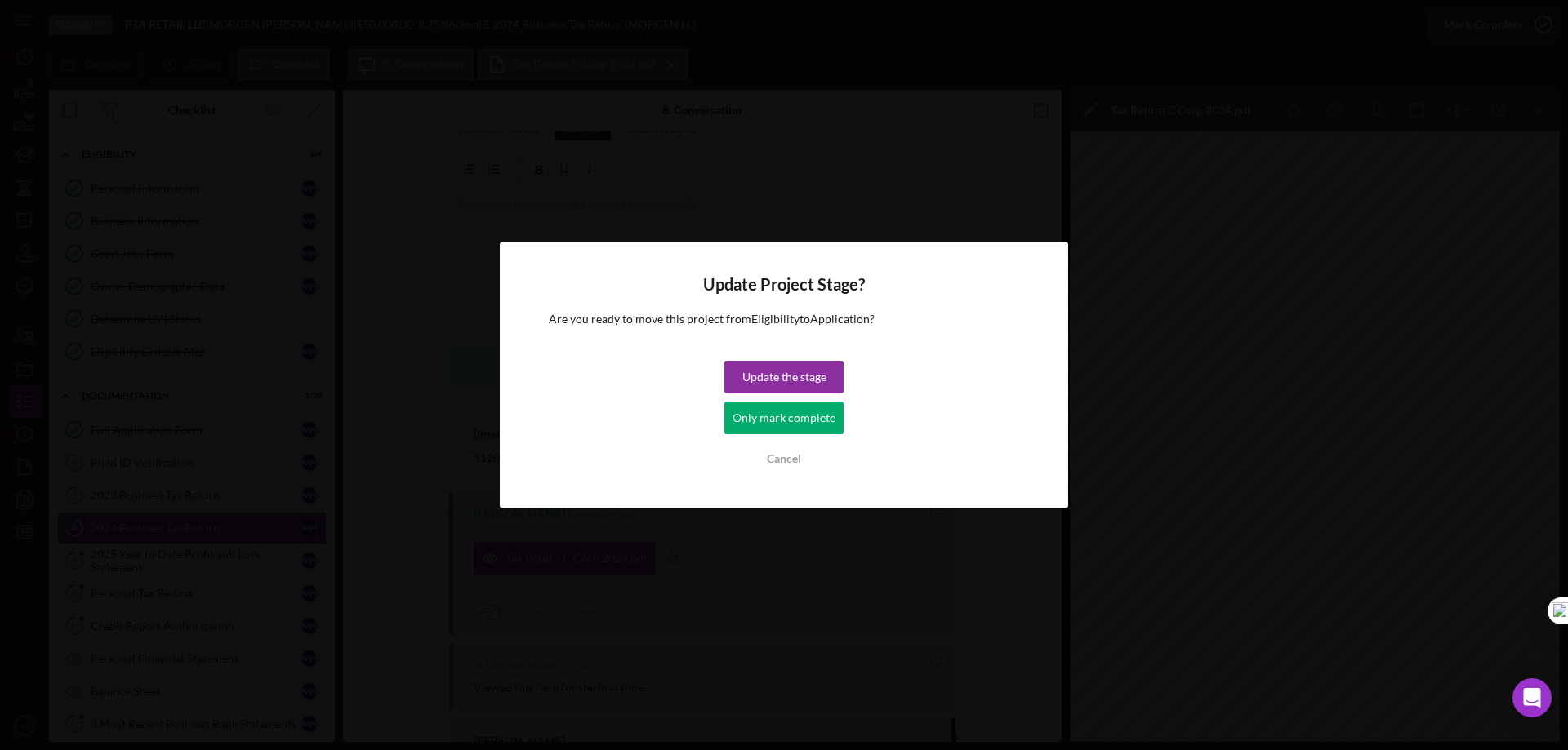
click at [769, 414] on div "Only mark complete" at bounding box center [784, 418] width 103 height 32
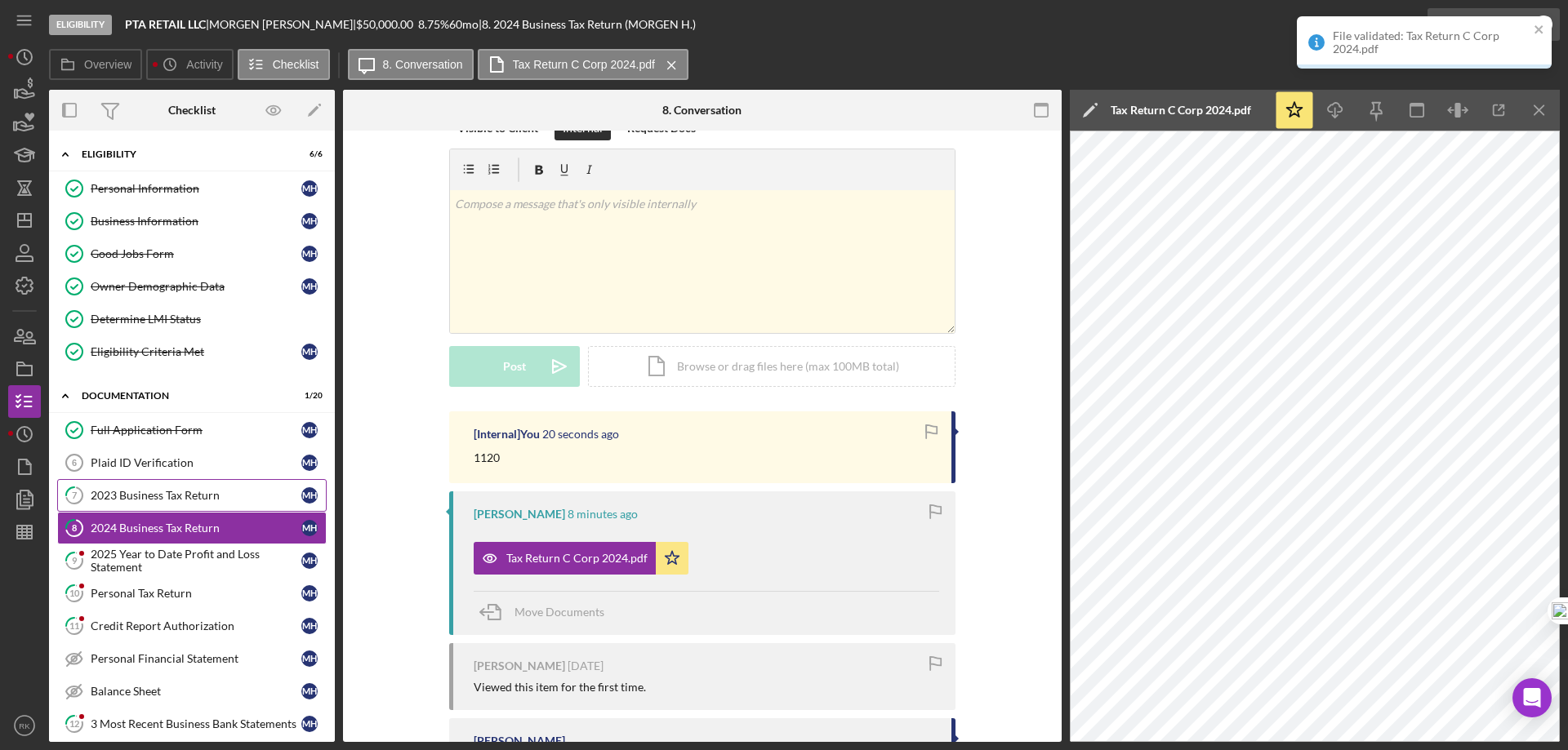
scroll to position [264, 0]
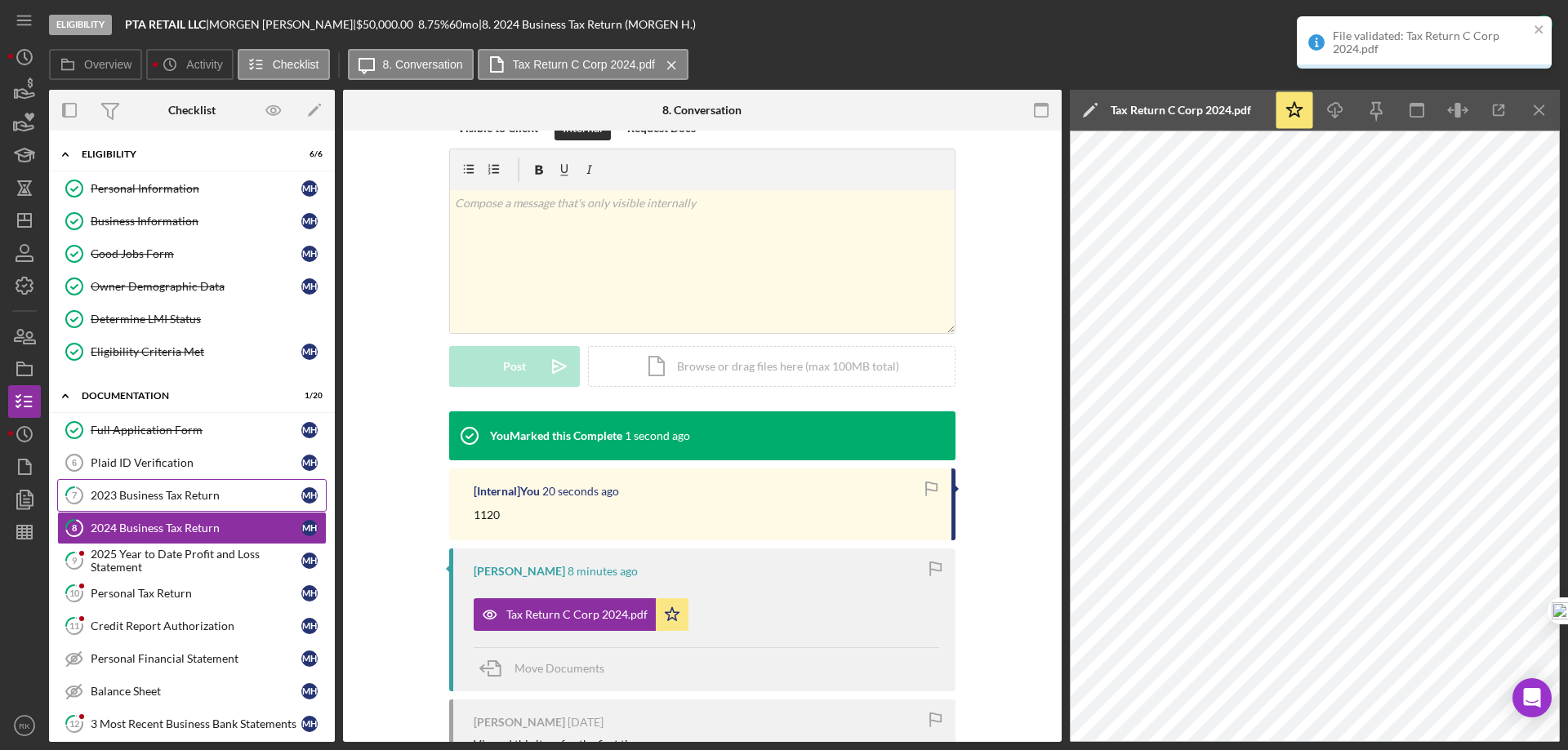
click at [170, 500] on div "2023 Business Tax Return" at bounding box center [196, 495] width 210 height 13
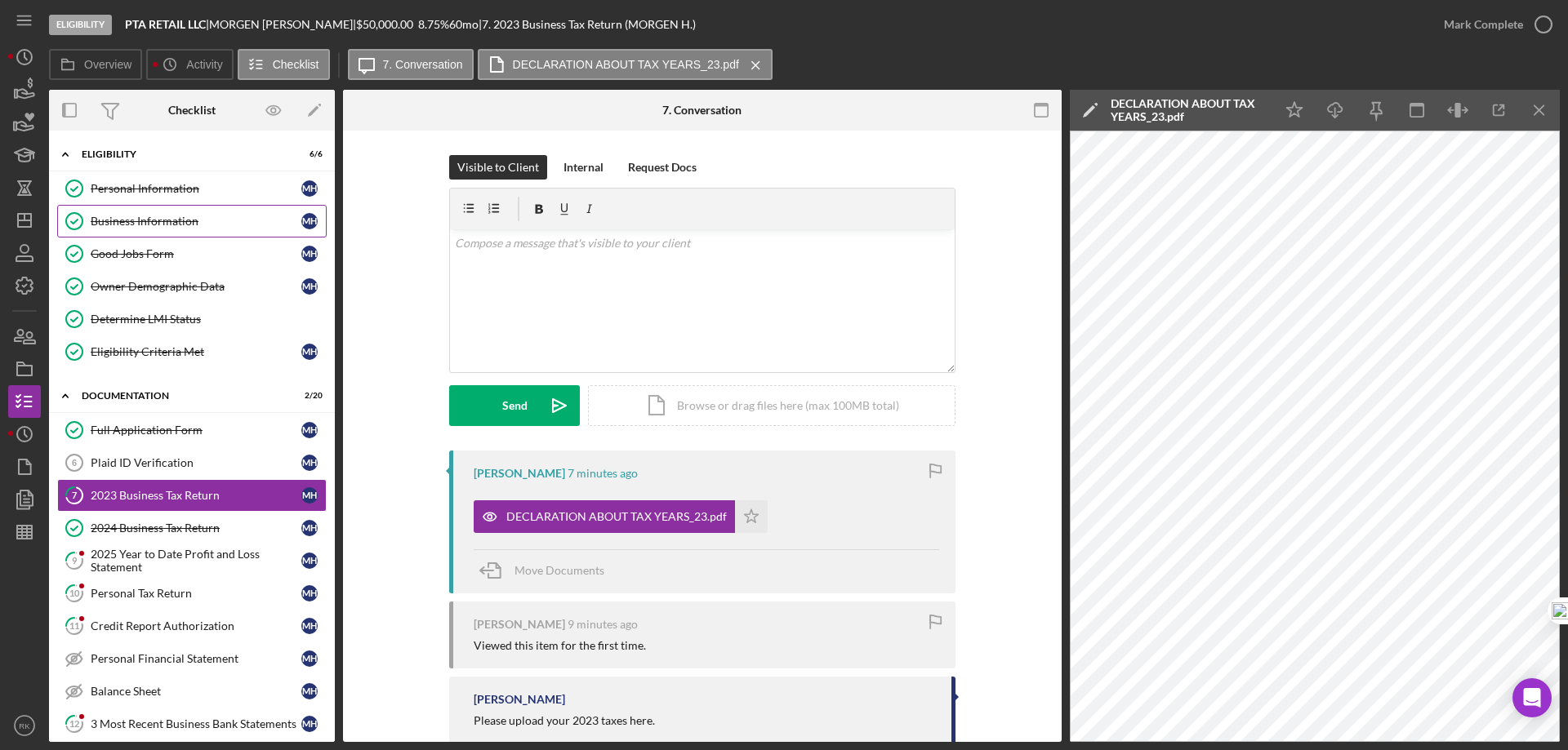
drag, startPoint x: 127, startPoint y: 226, endPoint x: 179, endPoint y: 237, distance: 53.2
click at [128, 226] on div "Business Information" at bounding box center [196, 221] width 210 height 13
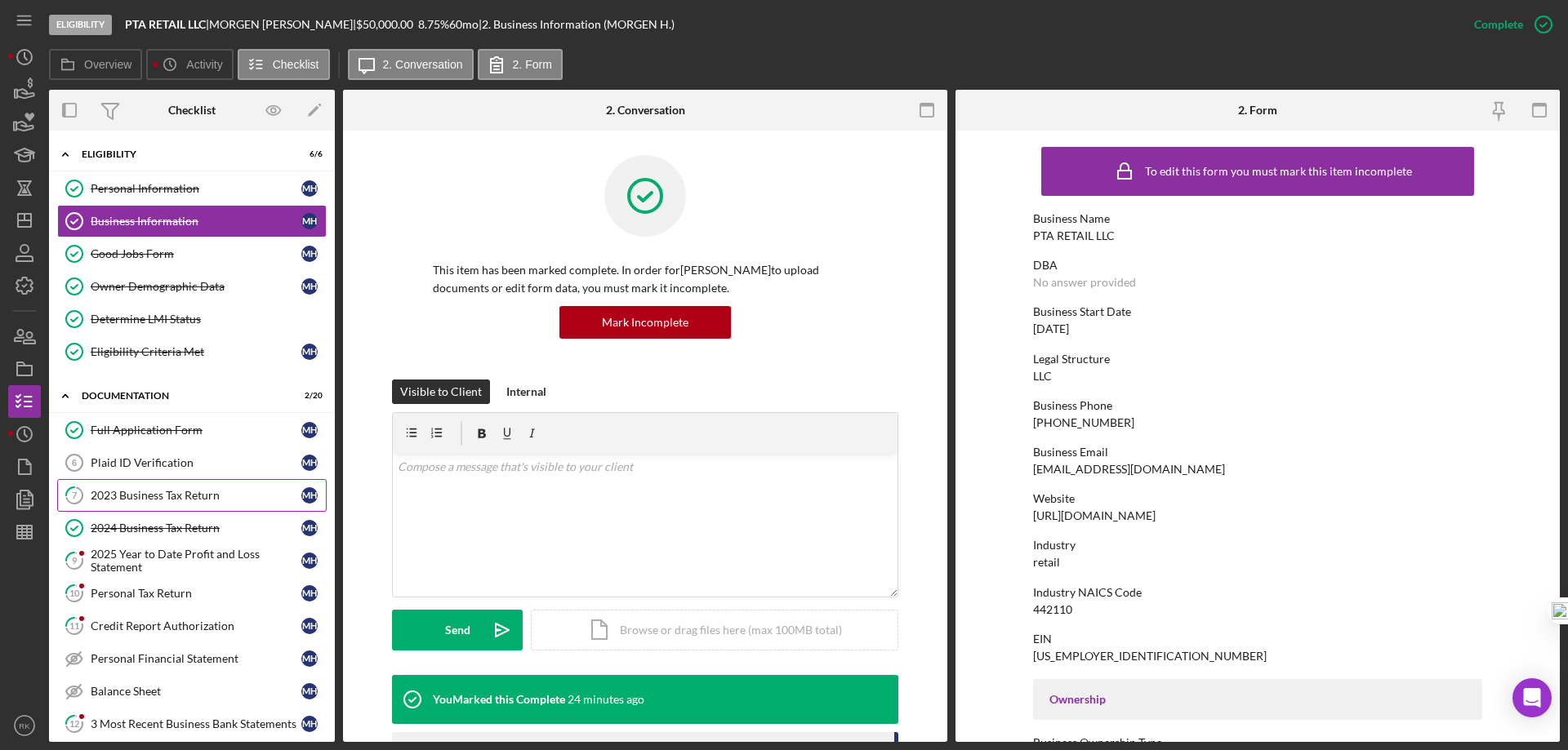
click at [118, 497] on div "2023 Business Tax Return" at bounding box center [196, 495] width 210 height 13
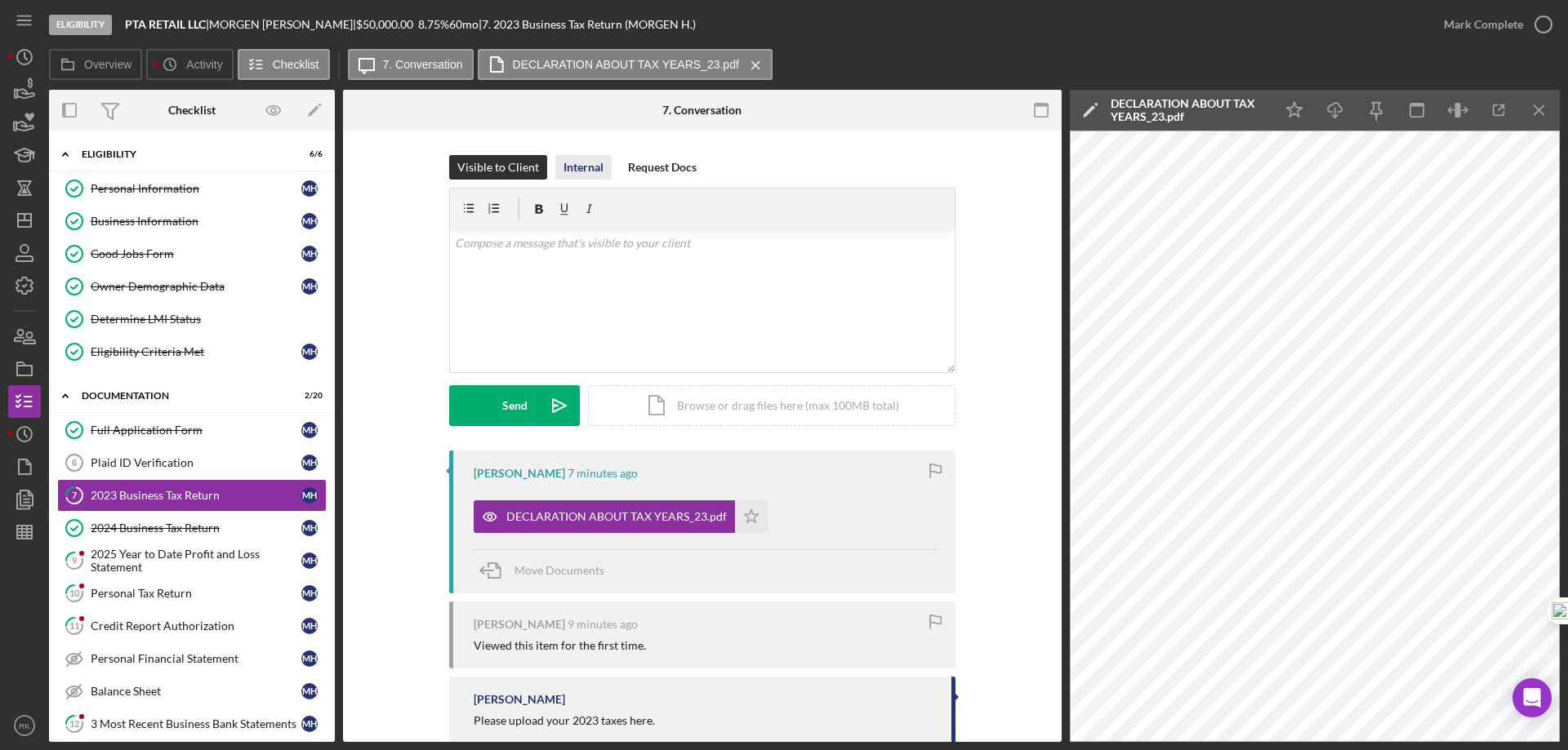
click at [581, 163] on div "Internal" at bounding box center [583, 167] width 40 height 24
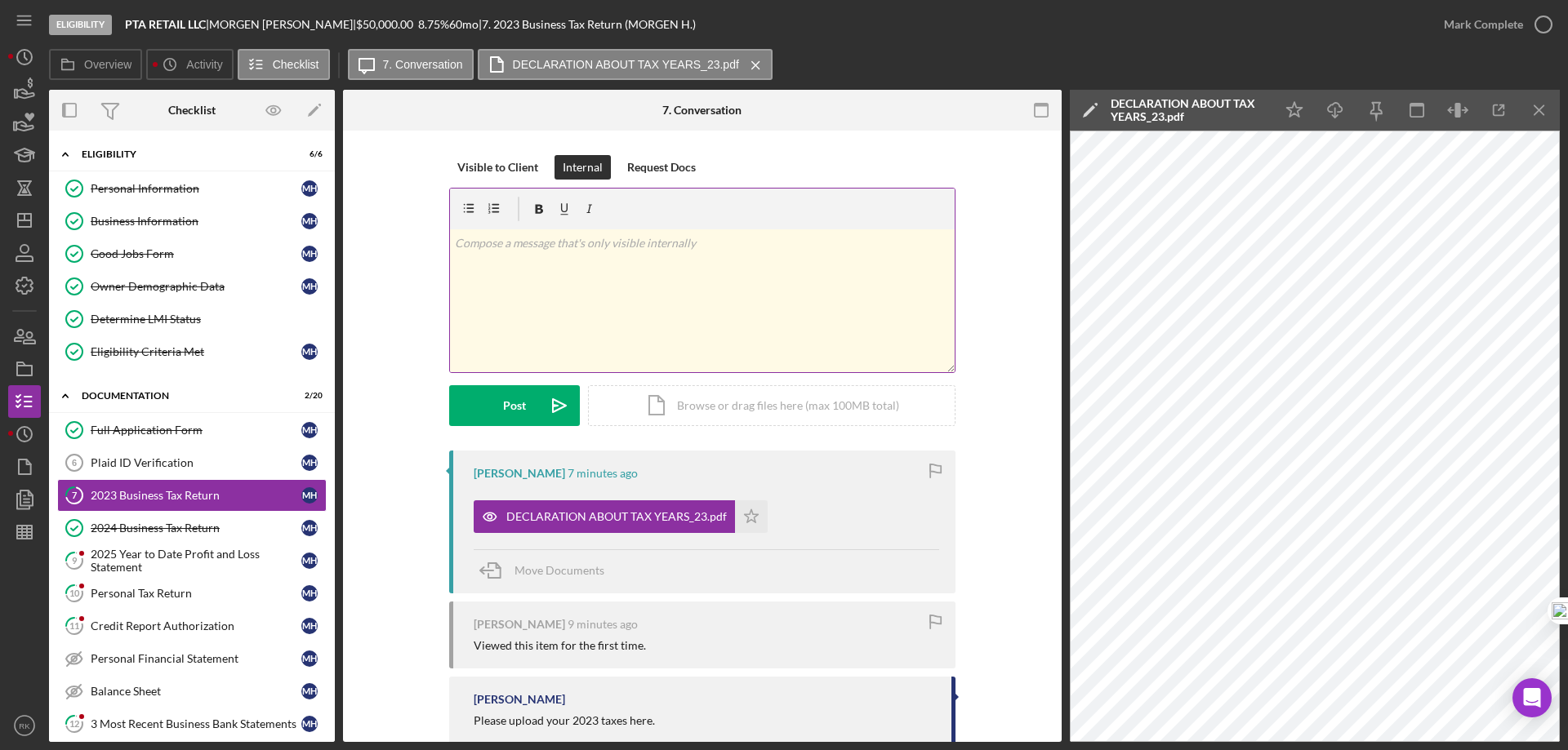
click at [561, 258] on div "v Color teal Color pink Remove color Add row above Add row below Add column bef…" at bounding box center [702, 301] width 505 height 143
drag, startPoint x: 509, startPoint y: 410, endPoint x: 591, endPoint y: 405, distance: 82.2
click at [512, 409] on div "Post" at bounding box center [514, 406] width 22 height 41
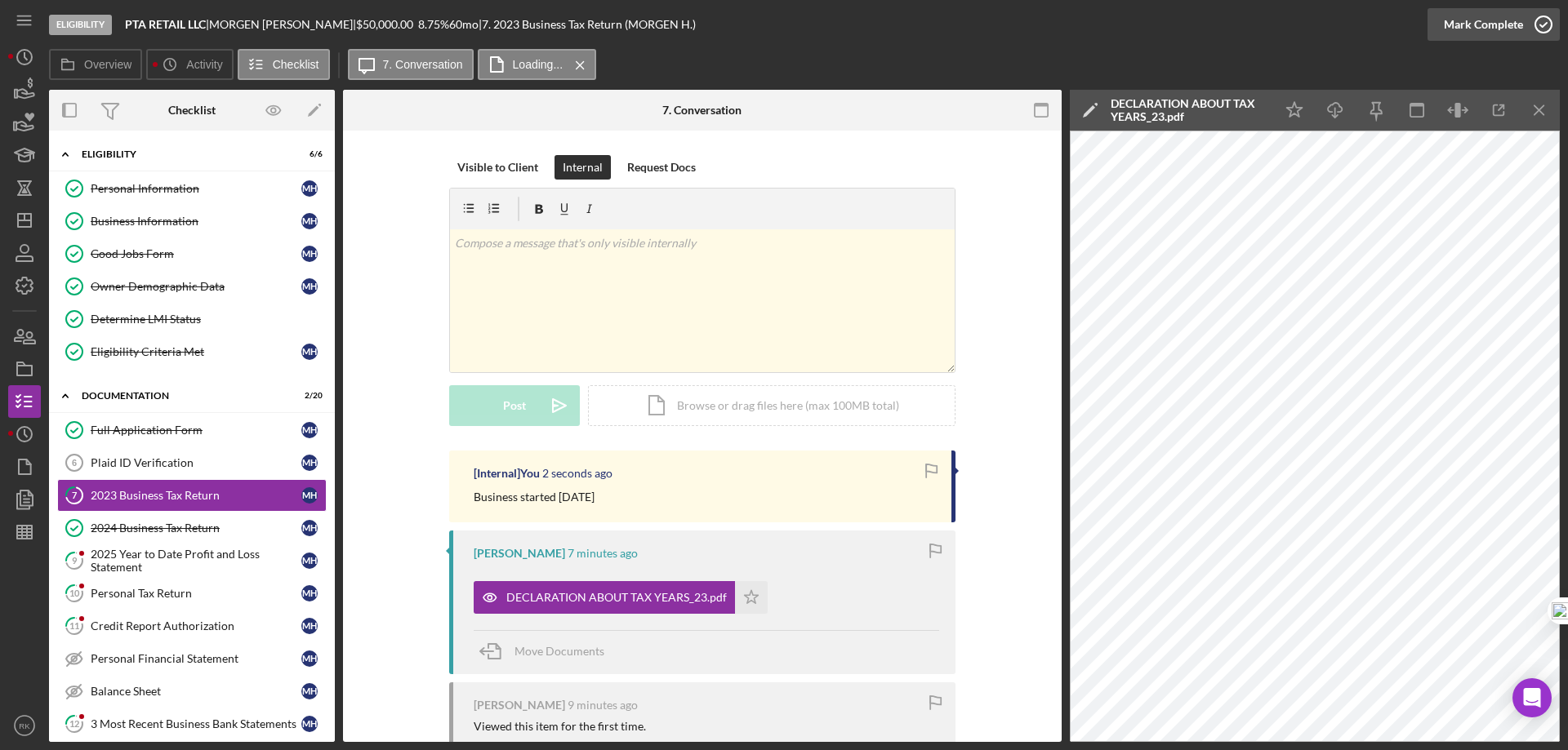
click at [1547, 13] on icon "button" at bounding box center [1544, 24] width 41 height 41
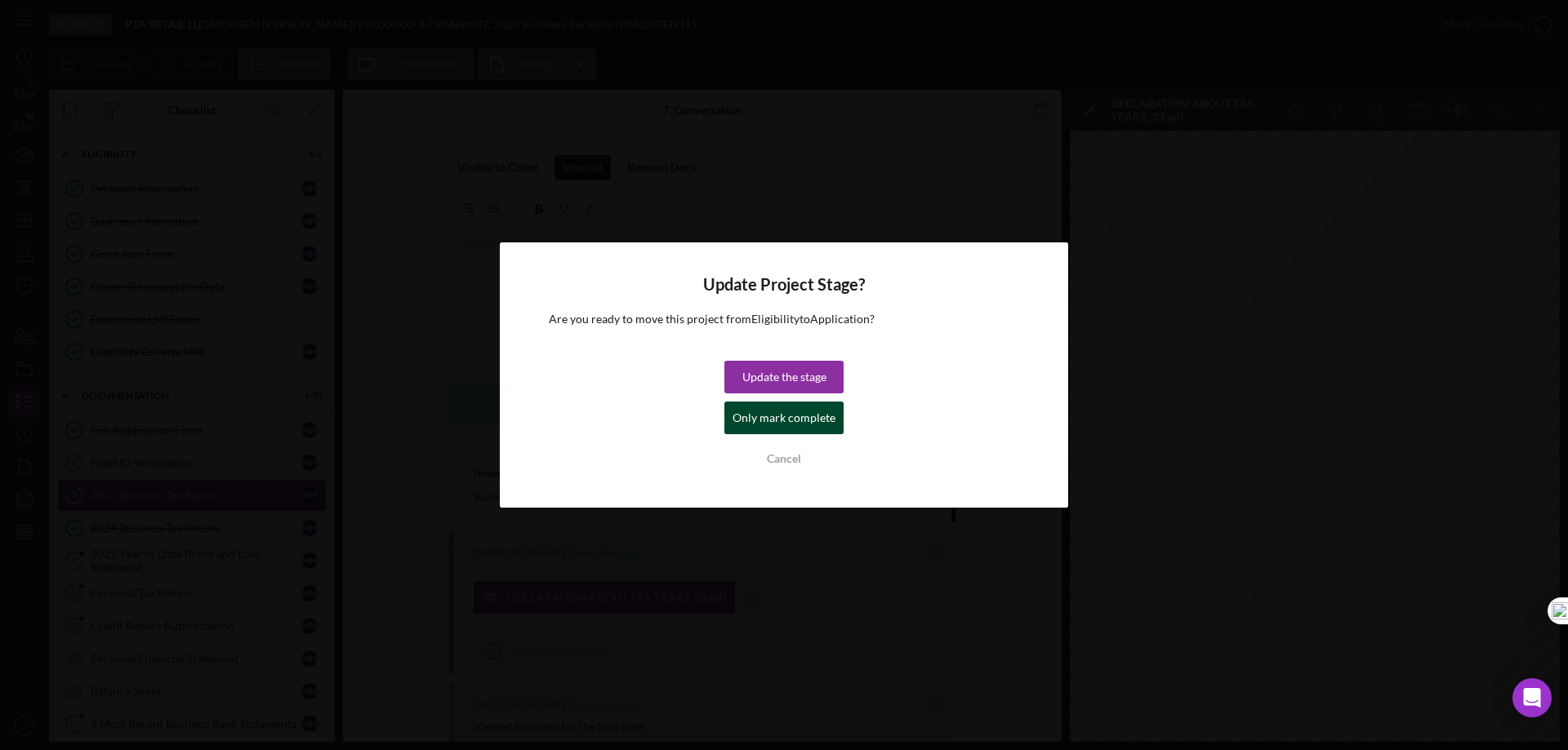
click at [768, 410] on div "Only mark complete" at bounding box center [784, 418] width 103 height 32
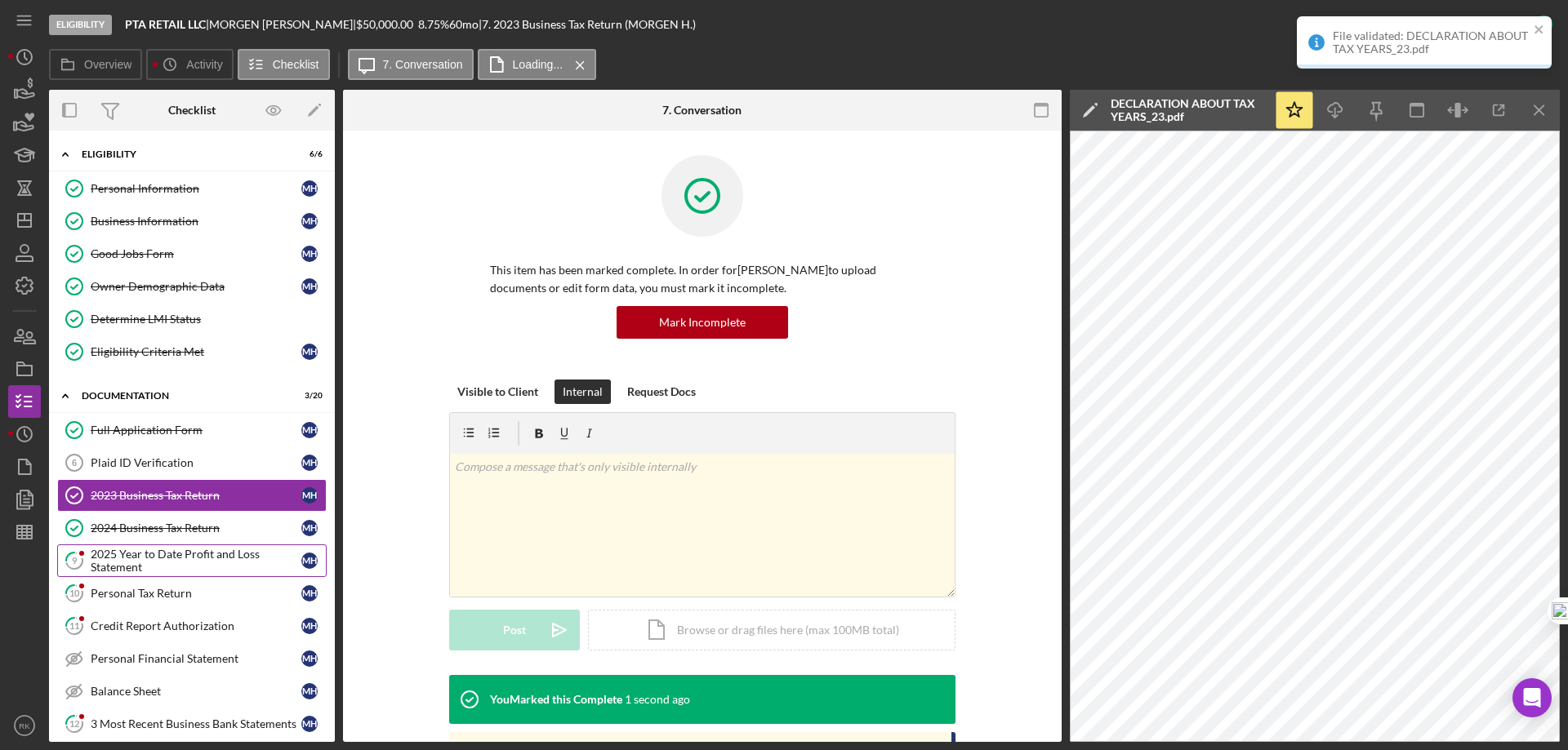
click at [163, 559] on div "2025 Year to Date Profit and Loss Statement" at bounding box center [196, 560] width 210 height 26
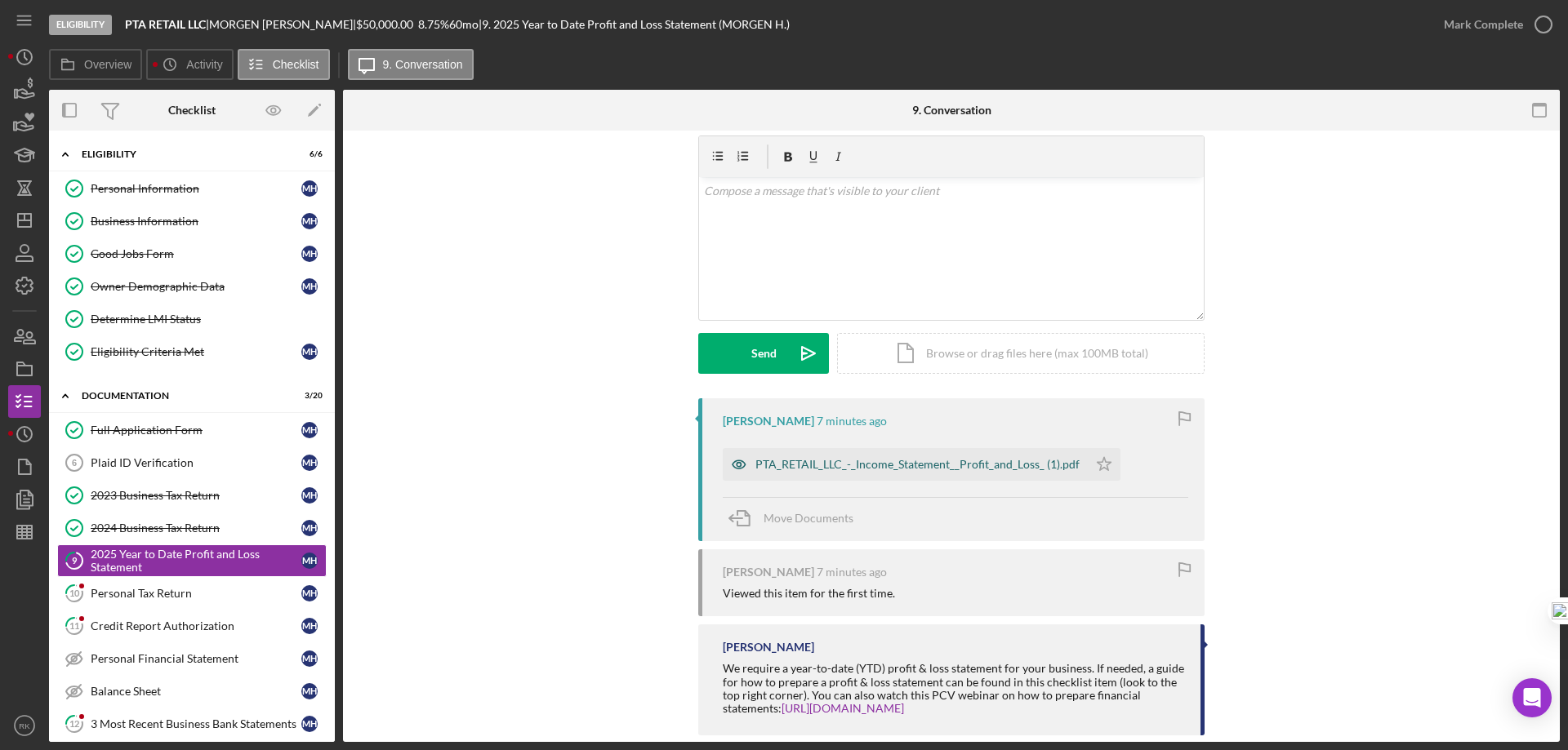
scroll to position [54, 0]
click at [931, 467] on div "PTA_RETAIL_LLC_-_Income_Statement__Profit_and_Loss_ (1).pdf" at bounding box center [917, 463] width 324 height 13
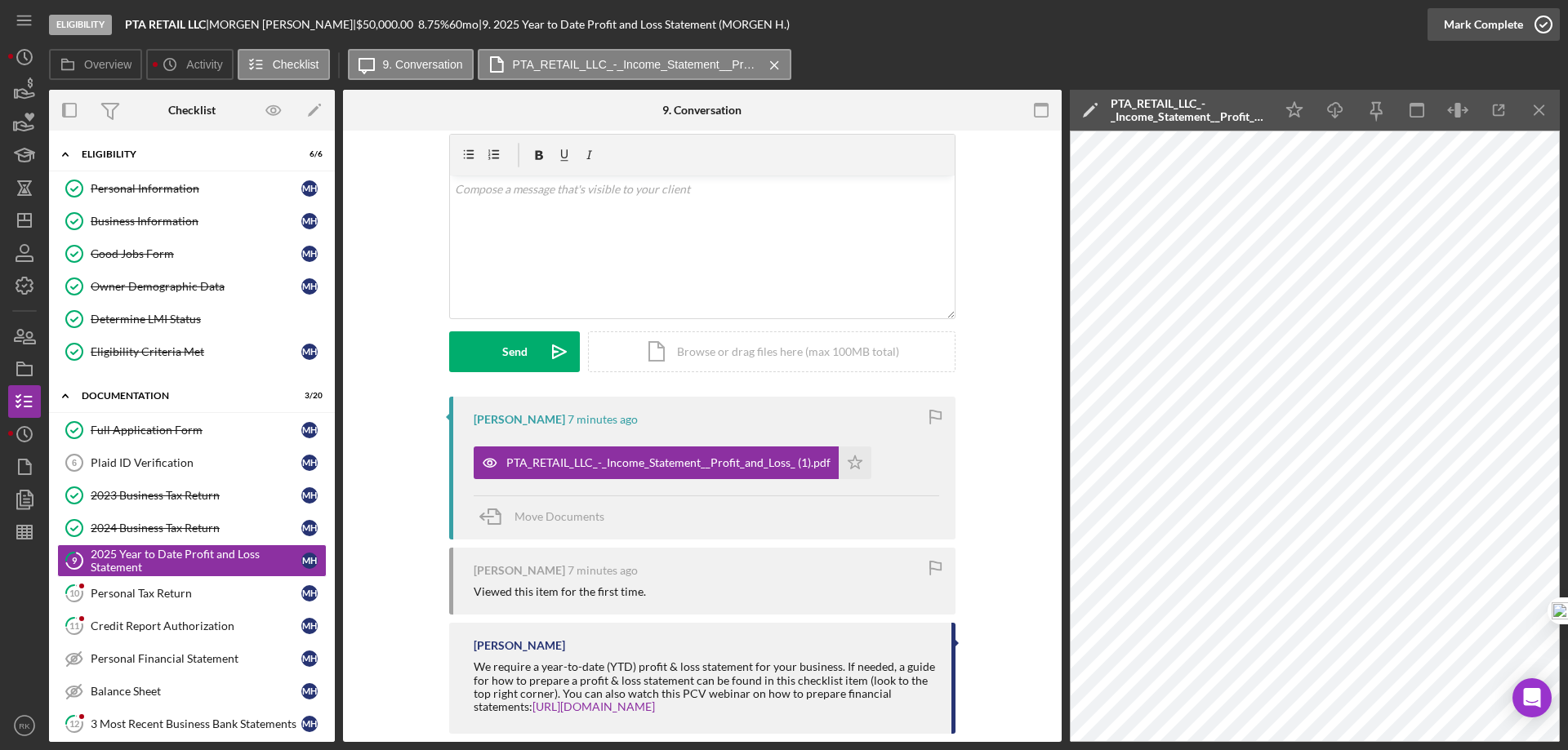
click at [1538, 10] on icon "button" at bounding box center [1544, 24] width 41 height 41
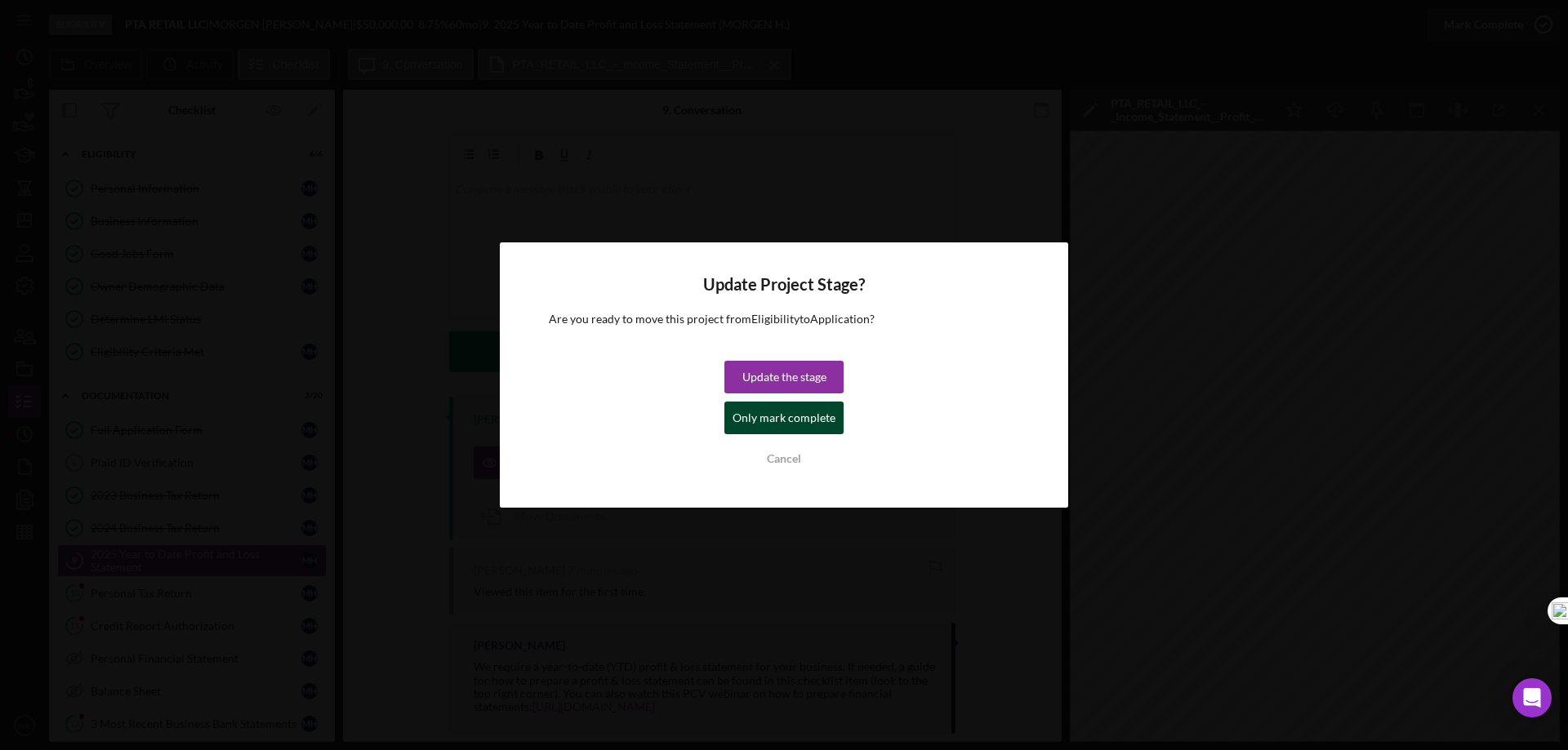
click at [829, 421] on div "Only mark complete" at bounding box center [784, 418] width 103 height 32
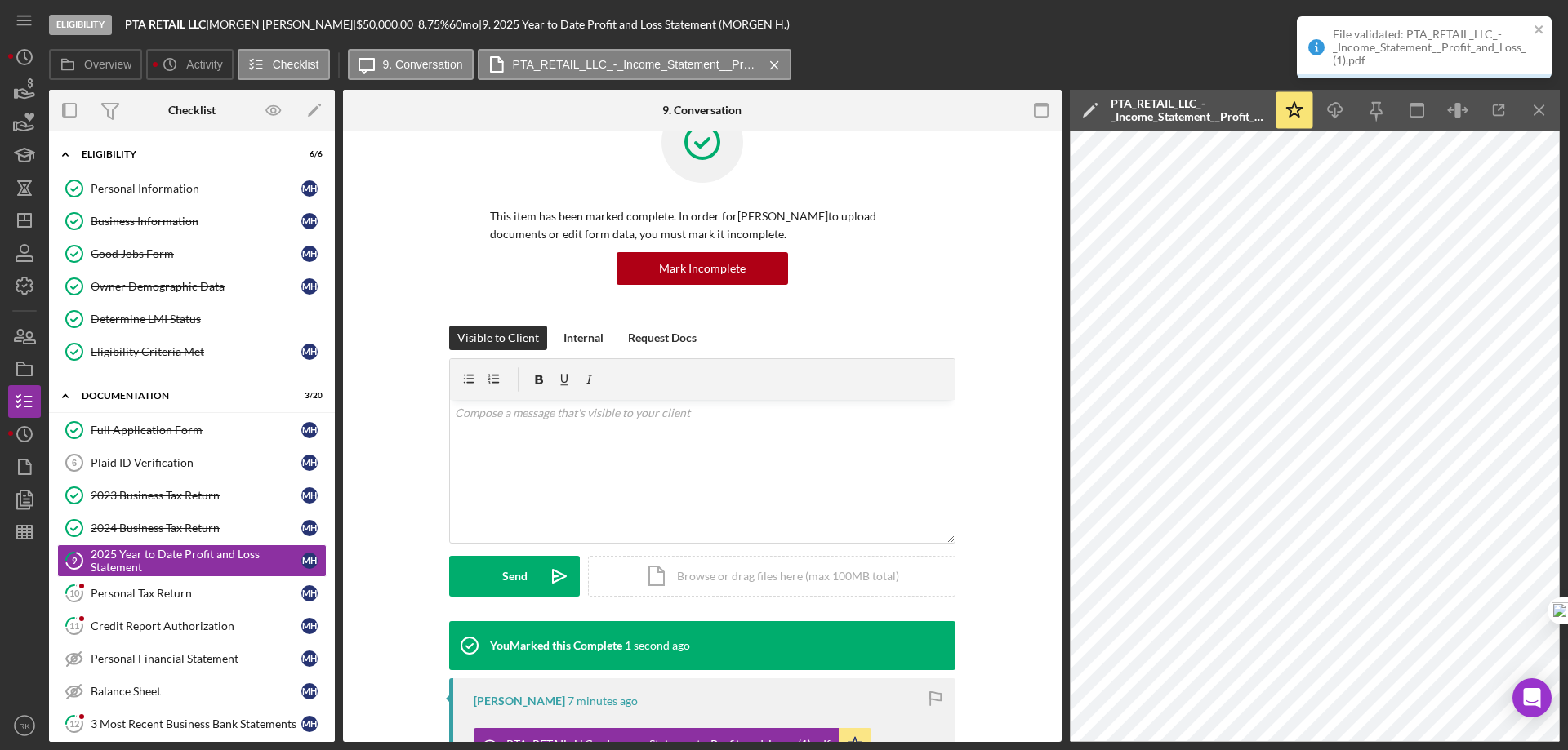
scroll to position [279, 0]
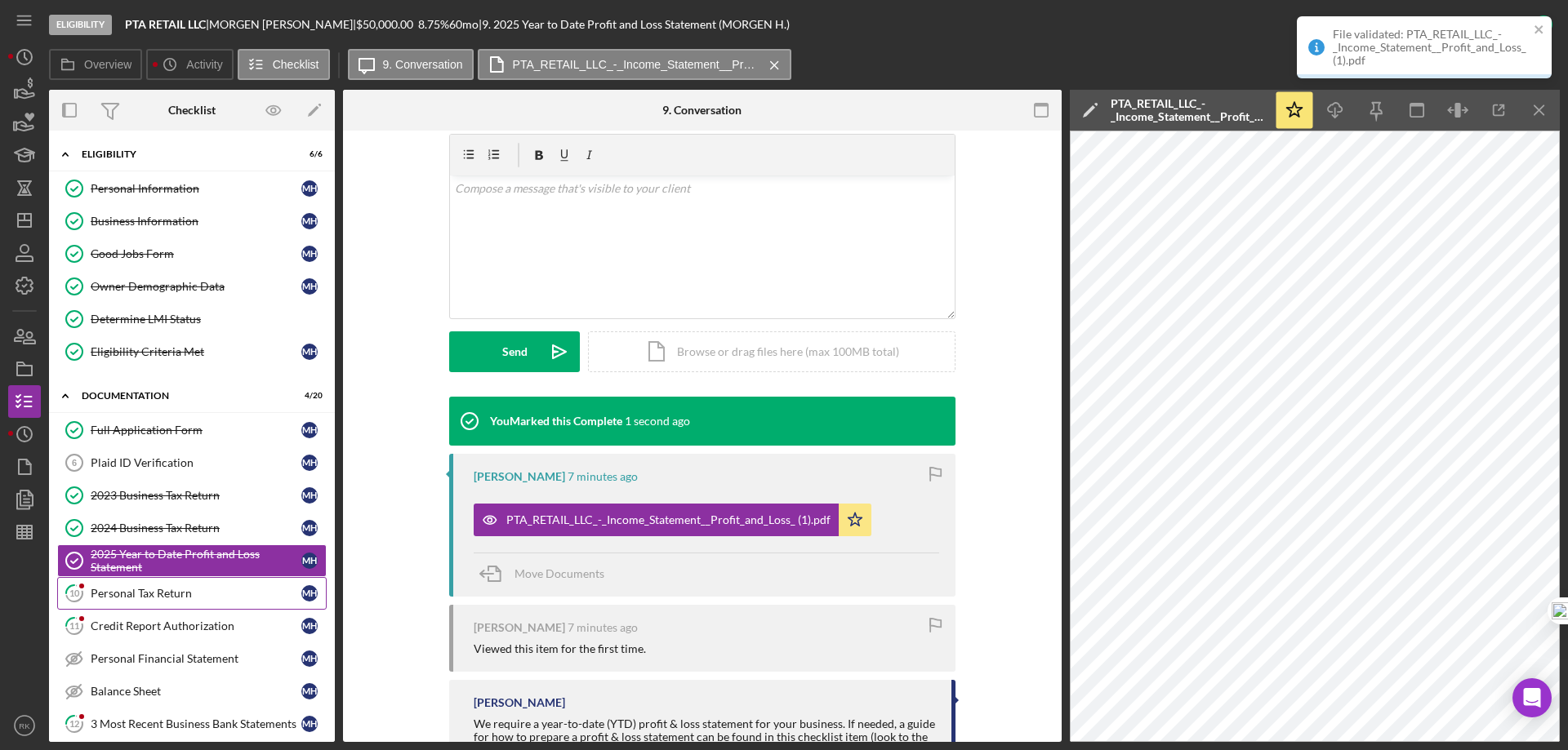
click at [111, 599] on div "Personal Tax Return" at bounding box center [196, 593] width 210 height 13
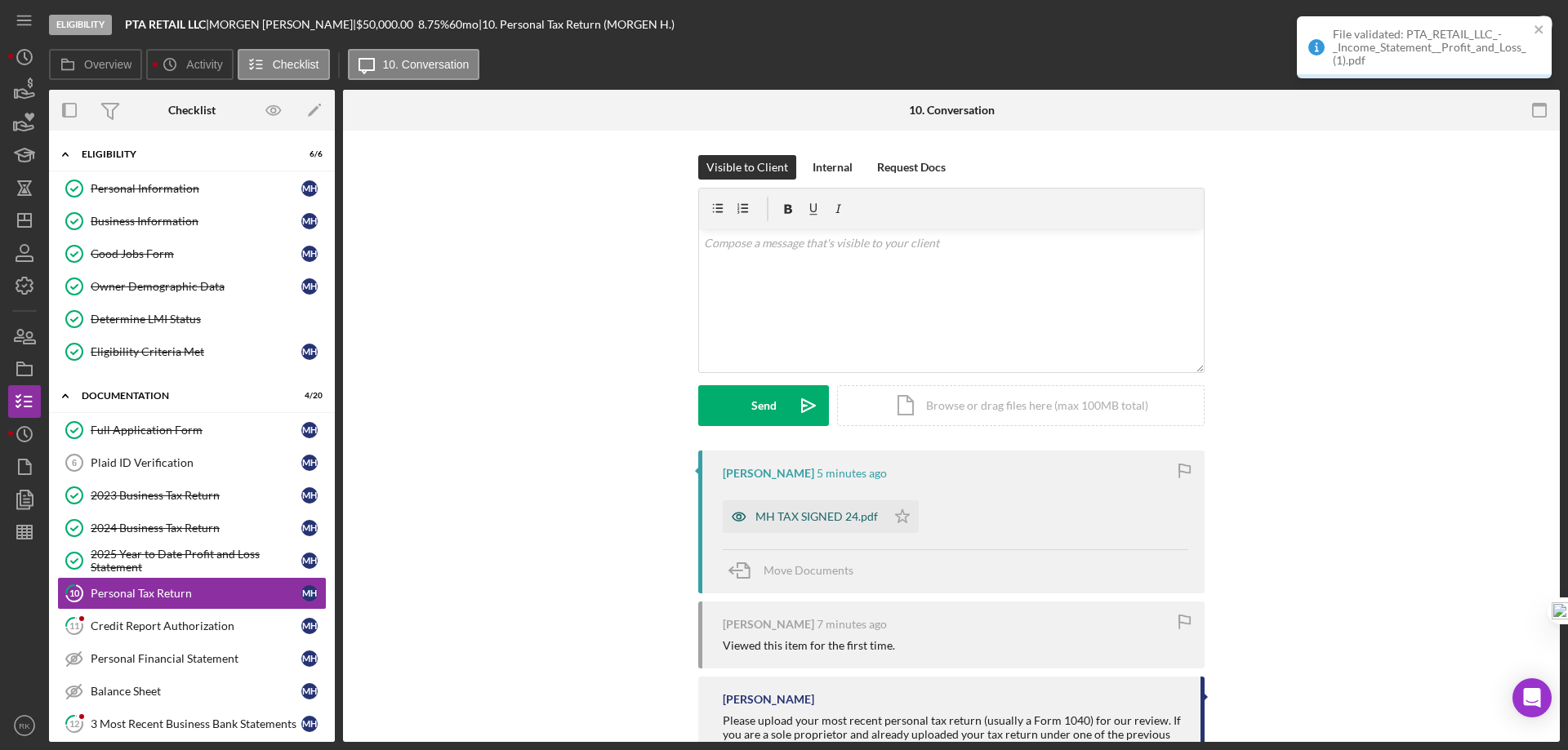
click at [829, 516] on div "MH TAX SIGNED 24.pdf" at bounding box center [816, 516] width 122 height 13
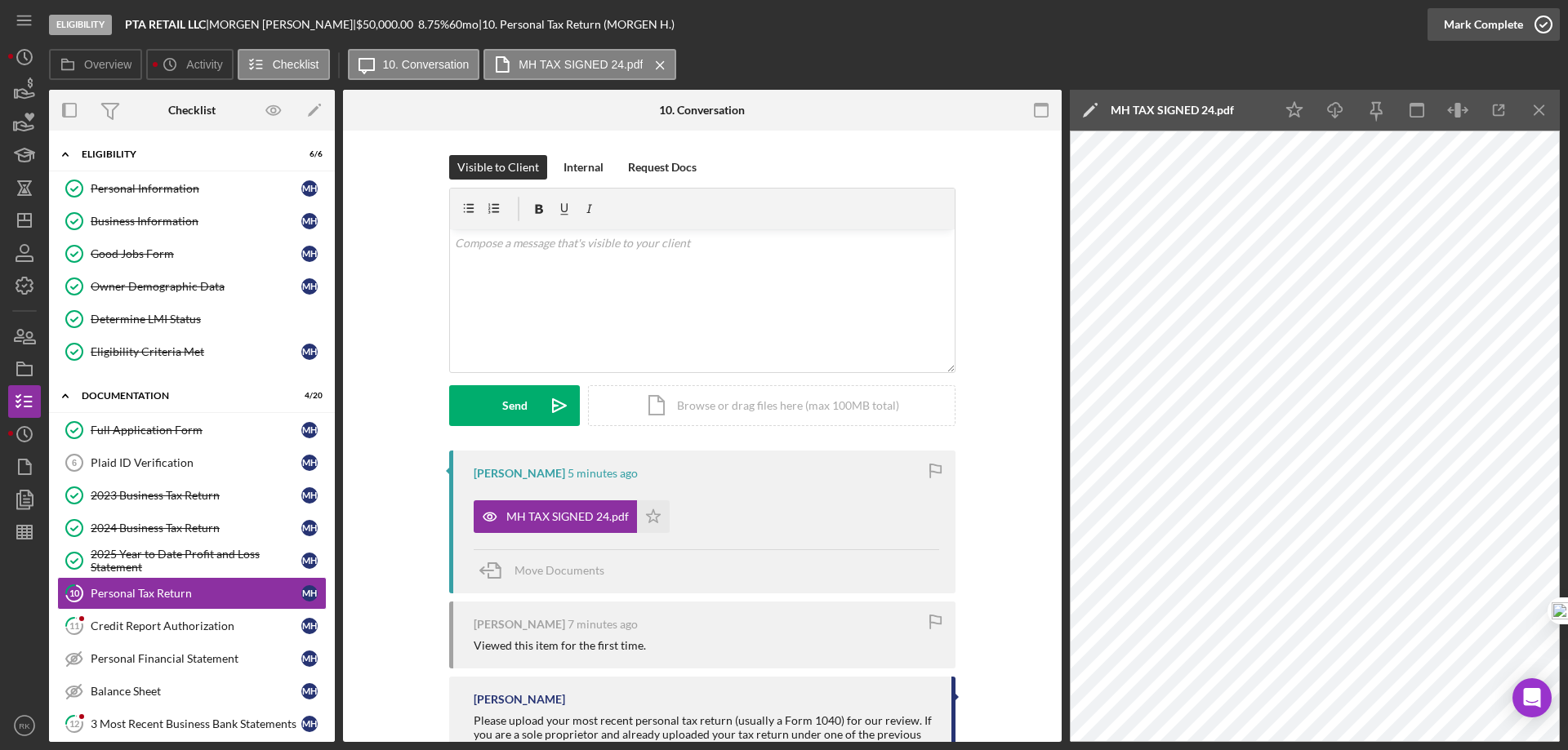
drag, startPoint x: 1542, startPoint y: 27, endPoint x: 1532, endPoint y: 32, distance: 11.2
click at [1542, 27] on icon "button" at bounding box center [1544, 24] width 41 height 41
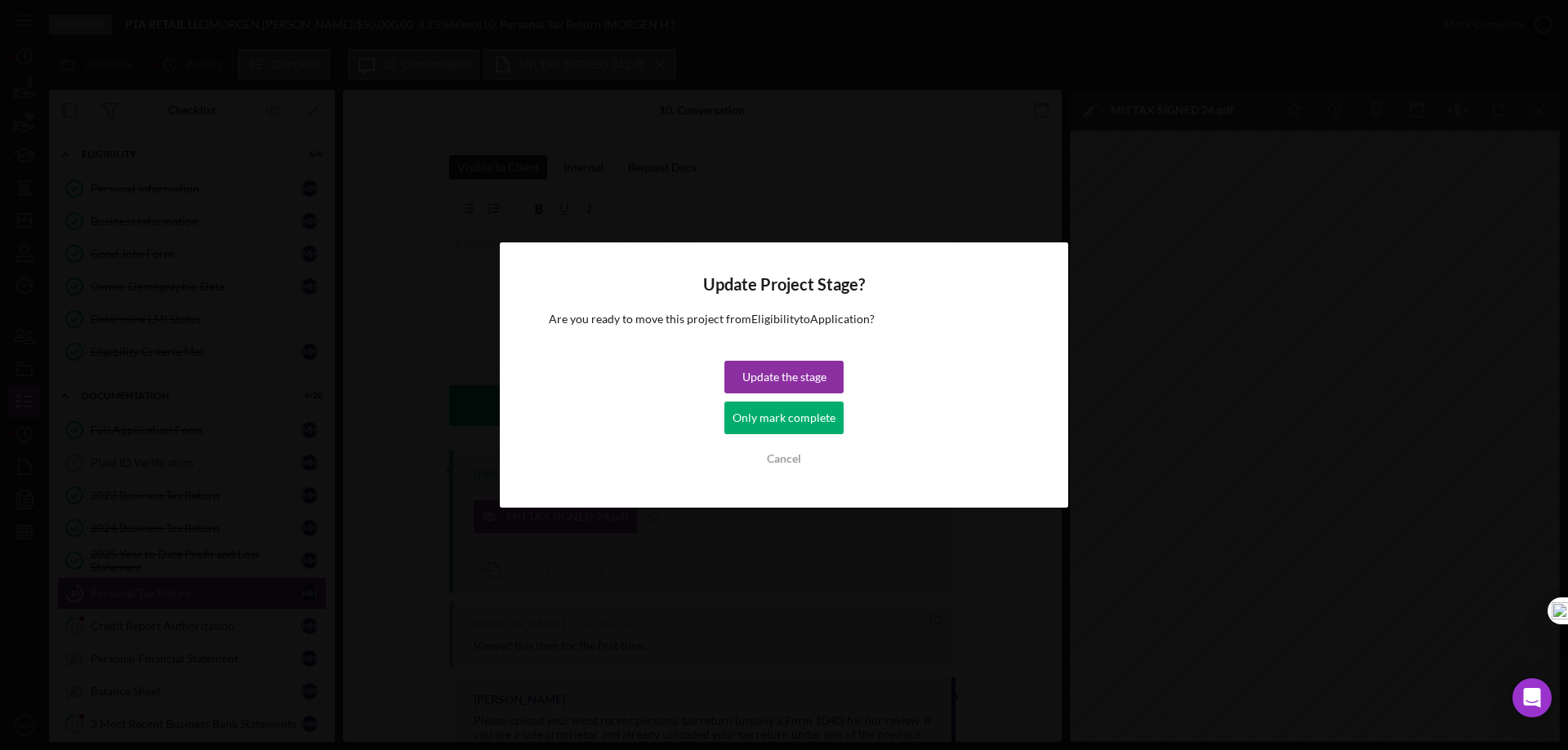
click at [755, 420] on div "Only mark complete" at bounding box center [784, 418] width 103 height 32
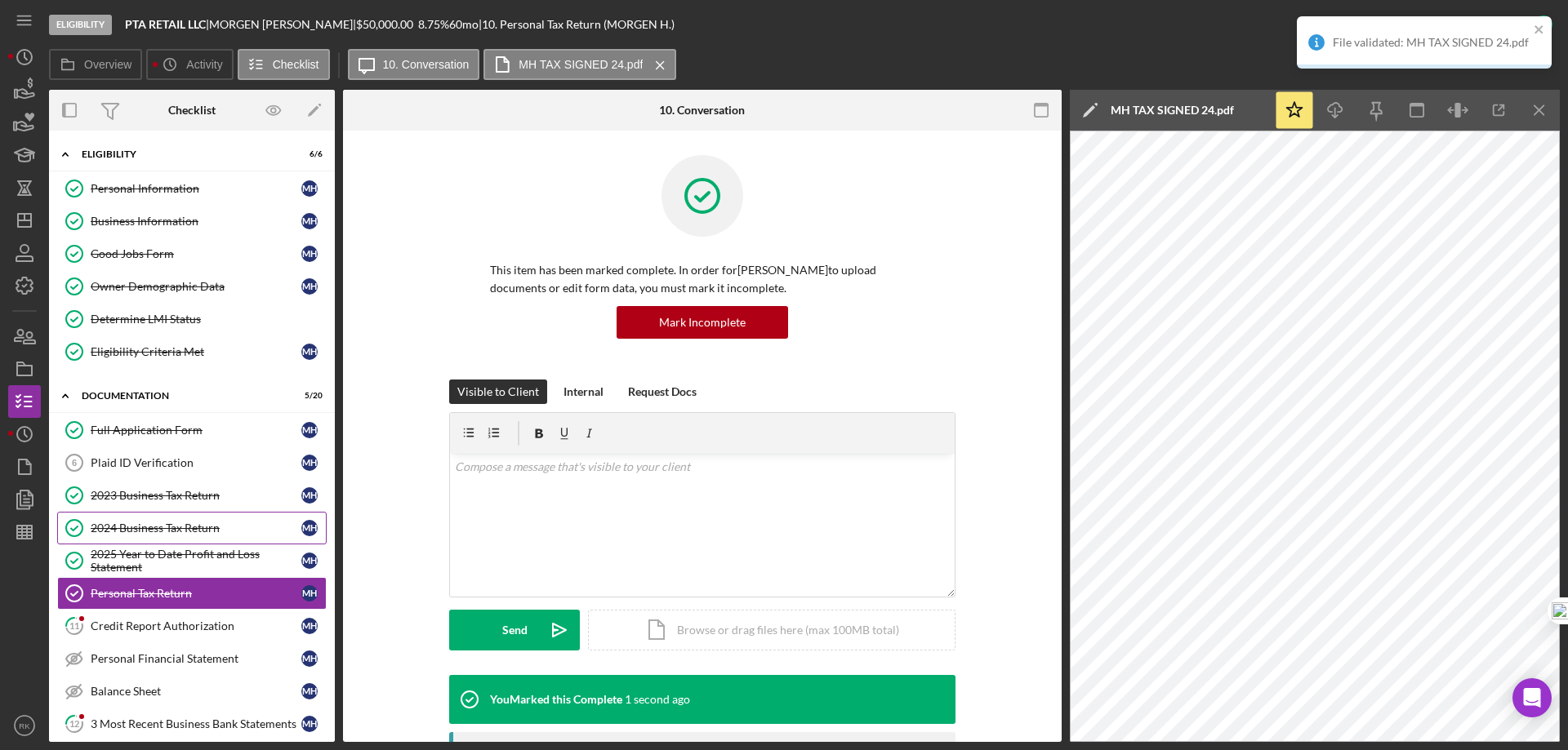
click at [133, 531] on div "2024 Business Tax Return" at bounding box center [196, 527] width 210 height 13
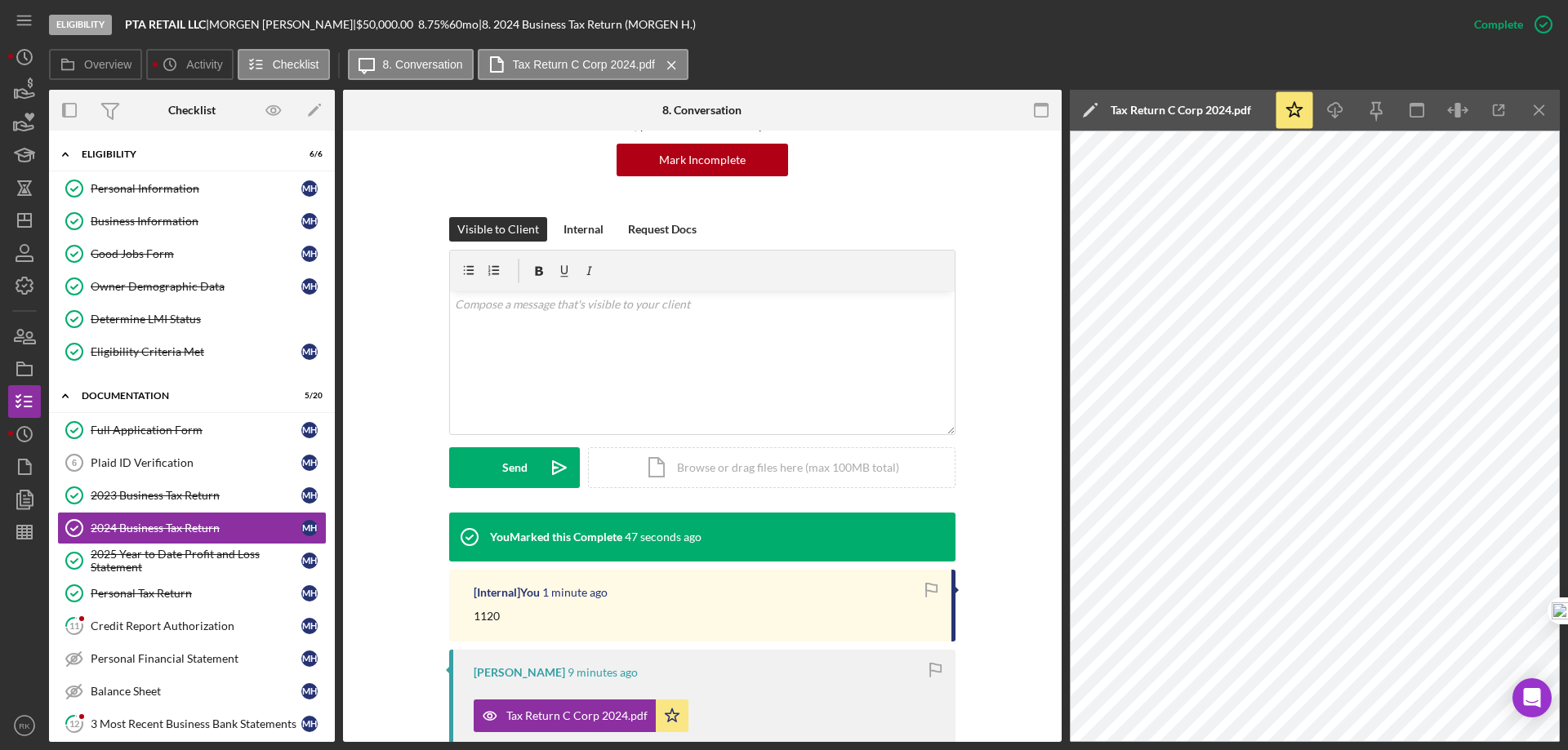
scroll to position [163, 0]
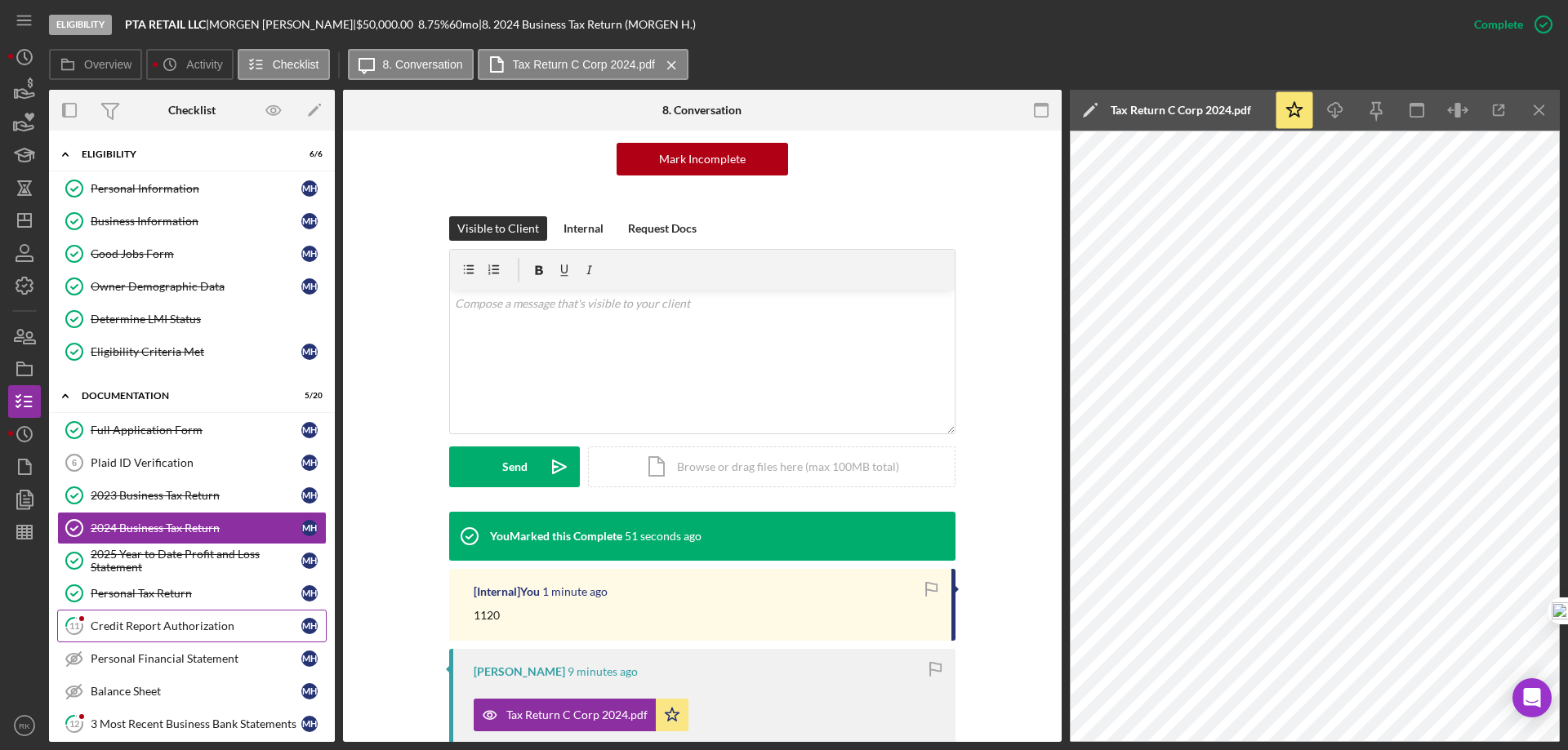
click at [137, 631] on div "Credit Report Authorization" at bounding box center [196, 626] width 210 height 13
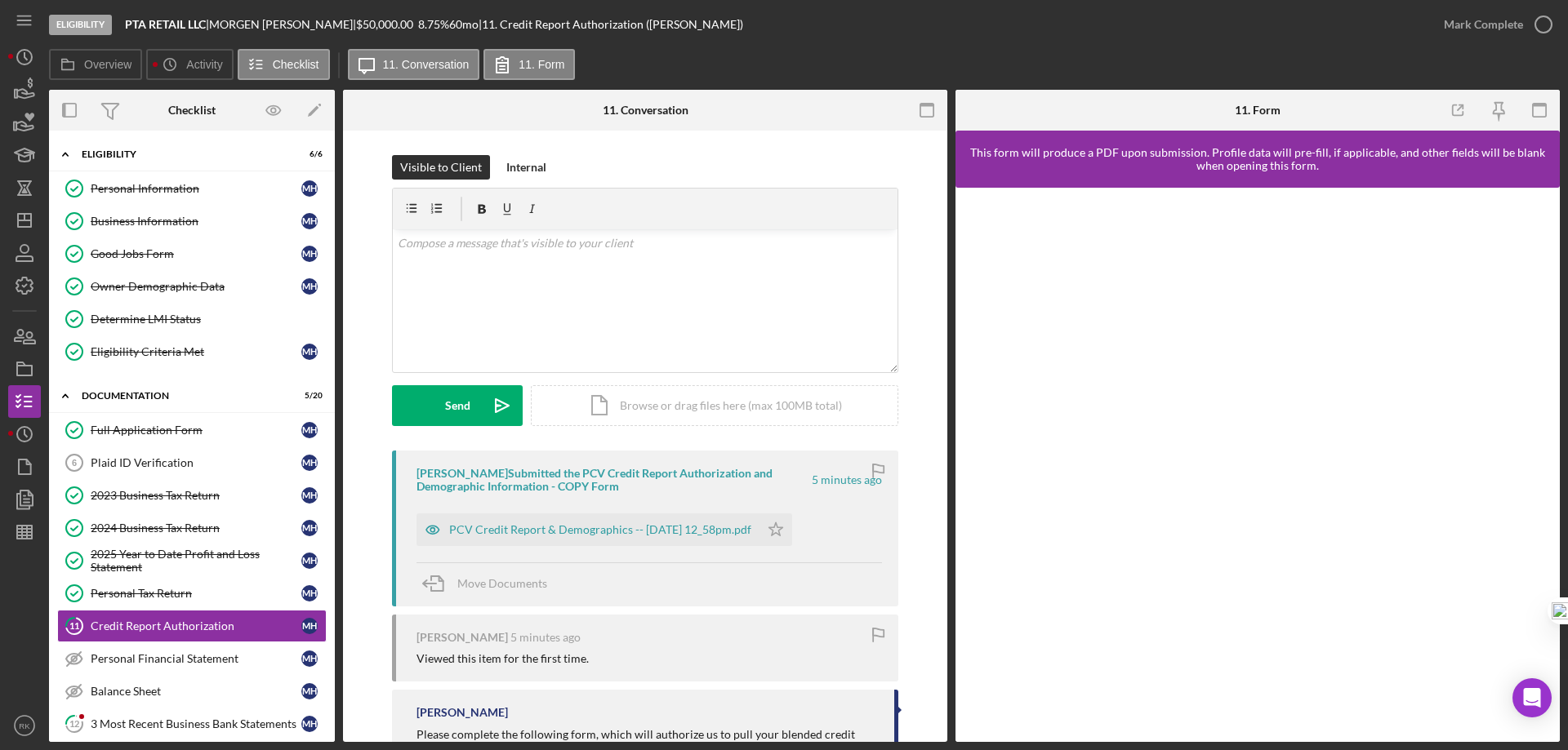
click at [0, 0] on icon "button" at bounding box center [0, 0] width 0 height 0
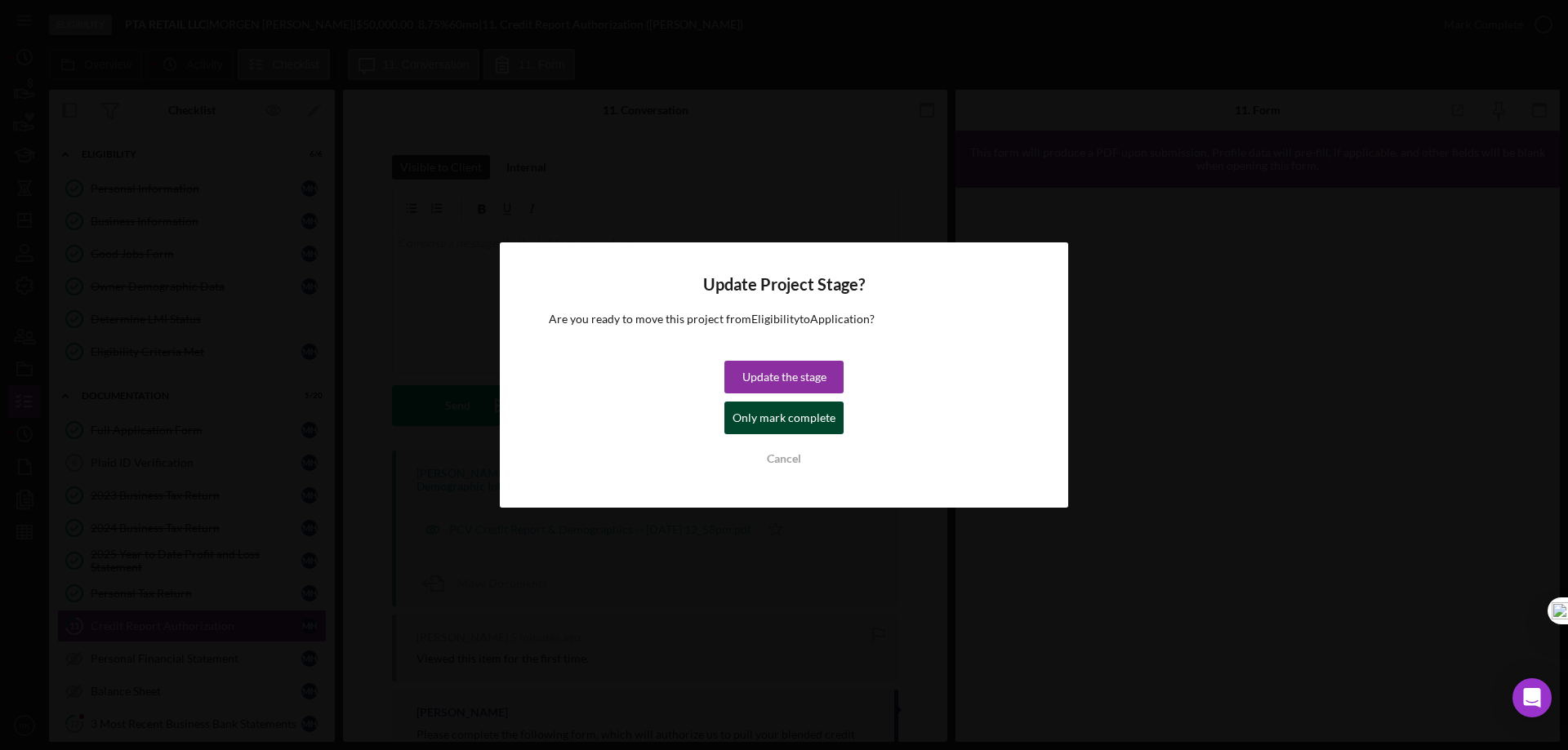
click at [770, 414] on div "Only mark complete" at bounding box center [784, 418] width 103 height 32
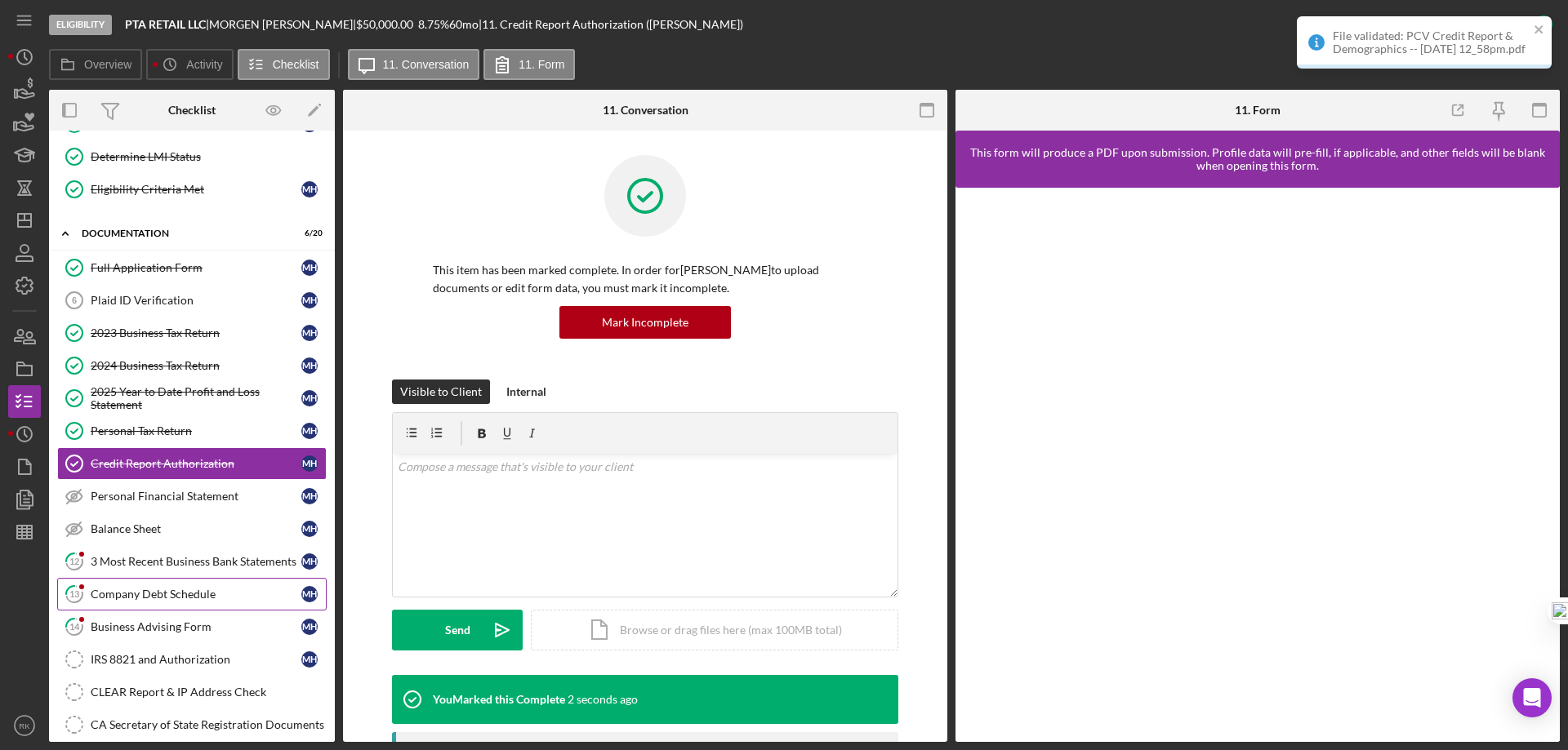
scroll to position [163, 0]
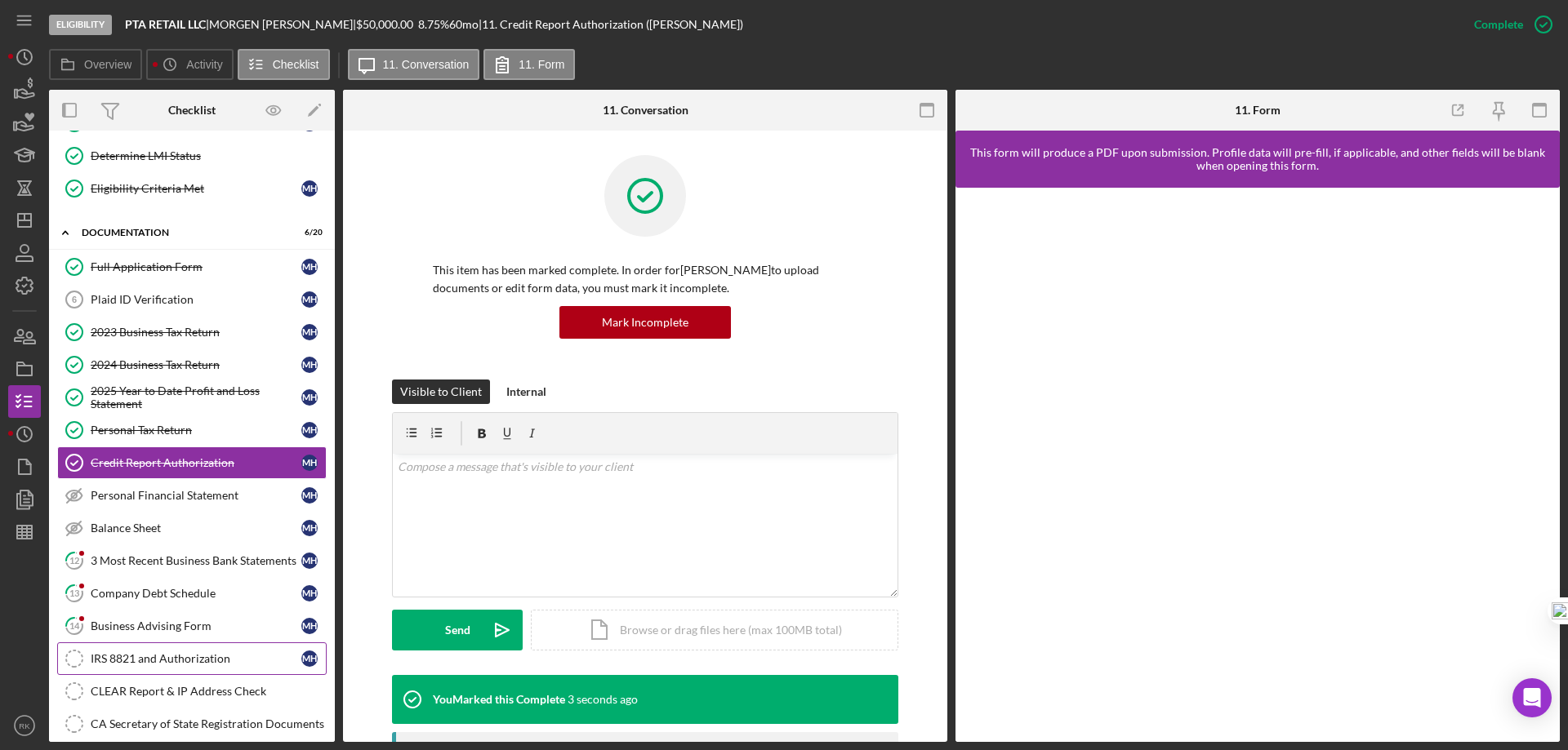
click at [154, 660] on div "IRS 8821 and Authorization" at bounding box center [196, 658] width 210 height 13
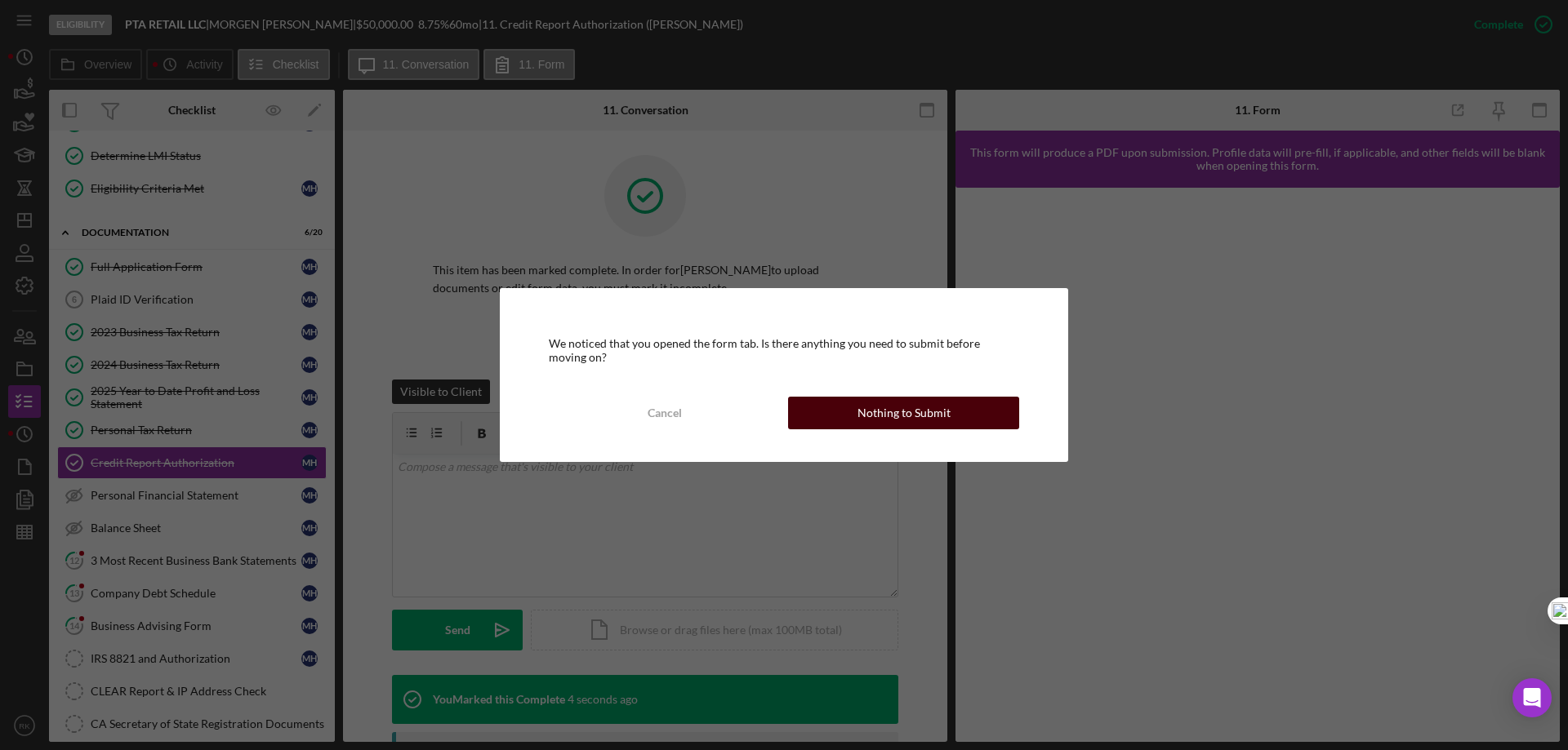
click at [868, 404] on div "Nothing to Submit" at bounding box center [904, 413] width 93 height 32
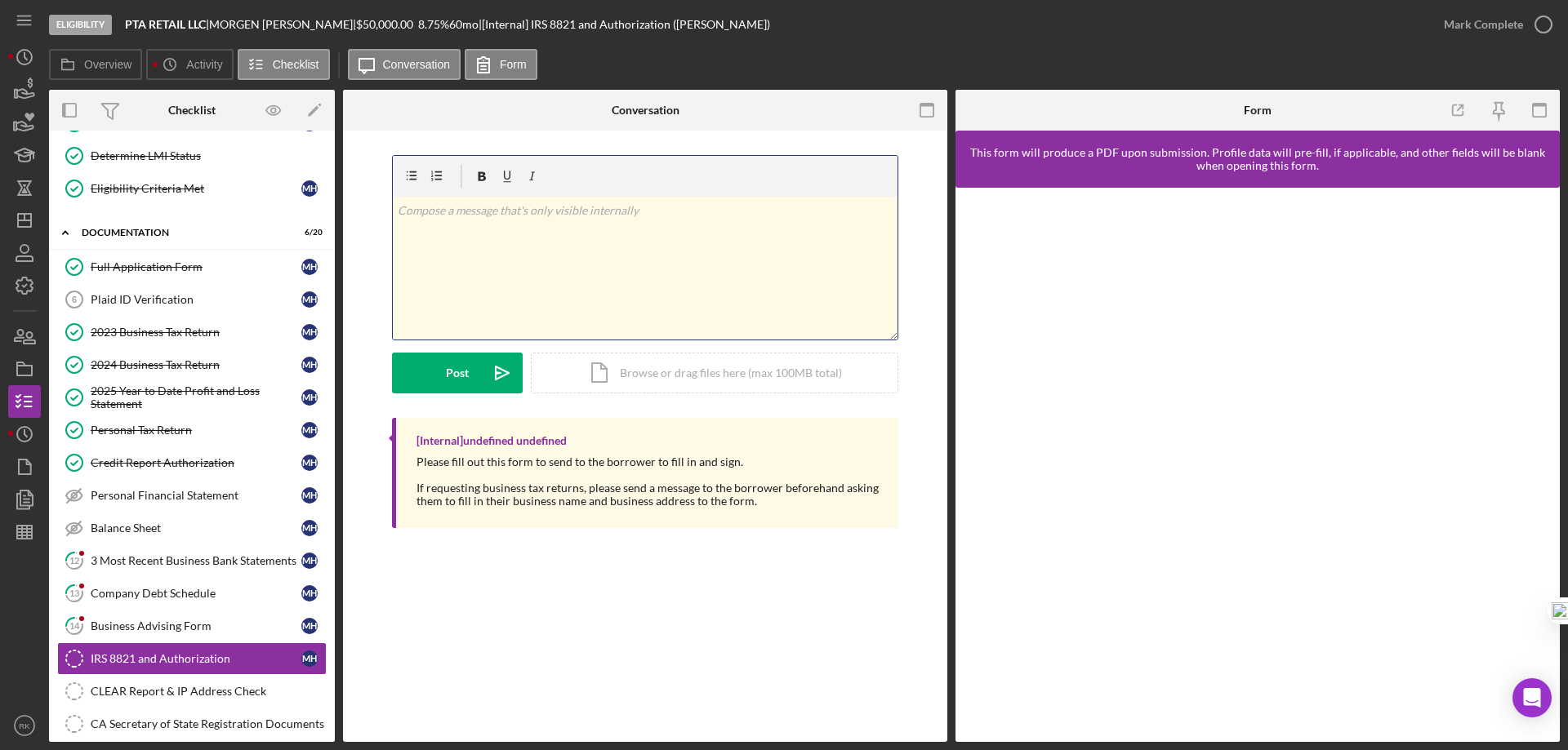
click at [433, 229] on div "v Color teal Color pink Remove color Add row above Add row below Add column bef…" at bounding box center [646, 268] width 505 height 143
click at [478, 374] on button "Post Icon/icon-invite-send" at bounding box center [458, 374] width 131 height 41
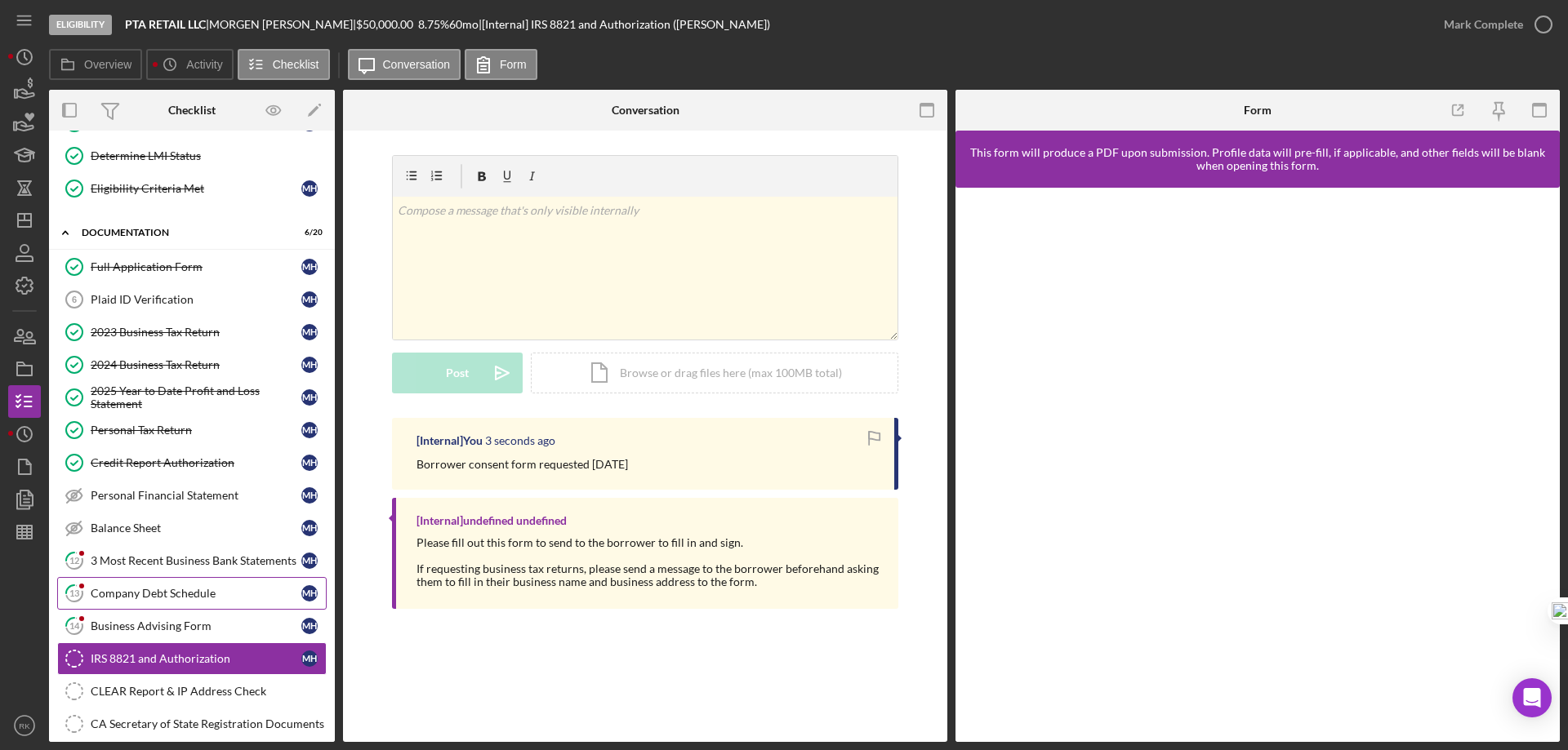
click at [184, 597] on div "Company Debt Schedule" at bounding box center [196, 593] width 210 height 13
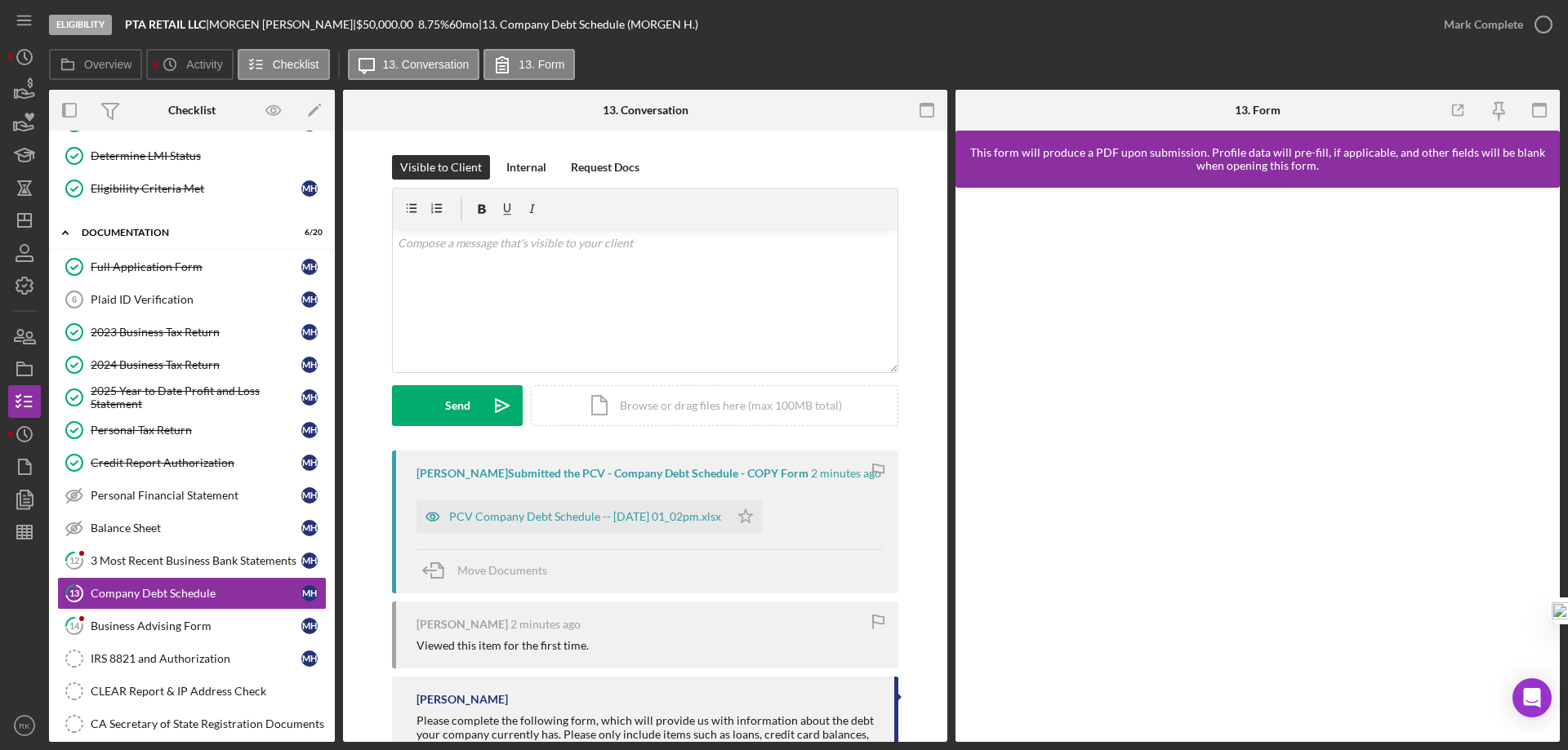
click at [664, 523] on div "PCV Company Debt Schedule -- [DATE] 01_02pm.xlsx" at bounding box center [585, 516] width 272 height 13
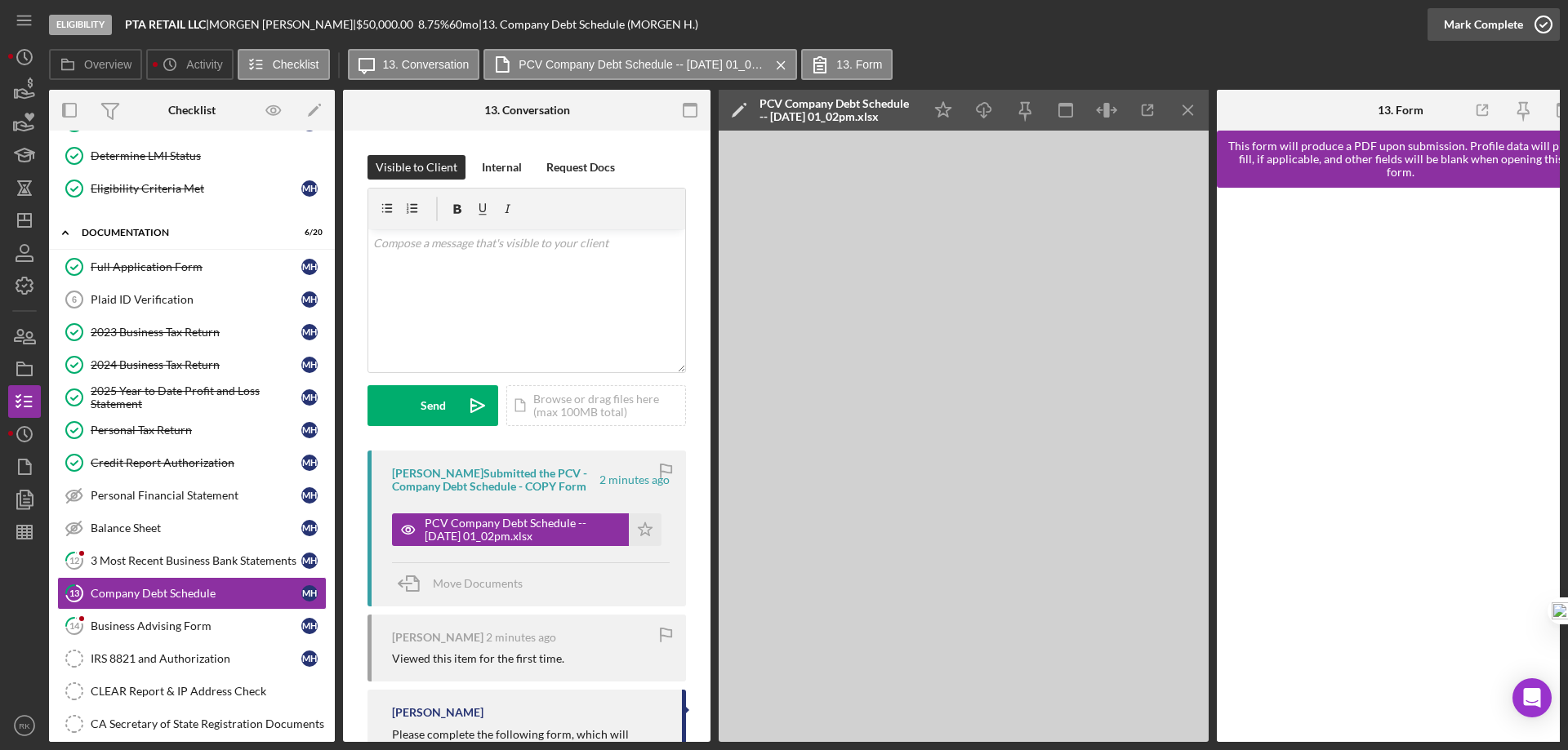
drag, startPoint x: 1542, startPoint y: 27, endPoint x: 1527, endPoint y: 31, distance: 15.5
click at [1542, 26] on polyline "button" at bounding box center [1544, 24] width 7 height 4
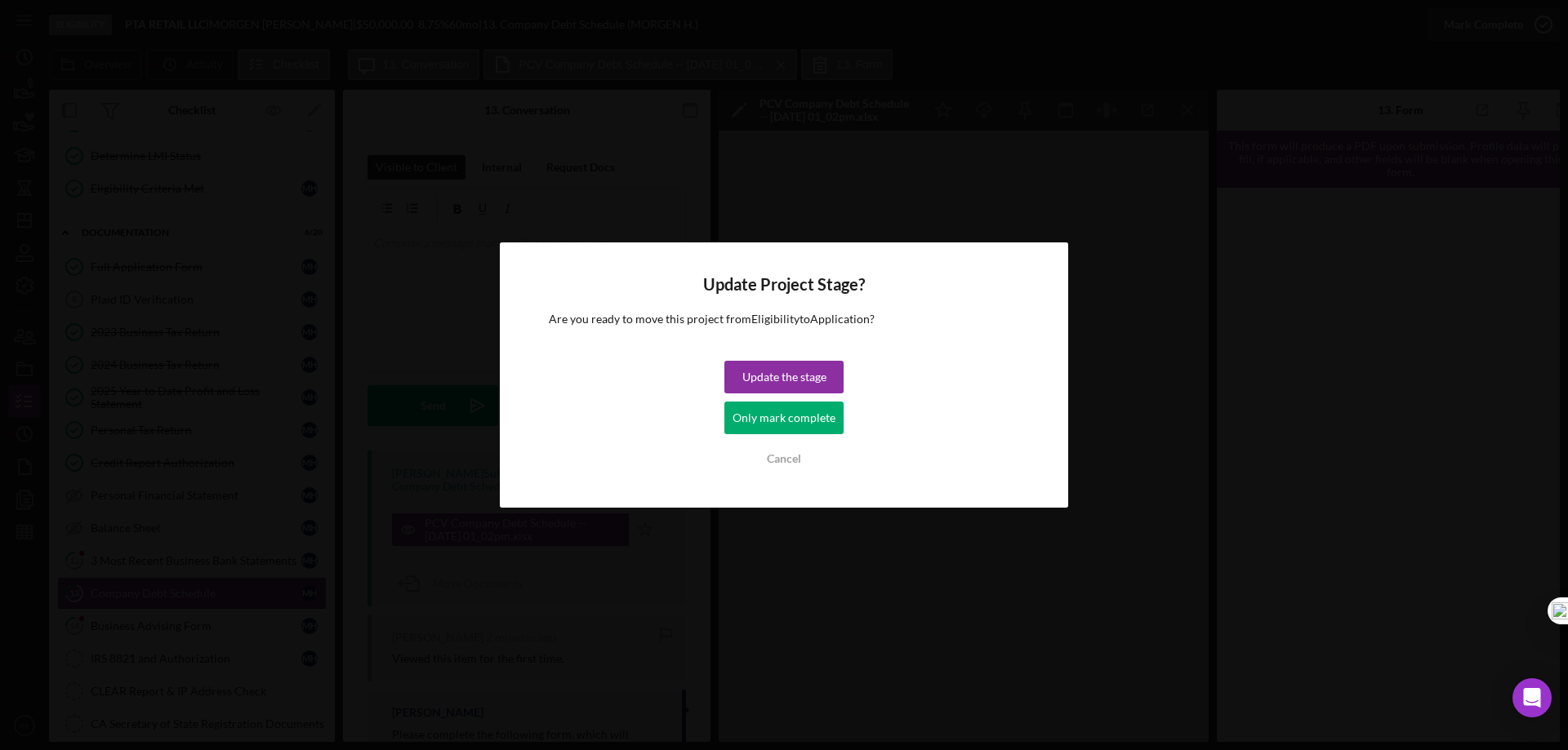
click at [782, 430] on div "Only mark complete" at bounding box center [784, 418] width 103 height 32
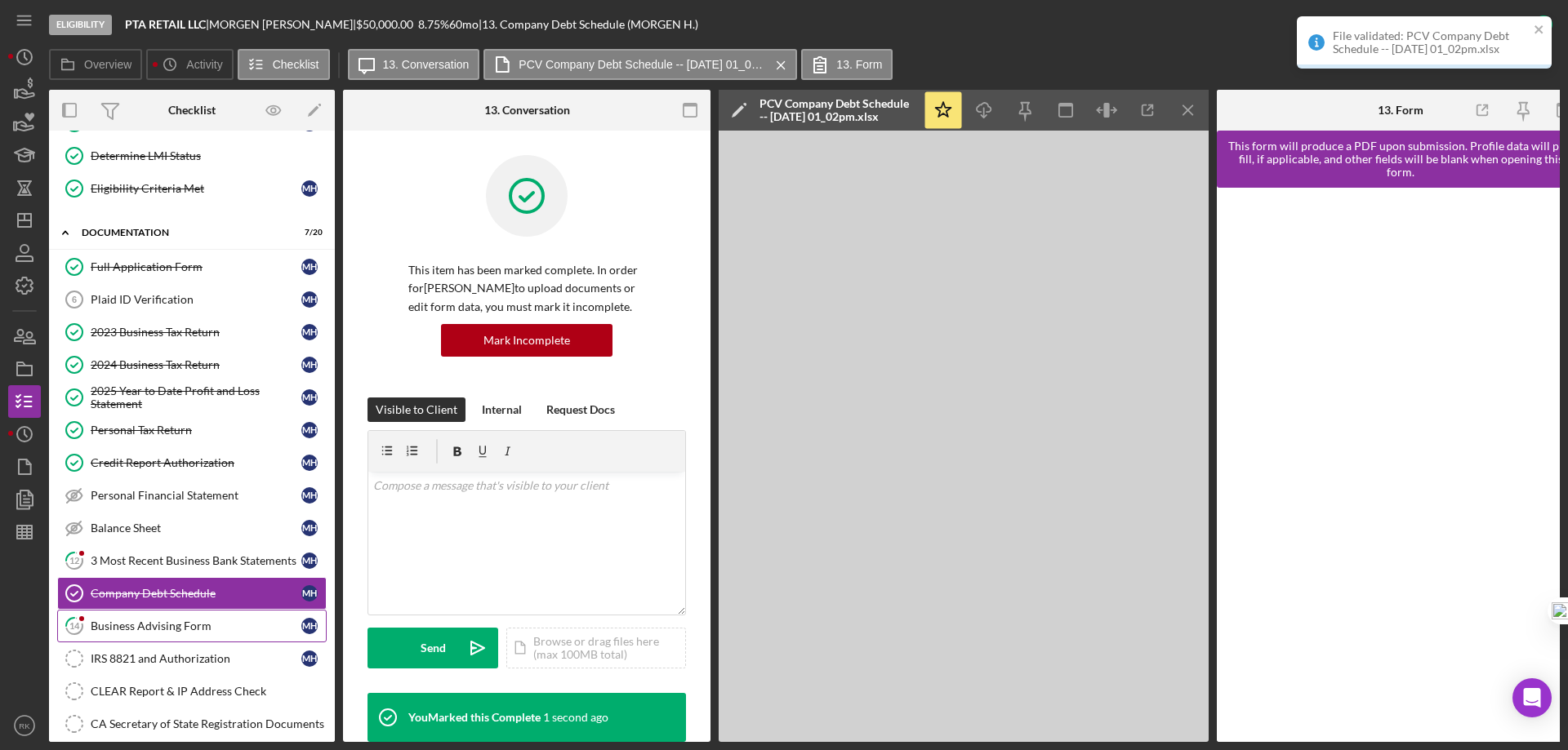
click at [159, 629] on div "Business Advising Form" at bounding box center [196, 626] width 210 height 13
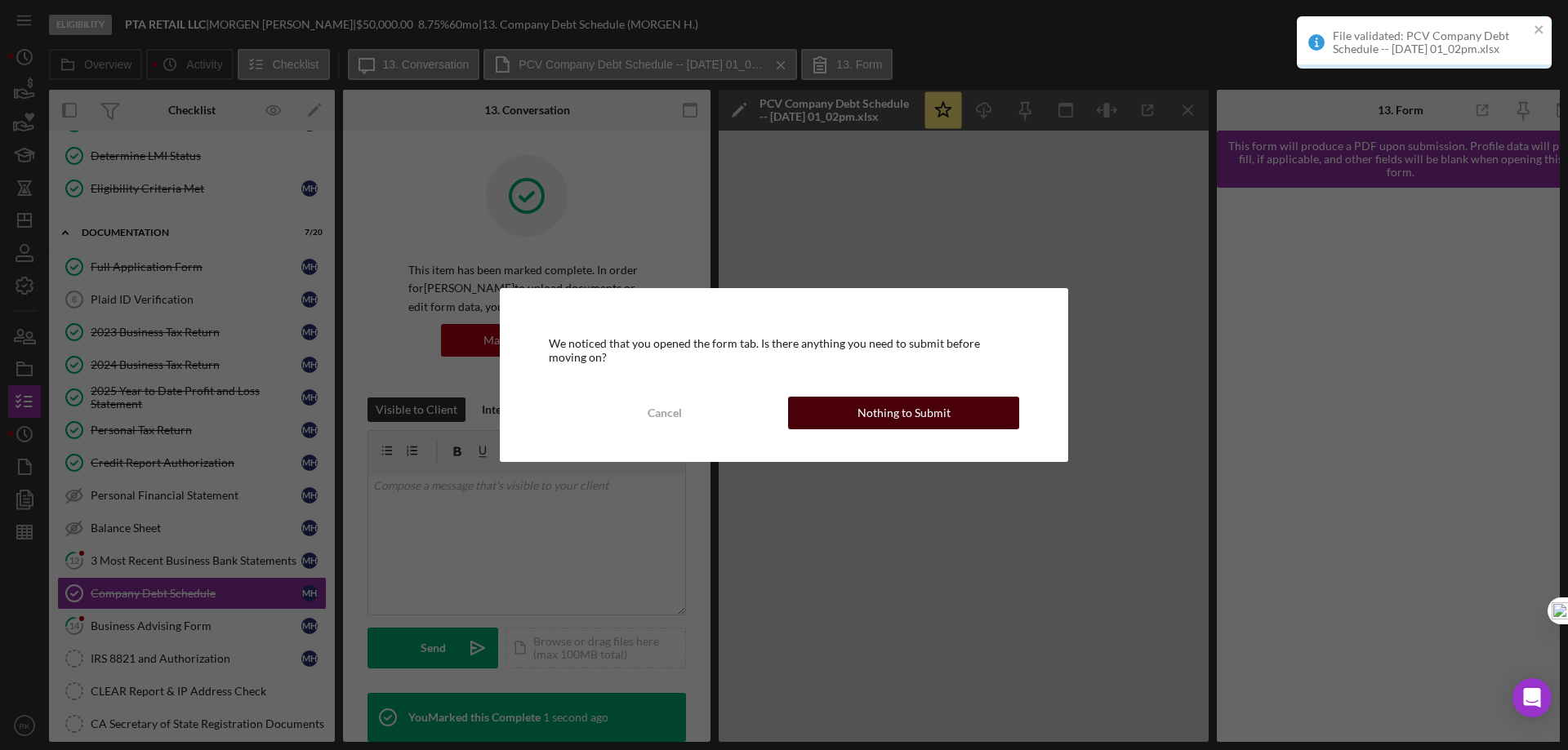
click at [913, 414] on div "Nothing to Submit" at bounding box center [904, 413] width 93 height 32
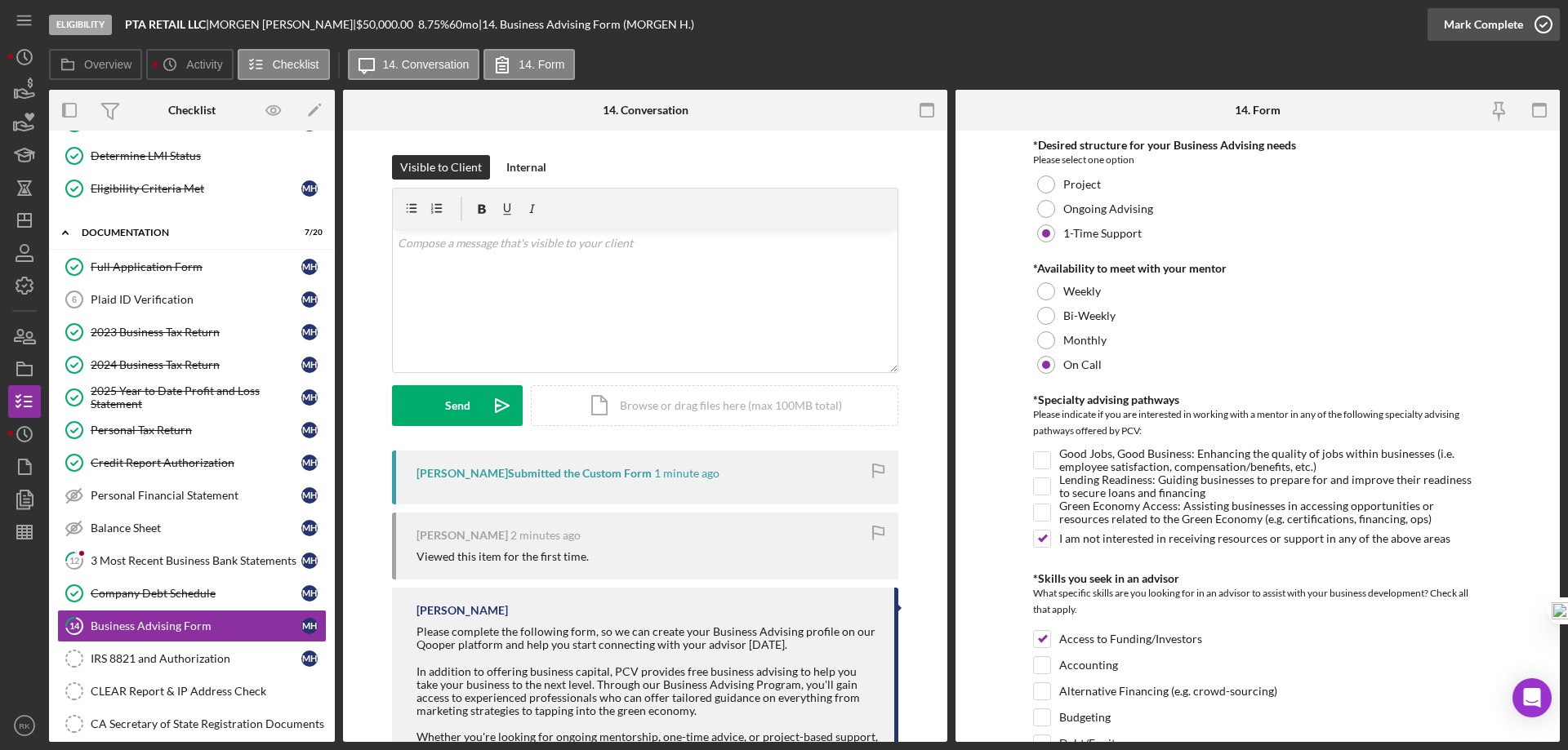
click at [1539, 28] on icon "button" at bounding box center [1544, 24] width 41 height 41
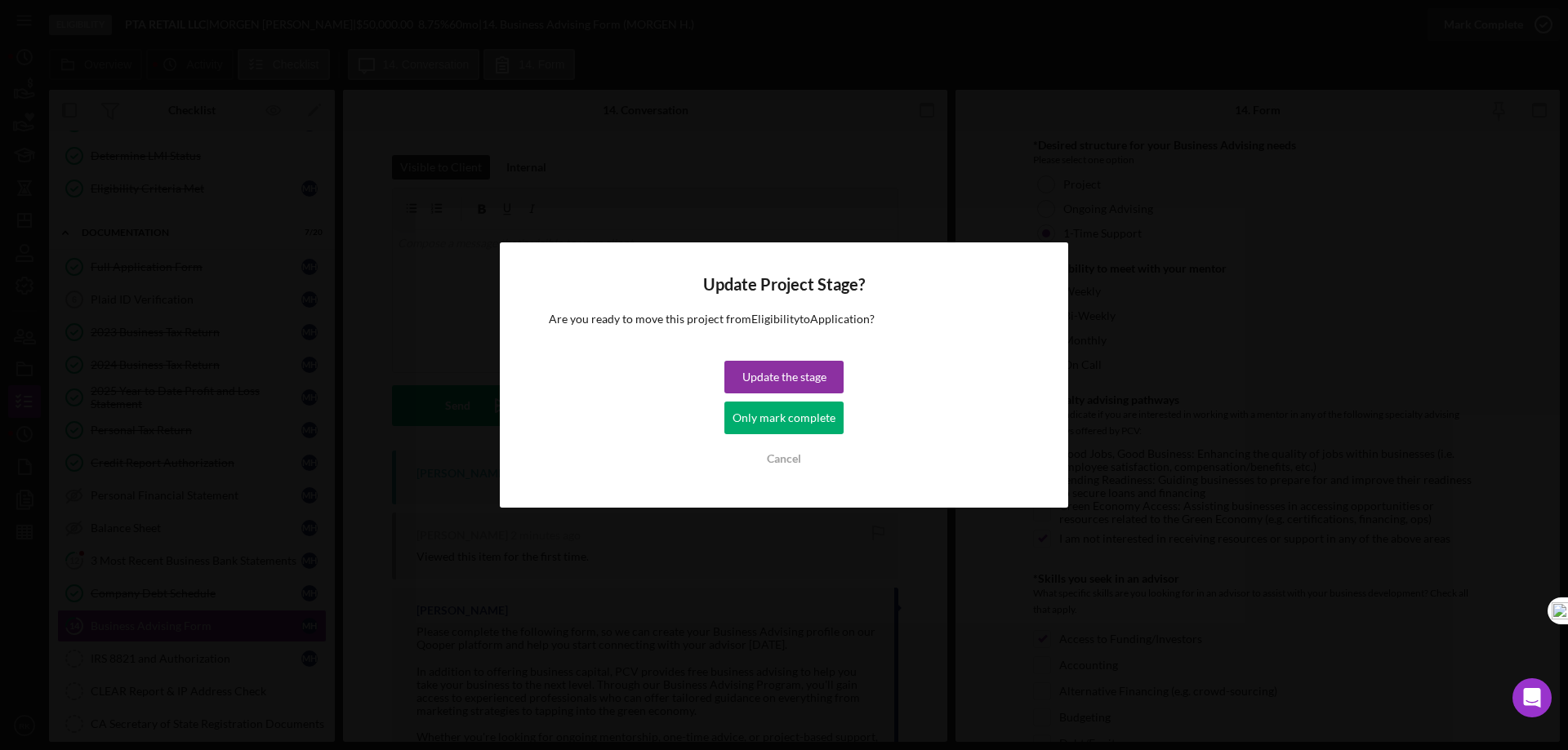
click at [778, 424] on div "Only mark complete" at bounding box center [784, 418] width 103 height 32
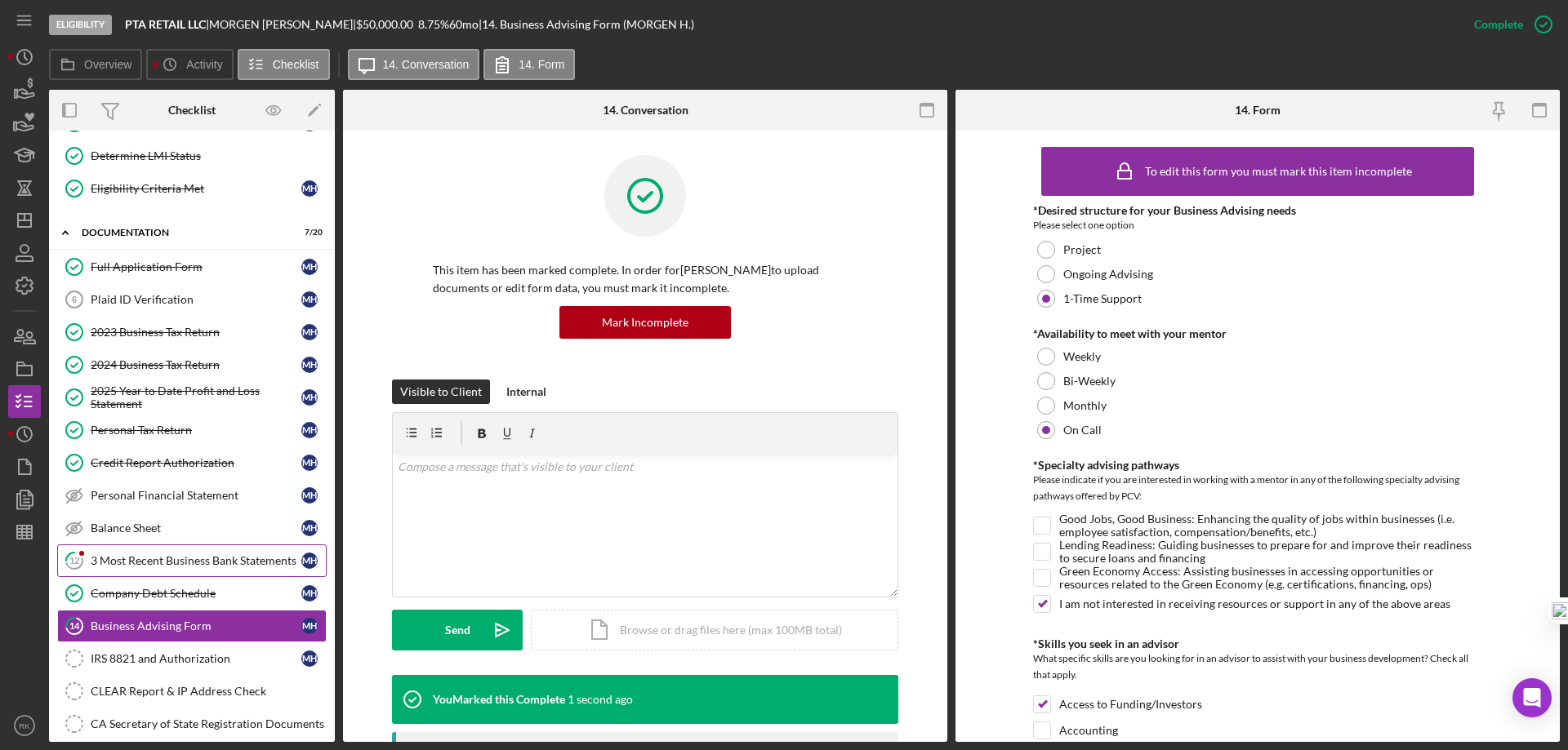
click at [154, 564] on div "3 Most Recent Business Bank Statements" at bounding box center [196, 560] width 210 height 13
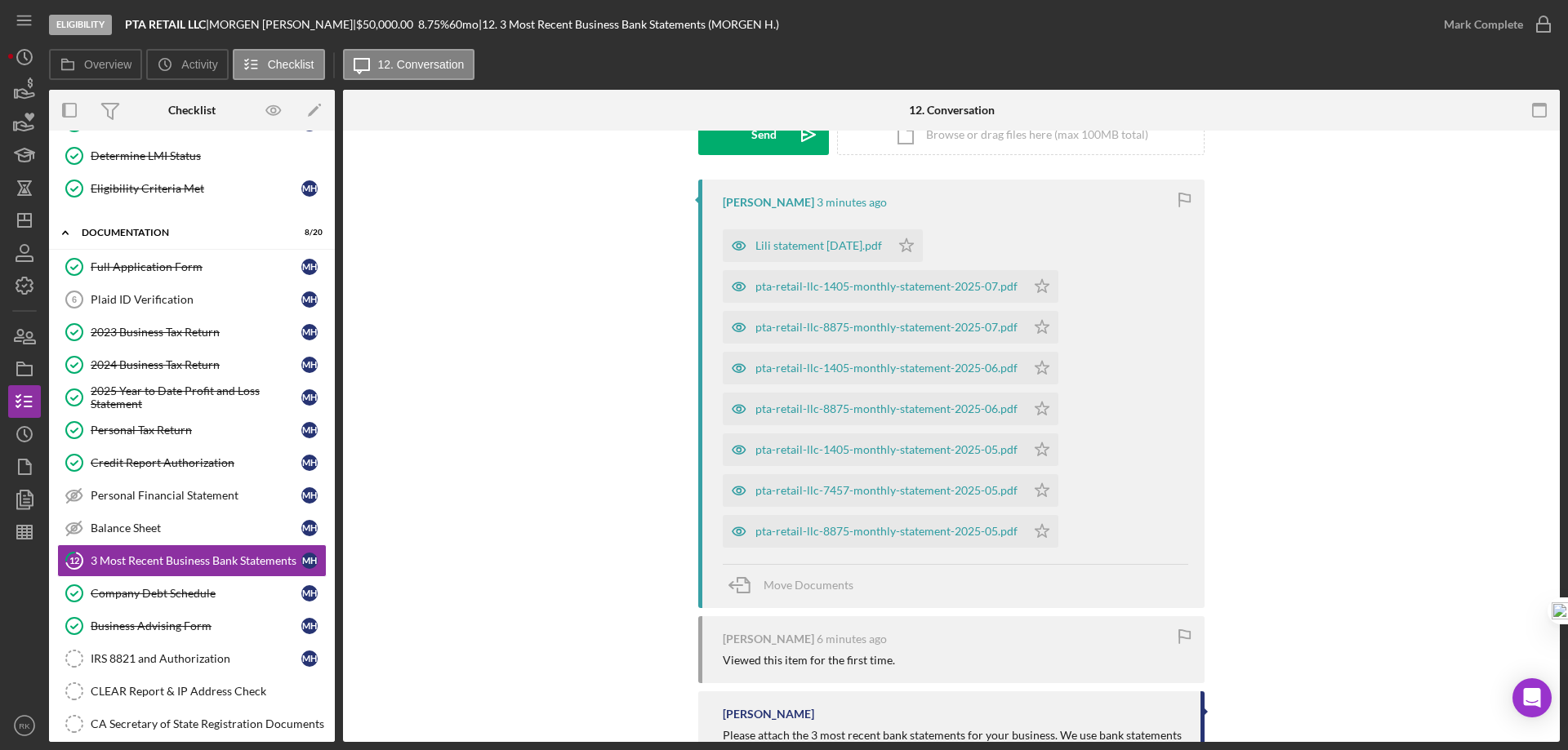
scroll to position [272, 0]
click at [853, 287] on div "pta-retail-llc-1405-monthly-statement-2025-07.pdf" at bounding box center [886, 286] width 262 height 13
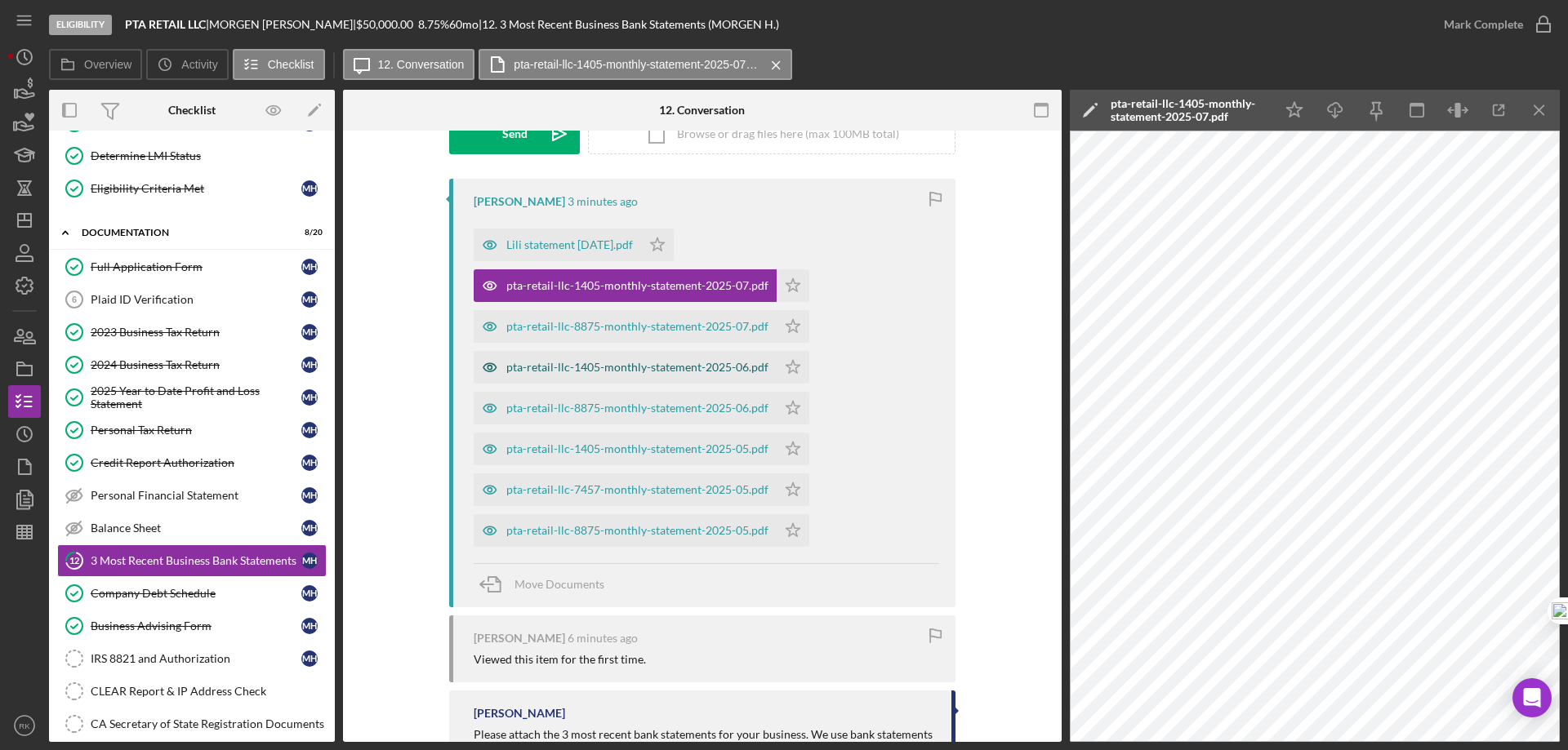
click at [615, 375] on div "pta-retail-llc-1405-monthly-statement-2025-06.pdf" at bounding box center [625, 367] width 303 height 32
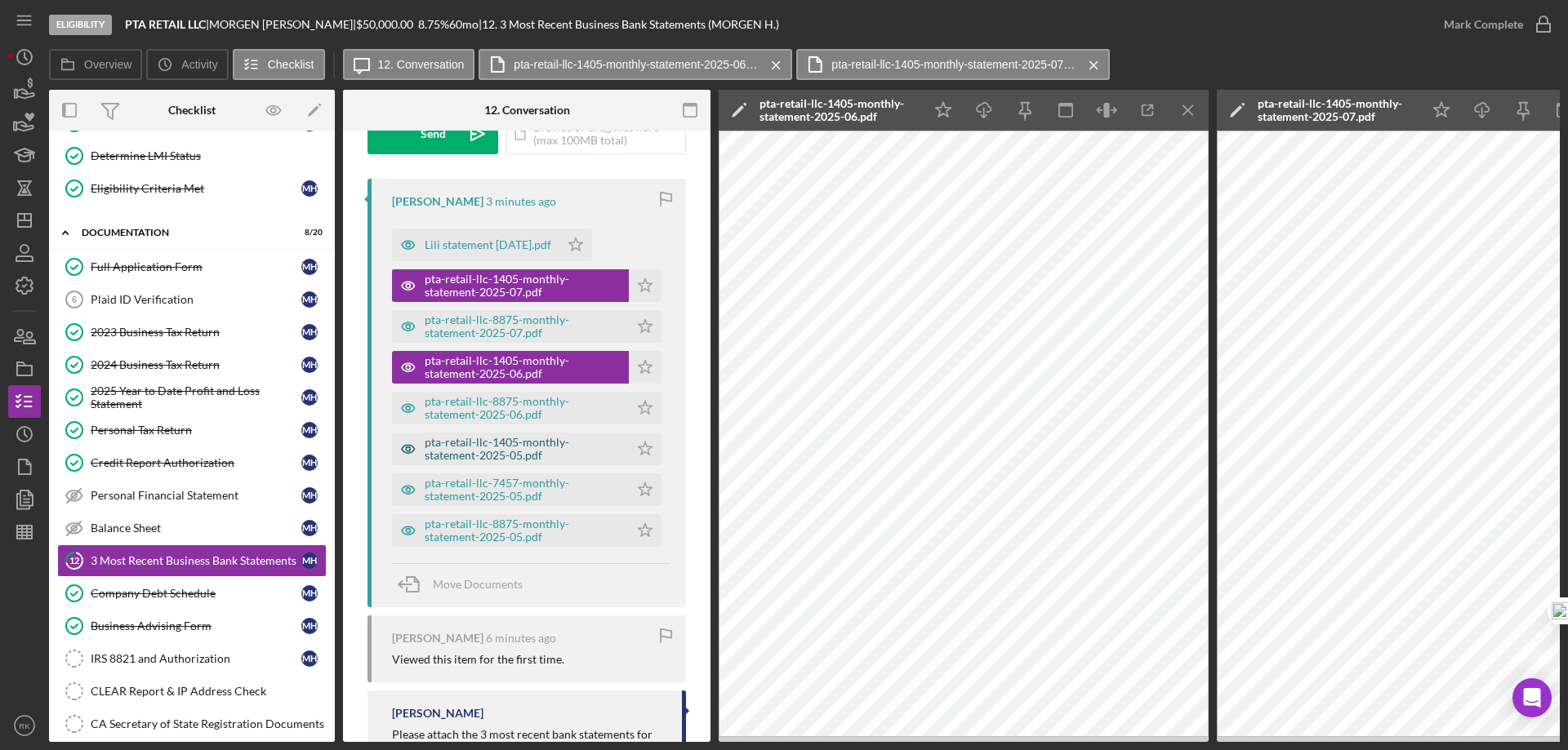
click at [518, 447] on div "pta-retail-llc-1405-monthly-statement-2025-05.pdf" at bounding box center [522, 449] width 196 height 26
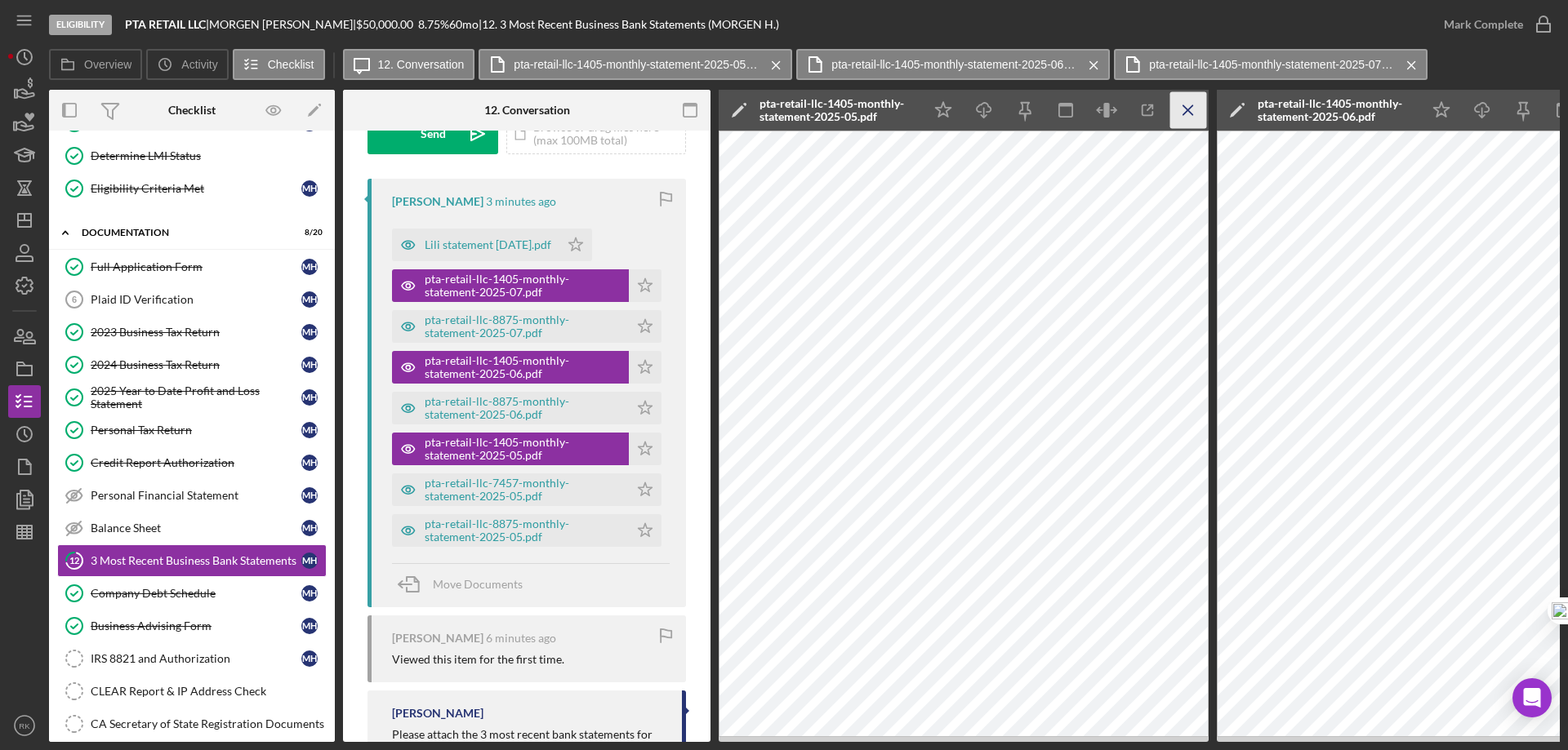
click at [1187, 108] on icon "Icon/Menu Close" at bounding box center [1188, 110] width 37 height 37
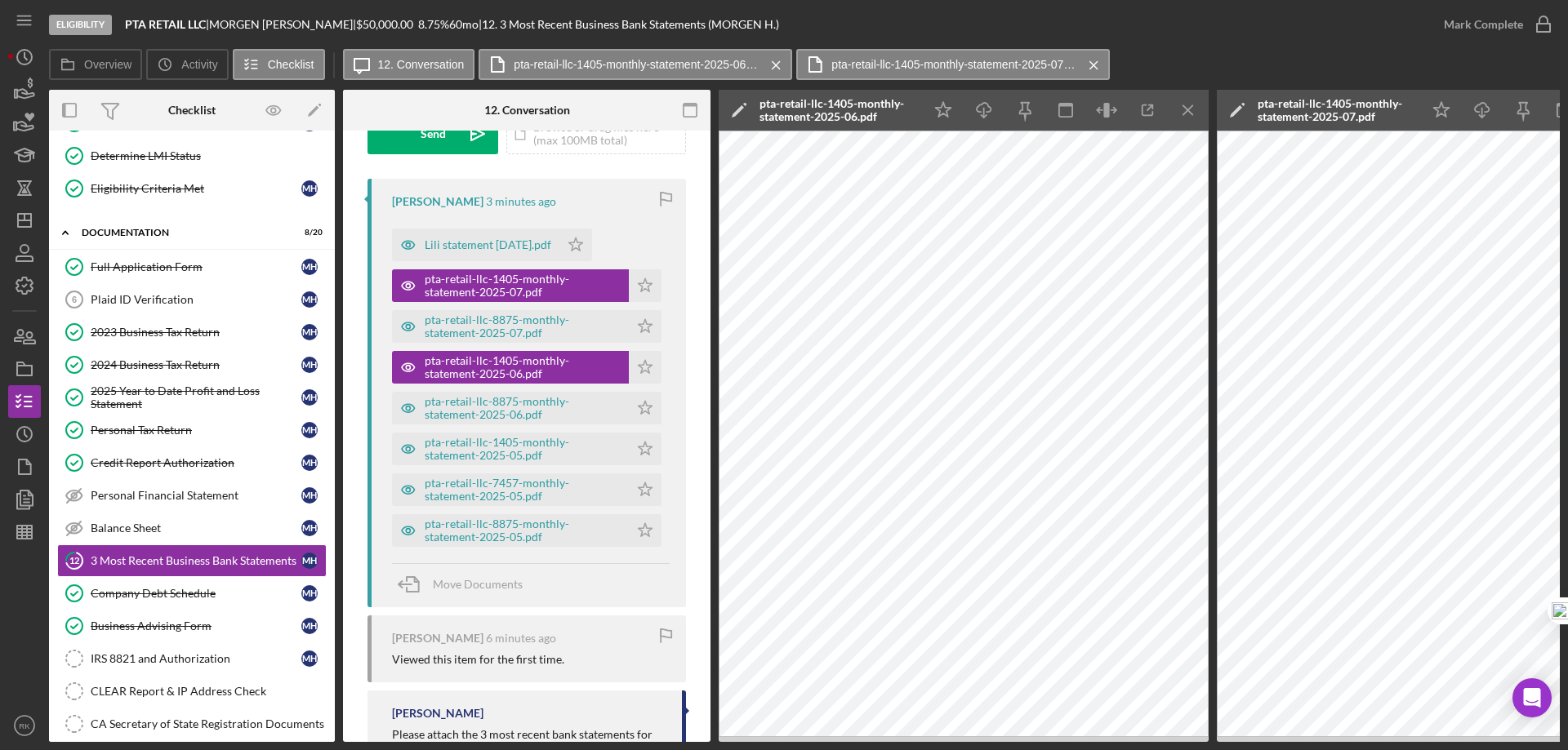
click at [1187, 108] on icon "Icon/Menu Close" at bounding box center [1188, 110] width 37 height 37
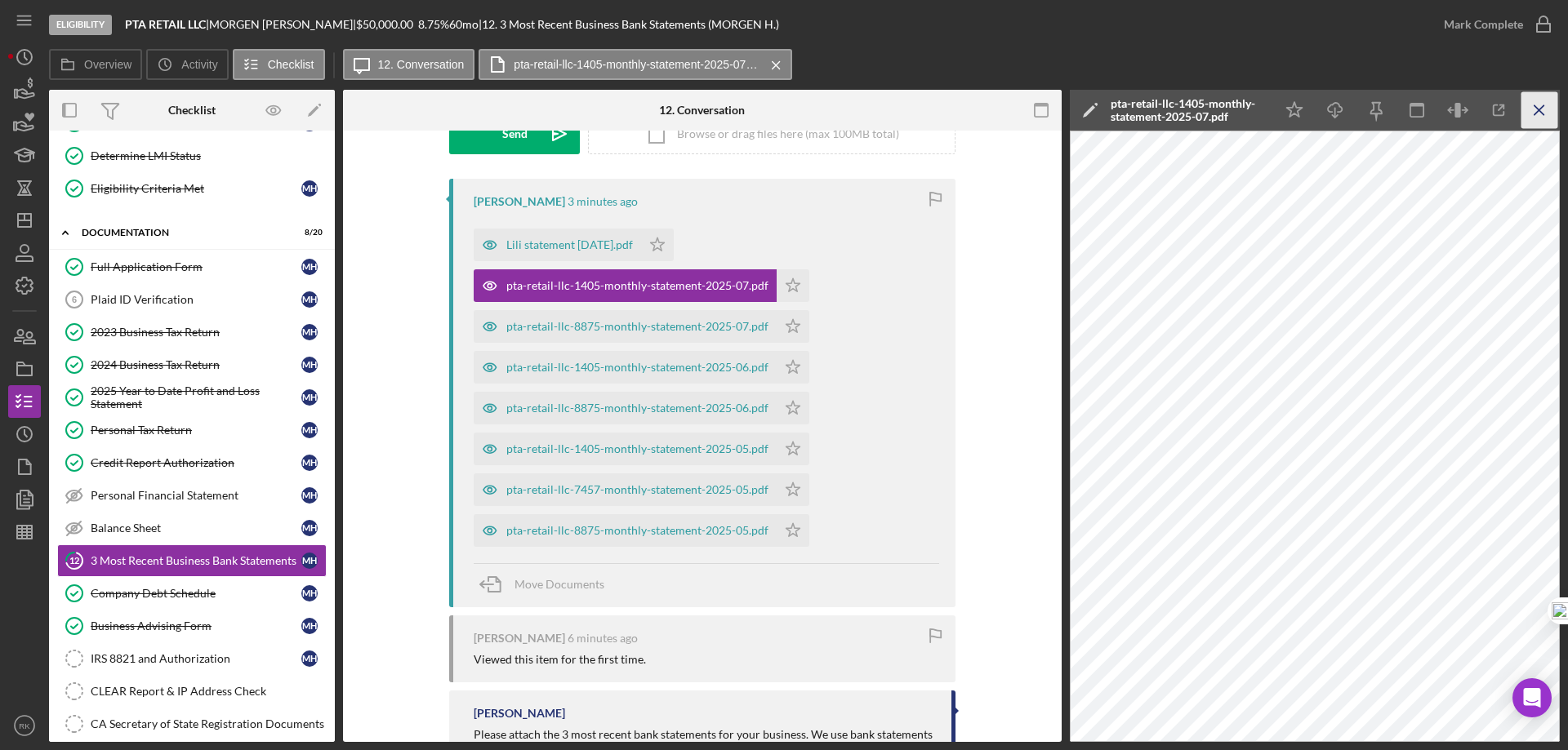
click at [1540, 106] on icon "Icon/Menu Close" at bounding box center [1540, 110] width 37 height 37
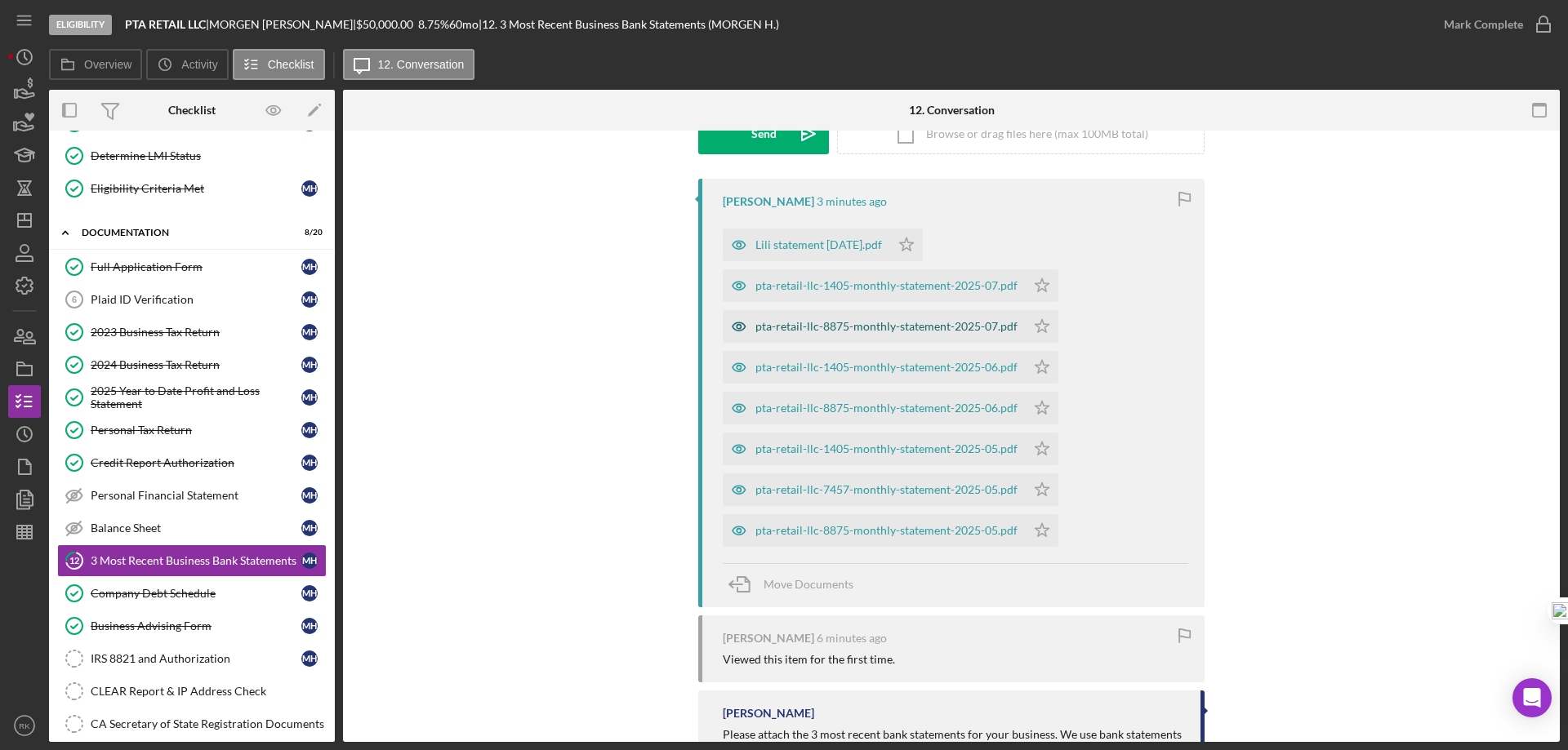
click at [854, 330] on div "pta-retail-llc-8875-monthly-statement-2025-07.pdf" at bounding box center [886, 326] width 262 height 13
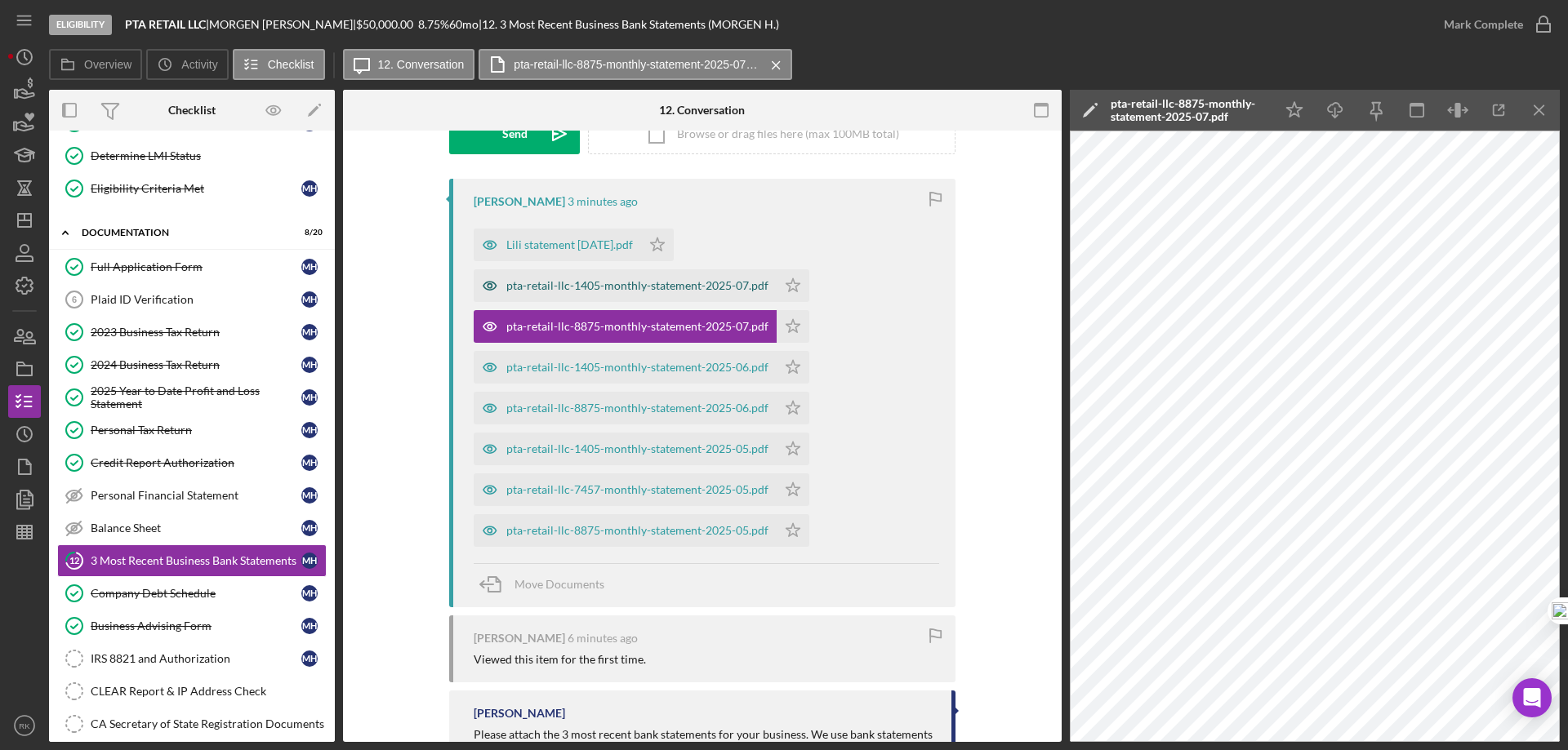
click at [616, 289] on div "pta-retail-llc-1405-monthly-statement-2025-07.pdf" at bounding box center [638, 286] width 262 height 13
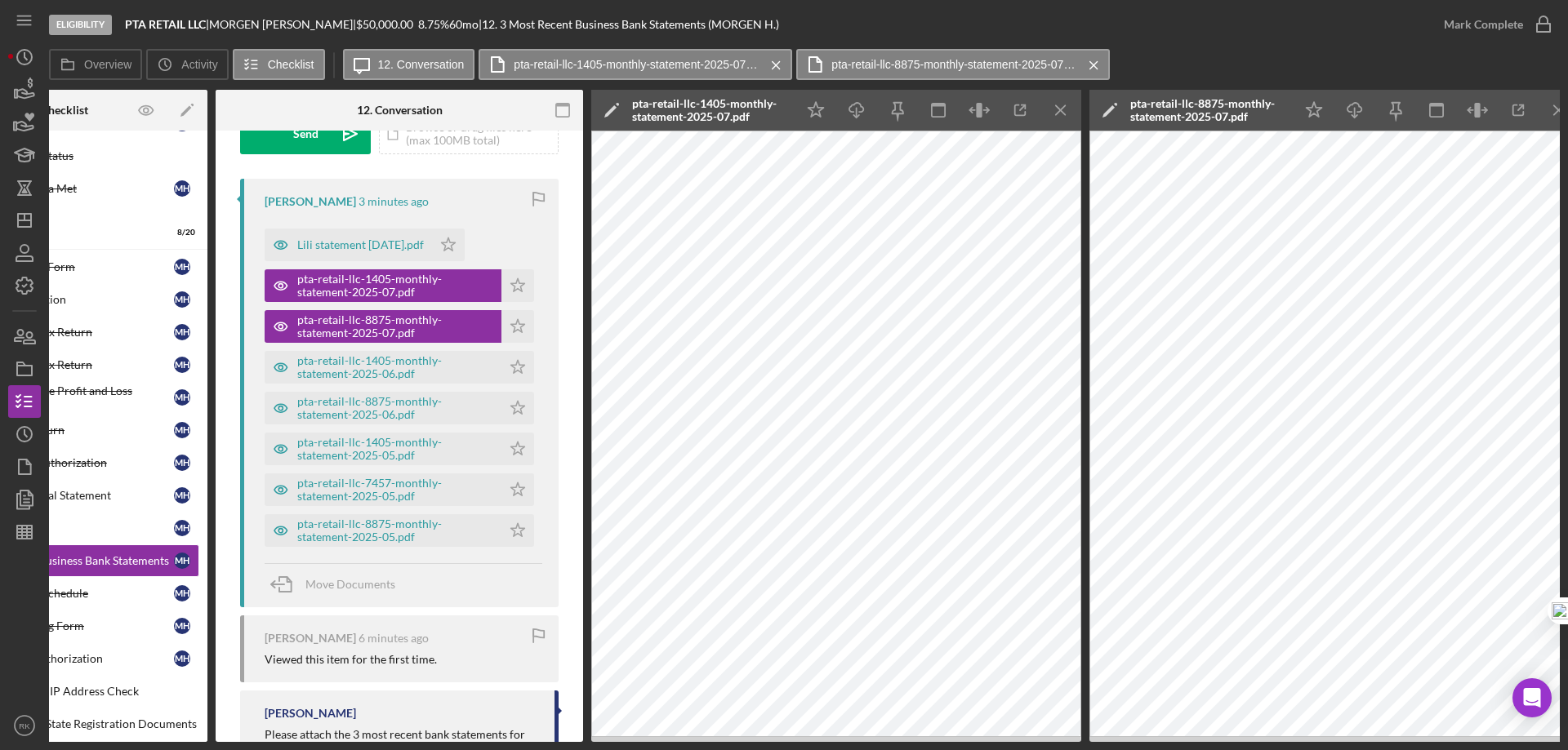
scroll to position [0, 147]
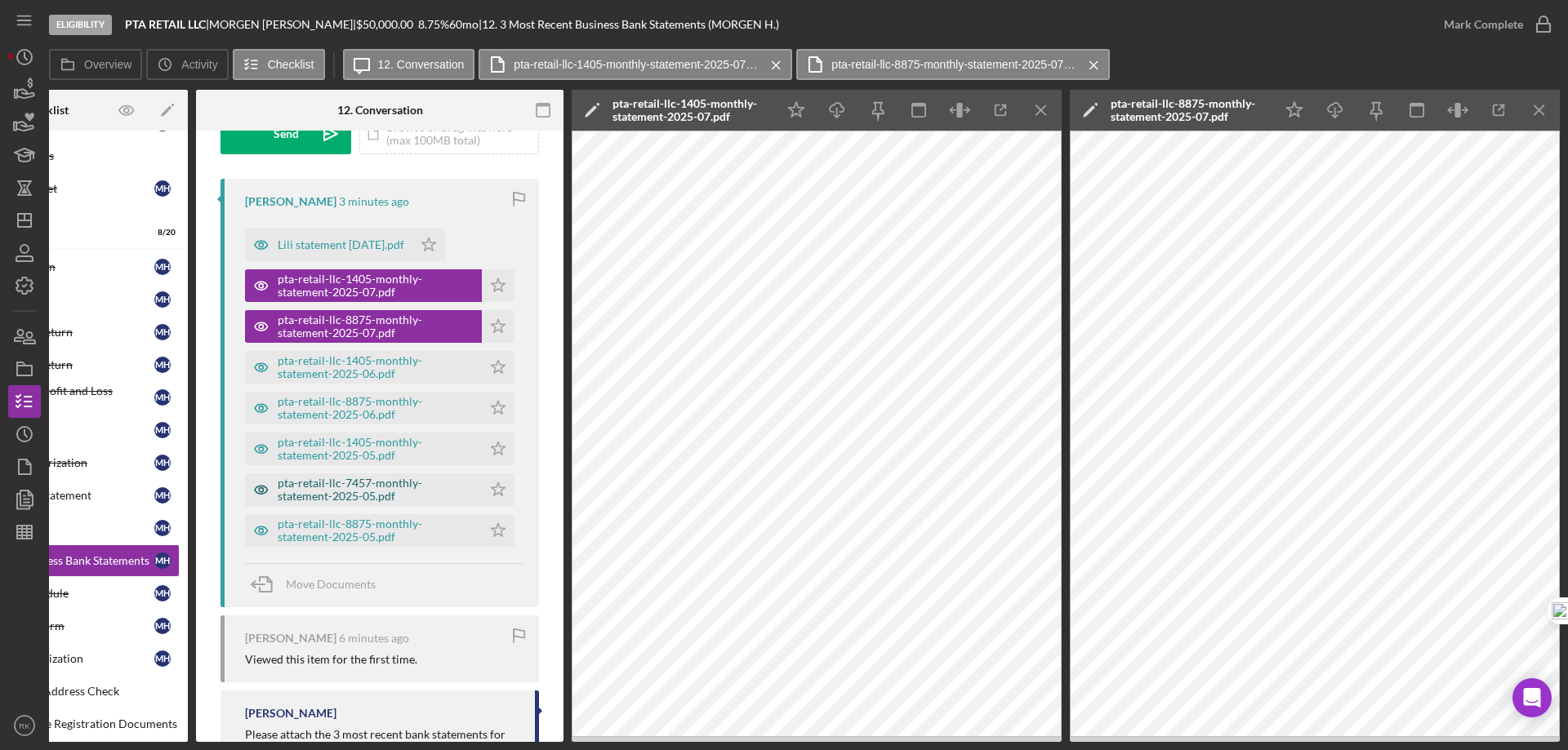
click at [390, 492] on div "pta-retail-llc-7457-monthly-statement-2025-05.pdf" at bounding box center [376, 490] width 196 height 26
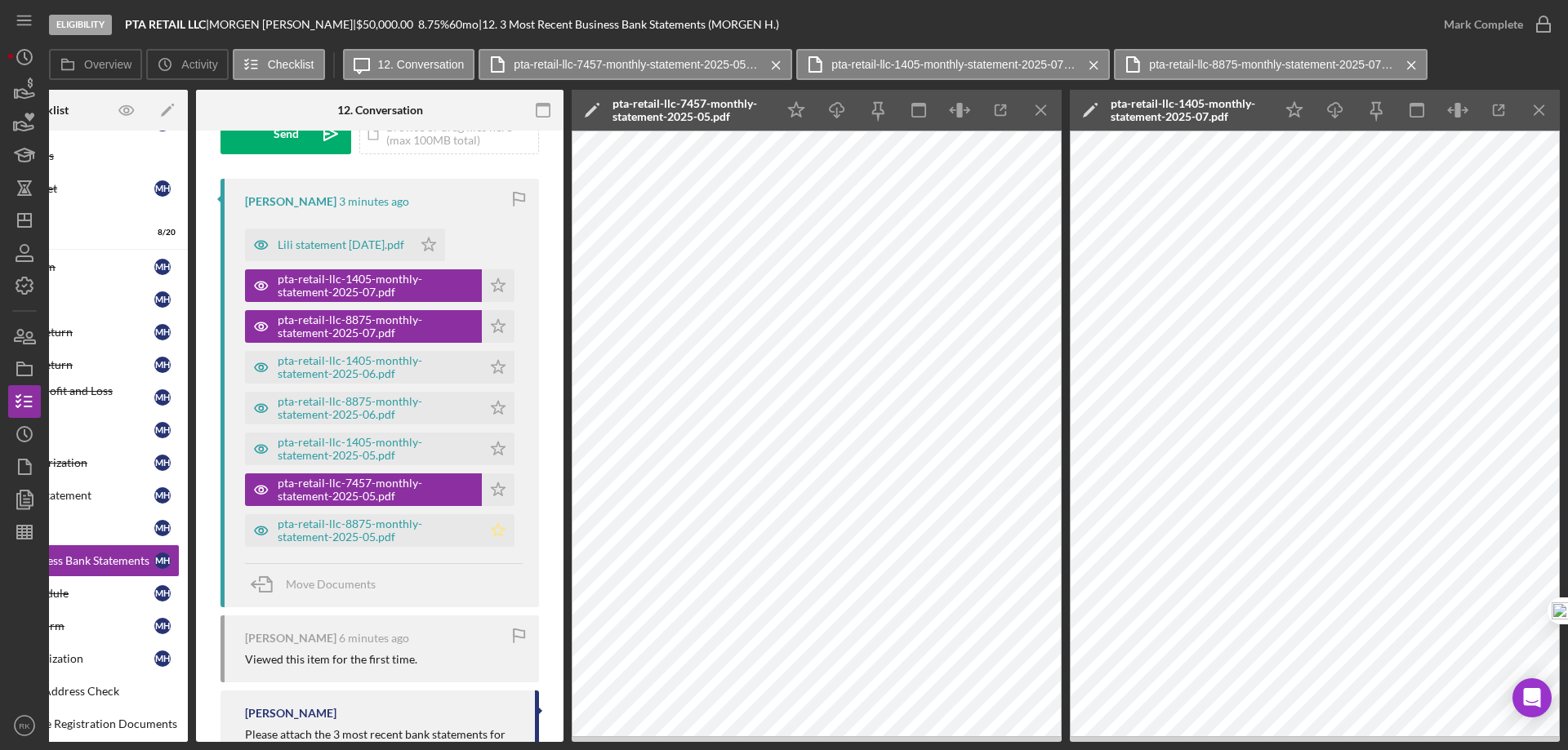
click at [498, 529] on icon "Icon/Star" at bounding box center [498, 530] width 32 height 32
drag, startPoint x: 495, startPoint y: 492, endPoint x: 490, endPoint y: 460, distance: 32.4
click at [492, 486] on icon "Icon/Star" at bounding box center [498, 489] width 32 height 32
click at [490, 436] on icon "Icon/Star" at bounding box center [498, 448] width 32 height 32
click at [494, 393] on icon "Icon/Star" at bounding box center [498, 408] width 32 height 32
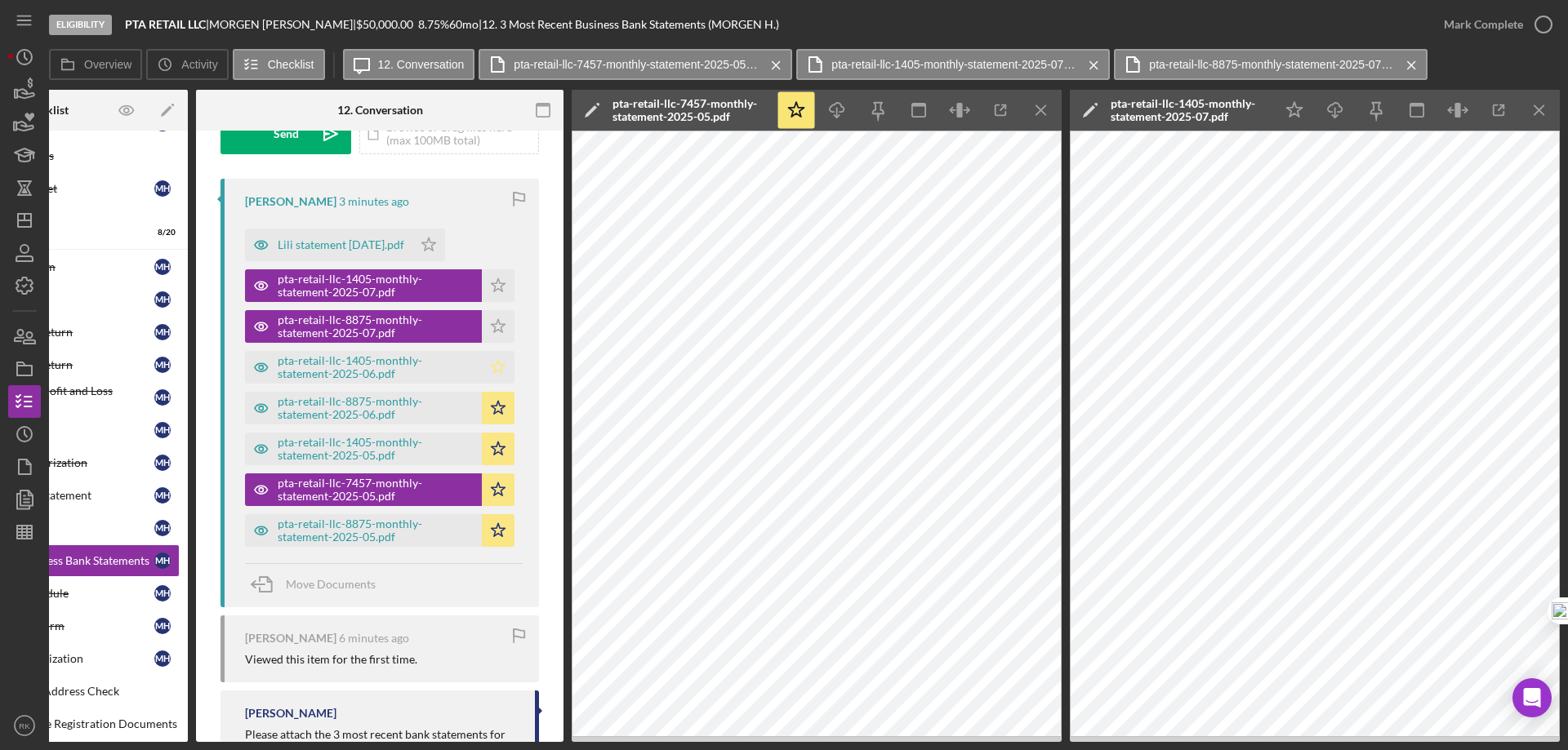
click at [490, 358] on icon "Icon/Star" at bounding box center [498, 367] width 32 height 32
drag, startPoint x: 492, startPoint y: 328, endPoint x: 492, endPoint y: 302, distance: 26.0
click at [492, 326] on icon "Icon/Star" at bounding box center [498, 326] width 32 height 32
click at [492, 285] on icon "Icon/Star" at bounding box center [498, 285] width 32 height 32
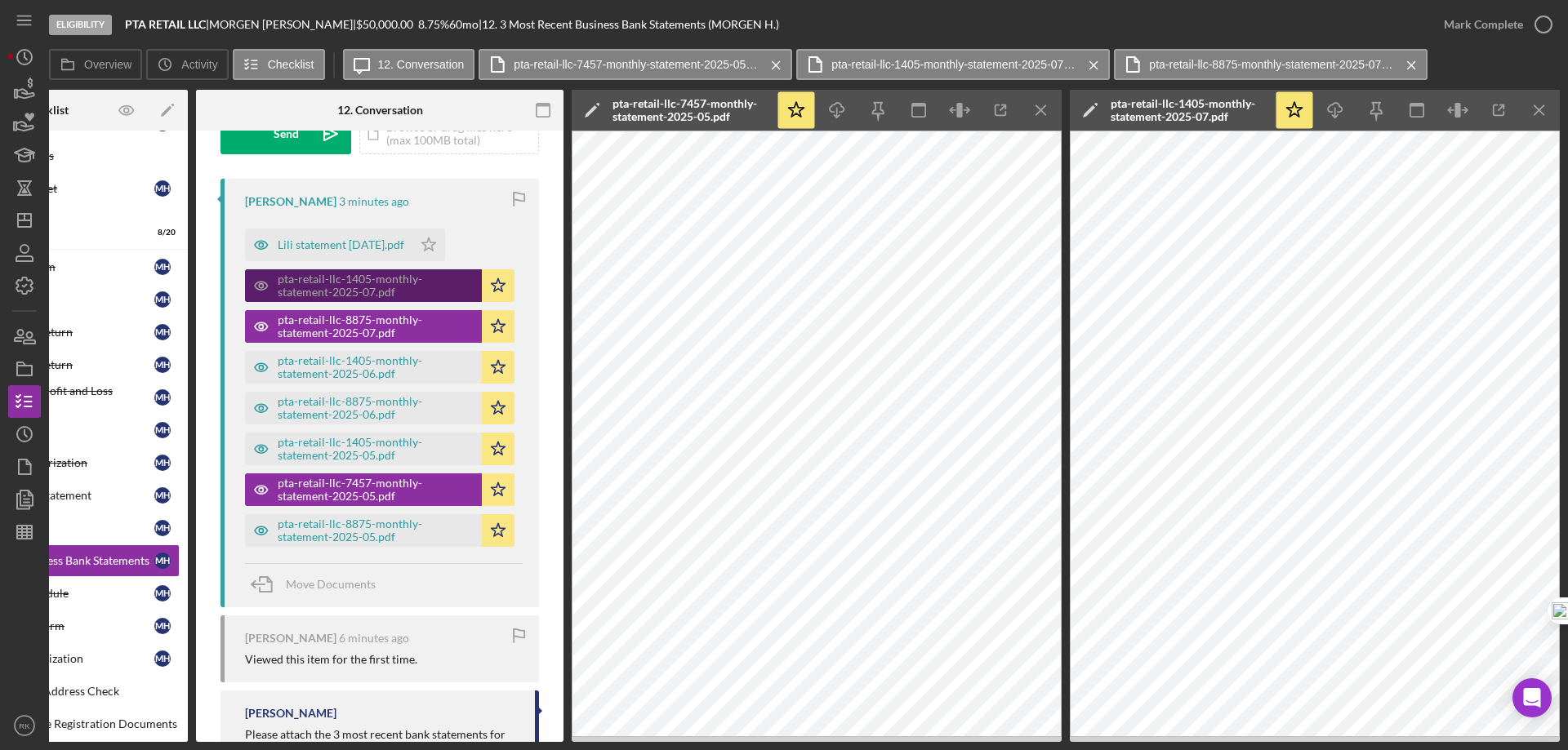
drag, startPoint x: 336, startPoint y: 243, endPoint x: 401, endPoint y: 286, distance: 77.9
click at [336, 242] on div "Lili statement [DATE].pdf" at bounding box center [340, 244] width 126 height 13
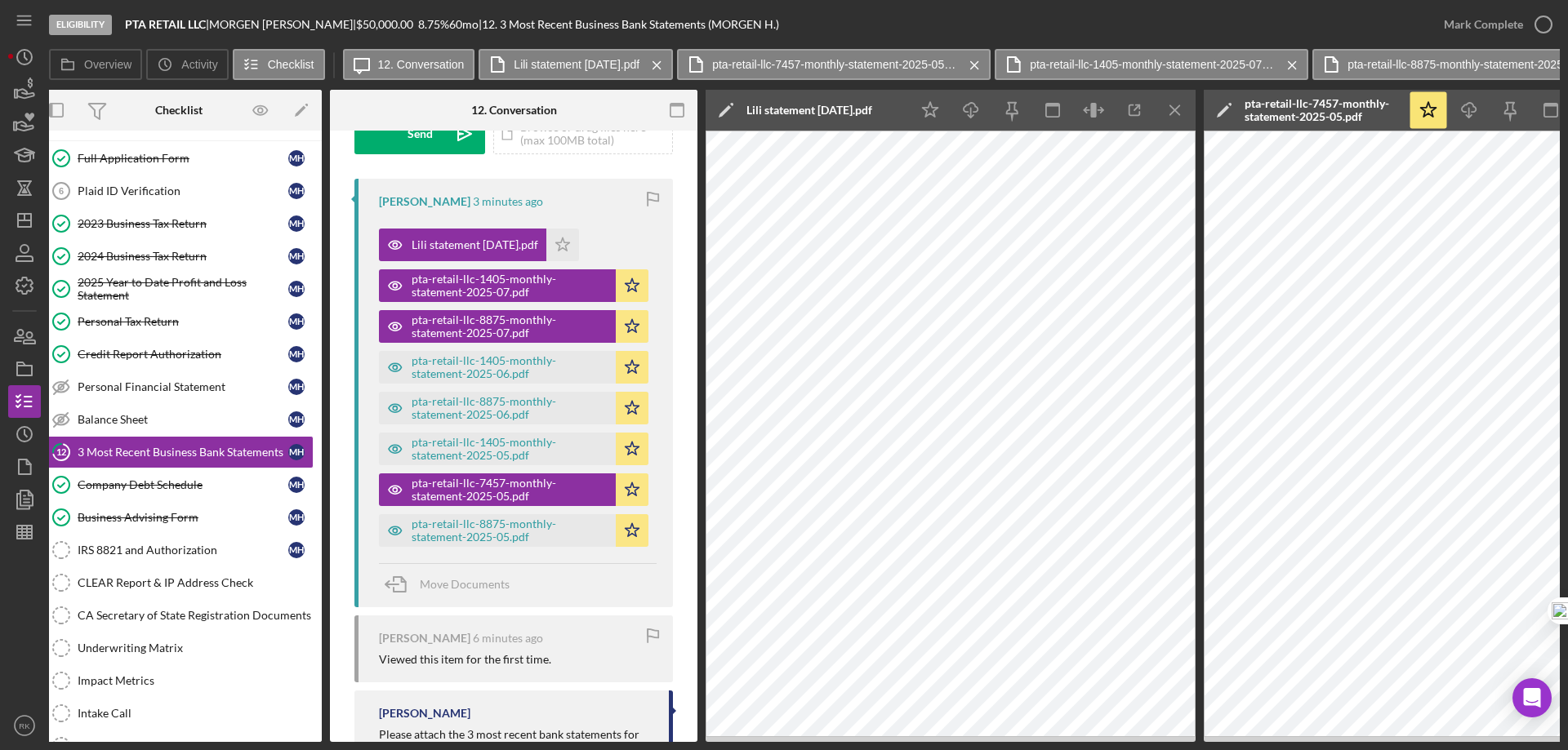
scroll to position [0, 3]
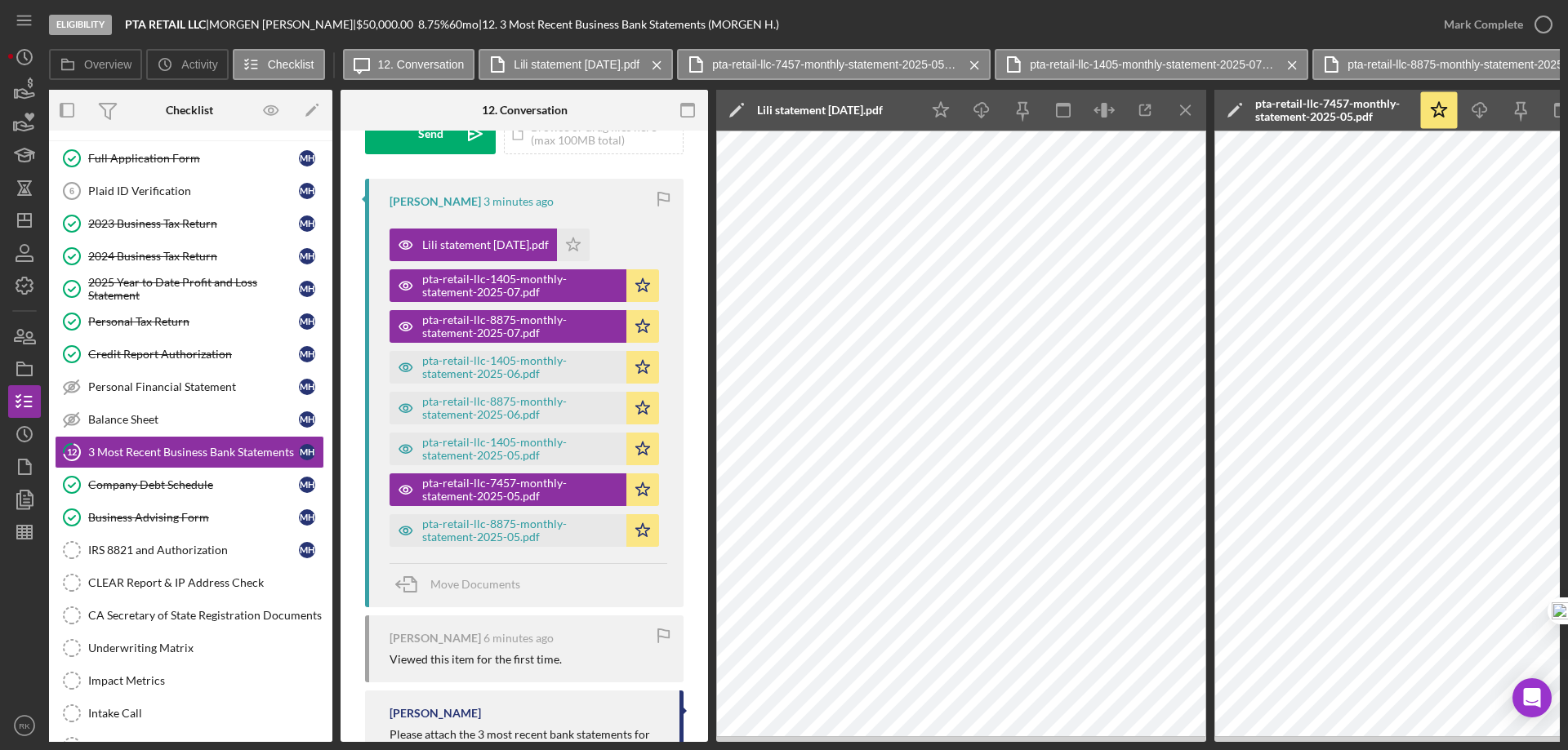
click at [583, 590] on div "Move Documents" at bounding box center [528, 585] width 278 height 44
click at [1537, 20] on icon "button" at bounding box center [1544, 24] width 41 height 41
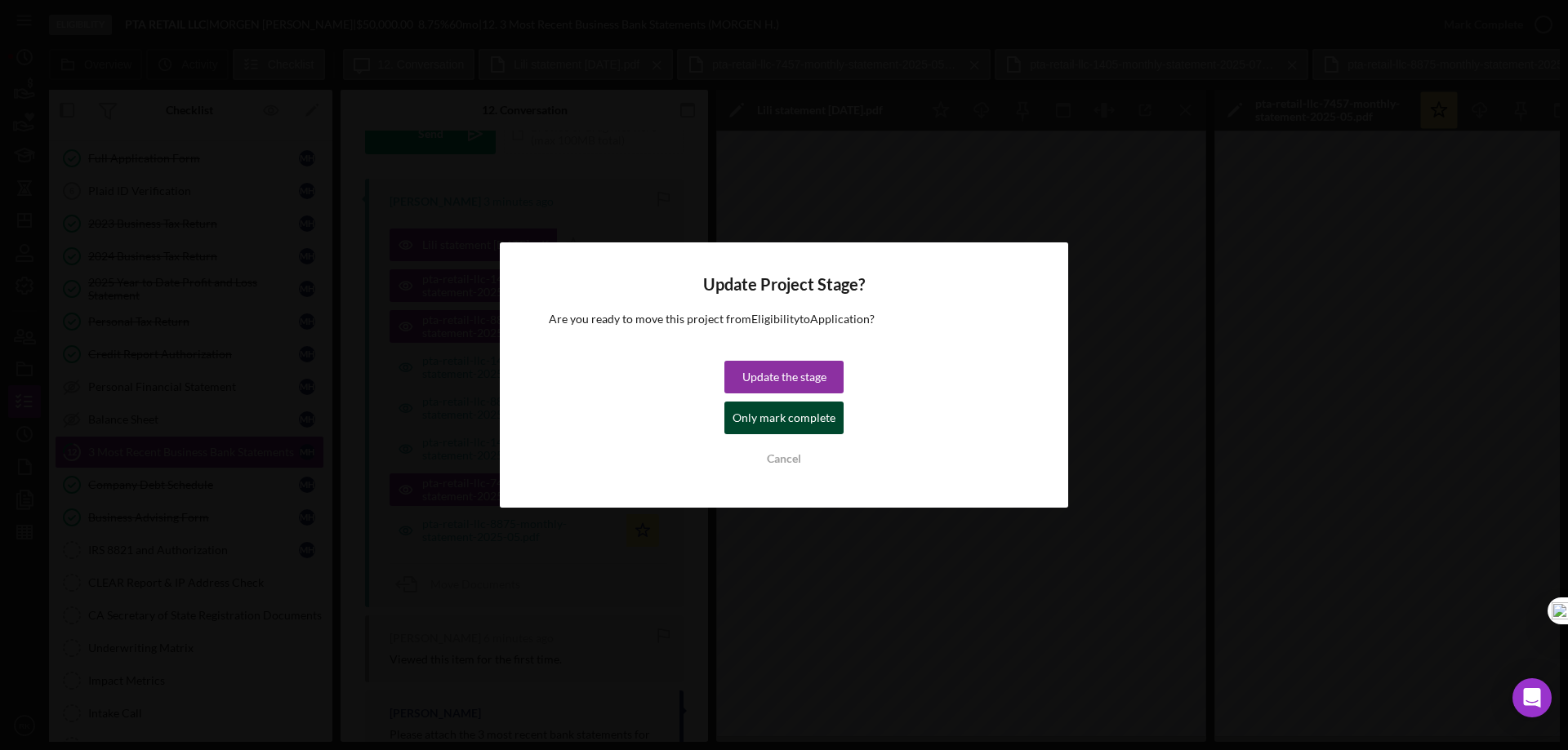
click at [801, 418] on div "Only mark complete" at bounding box center [784, 418] width 103 height 32
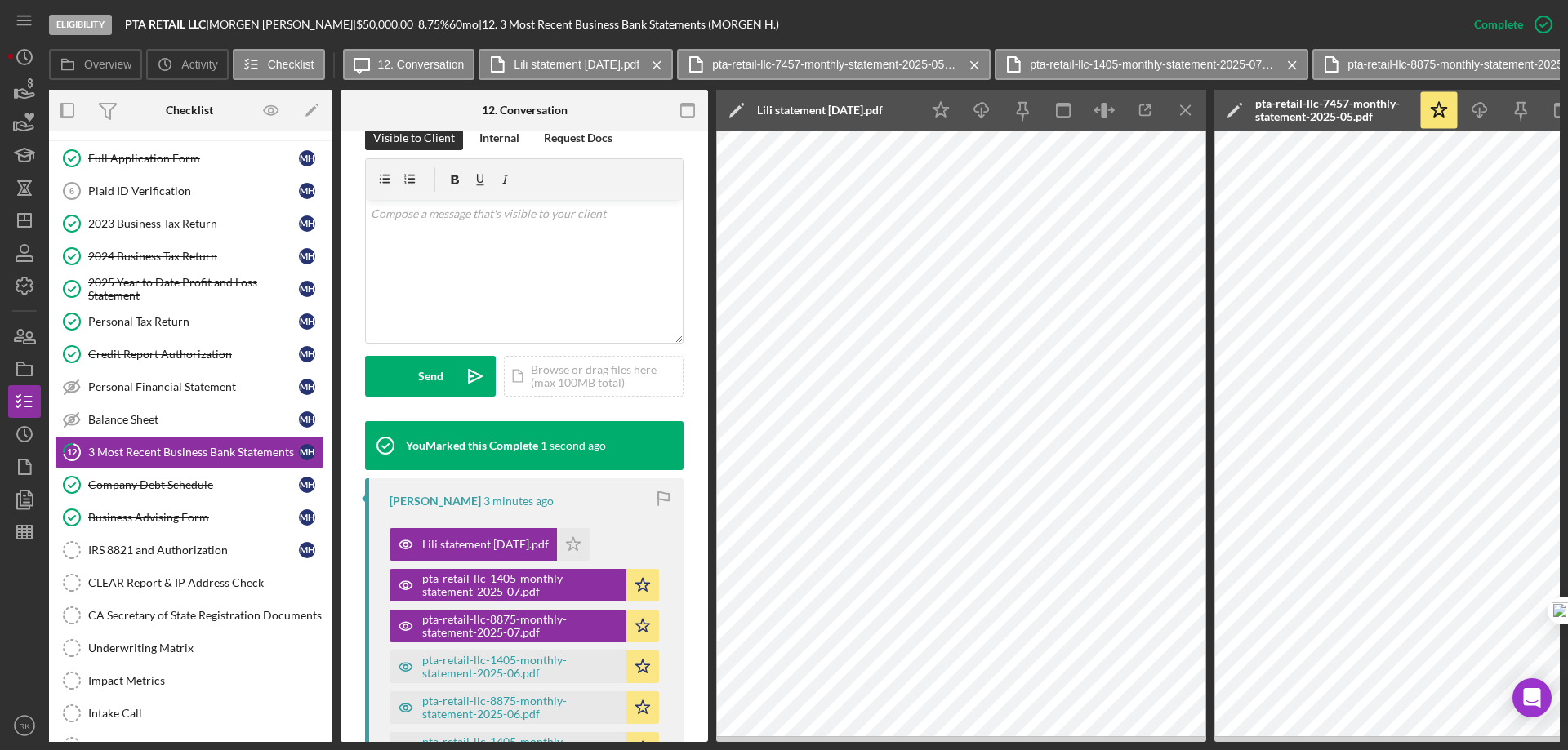
scroll to position [533, 0]
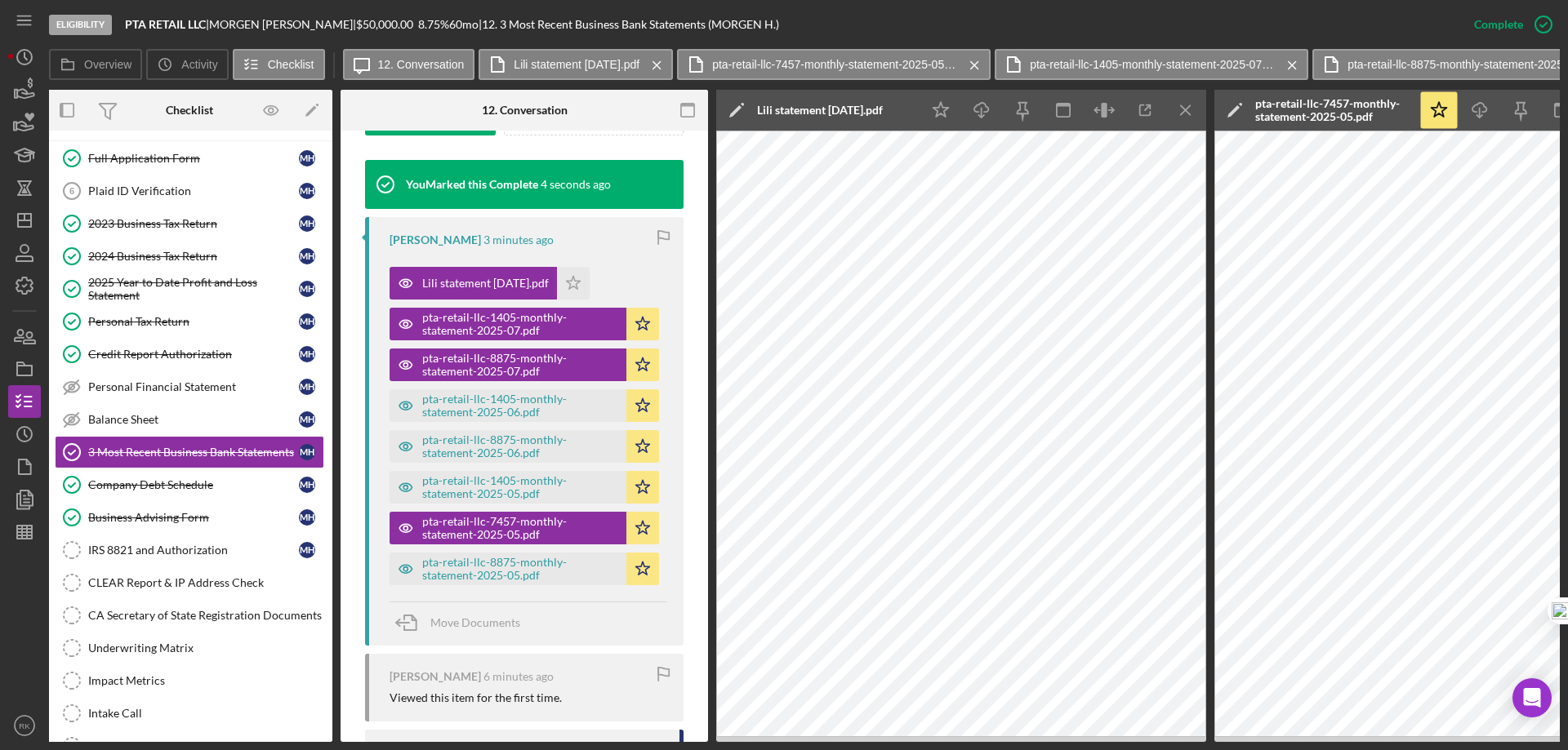
click at [1182, 115] on icon "Icon/Menu Close" at bounding box center [1187, 110] width 37 height 37
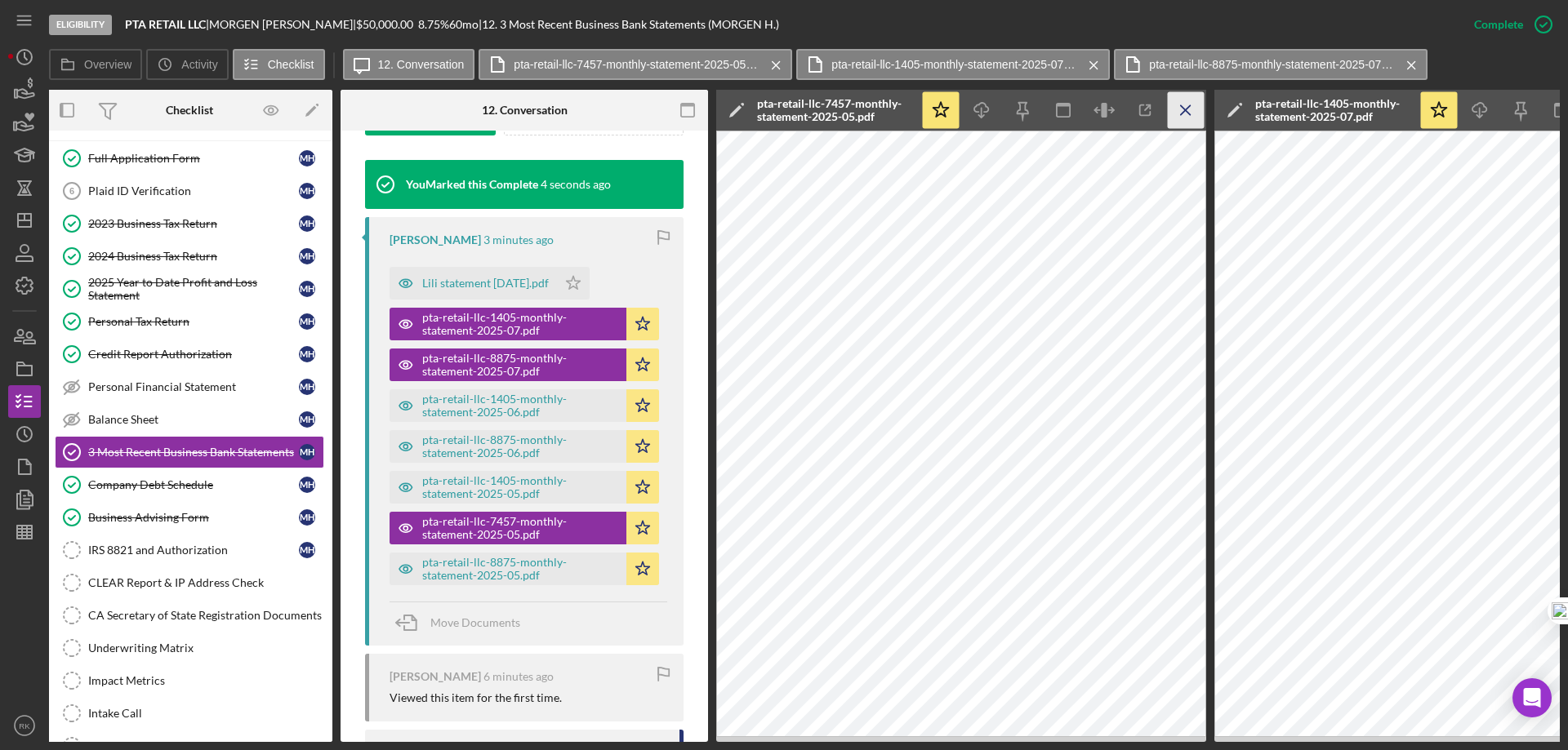
click at [1182, 114] on icon "Icon/Menu Close" at bounding box center [1187, 110] width 37 height 37
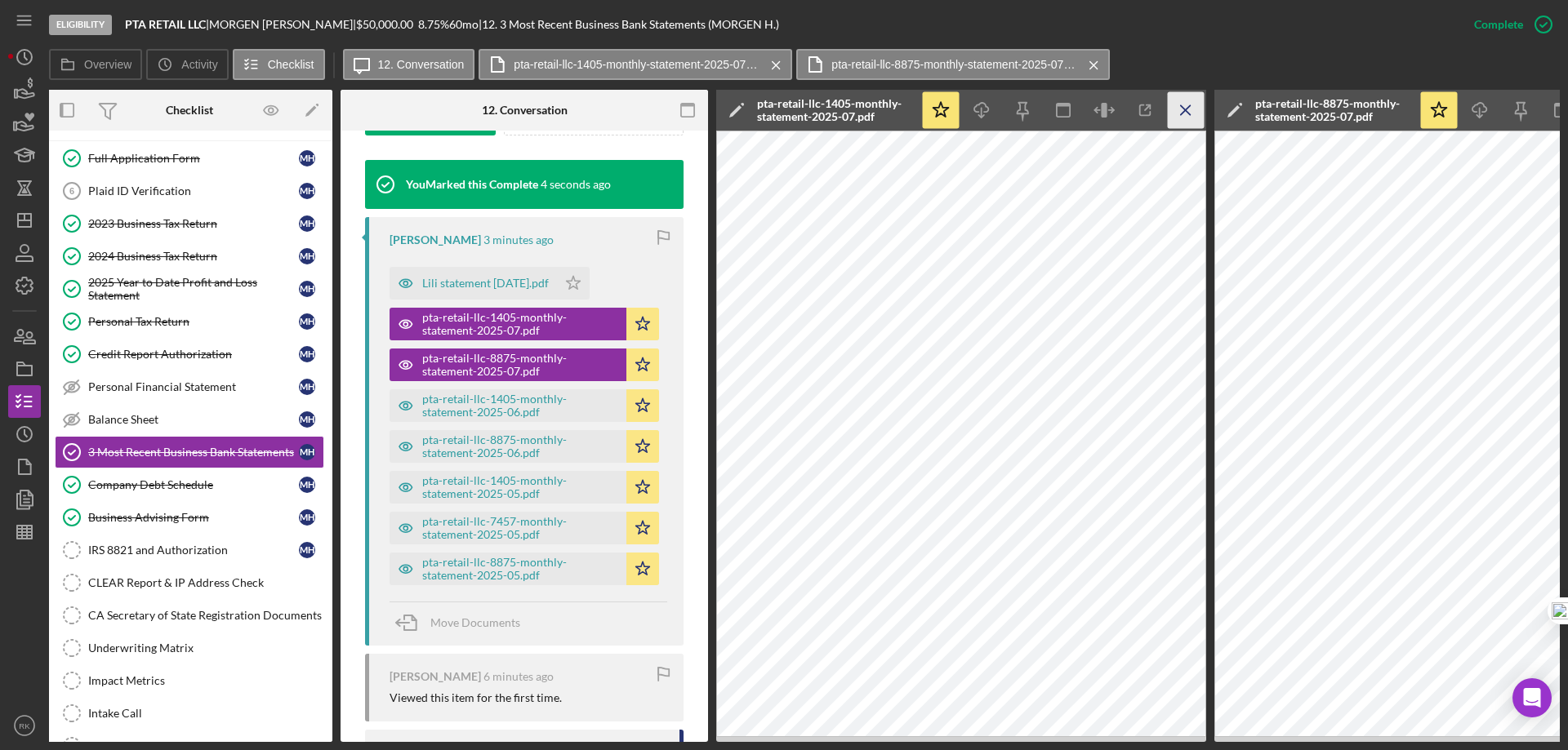
click at [1182, 114] on line "button" at bounding box center [1185, 110] width 9 height 9
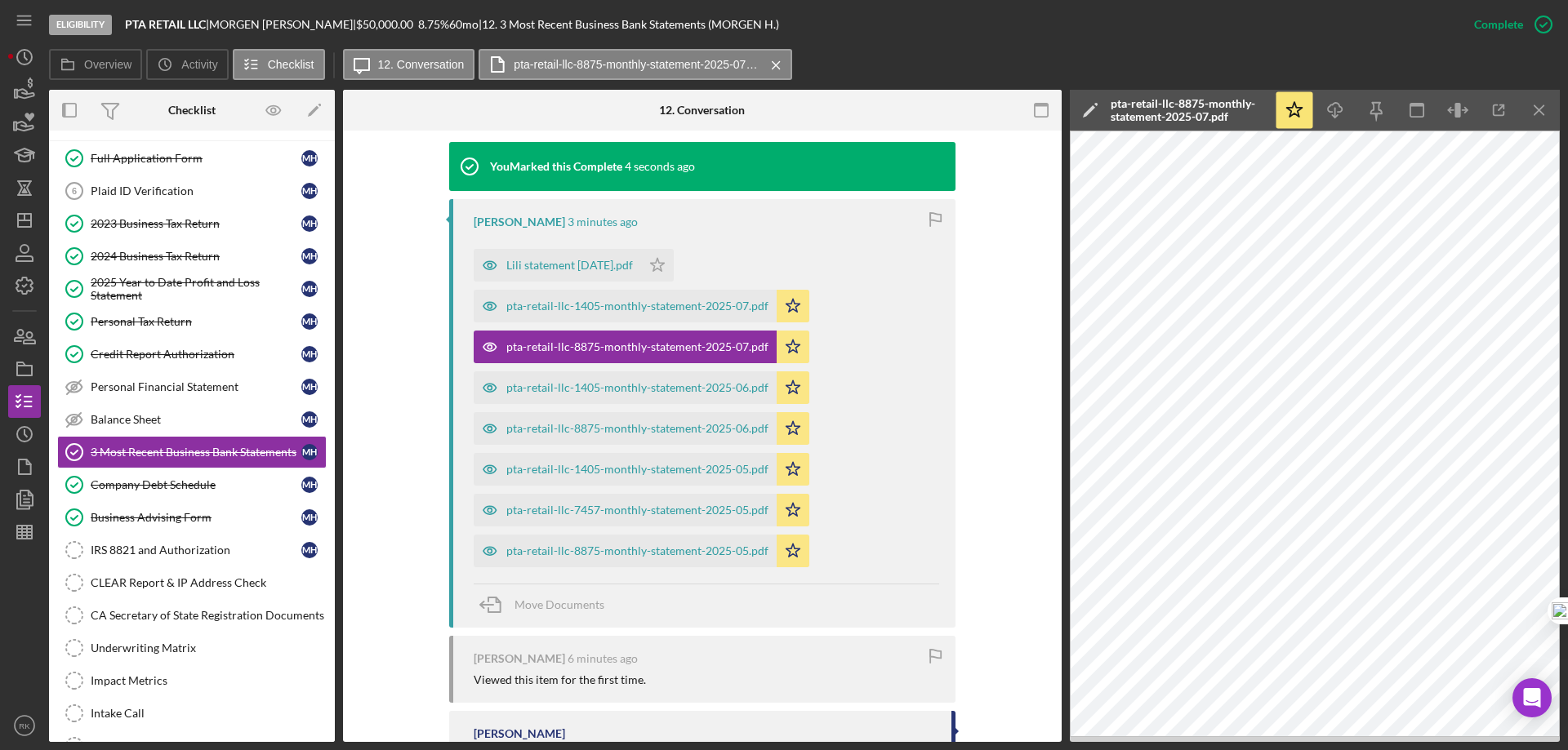
scroll to position [497, 0]
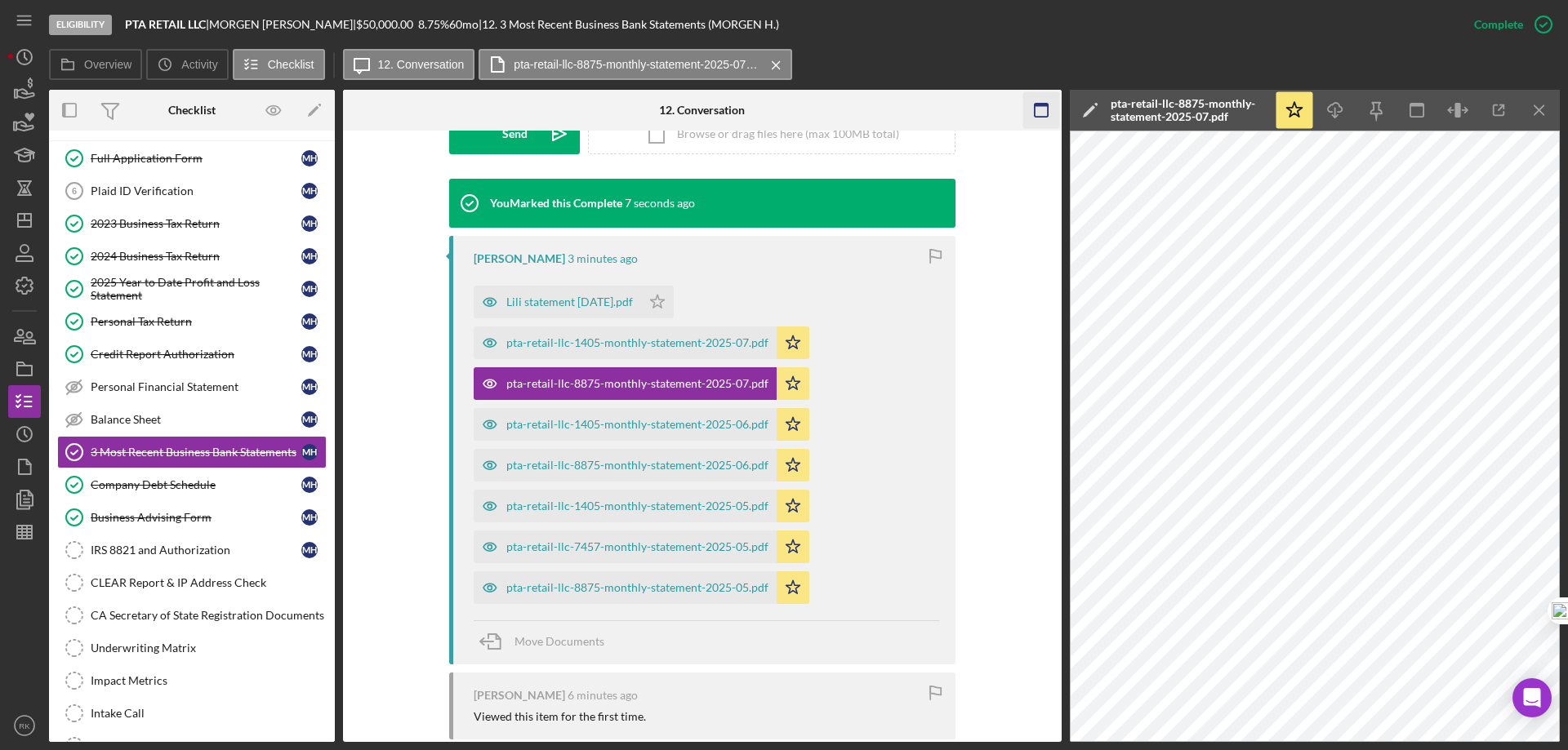
click at [1544, 110] on icon "Icon/Menu Close" at bounding box center [1540, 110] width 37 height 37
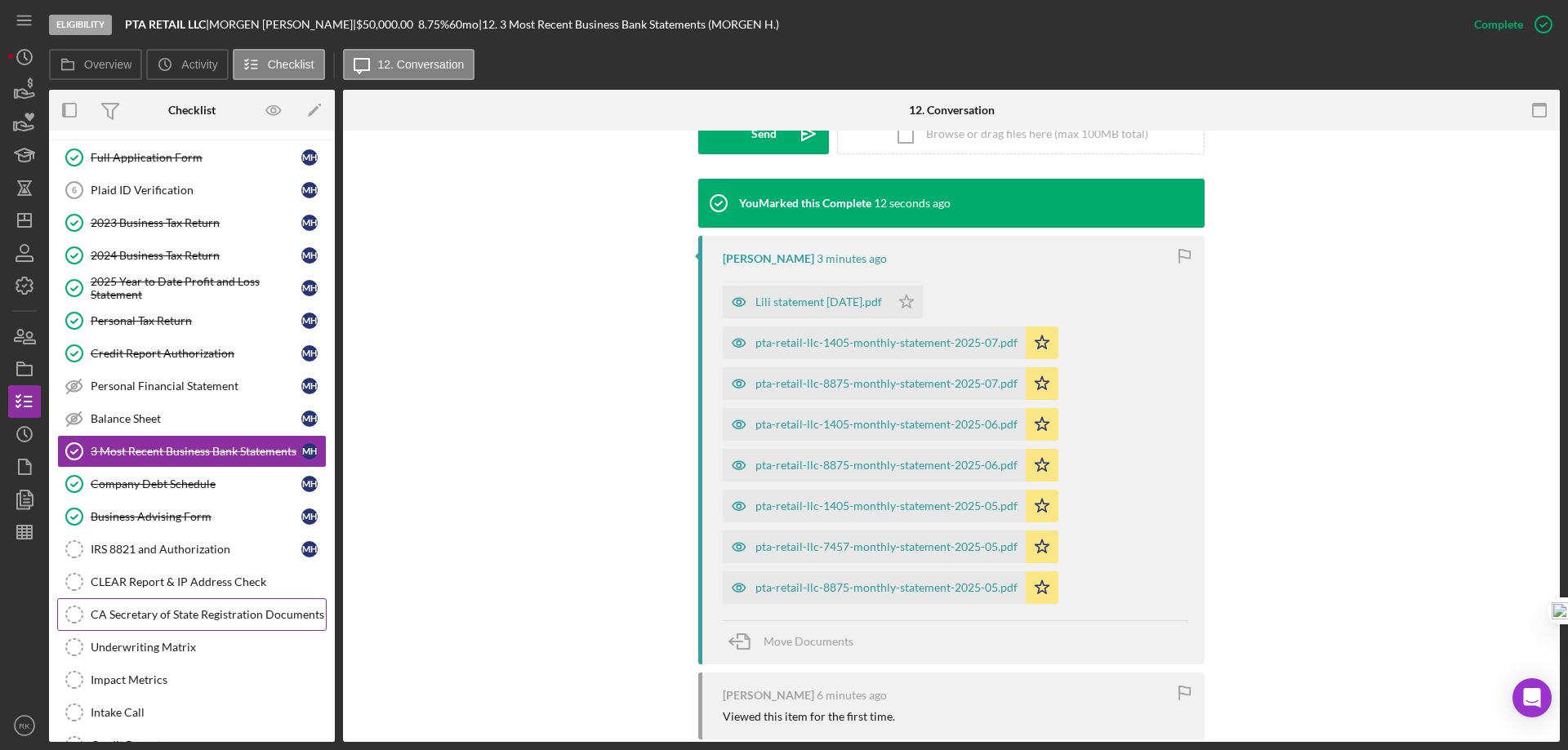
scroll to position [272, 0]
click at [65, 112] on rect "button" at bounding box center [64, 110] width 3 height 13
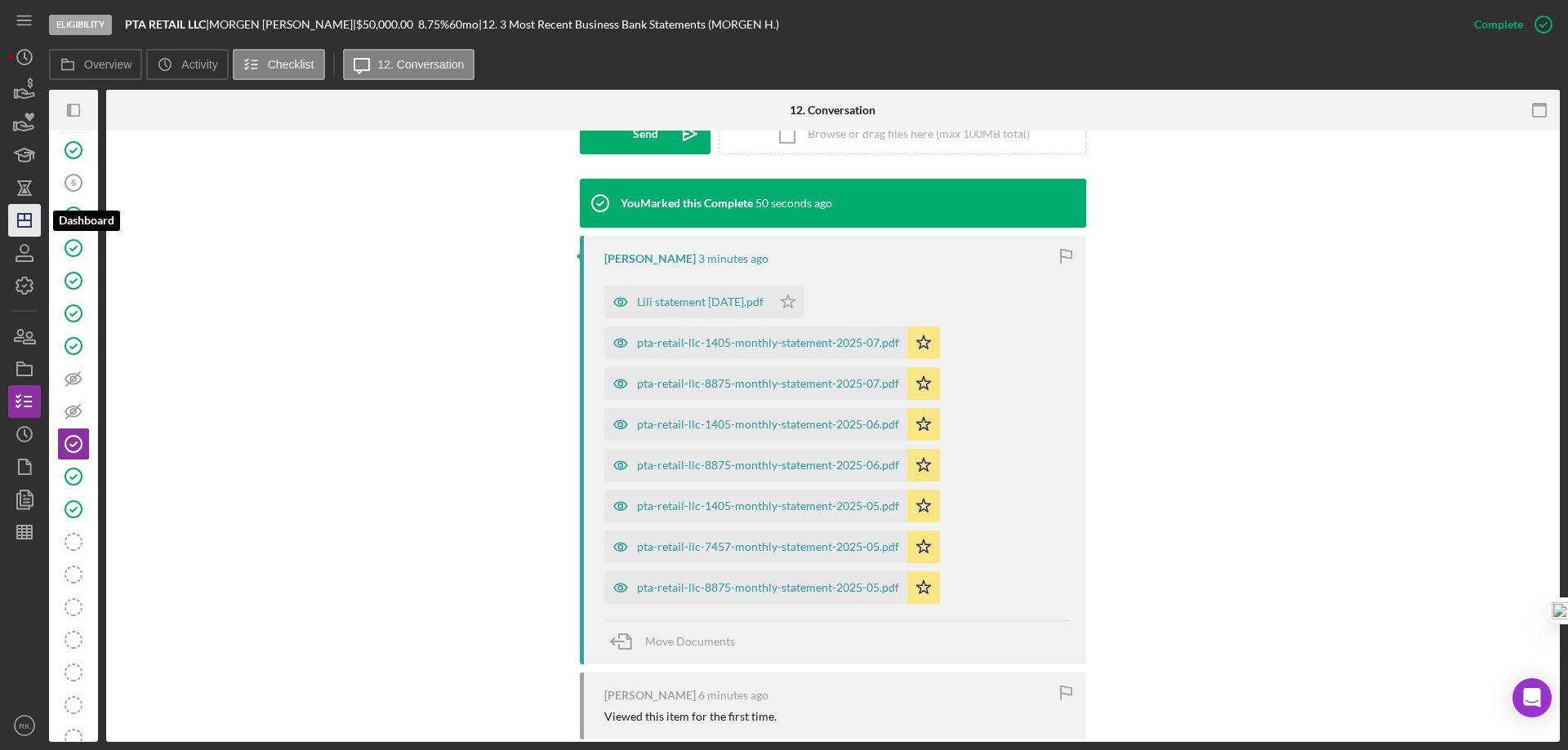
click at [20, 220] on line "button" at bounding box center [23, 220] width 13 height 0
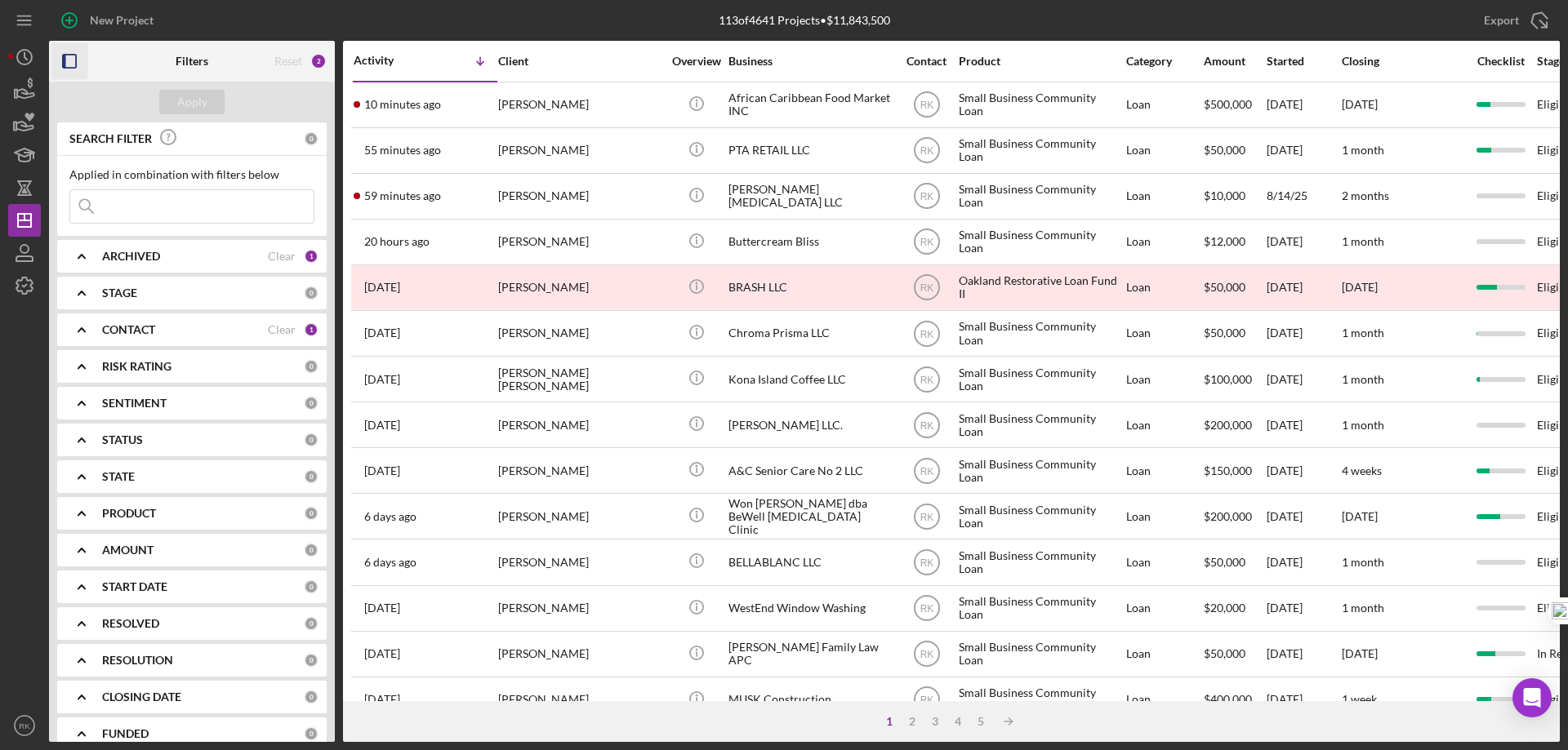
click at [69, 62] on icon "button" at bounding box center [70, 62] width 37 height 37
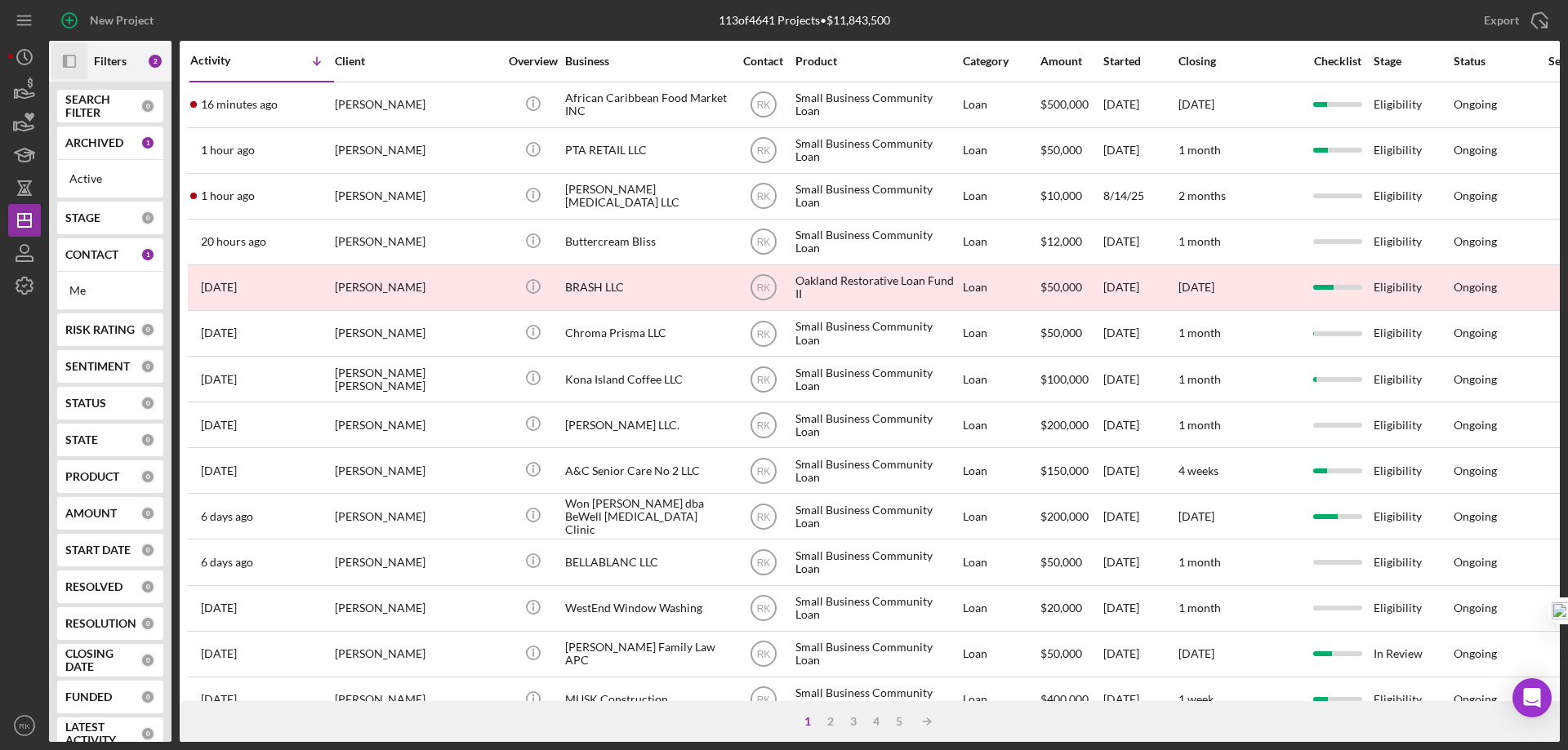
click at [99, 255] on b "CONTACT" at bounding box center [92, 254] width 53 height 13
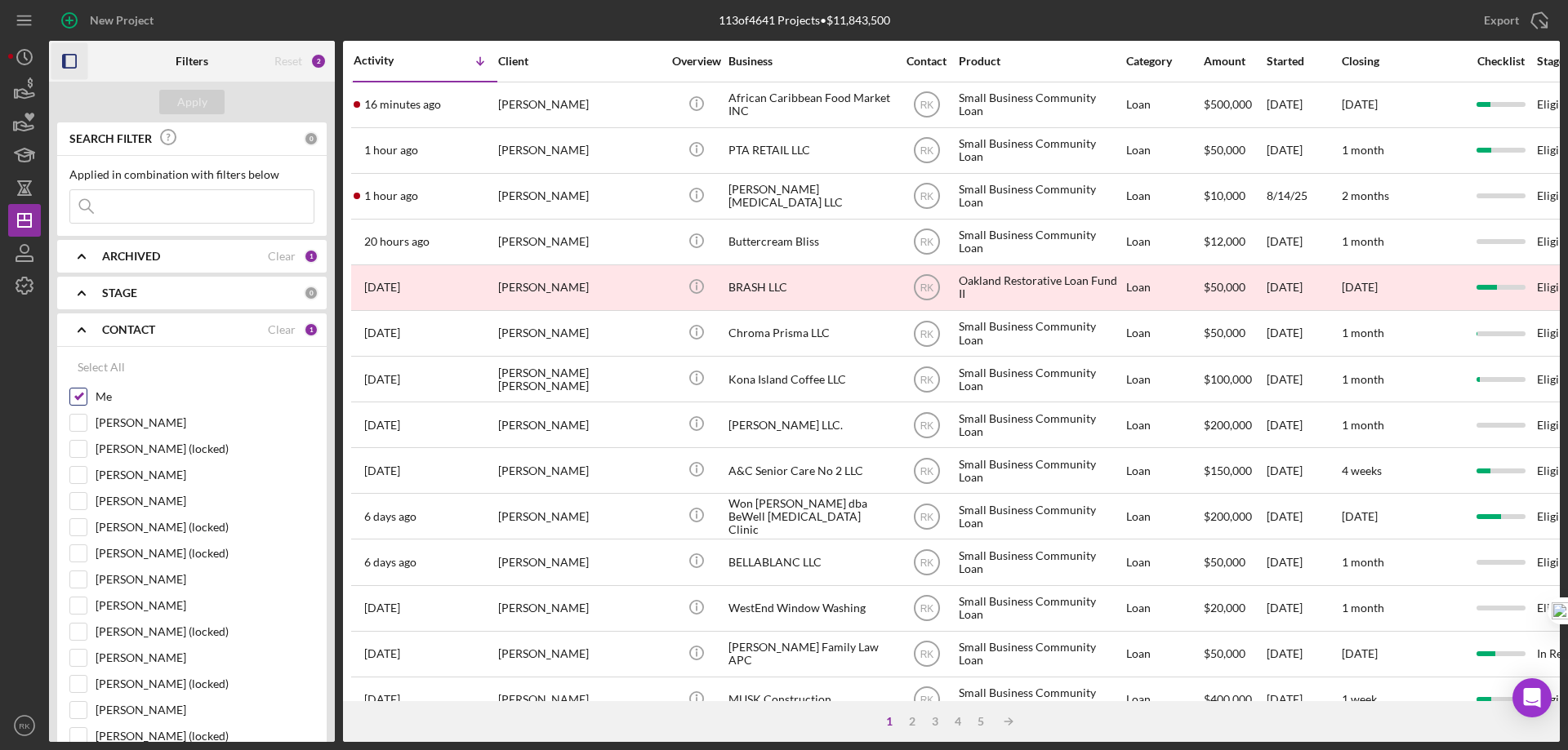
click at [75, 399] on input "Me" at bounding box center [78, 396] width 17 height 17
checkbox input "false"
click at [86, 581] on input "[PERSON_NAME]" at bounding box center [78, 579] width 17 height 17
checkbox input "true"
click at [194, 107] on div "Apply" at bounding box center [192, 102] width 30 height 24
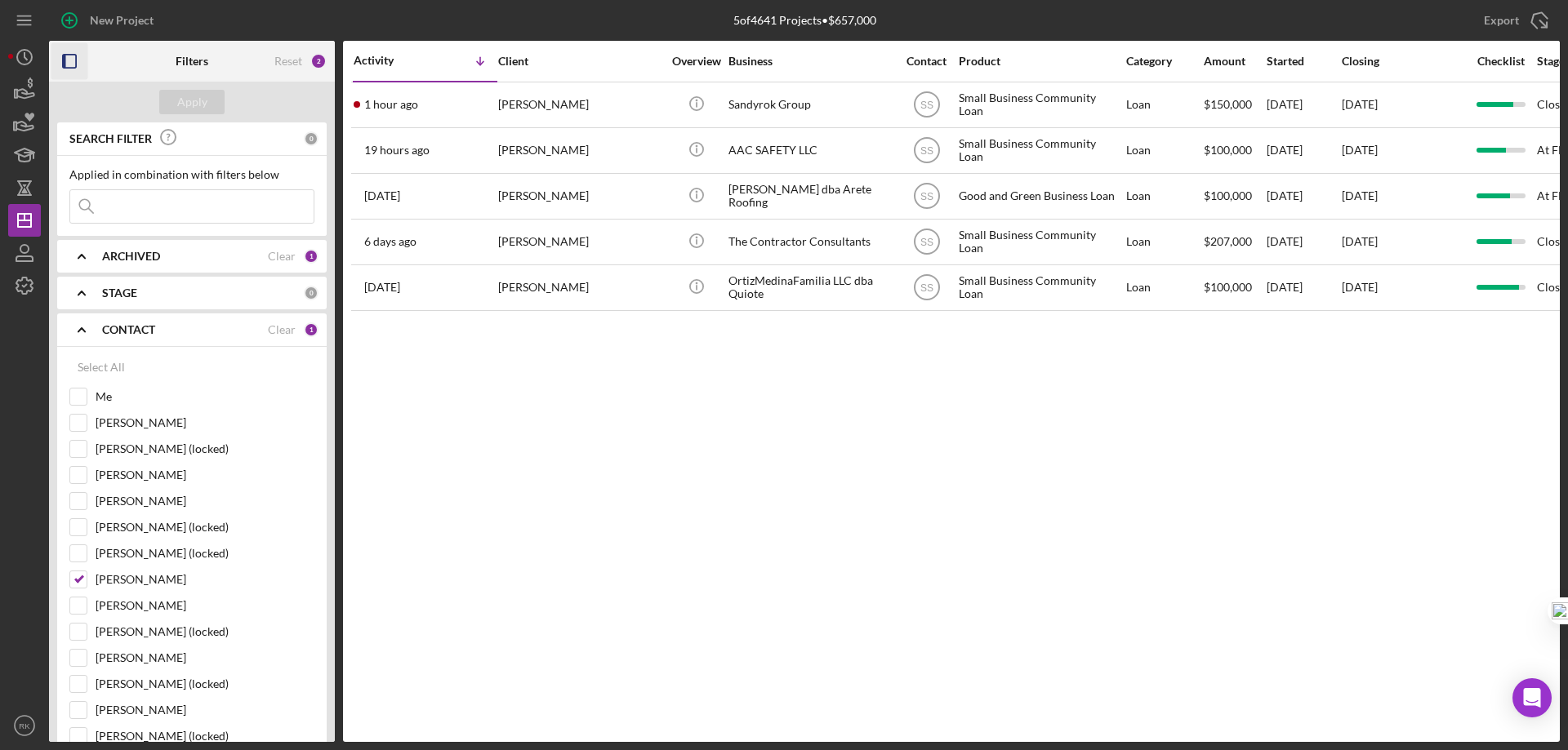
click at [73, 62] on icon "button" at bounding box center [70, 62] width 37 height 37
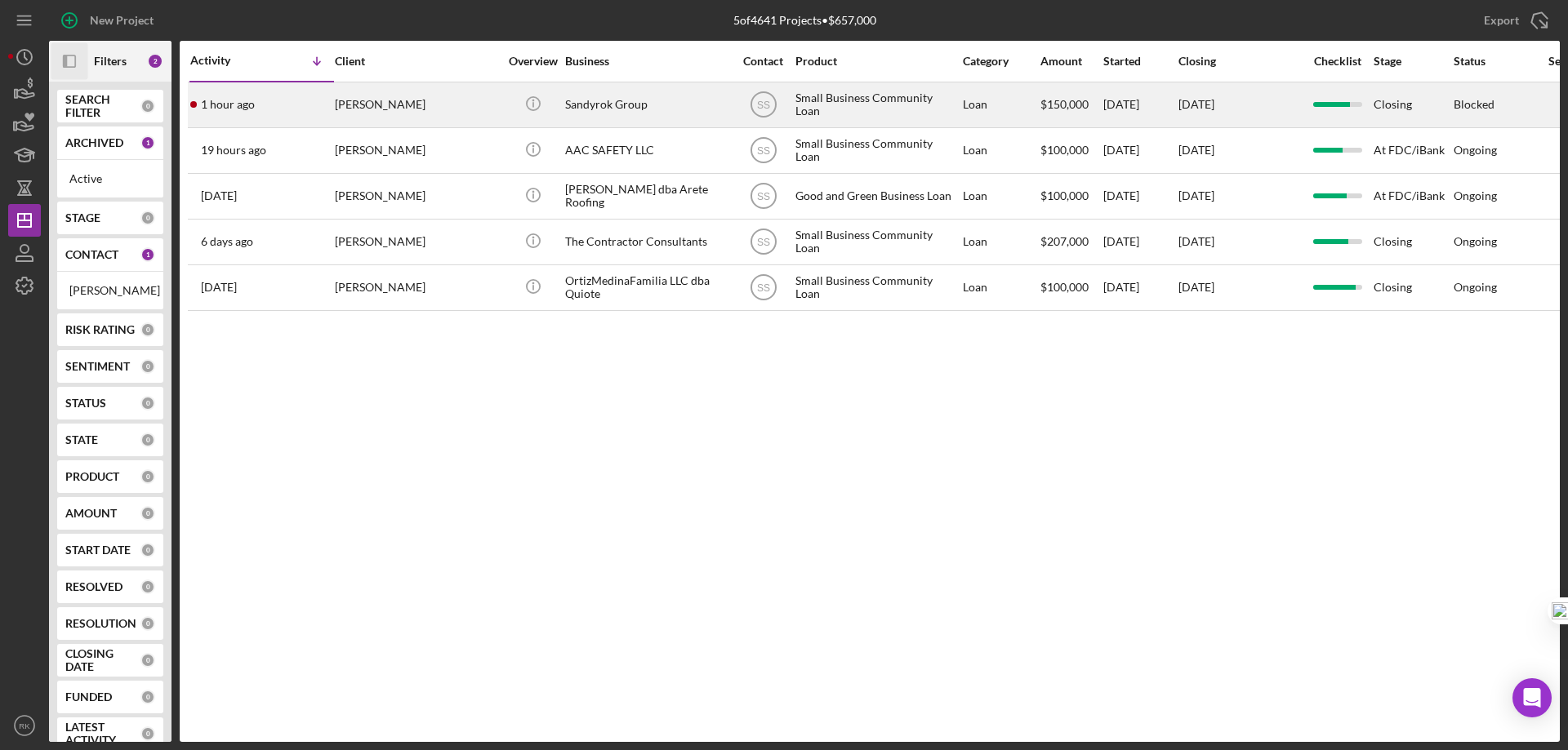
click at [605, 106] on div "Sandyrok Group" at bounding box center [647, 105] width 163 height 43
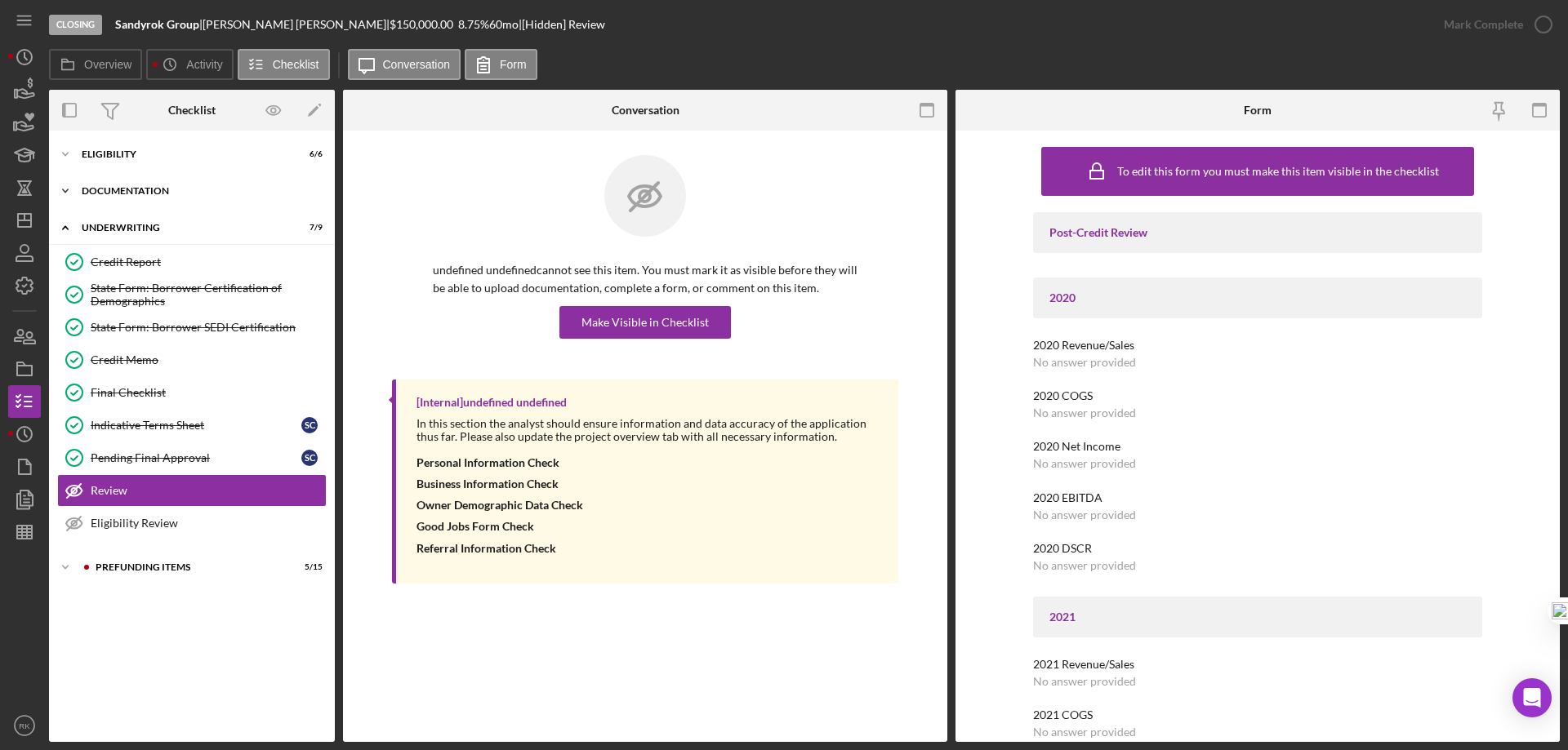
click at [113, 189] on div "Documentation" at bounding box center [198, 191] width 233 height 10
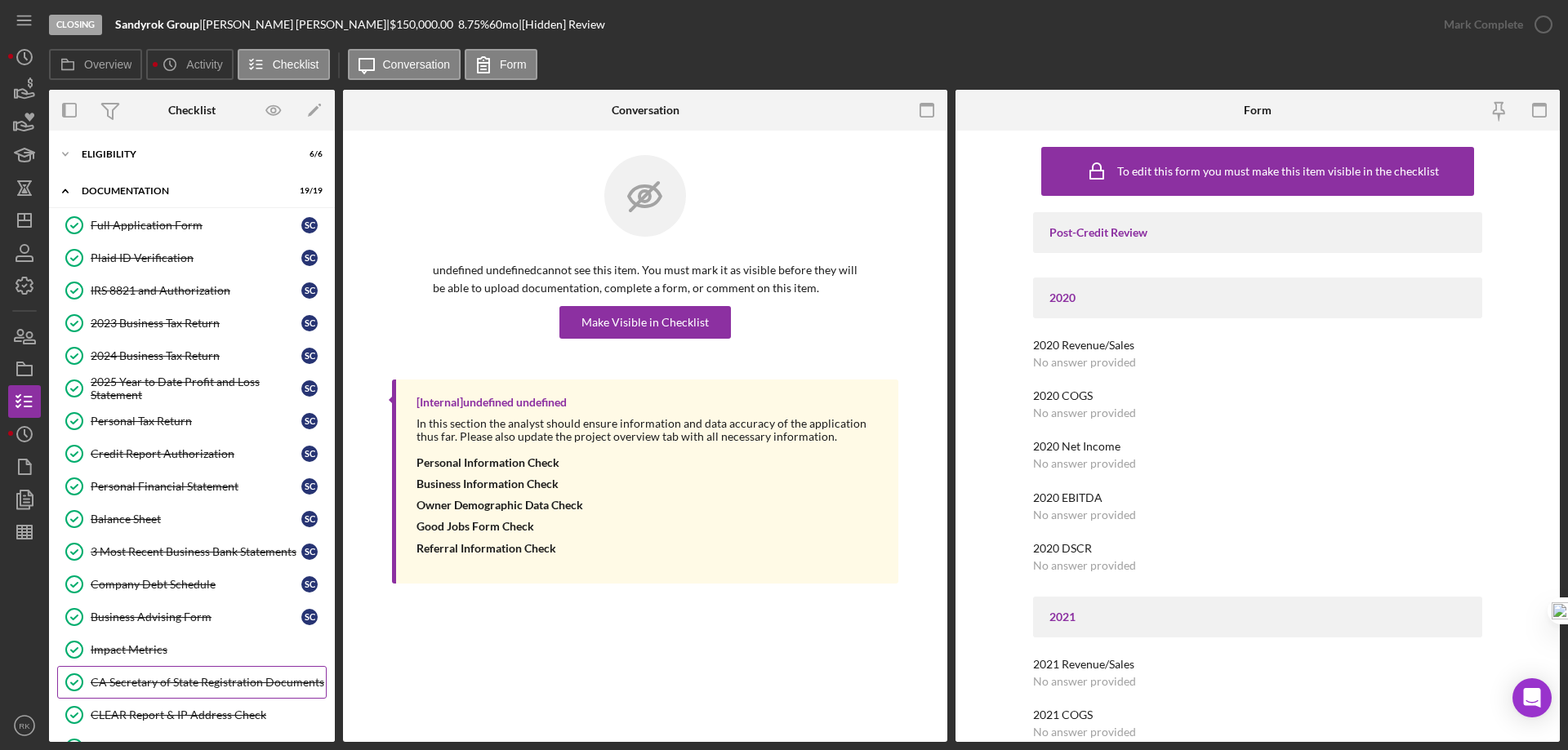
click at [180, 686] on div "CA Secretary of State Registration Documents" at bounding box center [208, 682] width 235 height 13
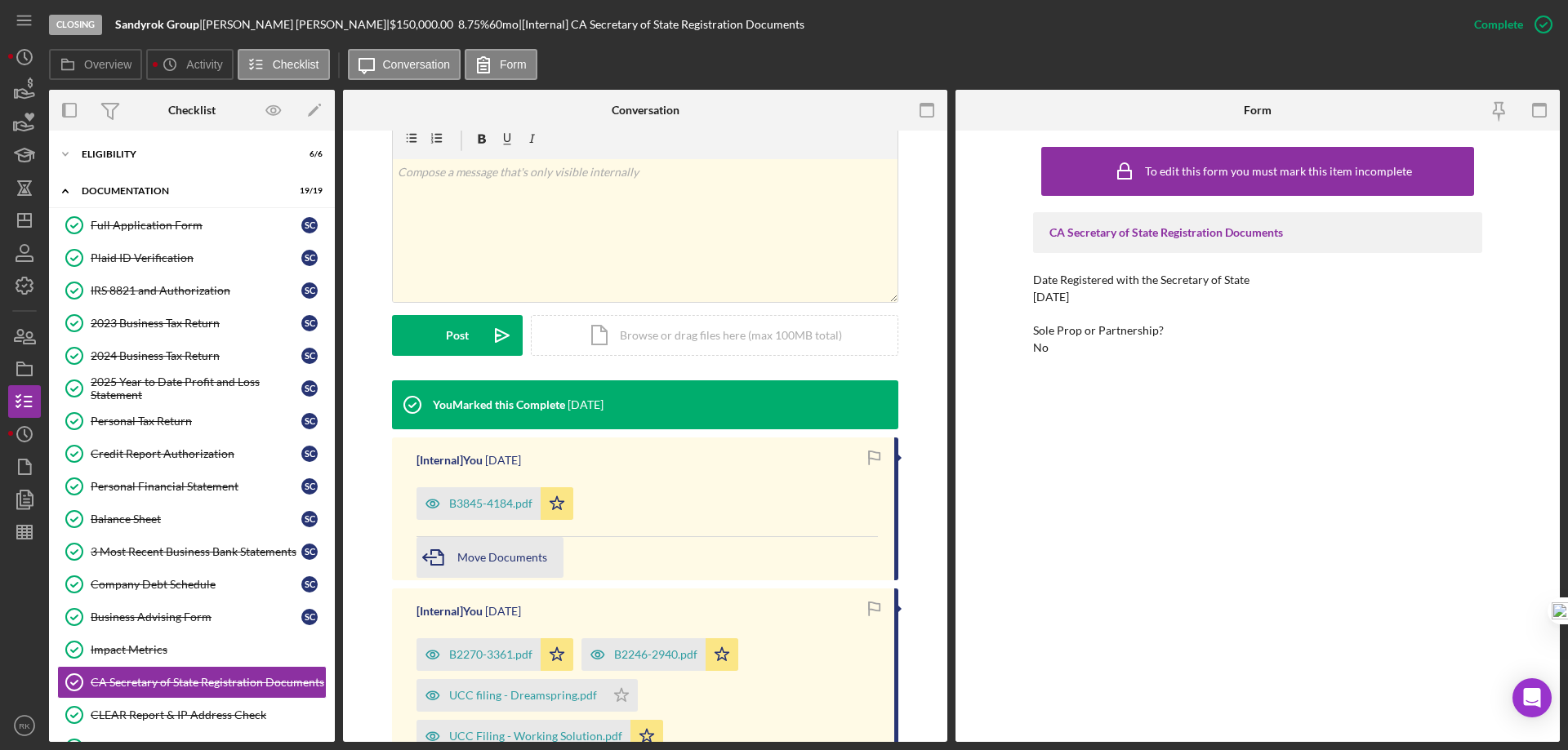
scroll to position [272, 0]
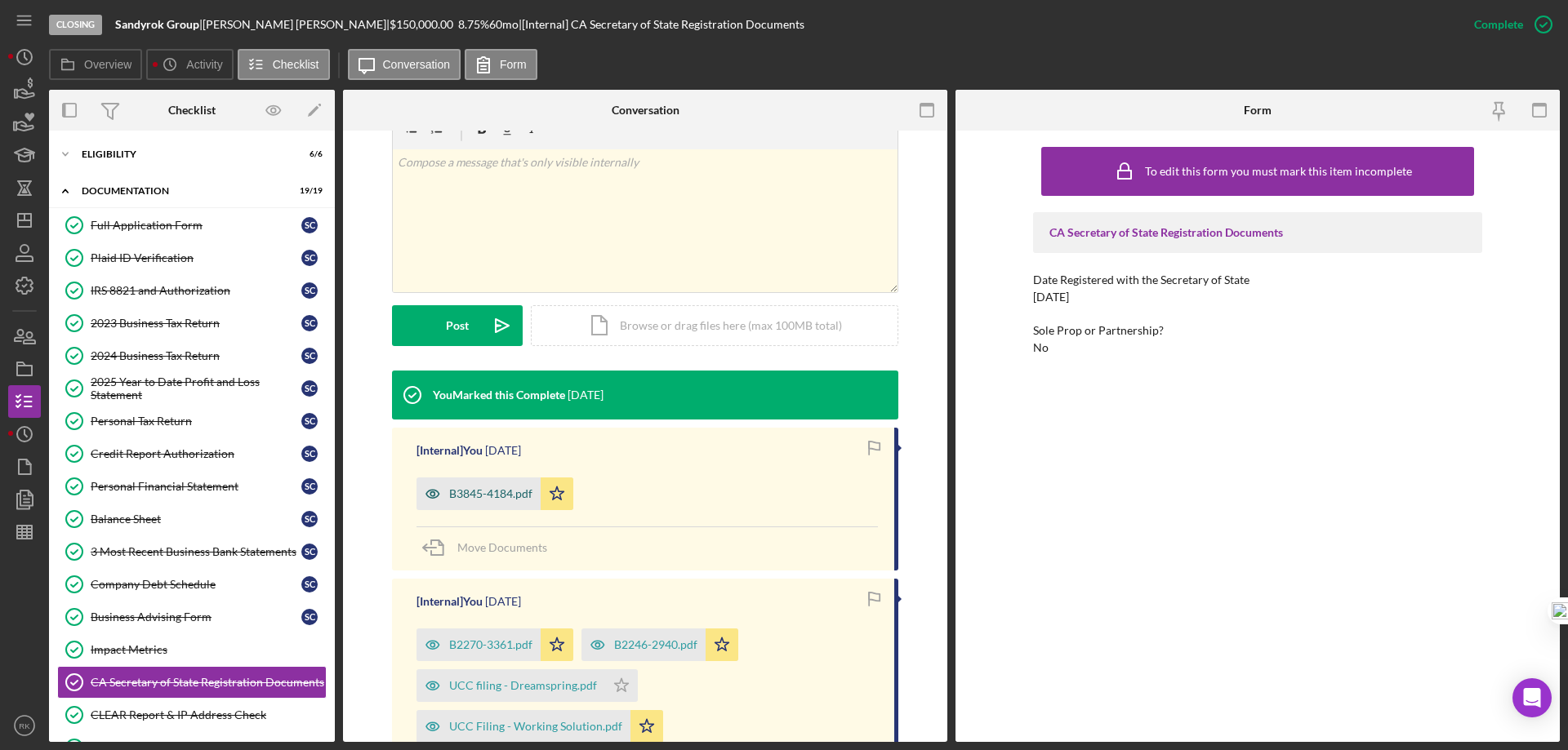
click at [465, 491] on div "B3845-4184.pdf" at bounding box center [490, 493] width 83 height 13
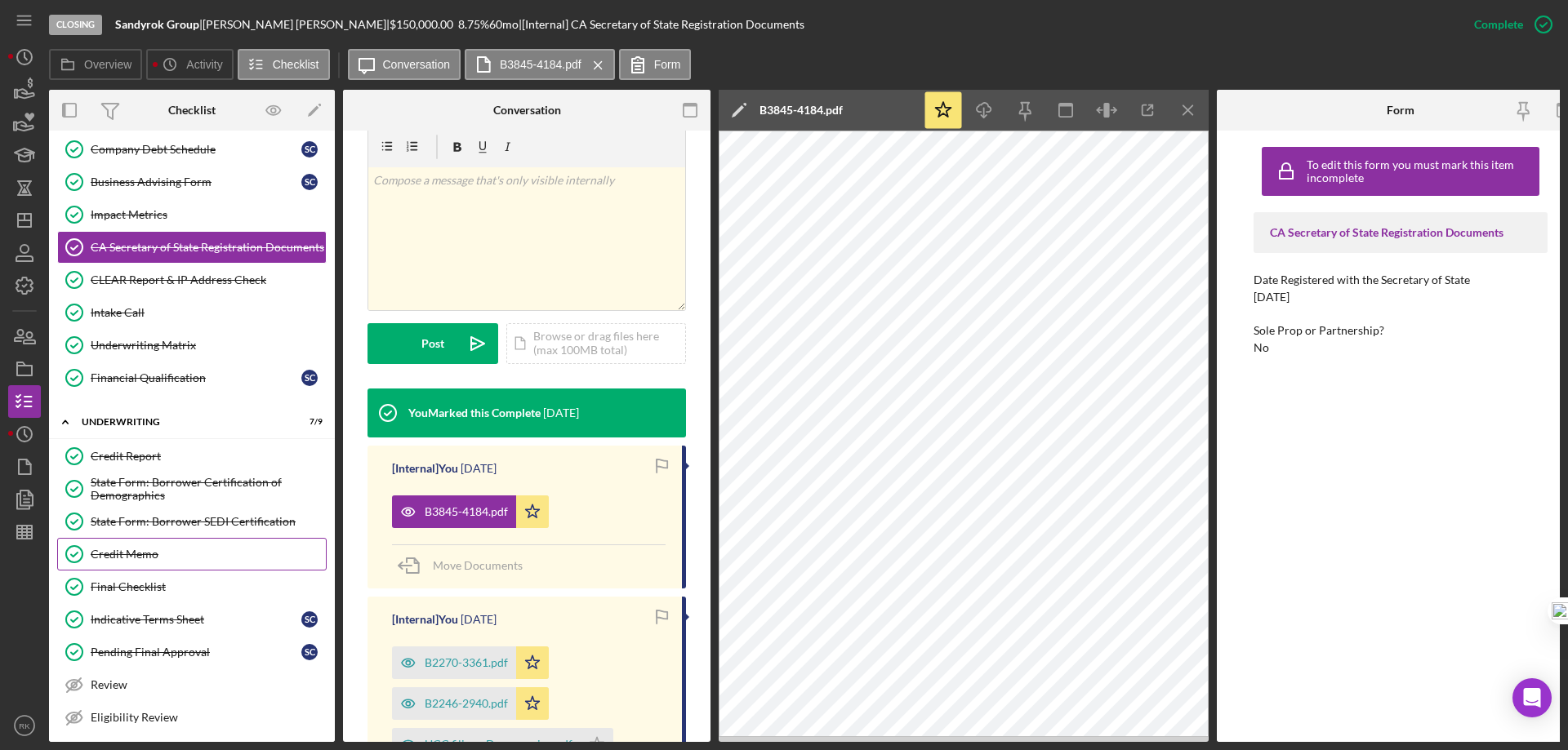
scroll to position [485, 0]
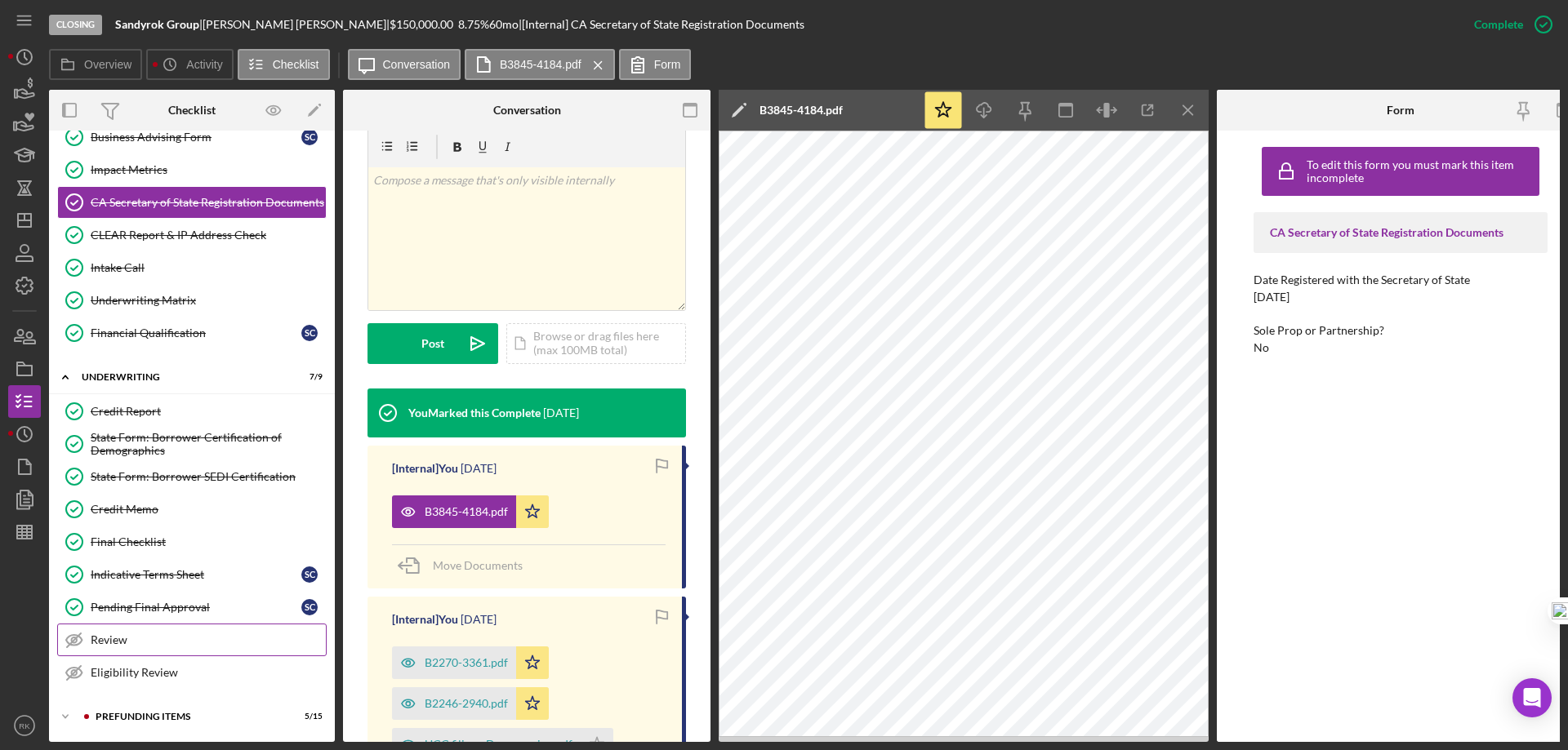
drag, startPoint x: 149, startPoint y: 712, endPoint x: 175, endPoint y: 647, distance: 70.0
click at [149, 712] on div "Prefunding Items" at bounding box center [189, 717] width 186 height 10
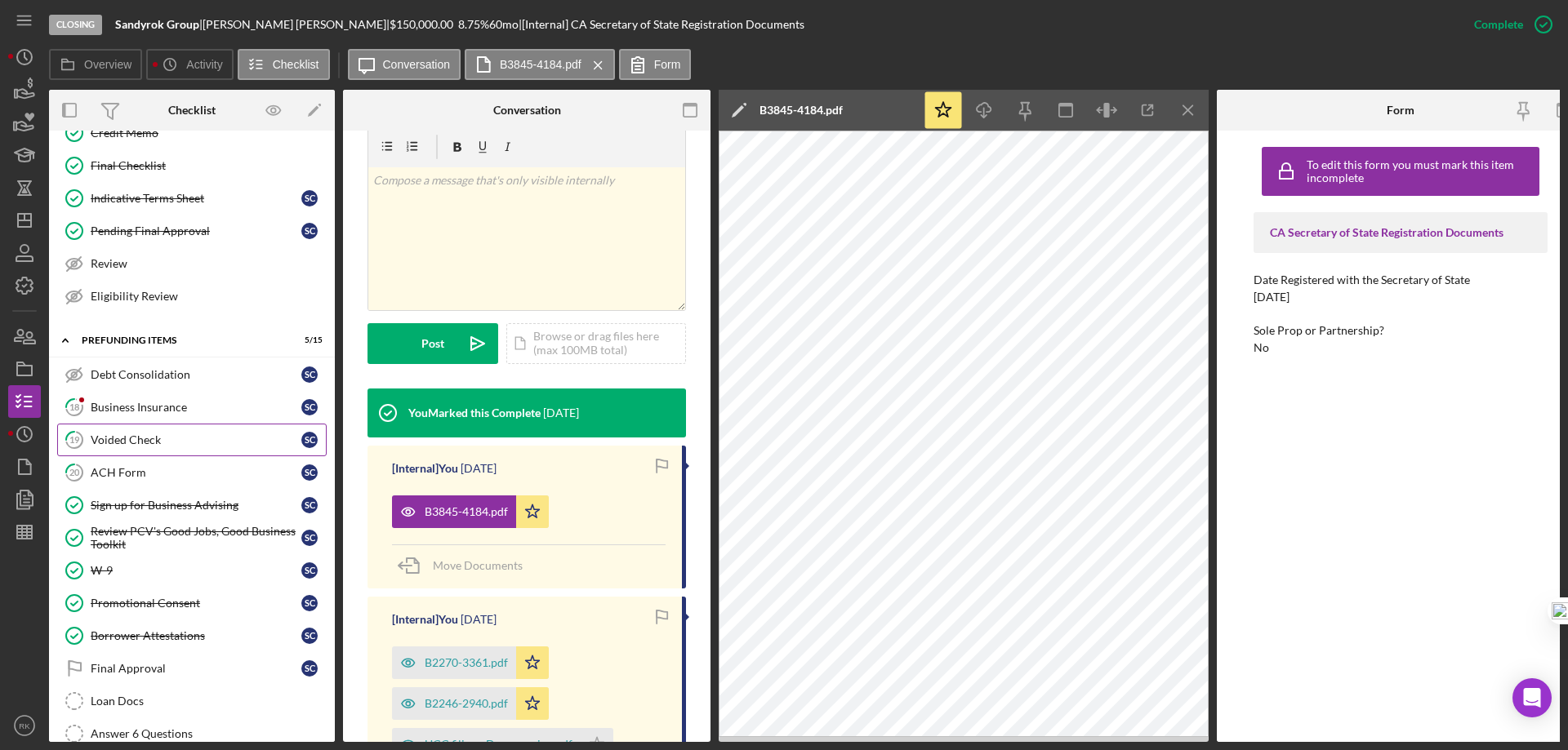
scroll to position [865, 0]
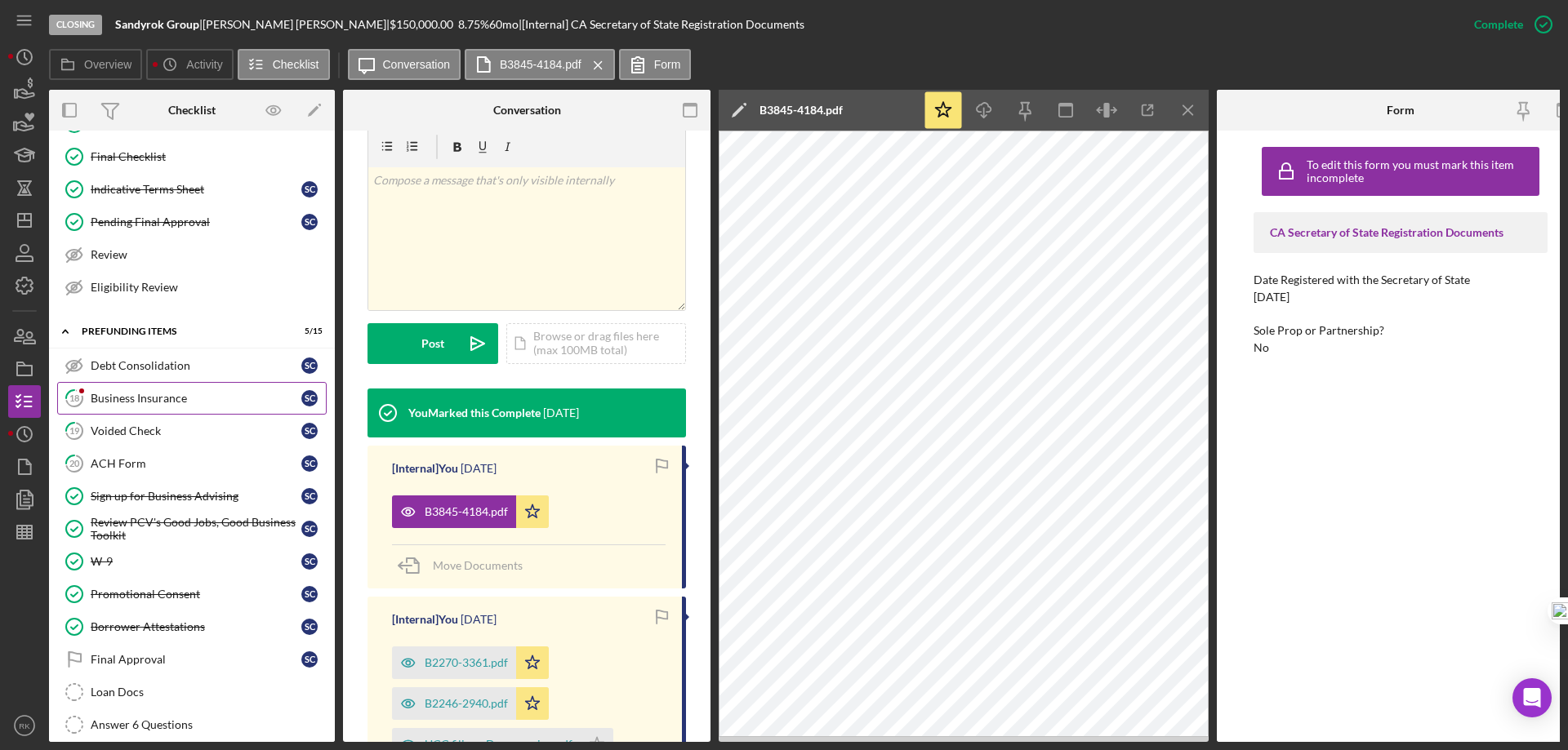
click at [143, 396] on div "Business Insurance" at bounding box center [196, 398] width 210 height 13
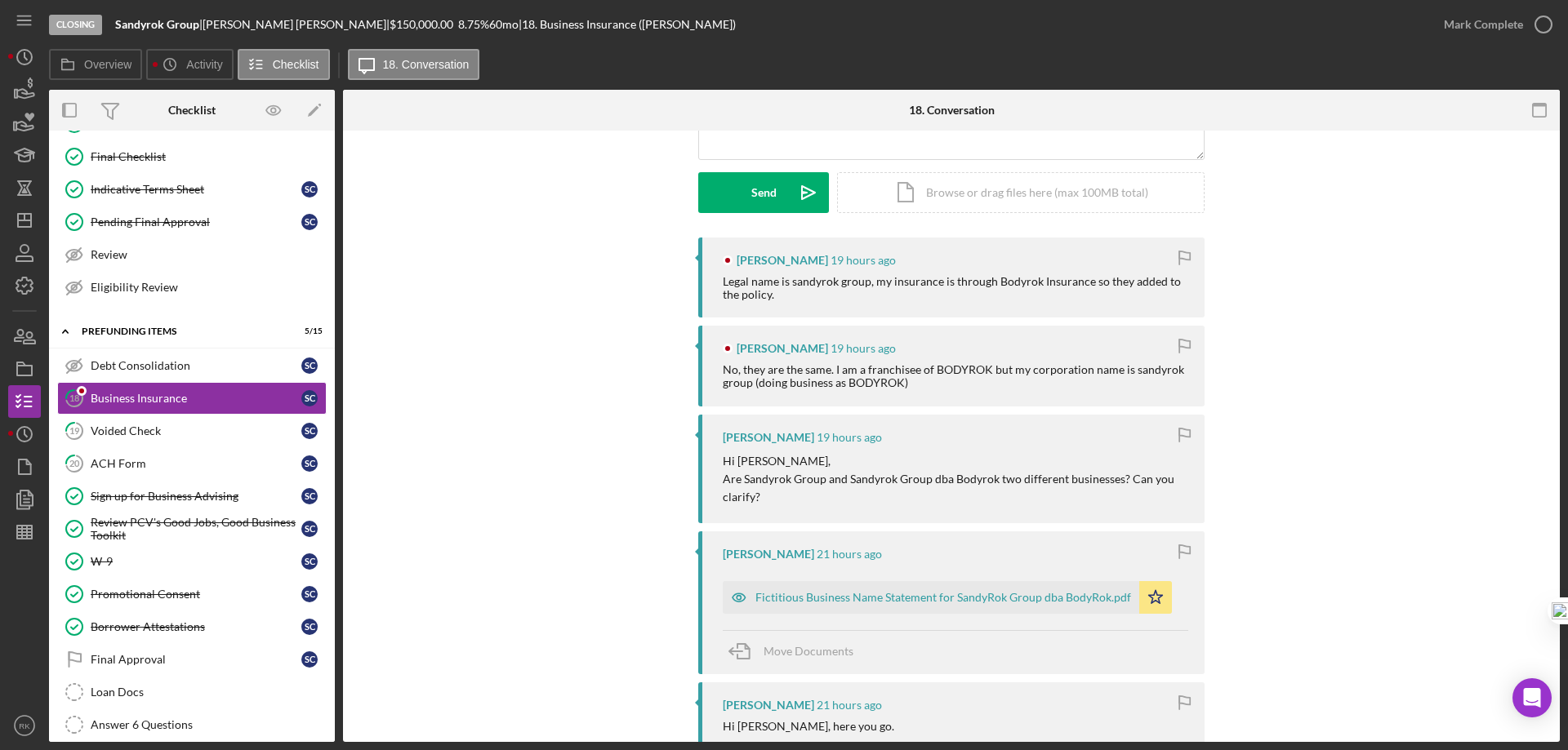
scroll to position [218, 0]
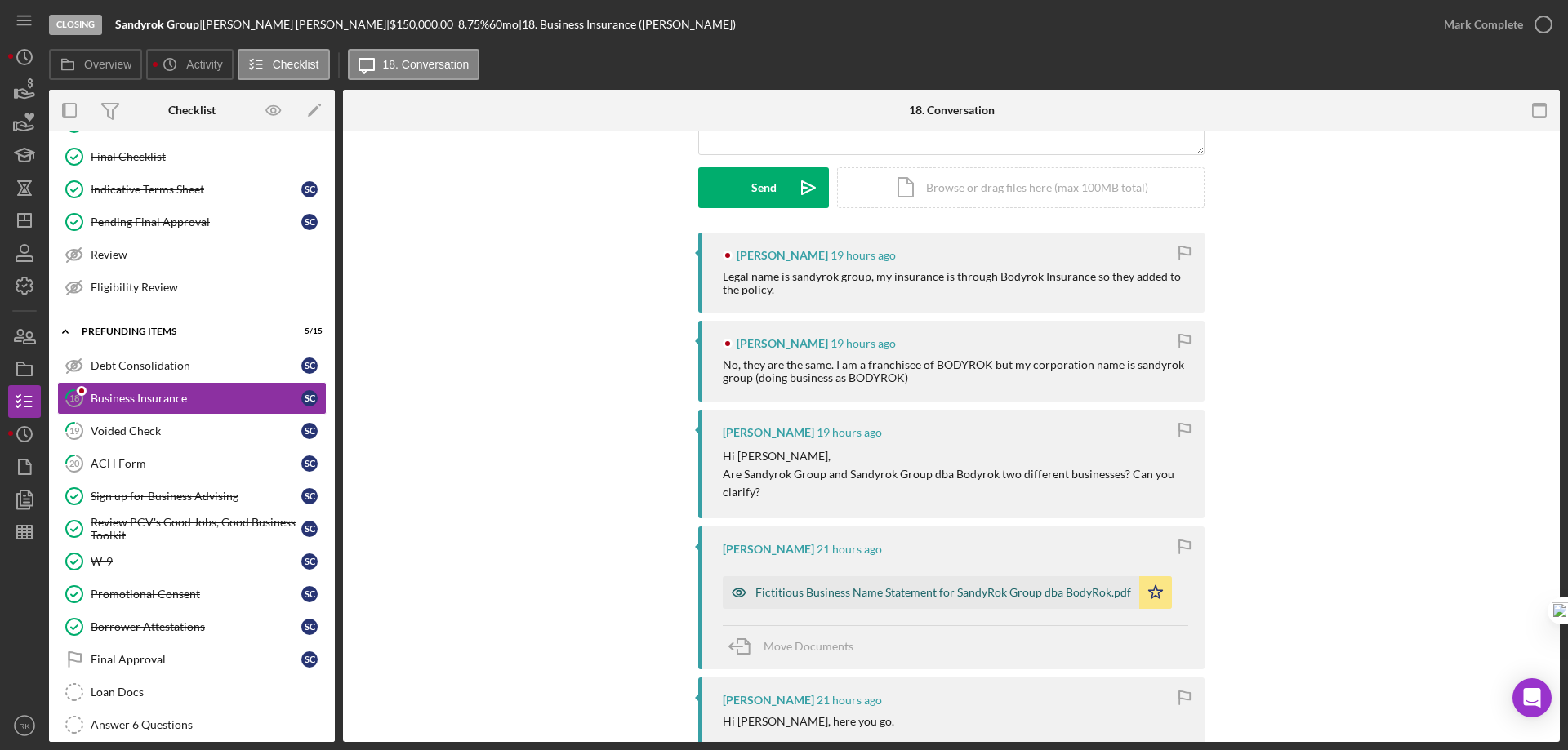
click at [935, 594] on div "Fictitious Business Name Statement for SandyRok Group dba BodyRok.pdf" at bounding box center [943, 592] width 376 height 13
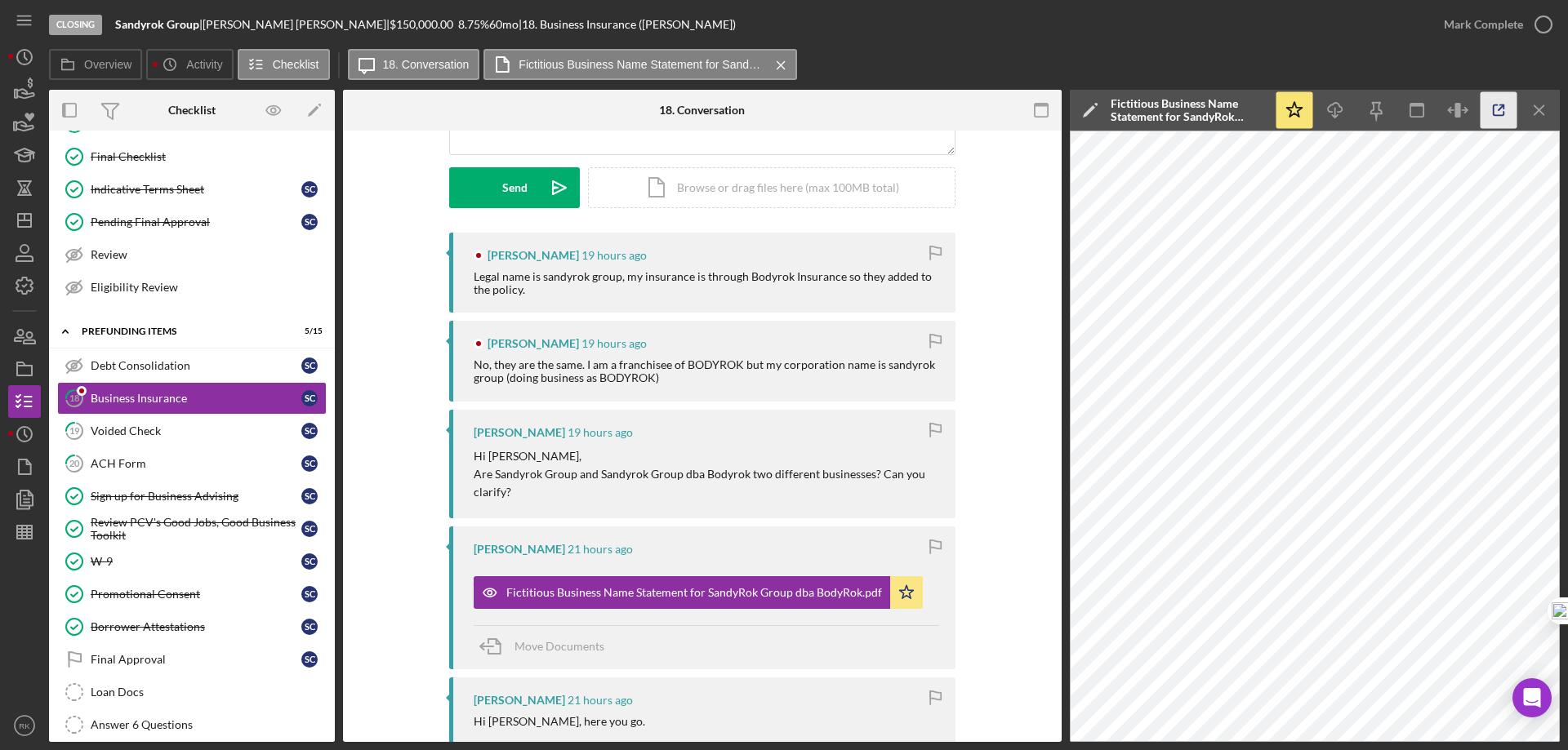
click at [1494, 115] on icon "button" at bounding box center [1499, 110] width 11 height 11
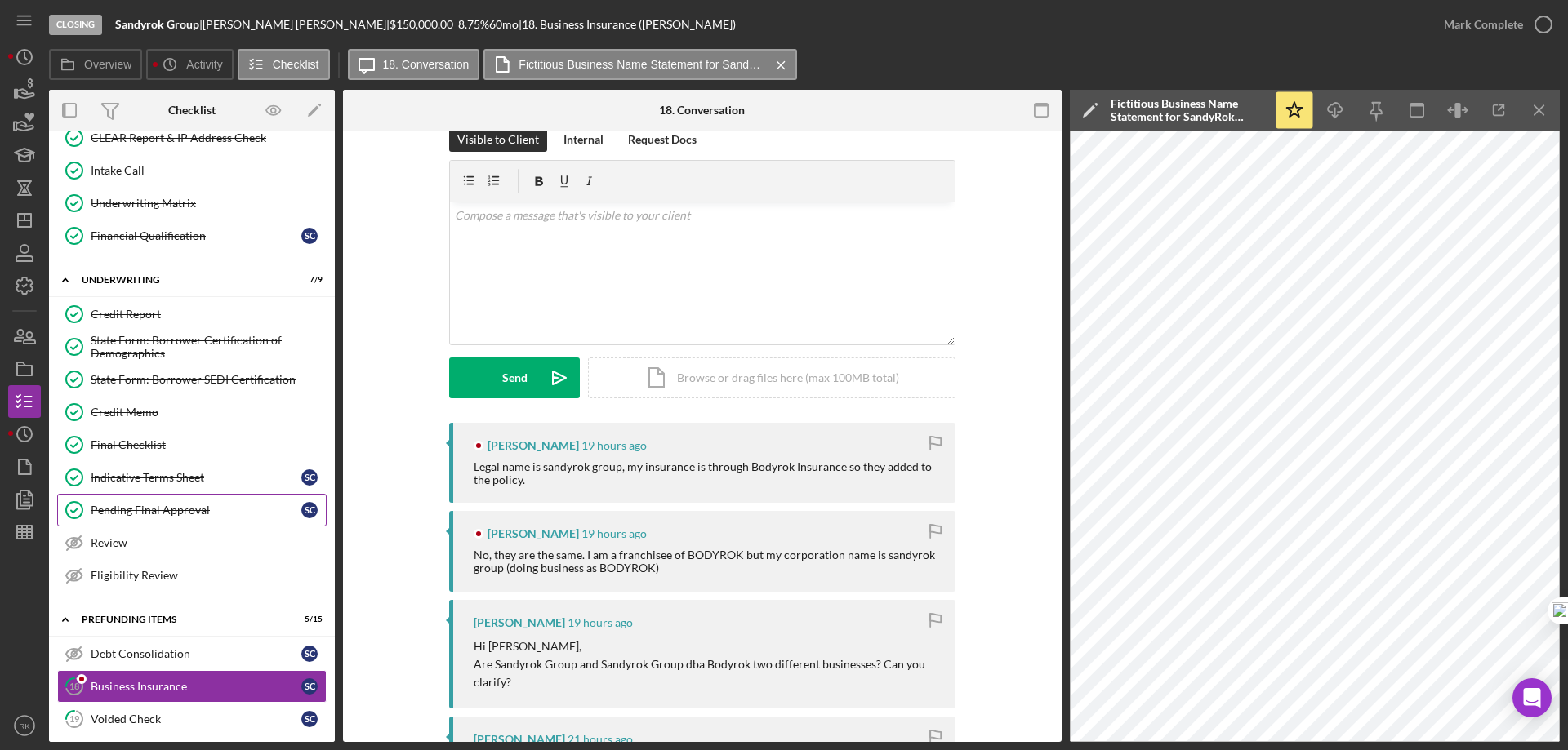
scroll to position [648, 0]
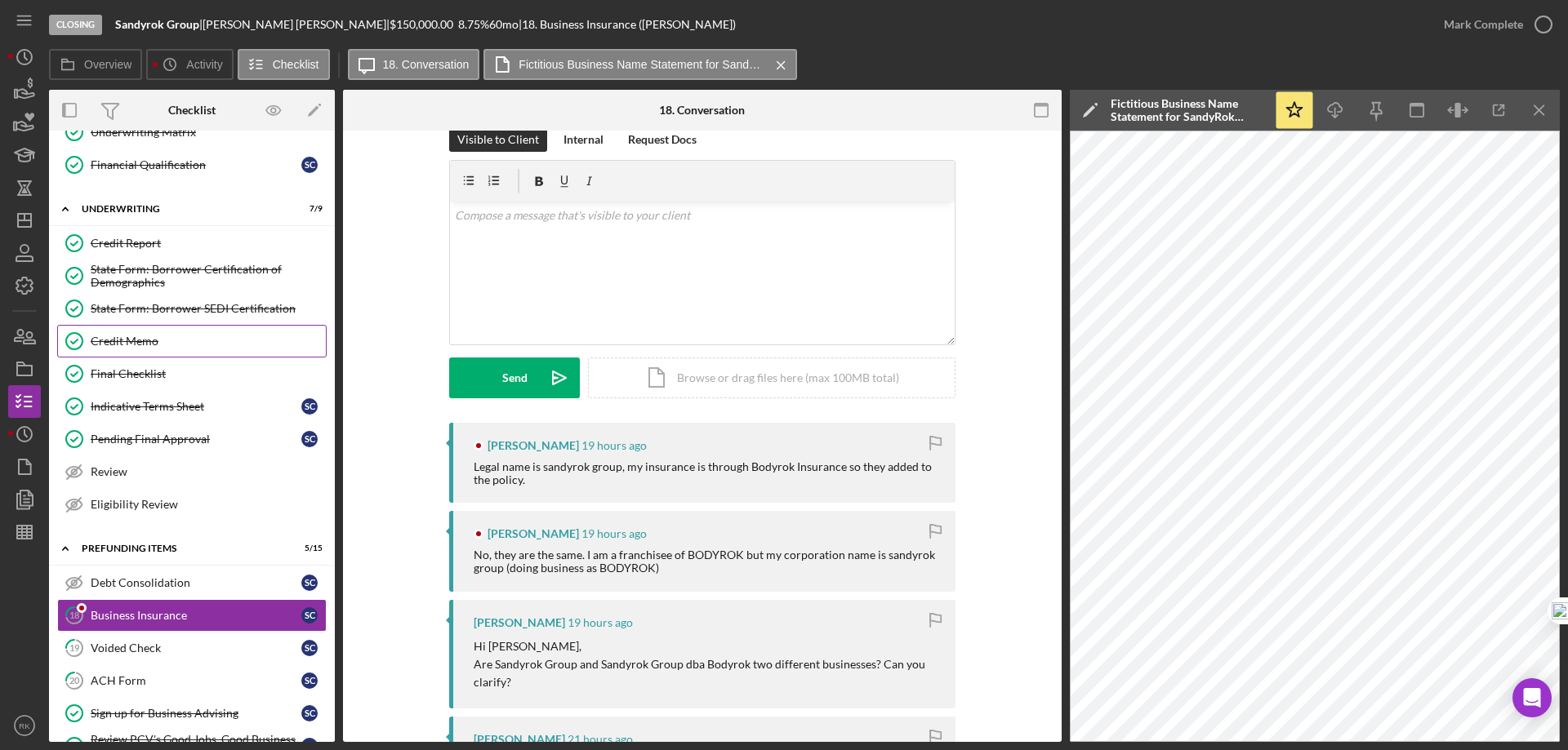
drag, startPoint x: 128, startPoint y: 342, endPoint x: 156, endPoint y: 349, distance: 28.9
click at [128, 342] on div "Credit Memo" at bounding box center [208, 340] width 235 height 13
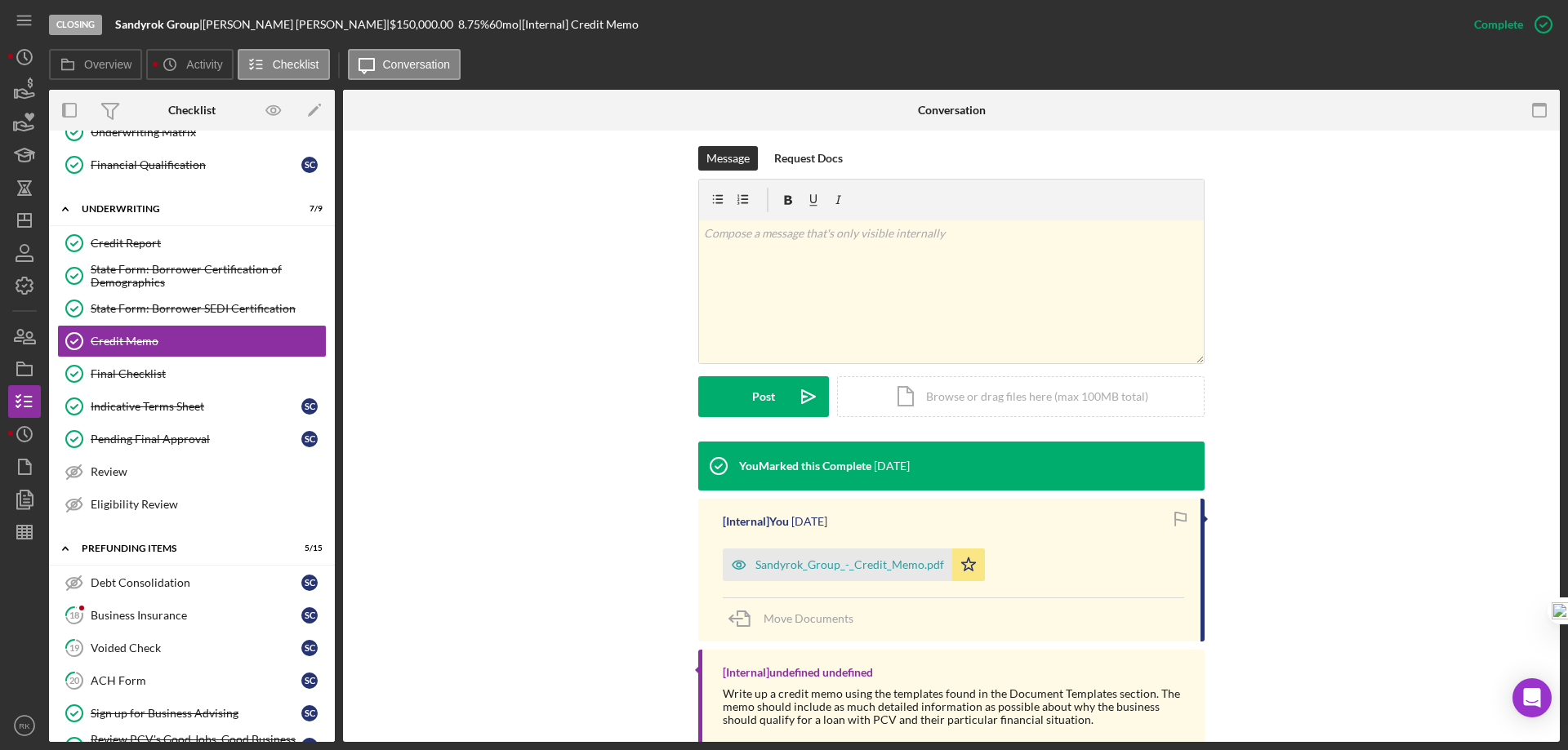
scroll to position [271, 0]
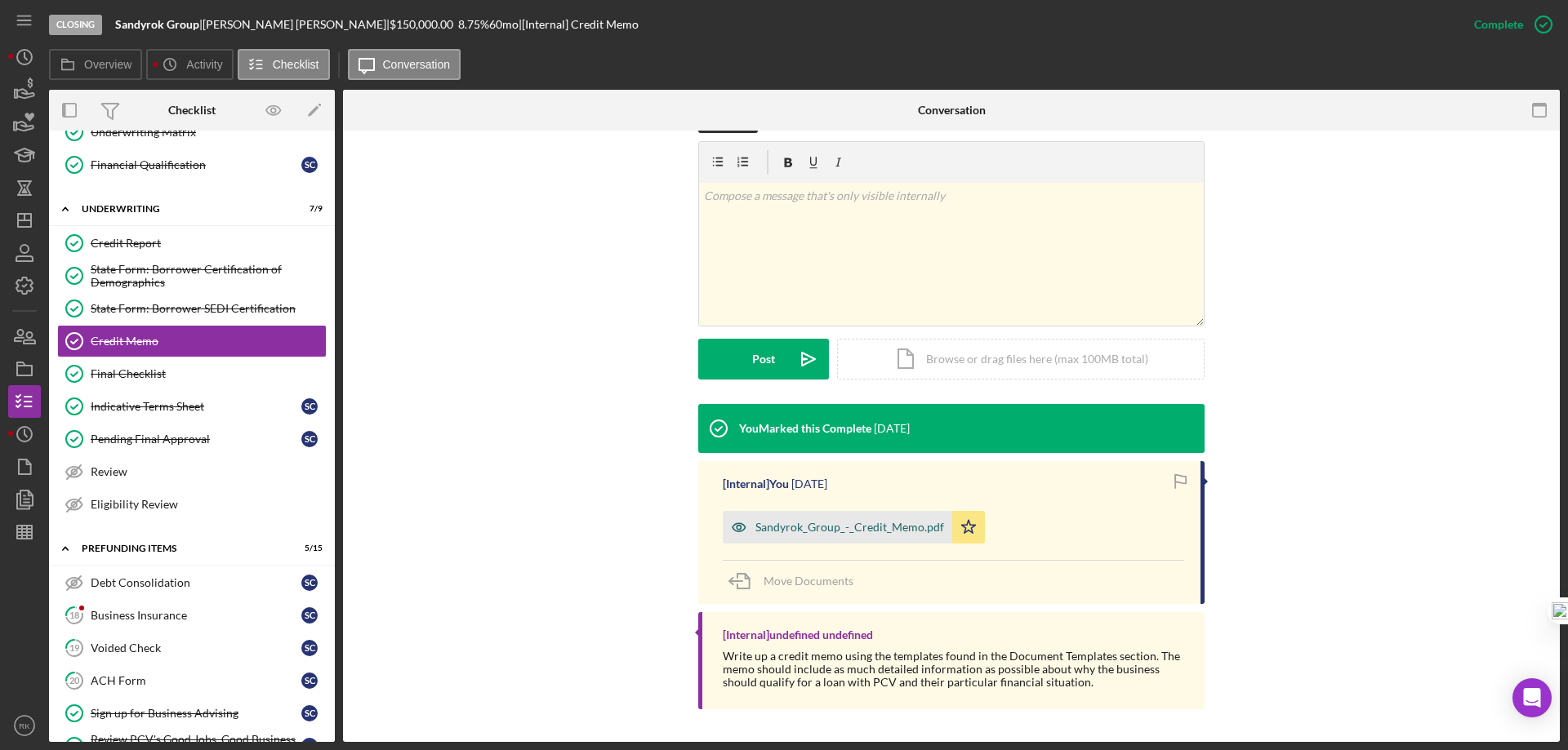
click at [879, 531] on div "Sandyrok_Group_-_Credit_Memo.pdf" at bounding box center [849, 527] width 189 height 13
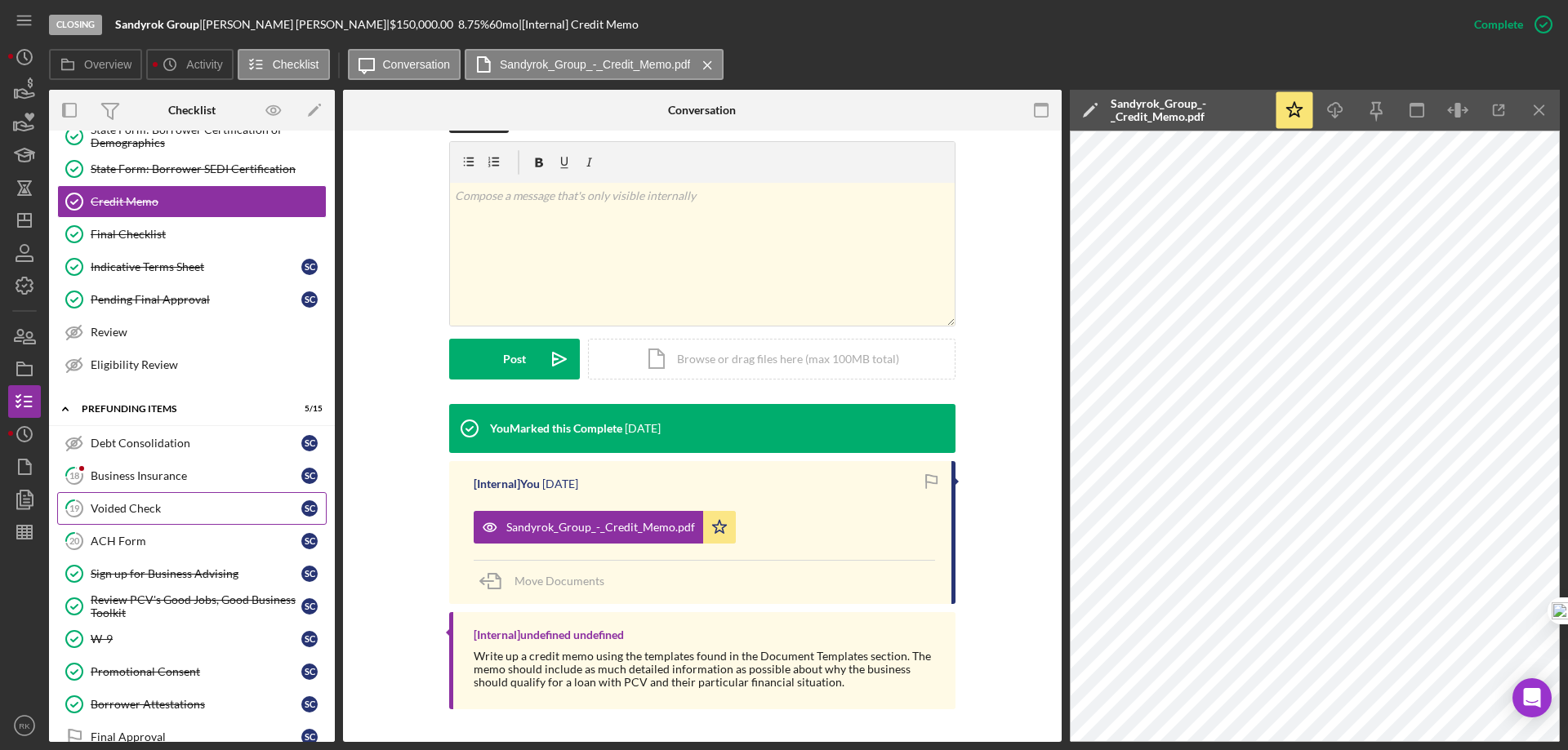
scroll to position [788, 0]
click at [126, 482] on link "18 Business Insurance S C" at bounding box center [191, 474] width 269 height 32
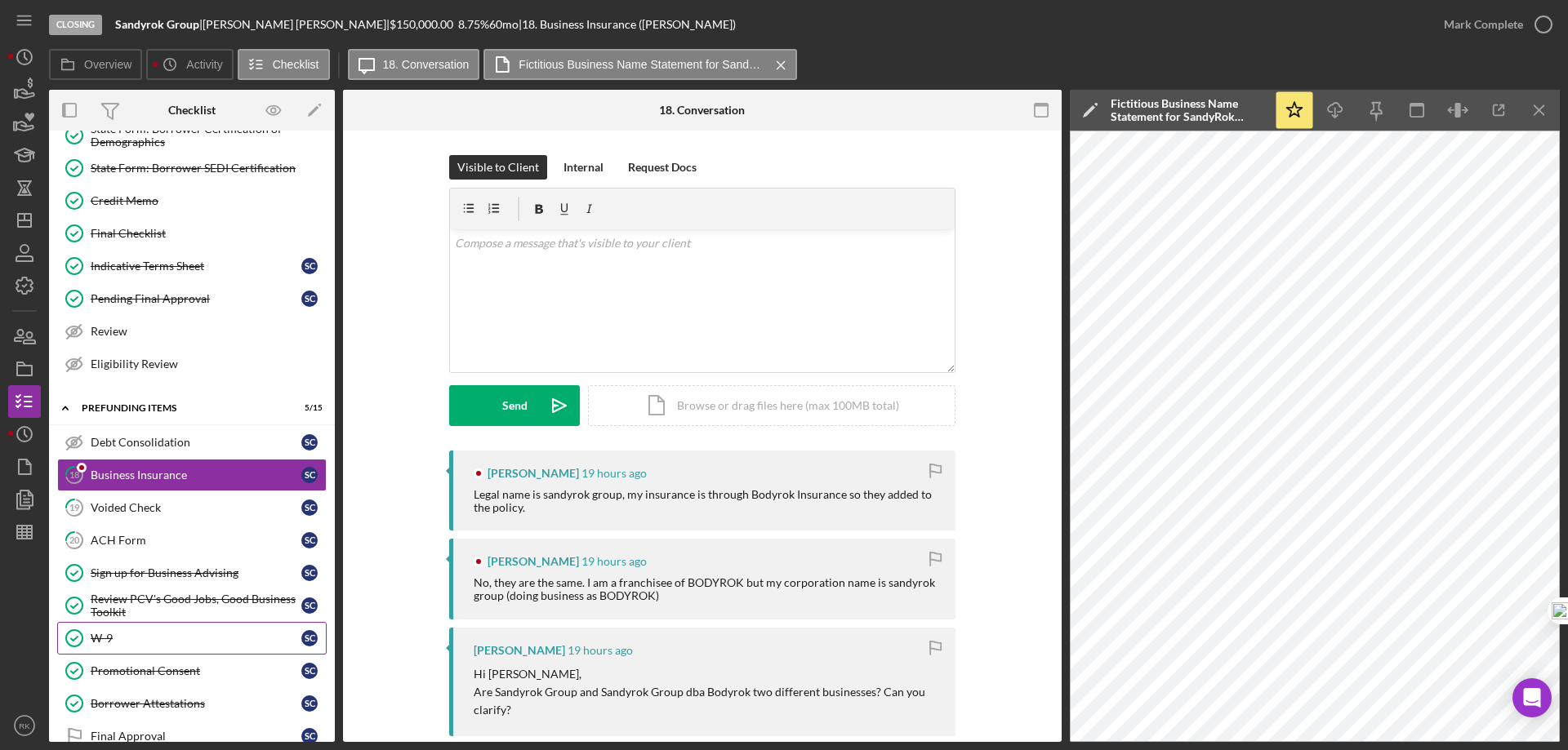
click at [138, 630] on link "W-9 W-9 S C" at bounding box center [191, 638] width 269 height 32
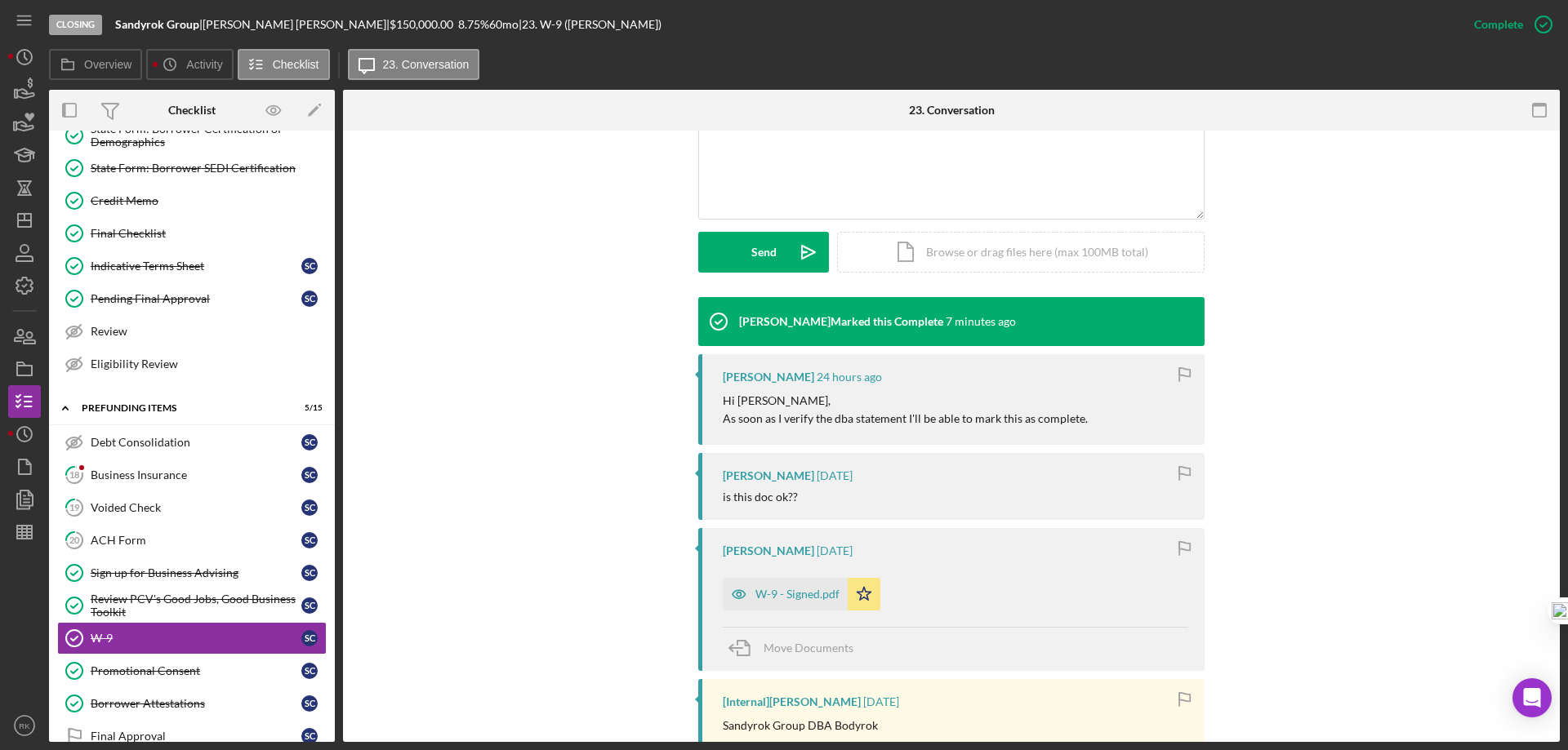
scroll to position [380, 0]
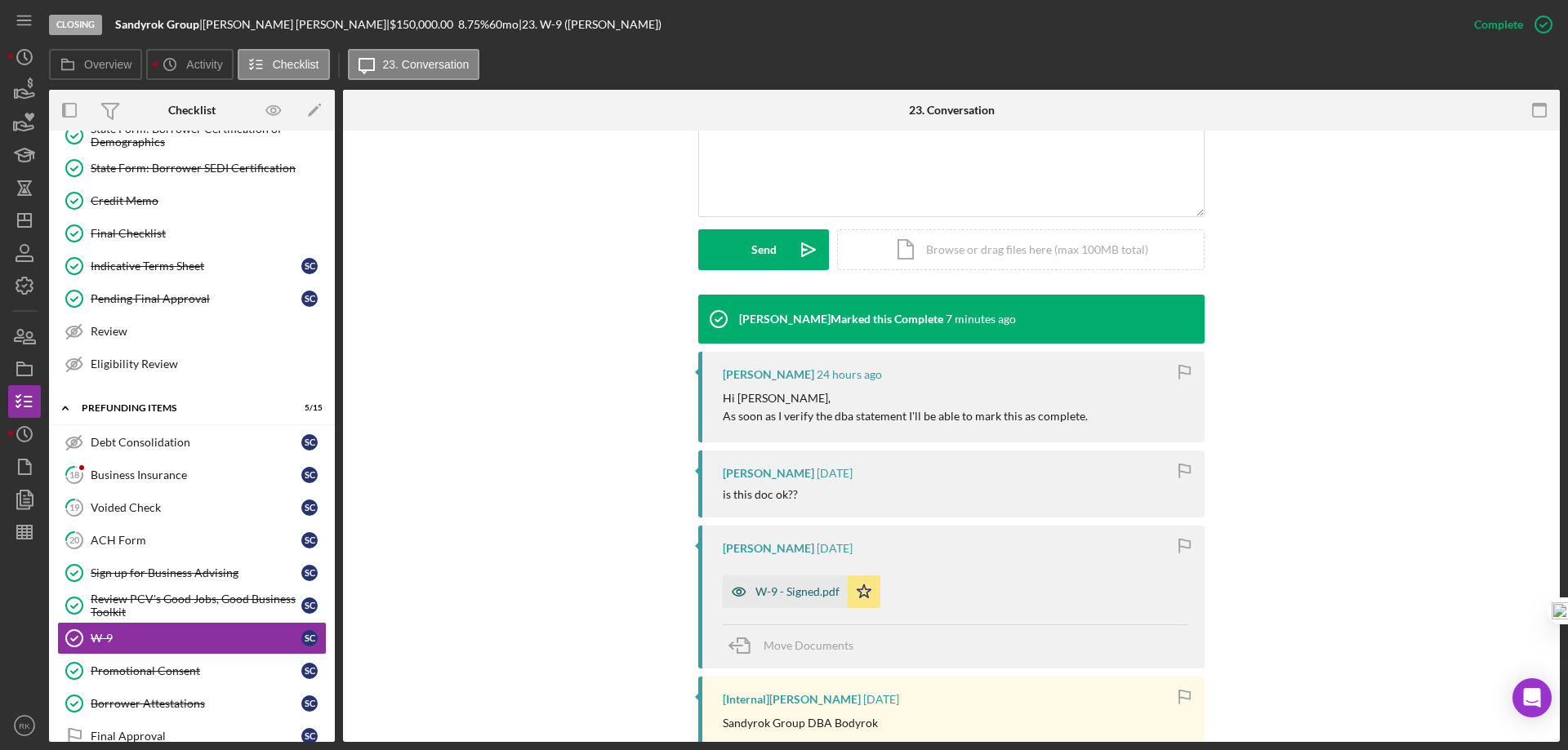
click at [802, 598] on div "W-9 - Signed.pdf" at bounding box center [785, 592] width 125 height 32
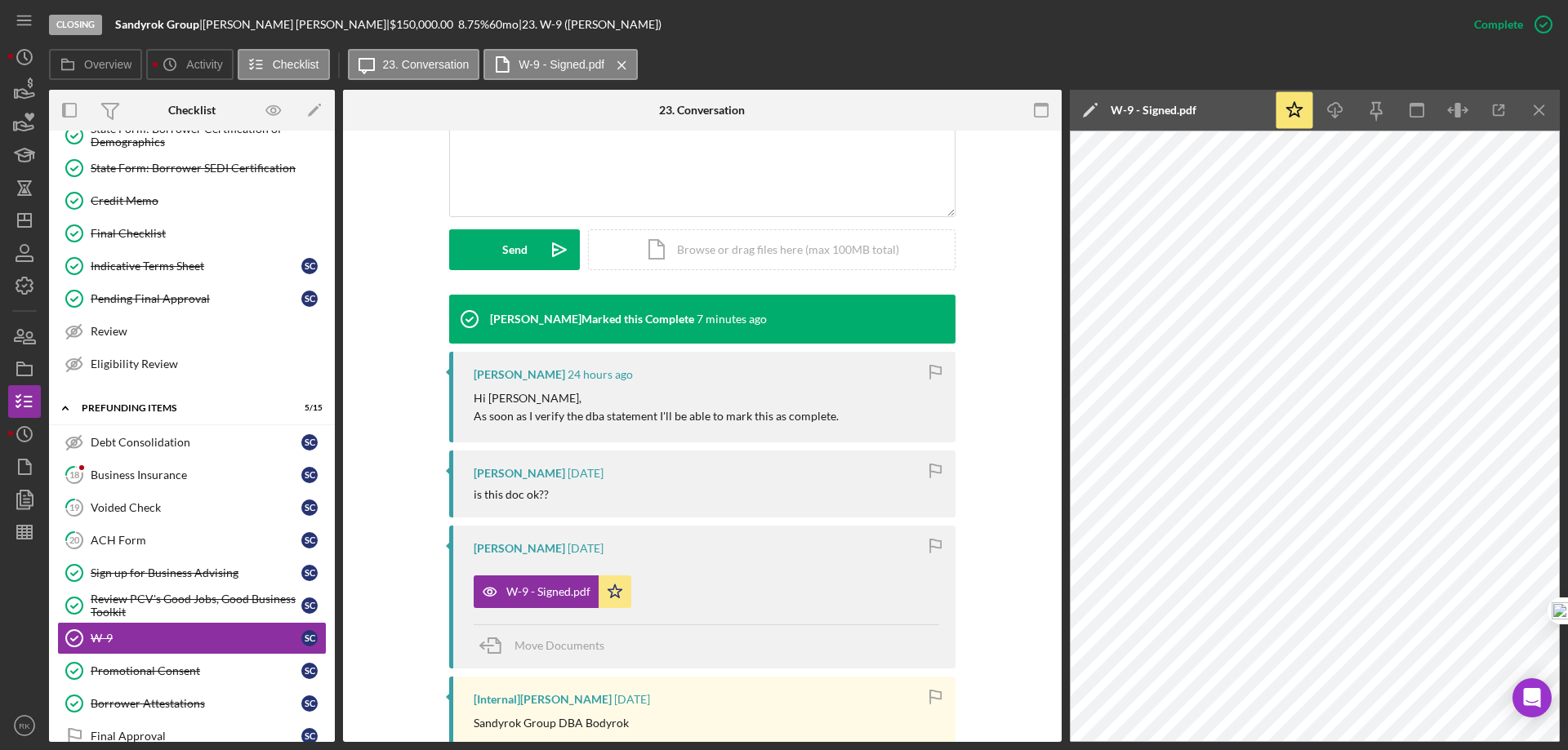
click at [150, 202] on div "Credit Memo" at bounding box center [208, 200] width 235 height 13
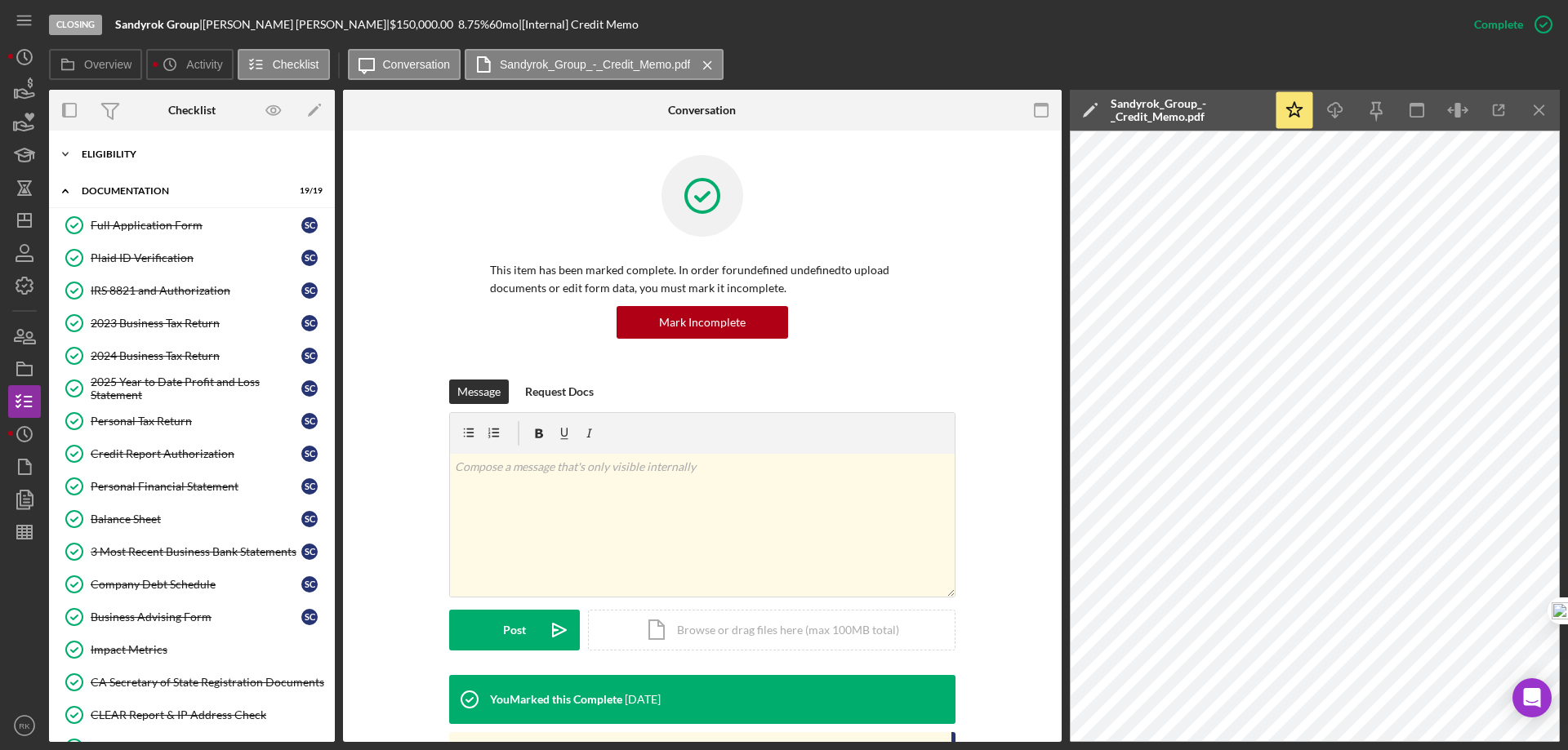
click at [112, 161] on div "Icon/Expander Eligibility 6 / 6" at bounding box center [192, 154] width 286 height 32
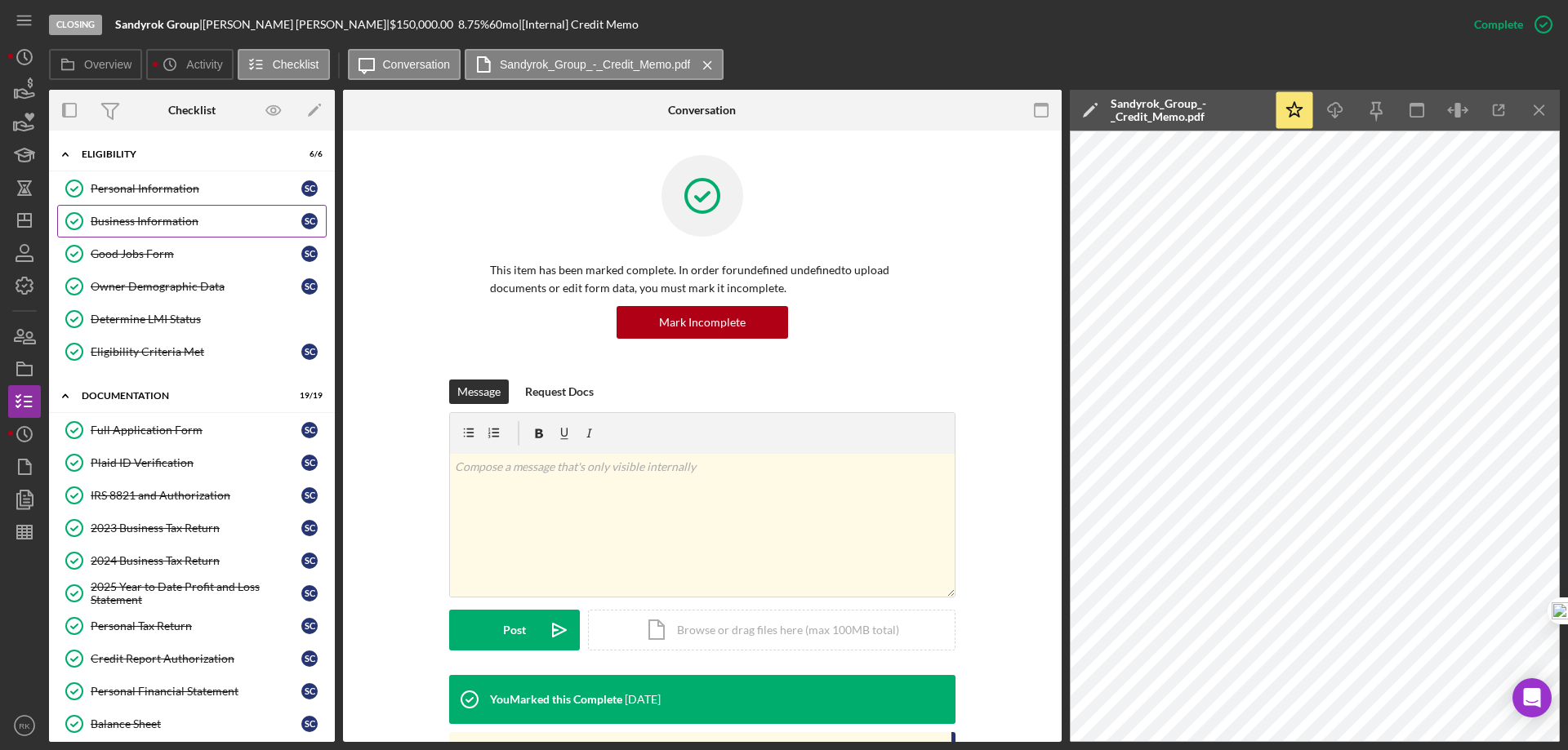
click at [148, 215] on div "Business Information" at bounding box center [196, 221] width 210 height 13
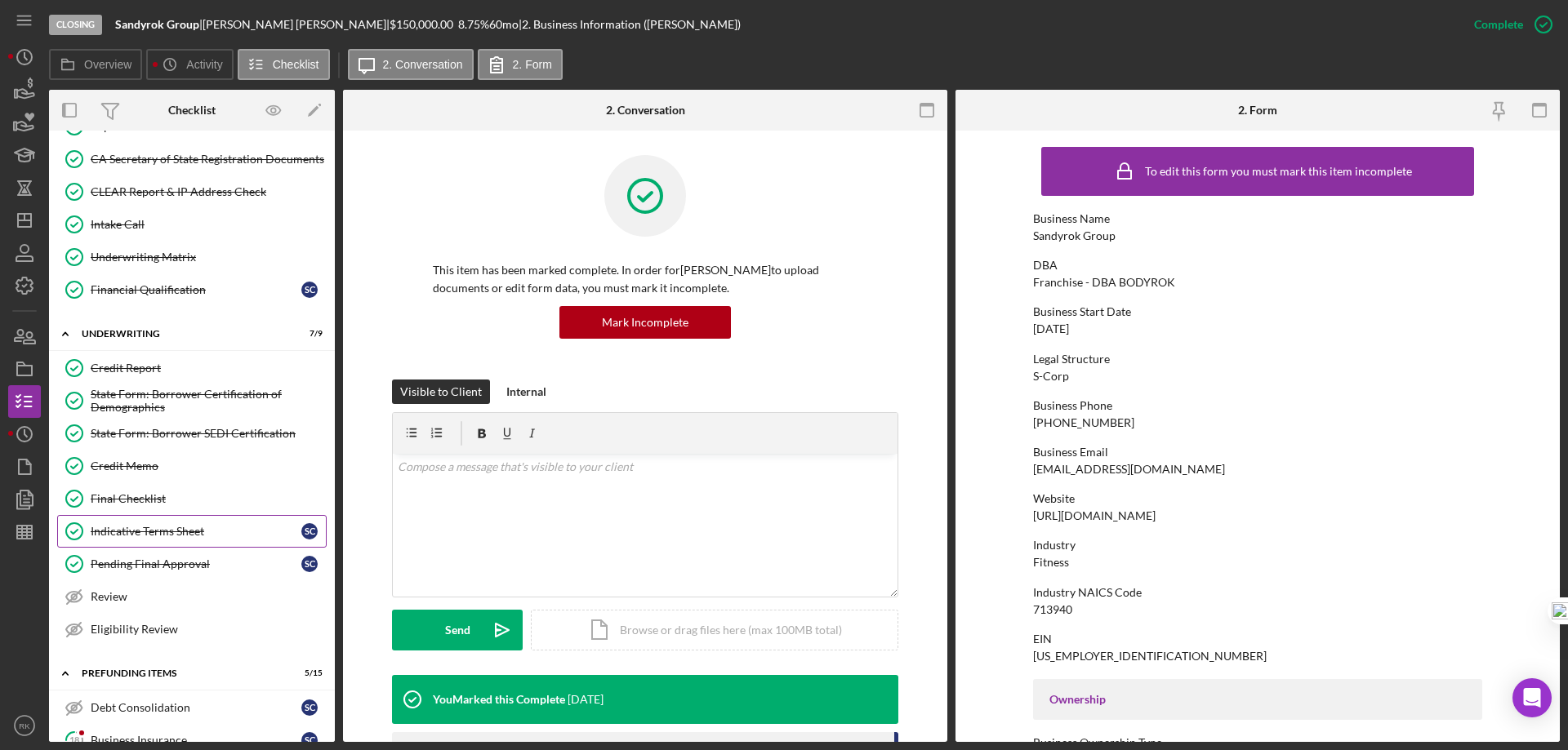
scroll to position [734, 0]
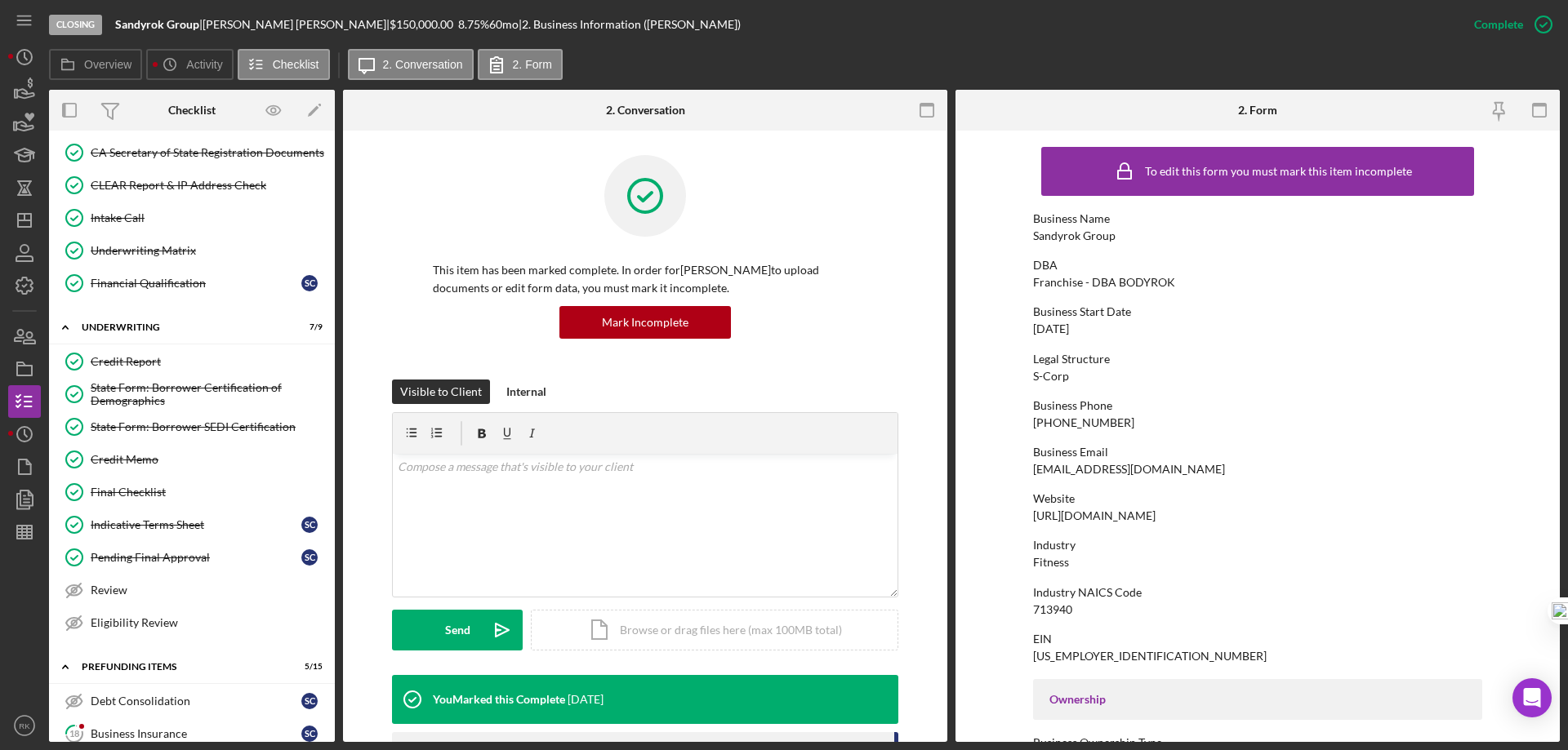
click at [131, 453] on div "Credit Memo" at bounding box center [208, 459] width 235 height 13
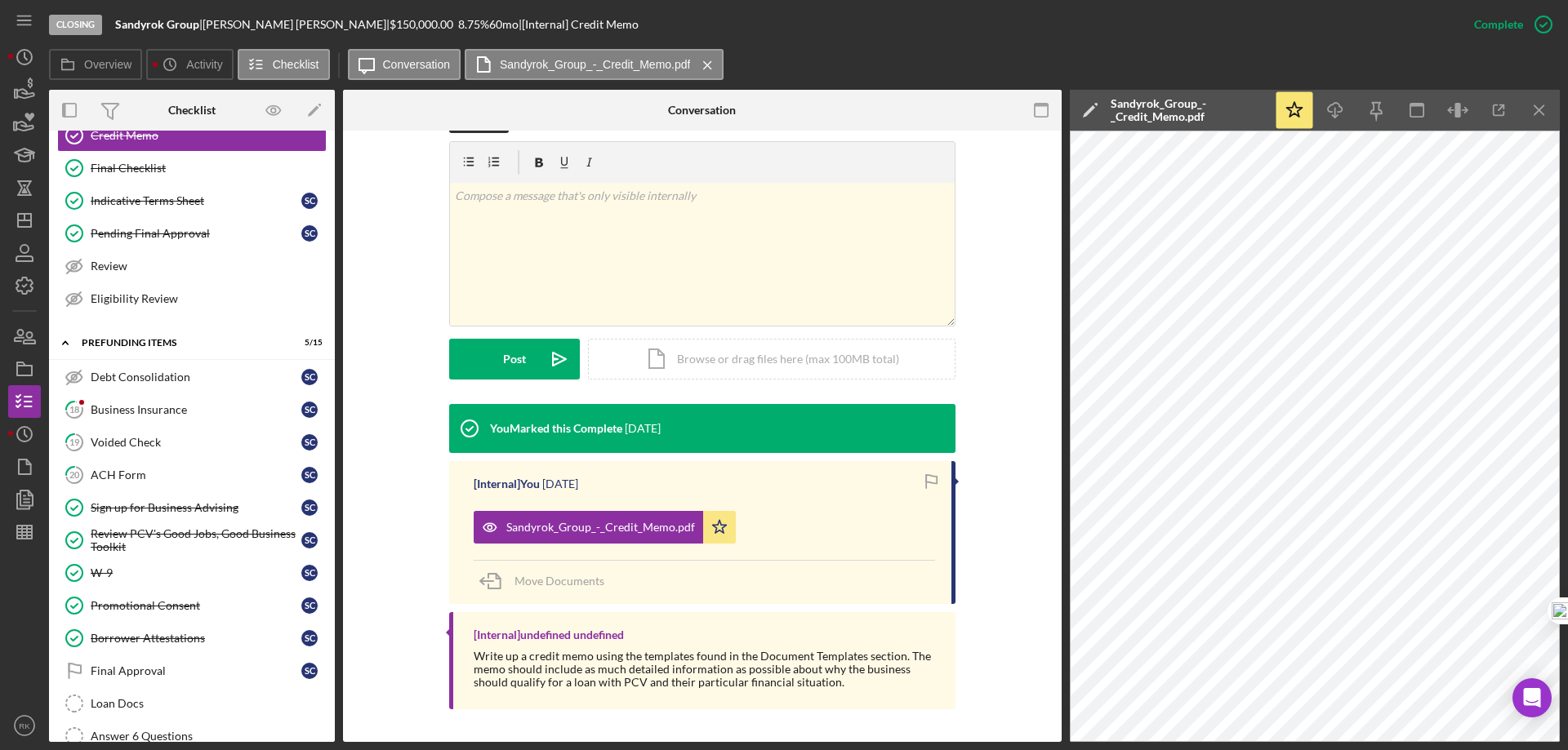
scroll to position [1047, 0]
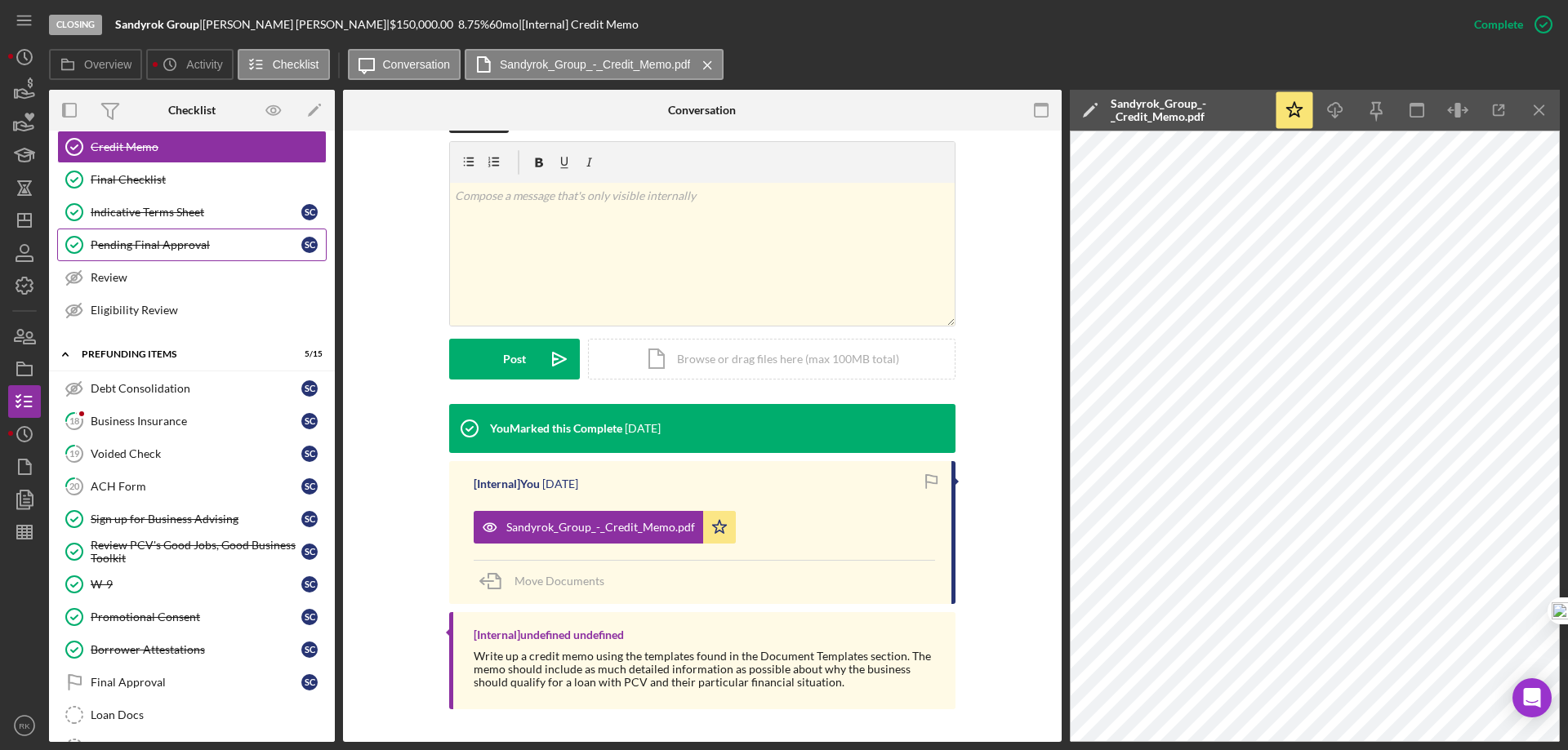
click at [142, 243] on div "Pending Final Approval" at bounding box center [196, 244] width 210 height 13
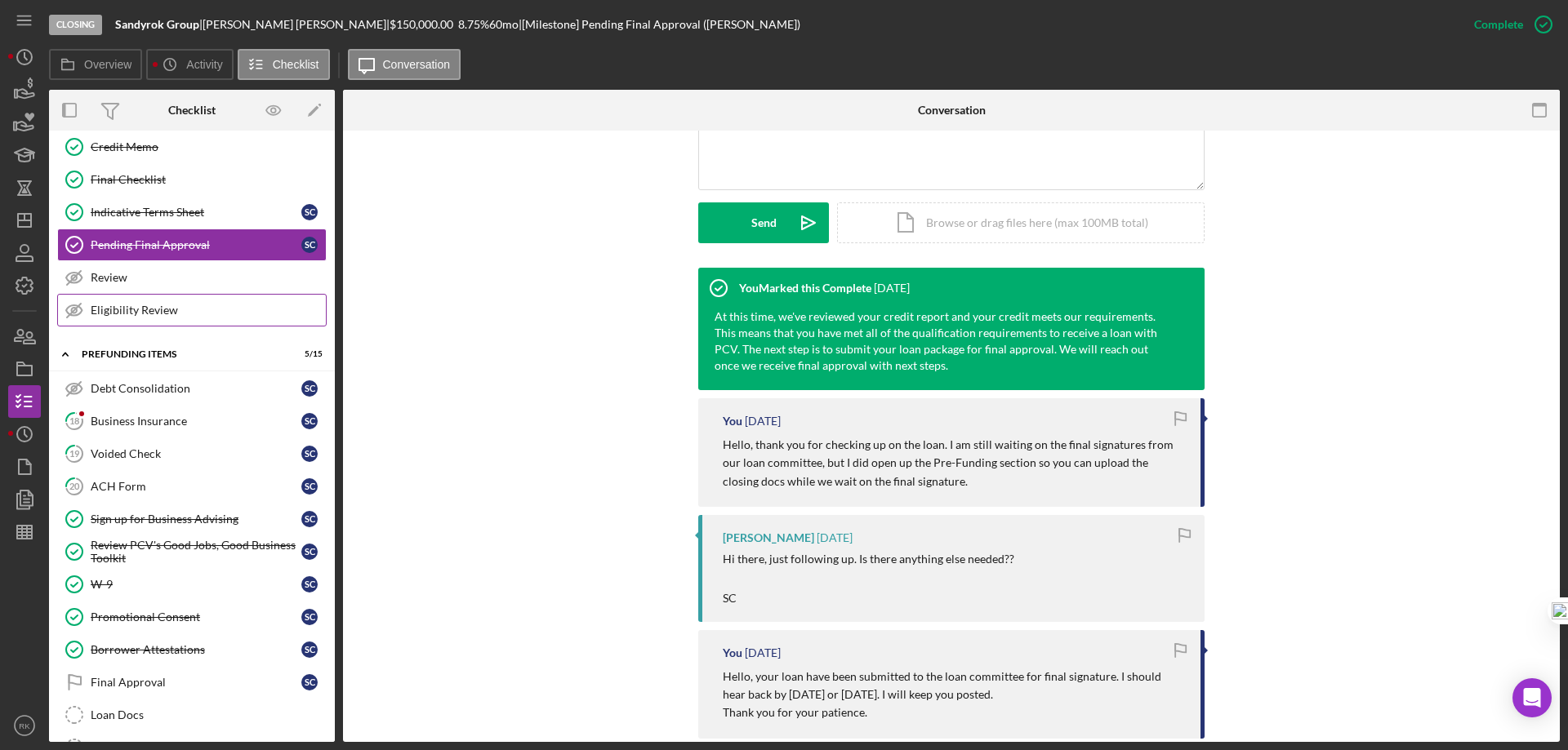
scroll to position [408, 0]
click at [135, 185] on div "Final Checklist" at bounding box center [208, 179] width 235 height 13
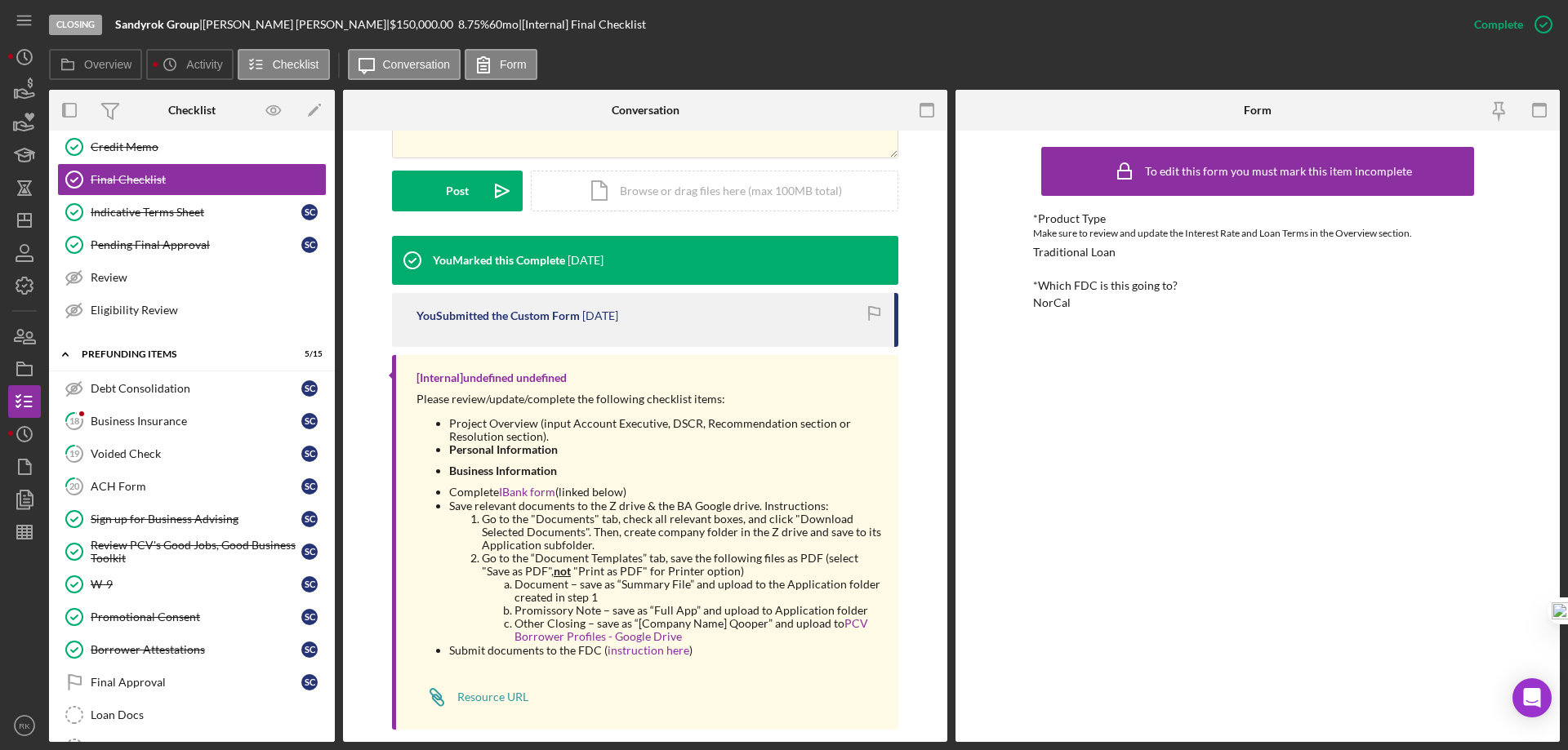
scroll to position [427, 0]
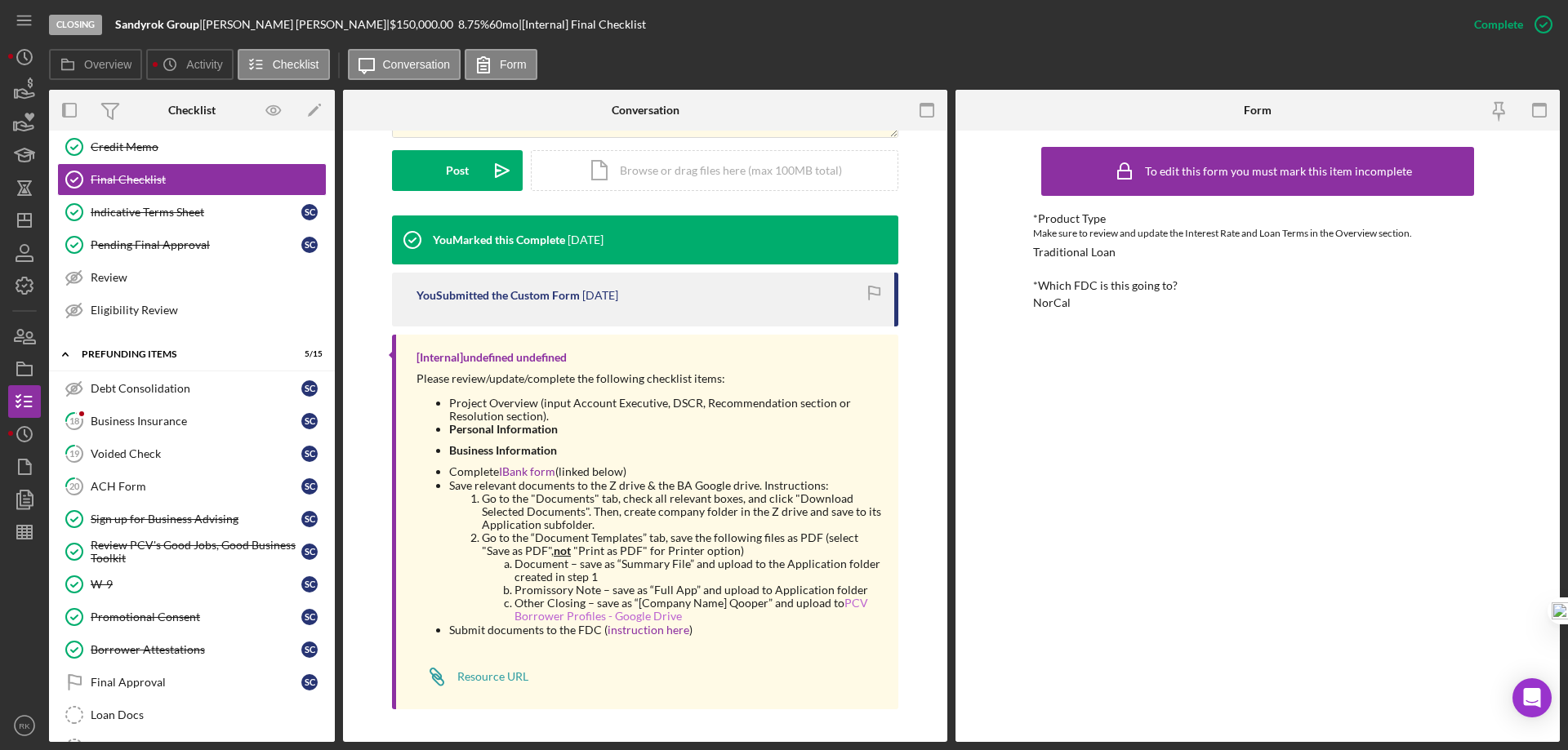
click at [621, 617] on link "PCV Borrower Profiles - Google Drive" at bounding box center [691, 609] width 353 height 27
drag, startPoint x: 175, startPoint y: 151, endPoint x: 505, endPoint y: 287, distance: 356.9
click at [175, 151] on div "Credit Memo" at bounding box center [208, 147] width 235 height 13
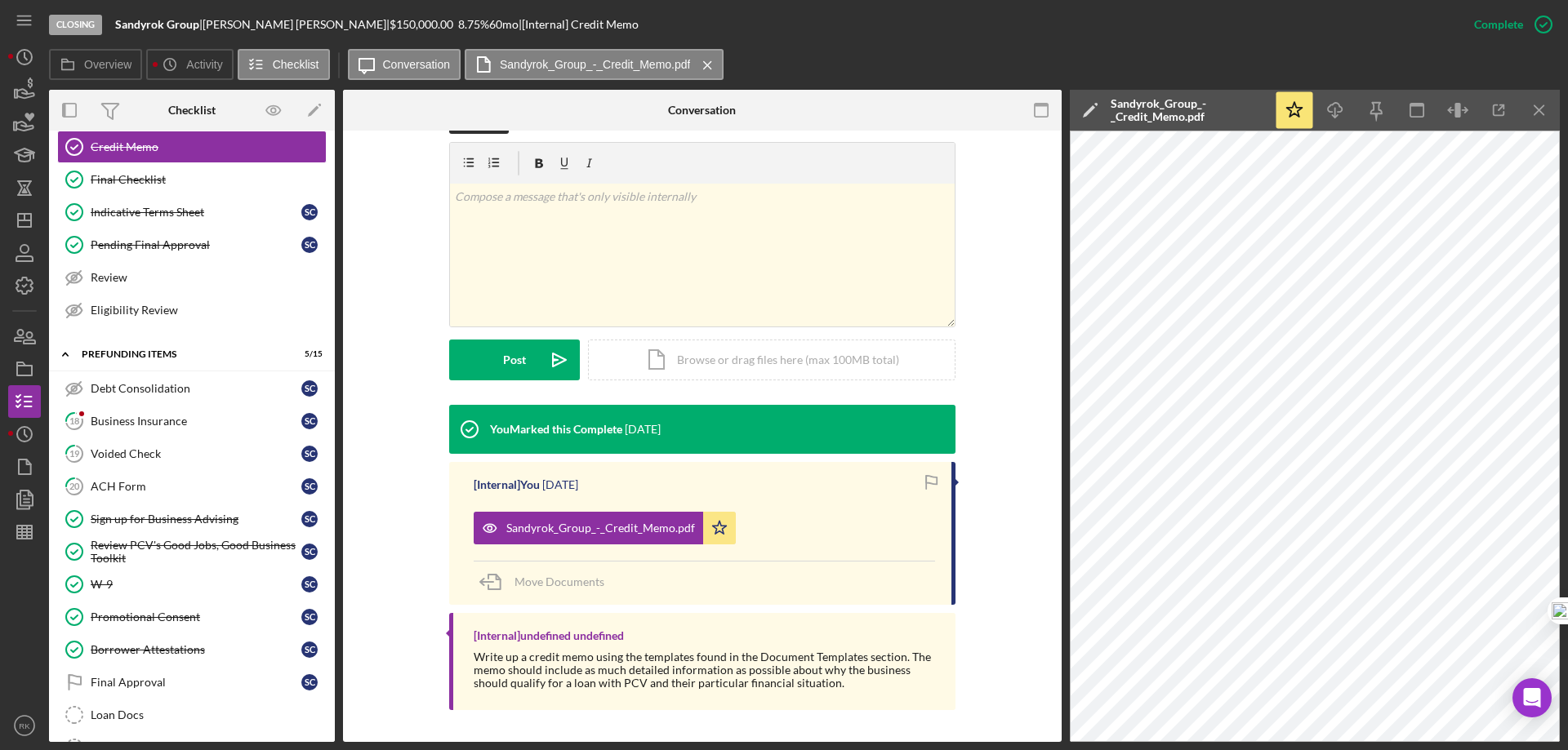
scroll to position [271, 0]
click at [714, 533] on icon "Icon/Star" at bounding box center [719, 527] width 32 height 32
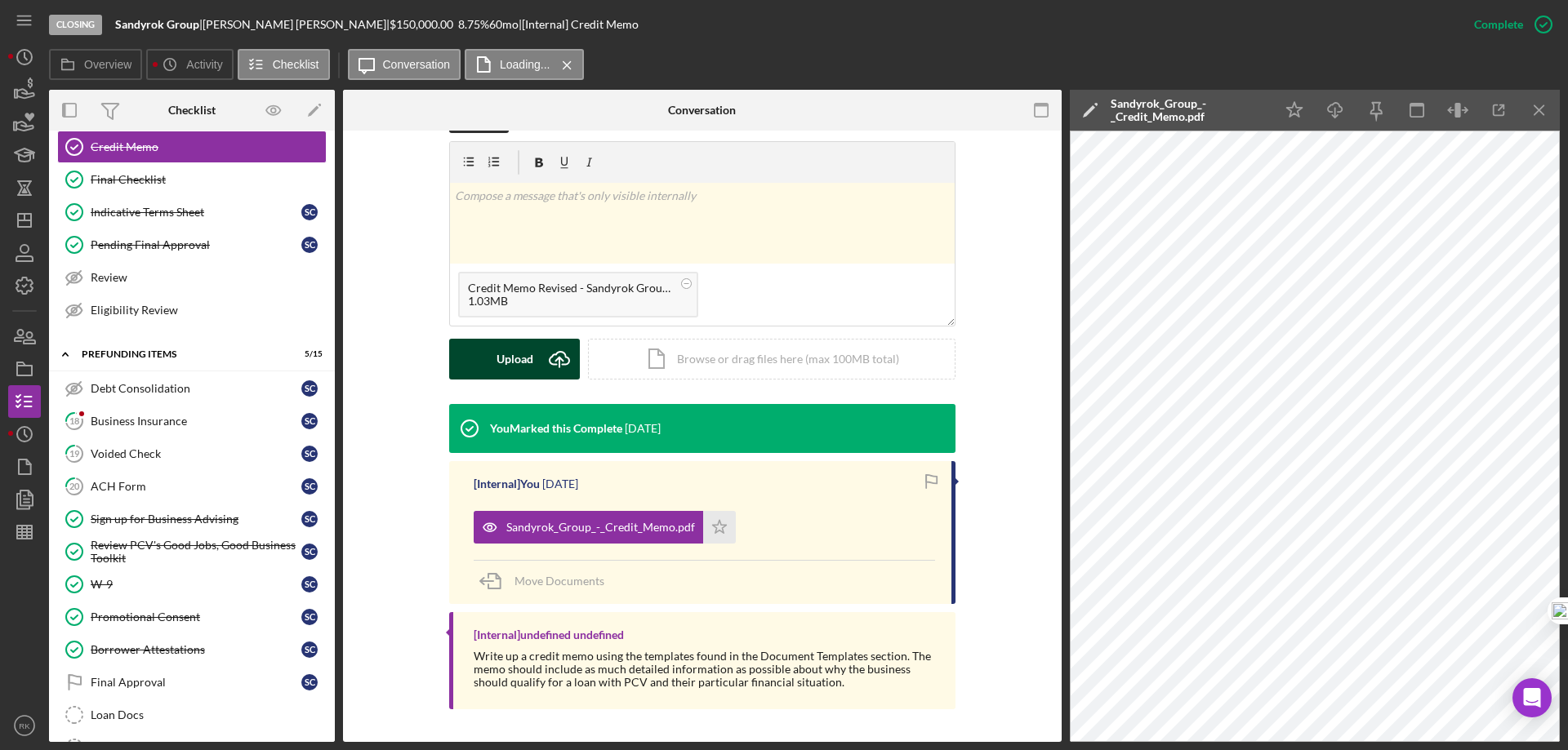
click at [526, 358] on div "Upload" at bounding box center [515, 359] width 37 height 41
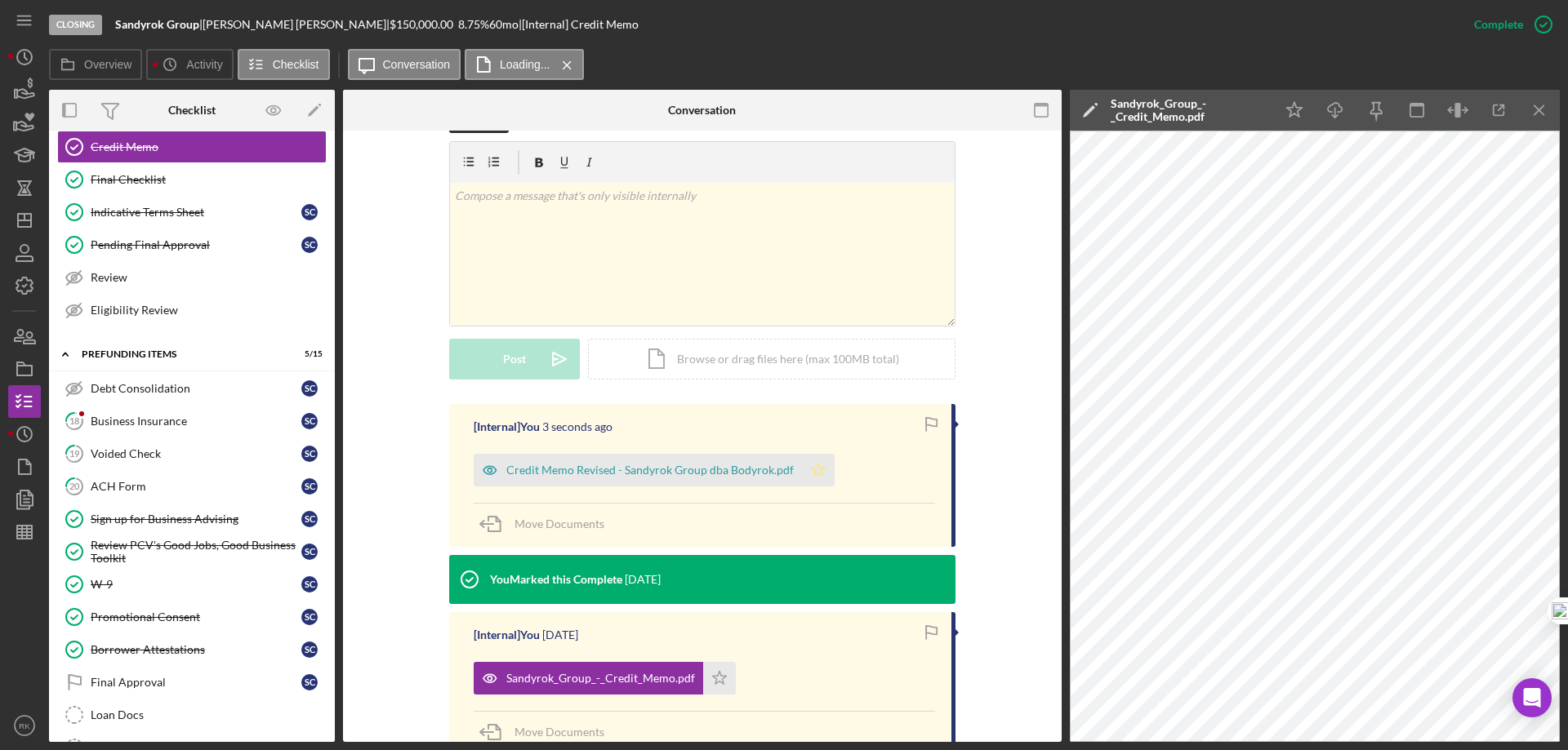
click at [817, 472] on icon "Icon/Star" at bounding box center [818, 469] width 32 height 32
drag, startPoint x: 1538, startPoint y: 108, endPoint x: 1521, endPoint y: 131, distance: 28.6
click at [1538, 107] on icon "Icon/Menu Close" at bounding box center [1540, 110] width 37 height 37
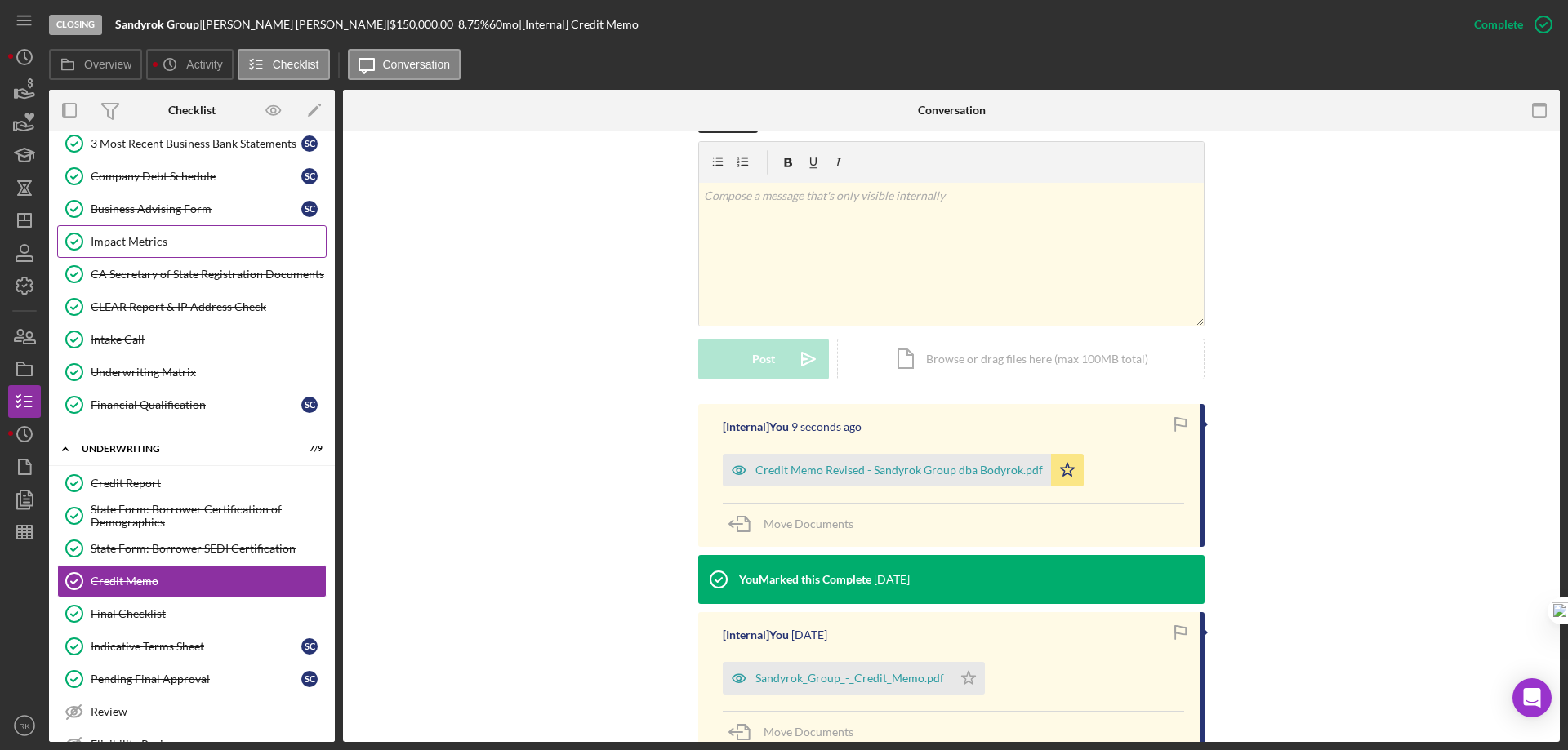
scroll to position [612, 0]
click at [30, 223] on polygon "button" at bounding box center [23, 220] width 13 height 13
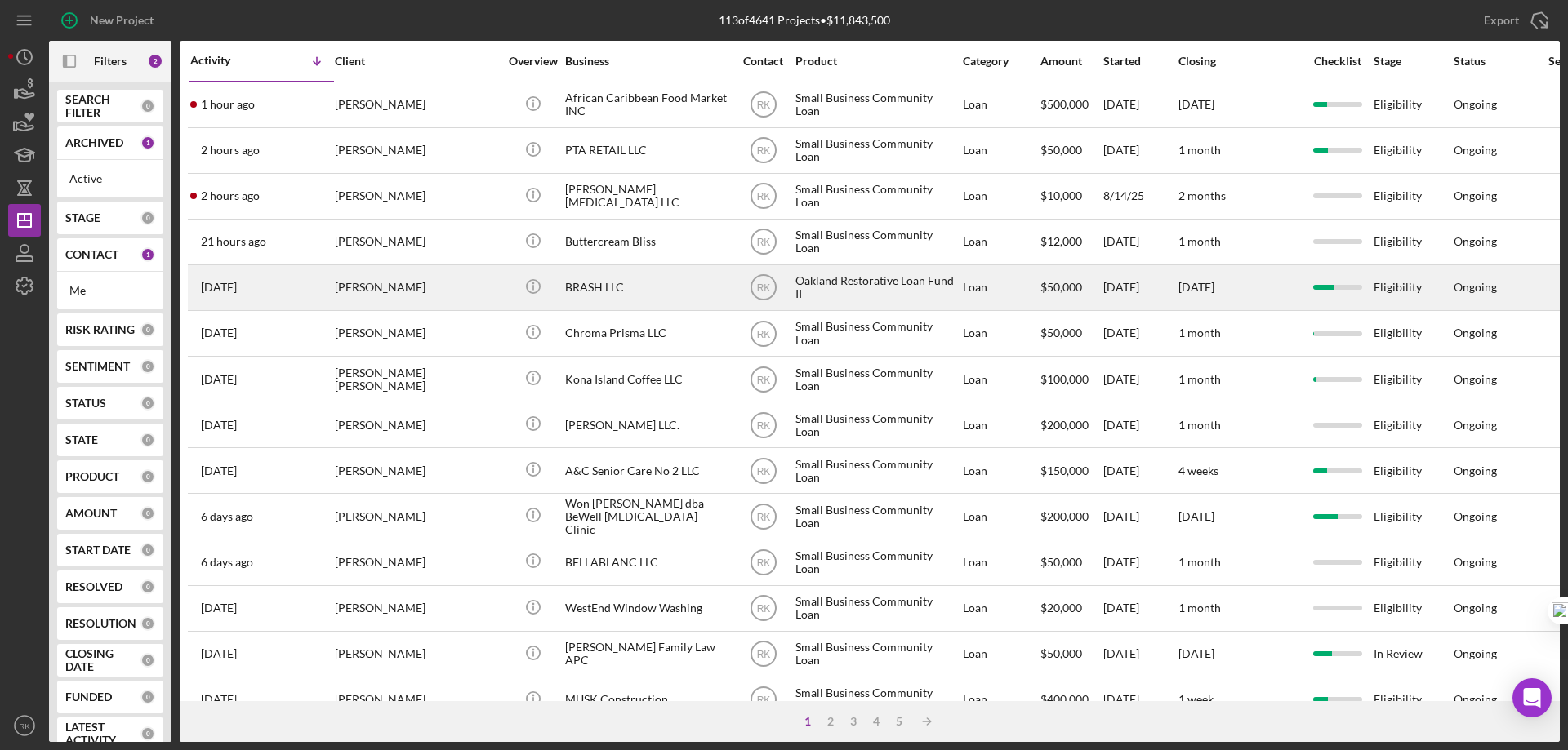
click at [444, 289] on div "[PERSON_NAME]" at bounding box center [416, 287] width 163 height 43
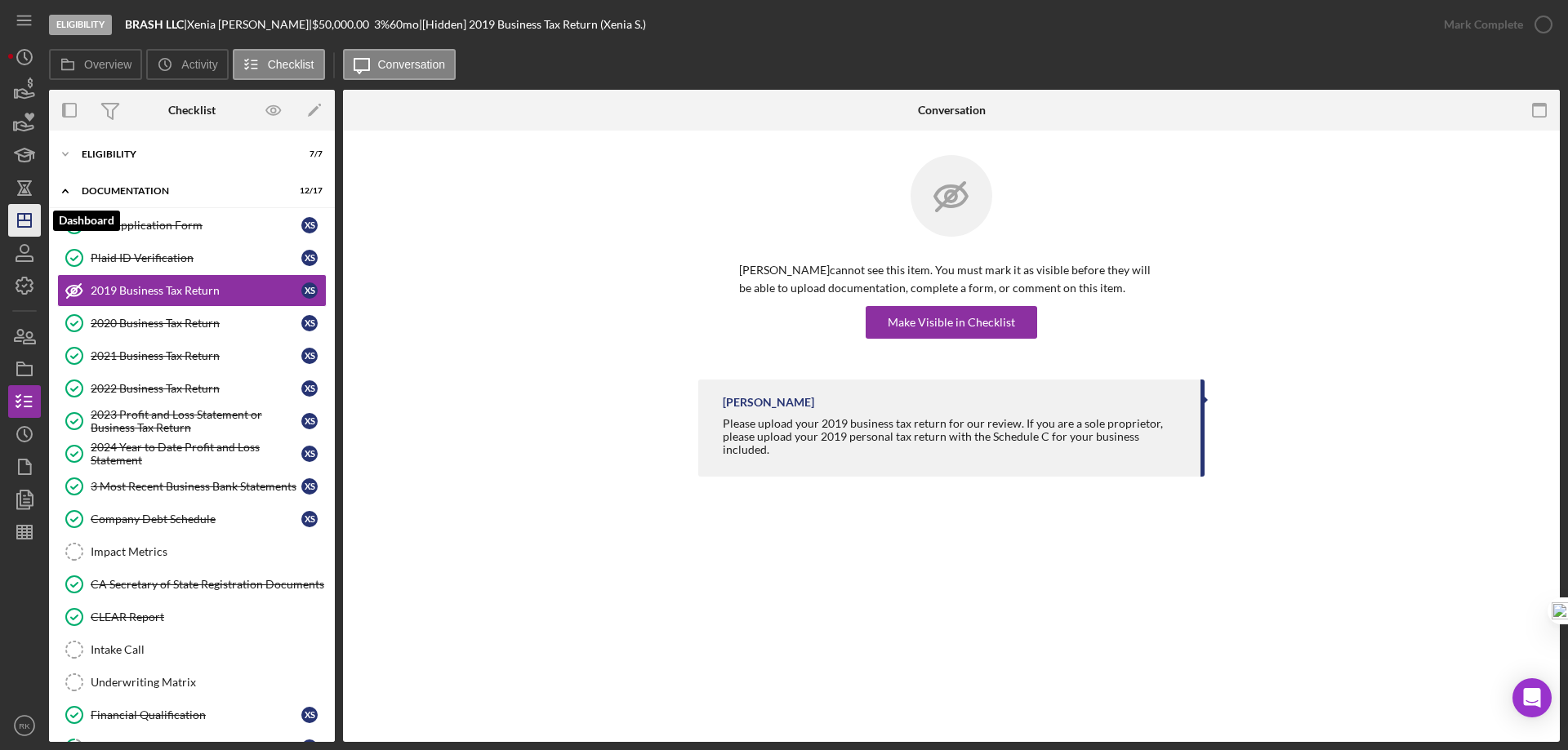
click at [21, 222] on icon "Icon/Dashboard" at bounding box center [24, 221] width 41 height 41
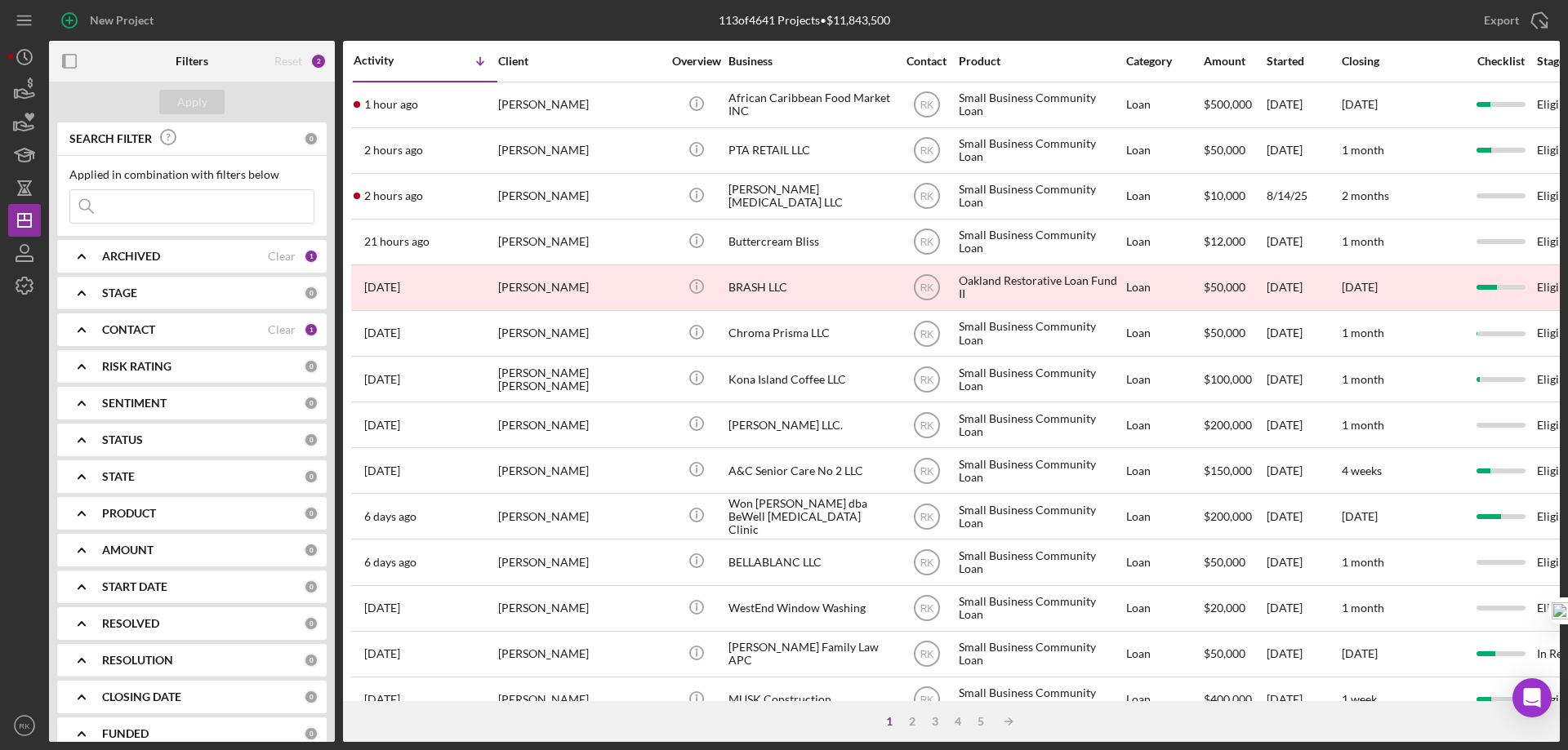
drag, startPoint x: 131, startPoint y: 323, endPoint x: 130, endPoint y: 343, distance: 20.0
click at [131, 324] on b "CONTACT" at bounding box center [128, 330] width 53 height 13
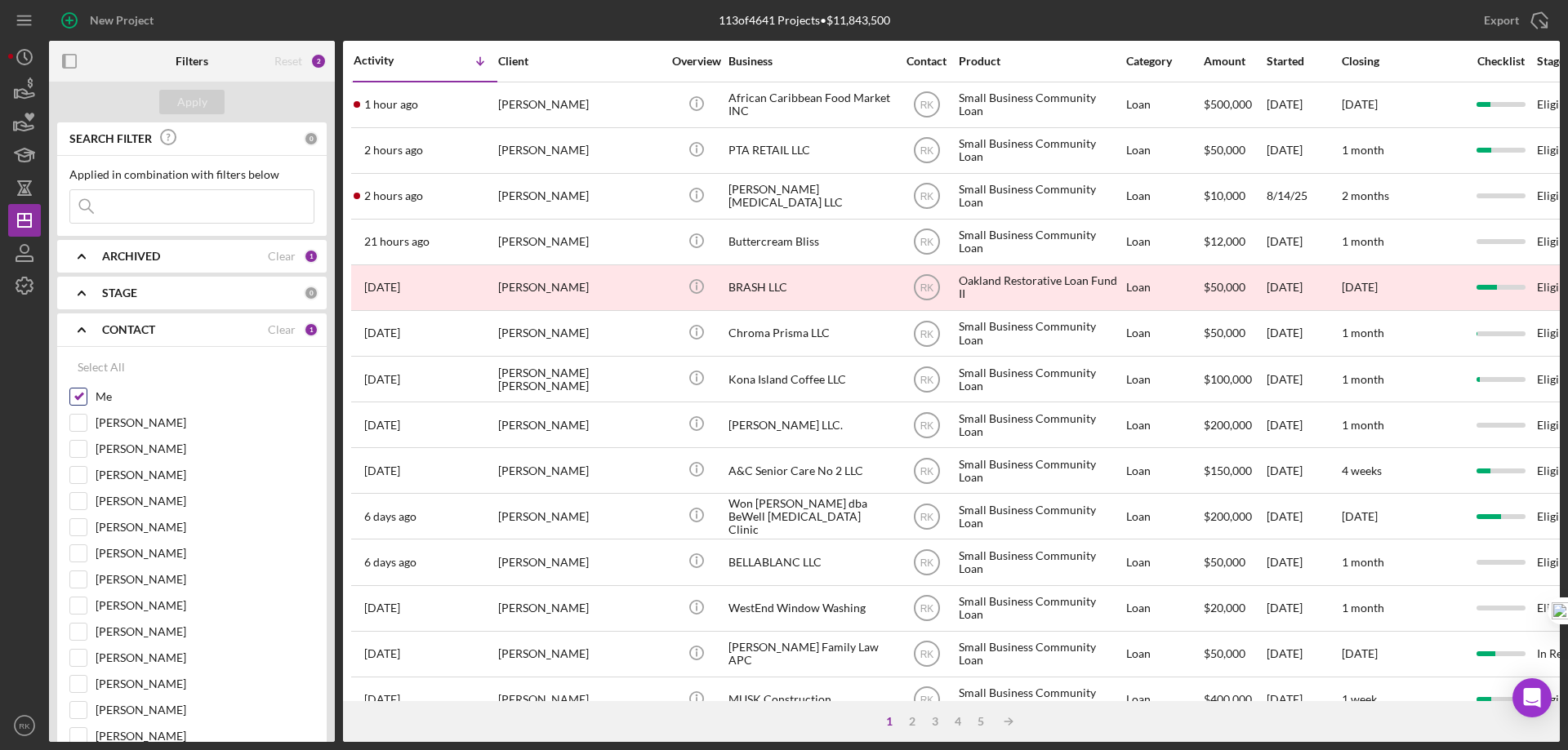
click at [78, 396] on input "Me" at bounding box center [78, 396] width 17 height 17
checkbox input "false"
click at [78, 605] on input "[PERSON_NAME]" at bounding box center [78, 605] width 17 height 17
checkbox input "true"
click at [202, 113] on div "Apply" at bounding box center [192, 102] width 30 height 24
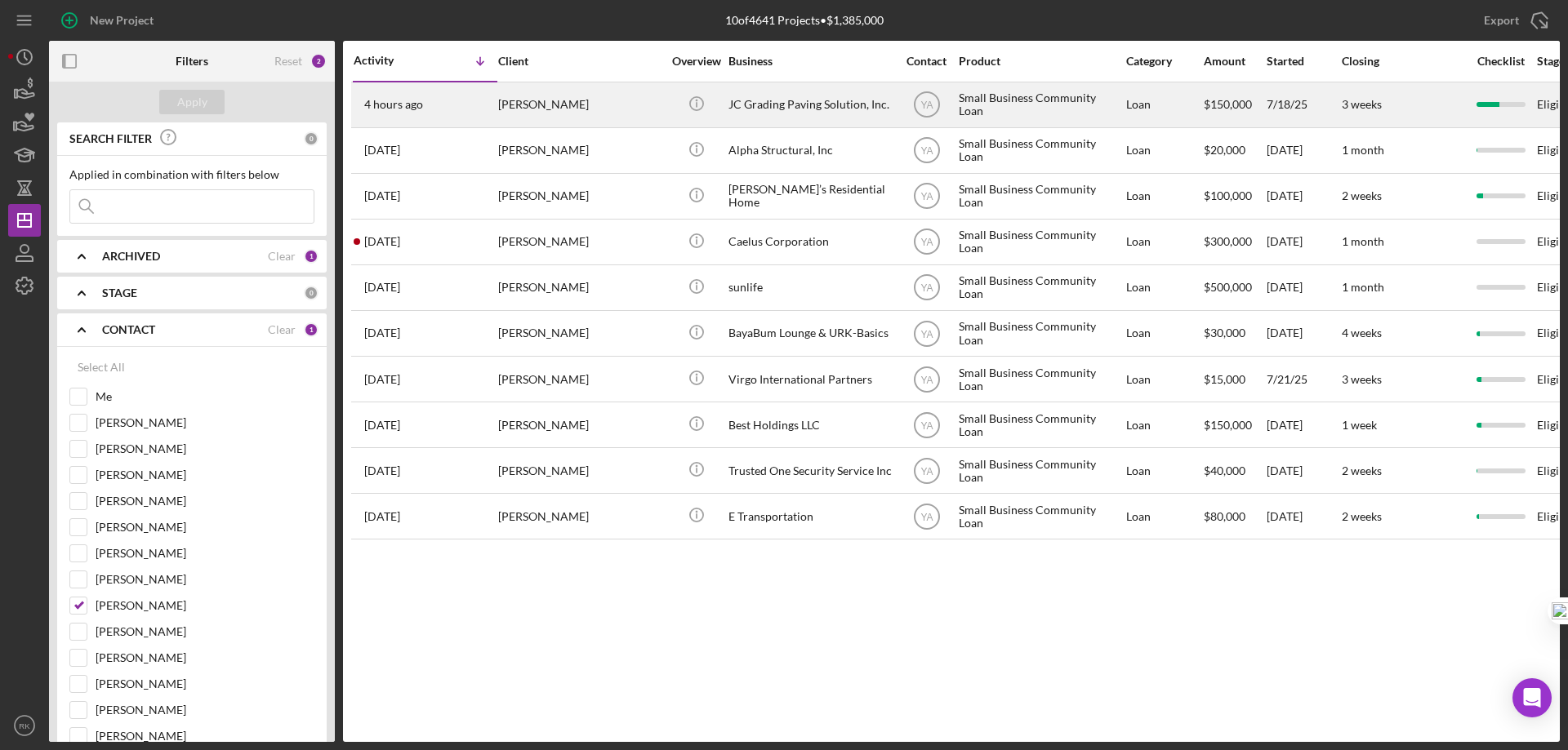
click at [770, 102] on div "JC Grading Paving Solution, Inc." at bounding box center [810, 105] width 163 height 43
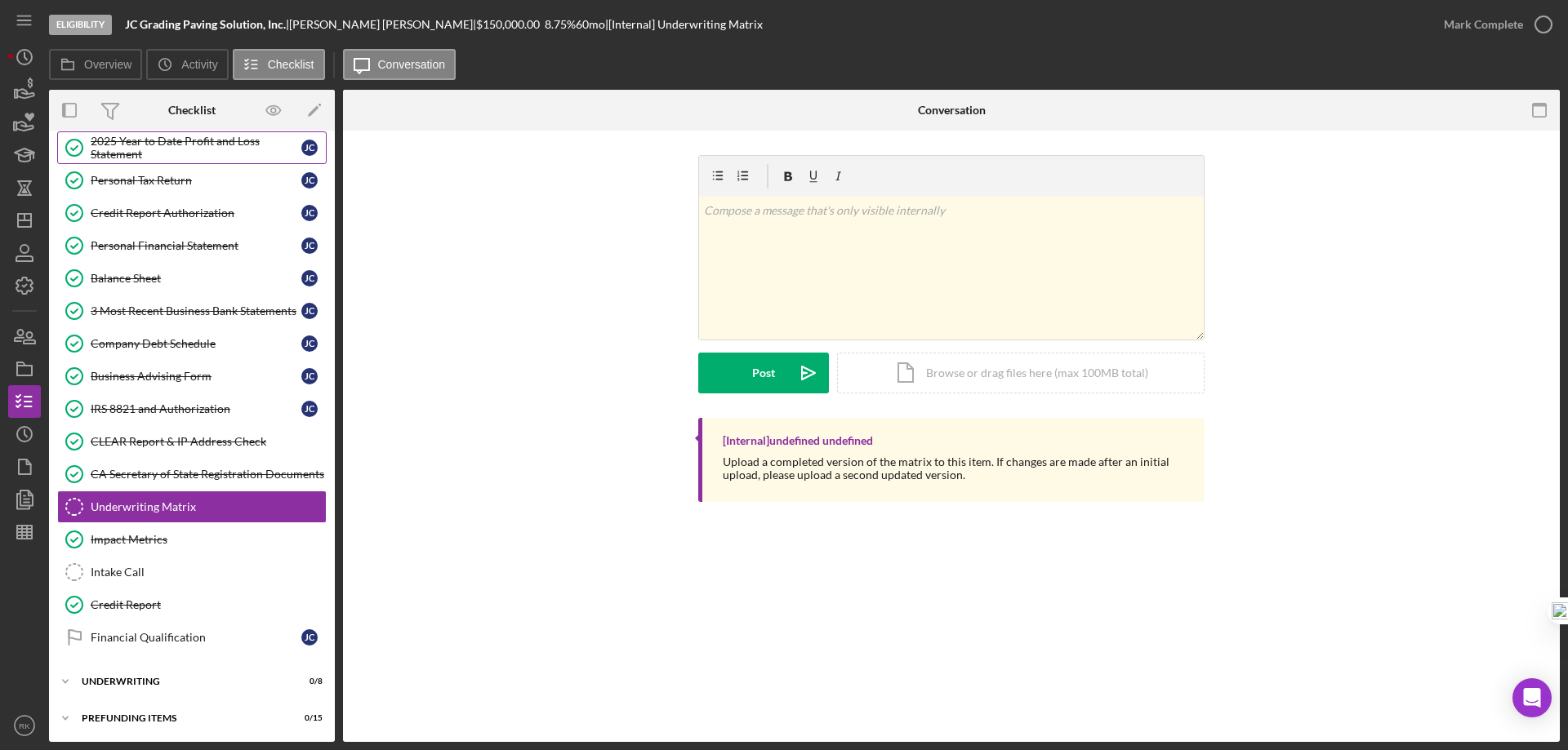
scroll to position [210, 0]
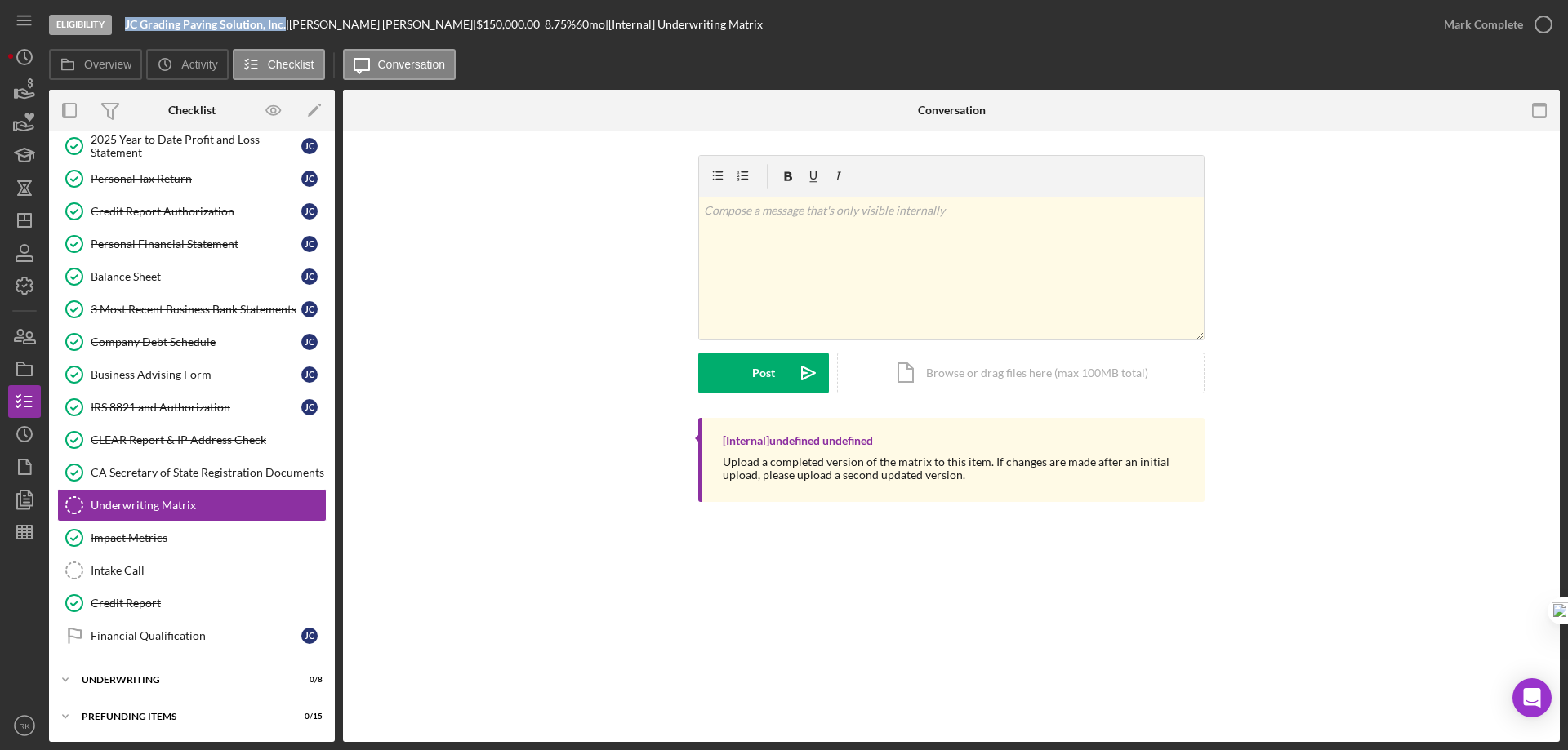
drag, startPoint x: 126, startPoint y: 22, endPoint x: 287, endPoint y: 27, distance: 161.1
click at [287, 27] on div "JC Grading Paving Solution, Inc. |" at bounding box center [207, 23] width 164 height 13
copy b "JC Grading Paving Solution, Inc."
click at [17, 220] on icon "Icon/Dashboard" at bounding box center [24, 221] width 41 height 41
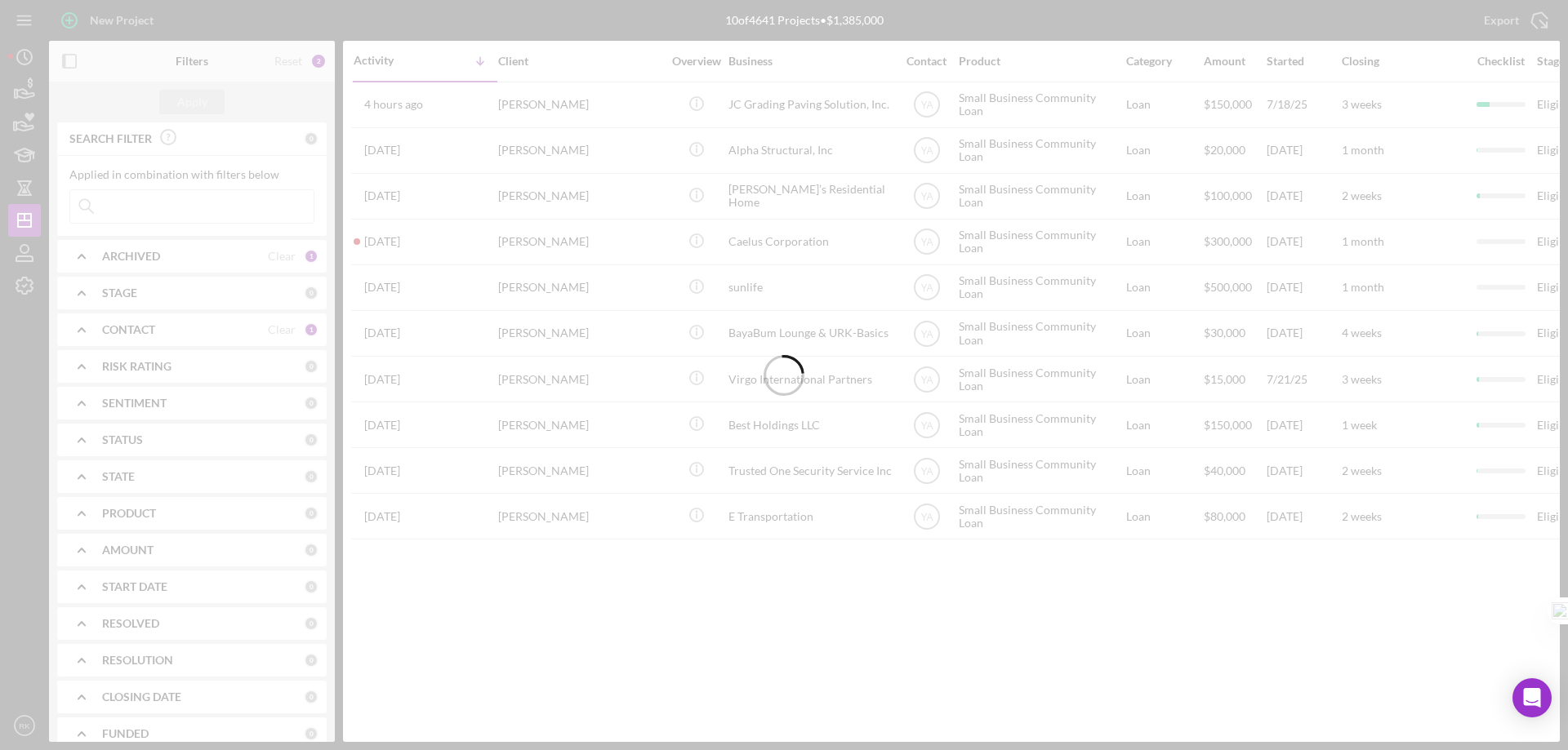
click at [273, 331] on div at bounding box center [784, 375] width 1568 height 750
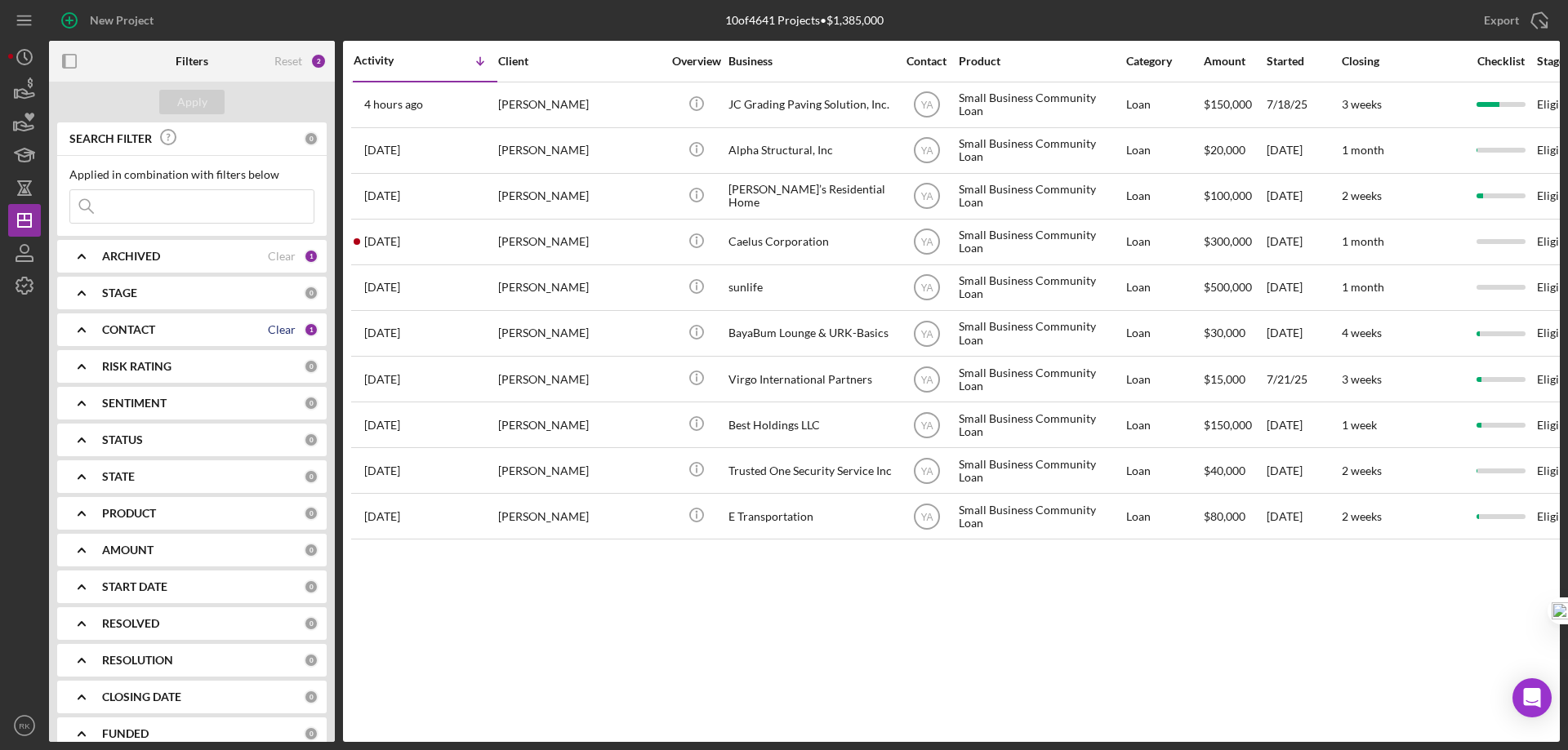
click at [270, 328] on div "Clear" at bounding box center [282, 330] width 27 height 13
click at [127, 330] on b "CONTACT" at bounding box center [128, 330] width 53 height 13
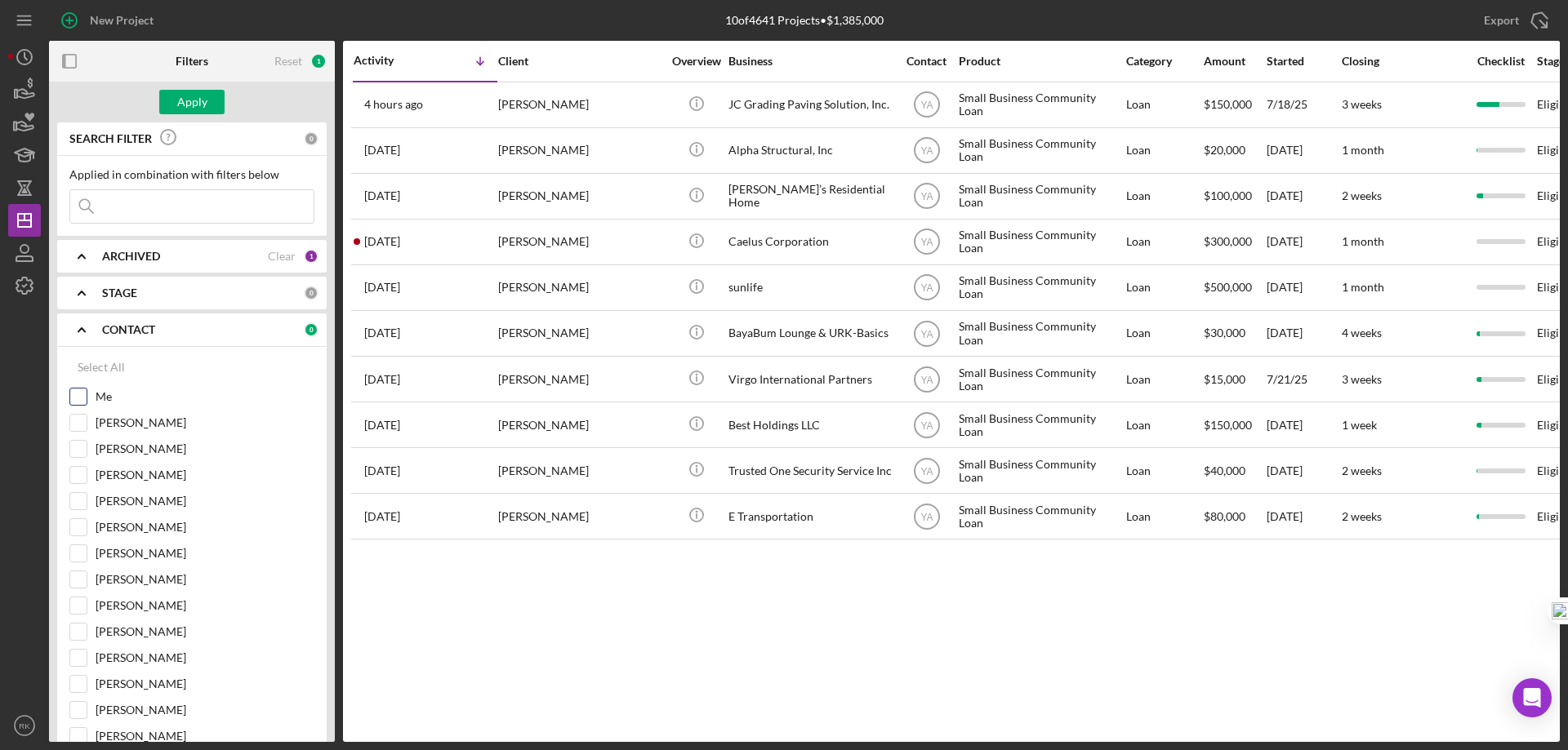
click at [79, 395] on input "Me" at bounding box center [78, 396] width 17 height 17
checkbox input "true"
click at [203, 96] on div "Apply" at bounding box center [192, 102] width 30 height 24
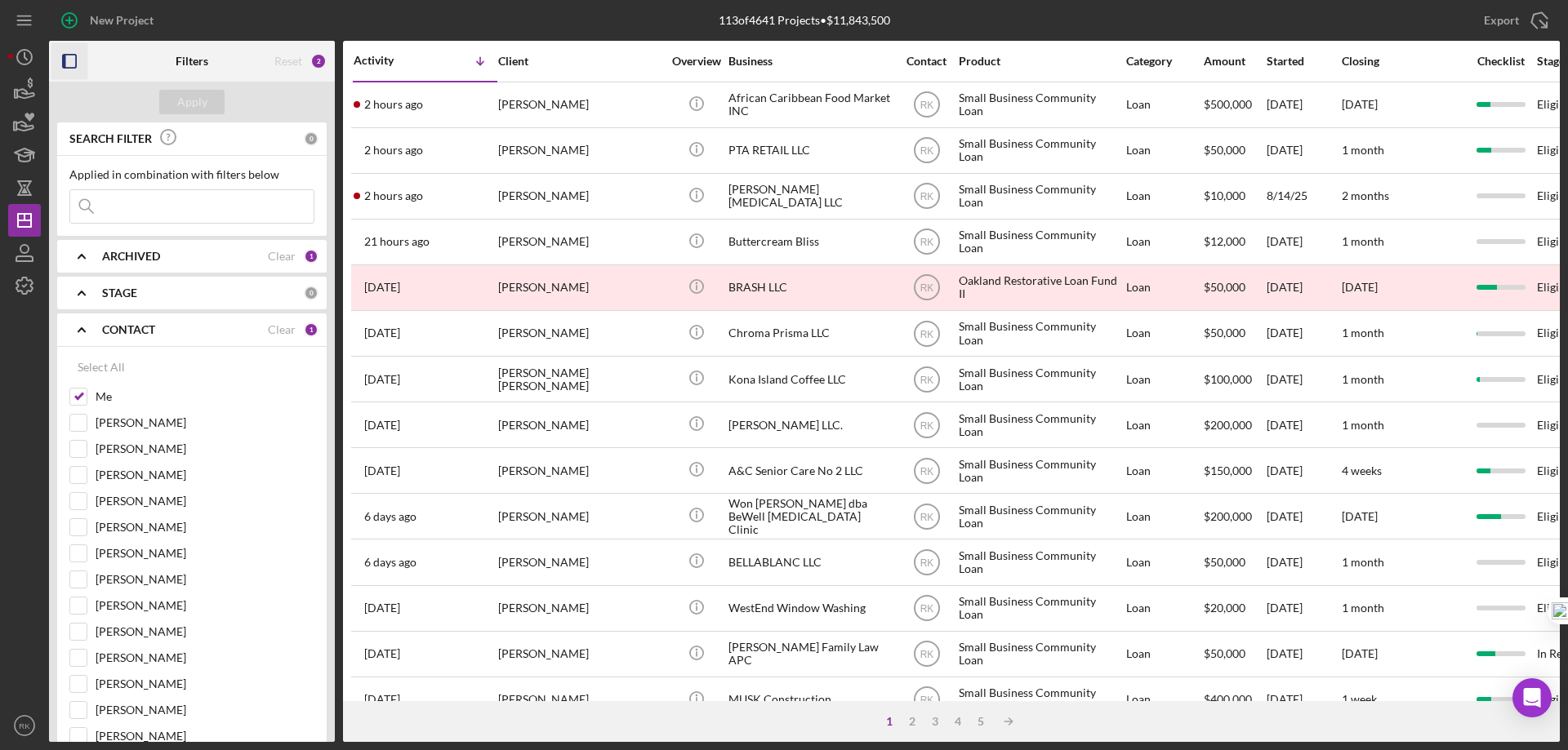
click at [76, 60] on rect "button" at bounding box center [68, 61] width 13 height 13
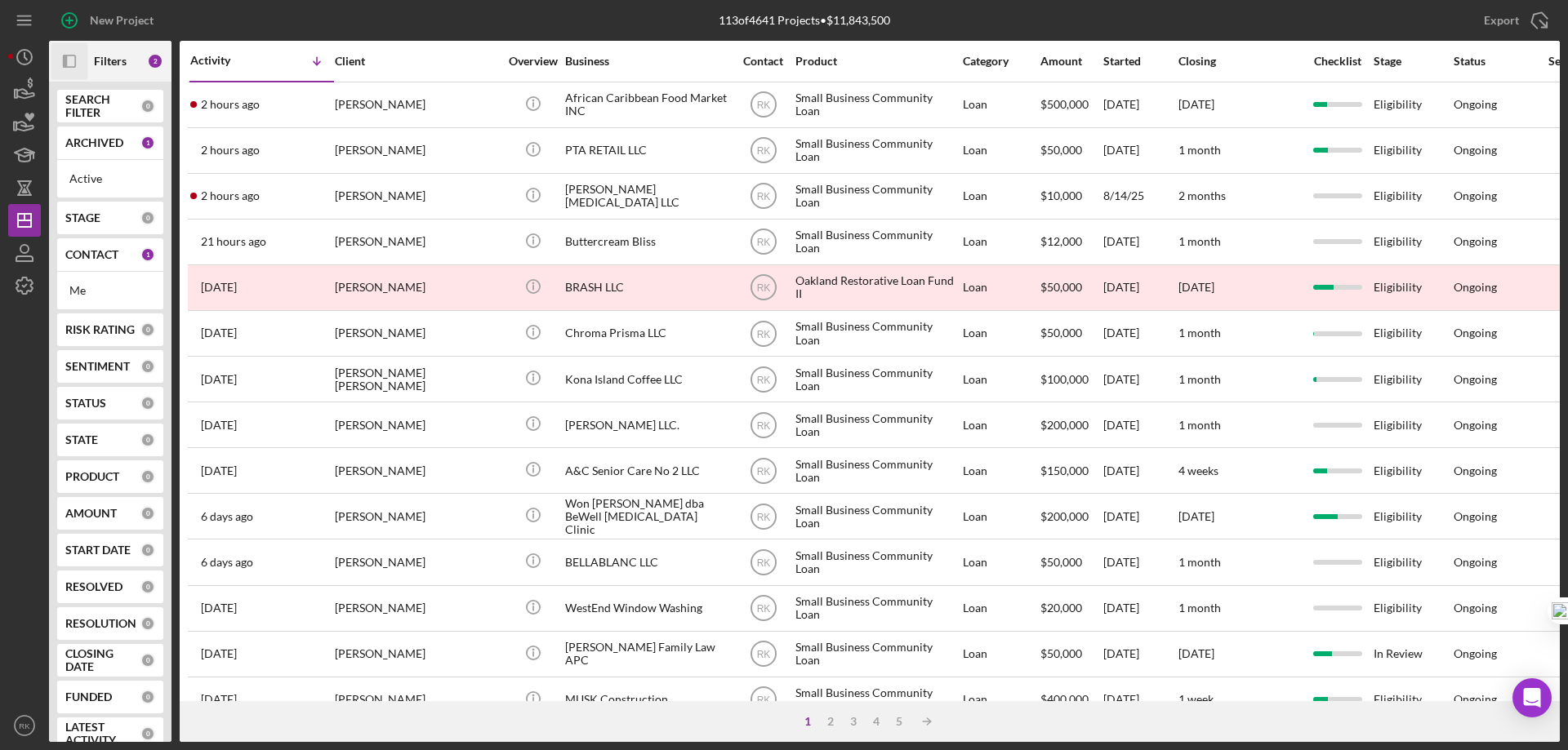
click at [99, 254] on b "CONTACT" at bounding box center [92, 254] width 53 height 13
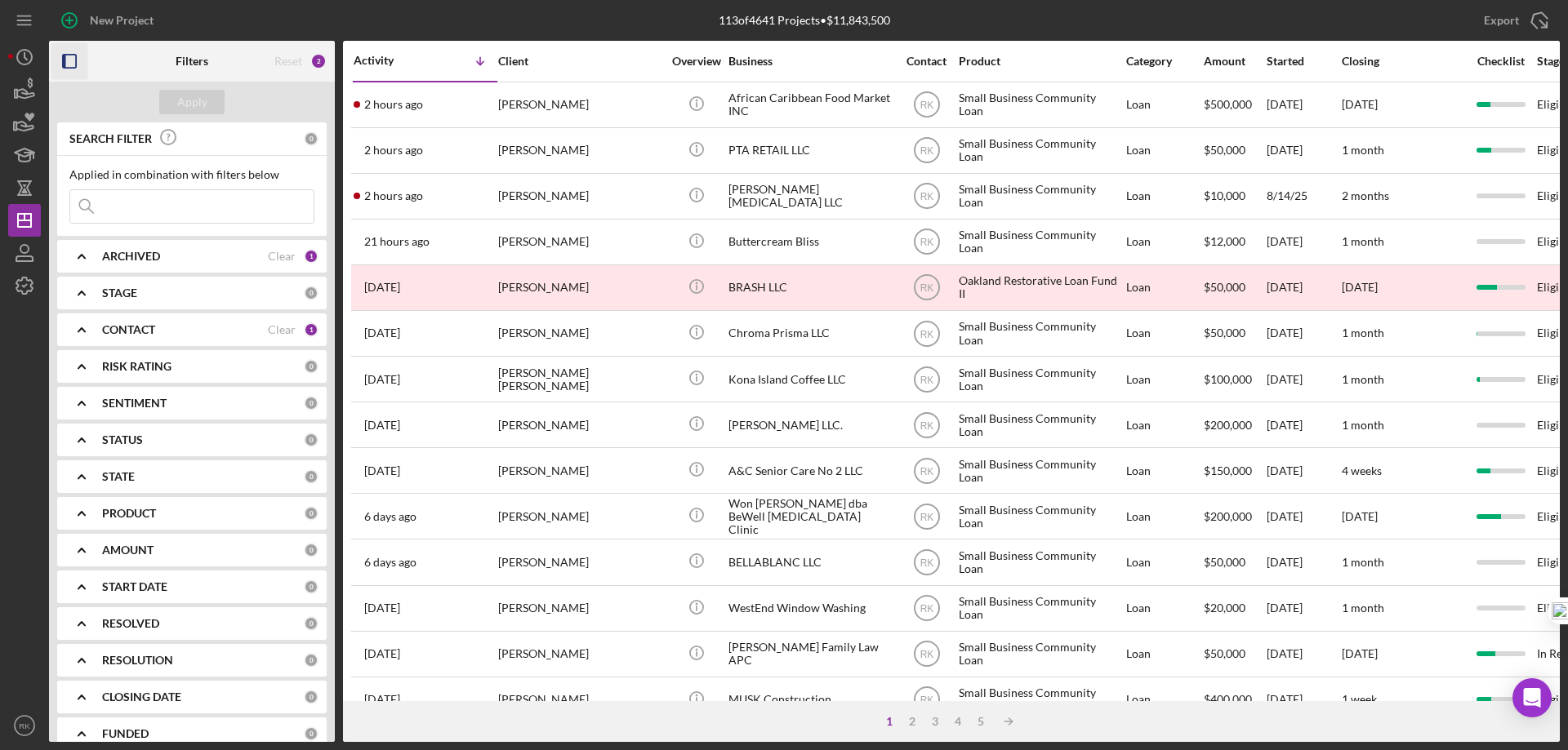
click at [146, 328] on b "CONTACT" at bounding box center [128, 330] width 53 height 13
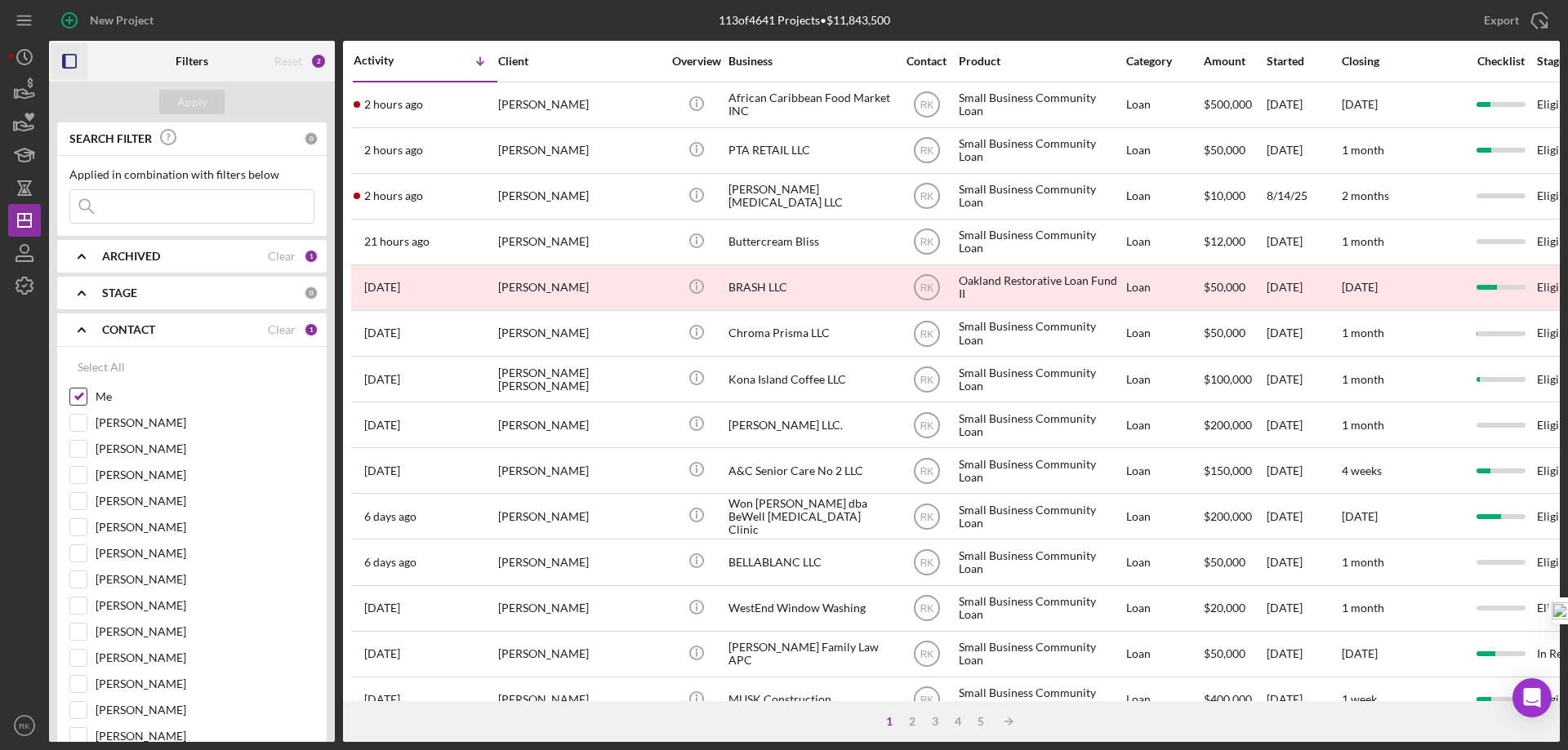
click at [74, 397] on input "Me" at bounding box center [78, 396] width 17 height 17
checkbox input "false"
click at [73, 704] on input "[PERSON_NAME]" at bounding box center [78, 710] width 17 height 17
click at [197, 104] on div "Apply" at bounding box center [192, 102] width 30 height 24
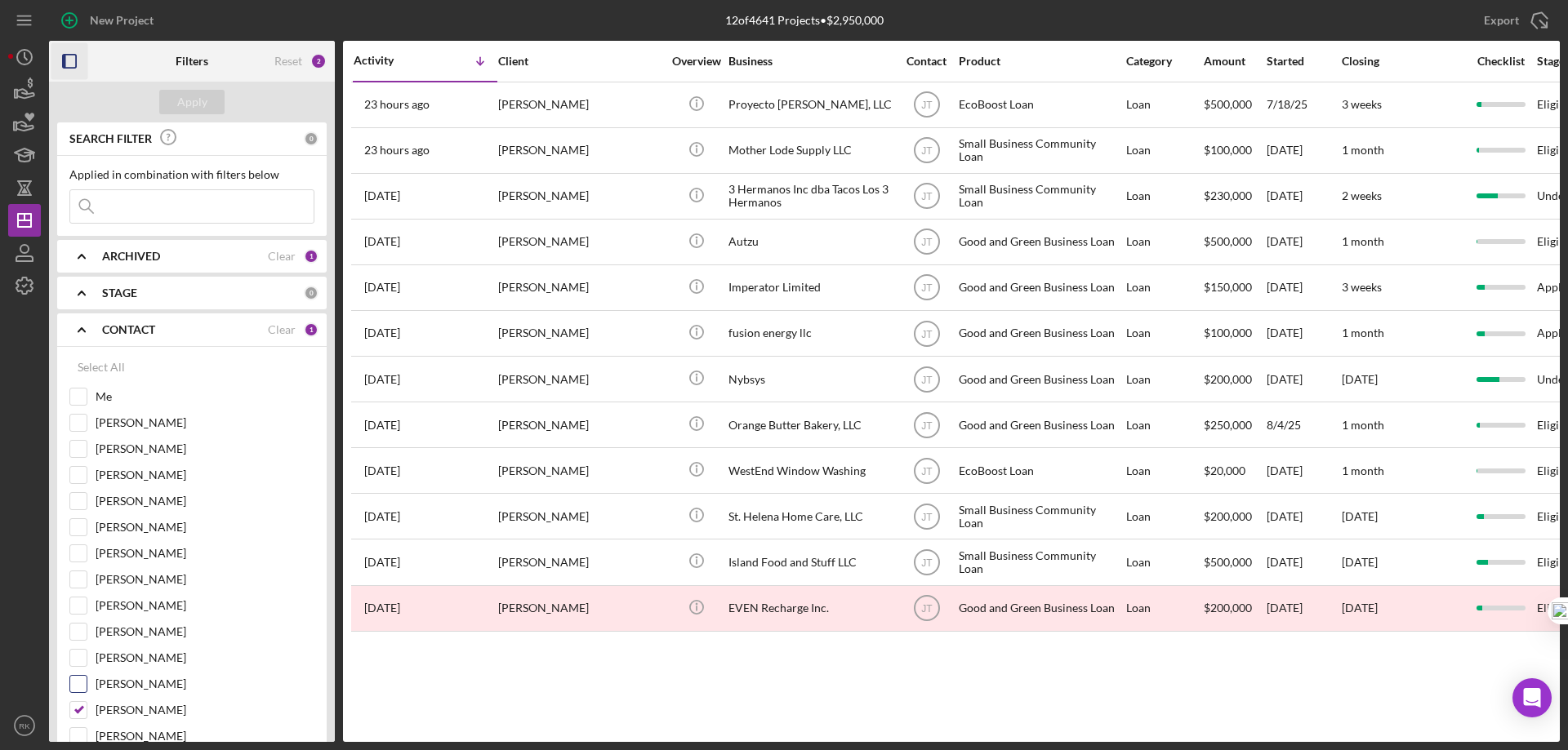
click at [81, 700] on div "[PERSON_NAME]" at bounding box center [192, 687] width 245 height 26
click at [84, 709] on input "[PERSON_NAME]" at bounding box center [78, 710] width 17 height 17
checkbox input "false"
click at [77, 398] on input "Me" at bounding box center [78, 396] width 17 height 17
click at [201, 100] on div "Apply" at bounding box center [192, 102] width 30 height 24
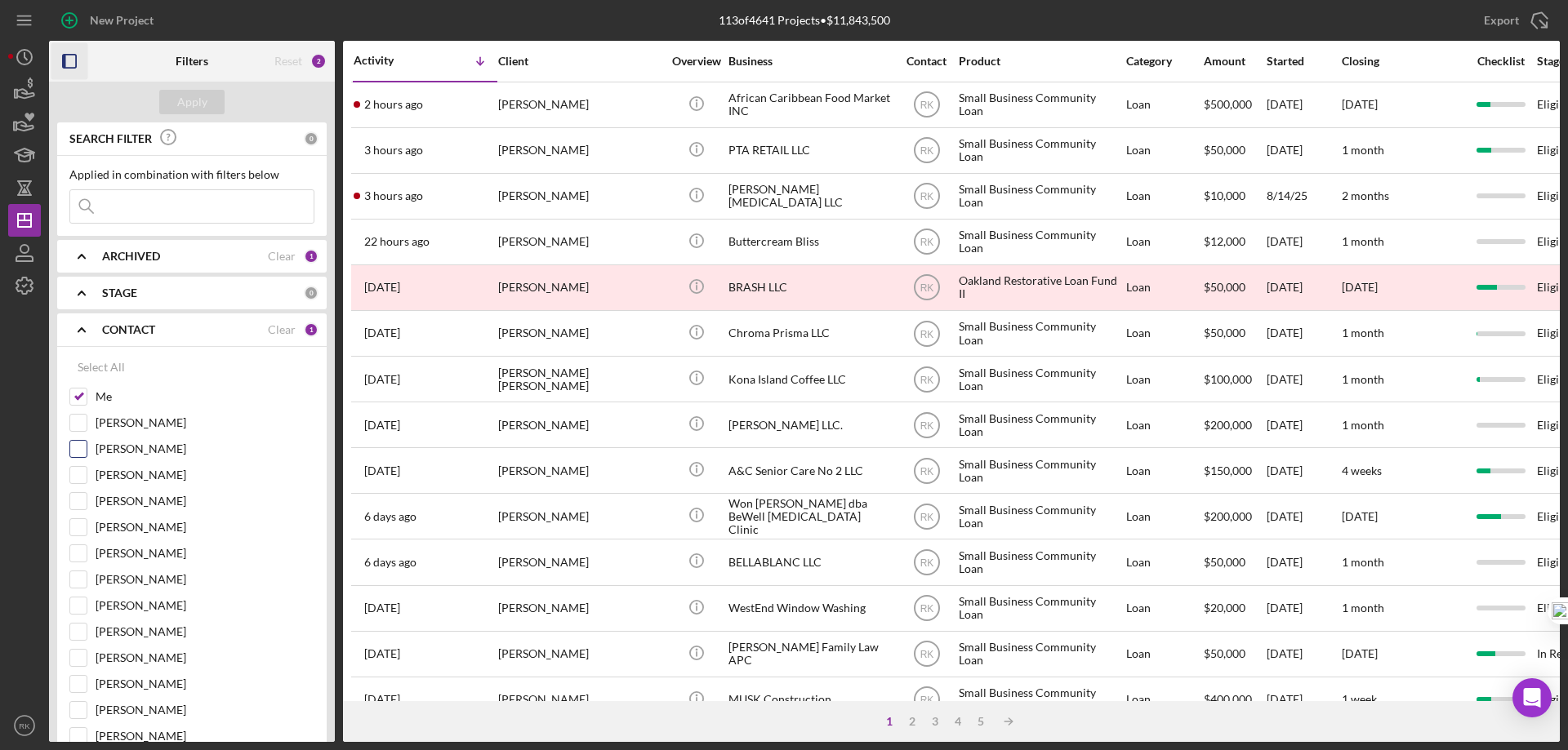
drag, startPoint x: 76, startPoint y: 403, endPoint x: 76, endPoint y: 447, distance: 44.0
click at [76, 403] on input "Me" at bounding box center [78, 396] width 17 height 17
checkbox input "false"
click at [77, 708] on input "[PERSON_NAME]" at bounding box center [78, 710] width 17 height 17
click at [208, 105] on button "Apply" at bounding box center [192, 102] width 66 height 24
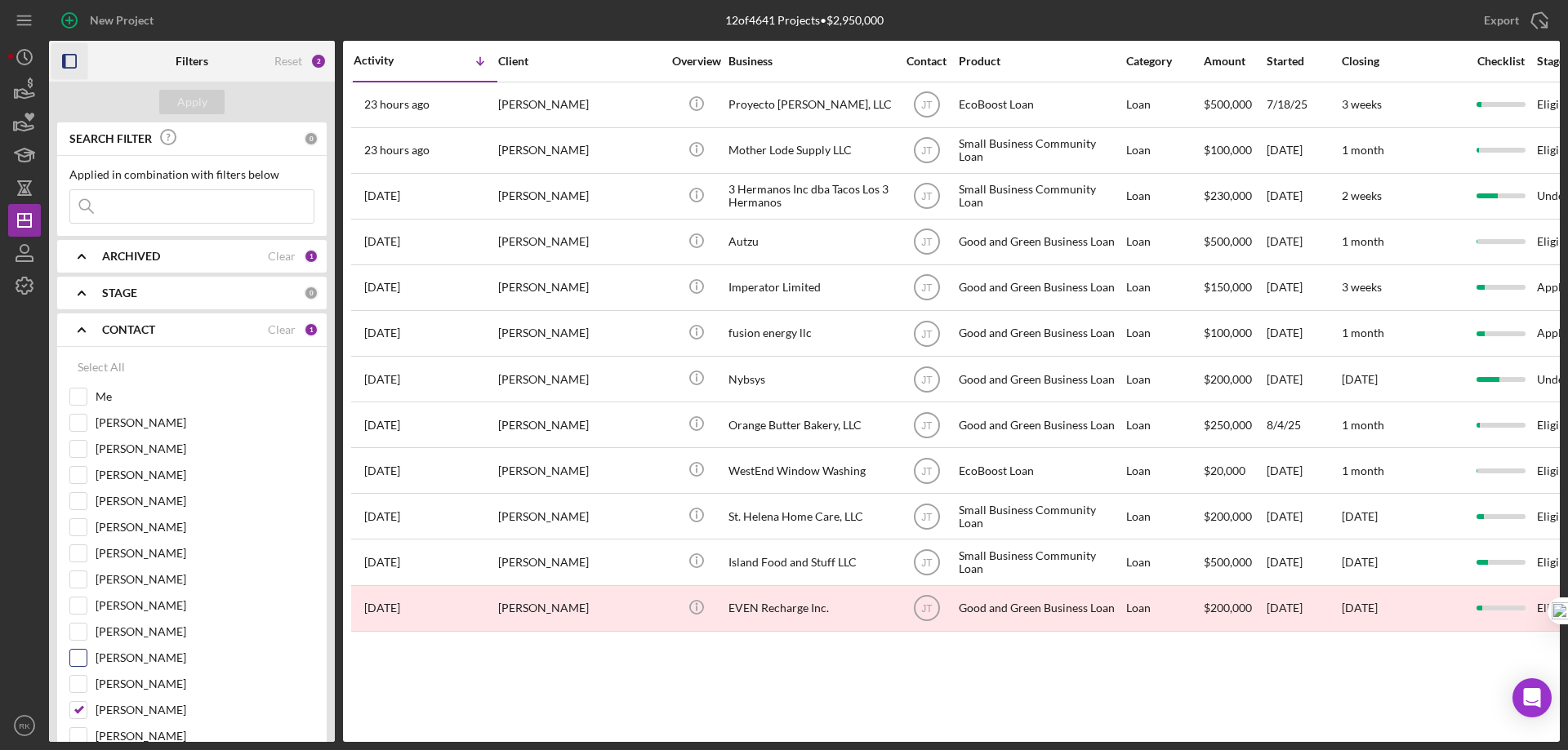
drag, startPoint x: 84, startPoint y: 709, endPoint x: 81, endPoint y: 665, distance: 44.1
click at [82, 707] on input "[PERSON_NAME]" at bounding box center [78, 710] width 17 height 17
checkbox input "false"
click at [78, 388] on input "Me" at bounding box center [78, 396] width 17 height 17
checkbox input "true"
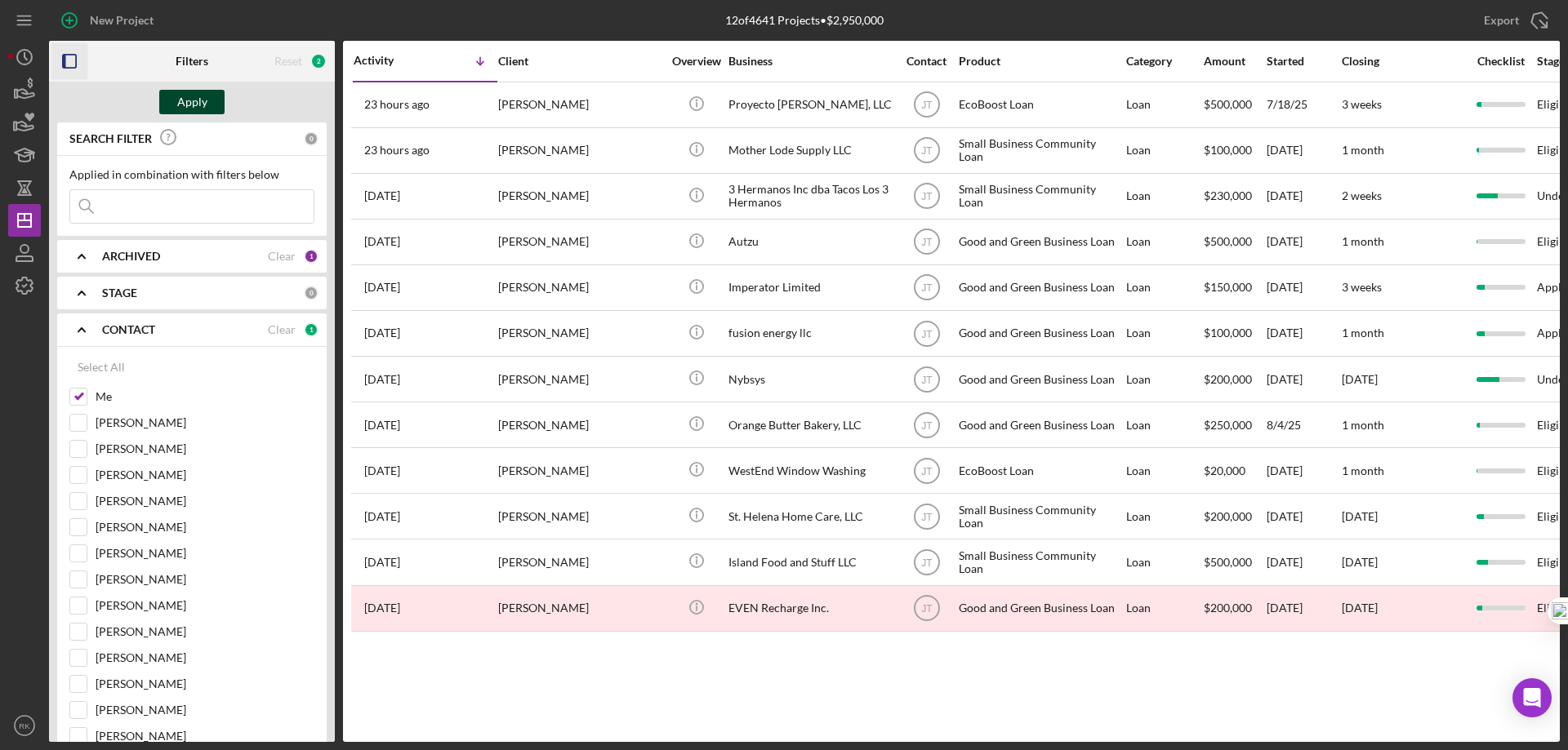
click at [187, 99] on div "Apply" at bounding box center [192, 102] width 30 height 24
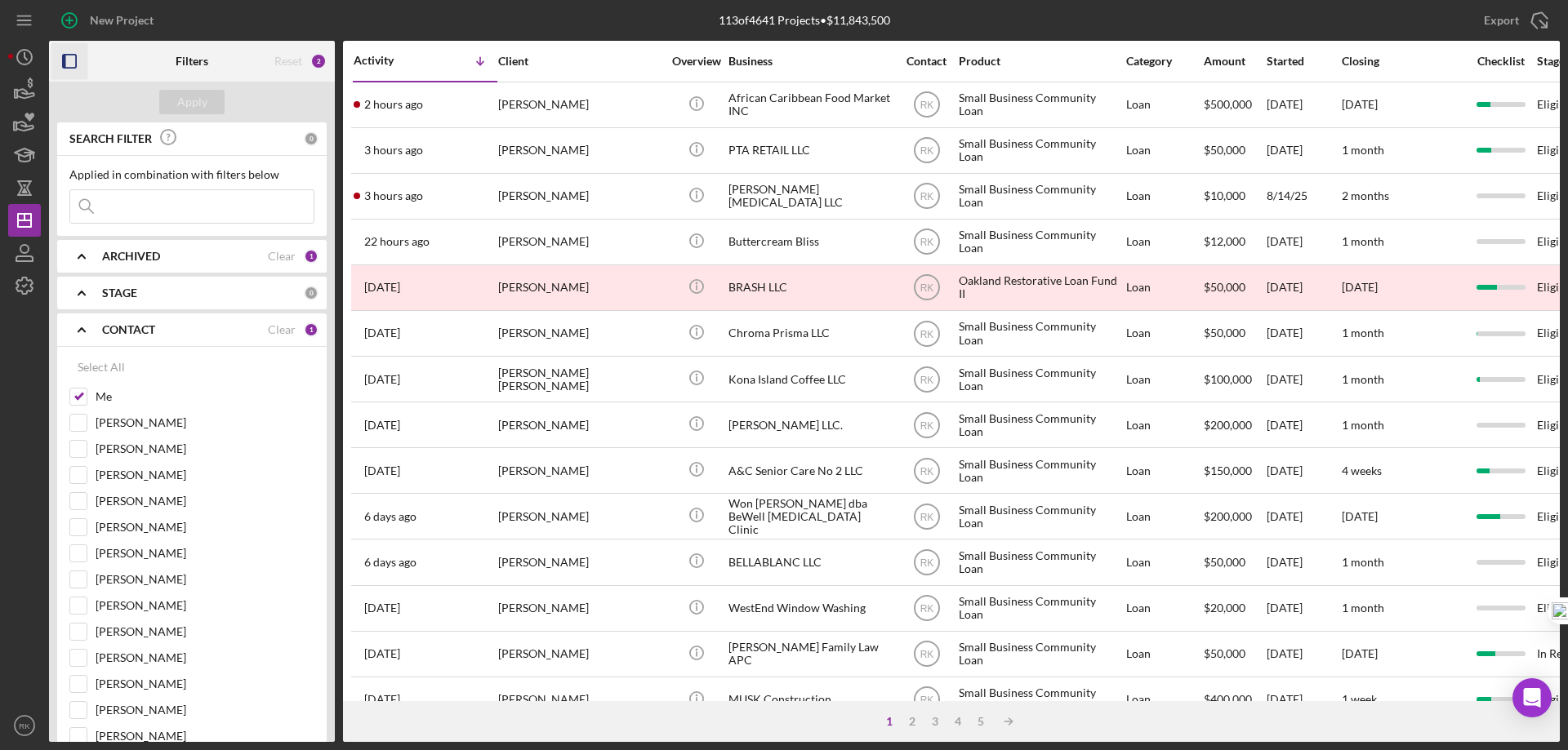
click at [71, 62] on icon "button" at bounding box center [70, 62] width 37 height 37
